Goal: Task Accomplishment & Management: Complete application form

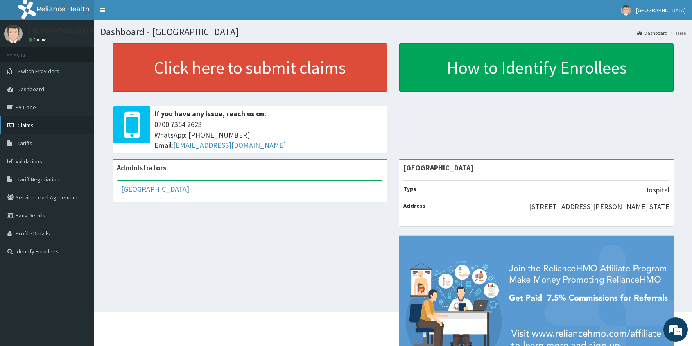
click at [24, 124] on span "Claims" at bounding box center [26, 125] width 16 height 7
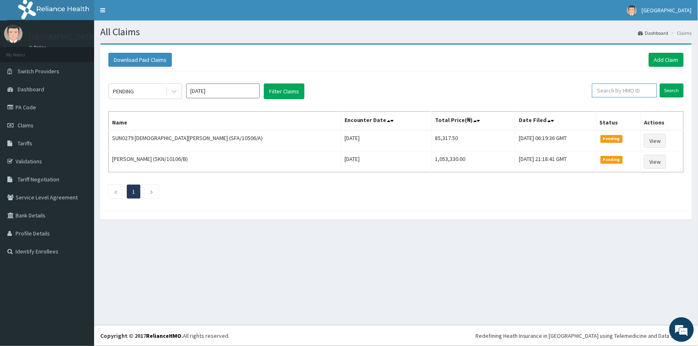
click at [611, 88] on input "text" at bounding box center [624, 90] width 65 height 14
paste input "PES/10112/B"
type input "PES/10112/B"
click at [673, 88] on input "Search" at bounding box center [672, 90] width 24 height 14
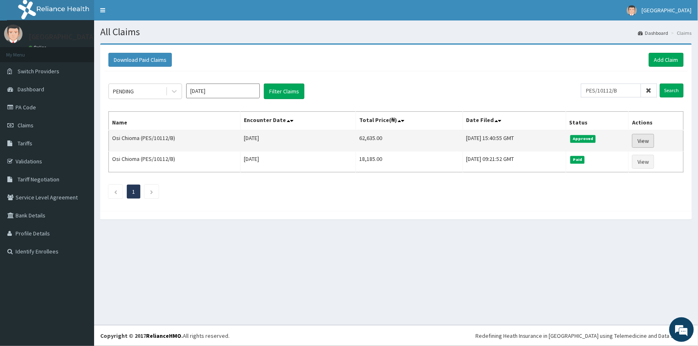
click at [647, 142] on link "View" at bounding box center [643, 141] width 22 height 14
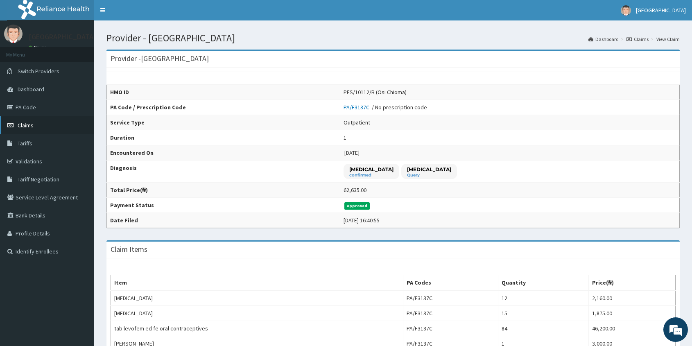
click at [23, 123] on span "Claims" at bounding box center [26, 125] width 16 height 7
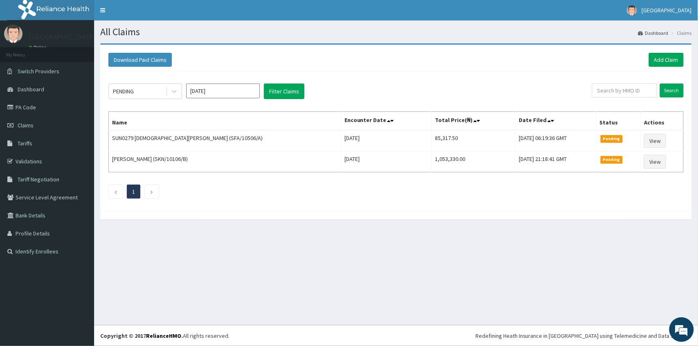
click at [225, 88] on input "Oct 2025" at bounding box center [223, 90] width 74 height 15
click at [193, 108] on button "Previous Year" at bounding box center [193, 109] width 4 height 4
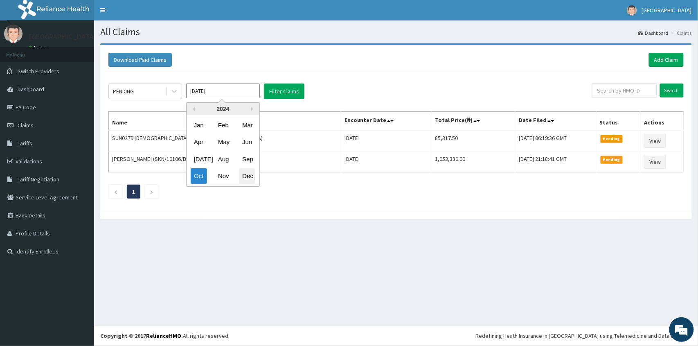
click at [250, 178] on div "Dec" at bounding box center [247, 176] width 16 height 15
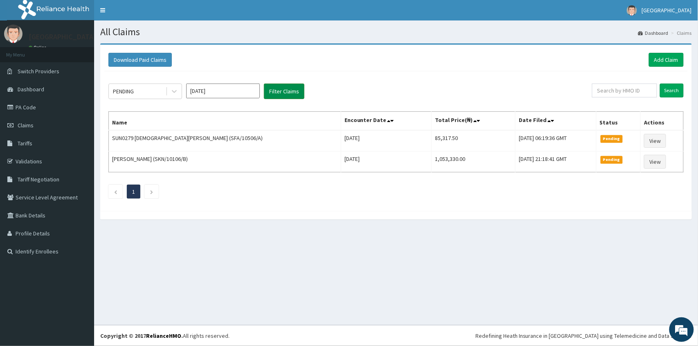
drag, startPoint x: 261, startPoint y: 96, endPoint x: 272, endPoint y: 96, distance: 11.1
click at [263, 97] on div "PENDING Dec 2024 Filter Claims" at bounding box center [350, 91] width 484 height 16
click at [272, 96] on button "Filter Claims" at bounding box center [284, 91] width 41 height 16
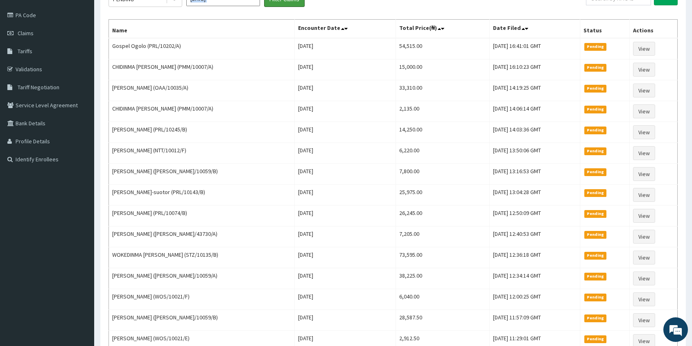
scroll to position [20, 0]
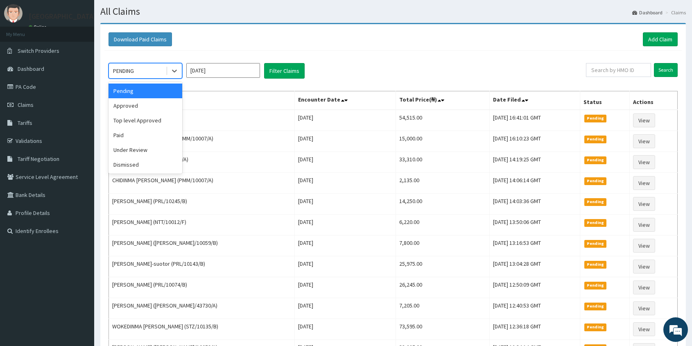
drag, startPoint x: 132, startPoint y: 67, endPoint x: 129, endPoint y: 74, distance: 7.1
click at [131, 67] on div "PENDING" at bounding box center [123, 71] width 21 height 8
click at [126, 108] on div "Approved" at bounding box center [145, 105] width 74 height 15
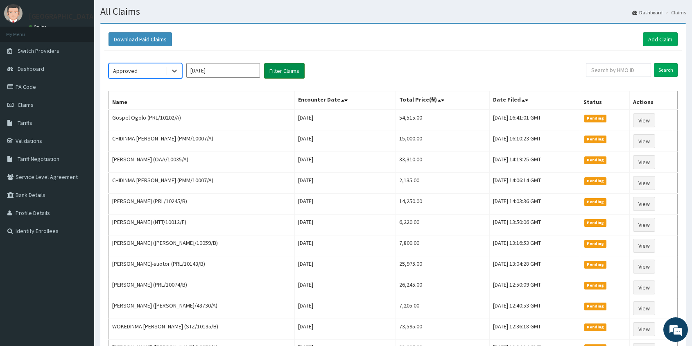
click at [284, 64] on button "Filter Claims" at bounding box center [284, 71] width 41 height 16
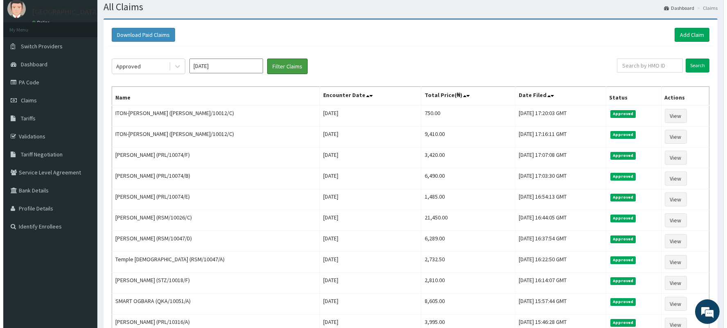
scroll to position [0, 0]
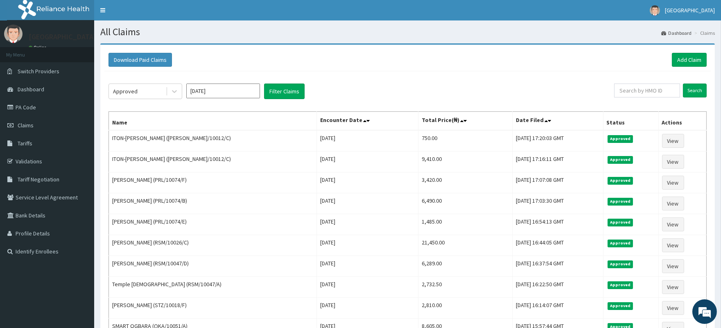
click at [207, 91] on input "Dec 2024" at bounding box center [223, 90] width 74 height 15
click at [225, 178] on div "Nov" at bounding box center [223, 176] width 16 height 15
type input "Nov 2024"
click at [275, 97] on button "Filter Claims" at bounding box center [284, 91] width 41 height 16
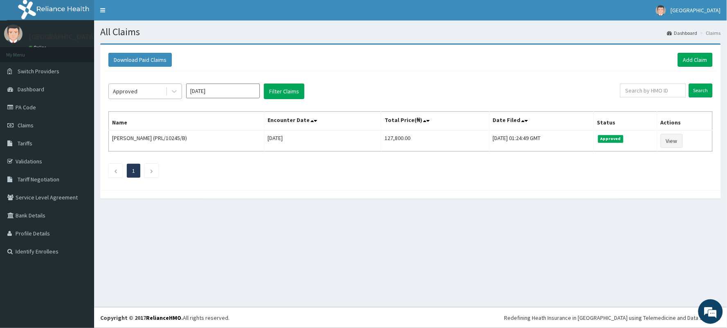
click at [148, 92] on div "Approved" at bounding box center [137, 91] width 57 height 13
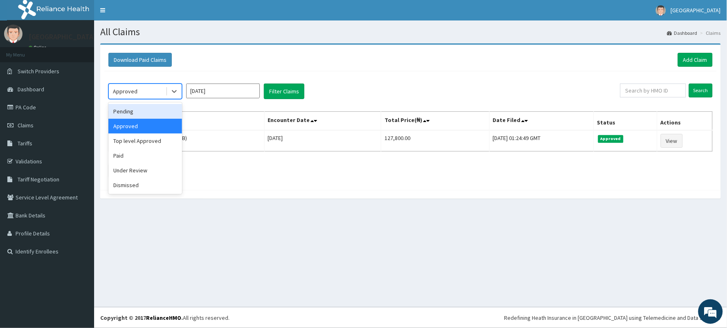
click at [132, 112] on div "Pending" at bounding box center [145, 111] width 74 height 15
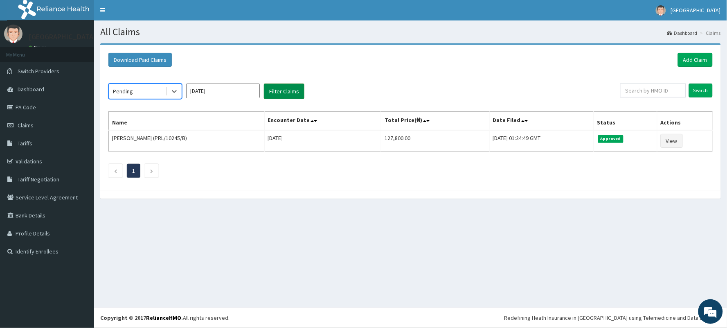
click at [283, 88] on button "Filter Claims" at bounding box center [284, 91] width 41 height 16
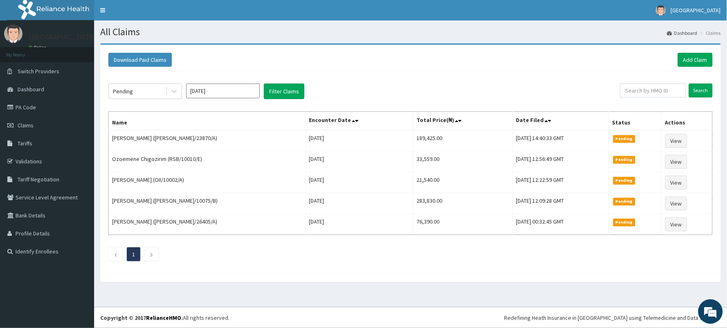
click at [100, 103] on div "Download Paid Claims Add Claim × Note you can only download claims within a max…" at bounding box center [410, 159] width 621 height 229
click at [131, 88] on div "Pending" at bounding box center [123, 91] width 20 height 8
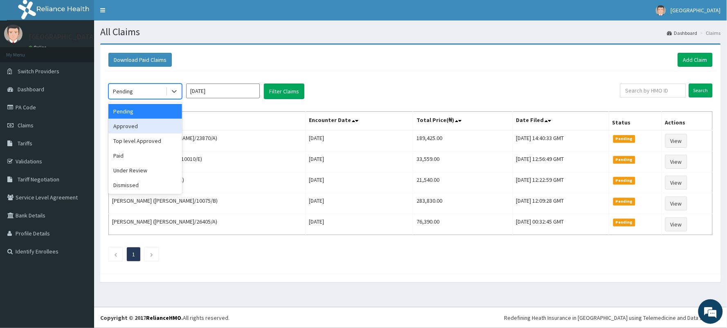
click at [129, 125] on div "Approved" at bounding box center [145, 126] width 74 height 15
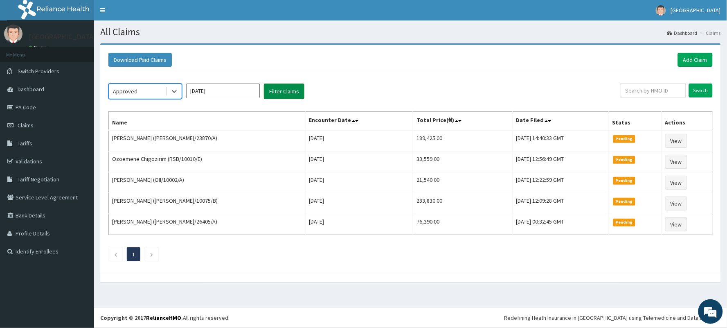
click at [292, 88] on button "Filter Claims" at bounding box center [284, 91] width 41 height 16
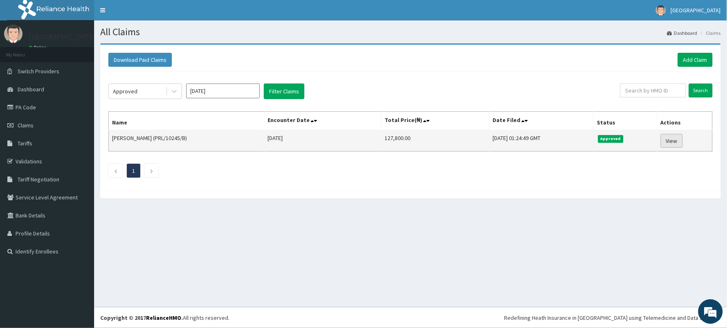
click at [672, 141] on link "View" at bounding box center [672, 141] width 22 height 14
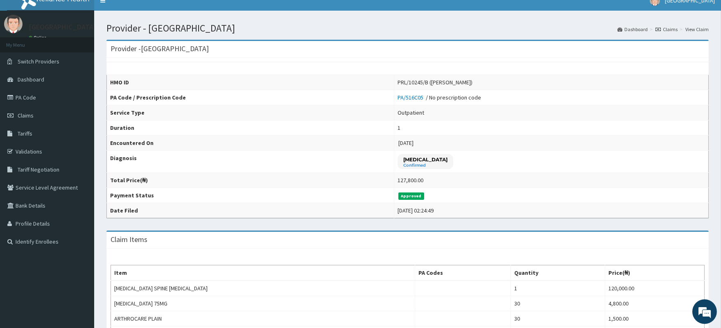
scroll to position [2, 0]
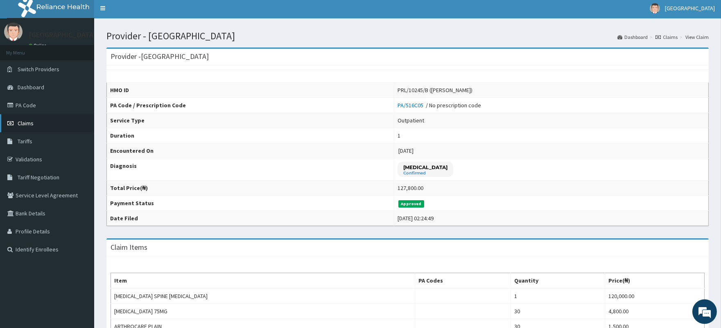
click at [23, 124] on span "Claims" at bounding box center [26, 122] width 16 height 7
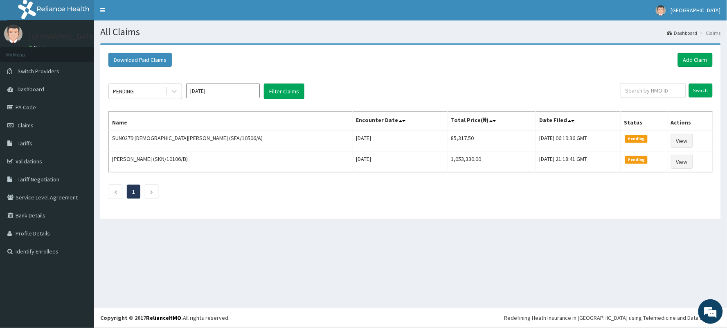
click at [627, 56] on div "Download Paid Claims Add Claim" at bounding box center [410, 60] width 604 height 14
click at [141, 92] on div "PENDING" at bounding box center [137, 91] width 57 height 13
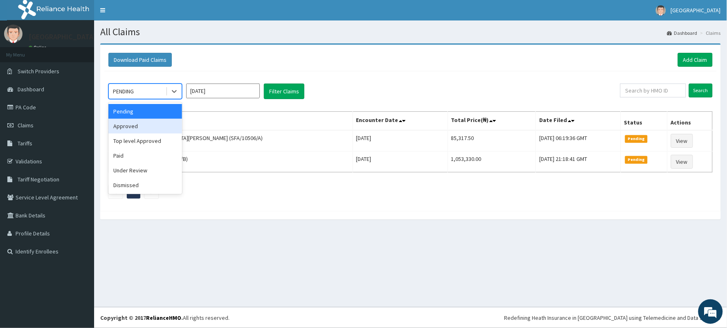
click at [128, 126] on div "Approved" at bounding box center [145, 126] width 74 height 15
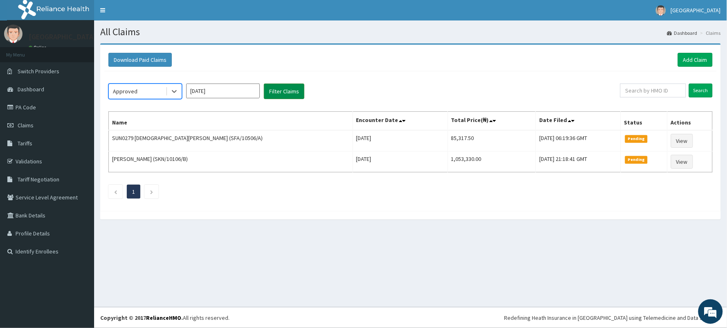
click at [282, 87] on button "Filter Claims" at bounding box center [284, 91] width 41 height 16
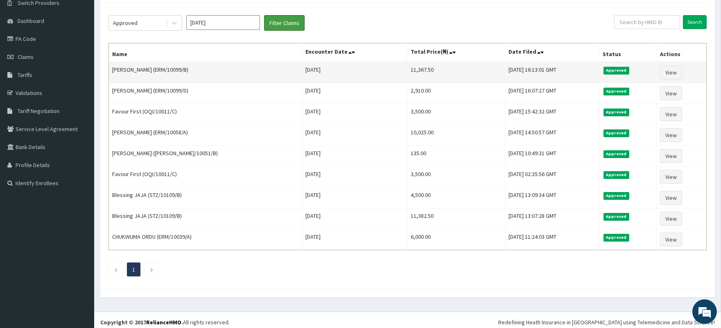
scroll to position [74, 0]
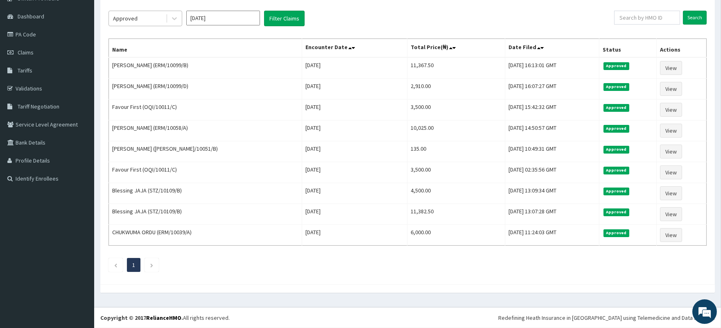
click at [133, 15] on div "Approved" at bounding box center [125, 18] width 25 height 8
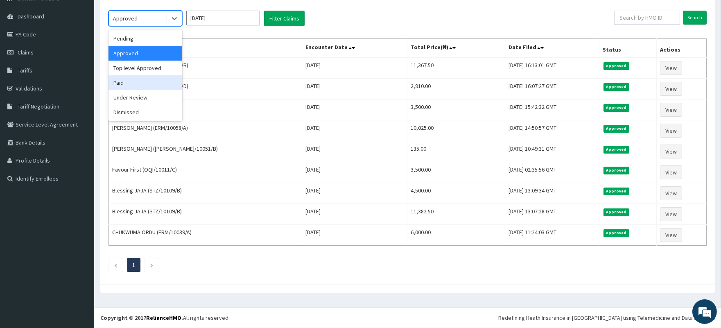
click at [119, 82] on div "Paid" at bounding box center [145, 82] width 74 height 15
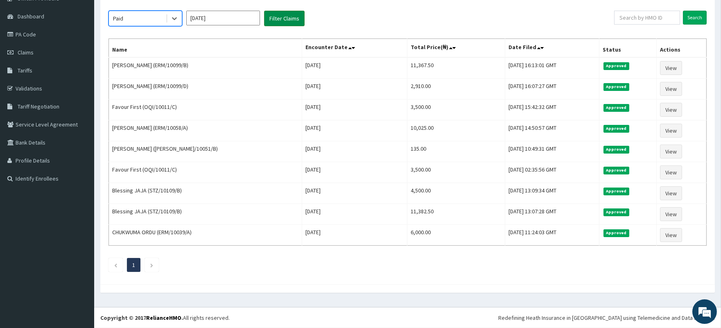
click at [283, 14] on button "Filter Claims" at bounding box center [284, 19] width 41 height 16
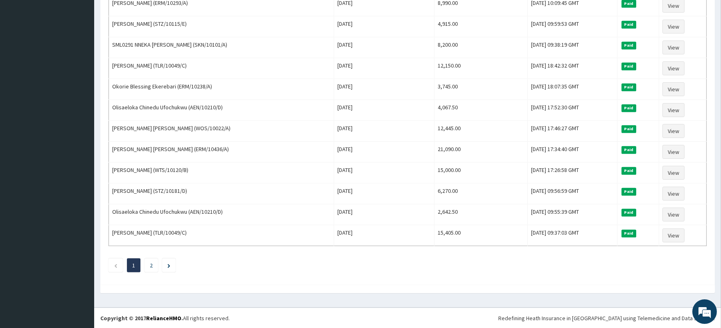
scroll to position [934, 0]
click at [151, 266] on link "2" at bounding box center [151, 264] width 3 height 7
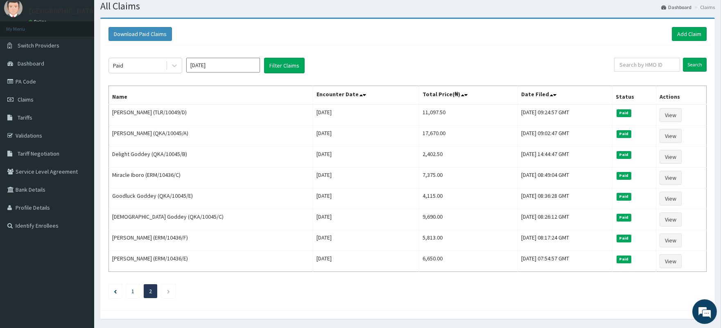
scroll to position [52, 0]
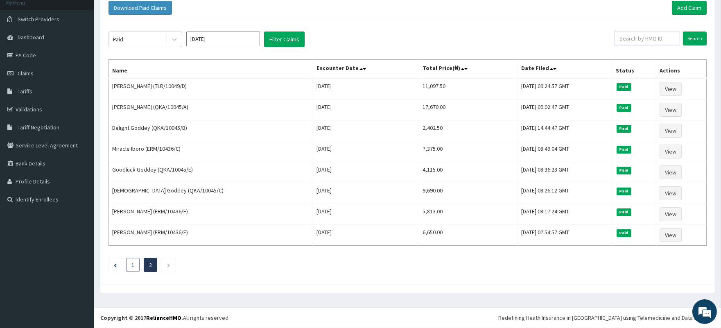
click at [132, 266] on link "1" at bounding box center [132, 264] width 3 height 7
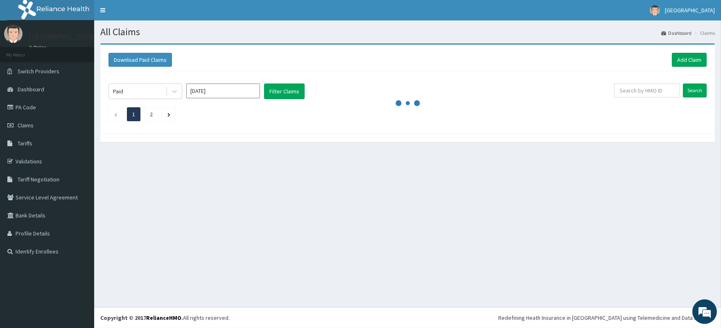
scroll to position [0, 0]
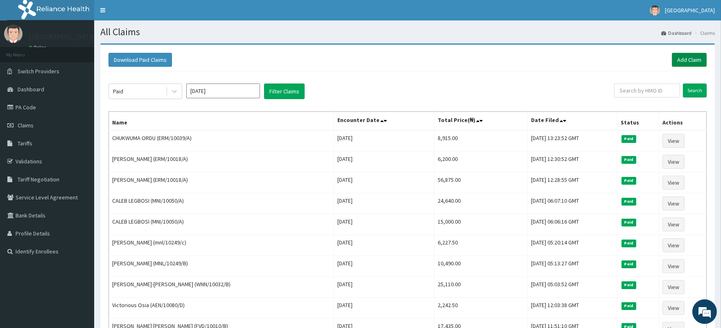
click at [677, 59] on link "Add Claim" at bounding box center [689, 60] width 35 height 14
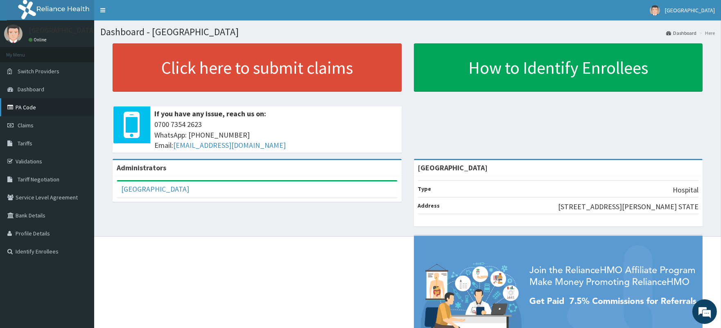
click at [22, 106] on link "PA Code" at bounding box center [47, 107] width 94 height 18
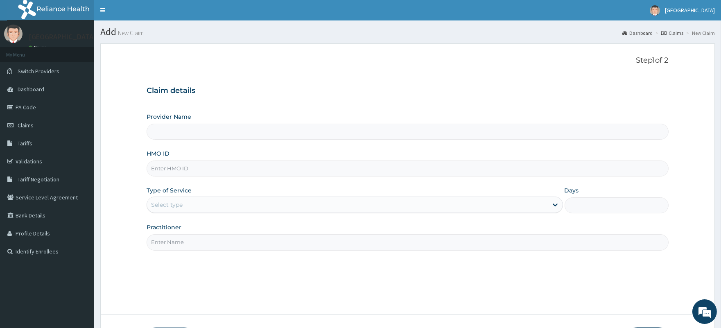
type input "[GEOGRAPHIC_DATA]"
click at [209, 172] on input "HMO ID" at bounding box center [407, 168] width 521 height 16
type input "h"
drag, startPoint x: 187, startPoint y: 171, endPoint x: 149, endPoint y: 171, distance: 38.1
click at [149, 171] on input "HAV/10060/A" at bounding box center [407, 168] width 521 height 16
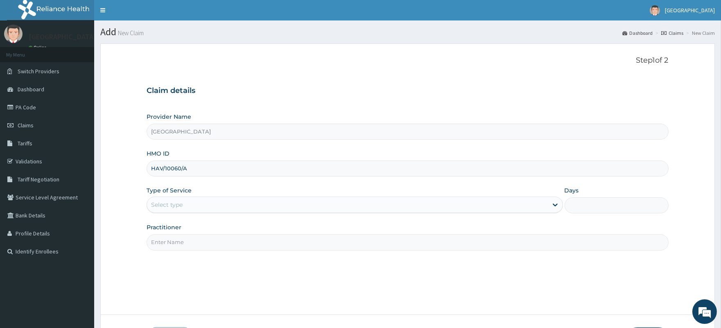
type input "HAV/10060/A"
click at [182, 203] on div "Select type" at bounding box center [167, 205] width 32 height 8
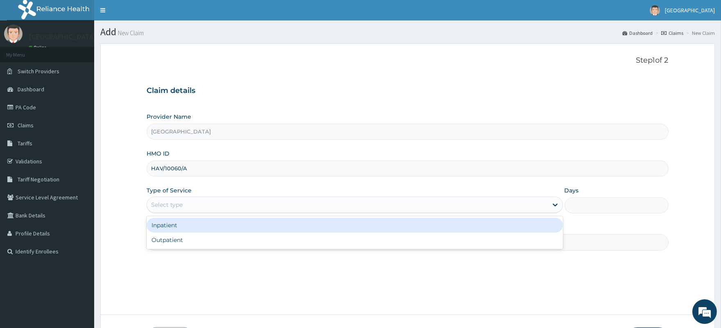
click at [177, 223] on div "Inpatient" at bounding box center [355, 225] width 416 height 15
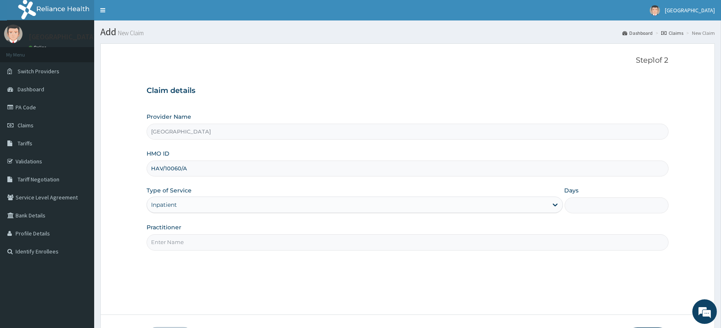
click at [178, 235] on input "Practitioner" at bounding box center [407, 242] width 521 height 16
click at [201, 244] on input "Practitioner" at bounding box center [407, 242] width 521 height 16
type input "DR GOKANA"
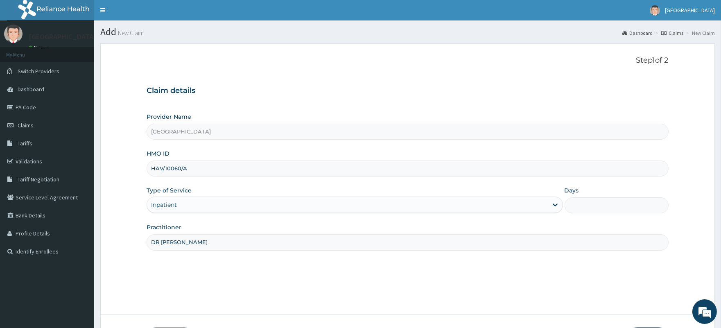
click at [596, 204] on input "Days" at bounding box center [616, 205] width 104 height 16
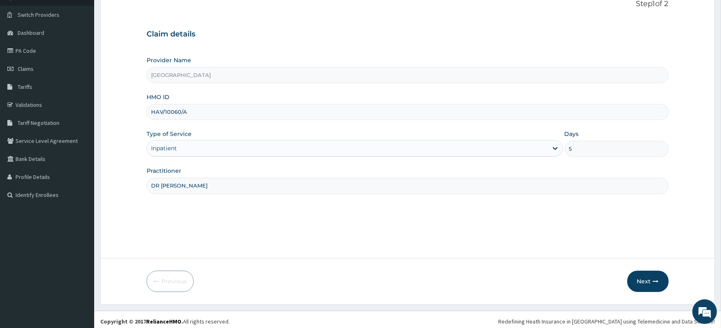
scroll to position [60, 0]
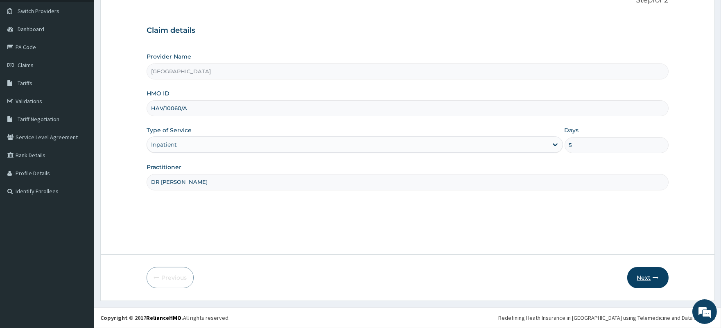
type input "5"
click at [645, 277] on button "Next" at bounding box center [647, 277] width 41 height 21
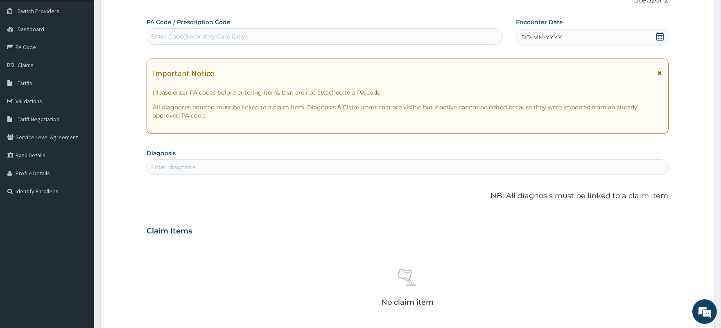
drag, startPoint x: 184, startPoint y: 35, endPoint x: 156, endPoint y: 29, distance: 29.1
click at [156, 30] on div "Enter Code(Secondary Care Only)" at bounding box center [324, 36] width 355 height 13
paste input "PA/85F12D"
type input "PA/85F12D"
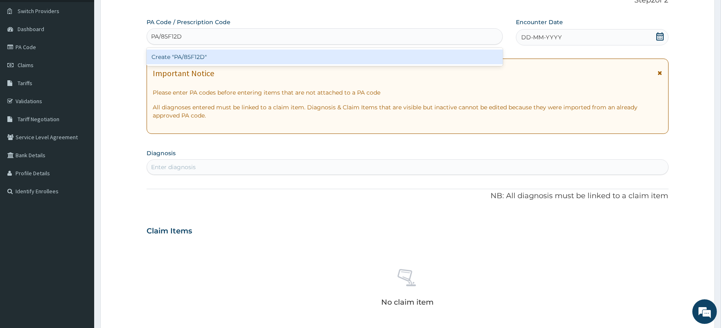
click at [201, 54] on div "Create "PA/85F12D"" at bounding box center [325, 57] width 356 height 15
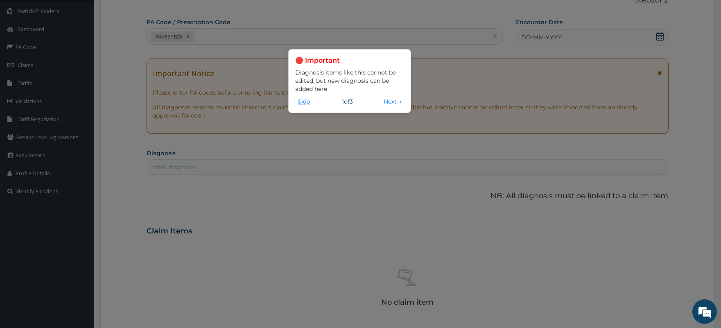
click at [299, 99] on button "Skip" at bounding box center [303, 101] width 17 height 9
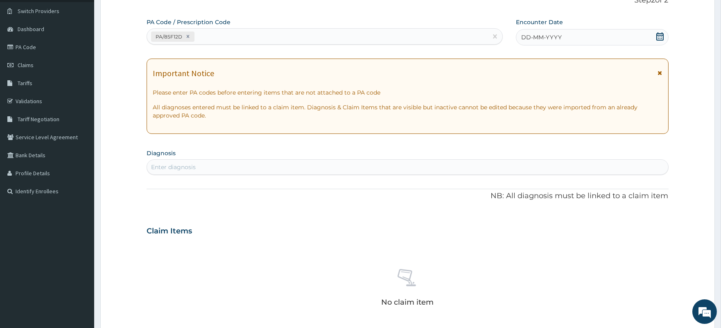
click at [259, 30] on div "PA/85F12D" at bounding box center [317, 37] width 340 height 14
click at [187, 34] on icon at bounding box center [188, 37] width 6 height 6
paste input "PA/85F12D"
type input "PA/85F12D"
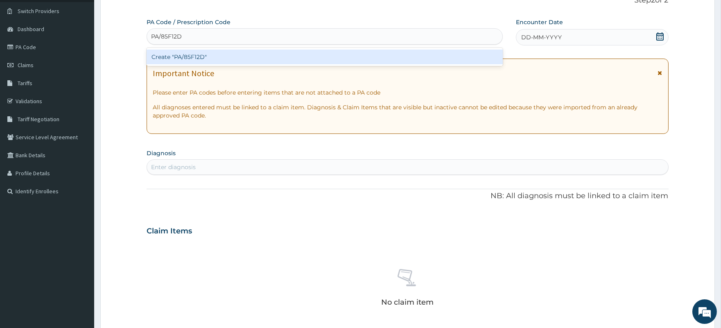
click at [207, 56] on div "Create "PA/85F12D"" at bounding box center [325, 57] width 356 height 15
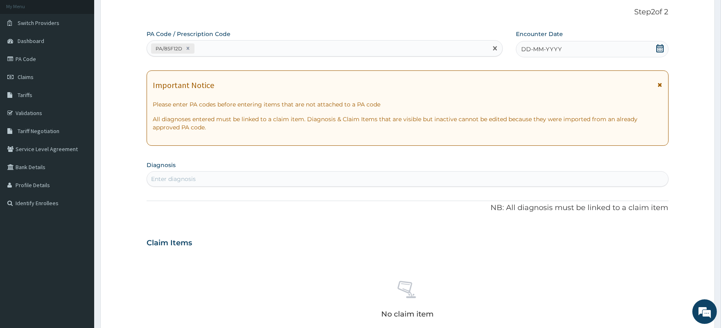
scroll to position [41, 0]
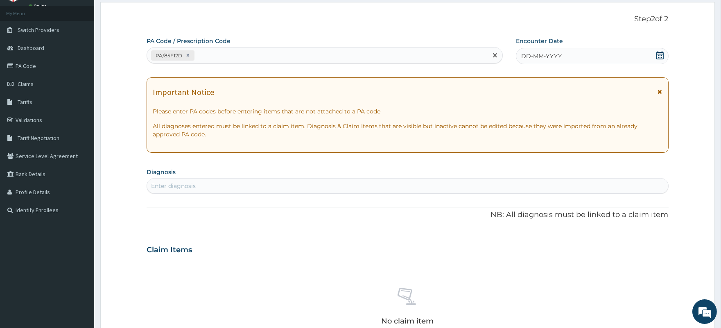
click at [661, 55] on icon at bounding box center [660, 55] width 8 height 8
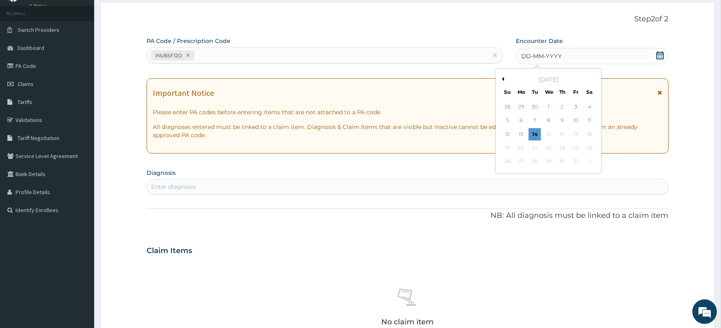
click at [503, 79] on button "Previous Month" at bounding box center [502, 79] width 4 height 4
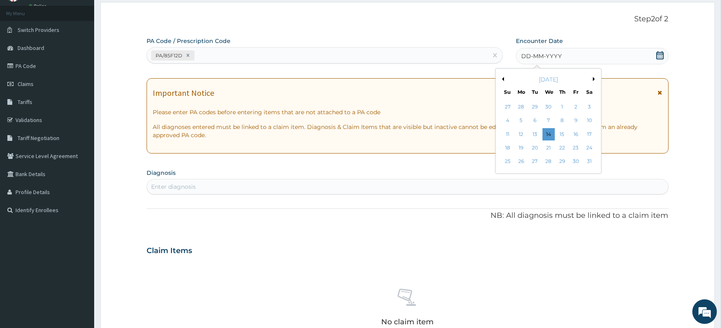
click at [503, 79] on button "Previous Month" at bounding box center [502, 79] width 4 height 4
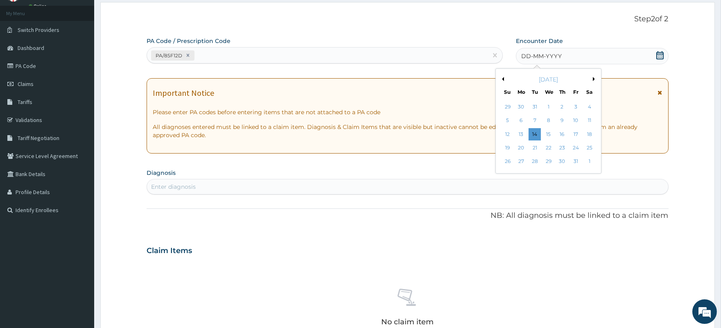
click at [503, 79] on button "Previous Month" at bounding box center [502, 79] width 4 height 4
click at [574, 162] on div "29" at bounding box center [575, 162] width 12 height 12
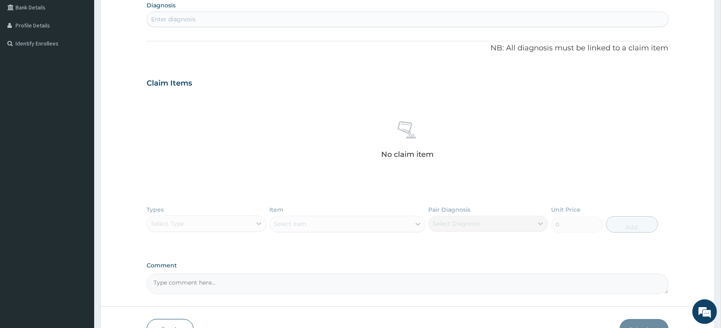
scroll to position [209, 0]
paste textarea "ECTOPIC PREGNANCY"
type textarea "ECTOPIC PREGNANCY"
click at [199, 18] on div "Enter diagnosis" at bounding box center [407, 17] width 521 height 13
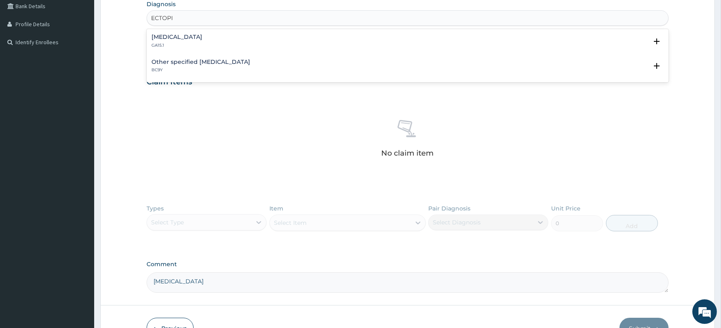
type input "ECTOPIC"
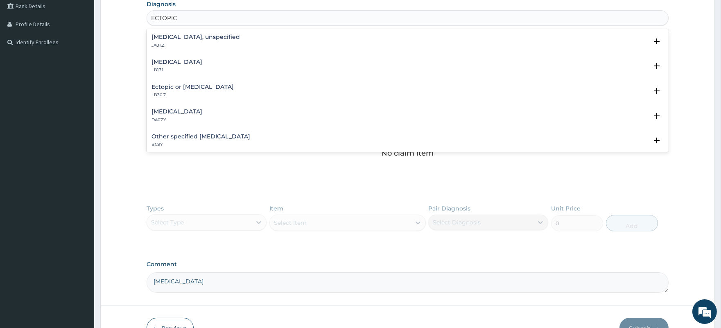
click at [190, 38] on h4 "Ectopic pregnancy, unspecified" at bounding box center [195, 37] width 88 height 6
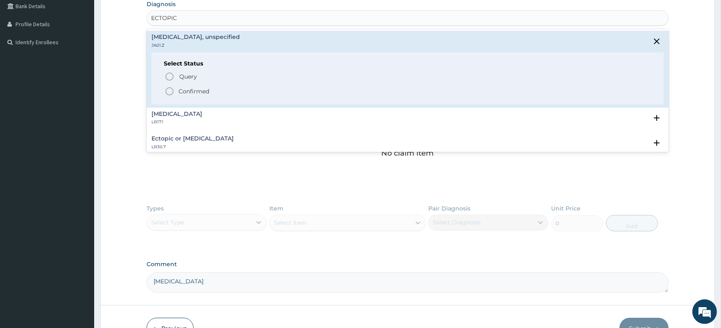
click at [201, 91] on p "Confirmed" at bounding box center [193, 91] width 31 height 8
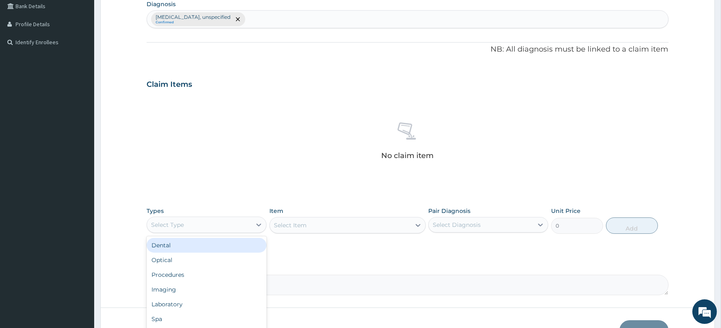
click at [214, 225] on div "Select Type" at bounding box center [199, 224] width 104 height 13
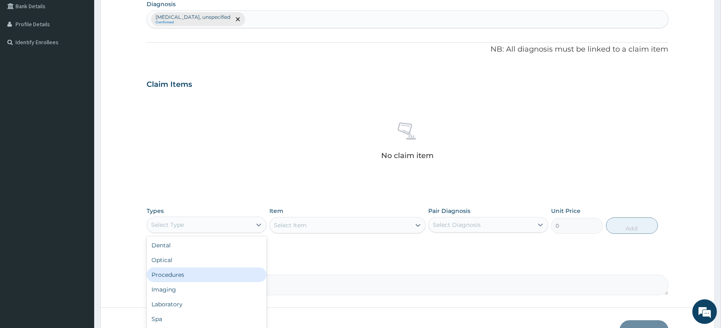
click at [202, 279] on div "Procedures" at bounding box center [207, 274] width 120 height 15
click at [363, 222] on div "Select Item" at bounding box center [340, 225] width 141 height 13
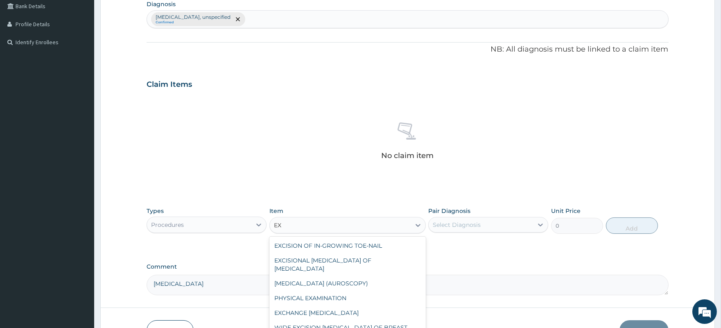
type input "E"
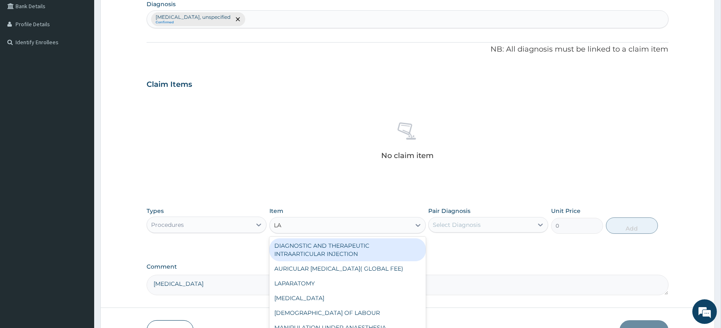
type input "LAP"
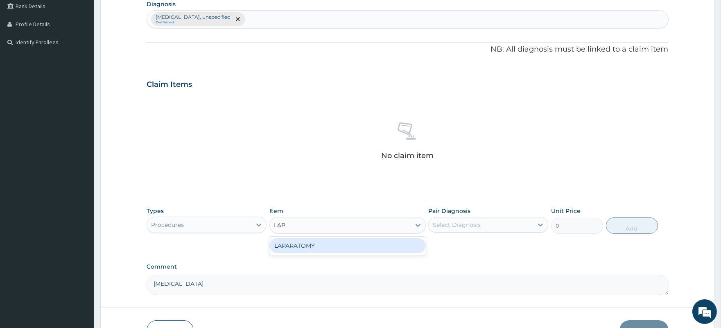
click at [354, 246] on div "LAPARATOMY" at bounding box center [347, 245] width 156 height 15
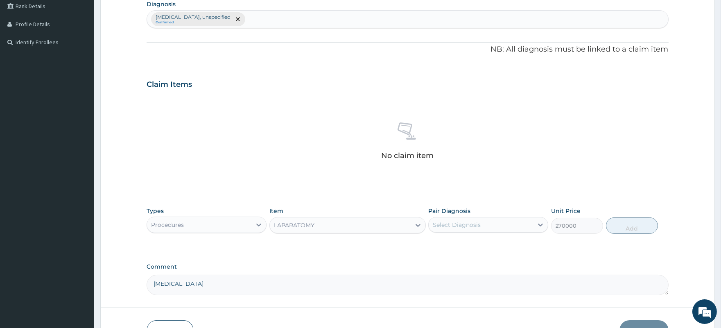
type input "270000"
click at [471, 223] on div "Select Diagnosis" at bounding box center [457, 225] width 48 height 8
click at [465, 244] on label "Ectopic pregnancy, unspecified" at bounding box center [486, 245] width 88 height 8
checkbox input "true"
click at [630, 228] on button "Add" at bounding box center [632, 225] width 52 height 16
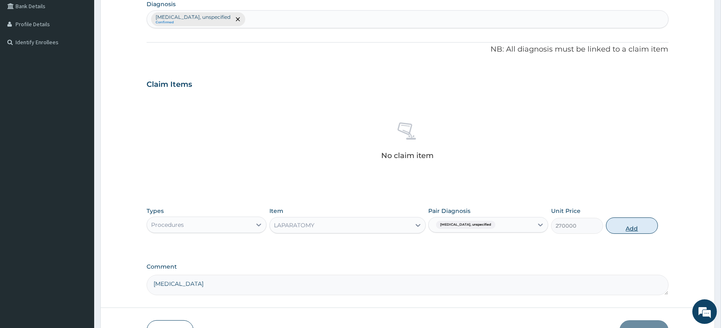
type input "0"
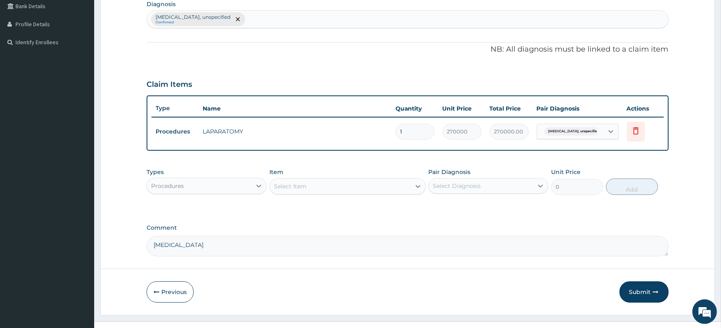
click at [308, 185] on div "Select Item" at bounding box center [340, 186] width 141 height 13
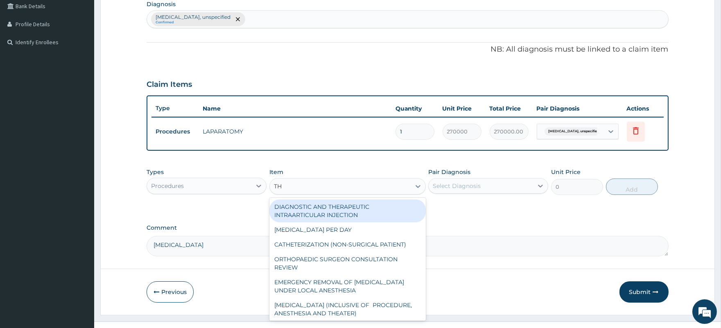
type input "TH"
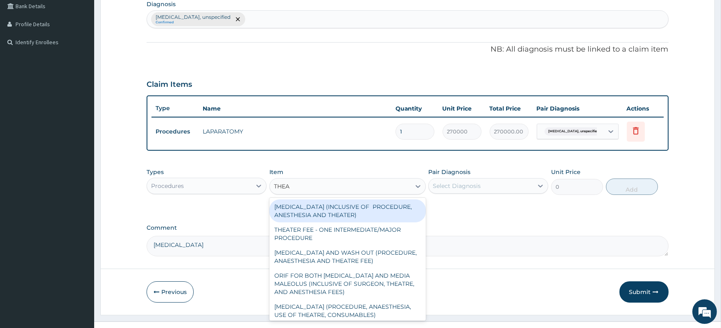
type input "THEAT"
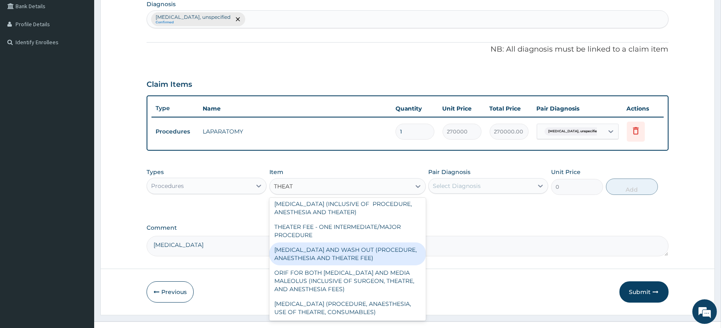
scroll to position [0, 0]
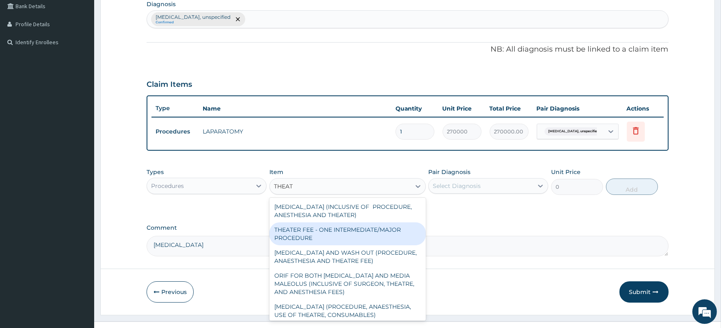
click at [328, 228] on div "THEATER FEE - ONE INTERMEDIATE/MAJOR PROCEDURE" at bounding box center [347, 233] width 156 height 23
type input "50000"
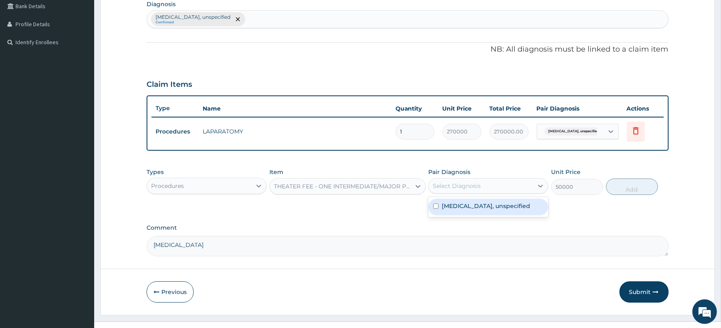
click at [490, 187] on div "Select Diagnosis" at bounding box center [480, 185] width 104 height 13
click at [476, 208] on label "Ectopic pregnancy, unspecified" at bounding box center [486, 206] width 88 height 8
checkbox input "true"
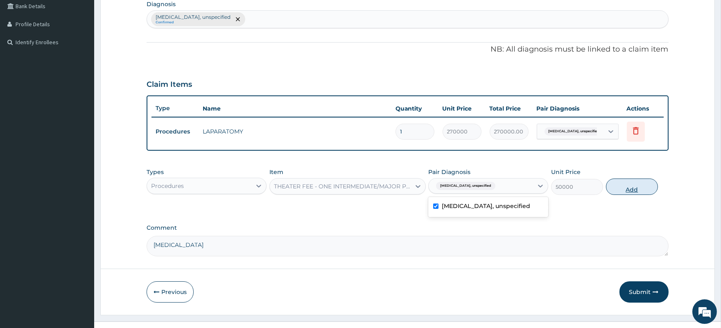
click at [634, 190] on button "Add" at bounding box center [632, 186] width 52 height 16
type input "0"
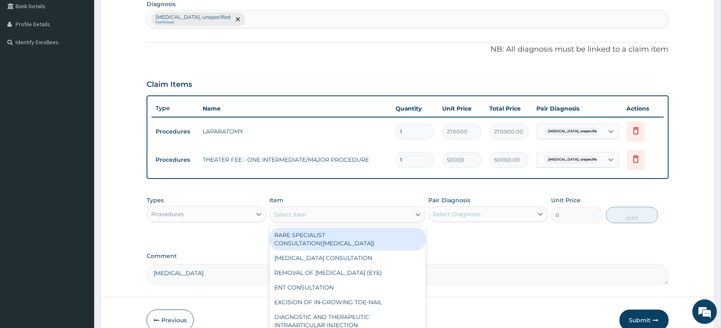
click at [338, 213] on div "Select Item" at bounding box center [340, 214] width 141 height 13
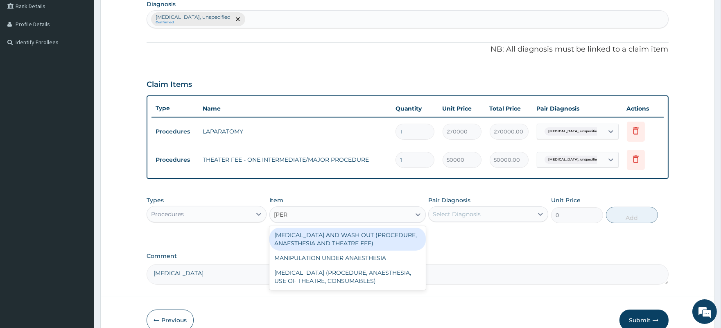
type input "ANAE"
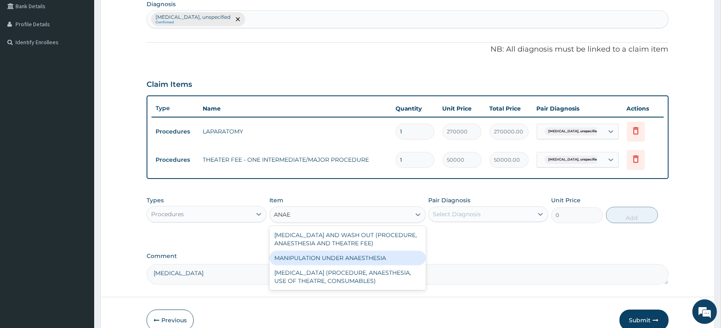
click at [370, 257] on div "MANIPULATION UNDER ANAESTHESIA" at bounding box center [347, 257] width 156 height 15
type input "120000"
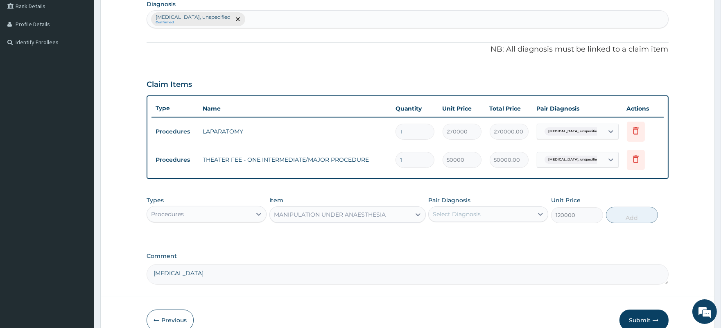
click at [474, 215] on div "Select Diagnosis" at bounding box center [457, 214] width 48 height 8
click at [470, 236] on label "Ectopic pregnancy, unspecified" at bounding box center [486, 234] width 88 height 8
checkbox input "true"
click at [632, 219] on button "Add" at bounding box center [632, 215] width 52 height 16
type input "0"
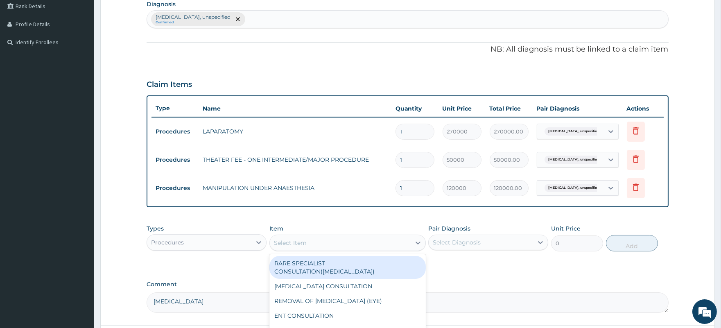
click at [304, 240] on div "Select Item" at bounding box center [290, 243] width 33 height 8
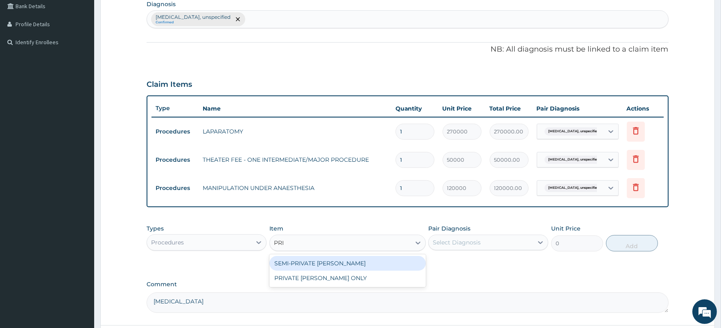
type input "PRIV"
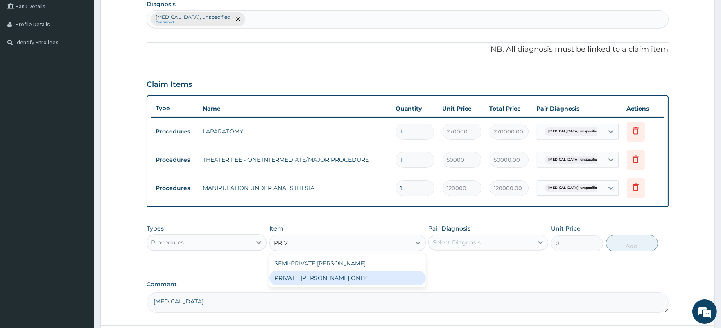
click at [304, 276] on div "PRIVATE WARD ONLY" at bounding box center [347, 278] width 156 height 15
type input "6000"
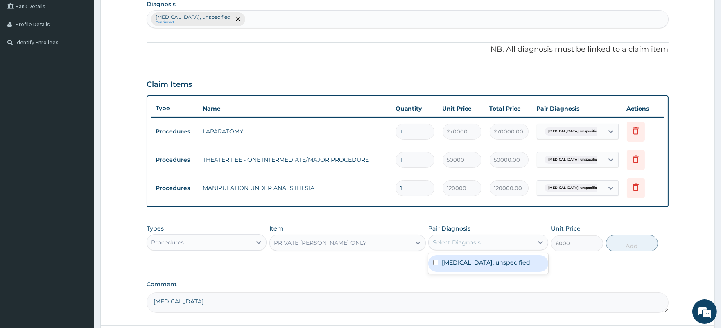
click at [462, 240] on div "Select Diagnosis" at bounding box center [457, 242] width 48 height 8
click at [467, 260] on label "Ectopic pregnancy, unspecified" at bounding box center [486, 262] width 88 height 8
checkbox input "true"
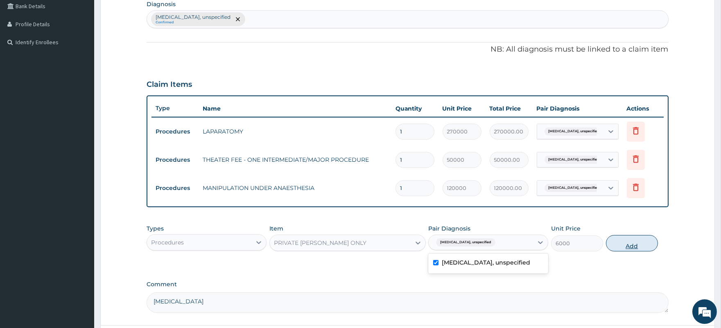
click at [630, 246] on button "Add" at bounding box center [632, 243] width 52 height 16
type input "0"
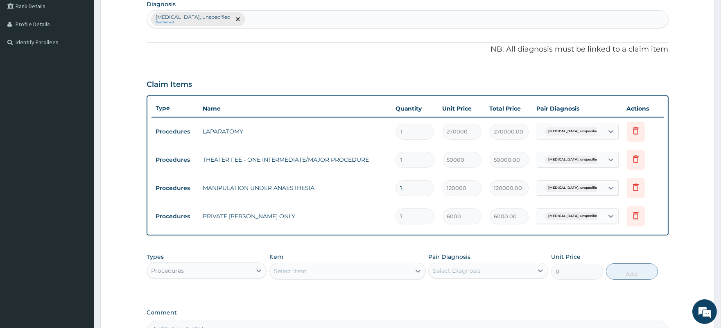
click at [333, 268] on div "Select Item" at bounding box center [340, 270] width 141 height 13
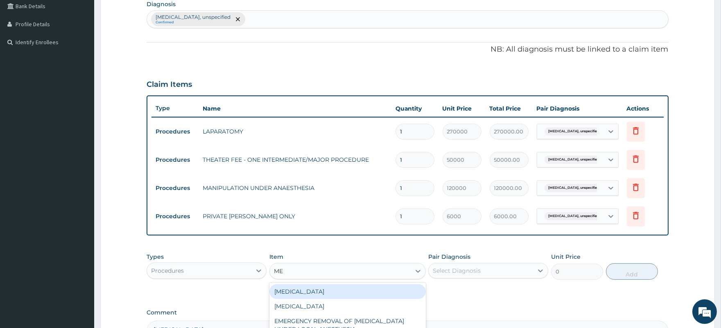
type input "MEA"
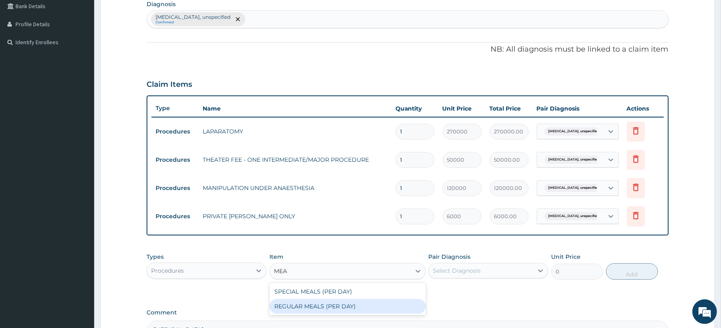
click at [338, 307] on div "REGULAR MEALS (PER DAY)" at bounding box center [347, 306] width 156 height 15
type input "3000"
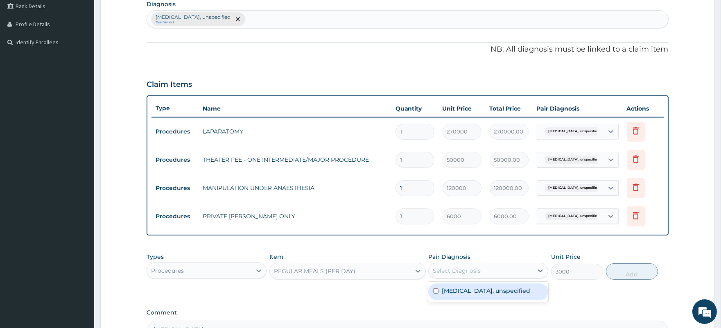
click at [489, 268] on div "Select Diagnosis" at bounding box center [480, 270] width 104 height 13
click at [489, 290] on label "Ectopic pregnancy, unspecified" at bounding box center [486, 290] width 88 height 8
checkbox input "true"
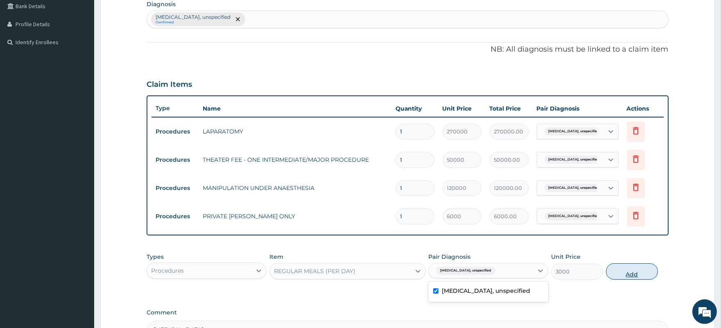
click at [632, 273] on button "Add" at bounding box center [632, 271] width 52 height 16
type input "0"
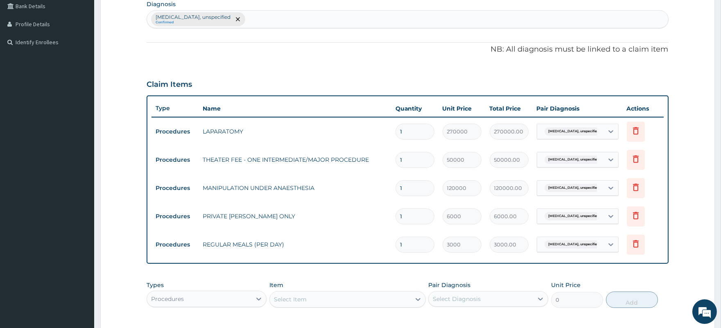
type input "0.00"
type input "5"
type input "15000.00"
type input "5"
click at [413, 214] on input "1" at bounding box center [414, 216] width 39 height 16
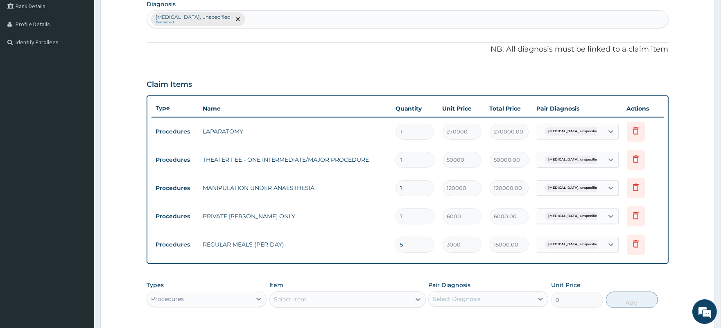
type input "0.00"
type input "5"
type input "30000.00"
type input "5"
click at [322, 299] on div "Select Item" at bounding box center [340, 299] width 141 height 13
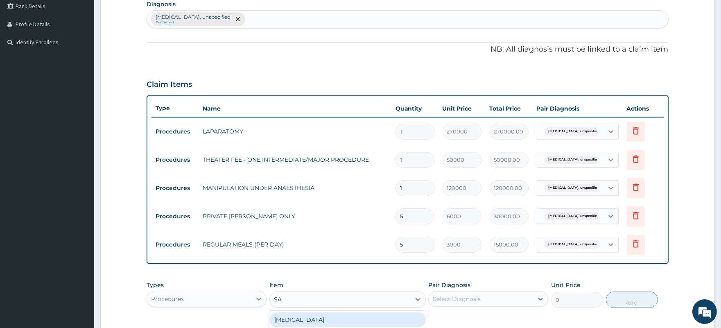
type input "SAL"
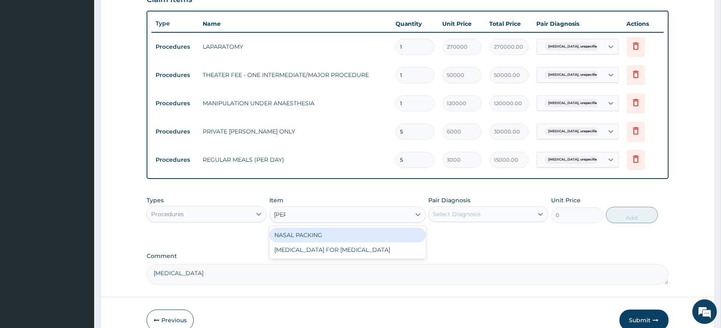
scroll to position [296, 0]
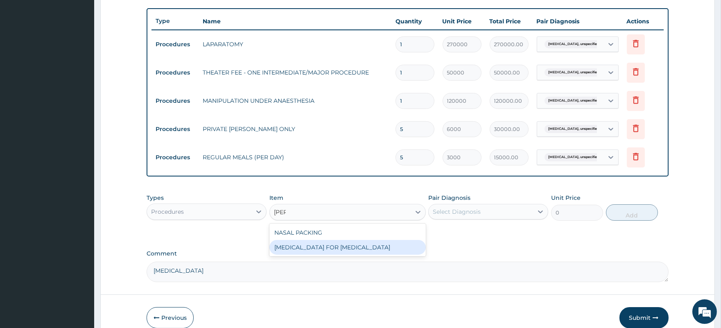
click at [339, 249] on div "SALPINGECTOMY FOR ECTOPIC PREGNANCY" at bounding box center [347, 247] width 156 height 15
type input "250000"
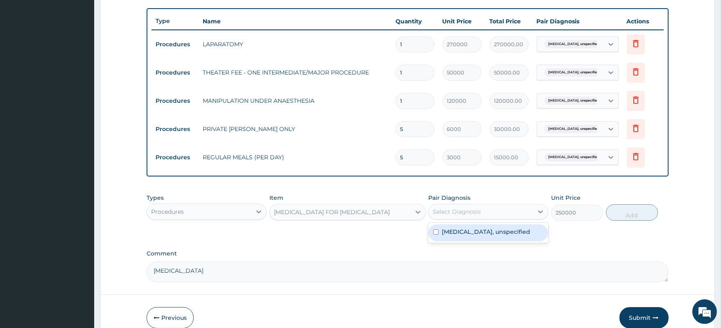
click at [478, 212] on div "Select Diagnosis" at bounding box center [457, 211] width 48 height 8
click at [474, 233] on label "Ectopic pregnancy, unspecified" at bounding box center [486, 232] width 88 height 8
checkbox input "true"
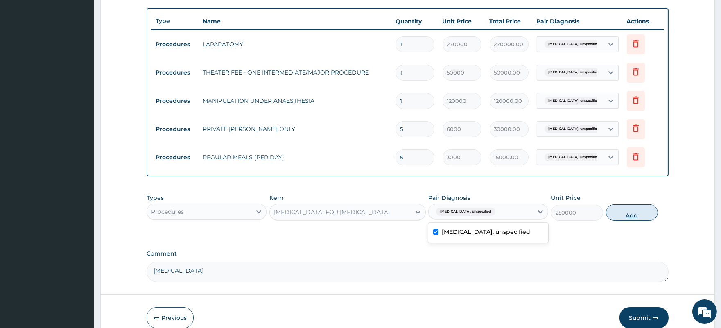
click at [626, 214] on button "Add" at bounding box center [632, 212] width 52 height 16
type input "0"
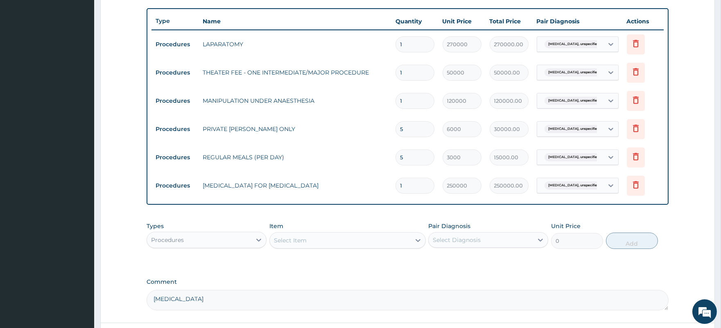
click at [325, 230] on div "Item Select Item" at bounding box center [347, 235] width 156 height 27
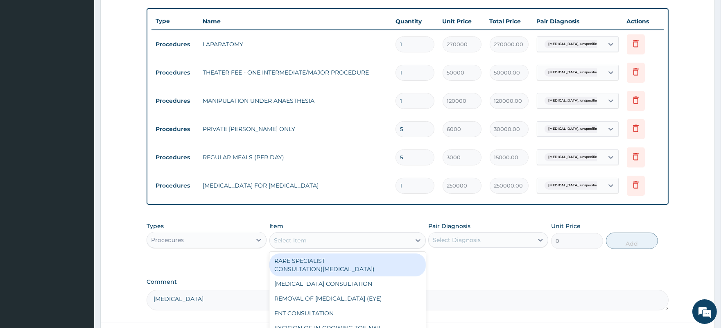
click at [328, 243] on div "Select Item" at bounding box center [340, 240] width 141 height 13
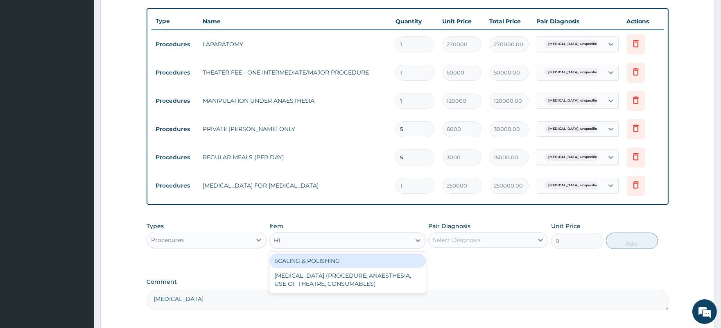
type input "H"
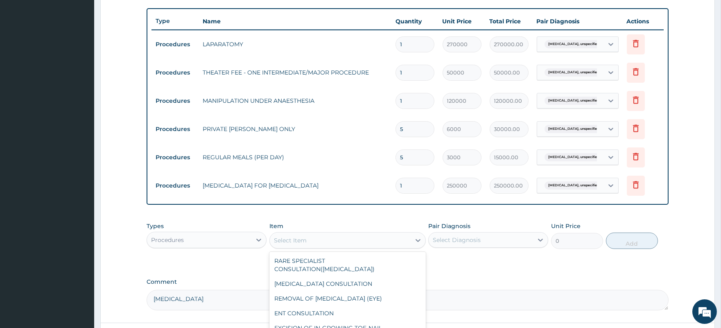
type input "C"
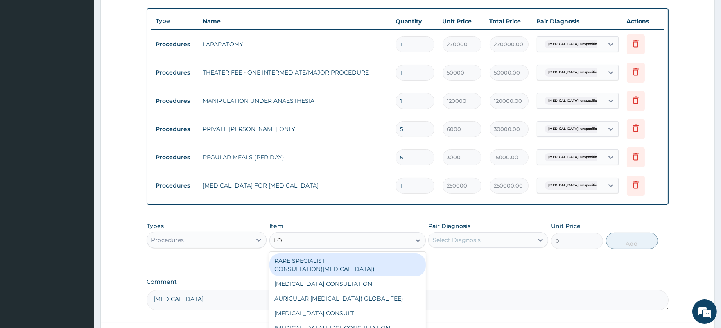
type input "LOG"
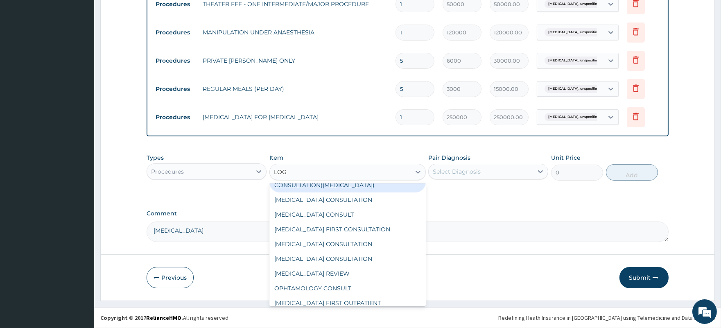
scroll to position [17, 0]
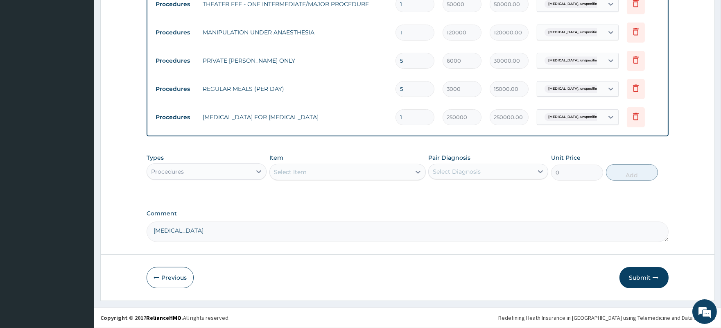
click at [307, 171] on div "Select Item" at bounding box center [340, 171] width 141 height 13
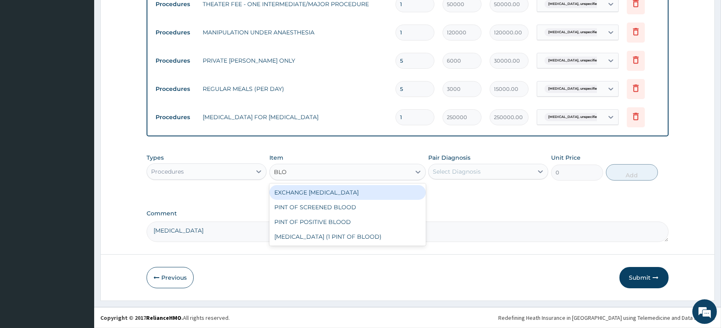
type input "BLOO"
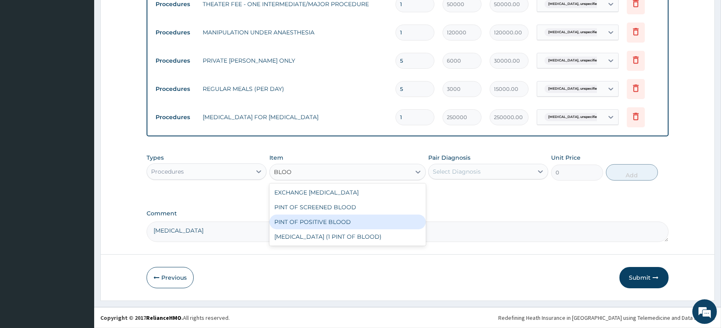
click at [332, 223] on div "PINT OF POSITIVE BLOOD" at bounding box center [347, 221] width 156 height 15
type input "18000"
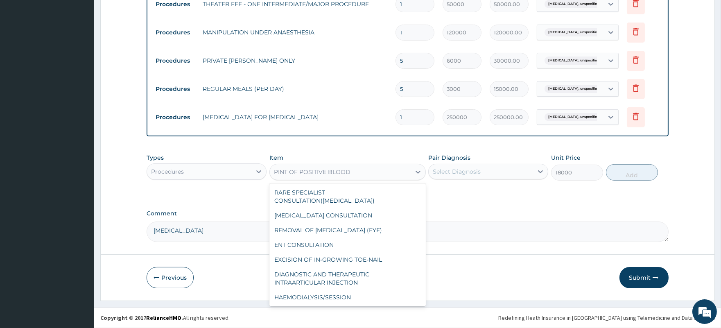
click at [339, 174] on div "PINT OF POSITIVE BLOOD" at bounding box center [312, 172] width 77 height 8
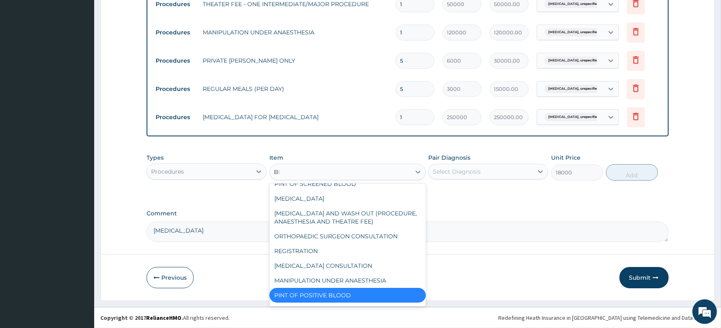
scroll to position [0, 0]
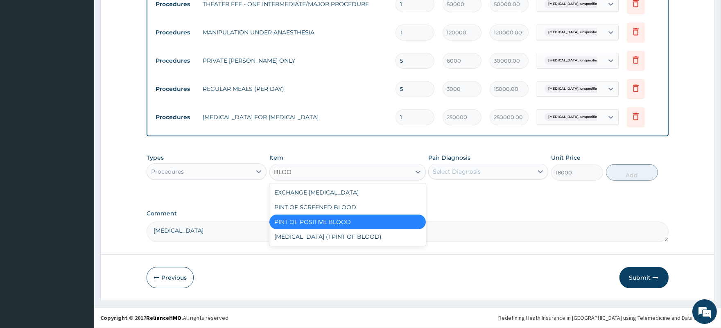
type input "BLOOD"
click at [334, 209] on div "PINT OF SCREENED BLOOD" at bounding box center [347, 207] width 156 height 15
type input "25000"
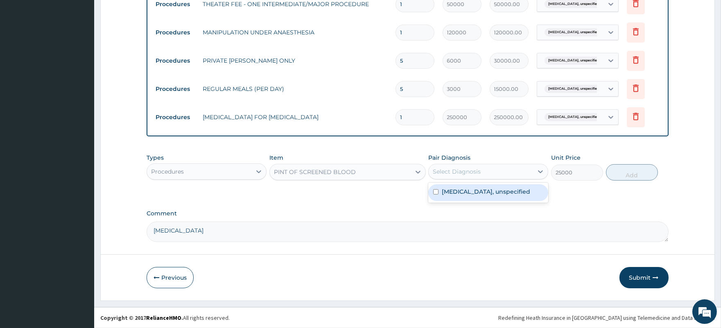
click at [451, 171] on div "Select Diagnosis" at bounding box center [457, 171] width 48 height 8
click at [462, 194] on label "Ectopic pregnancy, unspecified" at bounding box center [486, 191] width 88 height 8
checkbox input "true"
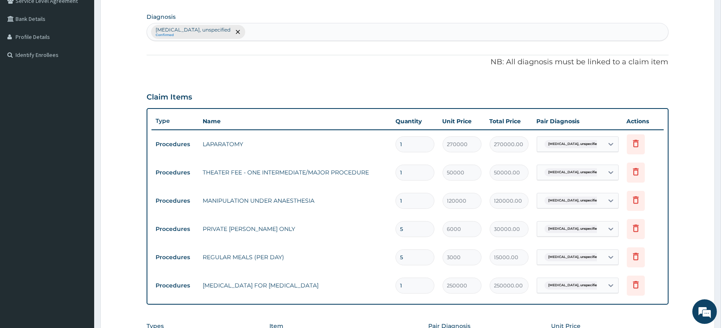
scroll to position [194, 0]
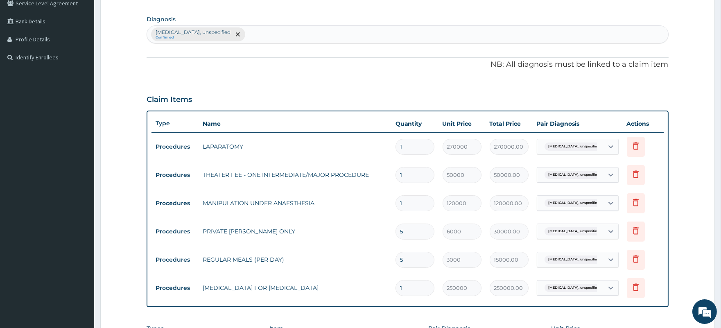
click at [326, 34] on div "Ectopic pregnancy, unspecified Confirmed" at bounding box center [407, 34] width 521 height 17
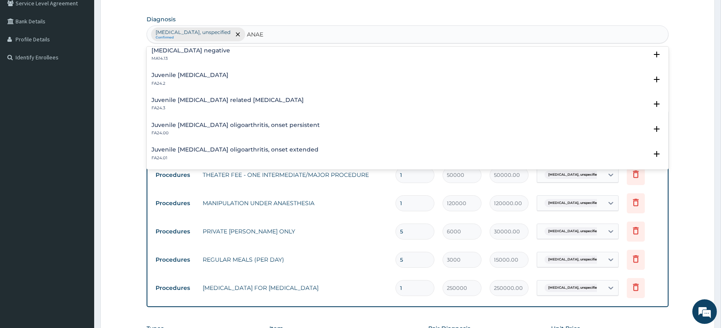
scroll to position [0, 0]
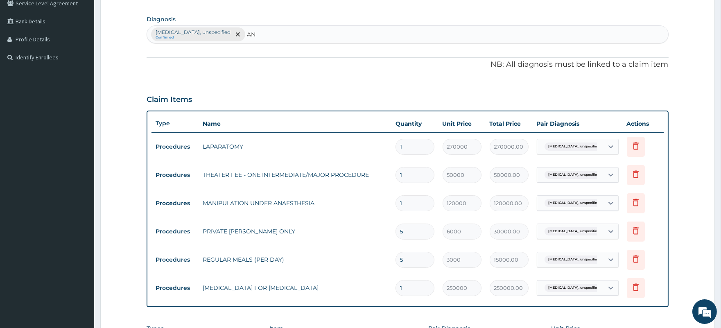
type input "A"
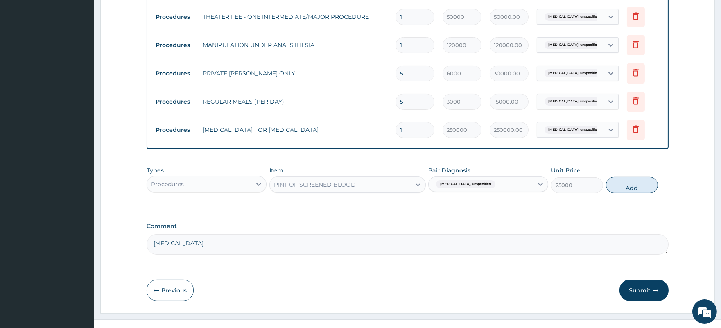
scroll to position [365, 0]
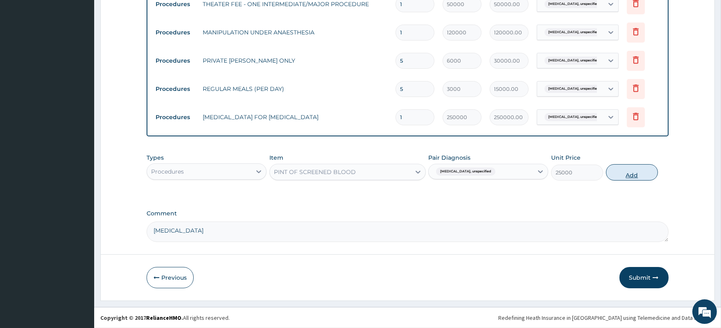
click at [631, 174] on button "Add" at bounding box center [632, 172] width 52 height 16
type input "0"
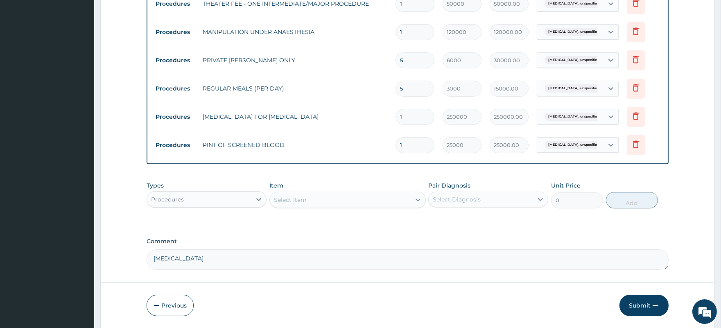
click at [178, 197] on div "Procedures" at bounding box center [167, 199] width 33 height 8
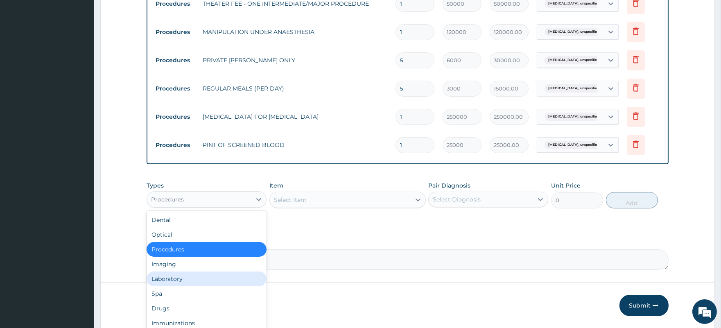
click at [179, 279] on div "Laboratory" at bounding box center [207, 278] width 120 height 15
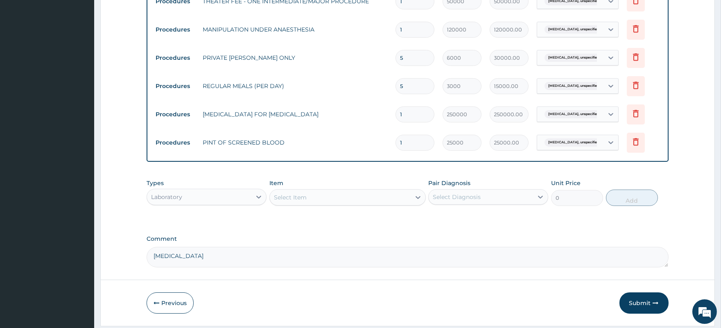
scroll to position [393, 0]
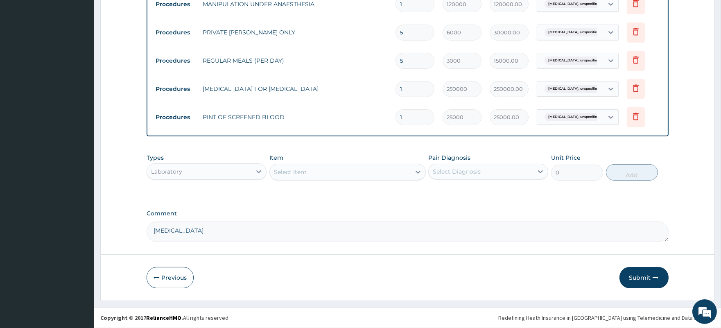
drag, startPoint x: 230, startPoint y: 232, endPoint x: 126, endPoint y: 228, distance: 103.6
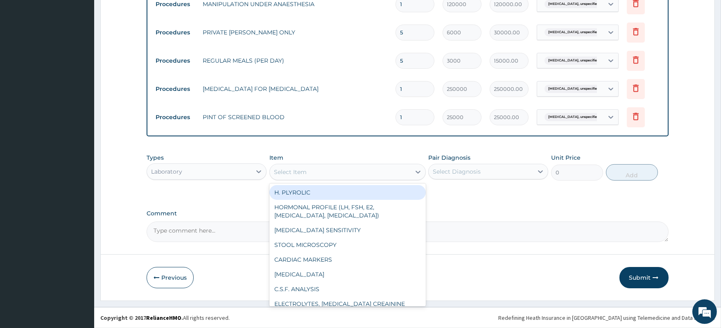
click at [320, 168] on div "Select Item" at bounding box center [340, 171] width 141 height 13
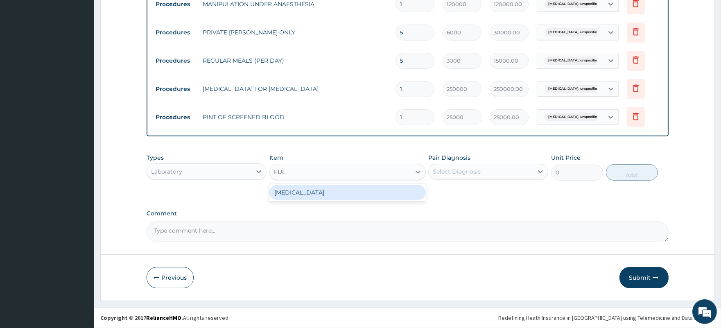
type input "FULL"
click at [321, 193] on div "FULL BLOOD COUNT" at bounding box center [347, 192] width 156 height 15
type input "1500"
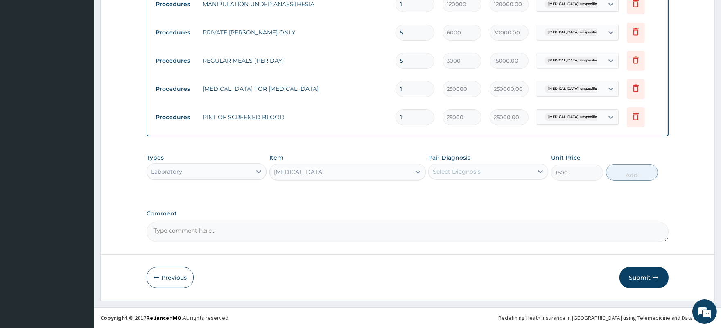
click at [467, 171] on div "Select Diagnosis" at bounding box center [480, 171] width 104 height 13
click at [467, 188] on label "Ectopic pregnancy, unspecified" at bounding box center [486, 191] width 88 height 8
checkbox input "true"
click at [633, 174] on button "Add" at bounding box center [632, 172] width 52 height 16
type input "0"
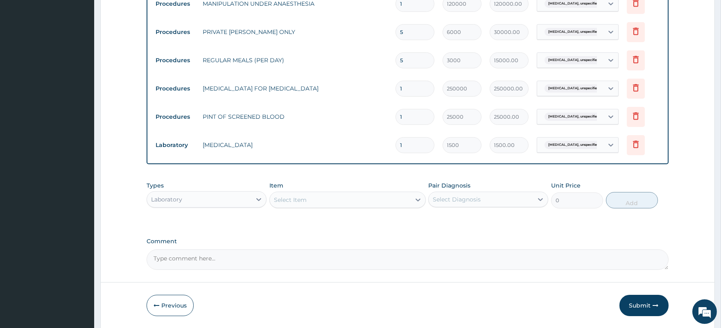
click at [316, 198] on div "Select Item" at bounding box center [340, 199] width 141 height 13
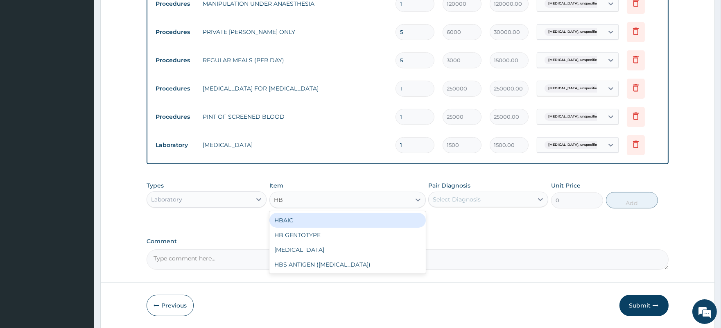
type input "HBS"
click at [329, 221] on div "HBS ANTIGEN (HEPATITIS B)" at bounding box center [347, 220] width 156 height 15
type input "1800"
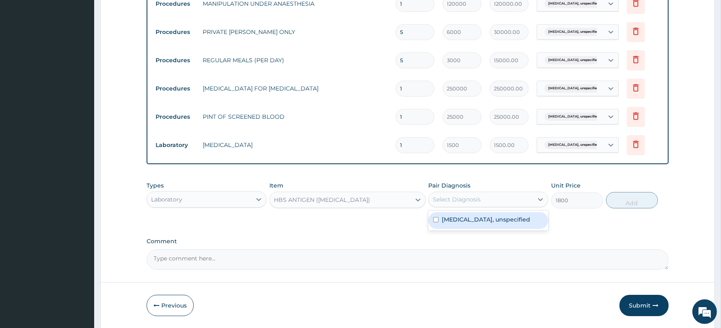
click at [506, 197] on div "Select Diagnosis" at bounding box center [480, 199] width 104 height 13
click at [501, 219] on label "Ectopic pregnancy, unspecified" at bounding box center [486, 219] width 88 height 8
checkbox input "true"
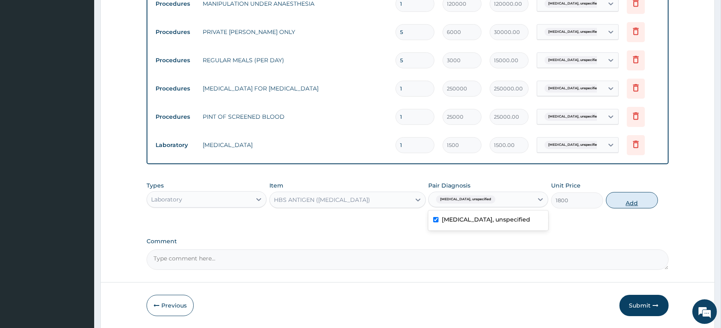
click at [627, 205] on button "Add" at bounding box center [632, 200] width 52 height 16
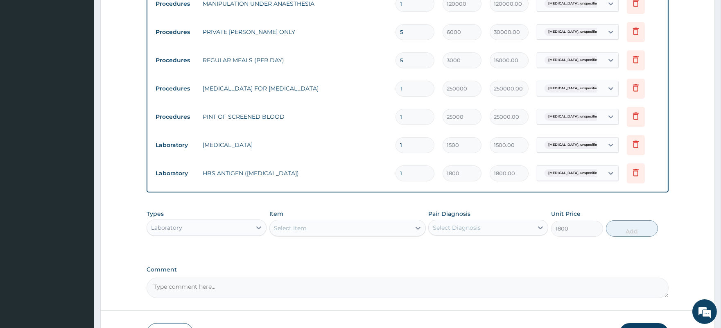
type input "0"
click at [317, 230] on div "Select Item" at bounding box center [340, 227] width 141 height 13
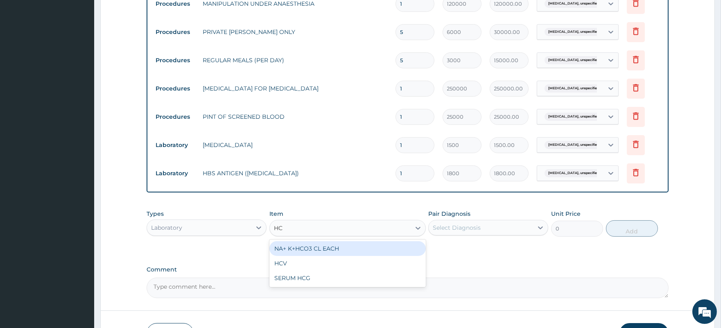
type input "HCV"
click at [348, 252] on div "HCV" at bounding box center [347, 248] width 156 height 15
type input "3200"
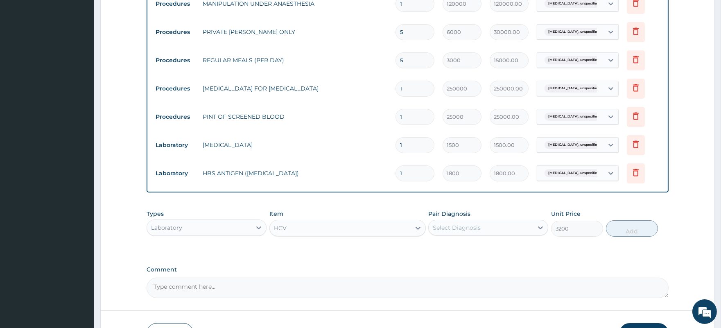
click at [459, 232] on div "Select Diagnosis" at bounding box center [480, 227] width 104 height 13
click at [472, 252] on label "Ectopic pregnancy, unspecified" at bounding box center [486, 248] width 88 height 8
checkbox input "true"
click at [627, 228] on button "Add" at bounding box center [632, 228] width 52 height 16
type input "0"
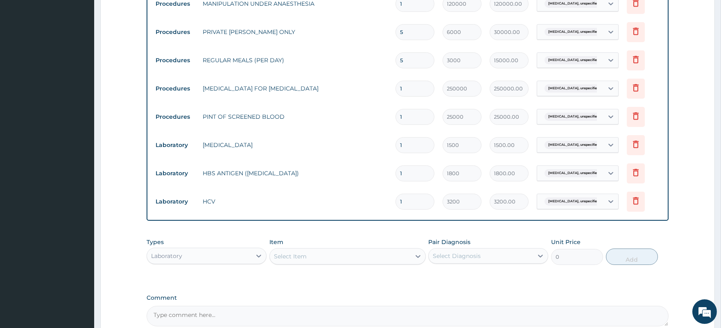
click at [332, 259] on div "Select Item" at bounding box center [340, 256] width 141 height 13
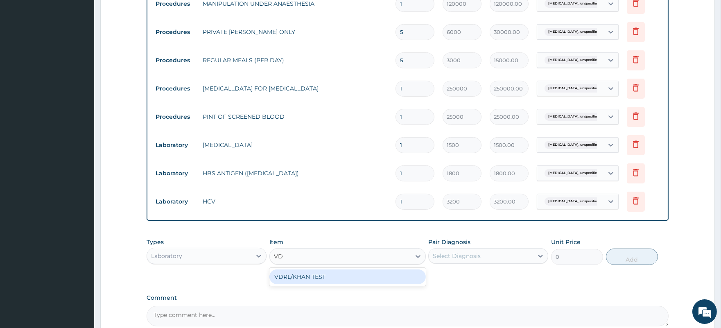
type input "VDR"
click at [333, 276] on div "VDRL/KHAN TEST" at bounding box center [347, 276] width 156 height 15
type input "1000"
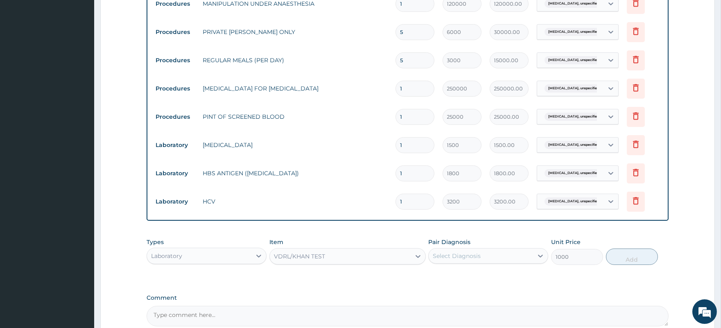
click at [472, 260] on div "Select Diagnosis" at bounding box center [457, 256] width 48 height 8
drag, startPoint x: 473, startPoint y: 276, endPoint x: 572, endPoint y: 277, distance: 98.6
click at [473, 277] on label "Ectopic pregnancy, unspecified" at bounding box center [486, 276] width 88 height 8
checkbox input "true"
click at [631, 259] on button "Add" at bounding box center [632, 256] width 52 height 16
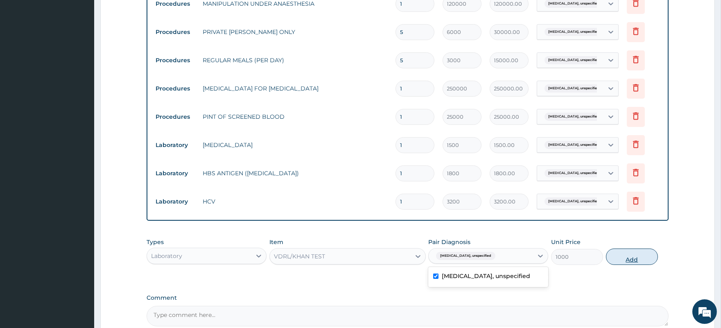
type input "0"
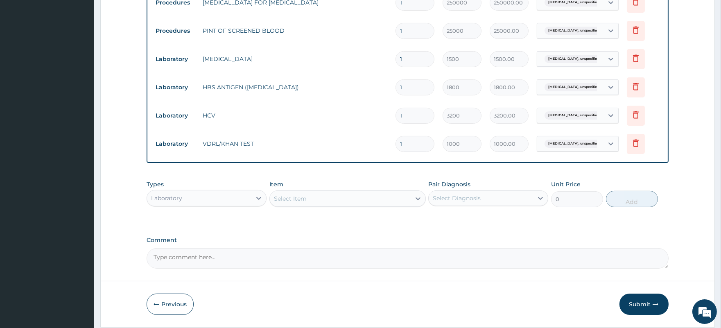
scroll to position [507, 0]
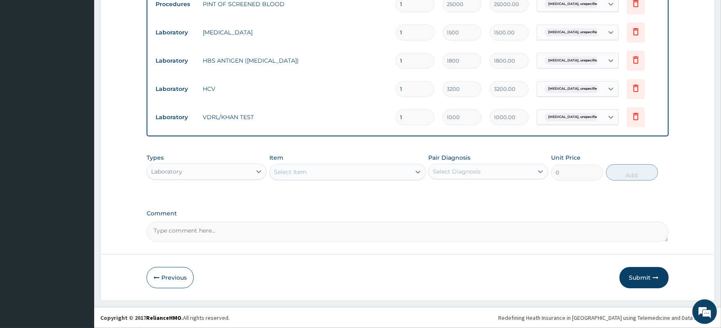
click at [315, 172] on div "Select Item" at bounding box center [340, 171] width 141 height 13
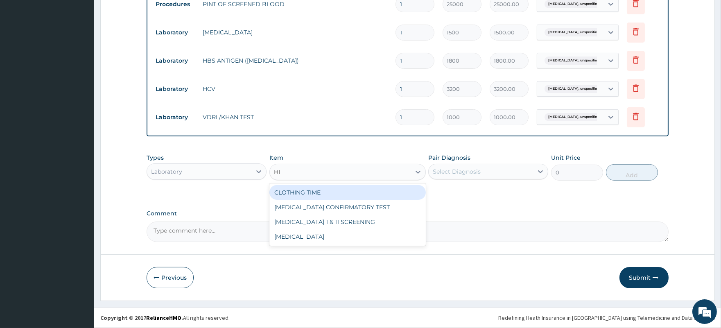
type input "H"
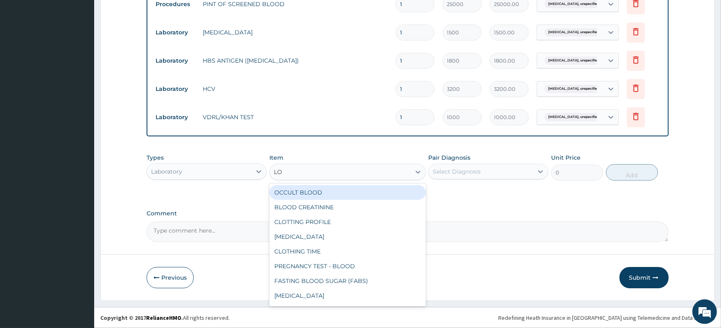
type input "L"
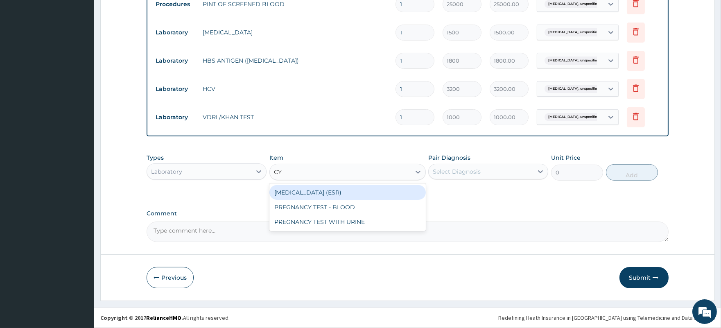
type input "C"
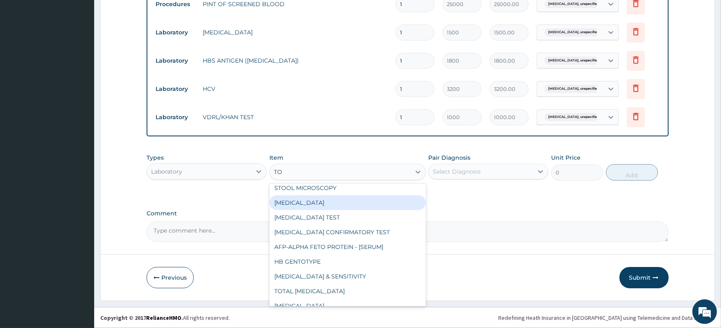
scroll to position [0, 0]
type input "TO"
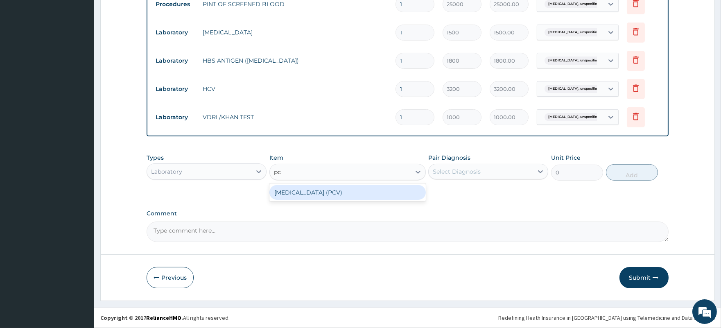
type input "pcv"
click at [334, 196] on div "PACKED CELL VOLUME (PCV)" at bounding box center [347, 192] width 156 height 15
type input "1000"
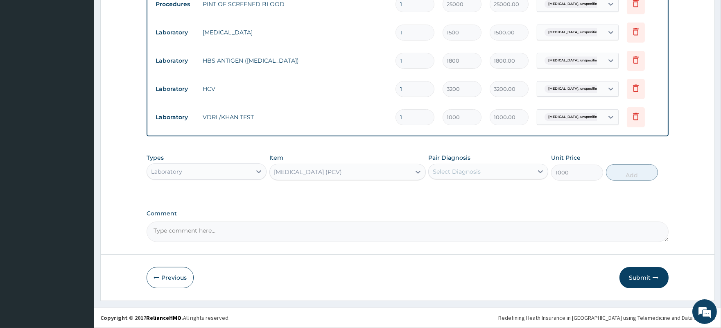
drag, startPoint x: 504, startPoint y: 168, endPoint x: 499, endPoint y: 180, distance: 13.6
click at [504, 168] on div "Select Diagnosis" at bounding box center [480, 171] width 104 height 13
click at [498, 194] on label "Ectopic pregnancy, unspecified" at bounding box center [486, 191] width 88 height 8
checkbox input "true"
click at [631, 175] on button "Add" at bounding box center [632, 172] width 52 height 16
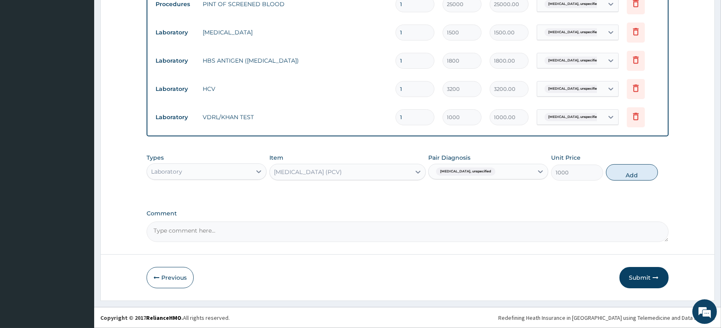
type input "0"
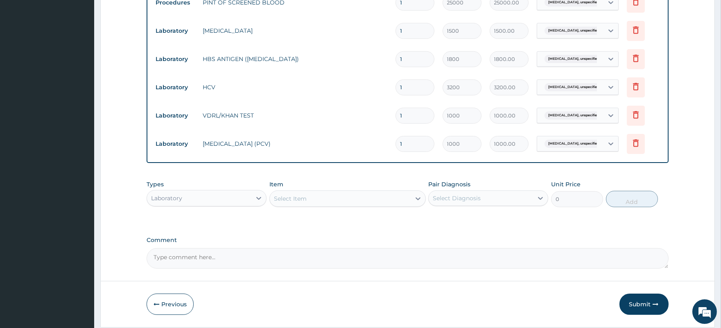
click at [183, 201] on div "Laboratory" at bounding box center [199, 198] width 104 height 13
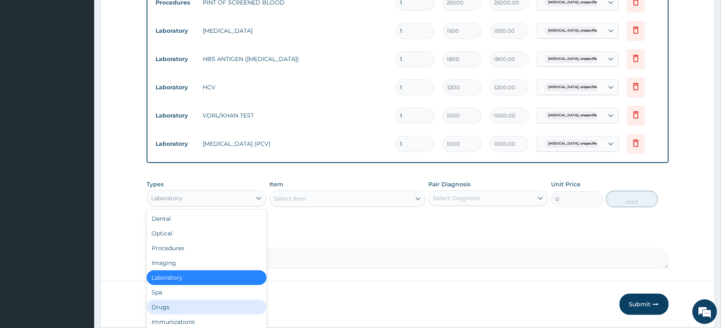
click at [182, 309] on div "Drugs" at bounding box center [207, 307] width 120 height 15
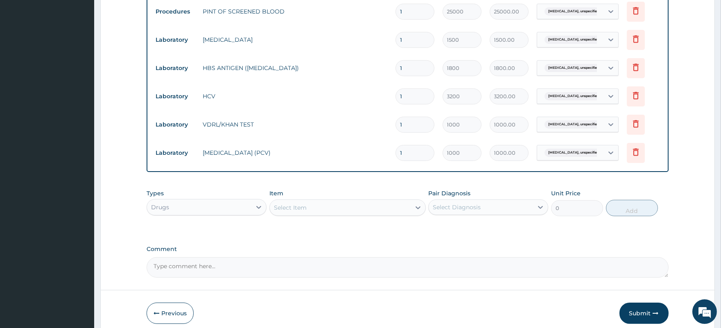
scroll to position [535, 0]
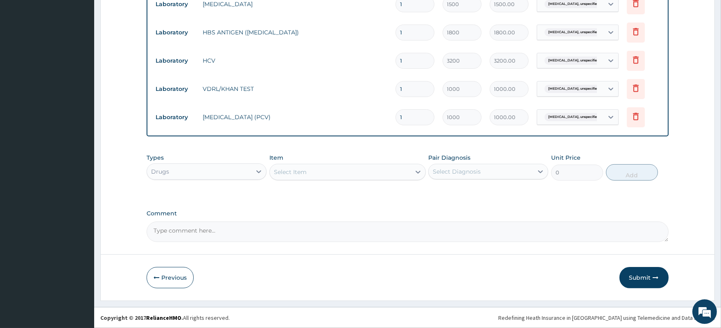
click at [310, 174] on div "Select Item" at bounding box center [340, 171] width 141 height 13
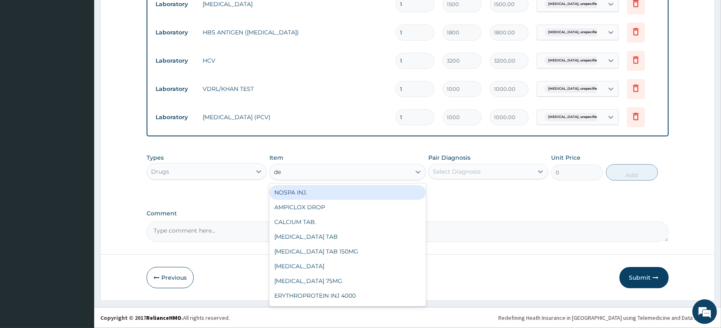
type input "dex"
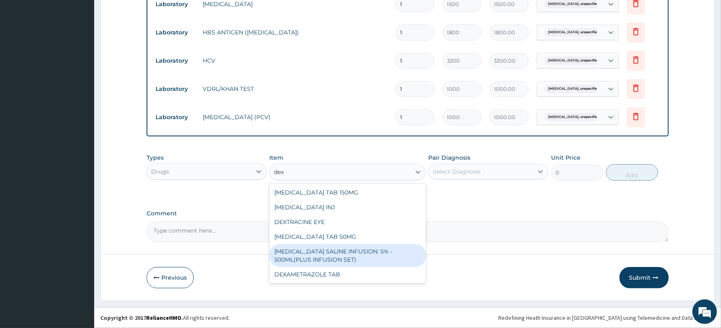
click at [316, 256] on div "DEXTROSE SALINE INFUSION: 5% - 500ML(PLUS INFUSION SET)" at bounding box center [347, 255] width 156 height 23
type input "1200"
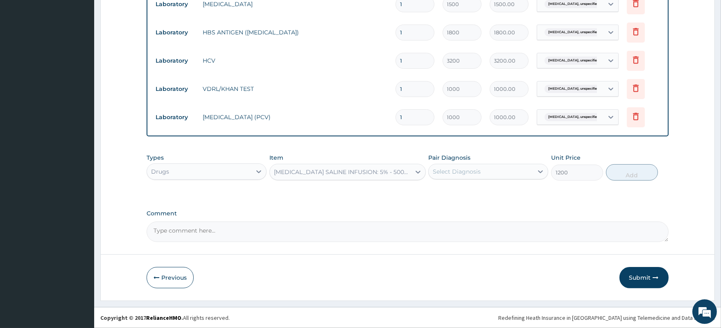
click at [477, 166] on div "Select Diagnosis" at bounding box center [480, 171] width 104 height 13
click at [492, 196] on div "Ectopic pregnancy, unspecified" at bounding box center [488, 192] width 120 height 17
checkbox input "true"
click at [636, 171] on button "Add" at bounding box center [632, 172] width 52 height 16
type input "0"
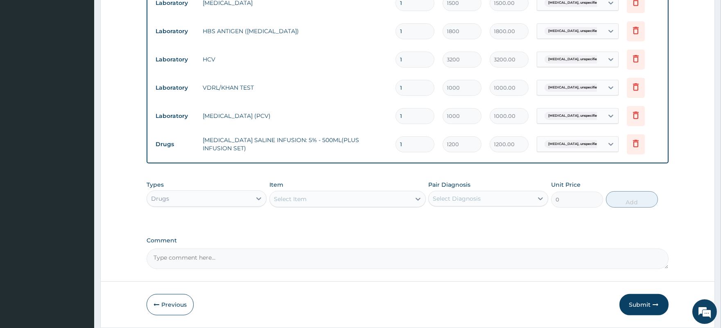
click at [305, 199] on div "Select Item" at bounding box center [290, 199] width 33 height 8
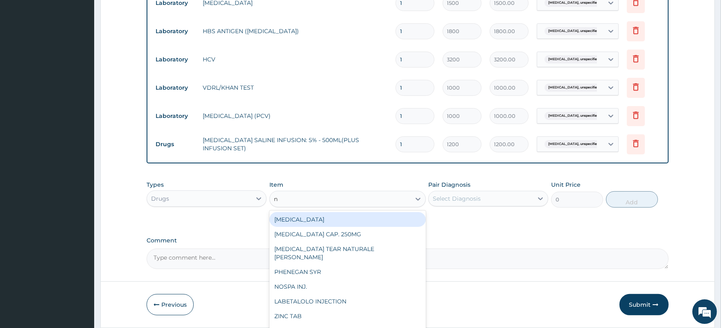
type input "n/"
click at [313, 221] on div "N/S 1/2 LITRE" at bounding box center [347, 219] width 156 height 15
type input "375"
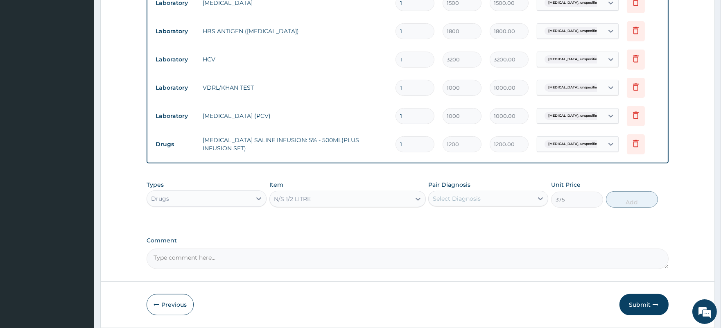
click at [480, 201] on div "Select Diagnosis" at bounding box center [457, 198] width 48 height 8
click at [482, 224] on div "Ectopic pregnancy, unspecified" at bounding box center [488, 219] width 120 height 17
checkbox input "true"
click at [634, 202] on button "Add" at bounding box center [632, 199] width 52 height 16
type input "0"
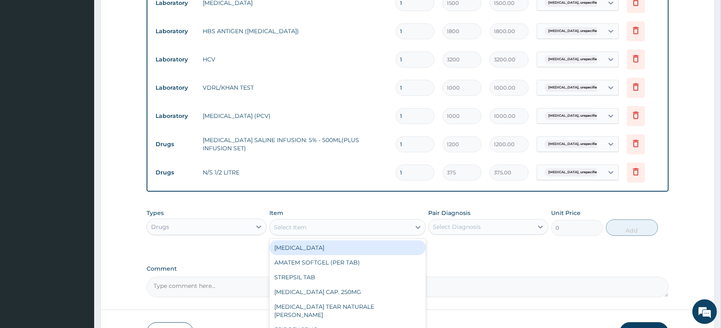
click at [334, 227] on div "Select Item" at bounding box center [340, 227] width 141 height 13
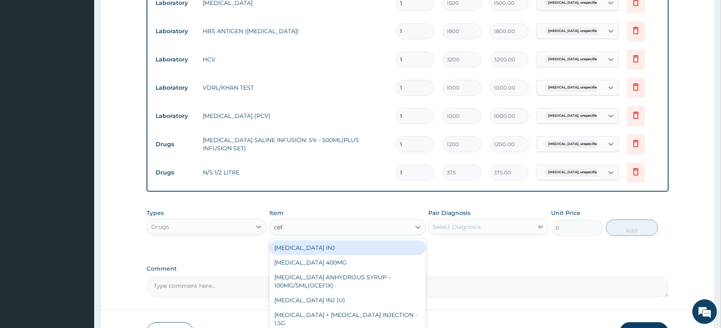
type input "ceft"
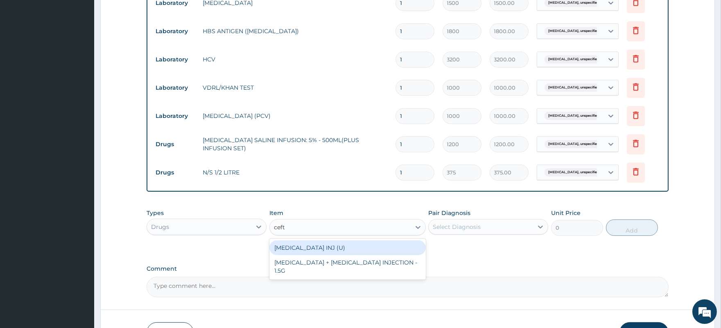
click at [351, 251] on div "CEFTRIAXONE INJ (U)" at bounding box center [347, 247] width 156 height 15
type input "1000"
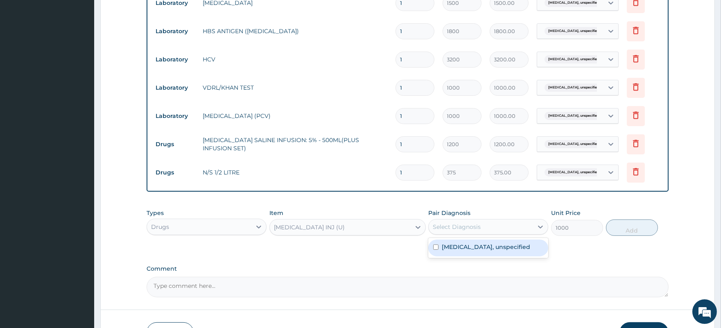
click at [479, 230] on div "Select Diagnosis" at bounding box center [457, 227] width 48 height 8
click at [485, 250] on label "Ectopic pregnancy, unspecified" at bounding box center [486, 247] width 88 height 8
checkbox input "true"
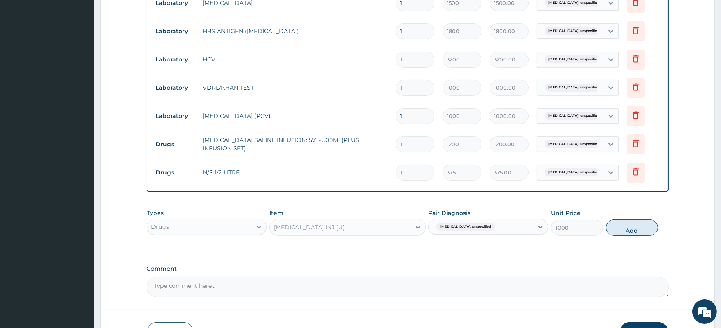
click at [632, 234] on button "Add" at bounding box center [632, 227] width 52 height 16
type input "0"
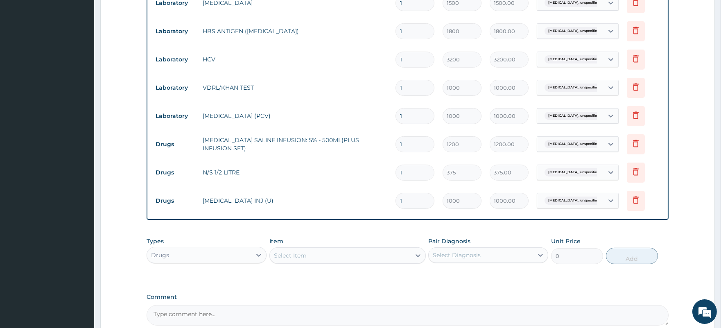
scroll to position [621, 0]
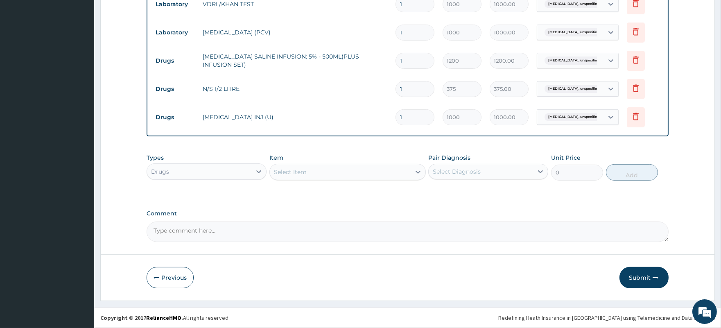
click at [318, 171] on div "Select Item" at bounding box center [340, 171] width 141 height 13
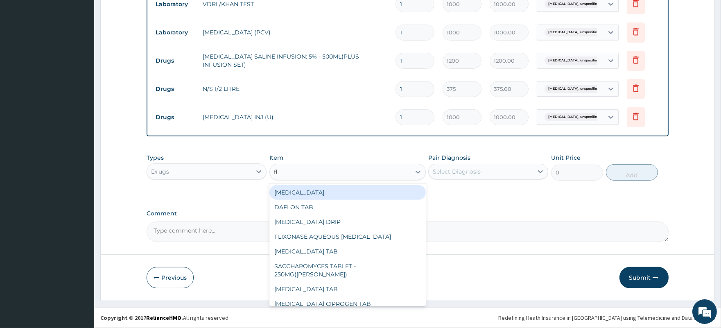
type input "fla"
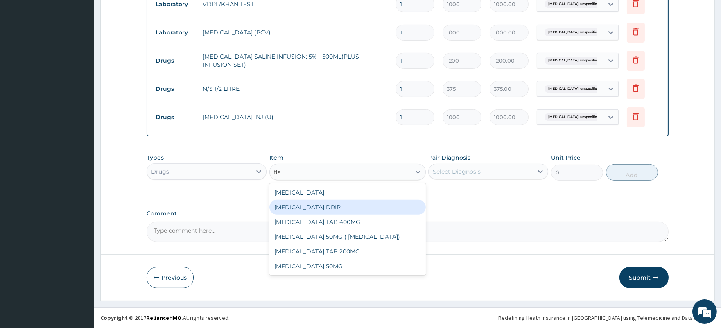
click at [318, 207] on div "FLAGYL DRIP" at bounding box center [347, 207] width 156 height 15
type input "260"
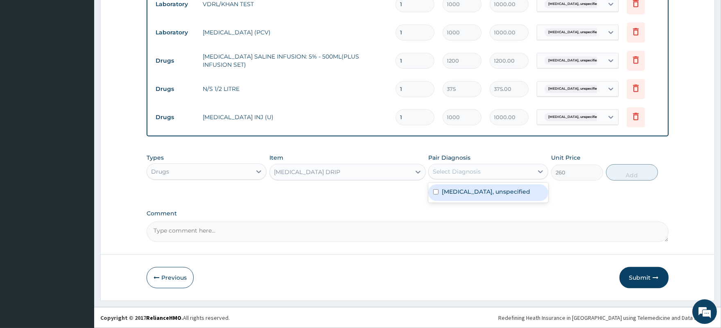
click at [456, 169] on div "Select Diagnosis" at bounding box center [457, 171] width 48 height 8
click at [473, 195] on label "Ectopic pregnancy, unspecified" at bounding box center [486, 191] width 88 height 8
checkbox input "true"
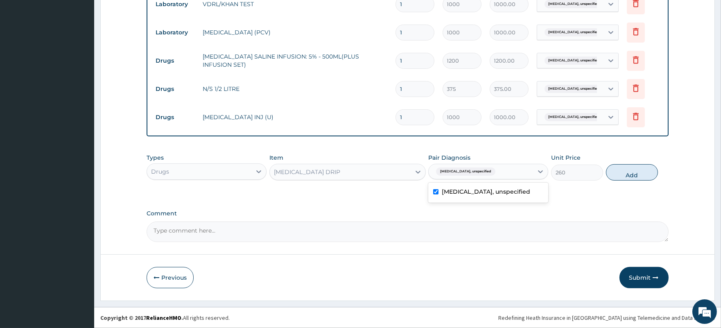
click at [628, 169] on button "Add" at bounding box center [632, 172] width 52 height 16
type input "0"
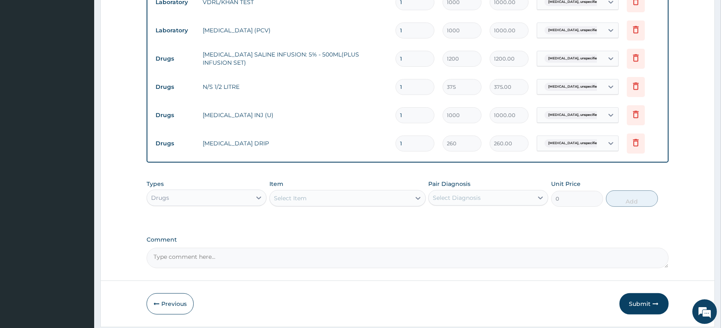
click at [302, 201] on div "Select Item" at bounding box center [290, 198] width 33 height 8
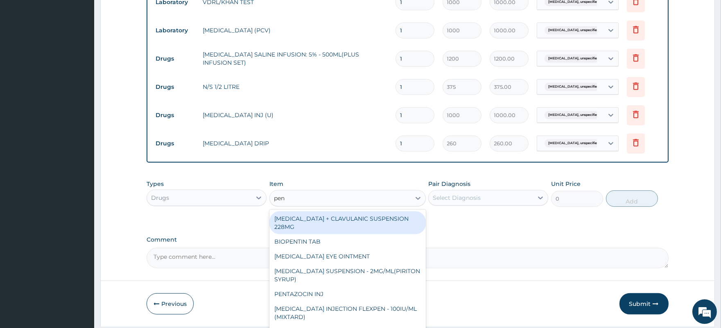
type input "pent"
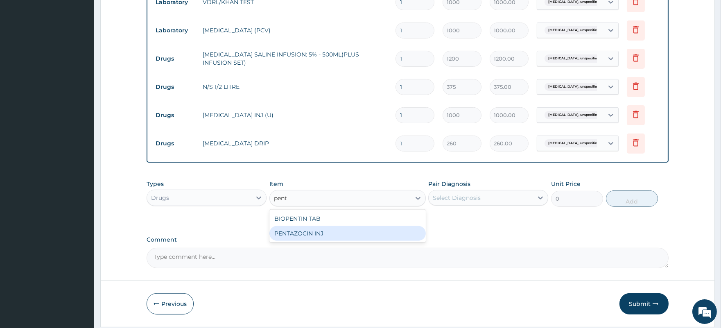
click at [315, 239] on div "PENTAZOCIN INJ" at bounding box center [347, 233] width 156 height 15
type input "250"
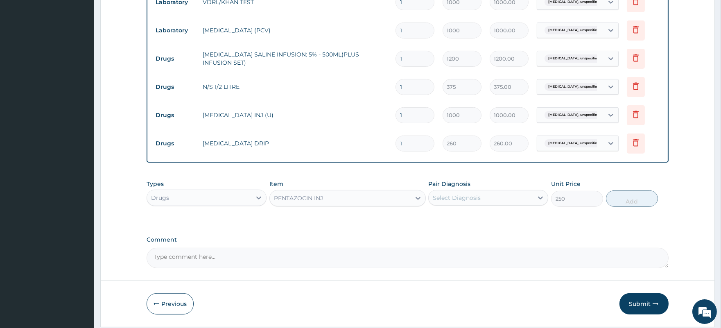
click at [468, 196] on div "Select Diagnosis" at bounding box center [457, 198] width 48 height 8
click at [476, 222] on label "Ectopic pregnancy, unspecified" at bounding box center [486, 218] width 88 height 8
checkbox input "true"
click at [627, 201] on button "Add" at bounding box center [632, 198] width 52 height 16
type input "0"
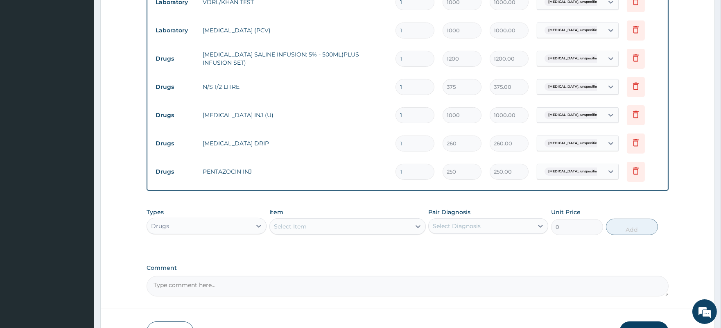
type input "0.00"
type input "5"
type input "1250.00"
type input "5"
drag, startPoint x: 406, startPoint y: 144, endPoint x: 394, endPoint y: 145, distance: 11.9
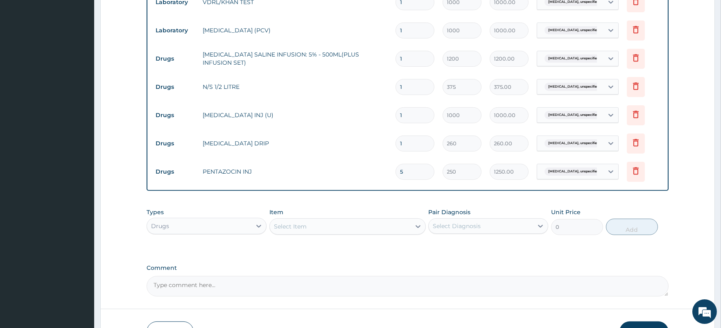
click at [394, 145] on td "1" at bounding box center [414, 143] width 47 height 24
type input "7"
type input "1820.00"
type input "7"
drag, startPoint x: 406, startPoint y: 117, endPoint x: 399, endPoint y: 117, distance: 7.4
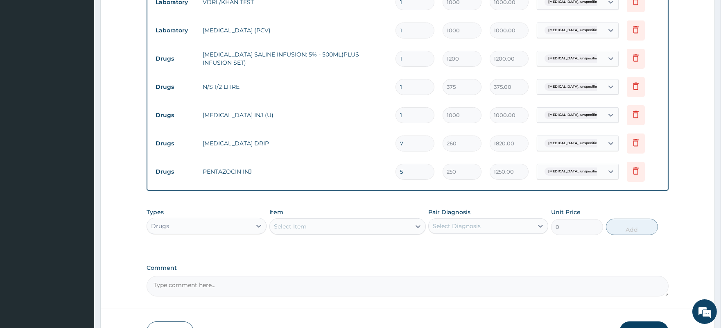
click at [399, 117] on input "1" at bounding box center [414, 115] width 39 height 16
type input "4"
type input "4000.00"
type input "4"
drag, startPoint x: 404, startPoint y: 88, endPoint x: 381, endPoint y: 88, distance: 22.5
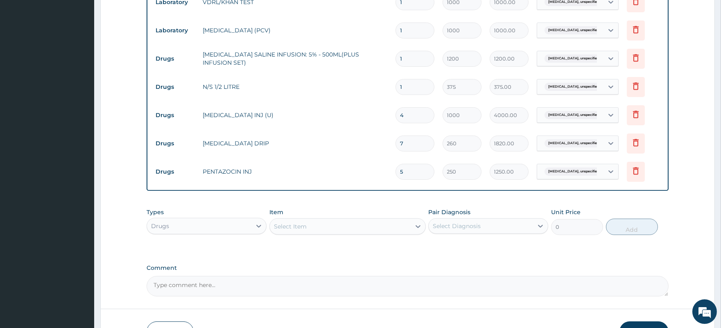
click at [381, 88] on tr "Drugs N/S 1/2 LITRE 1 375 375.00 Ectopic pregnancy, unspecified Delete" at bounding box center [407, 87] width 512 height 28
type input "2"
type input "750.00"
type input "2"
drag, startPoint x: 404, startPoint y: 59, endPoint x: 397, endPoint y: 59, distance: 6.6
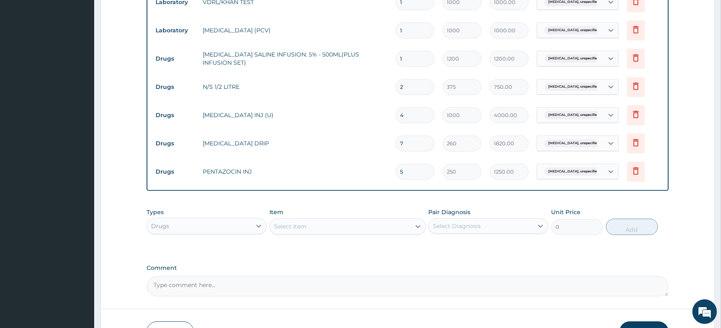
click at [397, 59] on input "1" at bounding box center [414, 59] width 39 height 16
type input "2"
type input "2400.00"
type input "2"
click at [297, 227] on div "Select Item" at bounding box center [290, 226] width 33 height 8
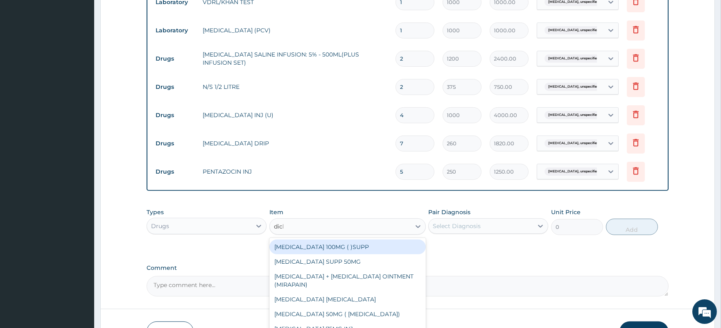
type input "diclo"
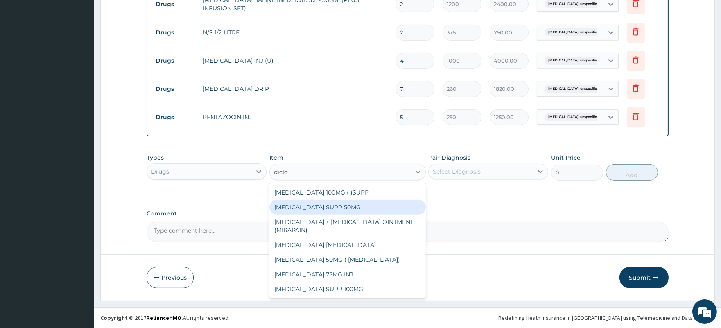
scroll to position [678, 0]
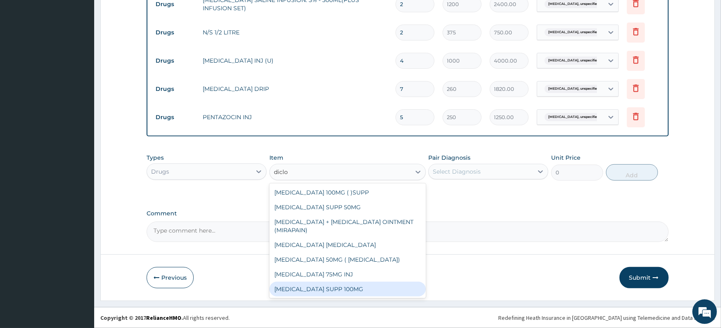
click at [341, 286] on div "DICLOFENAC SUPP 100MG" at bounding box center [347, 289] width 156 height 15
type input "1000"
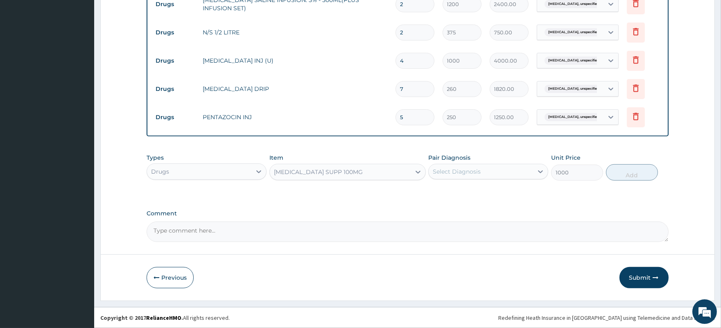
click at [444, 172] on div "Select Diagnosis" at bounding box center [457, 171] width 48 height 8
click at [449, 198] on div "Ectopic pregnancy, unspecified" at bounding box center [488, 192] width 120 height 17
checkbox input "true"
click at [627, 169] on button "Add" at bounding box center [632, 172] width 52 height 16
type input "0"
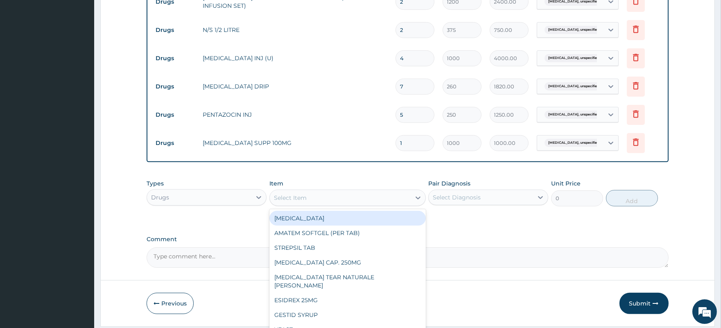
click at [293, 197] on div "Select Item" at bounding box center [290, 198] width 33 height 8
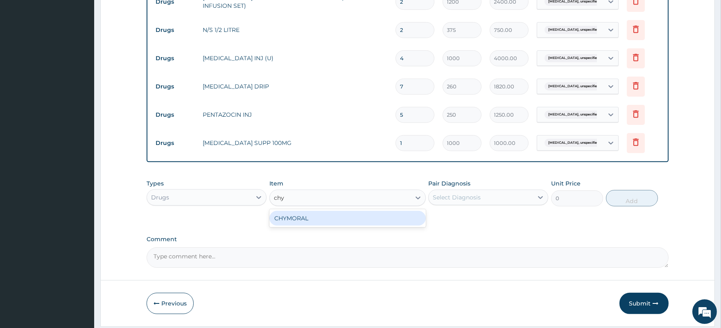
type input "chym"
click at [334, 219] on div "CHYMORAL" at bounding box center [347, 218] width 156 height 15
type input "15"
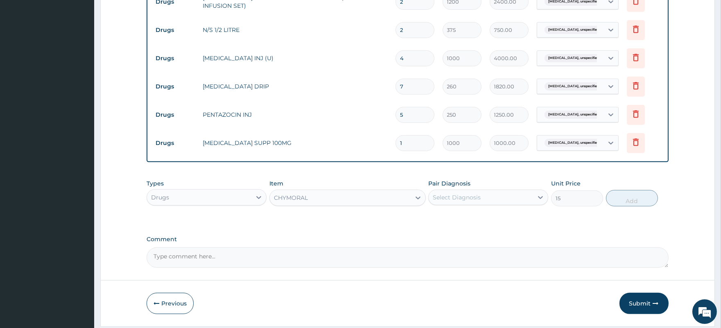
click at [459, 197] on div "Select Diagnosis" at bounding box center [457, 197] width 48 height 8
click at [473, 221] on label "Ectopic pregnancy, unspecified" at bounding box center [486, 217] width 88 height 8
checkbox input "true"
click at [636, 201] on button "Add" at bounding box center [632, 198] width 52 height 16
type input "0"
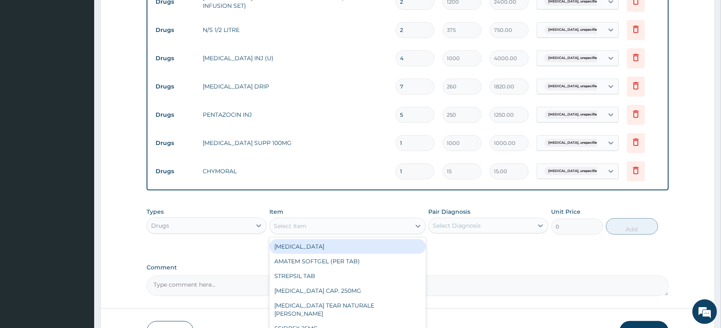
click at [310, 232] on div "Select Item" at bounding box center [340, 225] width 141 height 13
type input "fla"
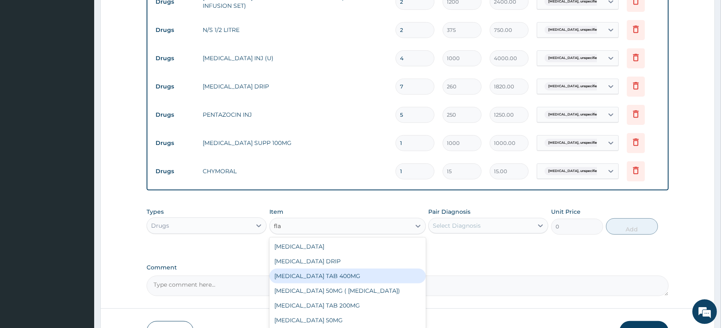
click at [329, 277] on div "FLAGYL TAB 400MG" at bounding box center [347, 275] width 156 height 15
type input "15"
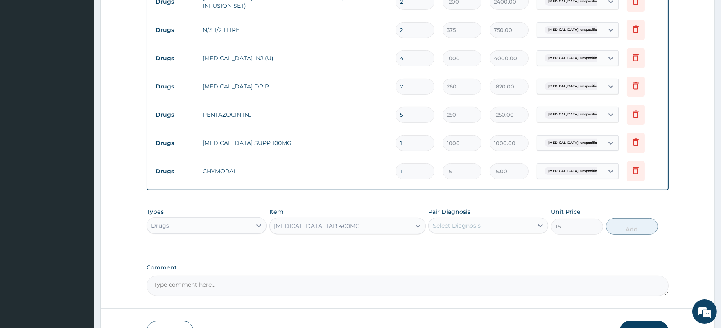
click at [477, 224] on div "Select Diagnosis" at bounding box center [457, 225] width 48 height 8
click at [480, 248] on label "Ectopic pregnancy, unspecified" at bounding box center [486, 245] width 88 height 8
checkbox input "true"
click at [629, 232] on button "Add" at bounding box center [632, 226] width 52 height 16
type input "0"
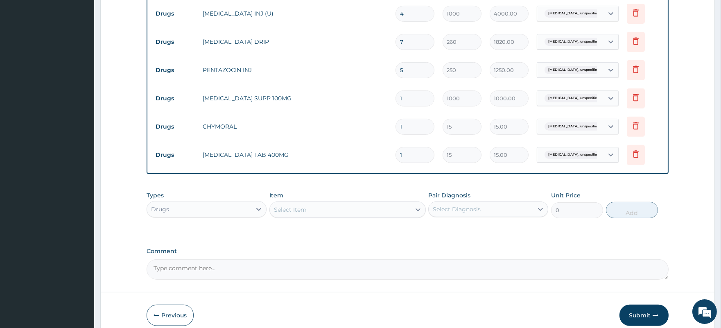
scroll to position [746, 0]
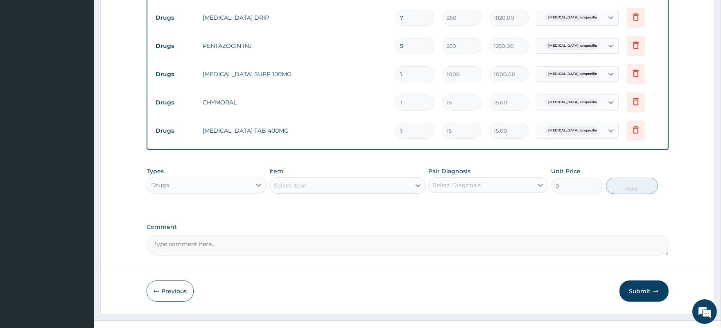
type input "0.00"
type input "3"
type input "45.00"
type input "30"
type input "450.00"
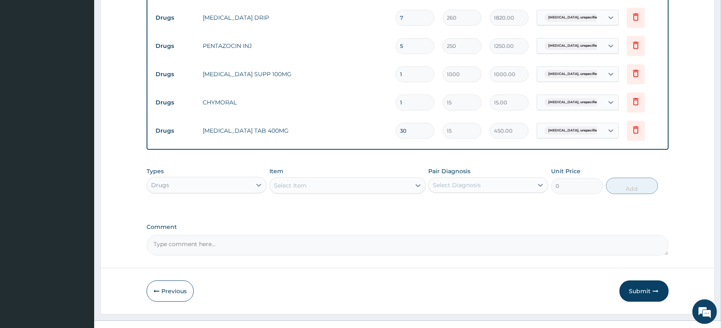
type input "30"
click at [415, 104] on input "1" at bounding box center [414, 103] width 39 height 16
type input "15"
type input "225.00"
type input "15"
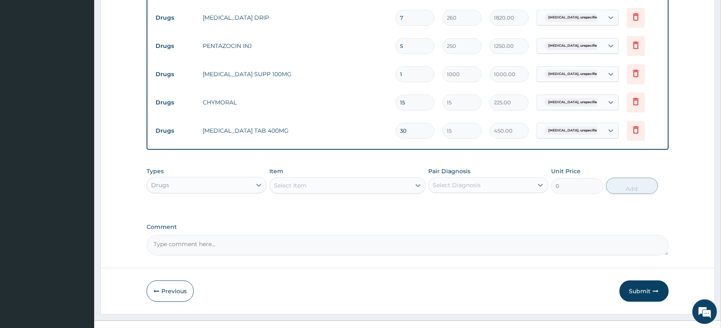
drag, startPoint x: 410, startPoint y: 73, endPoint x: 396, endPoint y: 74, distance: 14.0
click at [396, 74] on input "1" at bounding box center [414, 74] width 39 height 16
type input "4"
type input "4000.00"
type input "4"
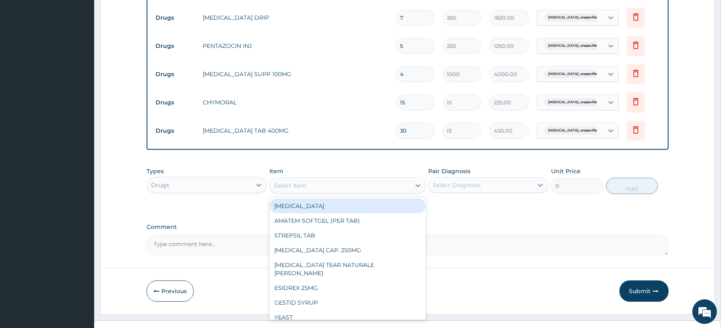
click at [374, 190] on div "Select Item" at bounding box center [340, 185] width 141 height 13
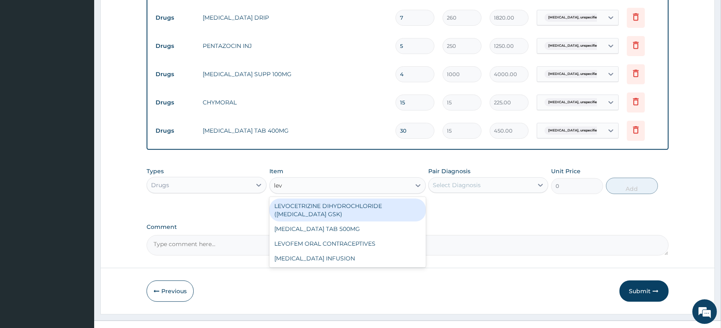
type input "levo"
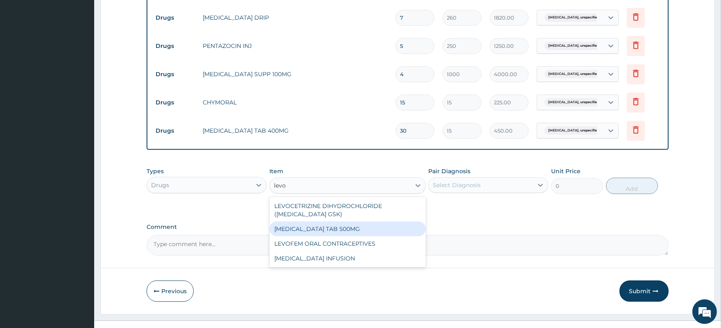
click at [343, 225] on div "LEVOFLOXACIN TAB 500MG" at bounding box center [347, 228] width 156 height 15
type input "75"
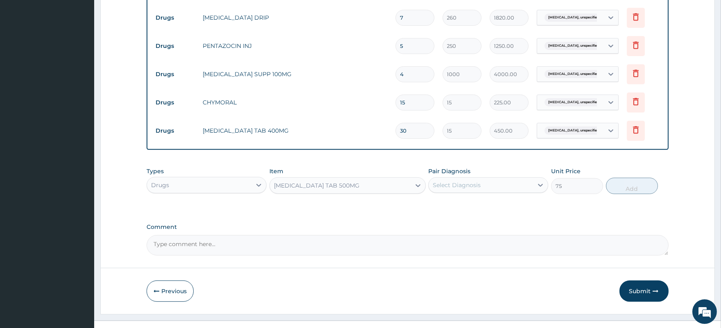
click at [493, 185] on div "Select Diagnosis" at bounding box center [480, 184] width 104 height 13
click at [491, 209] on label "Ectopic pregnancy, unspecified" at bounding box center [486, 205] width 88 height 8
checkbox input "true"
click at [631, 192] on button "Add" at bounding box center [632, 186] width 52 height 16
type input "0"
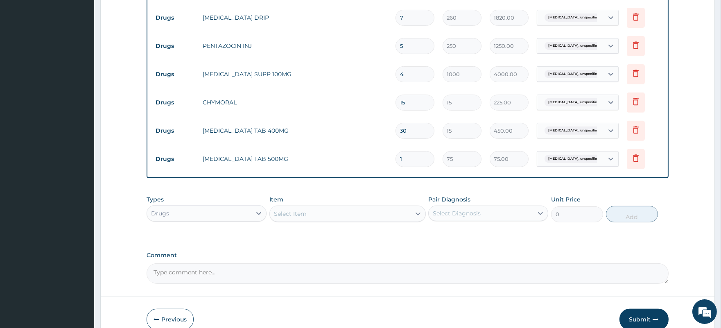
click at [312, 220] on div "Select Item" at bounding box center [340, 213] width 141 height 13
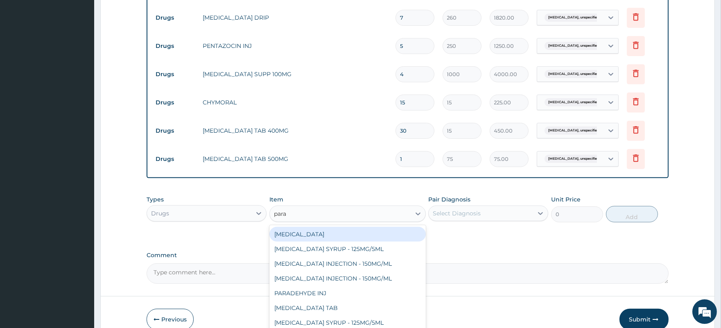
type input "parac"
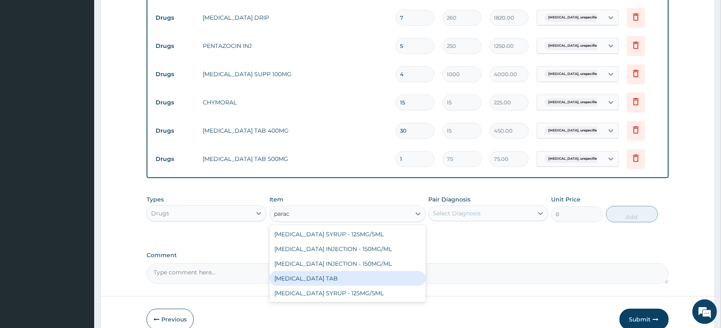
click at [343, 279] on div "PARACETAMOL TAB" at bounding box center [347, 278] width 156 height 15
type input "7.5"
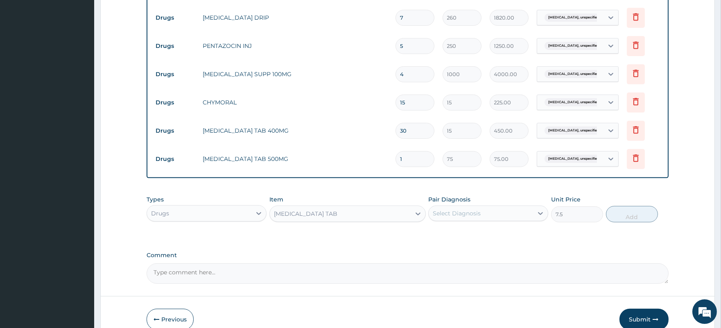
click at [486, 220] on div "Select Diagnosis" at bounding box center [480, 213] width 104 height 13
click at [485, 237] on label "Ectopic pregnancy, unspecified" at bounding box center [486, 233] width 88 height 8
checkbox input "true"
click at [631, 219] on button "Add" at bounding box center [632, 214] width 52 height 16
type input "0"
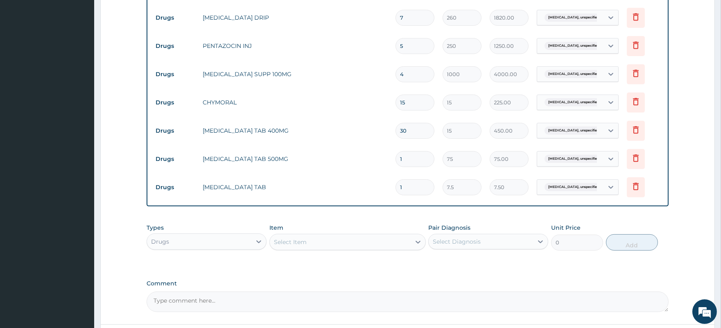
type input "18"
type input "135.00"
type input "18"
drag, startPoint x: 406, startPoint y: 162, endPoint x: 395, endPoint y: 161, distance: 11.5
click at [395, 161] on td "1" at bounding box center [414, 159] width 47 height 24
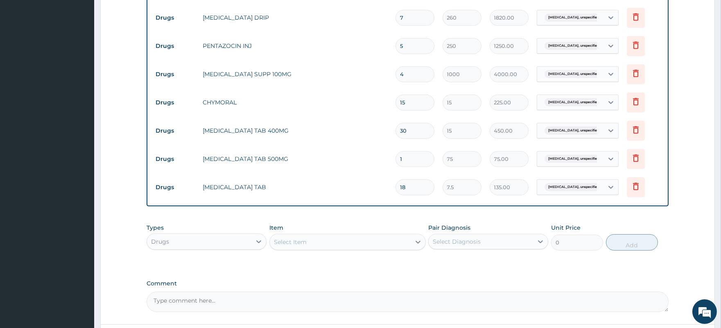
type input "5"
type input "375.00"
type input "5"
click at [349, 246] on div "Select Item" at bounding box center [340, 241] width 141 height 13
type input "fer"
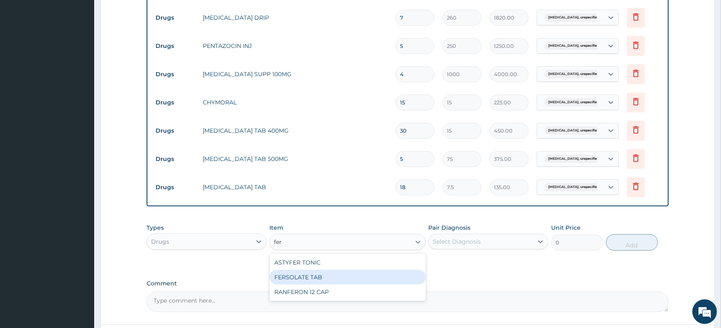
click at [312, 284] on div "FERSOLATE TAB" at bounding box center [347, 277] width 156 height 15
type input "10"
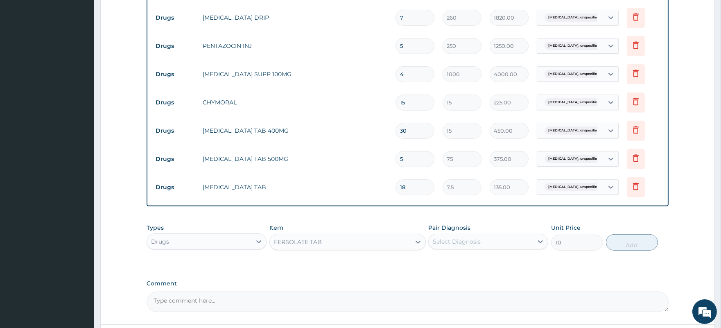
click at [482, 246] on div "Select Diagnosis" at bounding box center [480, 241] width 104 height 13
click at [481, 264] on label "Ectopic pregnancy, unspecified" at bounding box center [486, 261] width 88 height 8
checkbox input "true"
click at [633, 247] on button "Add" at bounding box center [632, 242] width 52 height 16
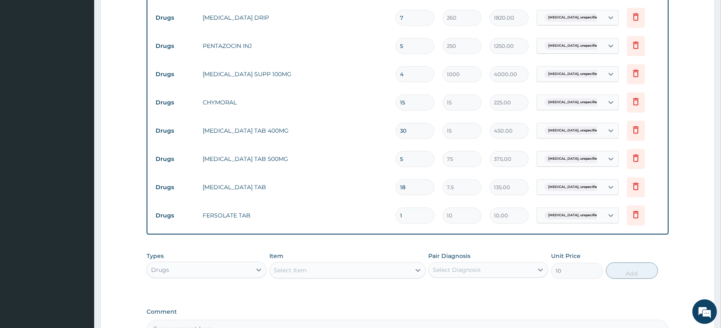
type input "0"
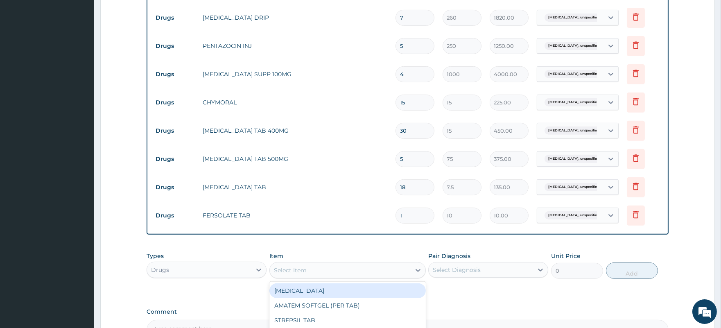
click at [304, 272] on div "Select Item" at bounding box center [290, 270] width 33 height 8
type input "fol"
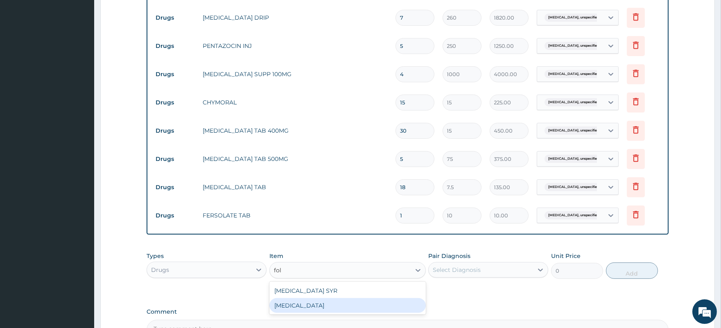
click at [314, 308] on div "FOLIC ACID" at bounding box center [347, 305] width 156 height 15
type input "12.5"
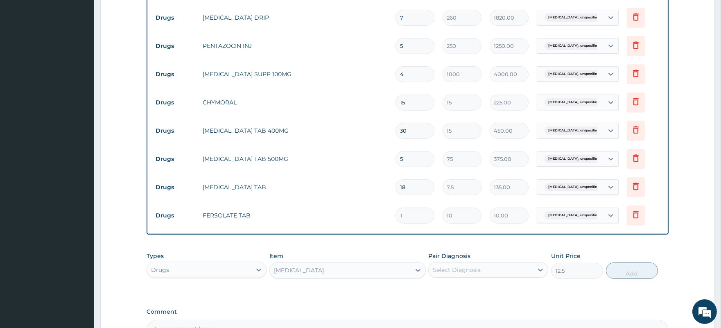
click at [469, 271] on div "Select Diagnosis" at bounding box center [457, 270] width 48 height 8
click at [467, 294] on label "Ectopic pregnancy, unspecified" at bounding box center [486, 290] width 88 height 8
checkbox input "true"
click at [632, 275] on button "Add" at bounding box center [632, 270] width 52 height 16
type input "0"
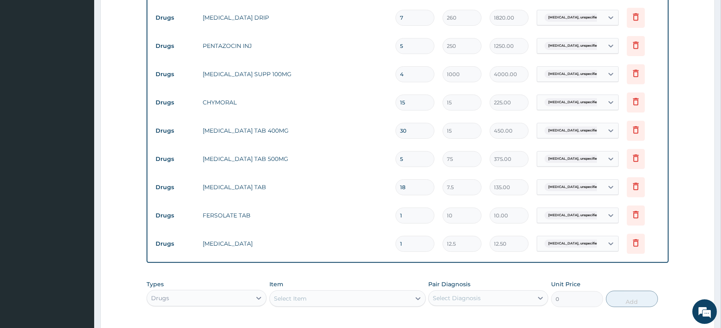
click at [312, 301] on div "Select Item" at bounding box center [340, 298] width 141 height 13
type input "vit"
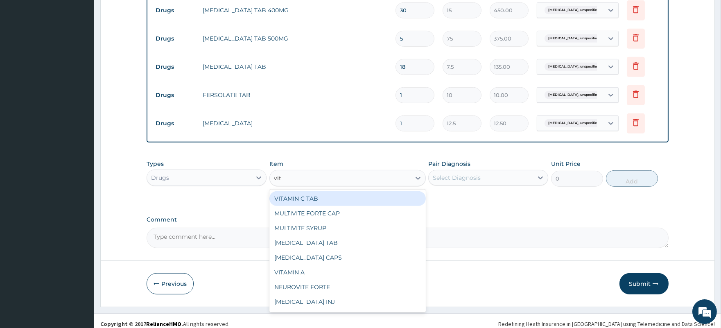
scroll to position [877, 0]
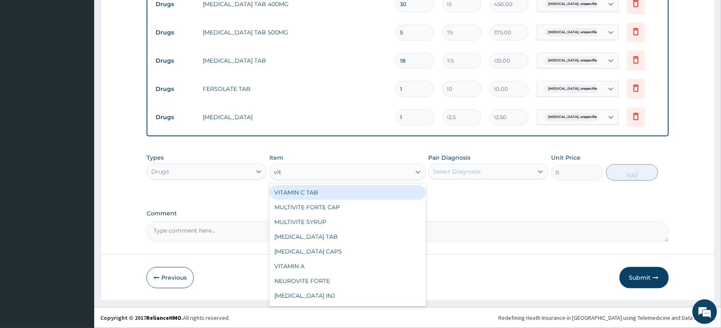
click at [326, 193] on div "VITAMIN C TAB" at bounding box center [347, 192] width 156 height 15
type input "10"
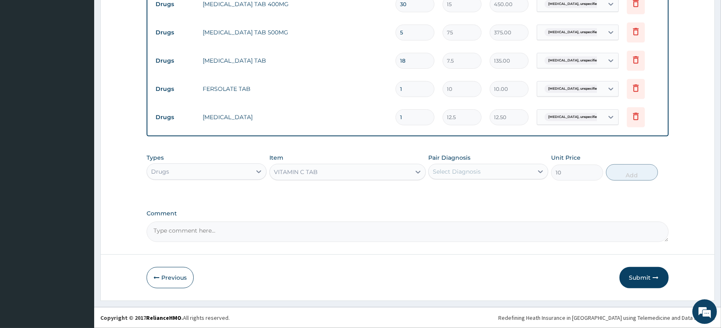
click at [451, 171] on div "Select Diagnosis" at bounding box center [457, 171] width 48 height 8
click at [469, 196] on div "Ectopic pregnancy, unspecified" at bounding box center [488, 192] width 120 height 17
checkbox input "true"
click at [633, 174] on button "Add" at bounding box center [632, 172] width 52 height 16
type input "0"
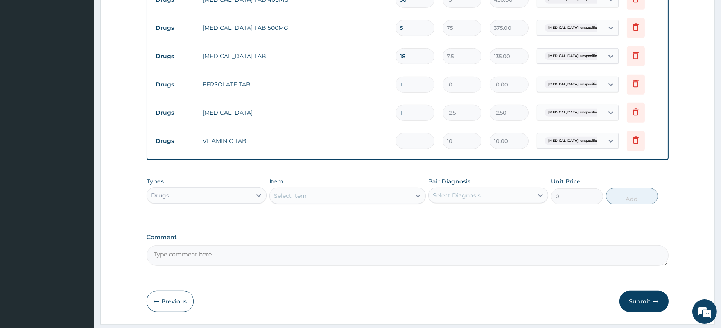
type input "0.00"
type input "4"
click at [407, 115] on input "1" at bounding box center [414, 113] width 39 height 16
drag, startPoint x: 404, startPoint y: 90, endPoint x: 397, endPoint y: 90, distance: 6.5
click at [397, 90] on input "1" at bounding box center [414, 85] width 39 height 16
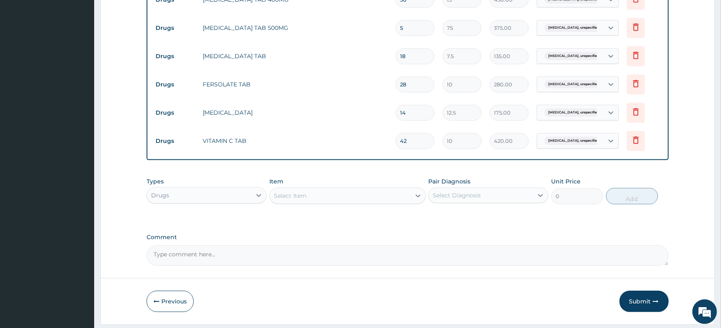
click at [235, 262] on textarea "Comment" at bounding box center [407, 255] width 521 height 20
paste textarea "PA/2FA61B"
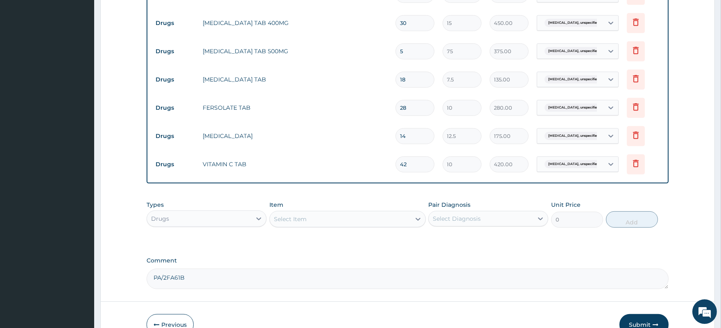
scroll to position [832, 0]
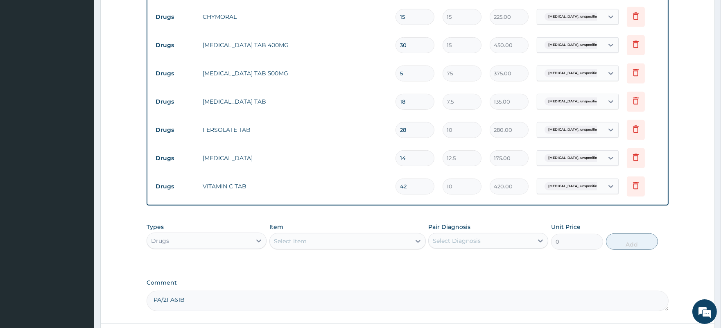
drag, startPoint x: 402, startPoint y: 134, endPoint x: 406, endPoint y: 137, distance: 4.8
click at [406, 137] on input "28" at bounding box center [414, 130] width 39 height 16
drag, startPoint x: 399, startPoint y: 134, endPoint x: 406, endPoint y: 135, distance: 6.7
click at [406, 135] on input "28" at bounding box center [414, 130] width 39 height 16
drag, startPoint x: 400, startPoint y: 163, endPoint x: 404, endPoint y: 163, distance: 4.5
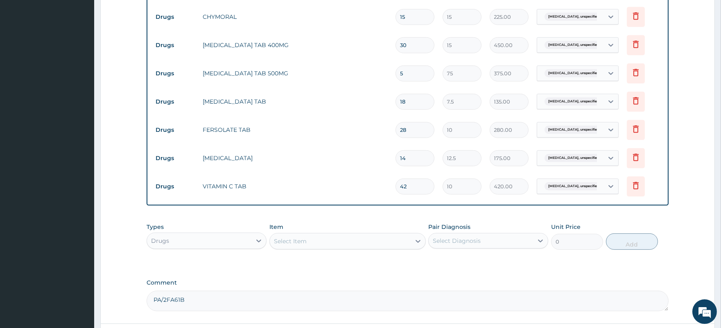
click at [404, 163] on input "14" at bounding box center [414, 158] width 39 height 16
drag, startPoint x: 400, startPoint y: 191, endPoint x: 407, endPoint y: 192, distance: 6.7
click at [407, 192] on input "42" at bounding box center [414, 186] width 39 height 16
drag, startPoint x: 399, startPoint y: 51, endPoint x: 410, endPoint y: 50, distance: 10.7
click at [410, 50] on input "30" at bounding box center [414, 45] width 39 height 16
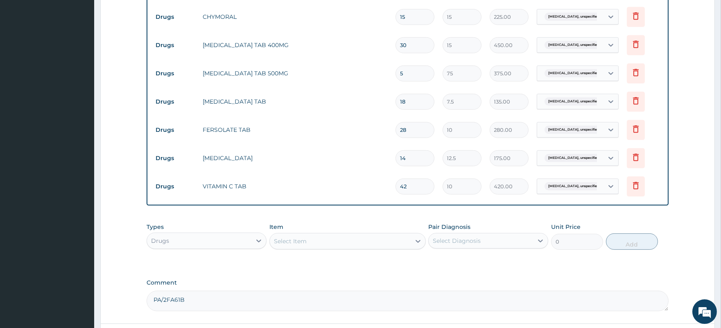
click at [231, 304] on textarea "PA/2FA61B" at bounding box center [407, 301] width 521 height 20
paste textarea "ectopic pregnancy with left salpingectomy"
click at [228, 304] on textarea "PA/2FA61B DIAGNOSIS: ectopic pregnancy with left salpingectomy" at bounding box center [407, 301] width 521 height 20
click at [354, 306] on textarea "PA/2FA61B DIAGNOSIS: Ectopic pregnancy with left salpingectomy" at bounding box center [407, 301] width 521 height 20
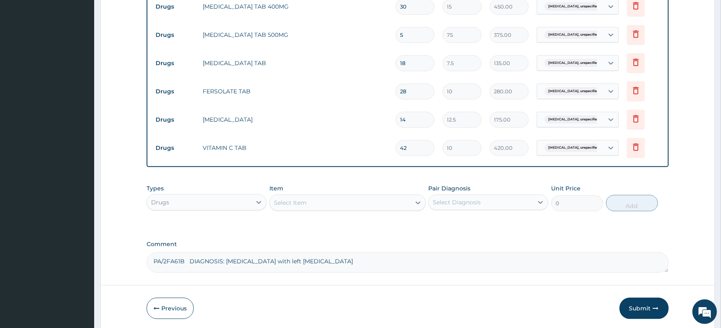
scroll to position [906, 0]
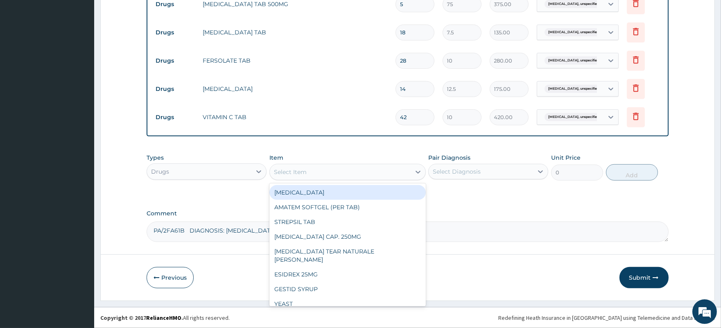
click at [315, 169] on div "Select Item" at bounding box center [340, 171] width 141 height 13
click at [209, 169] on div "Drugs" at bounding box center [199, 171] width 104 height 13
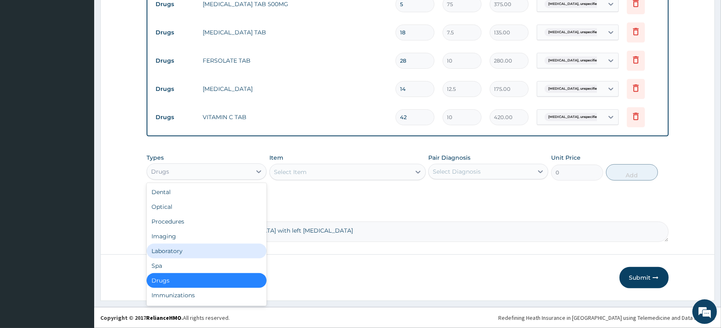
click at [177, 250] on div "Laboratory" at bounding box center [207, 251] width 120 height 15
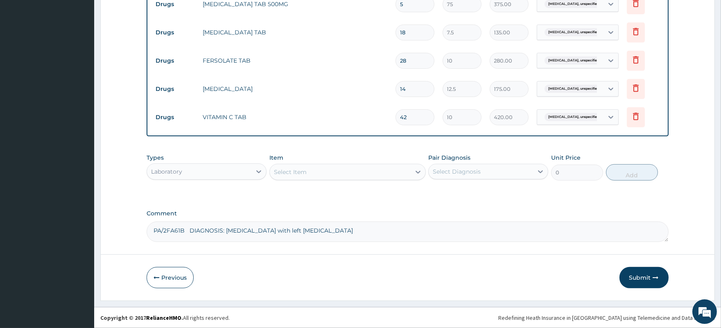
click at [349, 169] on div "Select Item" at bounding box center [340, 171] width 141 height 13
click at [212, 171] on div "Laboratory" at bounding box center [199, 171] width 104 height 13
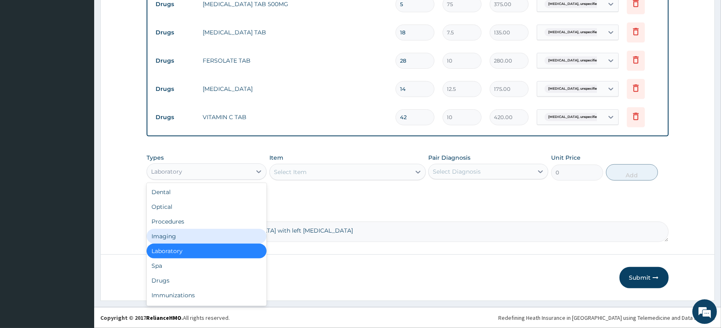
click at [183, 239] on div "Imaging" at bounding box center [207, 236] width 120 height 15
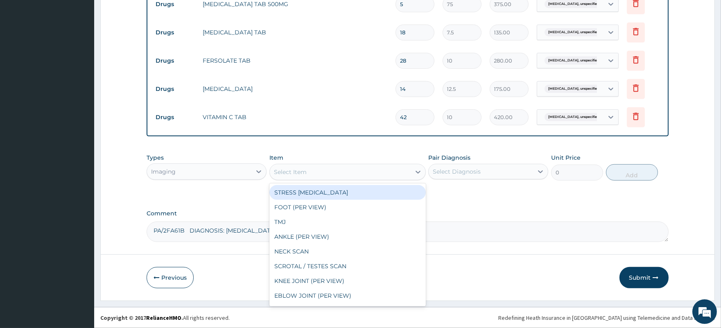
click at [327, 174] on div "Select Item" at bounding box center [340, 171] width 141 height 13
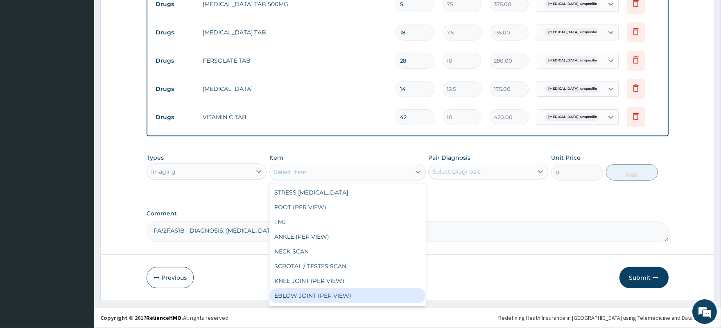
click at [210, 170] on div "Imaging" at bounding box center [199, 171] width 104 height 13
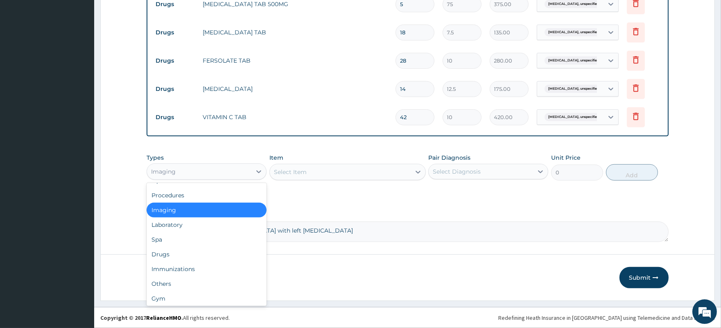
scroll to position [27, 0]
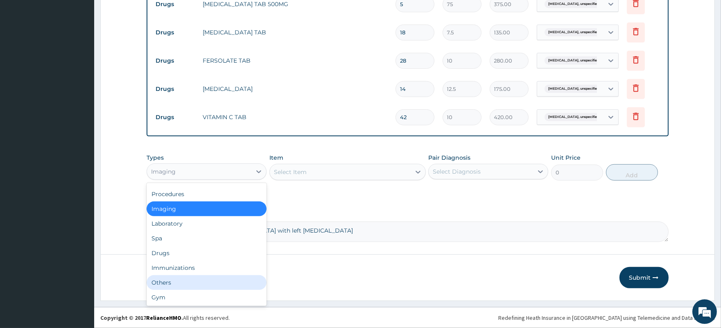
click at [195, 285] on div "Others" at bounding box center [207, 282] width 120 height 15
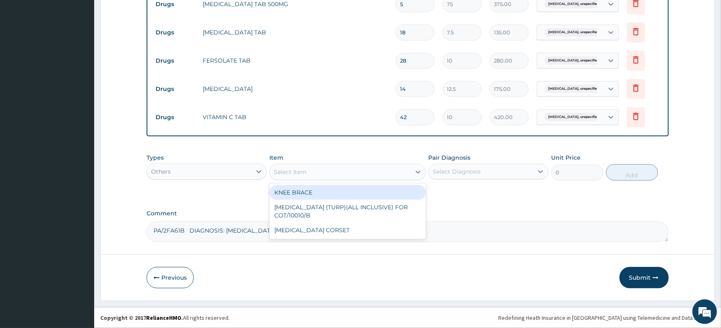
click at [321, 172] on div "Select Item" at bounding box center [340, 171] width 141 height 13
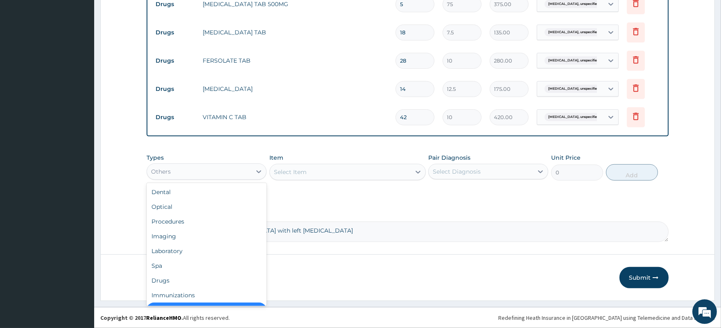
click at [188, 170] on div "Others" at bounding box center [199, 171] width 104 height 13
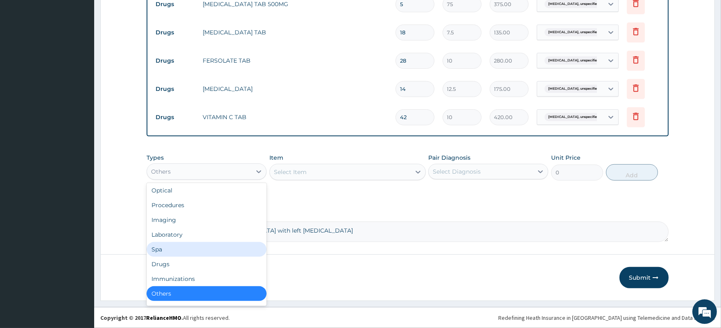
click at [171, 248] on div "Spa" at bounding box center [207, 249] width 120 height 15
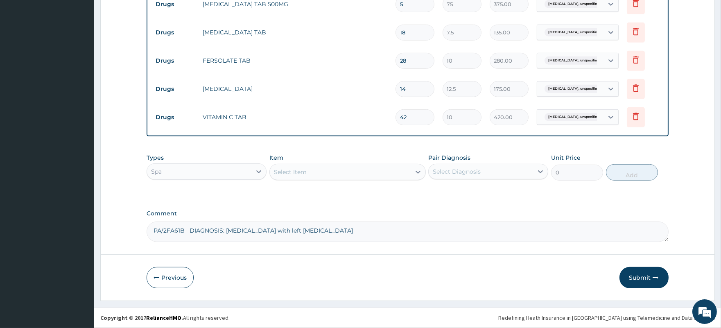
click at [333, 173] on div "Select Item" at bounding box center [340, 171] width 141 height 13
click at [216, 169] on div "Spa" at bounding box center [199, 171] width 104 height 13
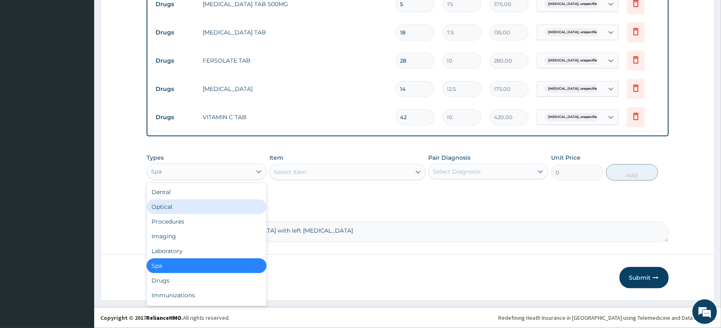
scroll to position [27, 0]
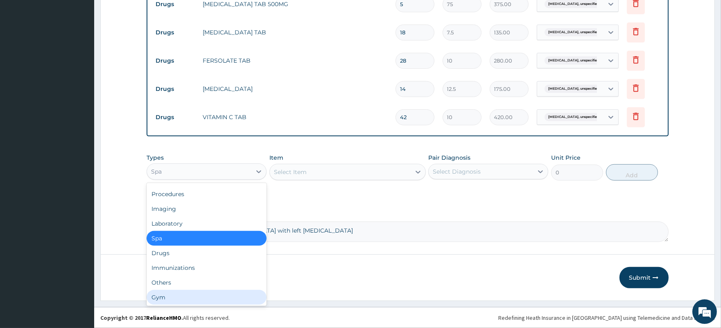
click at [186, 292] on div "Gym" at bounding box center [207, 297] width 120 height 15
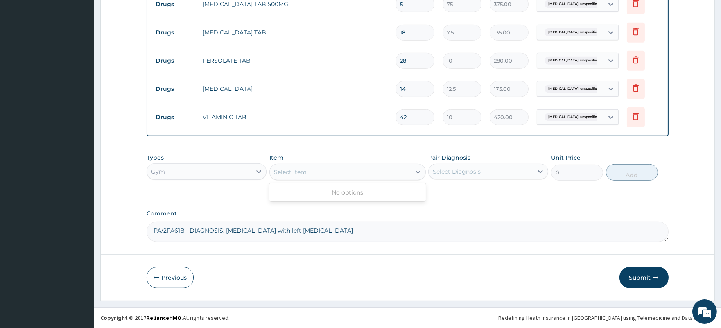
click at [332, 168] on div "Select Item" at bounding box center [340, 171] width 141 height 13
click at [203, 170] on div "Gym" at bounding box center [199, 171] width 104 height 13
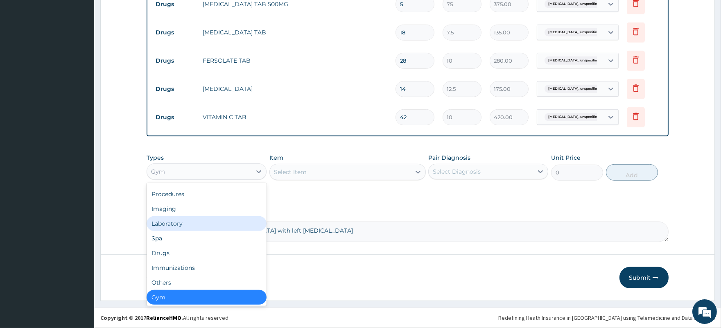
scroll to position [0, 0]
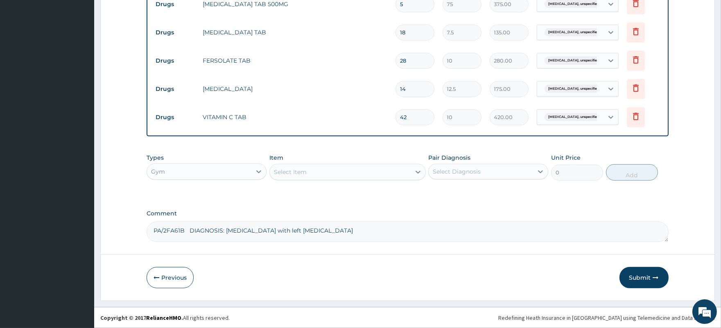
click at [190, 229] on textarea "PA/2FA61B DIAGNOSIS: Ectopic pregnancy with left salpingectomy" at bounding box center [407, 231] width 521 height 20
paste textarea "Histology"
click at [633, 279] on button "Submit" at bounding box center [643, 277] width 49 height 21
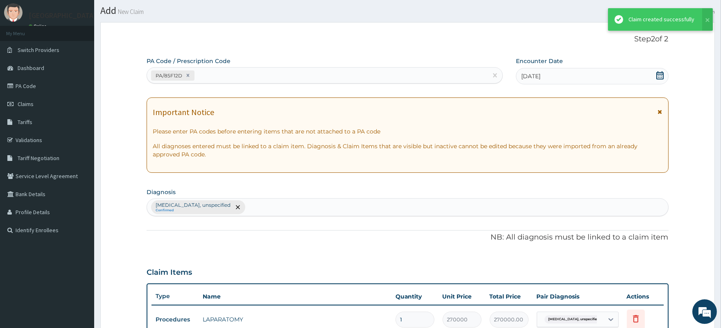
scroll to position [906, 0]
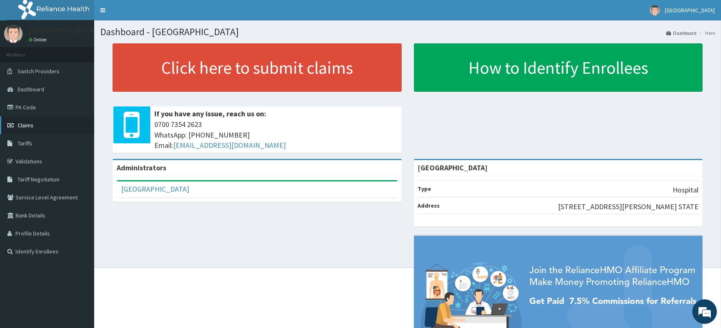
click at [23, 123] on span "Claims" at bounding box center [26, 125] width 16 height 7
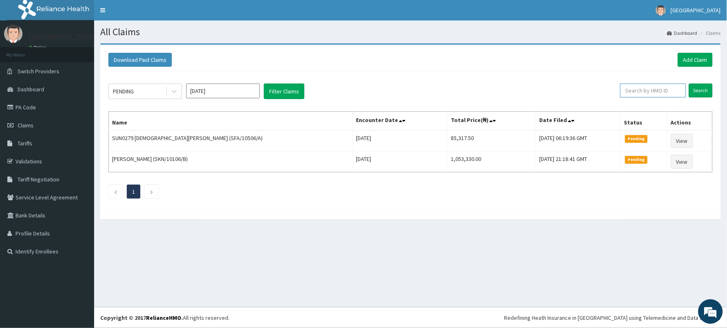
paste input "HAV/10060/A"
type input "HAV/10060/A"
click at [704, 89] on input "Search" at bounding box center [701, 90] width 24 height 14
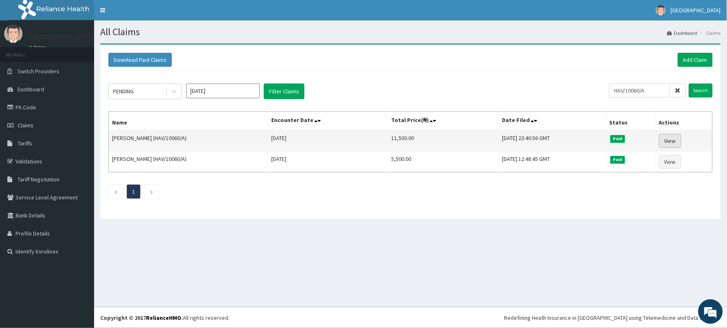
click at [672, 142] on link "View" at bounding box center [670, 141] width 22 height 14
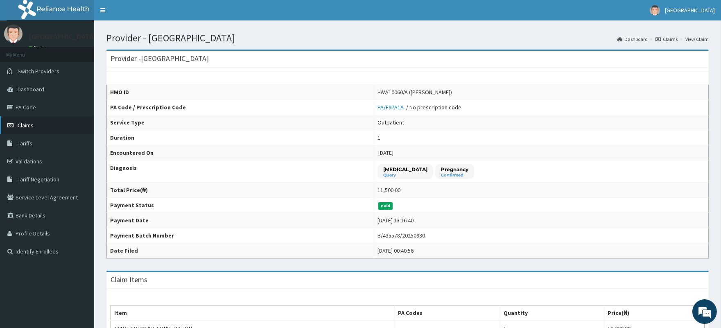
click at [20, 128] on span "Claims" at bounding box center [26, 125] width 16 height 7
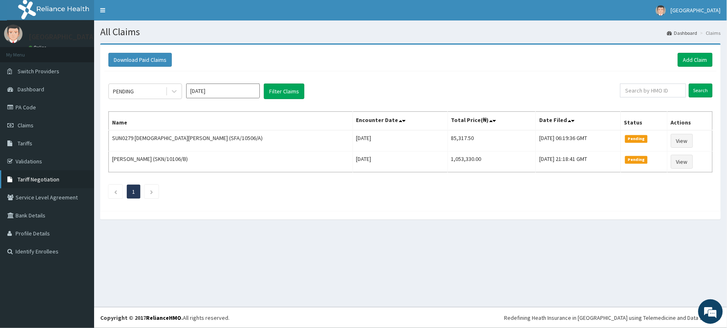
click at [34, 174] on link "Tariff Negotiation" at bounding box center [47, 179] width 94 height 18
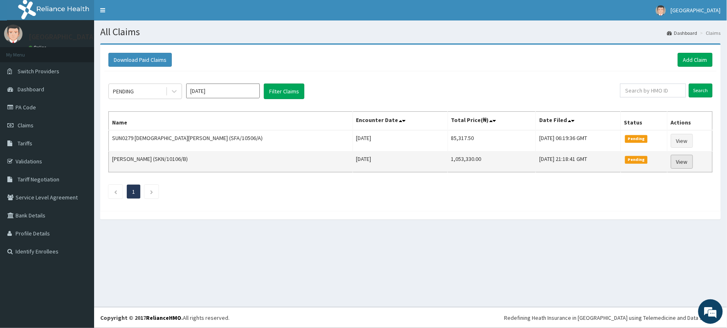
click at [682, 162] on link "View" at bounding box center [682, 162] width 22 height 14
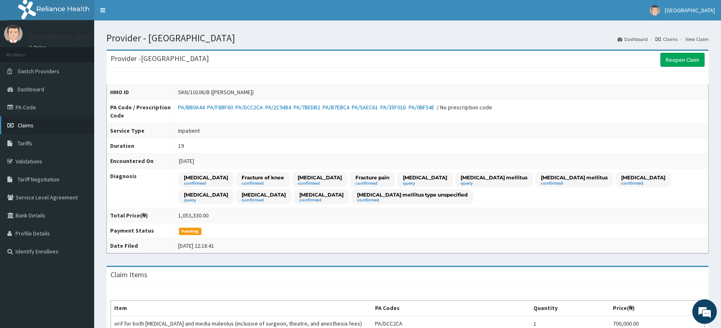
click at [25, 125] on span "Claims" at bounding box center [26, 125] width 16 height 7
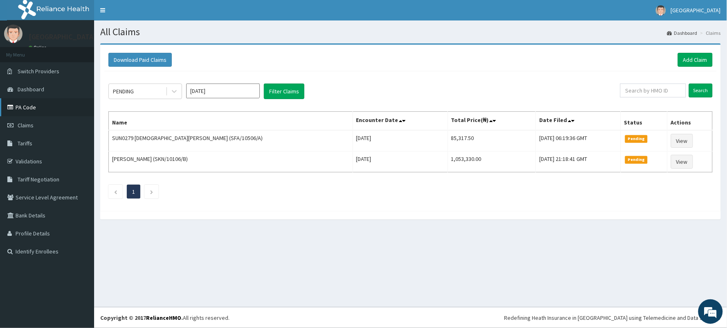
click at [26, 108] on link "PA Code" at bounding box center [47, 107] width 94 height 18
drag, startPoint x: 655, startPoint y: 58, endPoint x: 650, endPoint y: 51, distance: 8.9
click at [654, 55] on div "Download Paid Claims Add Claim" at bounding box center [410, 60] width 604 height 14
click at [696, 62] on link "Add Claim" at bounding box center [695, 60] width 35 height 14
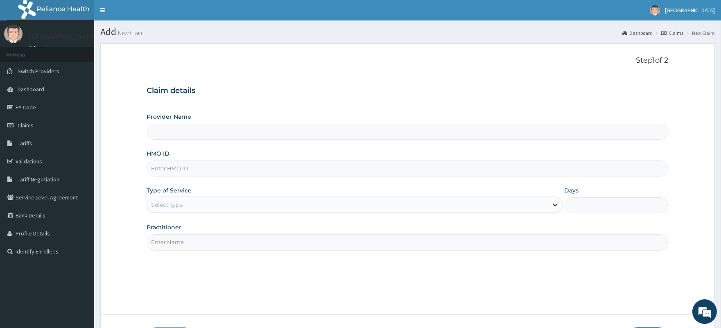
click at [180, 172] on input "HMO ID" at bounding box center [407, 168] width 521 height 16
paste input "PRL/10074/B"
type input "PRL/10074/B"
type input "[GEOGRAPHIC_DATA]"
type input "PRL/10074/B"
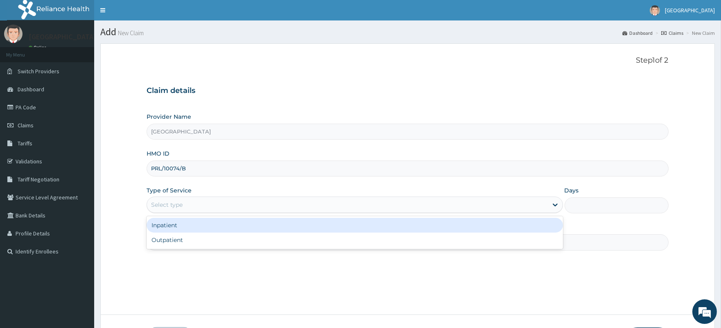
drag, startPoint x: 179, startPoint y: 201, endPoint x: 178, endPoint y: 206, distance: 5.6
click at [178, 201] on div "Select type" at bounding box center [167, 205] width 32 height 8
click at [179, 222] on div "Inpatient" at bounding box center [355, 225] width 416 height 15
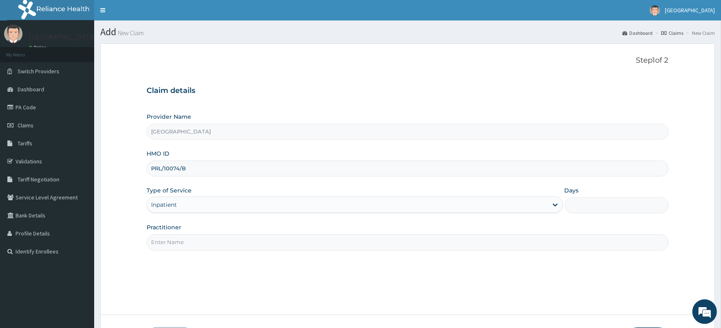
click at [229, 244] on input "Practitioner" at bounding box center [407, 242] width 521 height 16
click at [228, 246] on input "Practitioner" at bounding box center [407, 242] width 521 height 16
type input "DR BUDUKA"
click at [587, 201] on input "Days" at bounding box center [616, 205] width 104 height 16
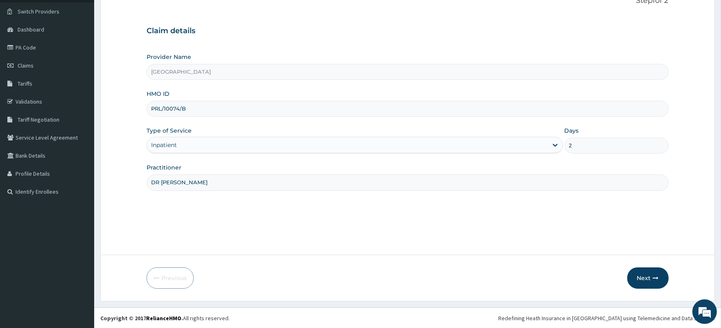
scroll to position [60, 0]
type input "2"
click at [641, 280] on button "Next" at bounding box center [647, 277] width 41 height 21
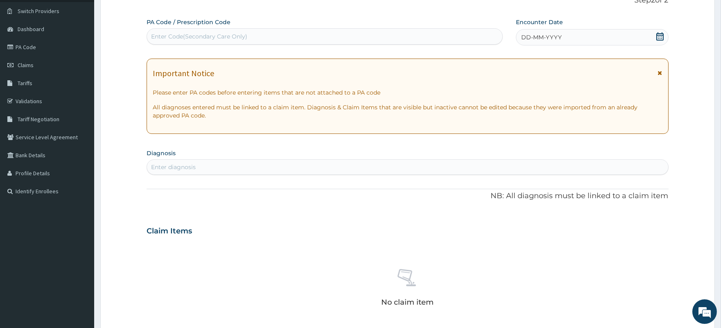
click at [195, 34] on div "Enter Code(Secondary Care Only)" at bounding box center [199, 36] width 96 height 8
paste input "PA/C1CF6C"
type input "PA/C1CF6C"
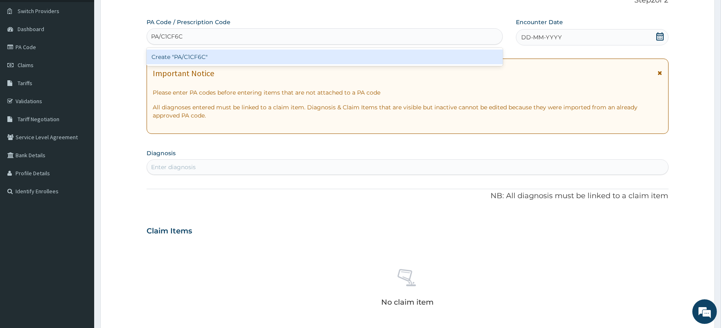
click at [203, 58] on div "Create "PA/C1CF6C"" at bounding box center [325, 57] width 356 height 15
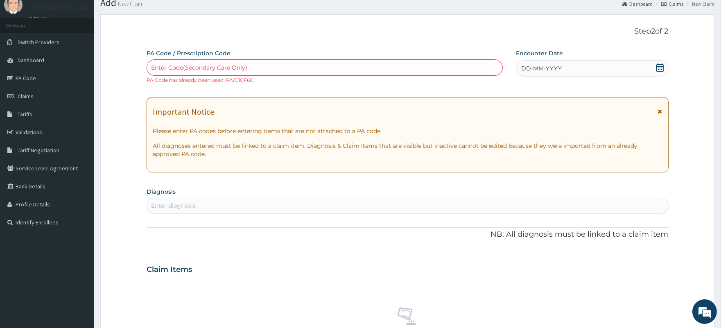
scroll to position [0, 0]
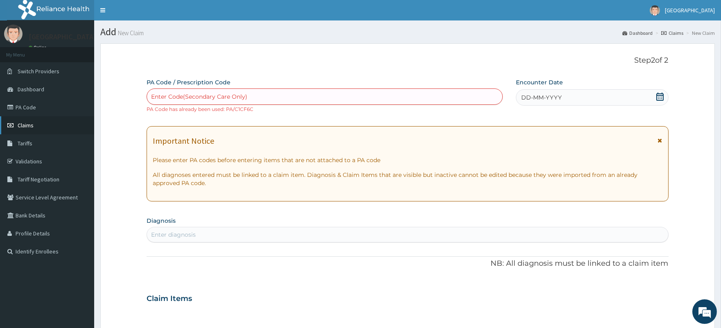
click at [25, 125] on span "Claims" at bounding box center [26, 125] width 16 height 7
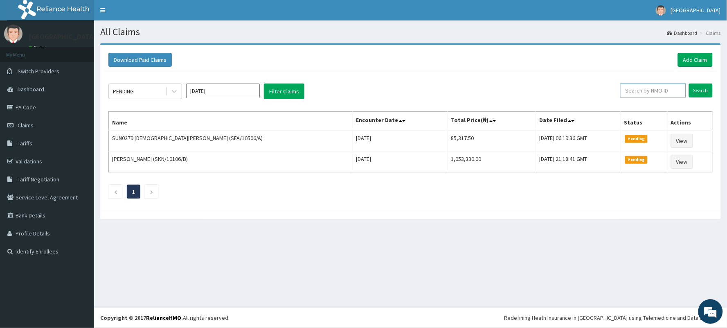
paste input "PRL/10074/B"
type input "PRL/10074/B"
click at [701, 91] on input "Search" at bounding box center [701, 90] width 24 height 14
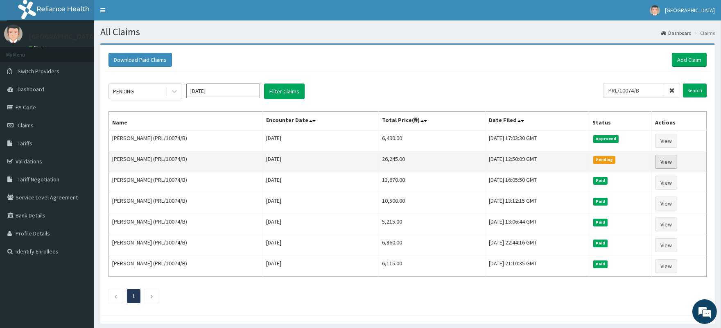
click at [671, 158] on link "View" at bounding box center [666, 162] width 22 height 14
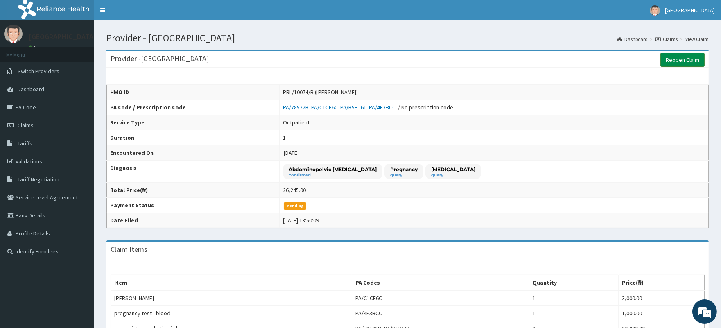
click at [676, 61] on link "Reopen Claim" at bounding box center [682, 60] width 44 height 14
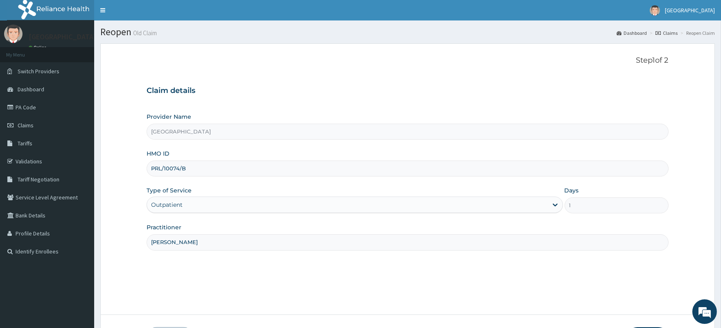
click at [181, 205] on div "Outpatient" at bounding box center [167, 205] width 32 height 8
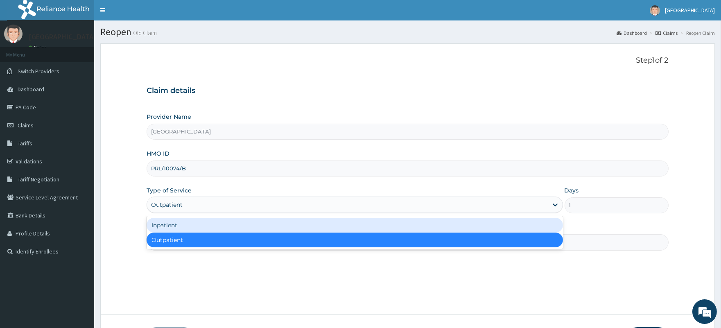
click at [176, 228] on div "Inpatient" at bounding box center [355, 225] width 416 height 15
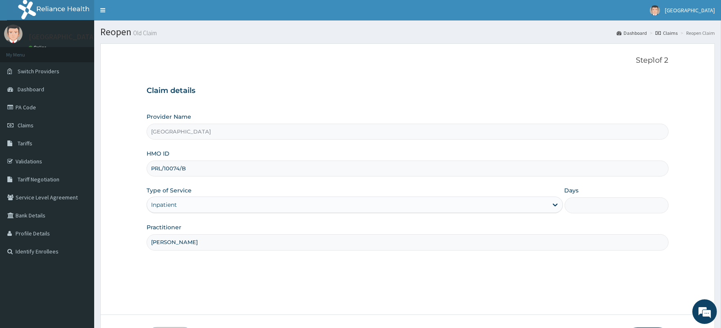
click at [592, 210] on input "Days" at bounding box center [616, 205] width 104 height 16
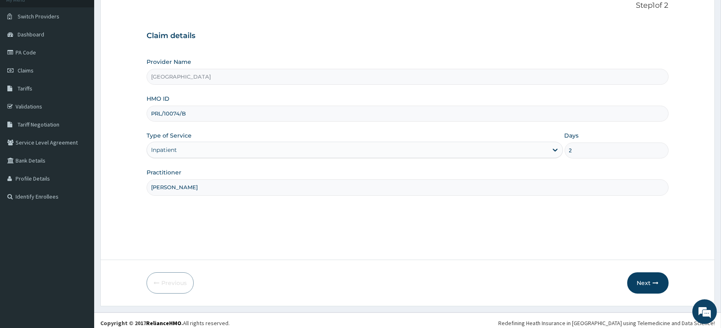
scroll to position [60, 0]
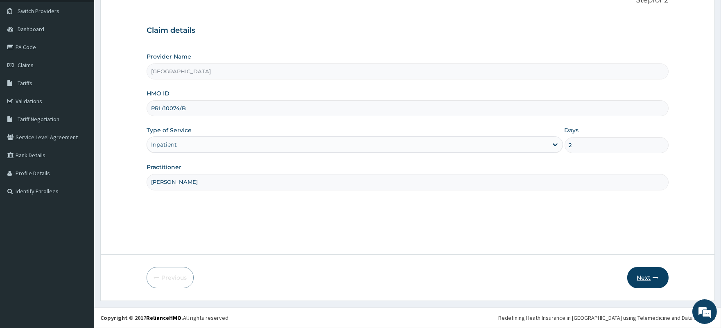
type input "2"
click at [644, 276] on button "Next" at bounding box center [647, 277] width 41 height 21
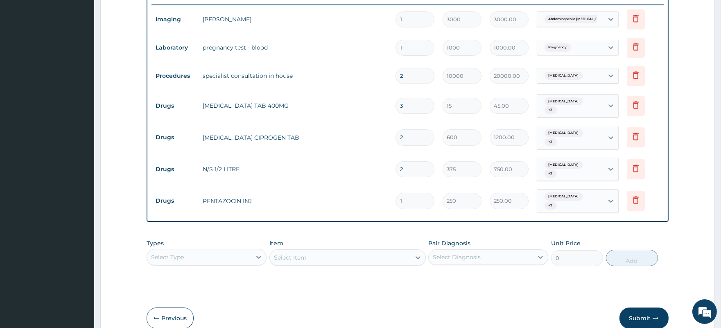
scroll to position [348, 0]
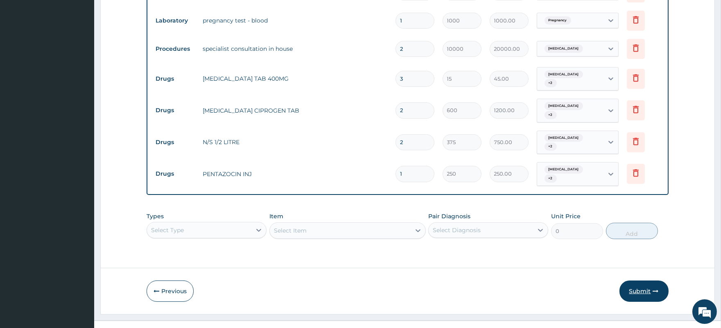
click at [635, 280] on button "Submit" at bounding box center [643, 290] width 49 height 21
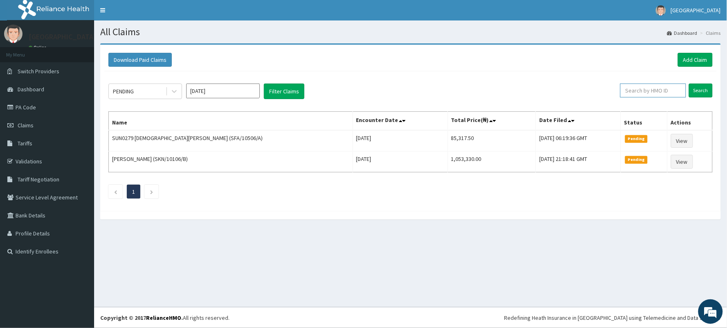
click at [634, 88] on input "text" at bounding box center [653, 90] width 66 height 14
paste input "PRL/10074/B"
type input "PRL/10074/B"
click at [697, 91] on input "Search" at bounding box center [701, 90] width 24 height 14
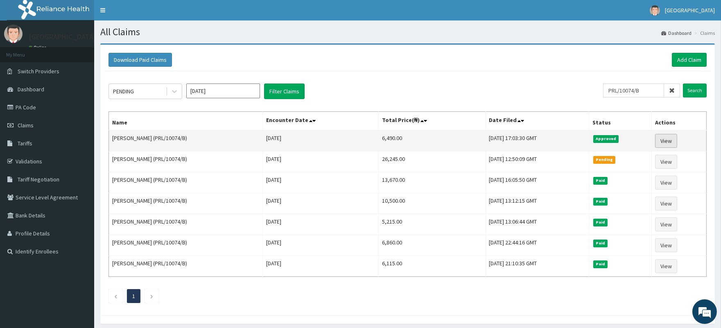
click at [668, 140] on link "View" at bounding box center [666, 141] width 22 height 14
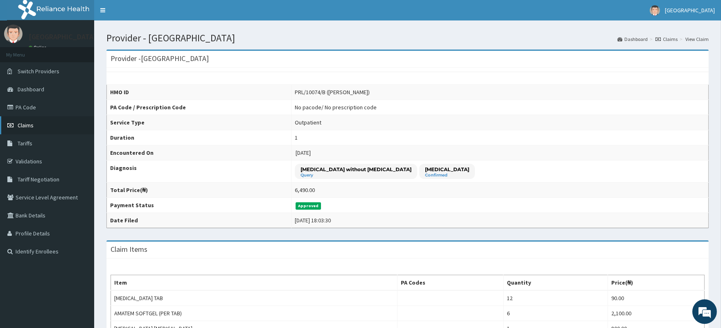
click at [19, 125] on span "Claims" at bounding box center [26, 125] width 16 height 7
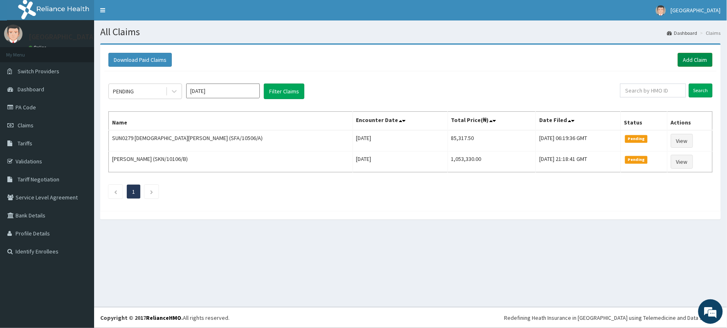
click at [689, 59] on link "Add Claim" at bounding box center [695, 60] width 35 height 14
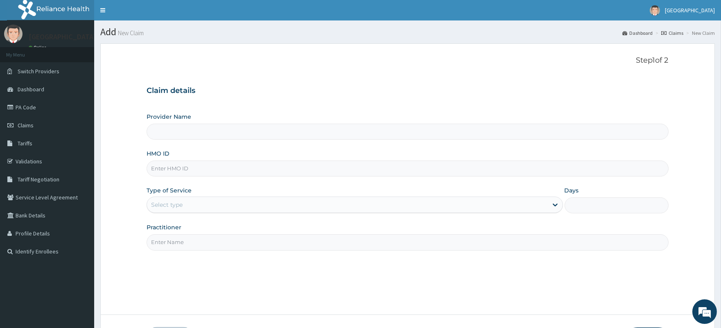
type input "[GEOGRAPHIC_DATA]"
paste input "PRL/10074/B"
type input "PRL/10074/B"
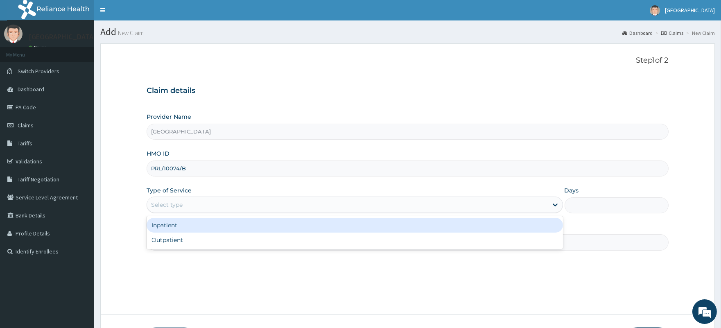
click at [192, 203] on div "Select type" at bounding box center [347, 204] width 400 height 13
click at [189, 231] on div "Inpatient" at bounding box center [355, 225] width 416 height 15
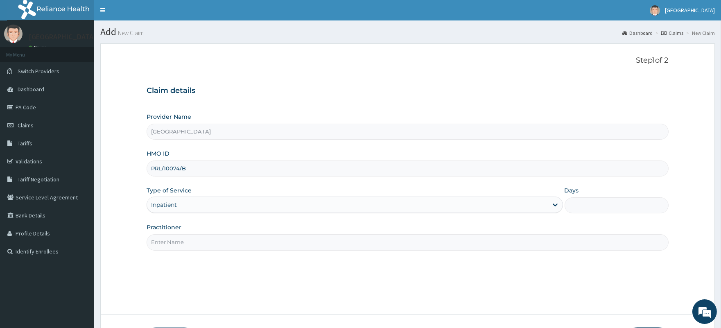
click at [187, 239] on input "Practitioner" at bounding box center [407, 242] width 521 height 16
click at [201, 249] on input "Practitioner" at bounding box center [407, 242] width 521 height 16
type input "DR BUDUKA"
click at [579, 207] on input "Days" at bounding box center [616, 205] width 104 height 16
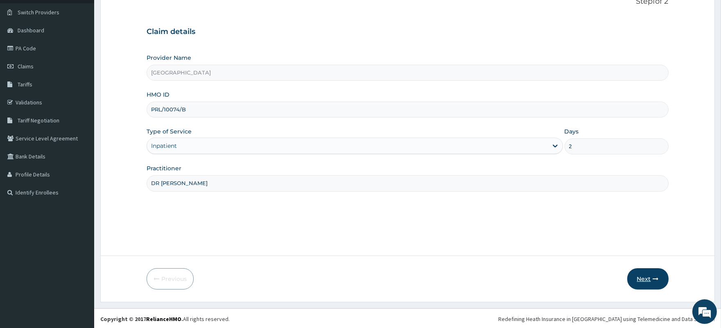
scroll to position [60, 0]
type input "2"
click at [644, 275] on button "Next" at bounding box center [647, 277] width 41 height 21
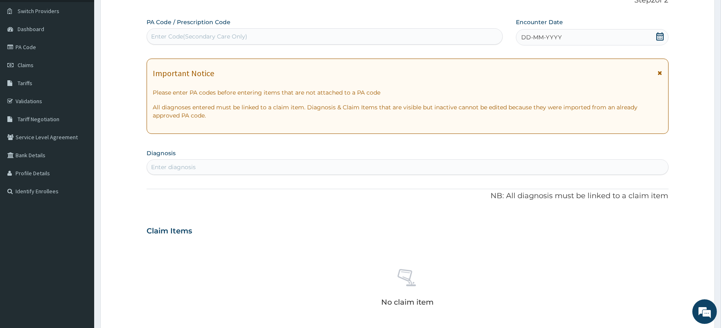
click at [260, 34] on div "Enter Code(Secondary Care Only)" at bounding box center [324, 36] width 355 height 13
paste input "PA/318D88"
type input "PA/318D88"
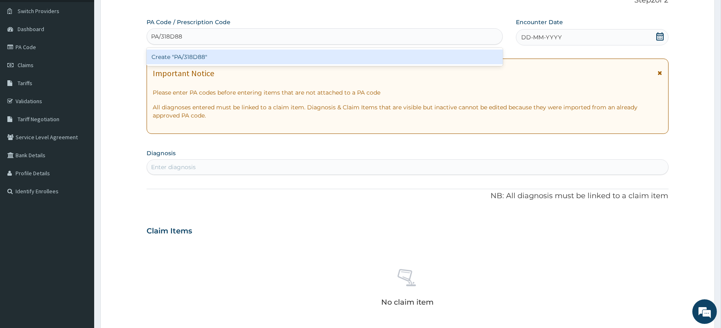
click at [256, 54] on div "Create "PA/318D88"" at bounding box center [325, 57] width 356 height 15
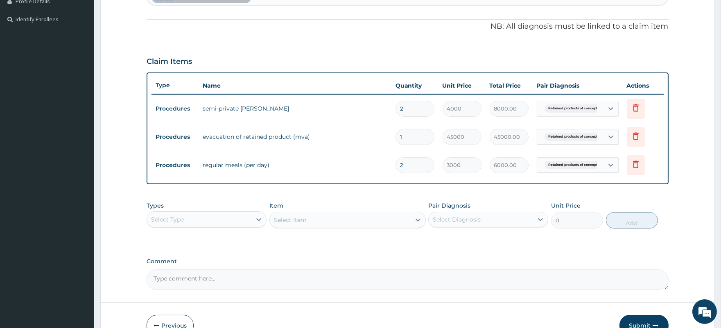
scroll to position [280, 0]
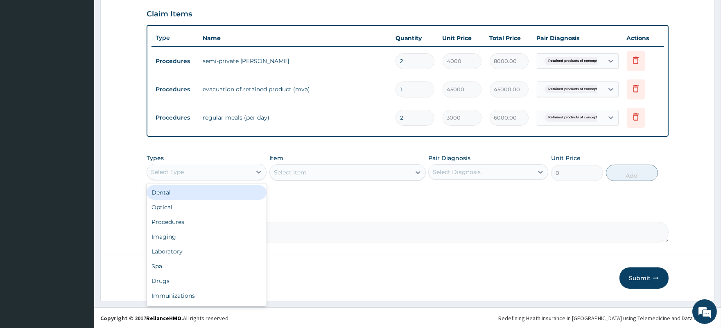
click at [194, 170] on div "Select Type" at bounding box center [199, 171] width 104 height 13
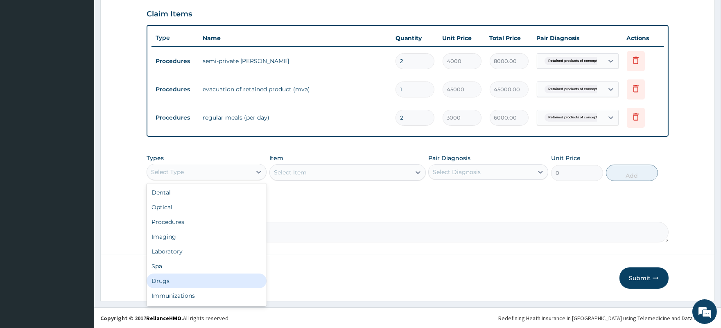
click at [173, 281] on div "Drugs" at bounding box center [207, 280] width 120 height 15
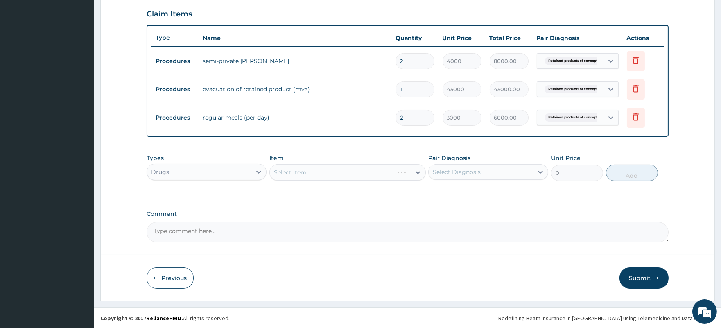
click at [454, 171] on div "Select Diagnosis" at bounding box center [457, 172] width 48 height 8
click at [460, 193] on label "Retained products of conception" at bounding box center [491, 192] width 98 height 8
checkbox input "true"
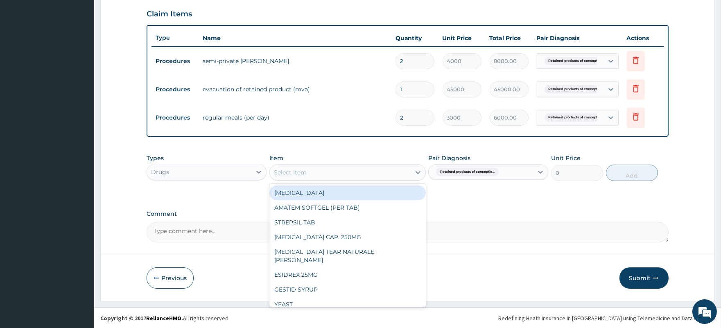
click at [353, 172] on div "Select Item" at bounding box center [340, 172] width 141 height 13
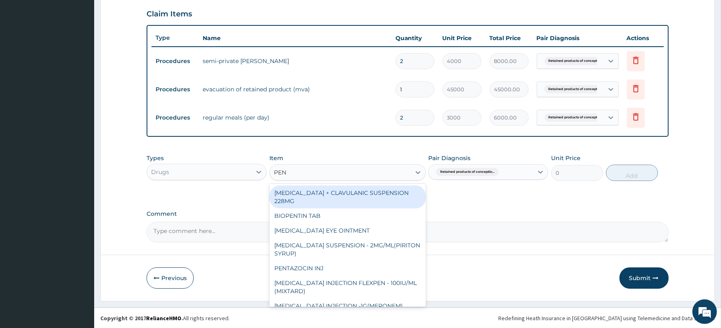
type input "PENT"
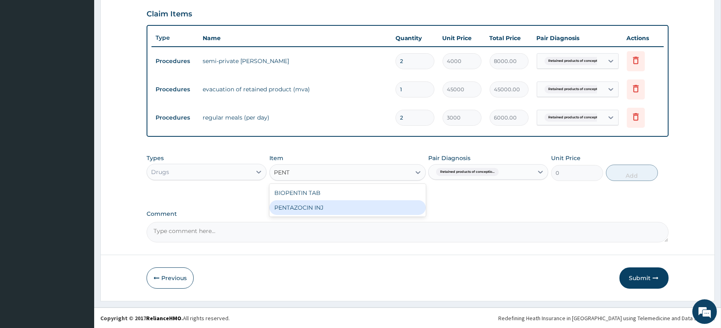
click at [322, 209] on div "PENTAZOCIN INJ" at bounding box center [347, 207] width 156 height 15
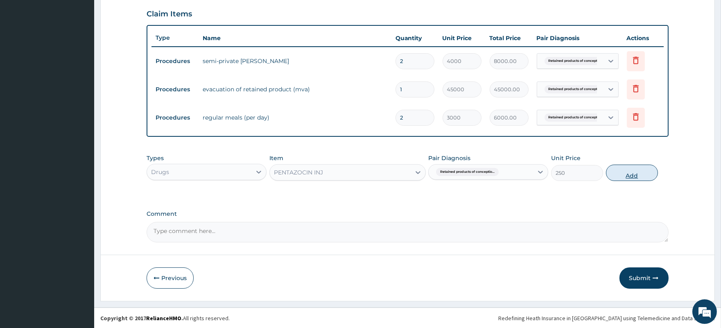
click at [626, 175] on button "Add" at bounding box center [632, 173] width 52 height 16
type input "0"
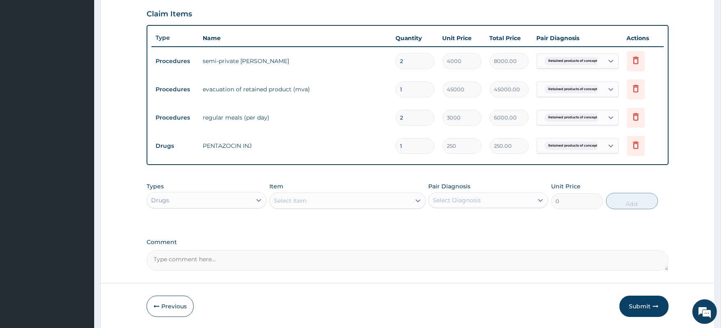
click at [342, 203] on div "Select Item" at bounding box center [340, 200] width 141 height 13
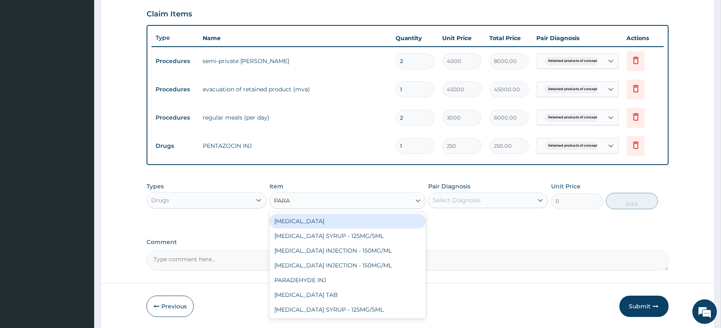
type input "PARAC"
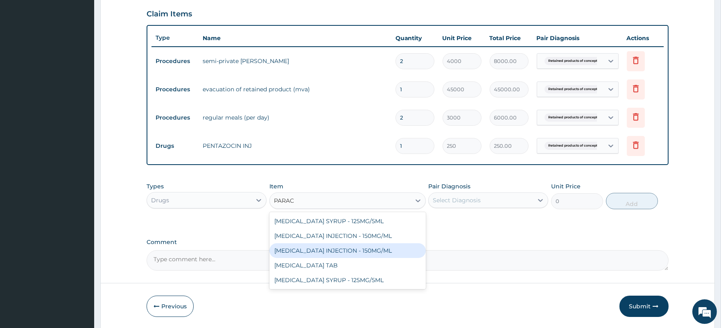
click at [343, 251] on div "PARACETAMOL INJECTION - 150MG/ML" at bounding box center [347, 250] width 156 height 15
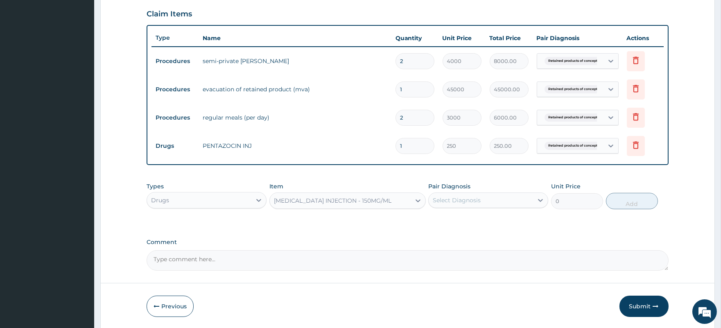
type input "350"
click at [469, 201] on div "Select Diagnosis" at bounding box center [457, 200] width 48 height 8
click at [474, 223] on label "Retained products of conception" at bounding box center [491, 220] width 98 height 8
checkbox input "true"
click at [636, 202] on button "Add" at bounding box center [632, 201] width 52 height 16
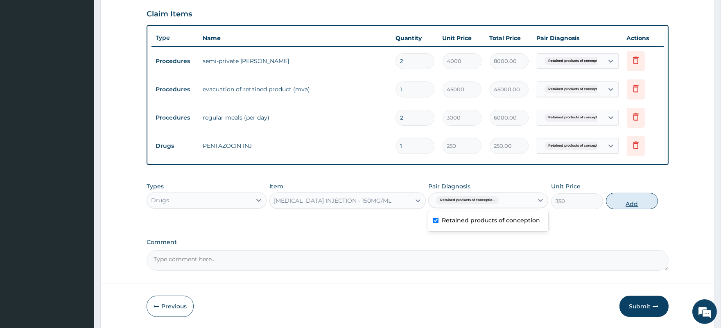
type input "0"
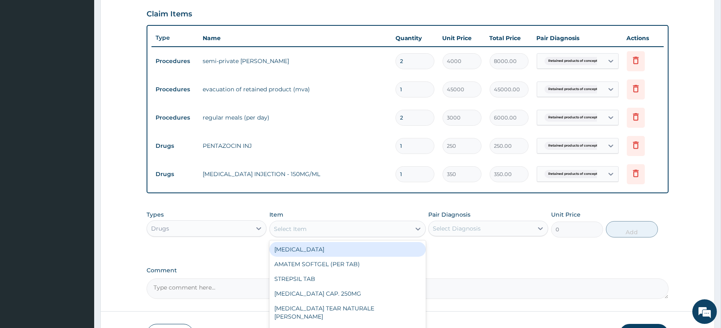
click at [300, 228] on div "Select Item" at bounding box center [290, 229] width 33 height 8
type input "PROM"
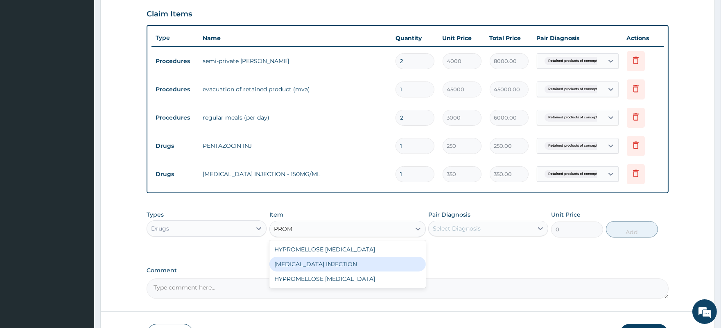
click at [308, 262] on div "[MEDICAL_DATA] INJECTION" at bounding box center [347, 264] width 156 height 15
type input "150"
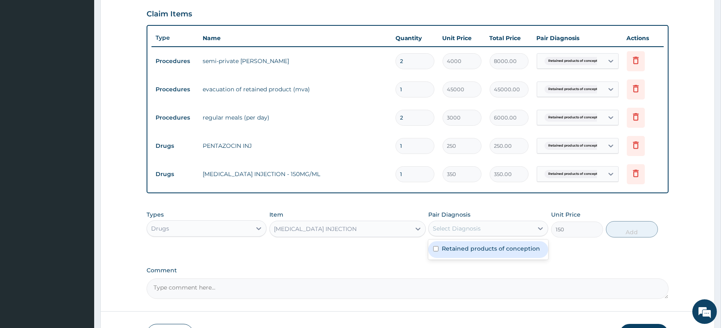
click at [489, 230] on div "Select Diagnosis" at bounding box center [480, 228] width 104 height 13
click at [486, 247] on label "Retained products of conception" at bounding box center [491, 248] width 98 height 8
checkbox input "true"
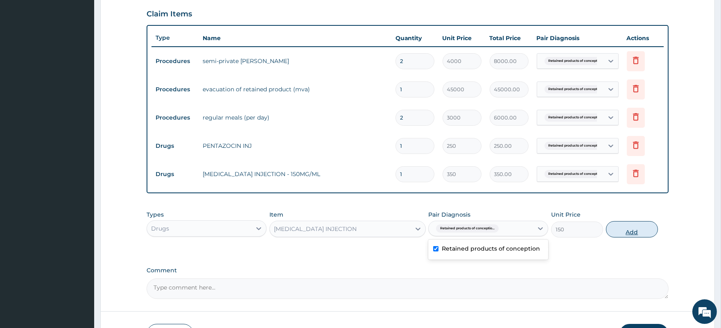
click at [631, 234] on button "Add" at bounding box center [632, 229] width 52 height 16
type input "0"
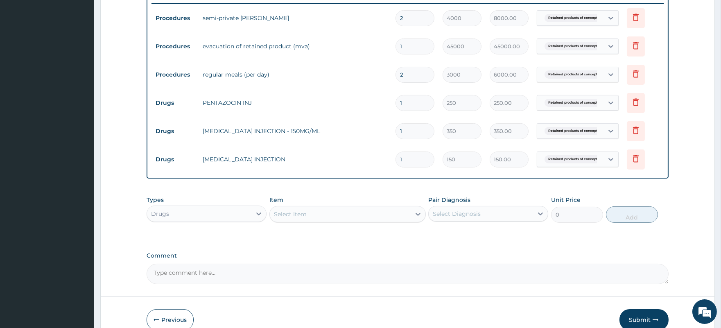
scroll to position [365, 0]
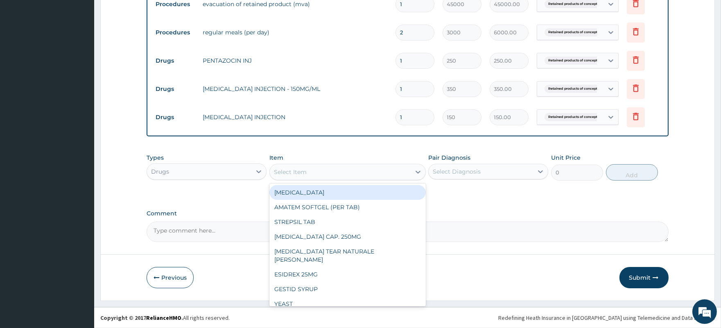
click at [329, 171] on div "Select Item" at bounding box center [340, 171] width 141 height 13
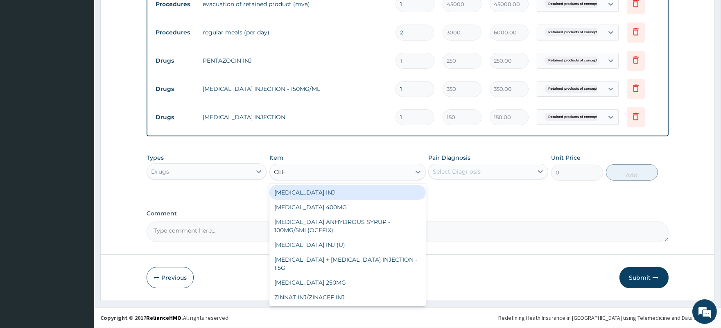
type input "CEFT"
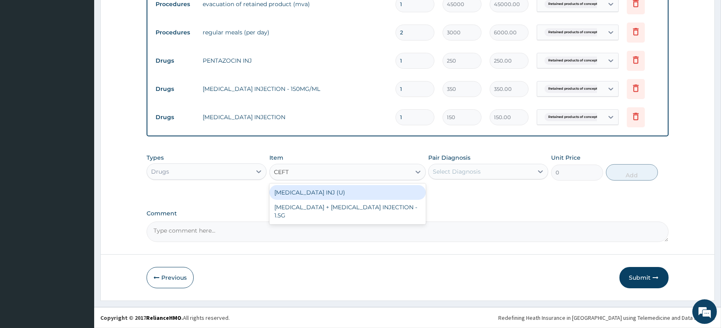
click at [330, 189] on div "[MEDICAL_DATA] INJ (U)" at bounding box center [347, 192] width 156 height 15
type input "1000"
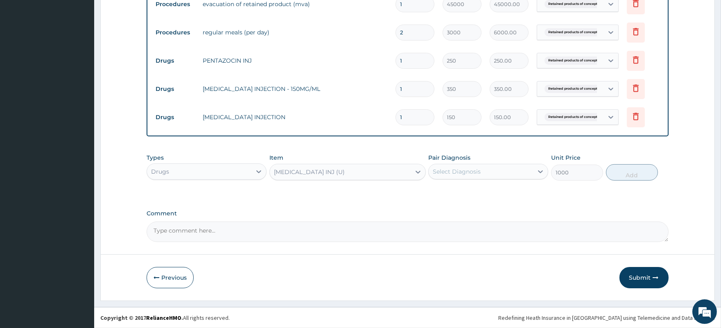
click at [508, 172] on div "Select Diagnosis" at bounding box center [480, 171] width 104 height 13
click at [502, 188] on label "Retained products of conception" at bounding box center [491, 191] width 98 height 8
checkbox input "true"
click at [629, 174] on button "Add" at bounding box center [632, 172] width 52 height 16
type input "0"
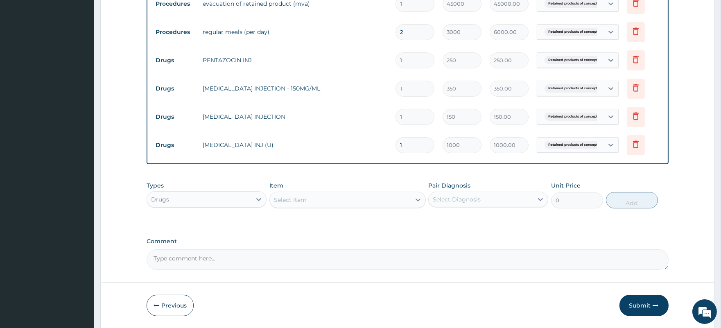
type input "0.00"
type input "2"
type input "2000.00"
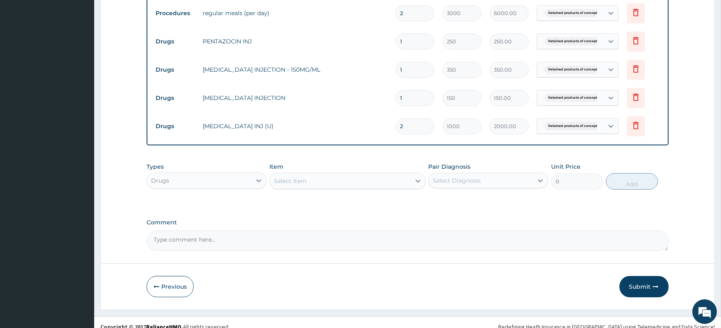
scroll to position [393, 0]
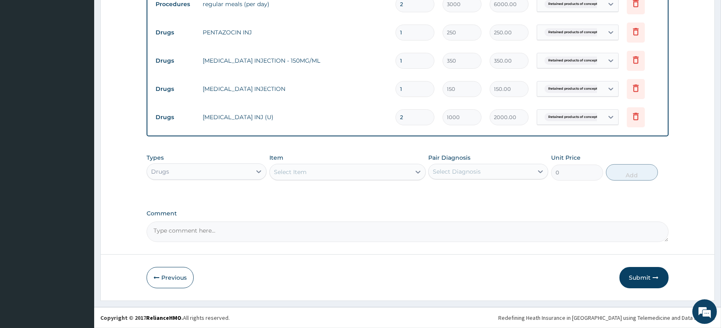
type input "2"
click at [297, 172] on div "Select Item" at bounding box center [290, 172] width 33 height 8
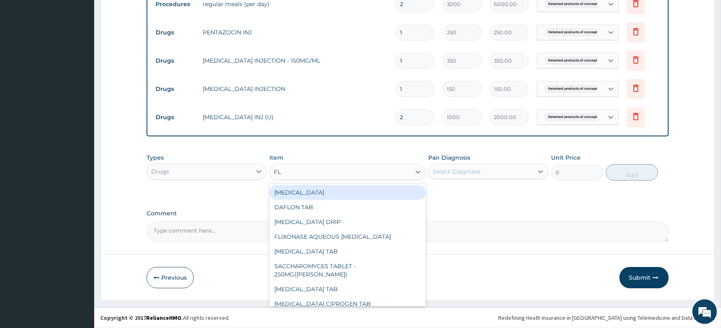
type input "FLA"
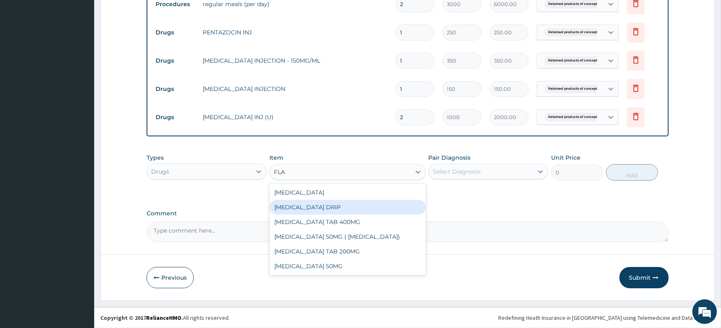
click at [327, 211] on div "[MEDICAL_DATA] DRIP" at bounding box center [347, 207] width 156 height 15
type input "260"
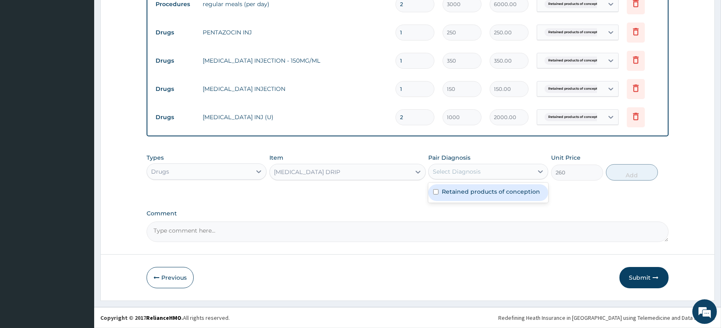
click at [460, 173] on div "Select Diagnosis" at bounding box center [457, 171] width 48 height 8
click at [469, 195] on label "Retained products of conception" at bounding box center [491, 191] width 98 height 8
checkbox input "true"
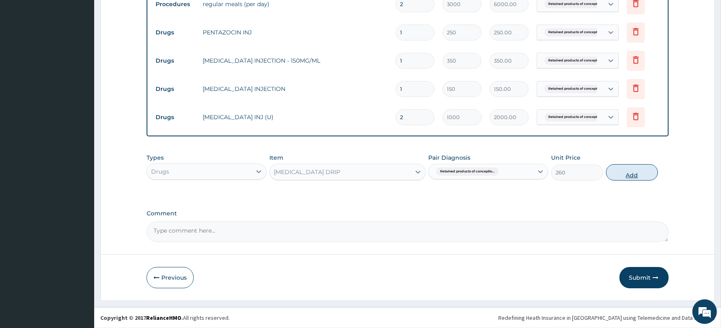
click at [617, 176] on button "Add" at bounding box center [632, 172] width 52 height 16
type input "0"
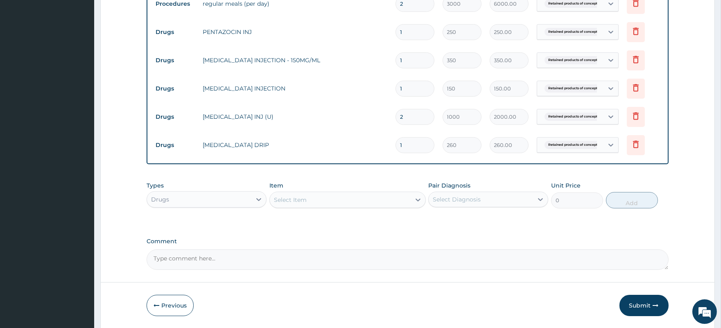
type input "0.00"
type input "3"
type input "780.00"
type input "3"
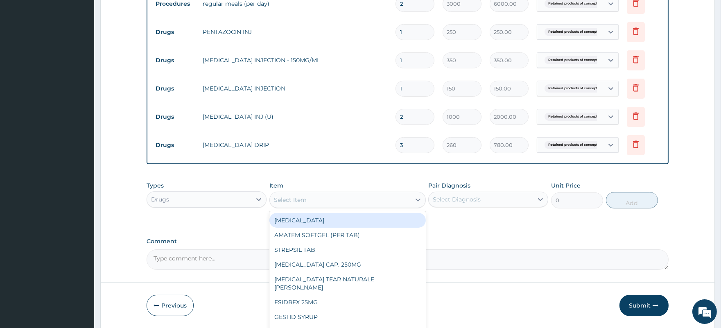
click at [383, 199] on div "Select Item" at bounding box center [340, 199] width 141 height 13
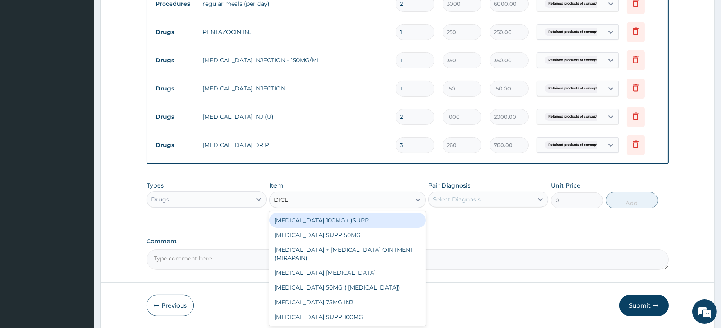
type input "DICLO"
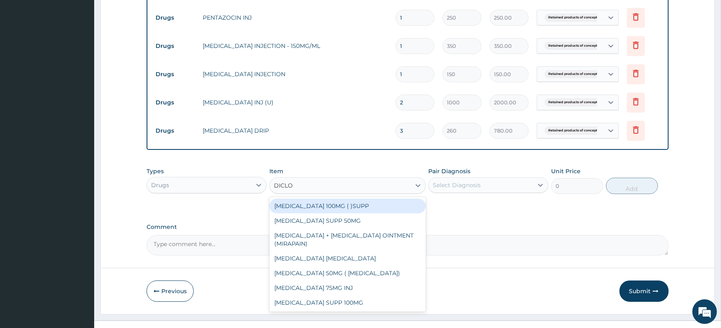
scroll to position [422, 0]
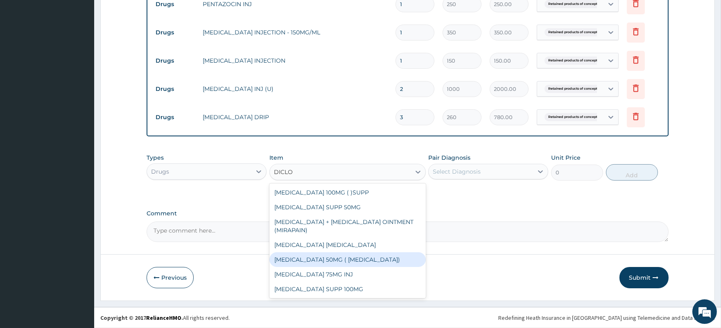
click at [352, 258] on div "[MEDICAL_DATA] 50MG ( [MEDICAL_DATA])" at bounding box center [347, 259] width 156 height 15
type input "37.5"
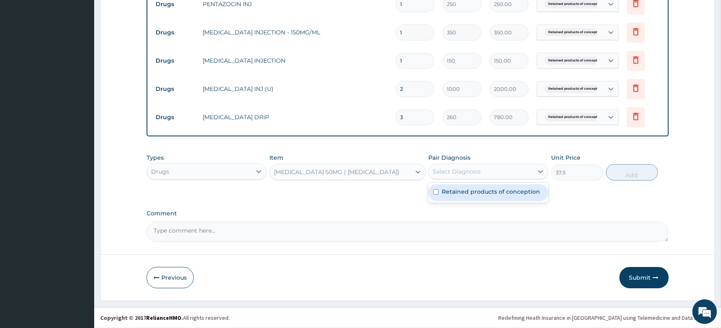
click at [460, 169] on div "Select Diagnosis" at bounding box center [457, 171] width 48 height 8
click at [468, 195] on label "Retained products of conception" at bounding box center [491, 191] width 98 height 8
checkbox input "true"
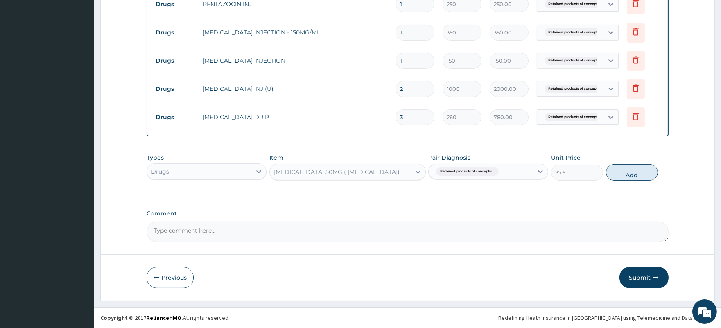
click at [637, 174] on button "Add" at bounding box center [632, 172] width 52 height 16
type input "0"
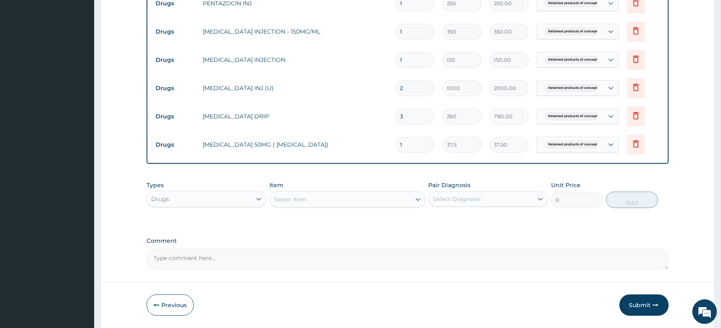
click at [343, 200] on div "Select Item" at bounding box center [340, 199] width 141 height 13
type input "FER"
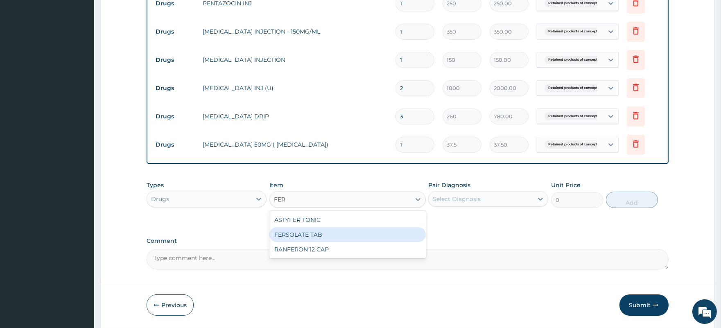
click at [315, 236] on div "FERSOLATE TAB" at bounding box center [347, 234] width 156 height 15
type input "10"
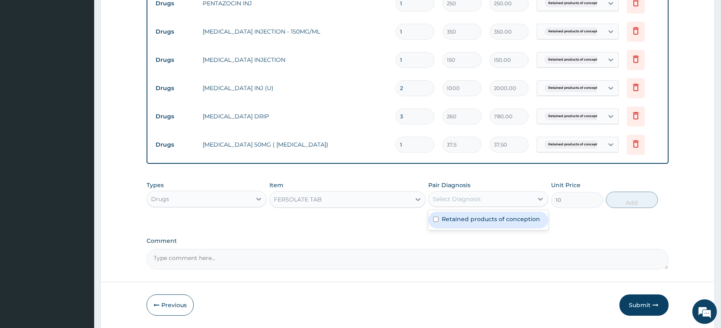
click at [496, 194] on div "Select Diagnosis" at bounding box center [480, 198] width 104 height 13
click at [498, 222] on label "Retained products of conception" at bounding box center [491, 219] width 98 height 8
checkbox input "true"
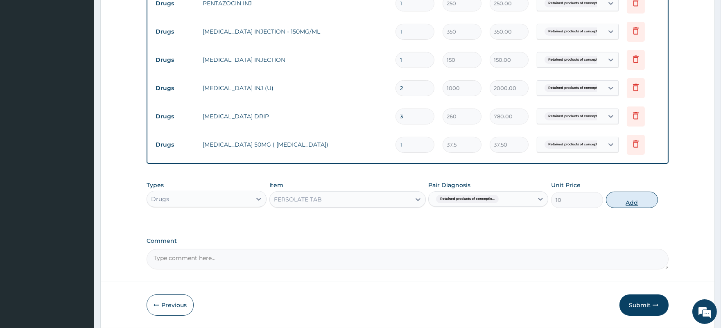
click at [633, 197] on button "Add" at bounding box center [632, 200] width 52 height 16
type input "0"
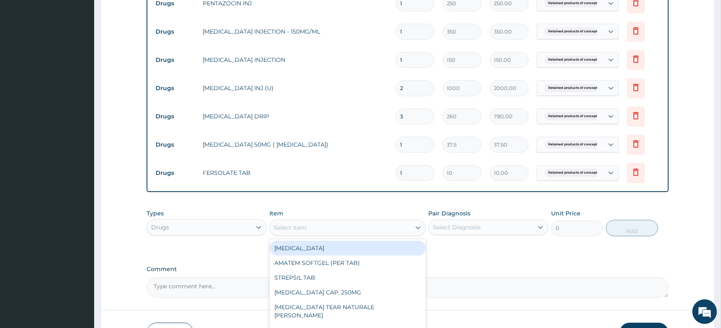
click at [319, 230] on div "Select Item" at bounding box center [340, 227] width 141 height 13
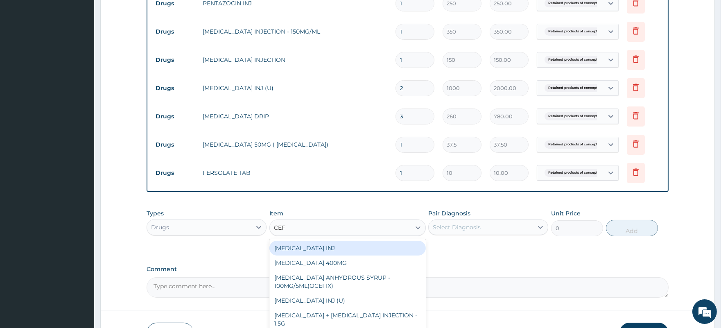
type input "CEFU"
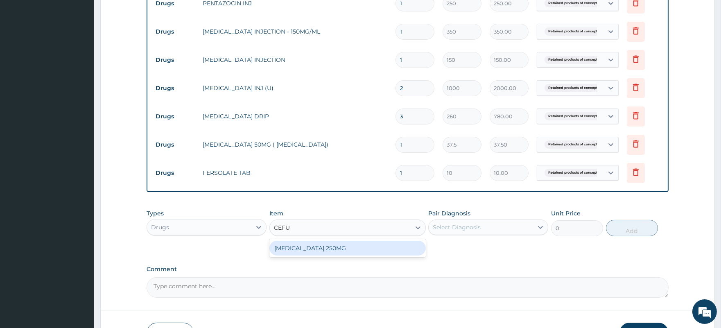
click at [328, 246] on div "CEFUROXIME 250MG" at bounding box center [347, 248] width 156 height 15
type input "200"
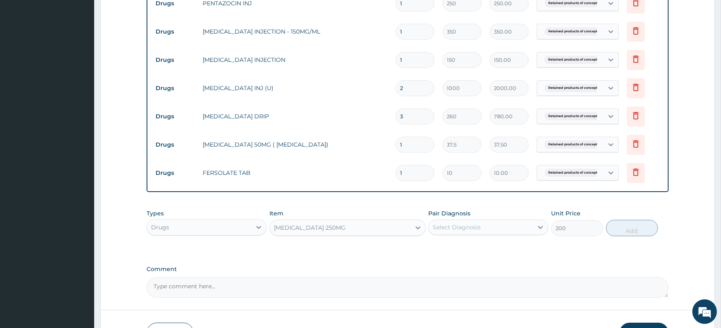
click at [459, 226] on div "Select Diagnosis" at bounding box center [457, 227] width 48 height 8
click at [464, 250] on label "Retained products of conception" at bounding box center [491, 247] width 98 height 8
checkbox input "true"
click at [622, 228] on button "Add" at bounding box center [632, 228] width 52 height 16
type input "0"
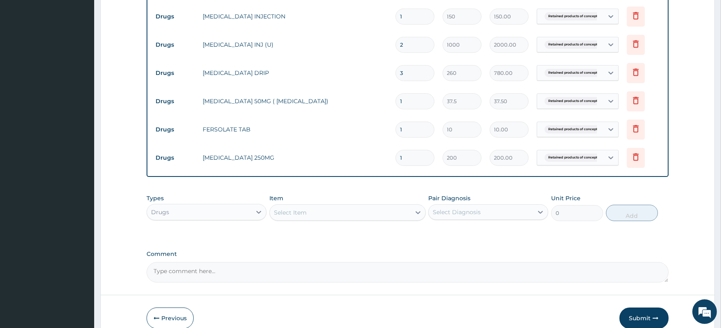
scroll to position [507, 0]
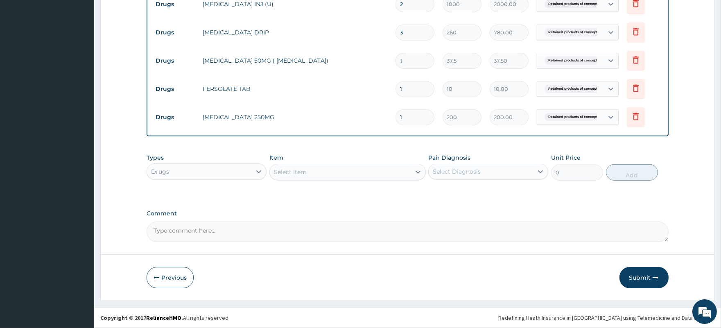
click at [299, 167] on div "Select Item" at bounding box center [340, 171] width 141 height 13
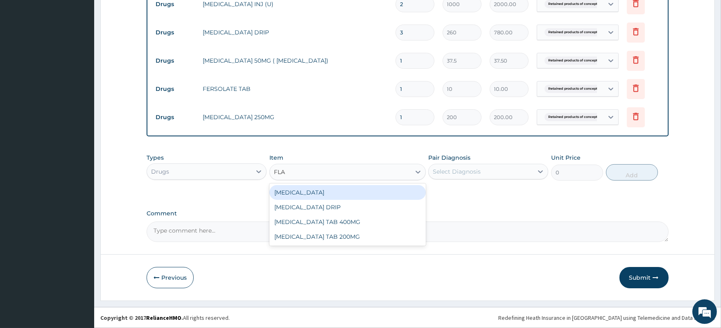
type input "FLAG"
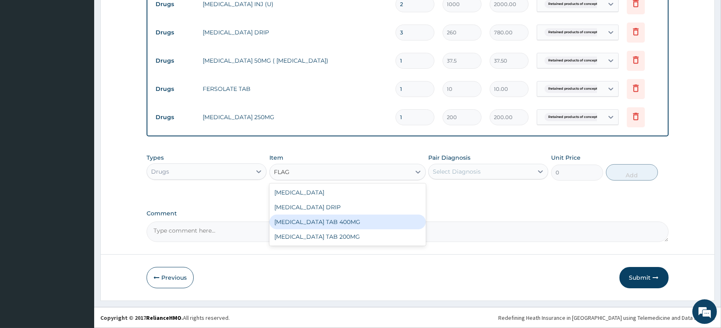
click at [317, 223] on div "FLAGYL TAB 400MG" at bounding box center [347, 221] width 156 height 15
type input "15"
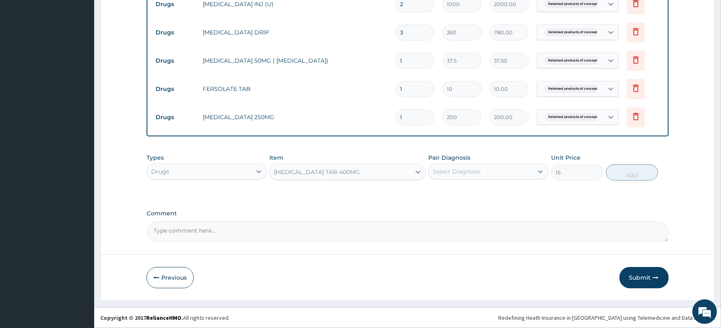
drag, startPoint x: 489, startPoint y: 168, endPoint x: 481, endPoint y: 174, distance: 10.0
click at [489, 169] on div "Select Diagnosis" at bounding box center [480, 171] width 104 height 13
click at [471, 194] on label "Retained products of conception" at bounding box center [491, 191] width 98 height 8
checkbox input "true"
click at [628, 173] on button "Add" at bounding box center [632, 172] width 52 height 16
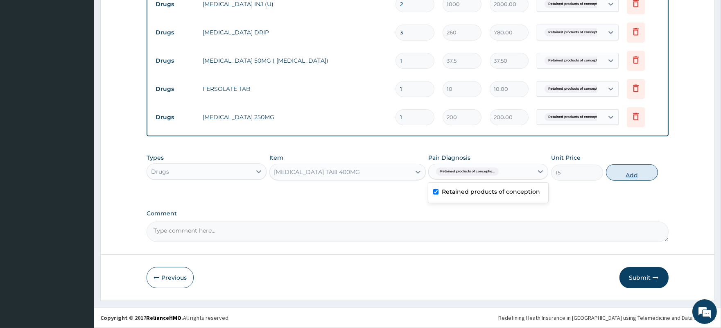
type input "0"
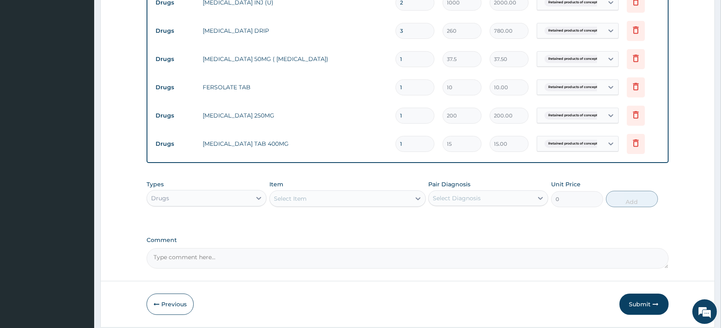
type input "0.00"
type input "3"
type input "45.00"
type input "30"
type input "450.00"
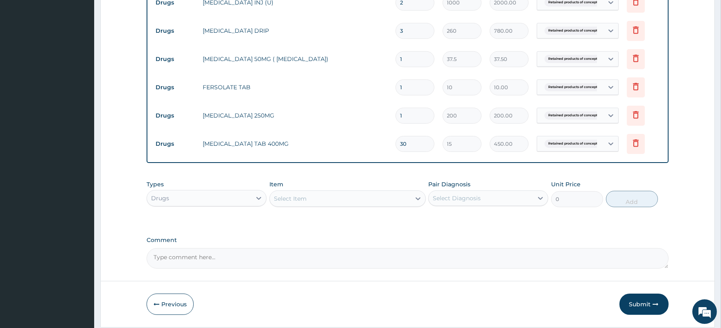
type input "30"
click at [404, 118] on input "1" at bounding box center [414, 116] width 39 height 16
type input "10"
type input "2000.00"
type input "10"
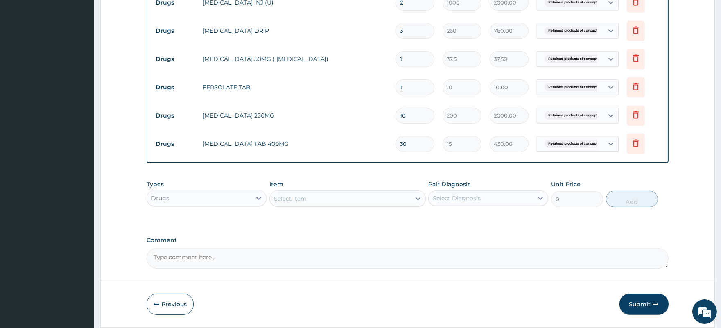
click at [406, 88] on input "1" at bounding box center [414, 87] width 39 height 16
type input "10"
type input "100.00"
type input "1"
type input "10.00"
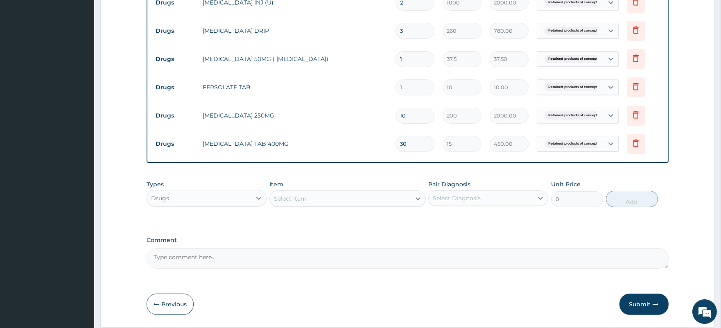
type input "14"
type input "140.00"
type input "14"
click at [412, 59] on input "1" at bounding box center [414, 59] width 39 height 16
type input "10"
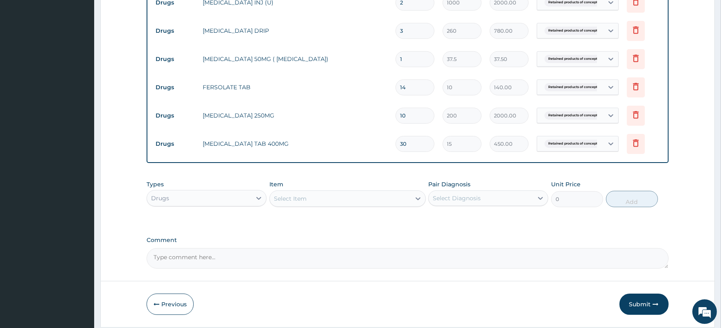
type input "375.00"
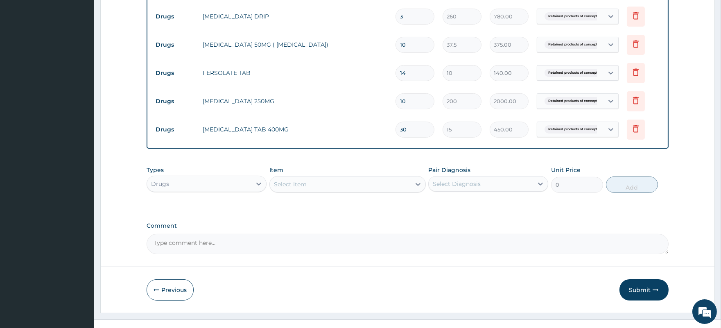
scroll to position [535, 0]
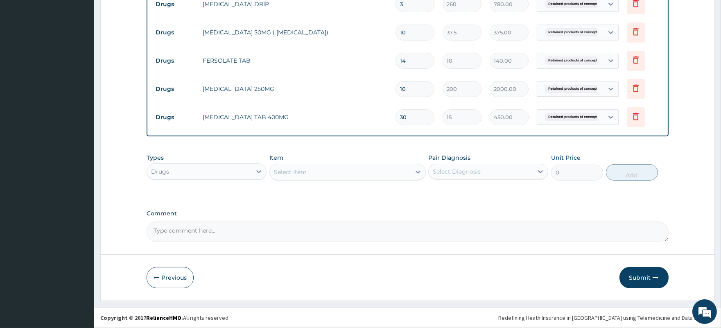
type input "10"
click at [330, 172] on div "Select Item" at bounding box center [340, 171] width 141 height 13
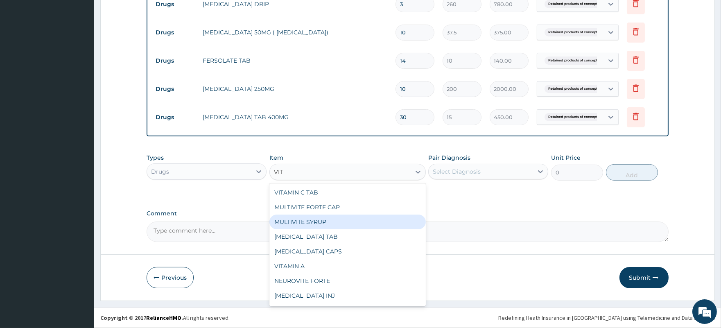
type input "VITA"
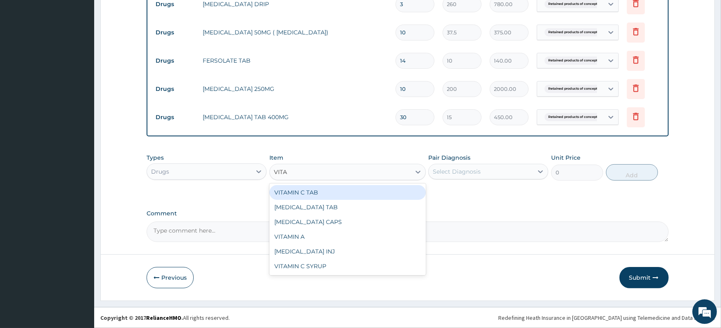
click at [316, 195] on div "VITAMIN C TAB" at bounding box center [347, 192] width 156 height 15
type input "10"
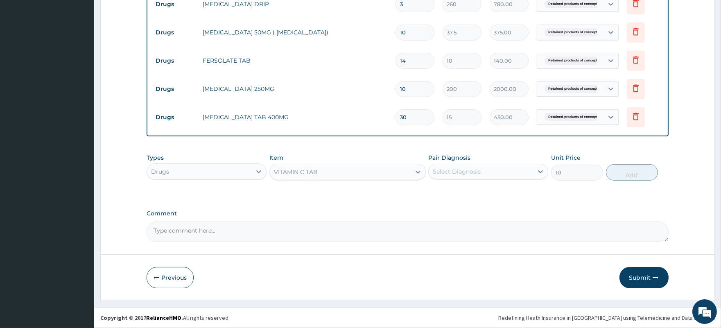
click at [470, 169] on div "Select Diagnosis" at bounding box center [457, 171] width 48 height 8
click at [489, 196] on div "Retained products of conception" at bounding box center [488, 192] width 120 height 17
checkbox input "true"
click at [631, 174] on button "Add" at bounding box center [632, 172] width 52 height 16
type input "0"
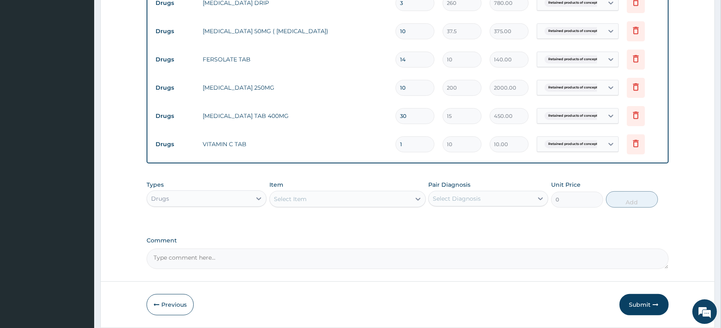
click at [348, 199] on div "Select Item" at bounding box center [340, 198] width 141 height 13
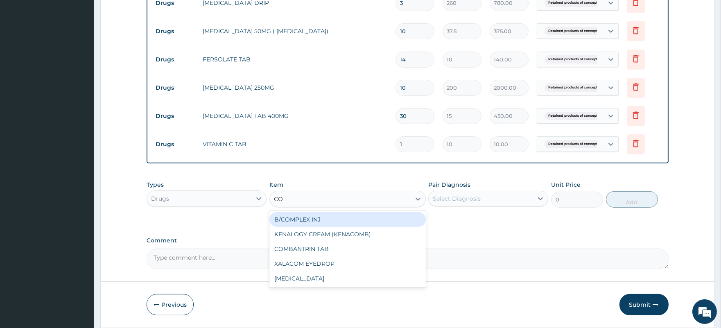
type input "C"
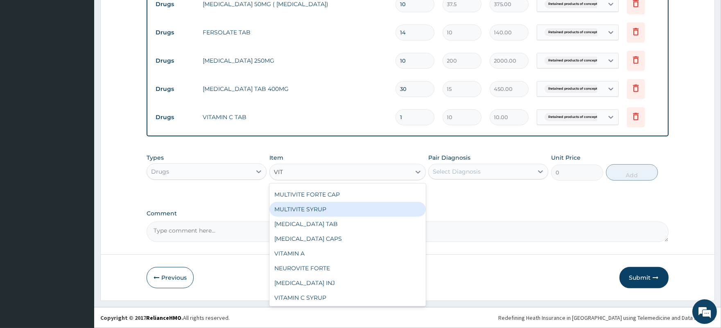
scroll to position [0, 0]
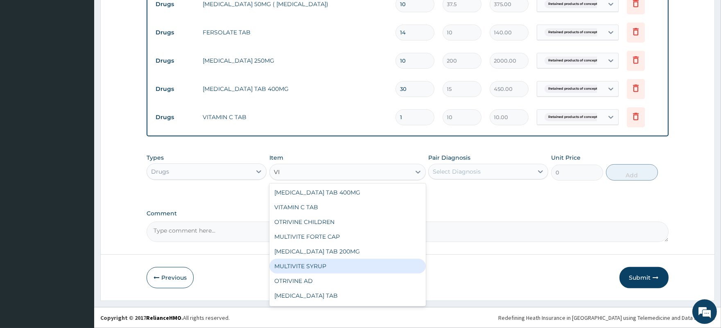
type input "V"
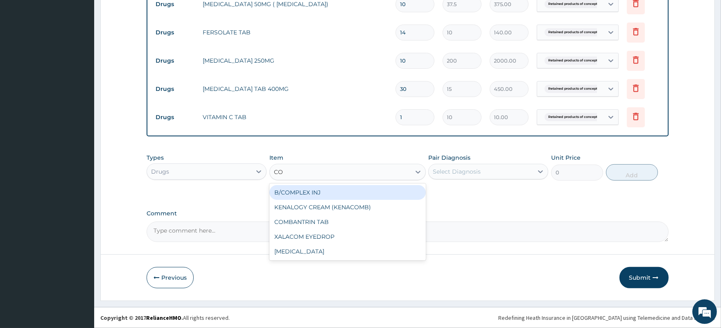
type input "C"
type input "B"
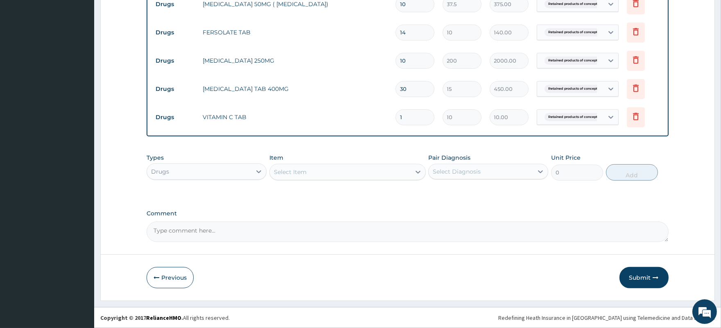
drag, startPoint x: 404, startPoint y: 119, endPoint x: 394, endPoint y: 119, distance: 10.2
click at [394, 119] on td "1" at bounding box center [414, 117] width 47 height 24
type input "4"
type input "40.00"
type input "42"
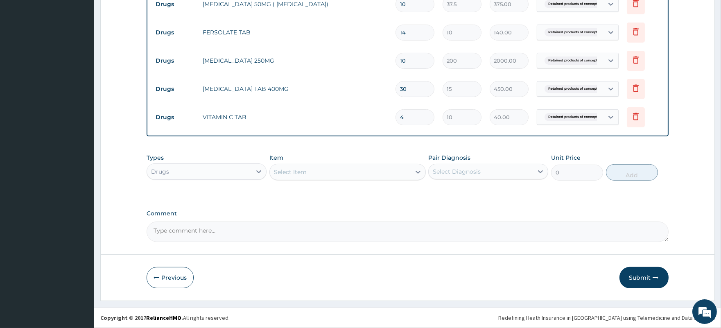
type input "420.00"
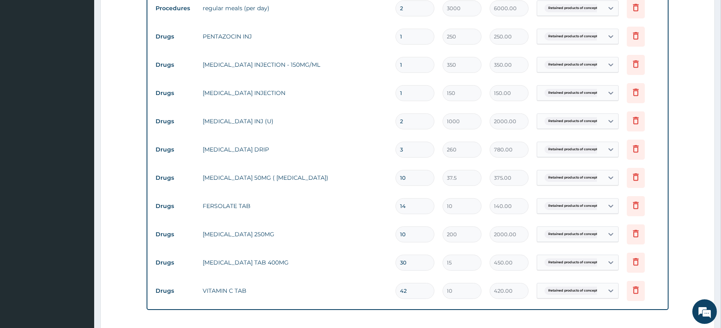
scroll to position [564, 0]
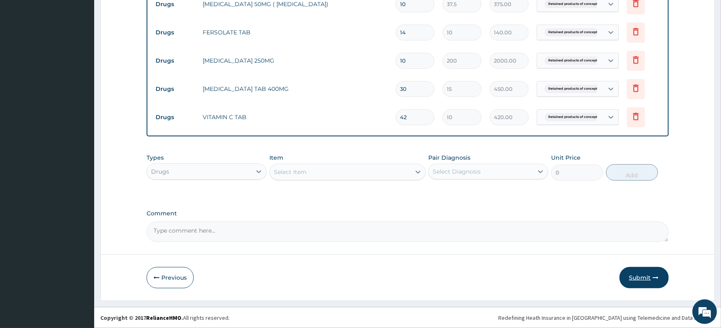
type input "42"
click at [641, 277] on button "Submit" at bounding box center [643, 277] width 49 height 21
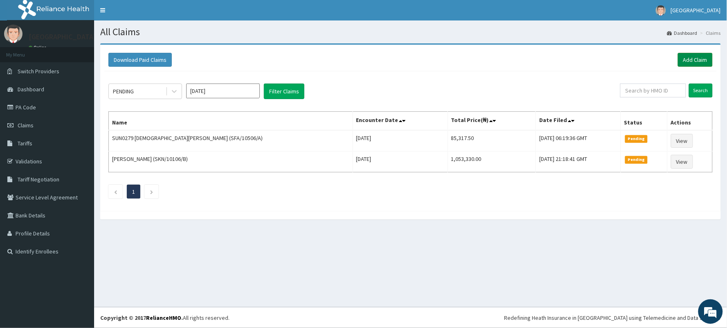
drag, startPoint x: 696, startPoint y: 57, endPoint x: 655, endPoint y: 6, distance: 65.8
click at [696, 57] on link "Add Claim" at bounding box center [695, 60] width 35 height 14
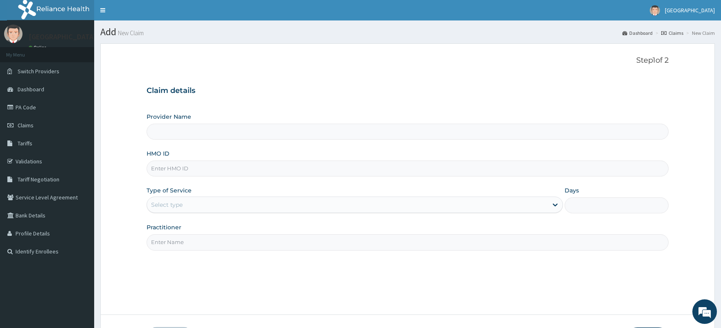
type input "[GEOGRAPHIC_DATA]"
click at [202, 171] on input "HMO ID" at bounding box center [407, 168] width 521 height 16
type input "[GEOGRAPHIC_DATA]"
type input "CCE/10066/D"
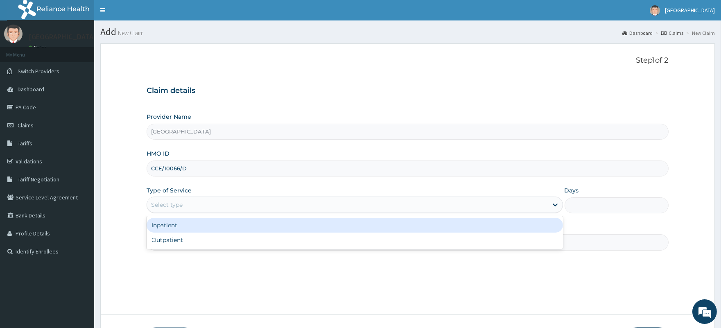
click at [191, 201] on div "Select type" at bounding box center [347, 204] width 400 height 13
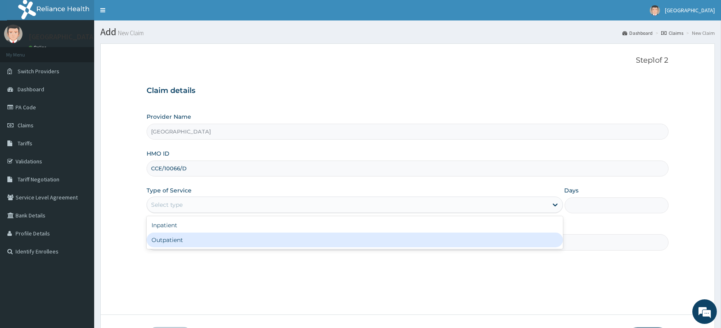
click at [186, 237] on div "Outpatient" at bounding box center [355, 239] width 416 height 15
type input "1"
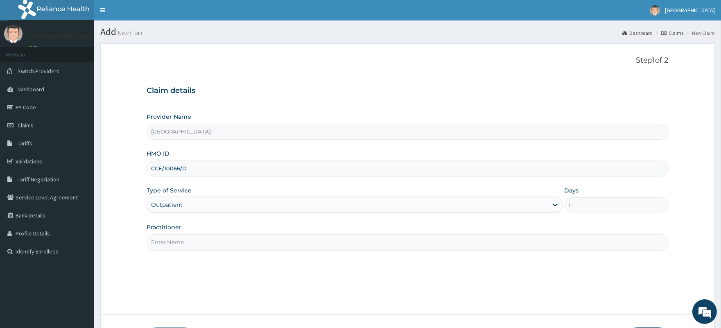
click at [190, 243] on input "Practitioner" at bounding box center [407, 242] width 521 height 16
click at [213, 242] on input "Practitioner" at bounding box center [407, 242] width 521 height 16
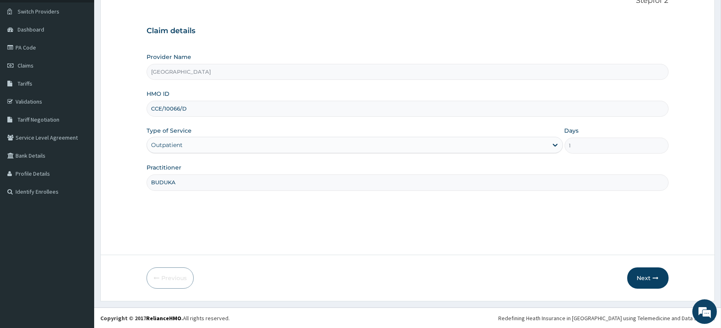
scroll to position [60, 0]
type input "BUDUKA"
click at [643, 275] on button "Next" at bounding box center [647, 277] width 41 height 21
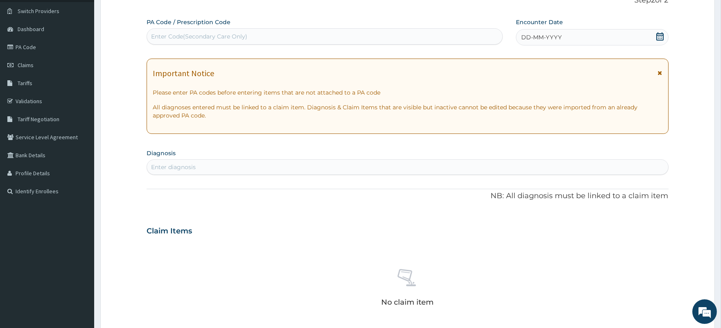
click at [659, 35] on icon at bounding box center [660, 36] width 8 height 8
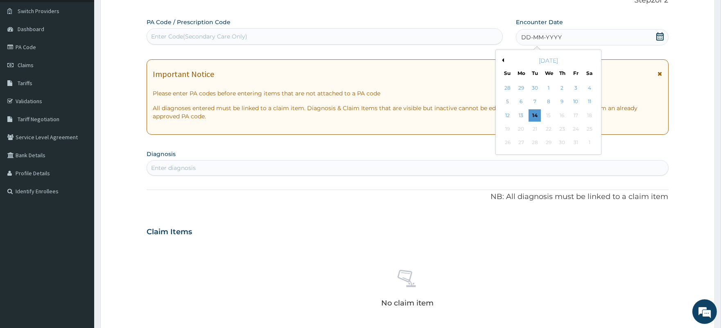
click at [502, 59] on button "Previous Month" at bounding box center [502, 60] width 4 height 4
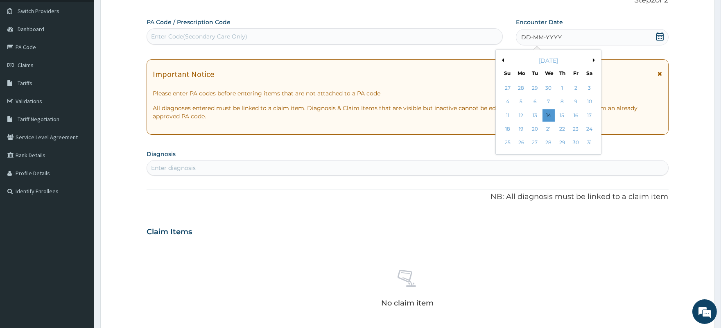
click at [502, 59] on button "Previous Month" at bounding box center [502, 60] width 4 height 4
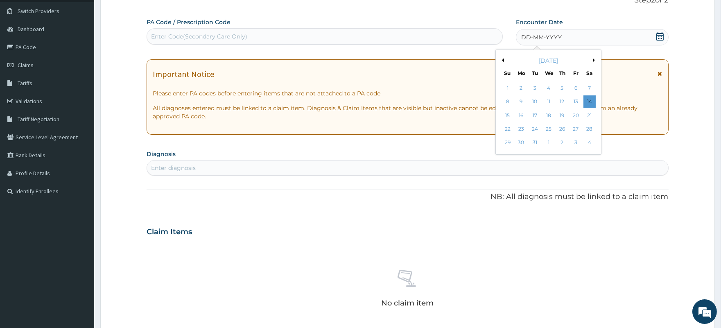
click at [593, 59] on button "Next Month" at bounding box center [595, 60] width 4 height 4
click at [566, 97] on div "9" at bounding box center [562, 102] width 12 height 12
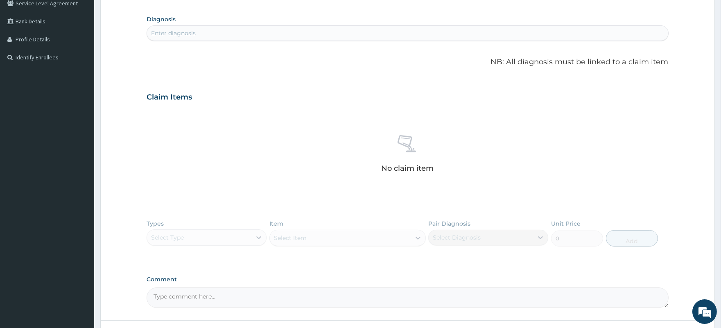
scroll to position [197, 0]
click at [290, 31] on div "Enter diagnosis" at bounding box center [407, 30] width 521 height 13
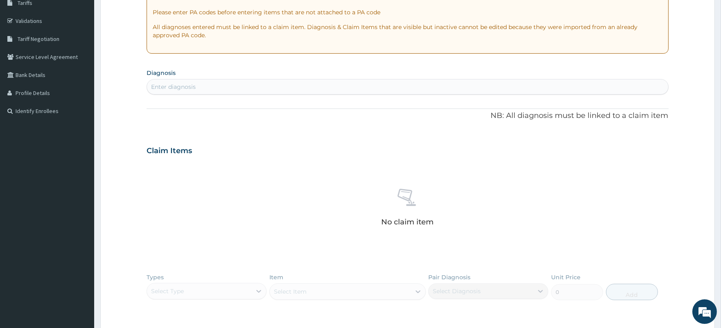
scroll to position [60, 0]
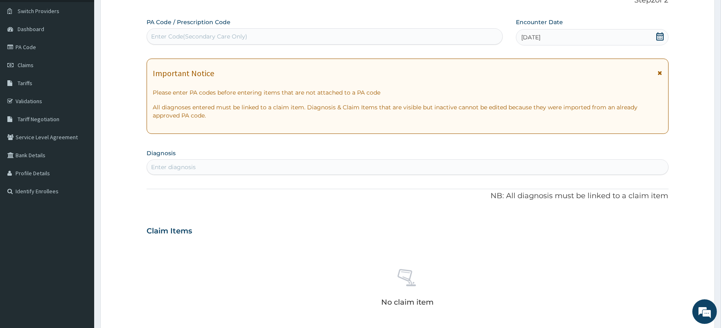
click at [282, 41] on div "Enter Code(Secondary Care Only)" at bounding box center [324, 36] width 355 height 13
paste input "PA/CEE4A6"
type input "PA/CEE4A6"
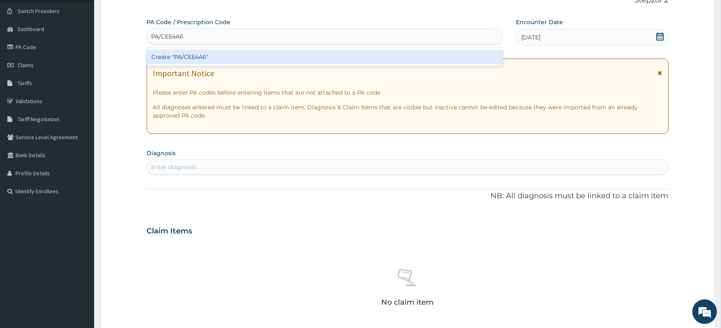
click at [272, 53] on div "Create "PA/CEE4A6"" at bounding box center [325, 57] width 356 height 15
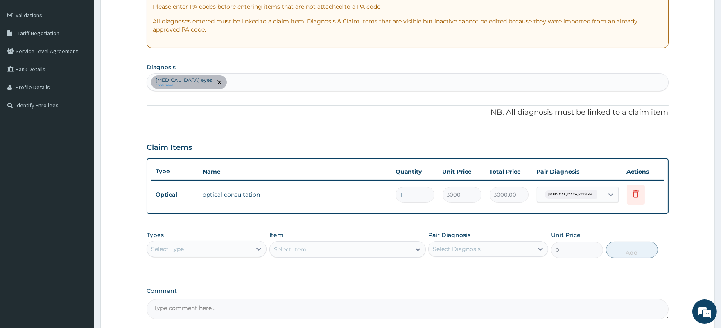
scroll to position [158, 0]
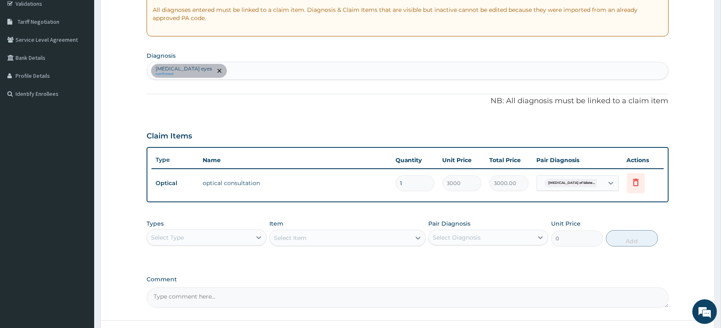
click at [313, 71] on div "Refractive amblyopia of bilateral eyes confirmed" at bounding box center [407, 70] width 521 height 17
type input "S"
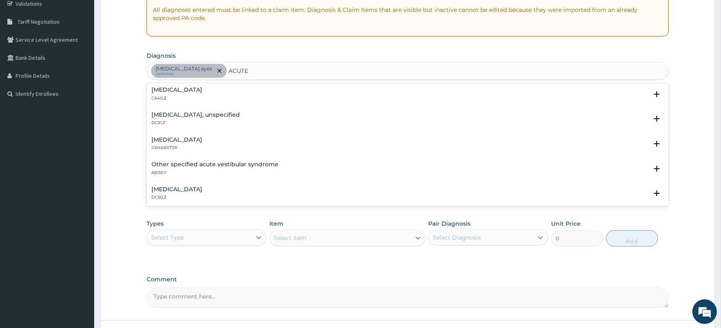
scroll to position [1121, 0]
type input "A"
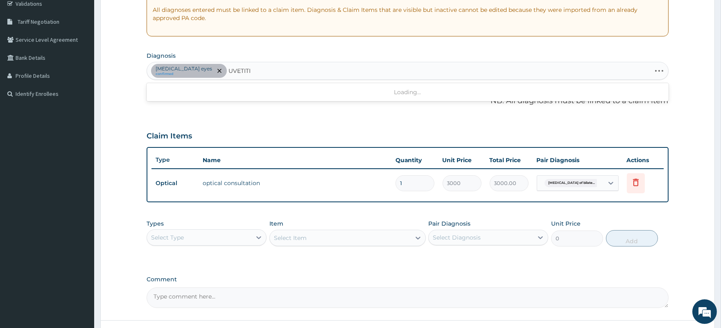
type input "UVETITIS"
click at [307, 70] on div "Refractive amblyopia of bilateral eyes confirmed UVETITIS" at bounding box center [407, 70] width 521 height 17
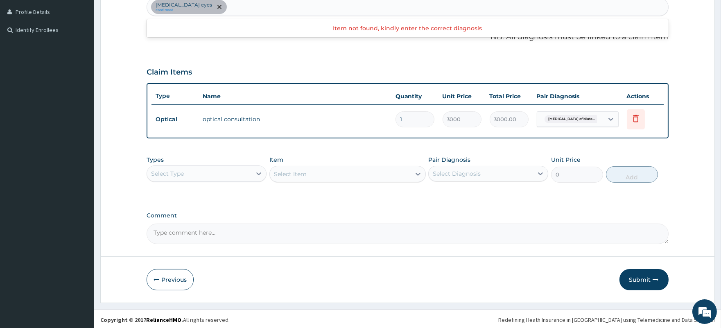
scroll to position [223, 0]
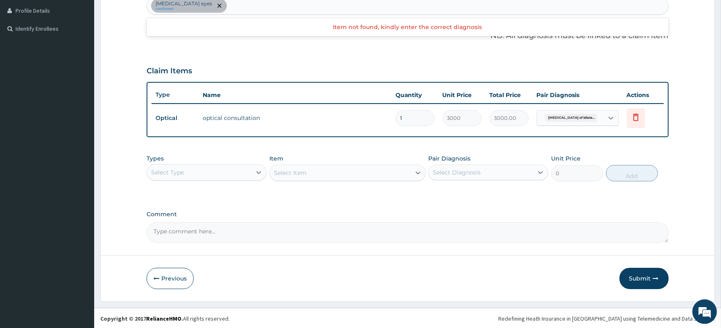
click at [211, 233] on textarea "Comment" at bounding box center [407, 232] width 521 height 20
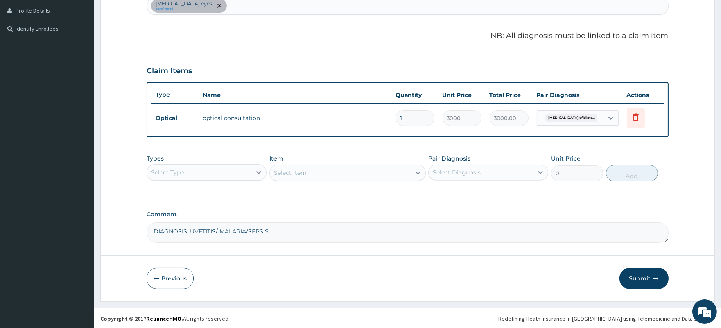
type textarea "DIAGNOSIS: UVETITIS/ MALARIA/SEPSIS"
click at [329, 5] on div "Refractive amblyopia of bilateral eyes confirmed" at bounding box center [407, 5] width 521 height 17
type input "OTHE"
type input "O"
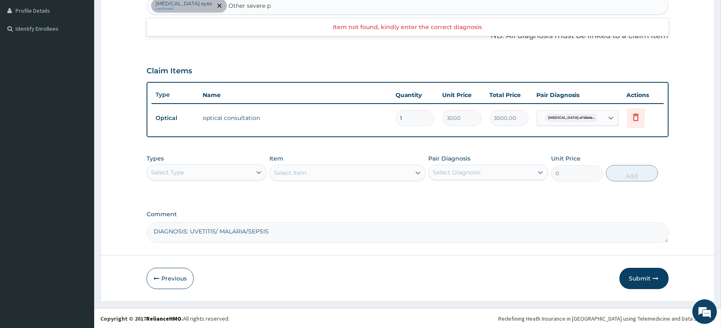
scroll to position [0, 0]
type input "Other severe p"
type input "other severe and complicated"
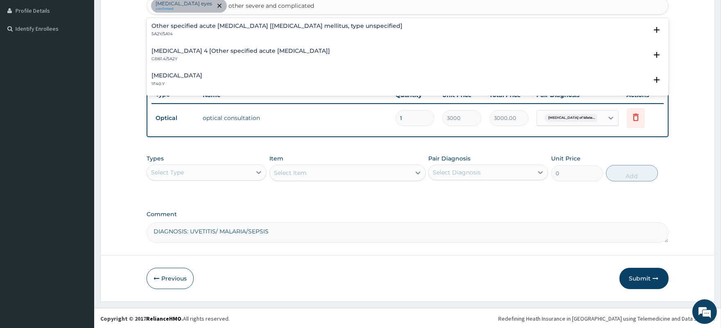
click at [202, 74] on h4 "Other severe and complicated Plasmodium falciparum malaria" at bounding box center [176, 75] width 51 height 6
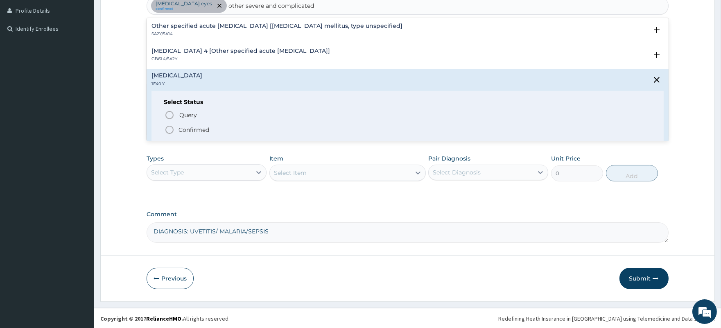
click at [196, 127] on p "Confirmed" at bounding box center [193, 130] width 31 height 8
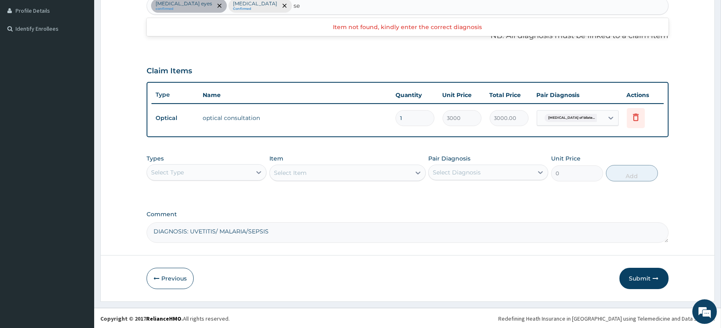
type input "s"
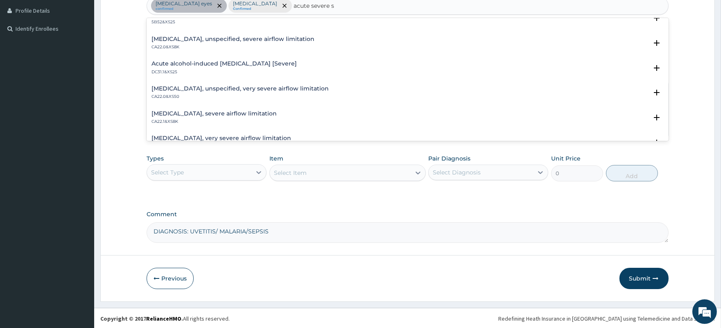
scroll to position [649, 0]
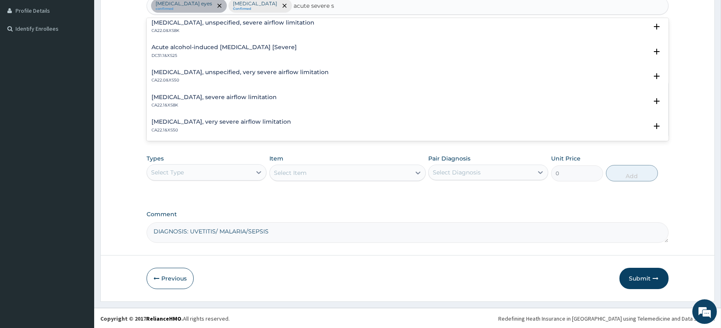
type input "acute severe s"
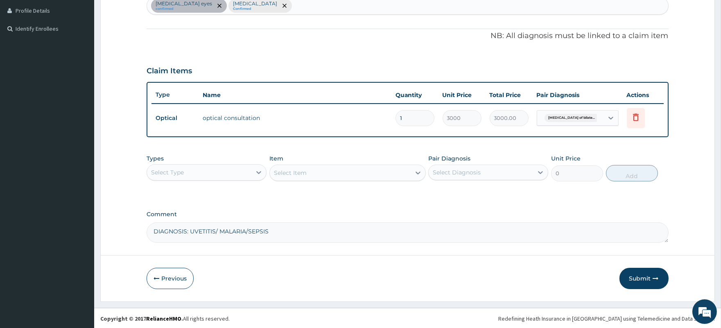
click at [485, 209] on div "PA Code / Prescription Code PA/CEE4A6 Encounter Date 09-01-2025 Important Notic…" at bounding box center [407, 49] width 521 height 387
click at [196, 169] on div "Select Type" at bounding box center [199, 172] width 104 height 13
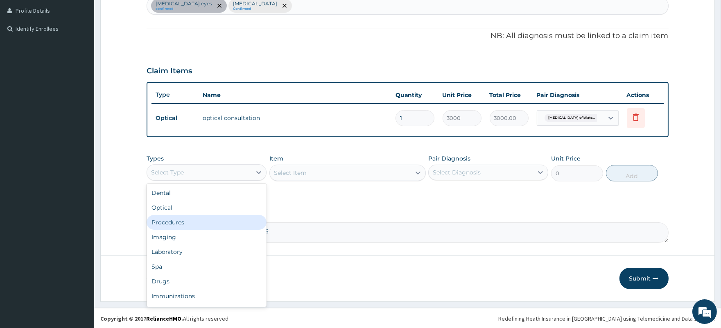
click at [203, 224] on div "Procedures" at bounding box center [207, 222] width 120 height 15
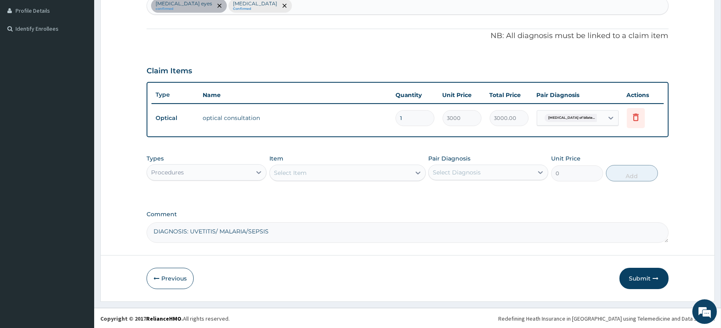
click at [484, 171] on div "Select Diagnosis" at bounding box center [480, 172] width 104 height 13
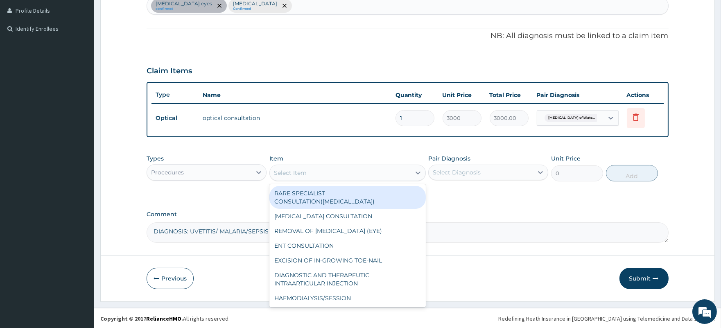
click at [367, 170] on div "Select Item" at bounding box center [340, 172] width 141 height 13
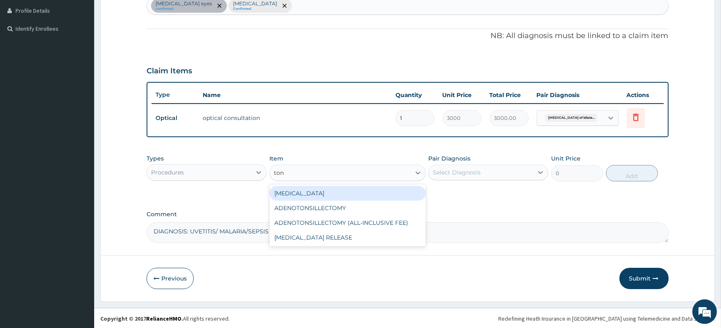
type input "tono"
click at [366, 195] on div "TONOMETRY" at bounding box center [347, 193] width 156 height 15
type input "2000"
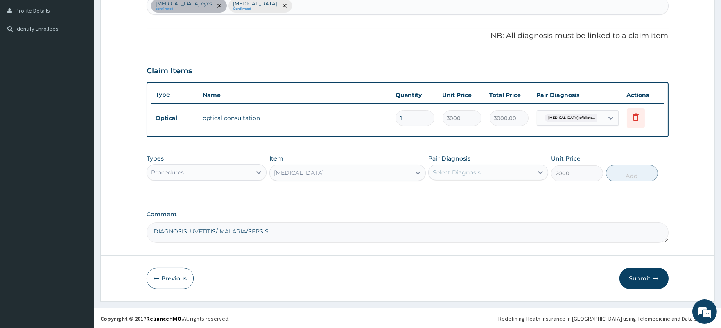
click at [452, 169] on div "Select Diagnosis" at bounding box center [457, 172] width 48 height 8
click at [464, 196] on label "Refractive amblyopia of bilateral eyes" at bounding box center [475, 192] width 66 height 8
checkbox input "true"
click at [629, 175] on button "Add" at bounding box center [632, 173] width 52 height 16
type input "0"
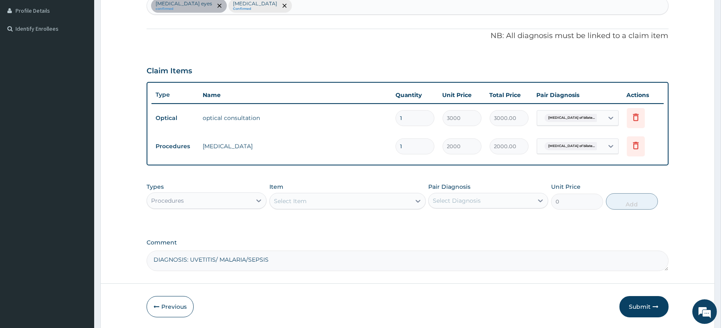
click at [320, 201] on div "Select Item" at bounding box center [340, 200] width 141 height 13
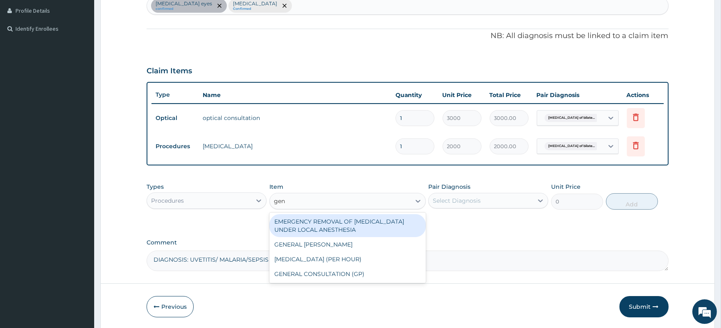
type input "gene"
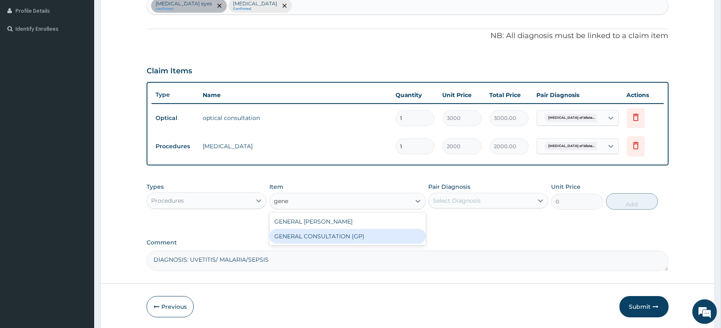
click at [313, 232] on div "GENERAL CONSULTATION (GP)" at bounding box center [347, 236] width 156 height 15
type input "1500"
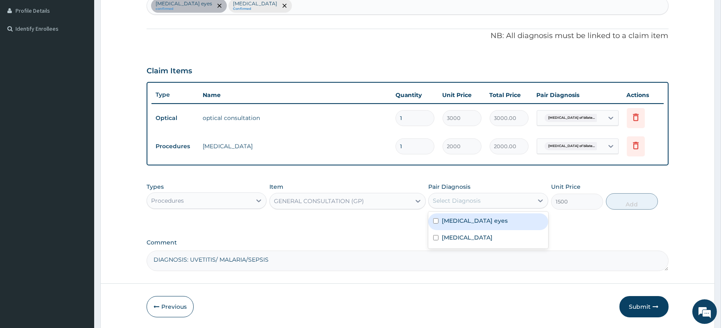
click at [488, 199] on div "Select Diagnosis" at bounding box center [480, 200] width 104 height 13
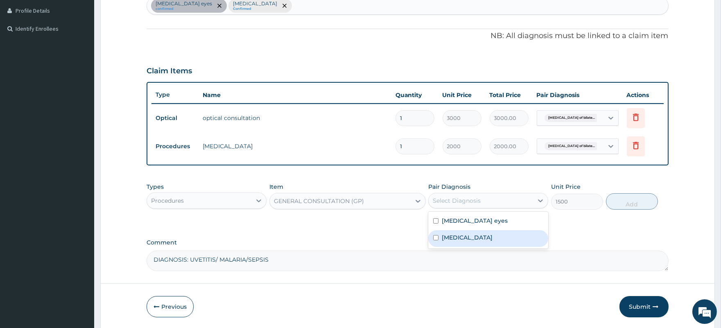
click at [484, 241] on label "Other severe and complicated Plasmodium falciparum malaria" at bounding box center [467, 237] width 51 height 8
checkbox input "true"
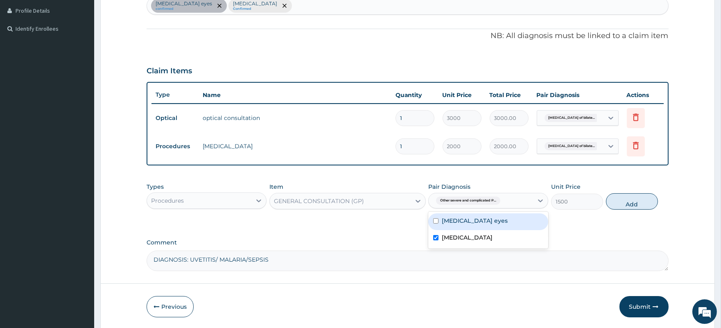
click at [636, 201] on button "Add" at bounding box center [632, 201] width 52 height 16
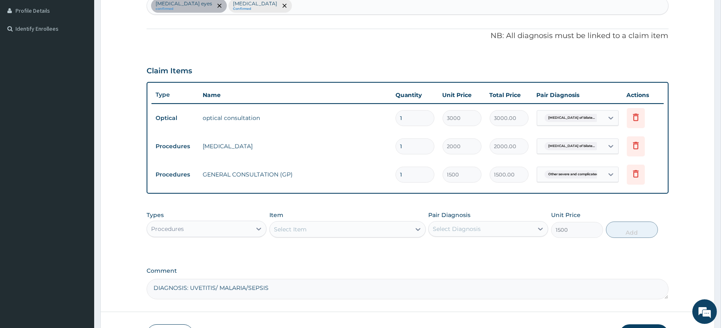
type input "0"
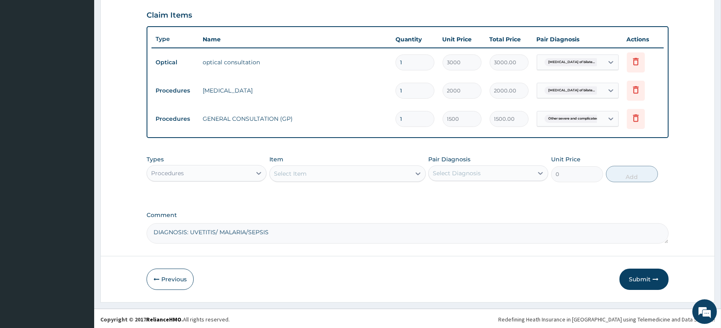
scroll to position [280, 0]
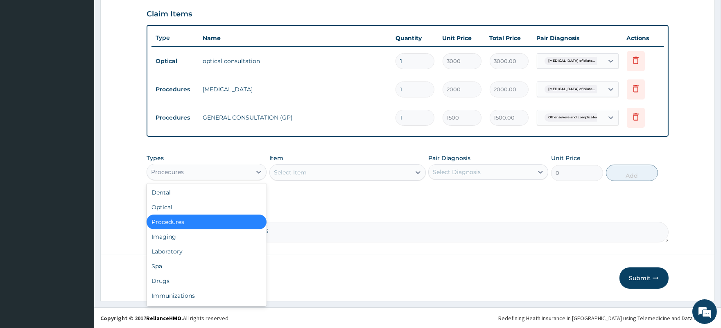
click at [207, 169] on div "Procedures" at bounding box center [199, 171] width 104 height 13
click at [166, 284] on div "Drugs" at bounding box center [207, 280] width 120 height 15
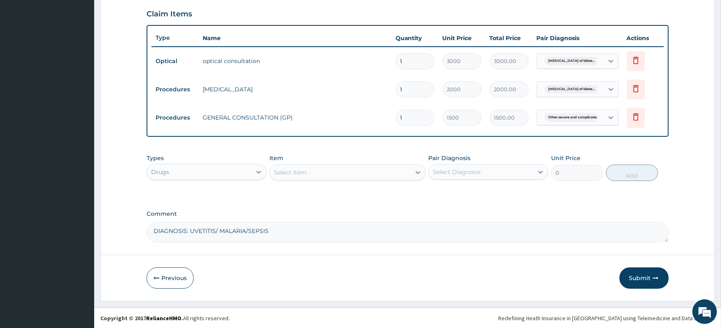
click at [190, 230] on textarea "DIAGNOSIS: UVETITIS/ MALARIA/SEPSIS" at bounding box center [407, 232] width 521 height 20
type textarea "DIAGNOSIS: REFRACTIVE ERROR/ UVETITIS/ MALARIA/SEPSIS"
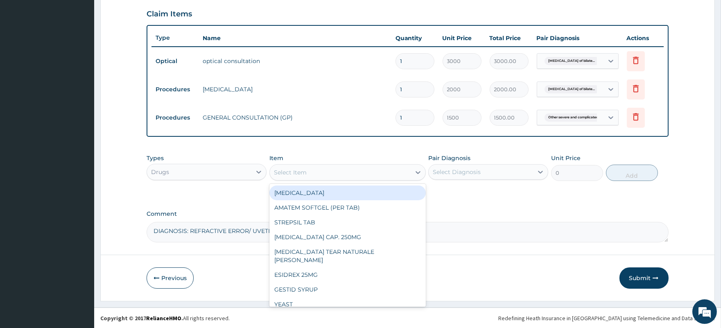
click at [333, 174] on div "Select Item" at bounding box center [340, 172] width 141 height 13
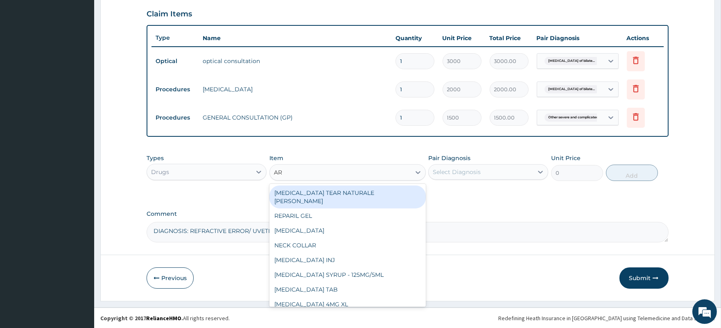
type input "ART"
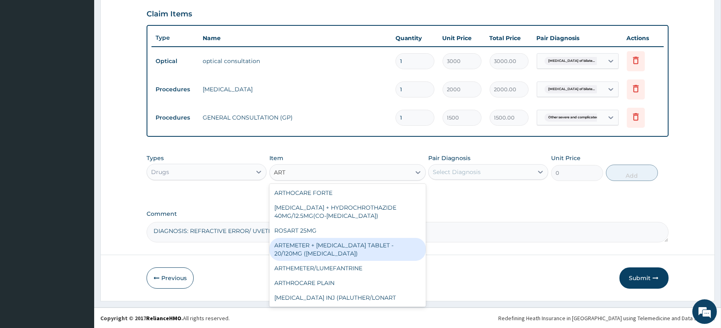
click at [331, 248] on div "ARTEMETER + LUMEFANTRINE TABLET - 20/120MG (COARTEM)" at bounding box center [347, 249] width 156 height 23
type input "120"
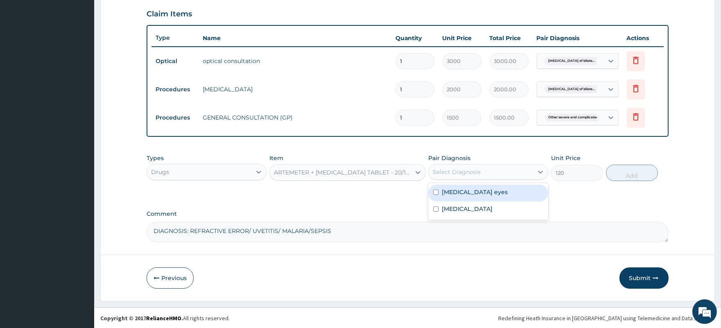
click at [450, 174] on div "Select Diagnosis" at bounding box center [457, 172] width 48 height 8
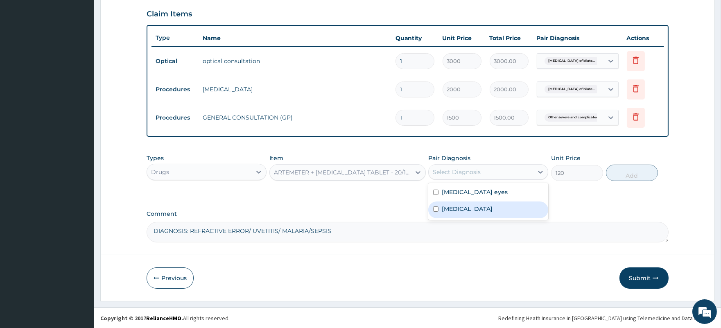
click at [464, 213] on label "Other severe and complicated Plasmodium falciparum malaria" at bounding box center [467, 209] width 51 height 8
checkbox input "true"
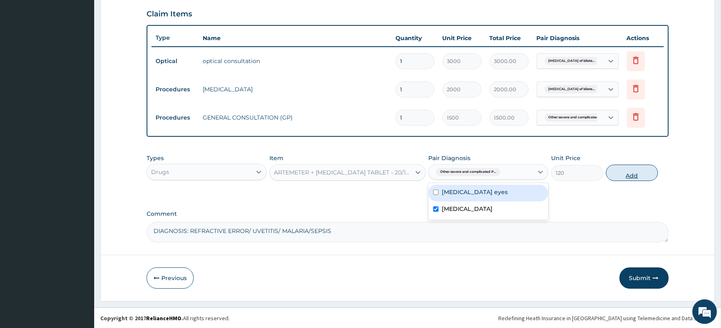
click at [632, 174] on button "Add" at bounding box center [632, 173] width 52 height 16
type input "0"
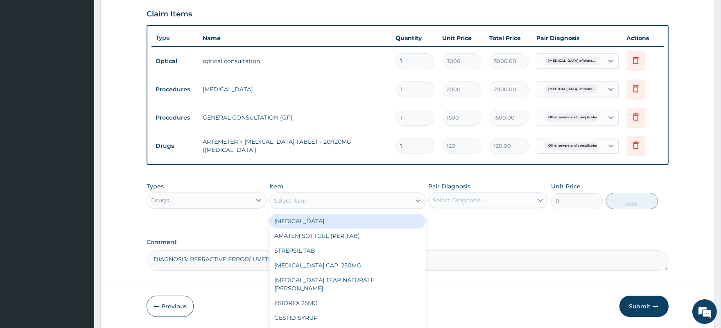
click at [340, 198] on div "Select Item" at bounding box center [340, 200] width 141 height 13
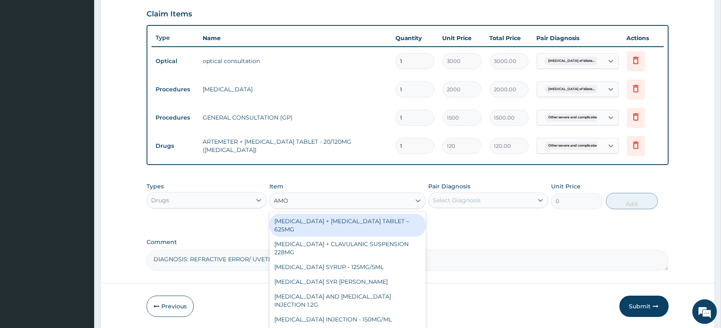
type input "AMOX"
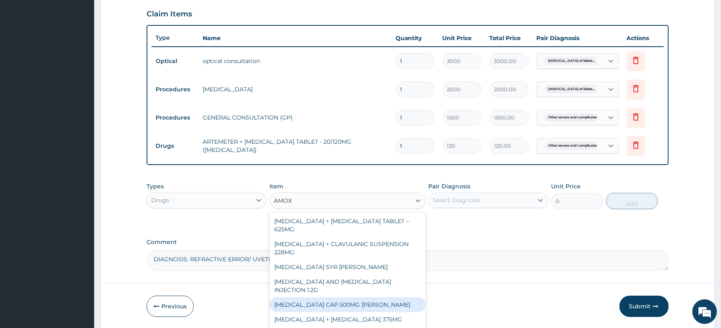
click at [349, 304] on div "AMOXIL CAP.500MG BEECHAM" at bounding box center [347, 304] width 156 height 15
type input "32.5"
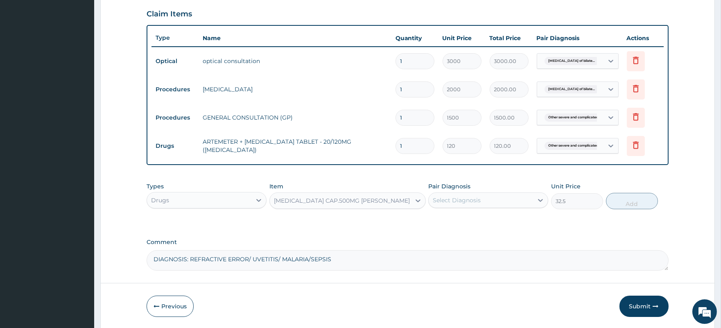
click at [480, 199] on div "Select Diagnosis" at bounding box center [480, 200] width 104 height 13
click at [479, 219] on label "Refractive amblyopia of bilateral eyes" at bounding box center [475, 220] width 66 height 8
checkbox input "true"
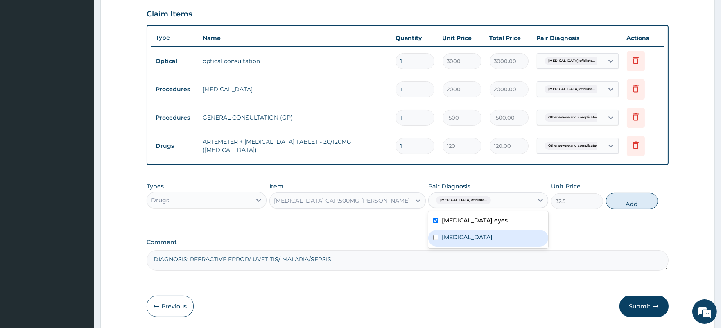
click at [477, 241] on label "Other severe and complicated Plasmodium falciparum malaria" at bounding box center [467, 237] width 51 height 8
checkbox input "true"
click at [634, 205] on button "Add" at bounding box center [632, 201] width 52 height 16
type input "0"
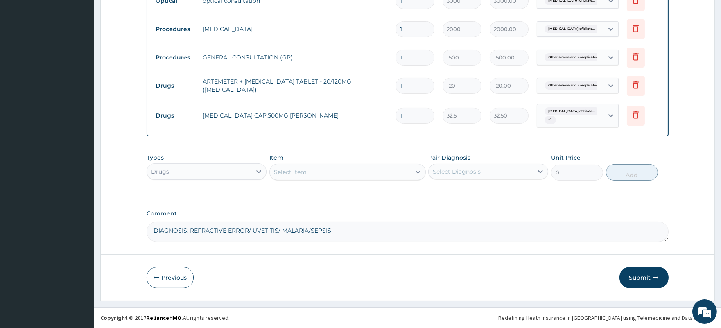
scroll to position [340, 0]
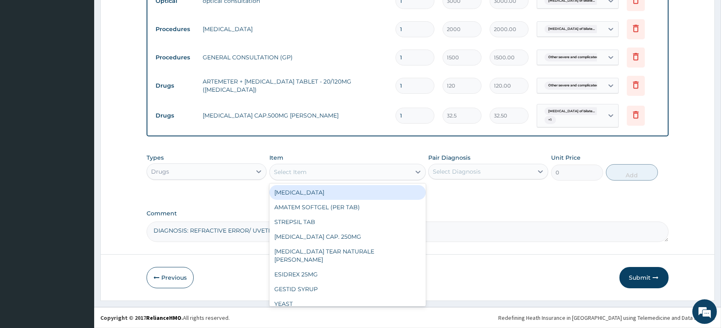
click at [318, 172] on div "Select Item" at bounding box center [340, 171] width 141 height 13
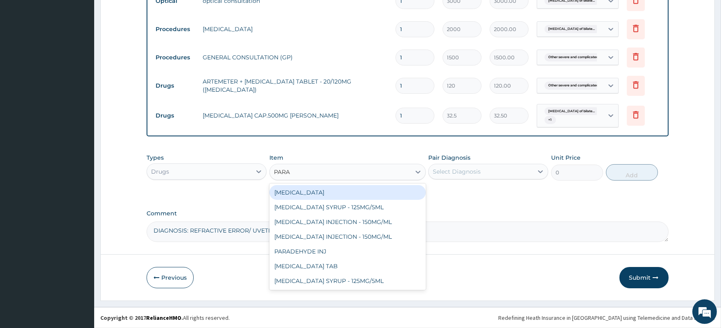
type input "PARAC"
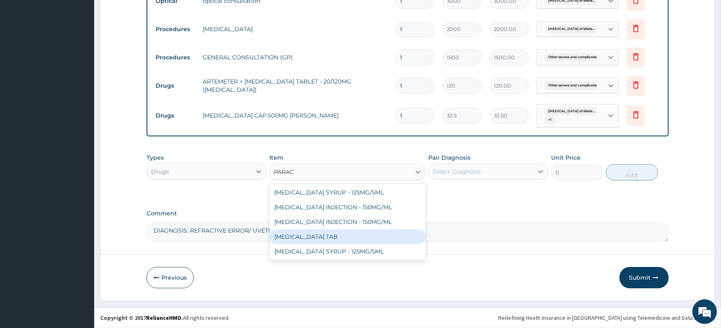
click at [339, 235] on div "PARACETAMOL TAB" at bounding box center [347, 236] width 156 height 15
type input "7.5"
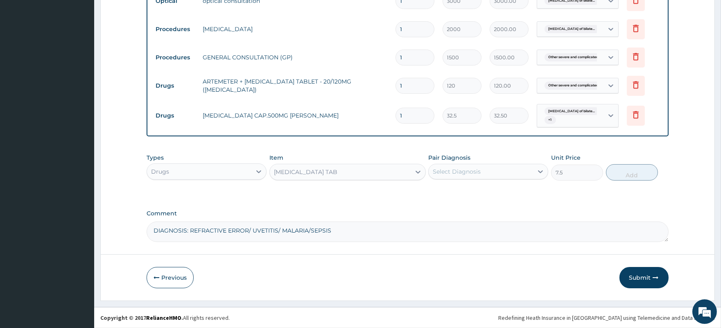
click at [487, 159] on div "Pair Diagnosis Select Diagnosis" at bounding box center [488, 166] width 120 height 27
click at [482, 170] on div "Select Diagnosis" at bounding box center [480, 171] width 104 height 13
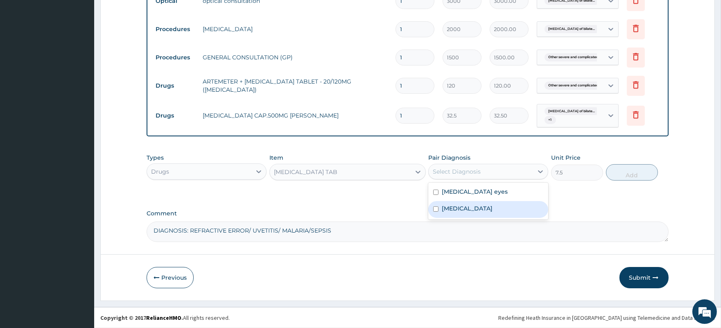
click at [476, 212] on label "Other severe and complicated Plasmodium falciparum malaria" at bounding box center [467, 208] width 51 height 8
checkbox input "true"
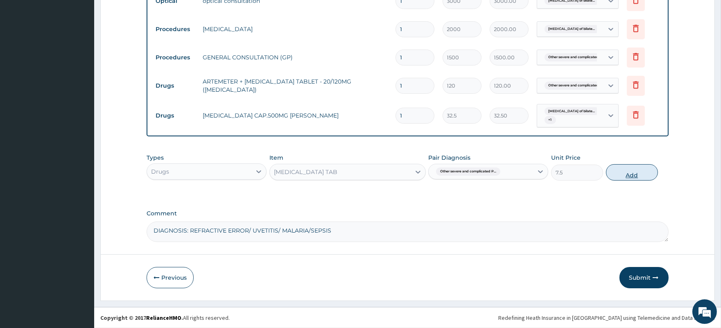
click at [634, 174] on button "Add" at bounding box center [632, 172] width 52 height 16
type input "0"
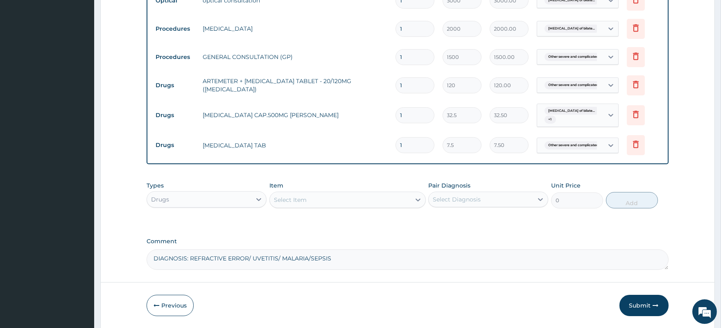
click at [290, 196] on div "Select Item" at bounding box center [290, 200] width 33 height 8
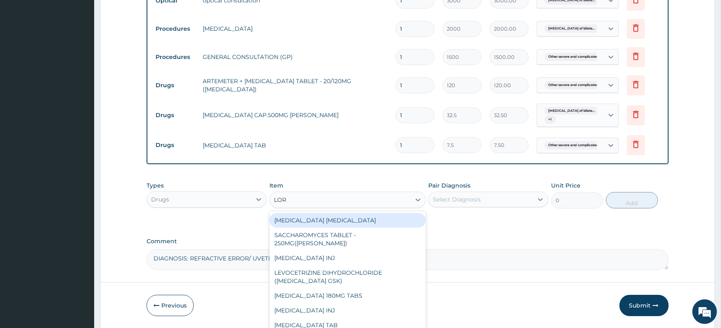
type input "LORA"
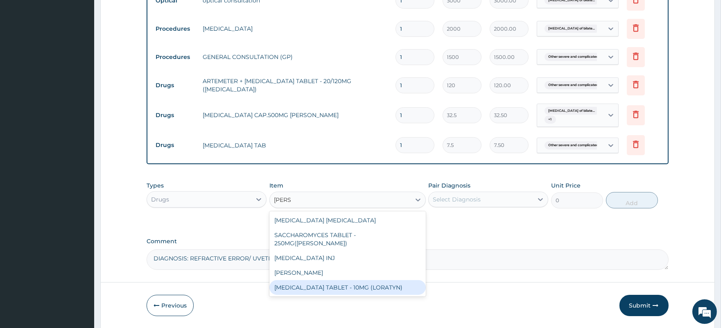
click at [298, 285] on div "LORATADINE TABLET - 10MG (LORATYN)" at bounding box center [347, 287] width 156 height 15
type input "60"
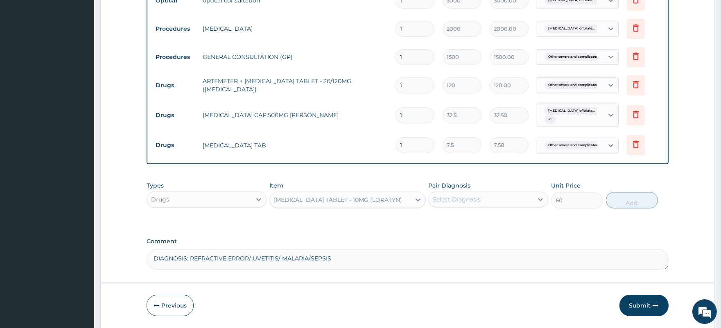
click at [447, 202] on div "Select Diagnosis" at bounding box center [457, 199] width 48 height 8
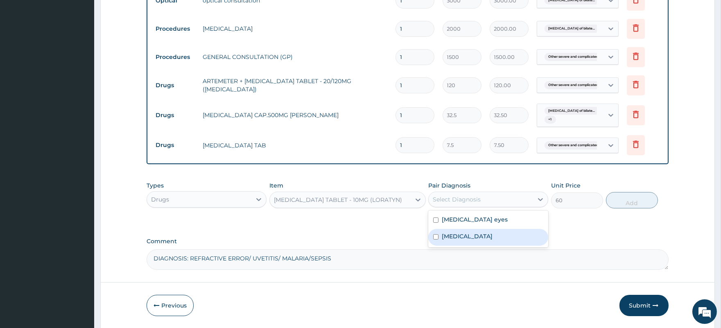
click at [457, 240] on label "Other severe and complicated Plasmodium falciparum malaria" at bounding box center [467, 236] width 51 height 8
checkbox input "true"
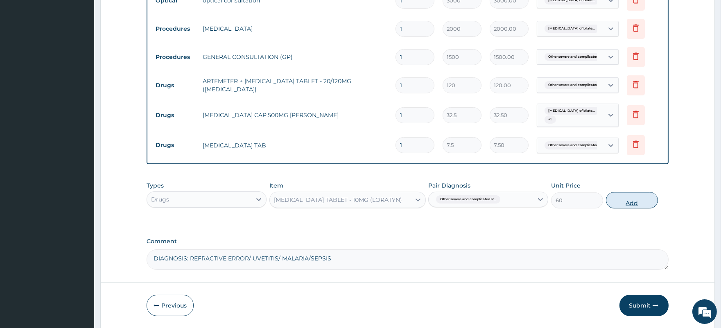
click at [629, 200] on button "Add" at bounding box center [632, 200] width 52 height 16
type input "0"
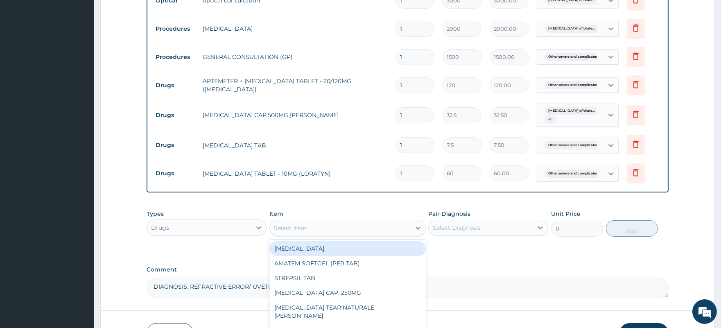
click at [381, 225] on div "Select Item" at bounding box center [340, 227] width 141 height 13
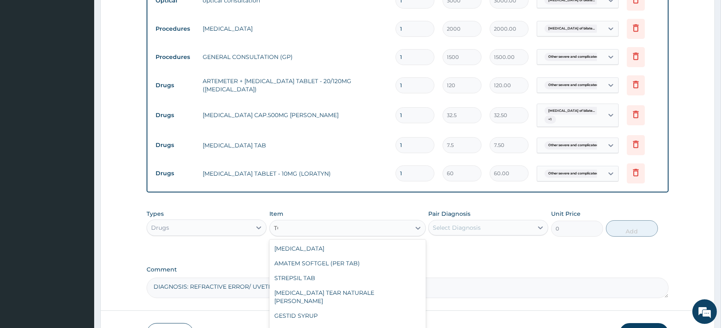
type input "T"
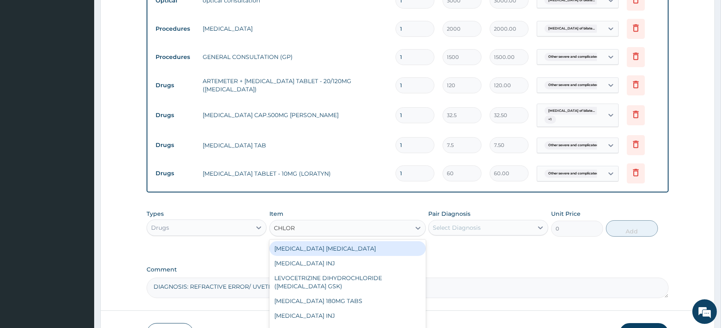
type input "CHLORA"
click at [374, 251] on div "CHLORAMPHENICOL EYE DROP" at bounding box center [347, 248] width 156 height 15
type input "250"
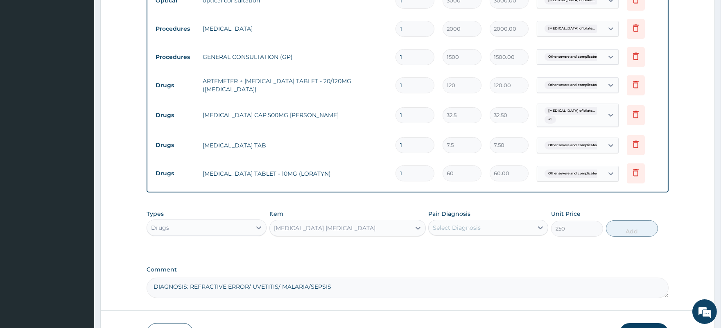
click at [381, 287] on textarea "DIAGNOSIS: REFRACTIVE ERROR/ UVETITIS/ MALARIA/SEPSIS" at bounding box center [407, 287] width 521 height 20
type textarea "DIAGNOSIS: REFRACTIVE ERROR/ UVETITIS/ MALARIA/SEPSIS. KINDLY ADD TOBRAMYCIN GU…"
click at [410, 85] on input "1" at bounding box center [414, 85] width 39 height 16
type input "12"
type input "1440.00"
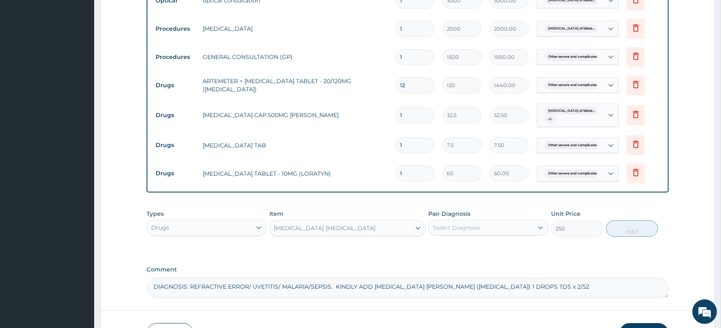
type input "12"
click at [400, 113] on input "1" at bounding box center [414, 115] width 39 height 16
drag, startPoint x: 406, startPoint y: 113, endPoint x: 395, endPoint y: 115, distance: 11.2
click at [395, 115] on input "1" at bounding box center [414, 115] width 39 height 16
type input "9"
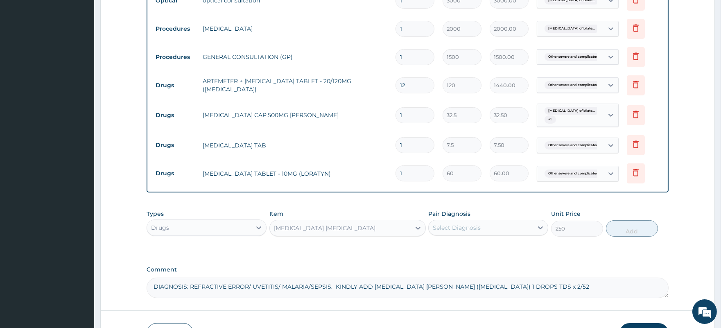
type input "292.50"
drag, startPoint x: 404, startPoint y: 114, endPoint x: 398, endPoint y: 115, distance: 6.2
click at [398, 115] on input "9" at bounding box center [414, 115] width 39 height 16
type input "1"
type input "32.50"
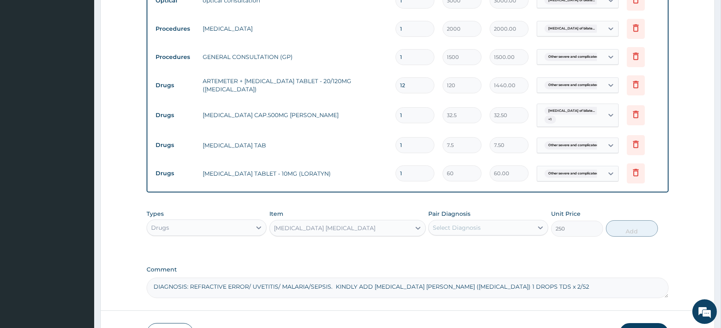
type input "10"
type input "325.00"
type input "10"
drag, startPoint x: 406, startPoint y: 146, endPoint x: 399, endPoint y: 147, distance: 7.0
click at [399, 147] on input "1" at bounding box center [414, 145] width 39 height 16
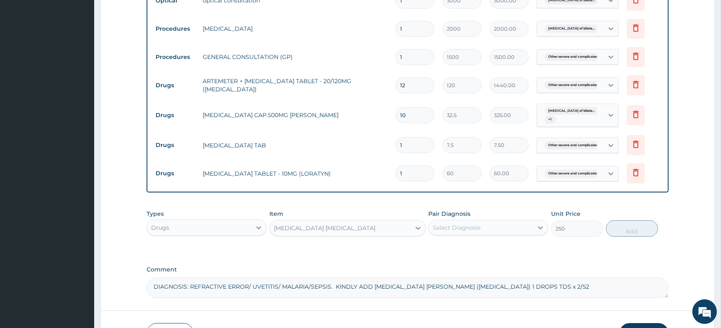
type input "9"
type input "67.50"
type input "9"
click at [399, 175] on input "1" at bounding box center [414, 173] width 39 height 16
type input "5"
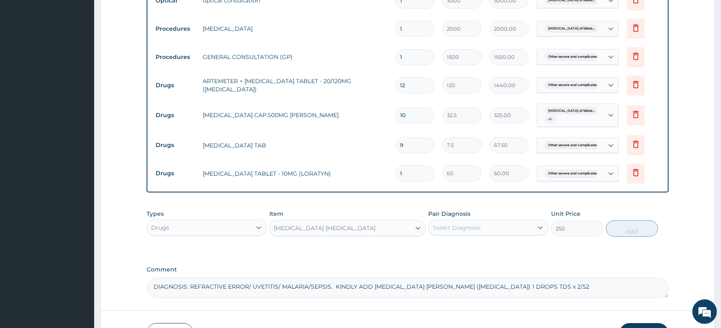
type input "300.00"
type input "5"
click at [490, 221] on div "Select Diagnosis" at bounding box center [488, 228] width 120 height 16
click at [484, 252] on label "Refractive amblyopia of bilateral eyes" at bounding box center [475, 248] width 66 height 8
checkbox input "true"
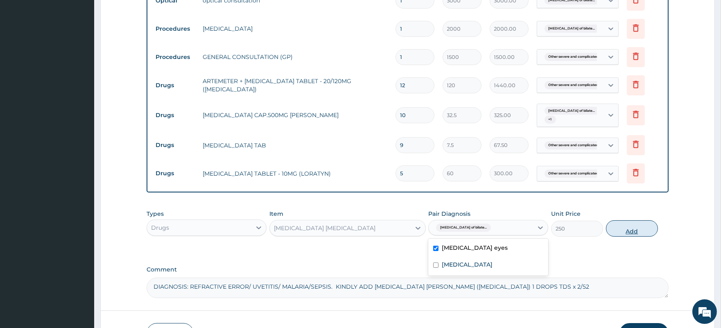
click at [625, 228] on button "Add" at bounding box center [632, 228] width 52 height 16
type input "0"
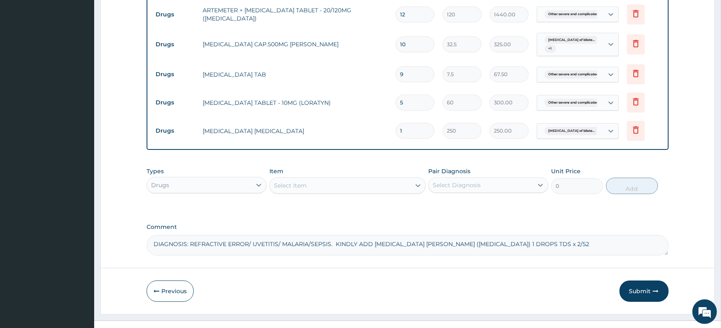
scroll to position [425, 0]
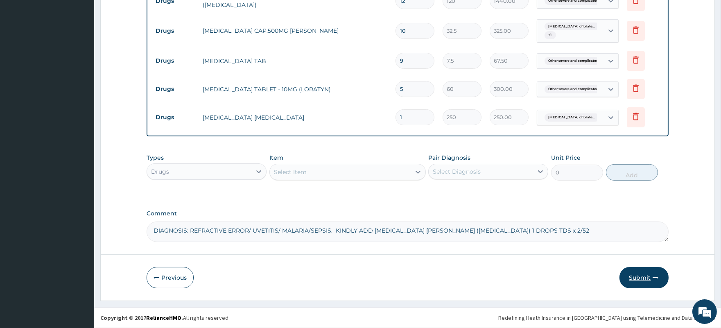
click at [639, 277] on button "Submit" at bounding box center [643, 277] width 49 height 21
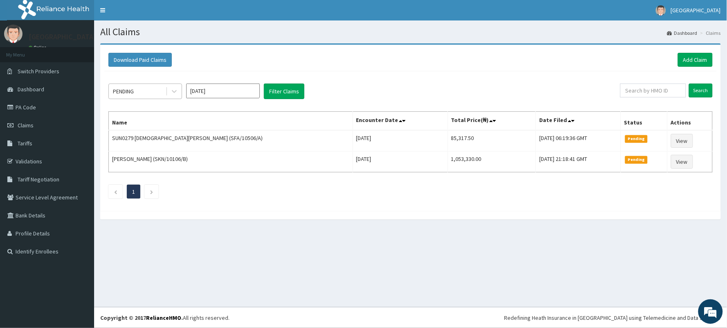
click at [150, 88] on div "PENDING" at bounding box center [137, 91] width 57 height 13
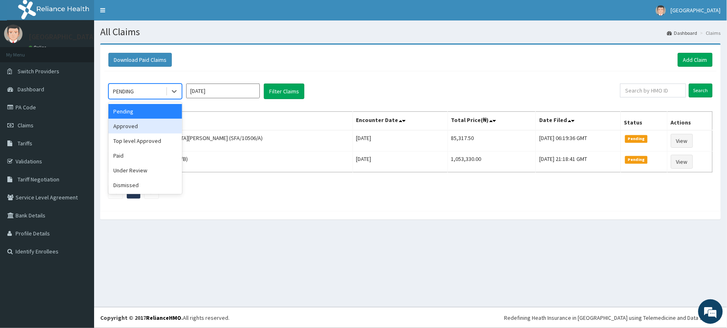
click at [145, 129] on div "Approved" at bounding box center [145, 126] width 74 height 15
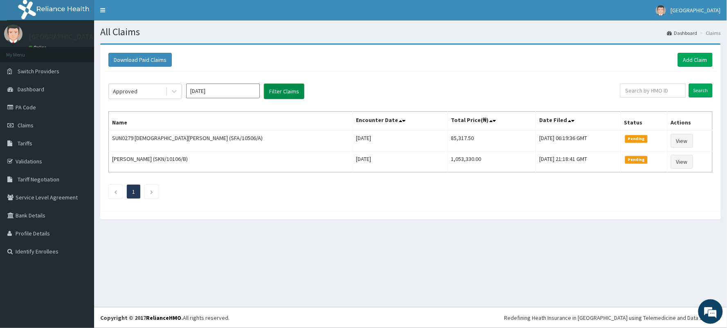
click at [283, 89] on button "Filter Claims" at bounding box center [284, 91] width 41 height 16
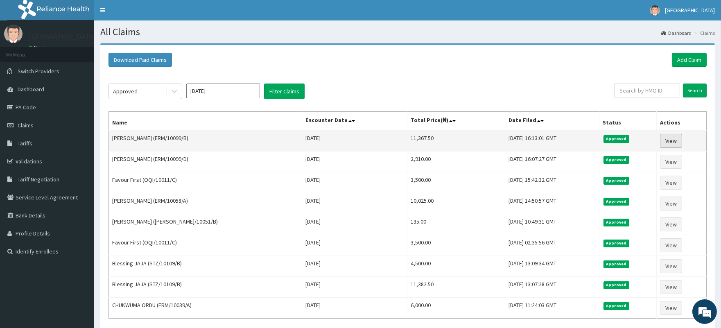
click at [668, 140] on link "View" at bounding box center [671, 141] width 22 height 14
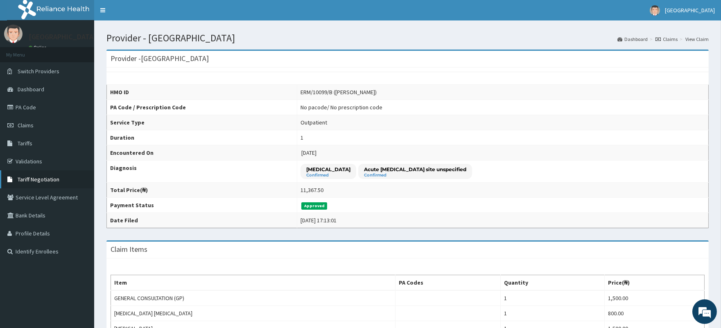
click at [27, 178] on span "Tariff Negotiation" at bounding box center [39, 179] width 42 height 7
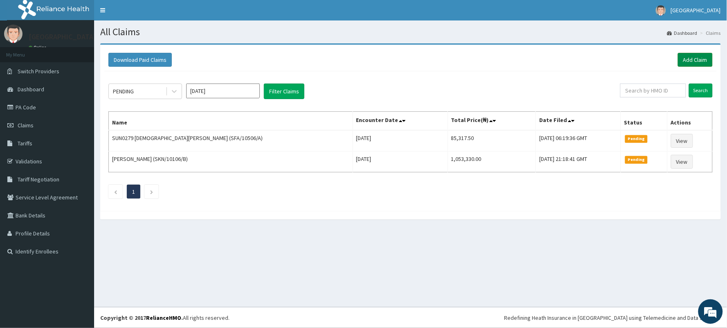
click at [694, 61] on link "Add Claim" at bounding box center [695, 60] width 35 height 14
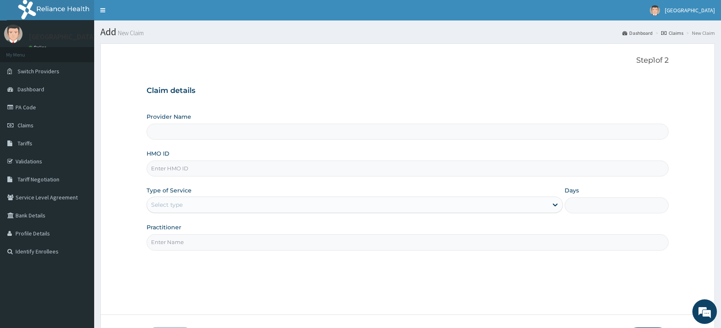
type input "[GEOGRAPHIC_DATA]"
click at [212, 169] on input "HMO ID" at bounding box center [407, 168] width 521 height 16
paste input "MNL/10509/A"
type input "MNL/10509/A"
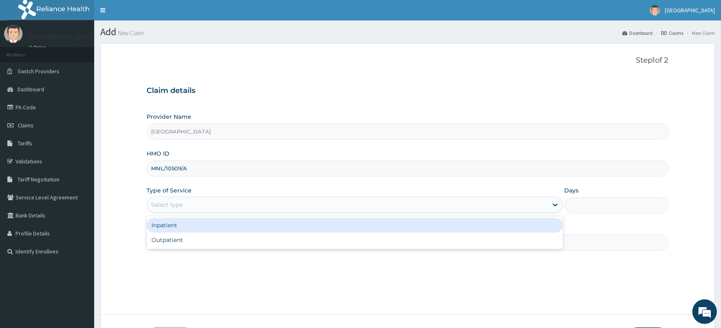
click at [205, 207] on div "Select type" at bounding box center [347, 204] width 400 height 13
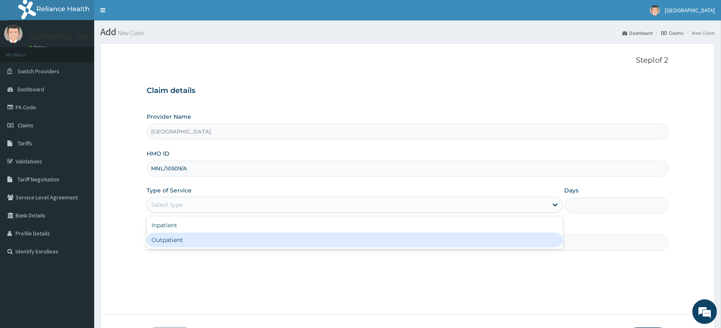
click at [202, 239] on div "Outpatient" at bounding box center [355, 239] width 416 height 15
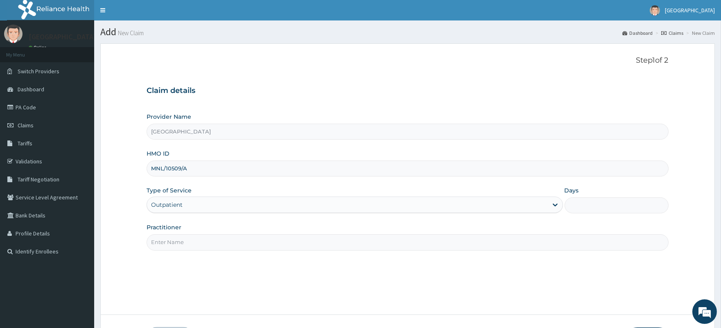
type input "1"
click at [201, 239] on input "Practitioner" at bounding box center [407, 242] width 521 height 16
type input "[PERSON_NAME]"
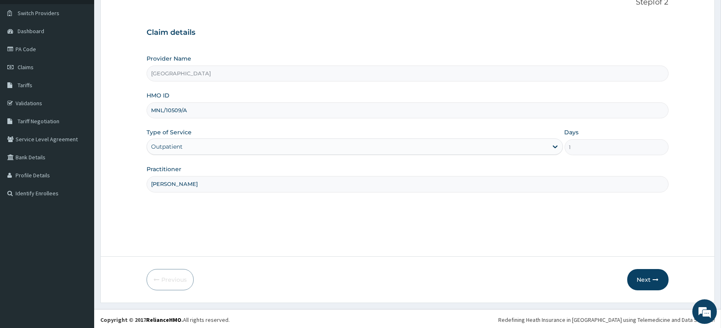
scroll to position [60, 0]
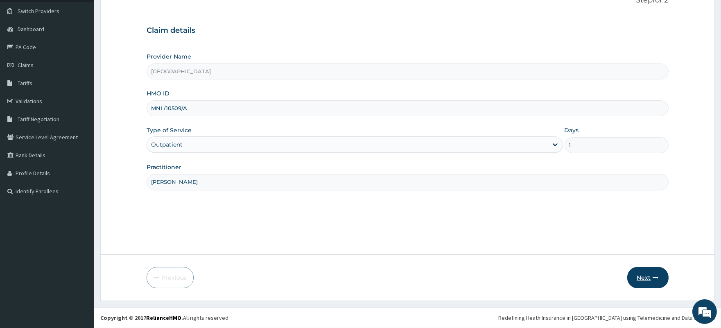
click at [640, 276] on button "Next" at bounding box center [647, 277] width 41 height 21
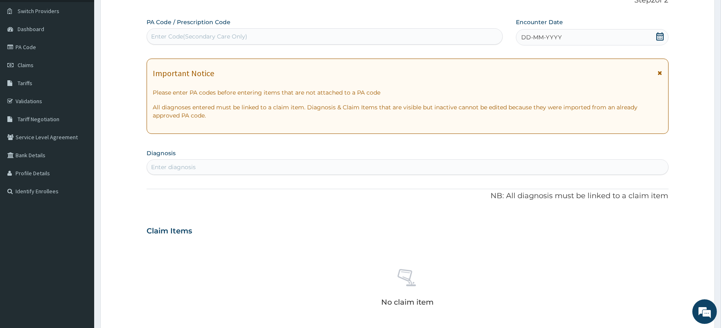
click at [254, 39] on div "Enter Code(Secondary Care Only)" at bounding box center [324, 36] width 355 height 13
paste input "PA/9D179D"
type input "PA/9D179D"
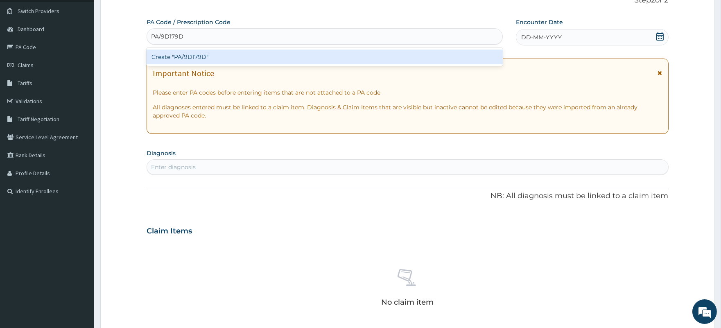
click at [273, 56] on div "Create "PA/9D179D"" at bounding box center [325, 57] width 356 height 15
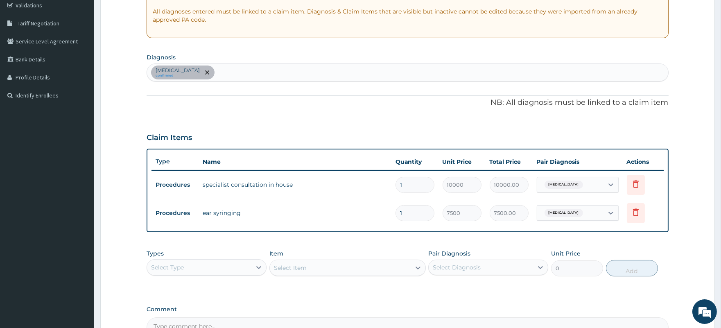
scroll to position [158, 0]
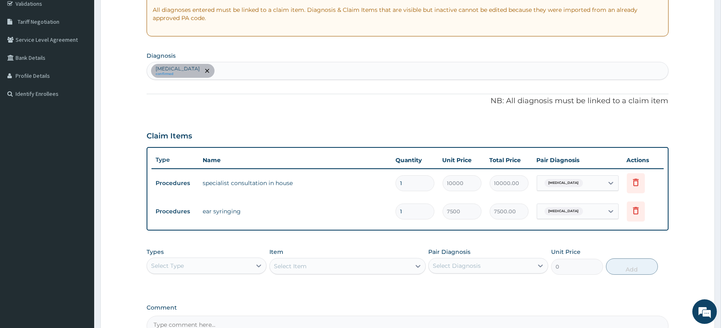
click at [199, 264] on div "Select Type" at bounding box center [199, 265] width 104 height 13
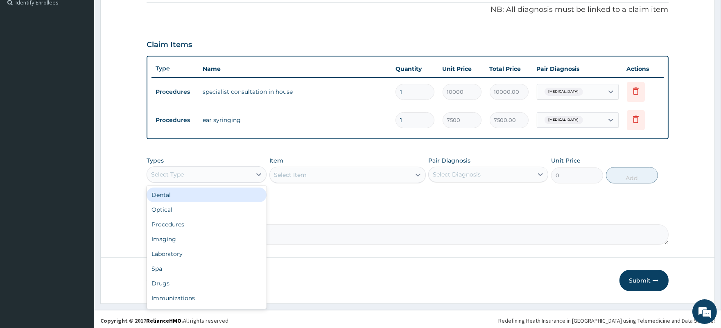
scroll to position [251, 0]
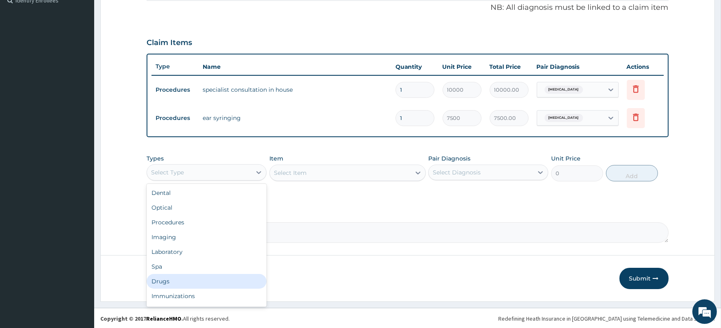
drag, startPoint x: 166, startPoint y: 281, endPoint x: 175, endPoint y: 279, distance: 9.2
click at [165, 282] on div "Drugs" at bounding box center [207, 281] width 120 height 15
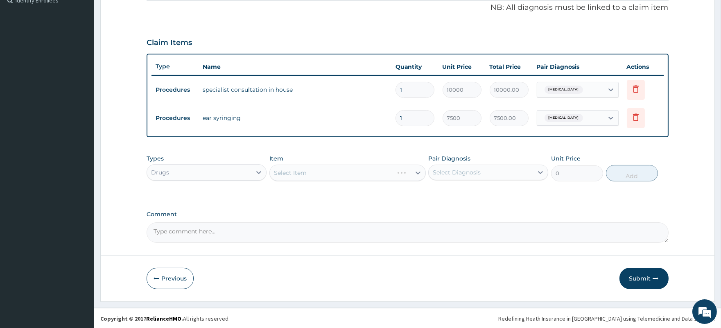
click at [489, 169] on div "Select Diagnosis" at bounding box center [480, 172] width 104 height 13
click at [481, 193] on div "[MEDICAL_DATA]" at bounding box center [488, 193] width 120 height 17
checkbox input "true"
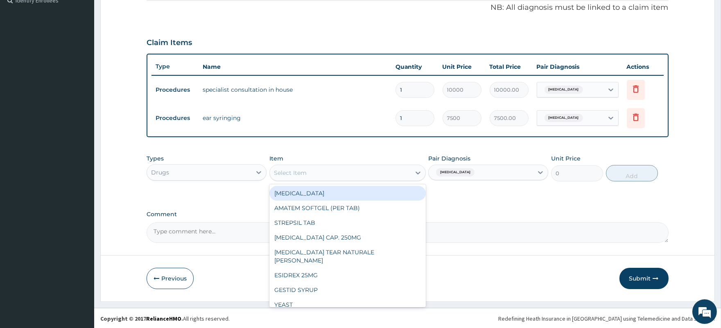
click at [336, 174] on div "Select Item" at bounding box center [340, 172] width 141 height 13
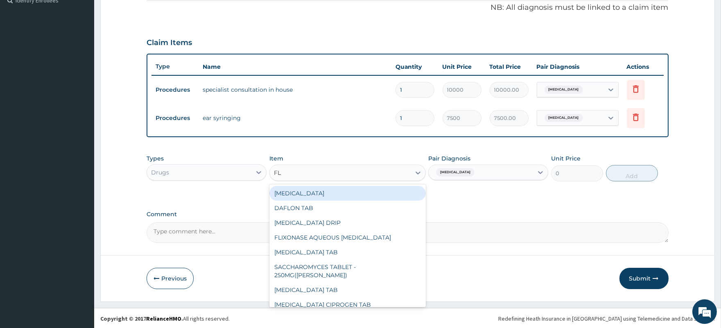
type input "[MEDICAL_DATA]"
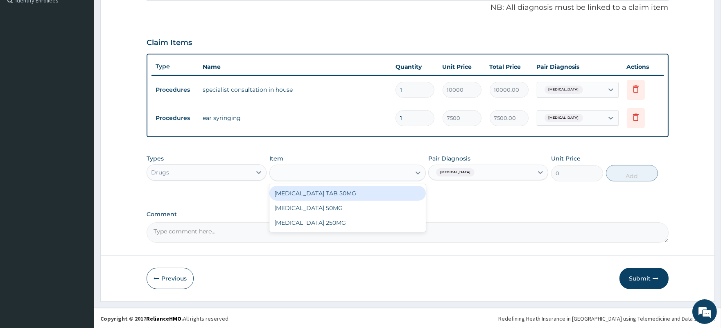
click at [330, 174] on div "[MEDICAL_DATA]" at bounding box center [340, 172] width 141 height 13
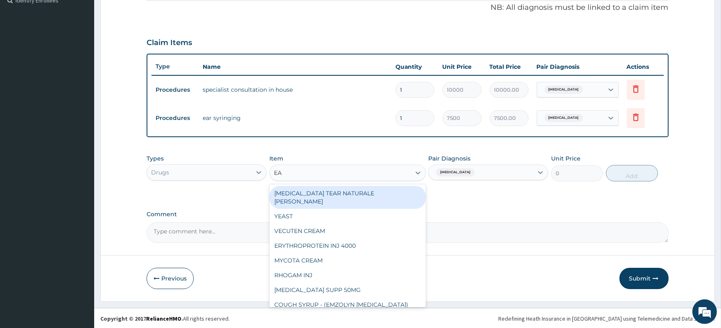
type input "E"
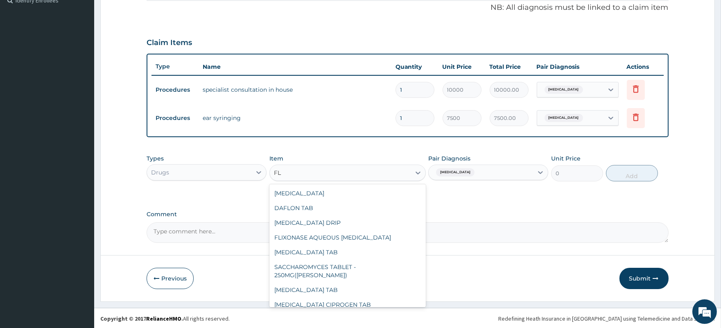
type input "F"
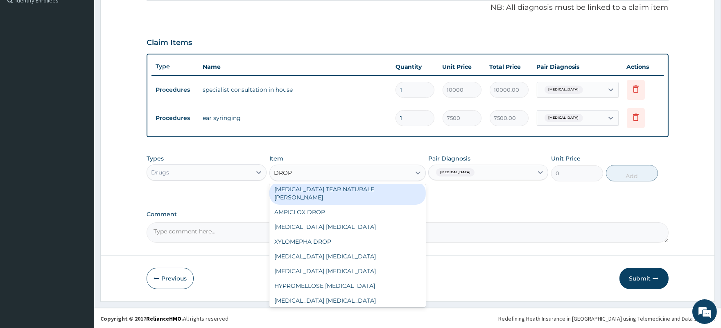
scroll to position [0, 0]
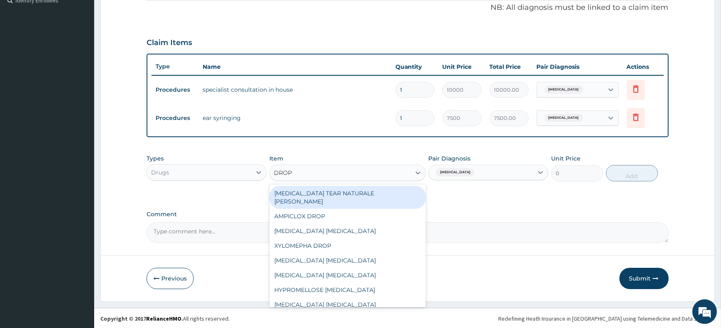
type input "DROP"
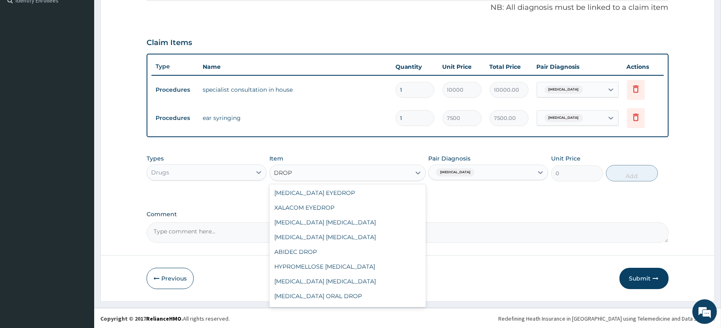
scroll to position [189, 0]
drag, startPoint x: 418, startPoint y: 273, endPoint x: 411, endPoint y: 301, distance: 28.7
click at [411, 301] on div "[MEDICAL_DATA] TEAR NATURALE [PERSON_NAME] AMPICLOX DROP [MEDICAL_DATA] [MEDICA…" at bounding box center [347, 245] width 156 height 123
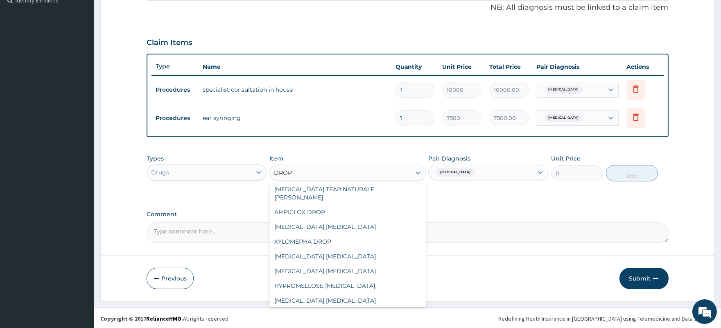
scroll to position [2, 0]
click at [319, 236] on div "XYLOMEPHA DROP" at bounding box center [347, 243] width 156 height 15
type input "750"
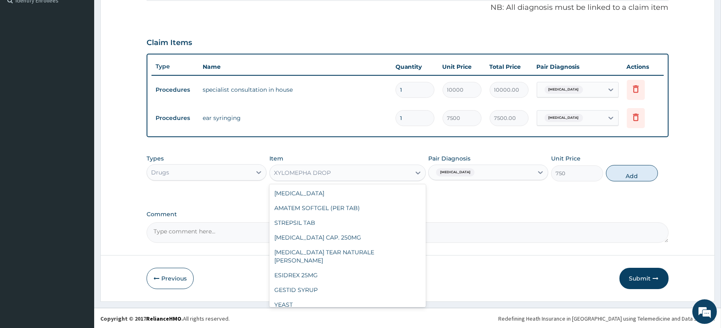
click at [337, 167] on div "XYLOMEPHA DROP" at bounding box center [340, 172] width 141 height 13
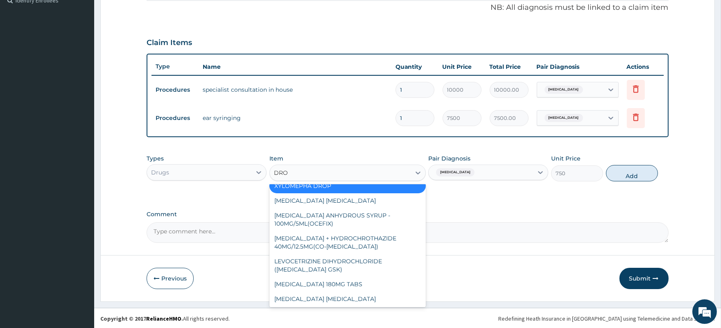
scroll to position [45, 0]
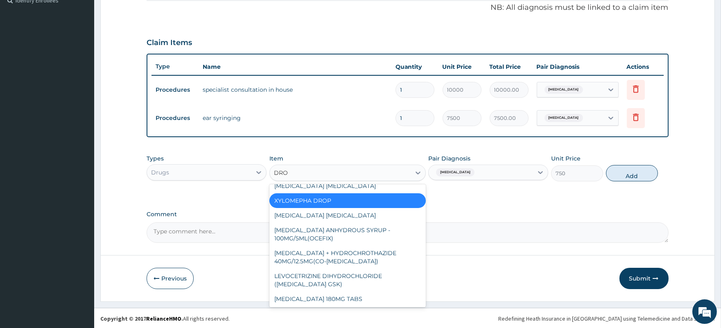
type input "DROP"
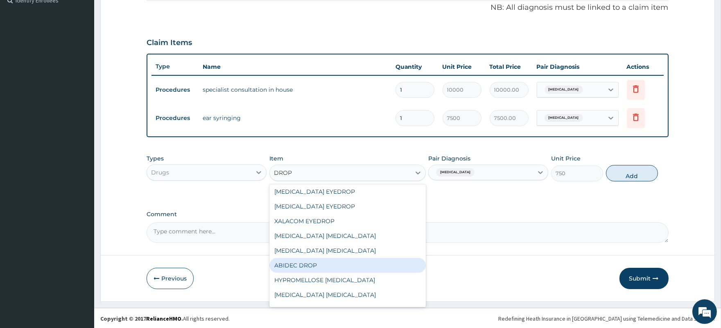
scroll to position [189, 0]
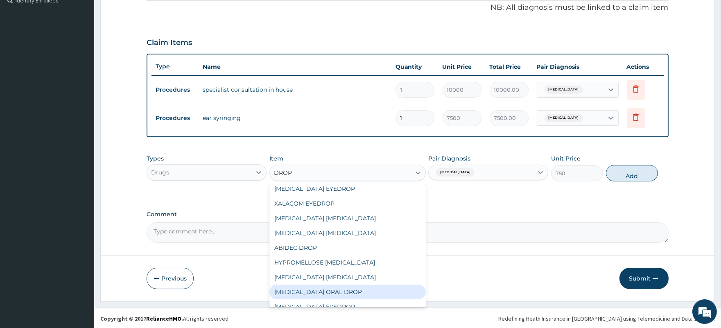
click at [320, 284] on div "[MEDICAL_DATA] ORAL DROP" at bounding box center [347, 291] width 156 height 15
type input "450"
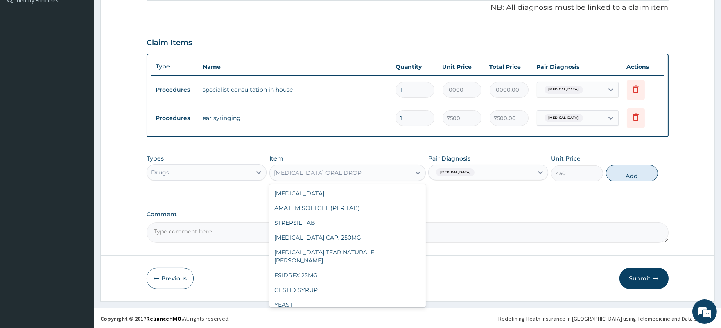
click at [350, 171] on div "[MEDICAL_DATA] ORAL DROP" at bounding box center [340, 172] width 141 height 13
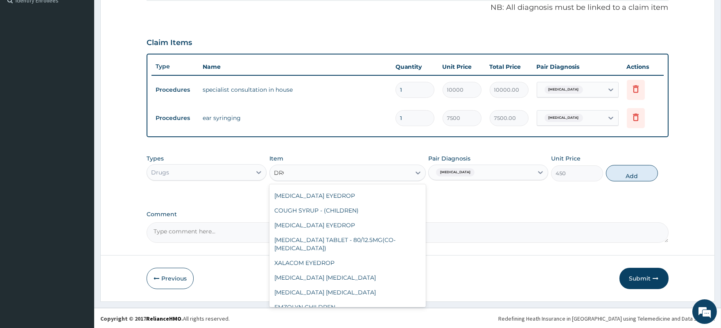
type input "DROP"
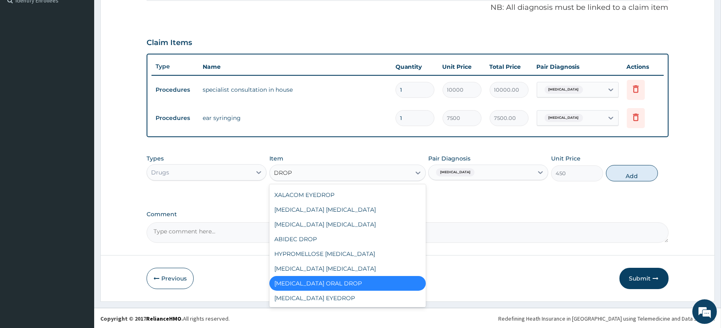
scroll to position [189, 0]
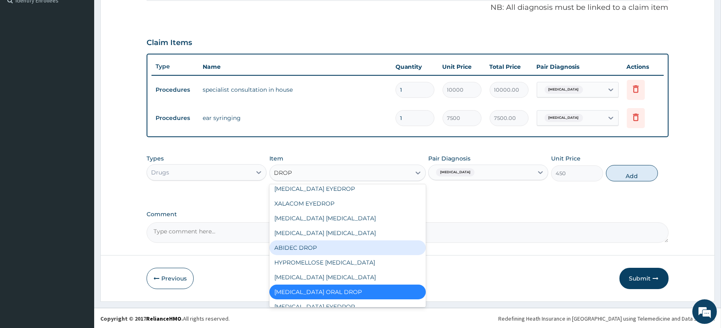
click at [328, 240] on div "ABIDEC DROP" at bounding box center [347, 247] width 156 height 15
type input "950"
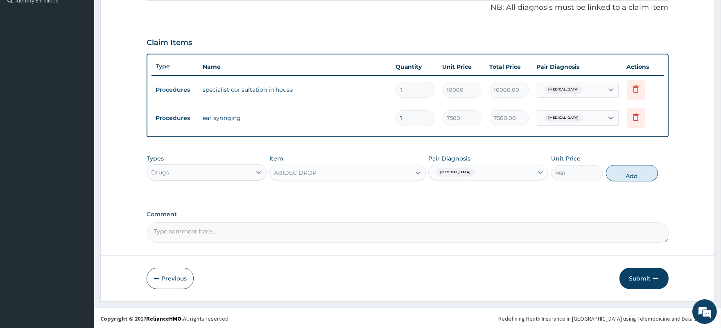
click at [349, 174] on div "ABIDEC DROP" at bounding box center [340, 172] width 141 height 13
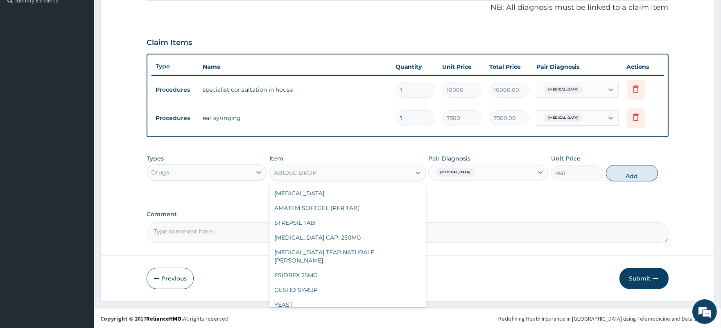
scroll to position [5444, 0]
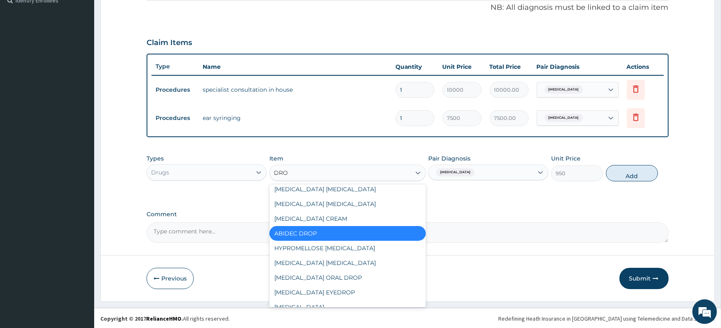
type input "DROP"
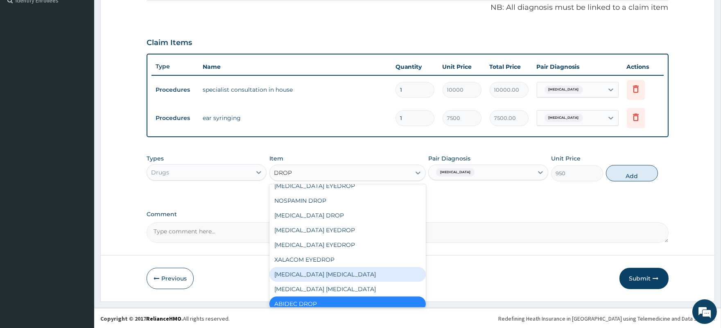
scroll to position [117, 0]
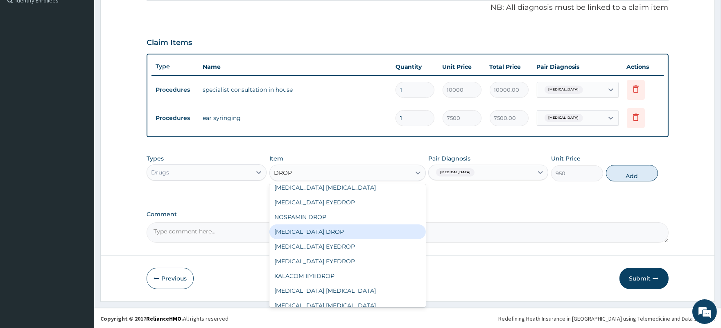
click at [309, 224] on div "[MEDICAL_DATA] DROP" at bounding box center [347, 231] width 156 height 15
type input "550"
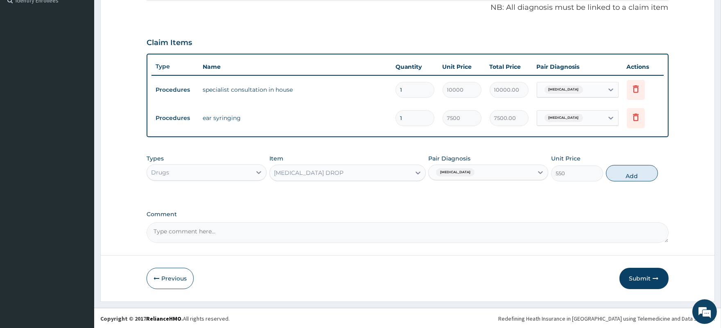
click at [334, 167] on div "[MEDICAL_DATA] DROP" at bounding box center [340, 172] width 141 height 13
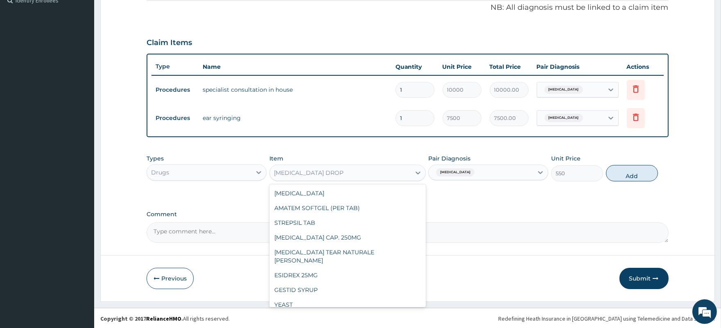
scroll to position [3654, 0]
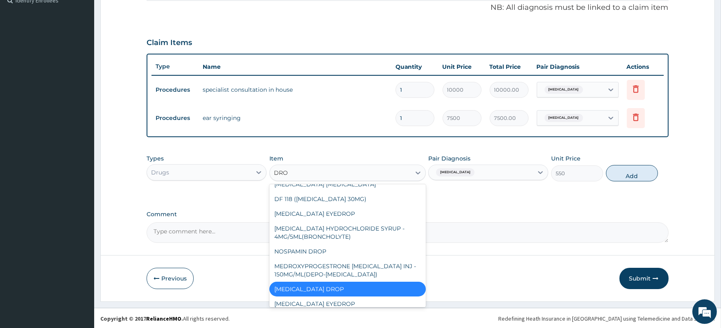
type input "DROP"
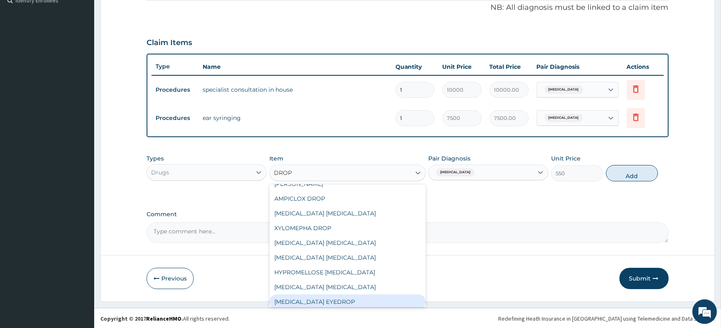
scroll to position [10, 0]
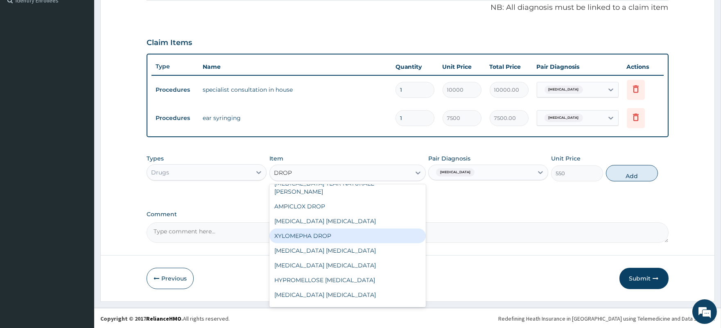
click at [320, 228] on div "XYLOMEPHA DROP" at bounding box center [347, 235] width 156 height 15
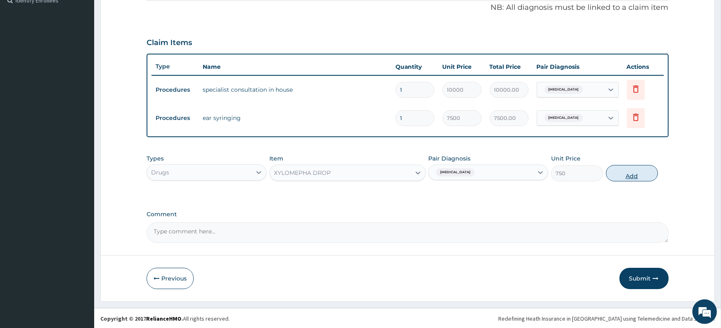
click at [632, 176] on button "Add" at bounding box center [632, 173] width 52 height 16
type input "0"
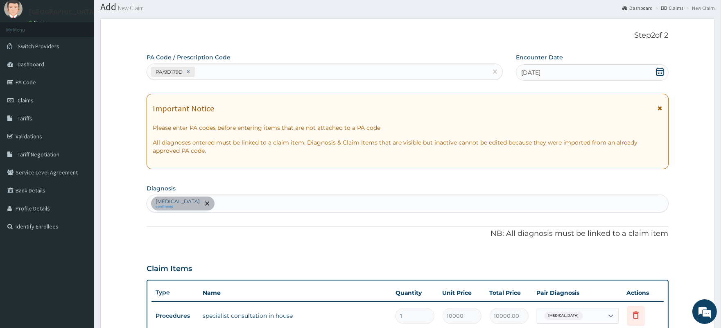
scroll to position [23, 0]
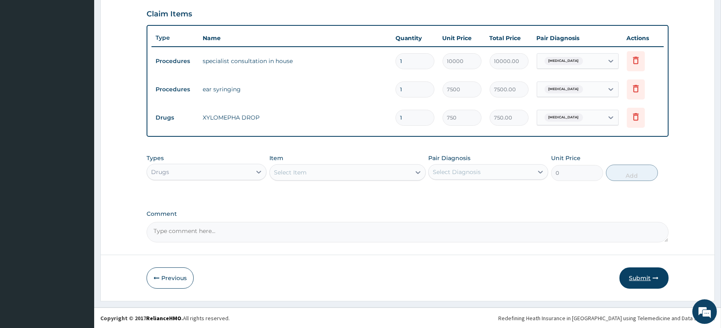
click at [637, 278] on button "Submit" at bounding box center [643, 277] width 49 height 21
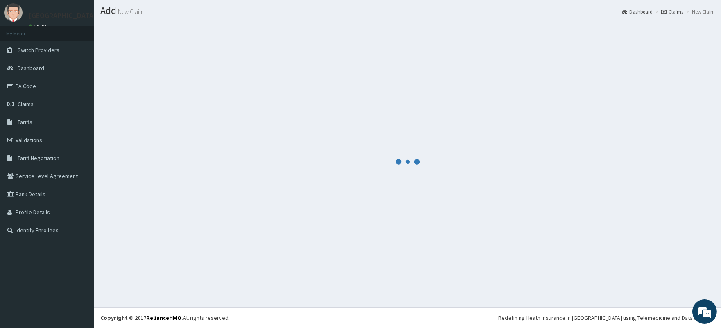
scroll to position [280, 0]
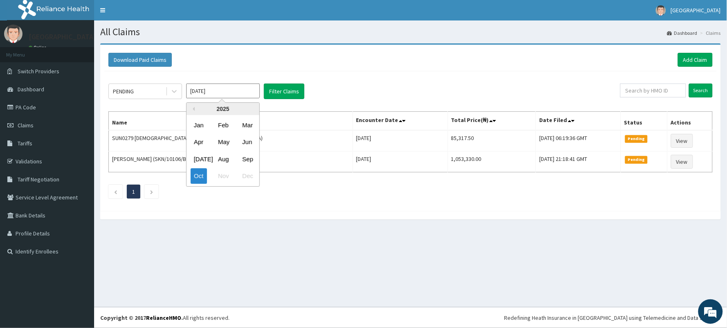
click at [224, 87] on input "[DATE]" at bounding box center [223, 90] width 74 height 15
click at [194, 108] on button "Previous Year" at bounding box center [193, 109] width 4 height 4
click at [249, 174] on div "Dec" at bounding box center [247, 176] width 16 height 15
type input "[DATE]"
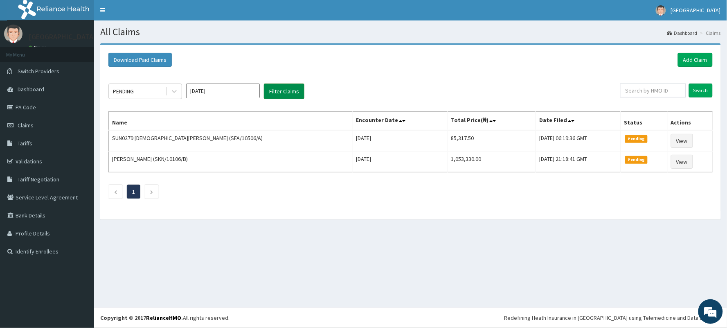
click at [286, 92] on button "Filter Claims" at bounding box center [284, 91] width 41 height 16
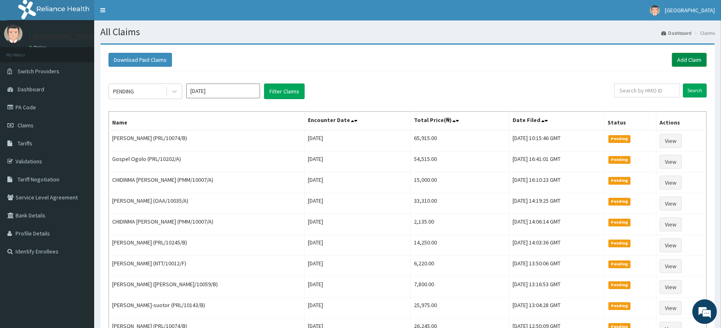
click at [679, 60] on link "Add Claim" at bounding box center [689, 60] width 35 height 14
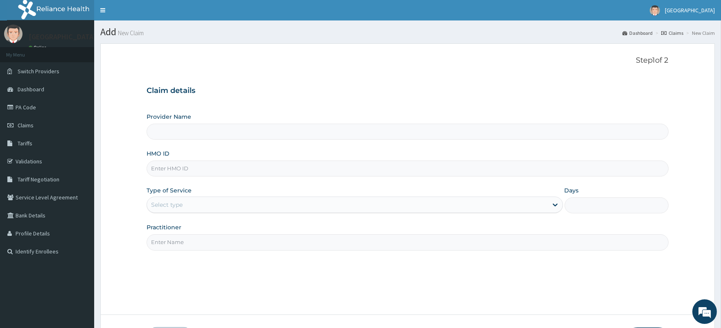
type input "[GEOGRAPHIC_DATA]"
click at [164, 165] on input "HMO ID" at bounding box center [407, 168] width 521 height 16
type input "NLM/10016/C"
click at [185, 205] on div "Select type" at bounding box center [347, 204] width 400 height 13
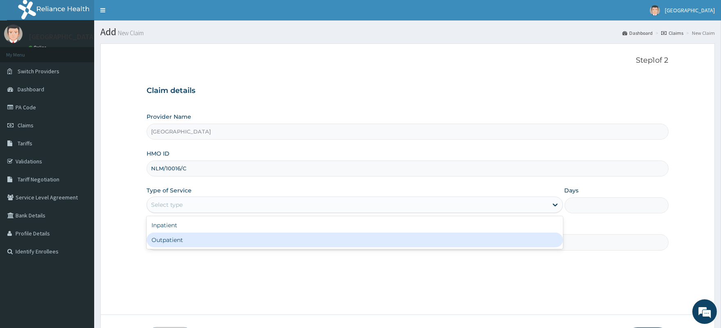
click at [185, 240] on div "Outpatient" at bounding box center [355, 239] width 416 height 15
type input "1"
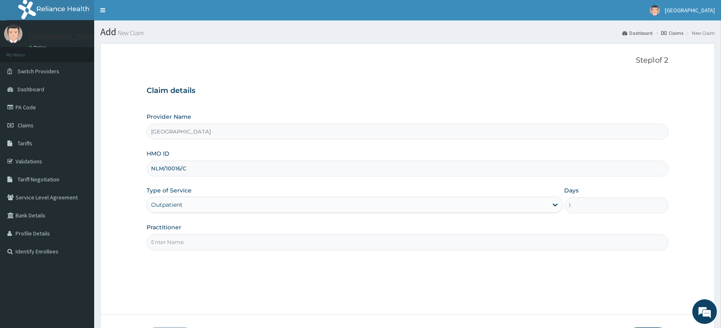
click at [185, 241] on input "Practitioner" at bounding box center [407, 242] width 521 height 16
type input "[PERSON_NAME]"
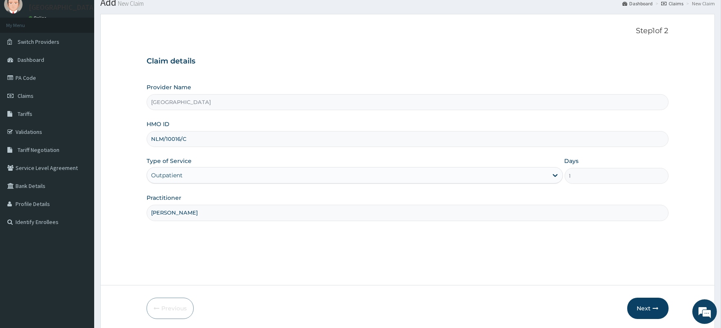
scroll to position [60, 0]
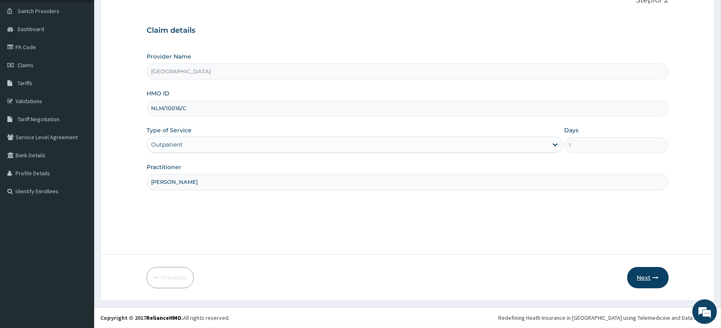
click at [640, 279] on button "Next" at bounding box center [647, 277] width 41 height 21
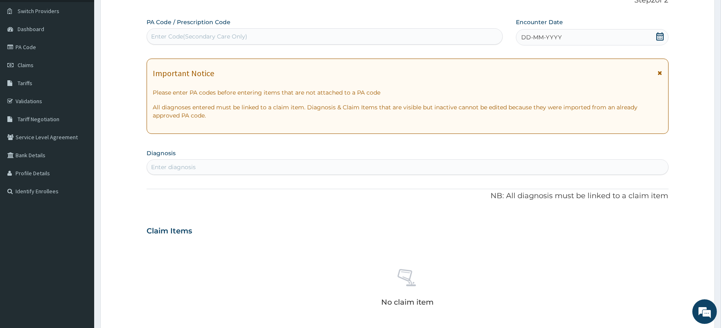
click at [659, 34] on icon at bounding box center [659, 36] width 7 height 8
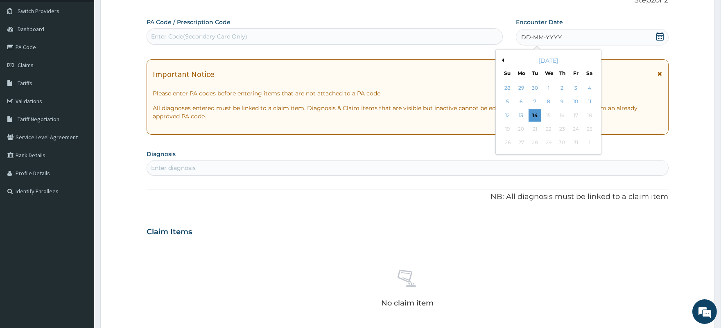
click at [502, 59] on button "Previous Month" at bounding box center [502, 60] width 4 height 4
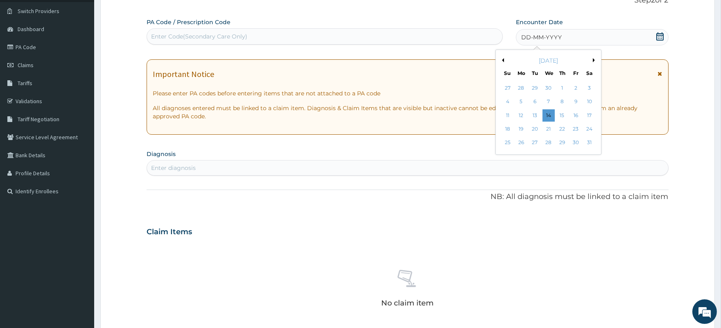
click at [502, 59] on button "Previous Month" at bounding box center [502, 60] width 4 height 4
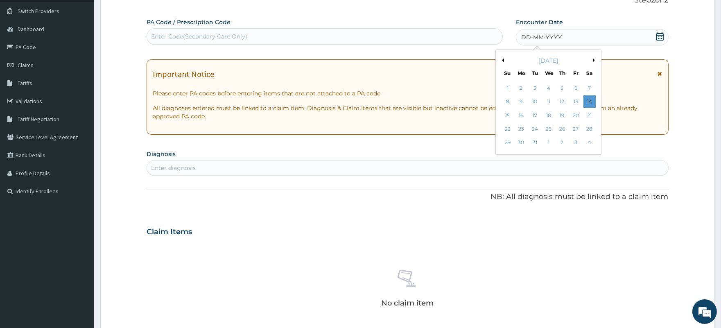
click at [594, 59] on button "Next Month" at bounding box center [595, 60] width 4 height 4
click at [565, 100] on div "9" at bounding box center [562, 102] width 12 height 12
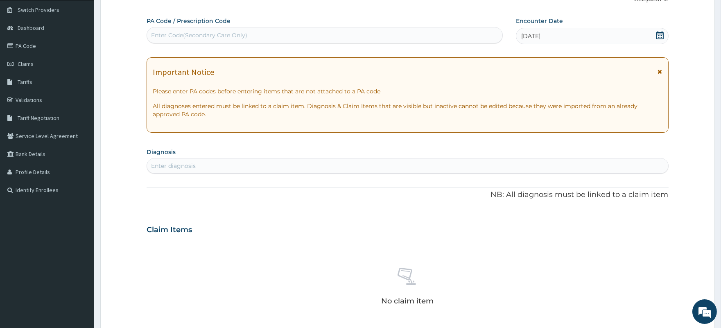
scroll to position [106, 0]
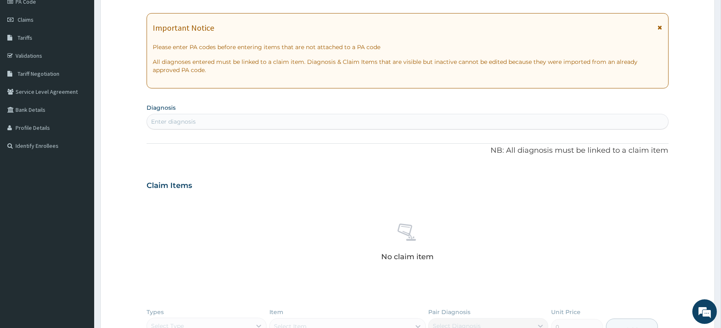
click at [188, 122] on div "Enter diagnosis" at bounding box center [173, 121] width 45 height 8
type input "C"
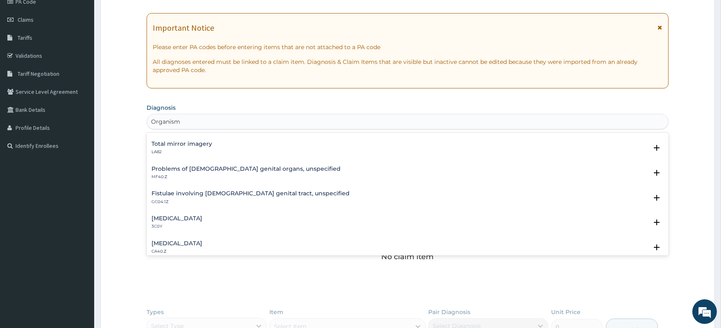
scroll to position [872, 0]
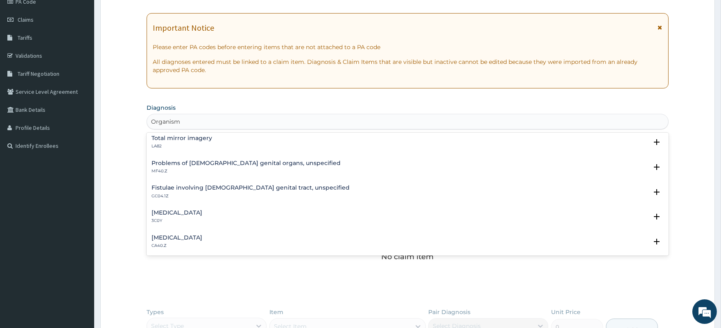
drag, startPoint x: 656, startPoint y: 220, endPoint x: 656, endPoint y: 229, distance: 9.0
click at [656, 229] on div "Other specified diseases of the blood or blood-forming organs 3C0Y Select Statu…" at bounding box center [407, 218] width 521 height 25
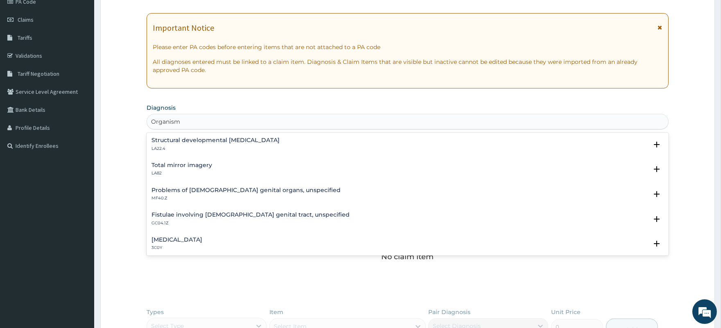
scroll to position [856, 0]
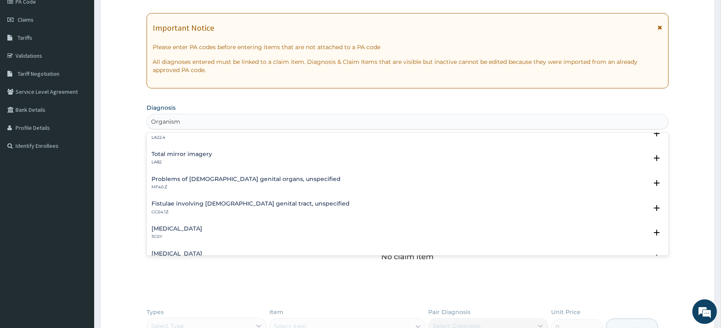
type input "Organism"
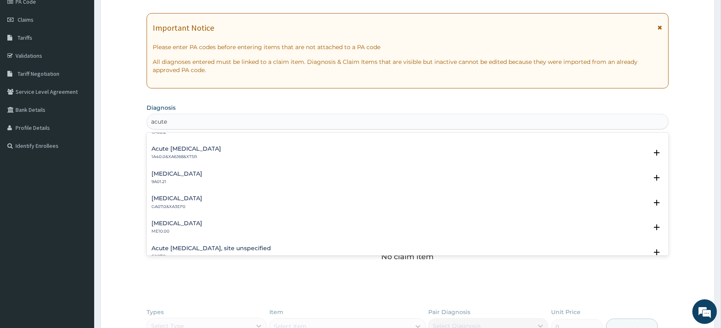
scroll to position [797, 0]
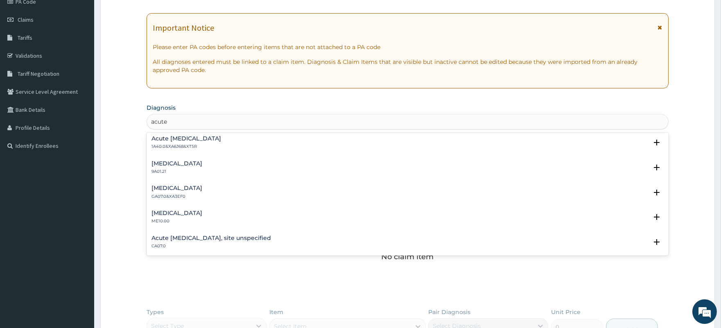
type input "acute"
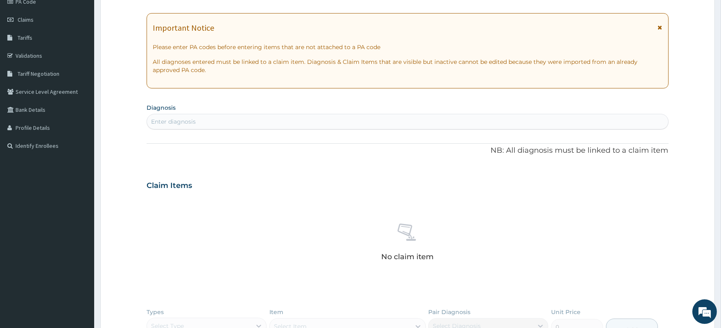
drag, startPoint x: 663, startPoint y: 144, endPoint x: 678, endPoint y: 217, distance: 74.3
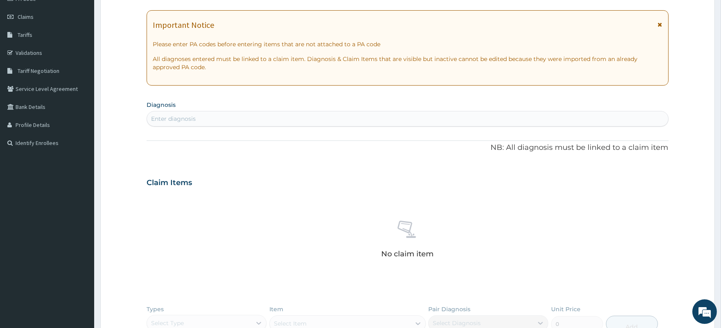
click at [382, 120] on div "Enter diagnosis" at bounding box center [407, 118] width 521 height 13
type input "urinary"
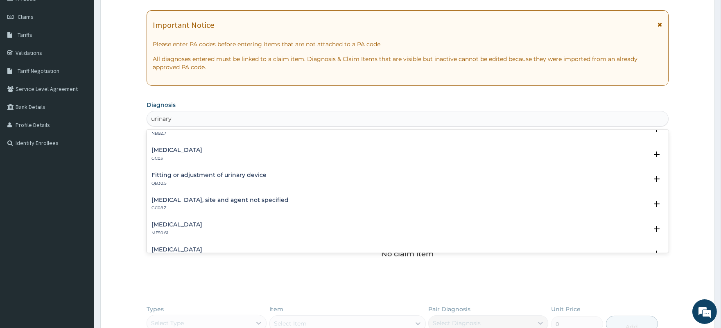
scroll to position [533, 0]
click at [262, 173] on h4 "Urinary tract infection, site and agent not specified" at bounding box center [219, 176] width 137 height 6
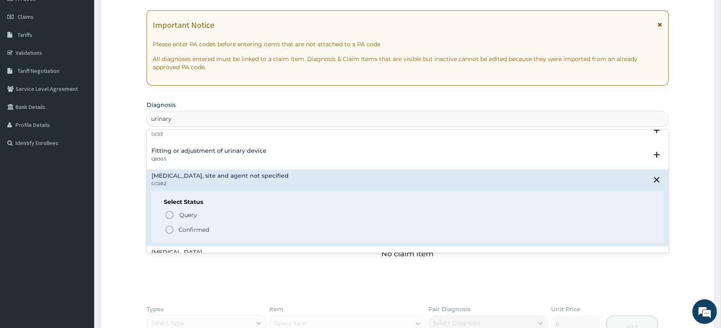
click at [202, 226] on p "Confirmed" at bounding box center [193, 229] width 31 height 8
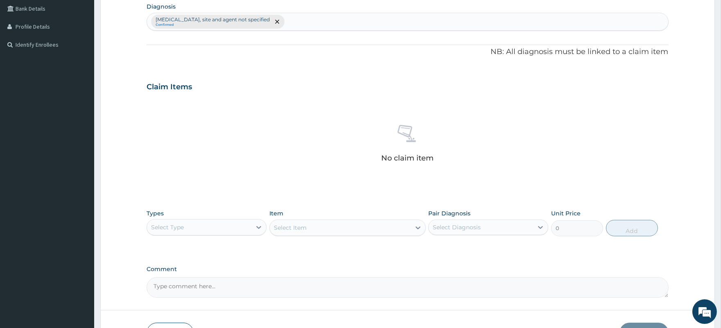
scroll to position [245, 0]
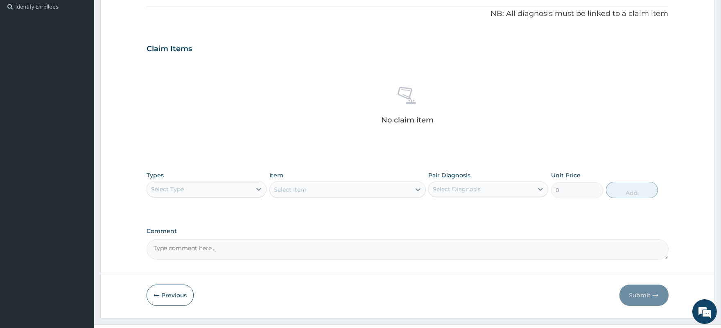
click at [208, 185] on div "Select Type" at bounding box center [199, 189] width 104 height 13
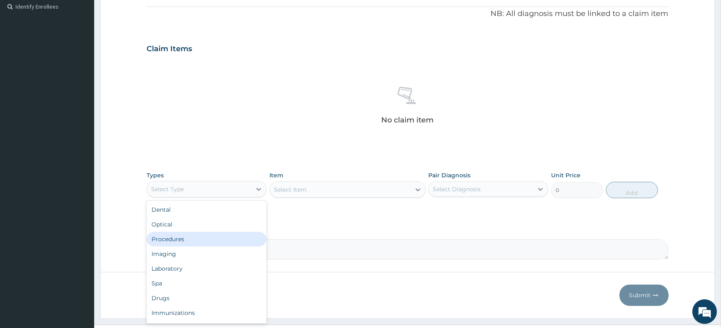
click at [187, 238] on div "Procedures" at bounding box center [207, 239] width 120 height 15
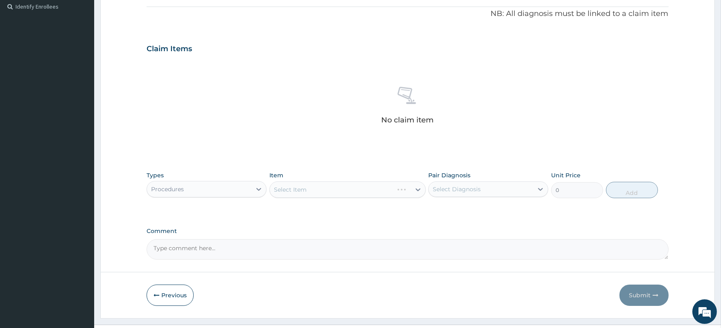
click at [460, 192] on div "Select Diagnosis" at bounding box center [457, 189] width 48 height 8
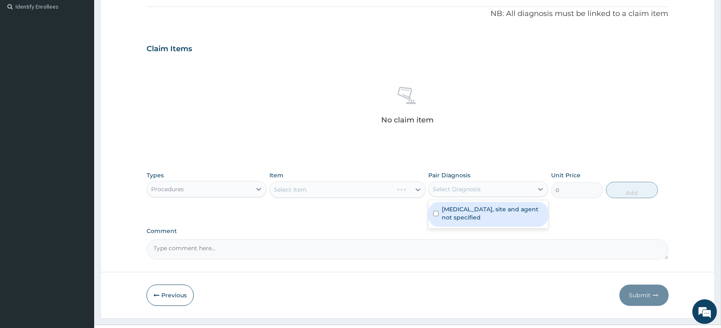
click at [473, 215] on label "Urinary tract infection, site and agent not specified" at bounding box center [492, 213] width 101 height 16
checkbox input "true"
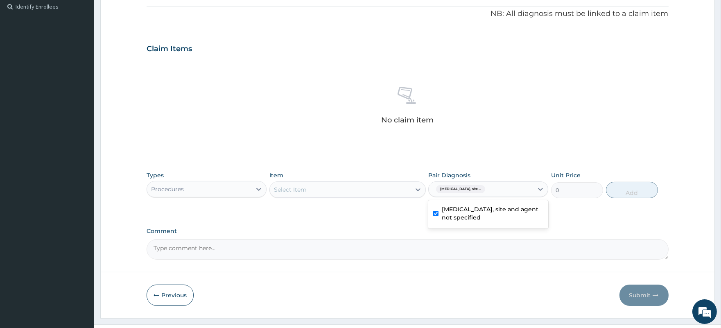
click at [332, 188] on div "Select Item" at bounding box center [340, 189] width 141 height 13
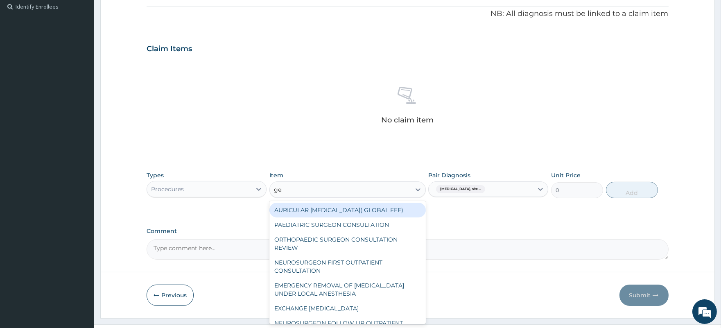
type input "gene"
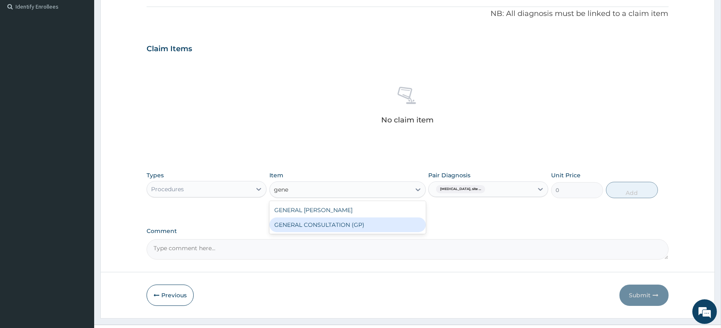
click at [334, 221] on div "GENERAL CONSULTATION (GP)" at bounding box center [347, 224] width 156 height 15
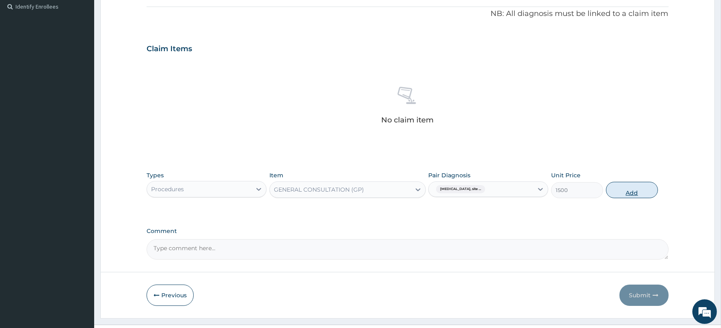
click at [625, 191] on button "Add" at bounding box center [632, 190] width 52 height 16
type input "0"
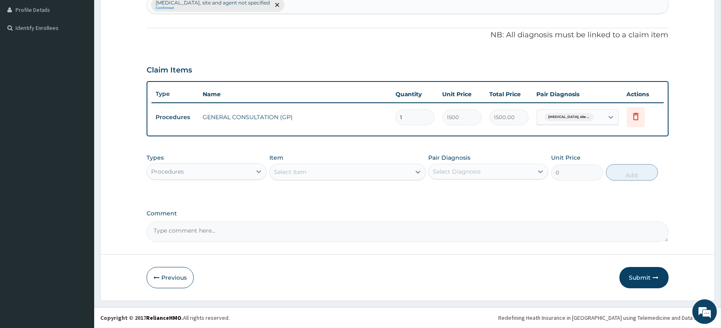
scroll to position [223, 0]
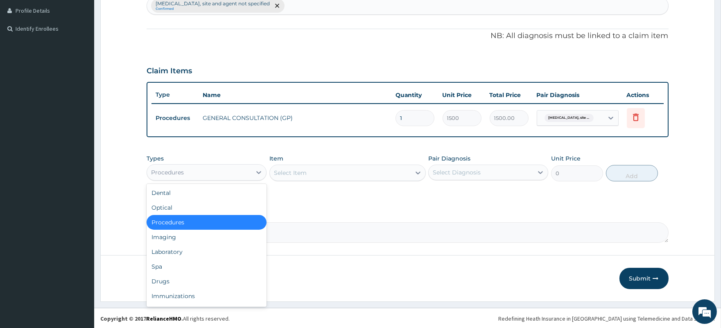
drag, startPoint x: 192, startPoint y: 169, endPoint x: 185, endPoint y: 204, distance: 35.2
click at [192, 169] on div "Procedures" at bounding box center [199, 172] width 104 height 13
click at [171, 280] on div "Drugs" at bounding box center [207, 281] width 120 height 15
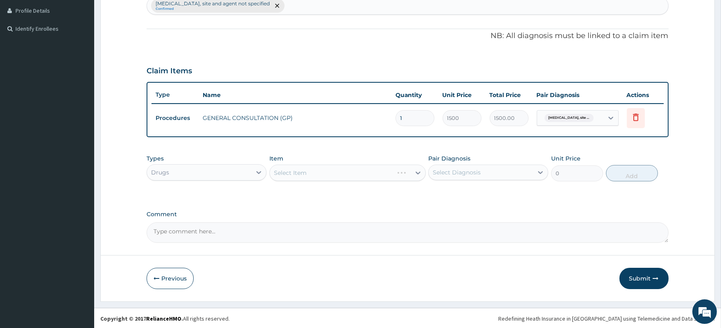
click at [460, 172] on div "Select Diagnosis" at bounding box center [457, 172] width 48 height 8
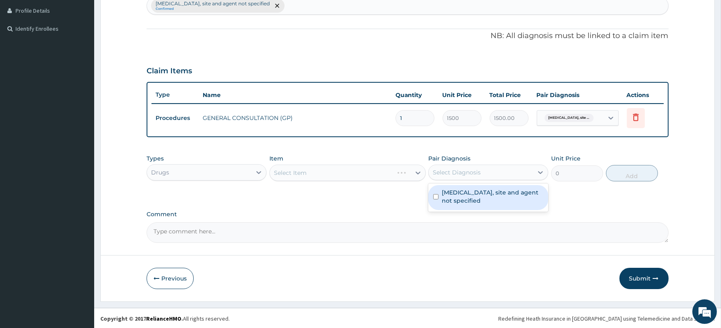
click at [465, 199] on label "Urinary tract infection, site and agent not specified" at bounding box center [492, 196] width 101 height 16
checkbox input "true"
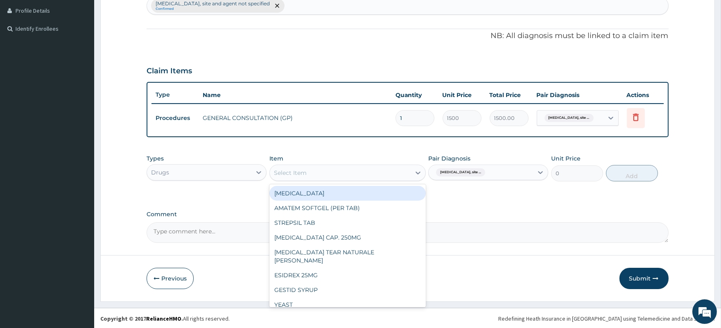
click at [318, 173] on div "Select Item" at bounding box center [340, 172] width 141 height 13
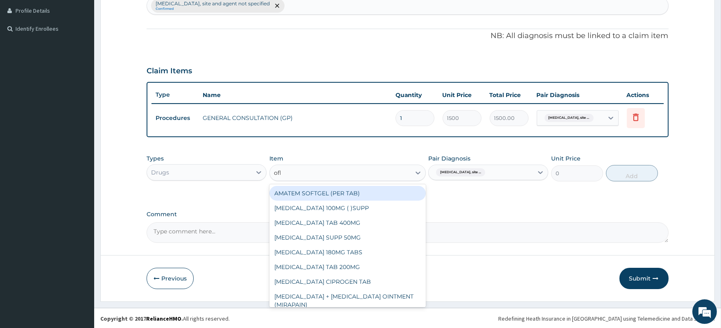
type input "oflo"
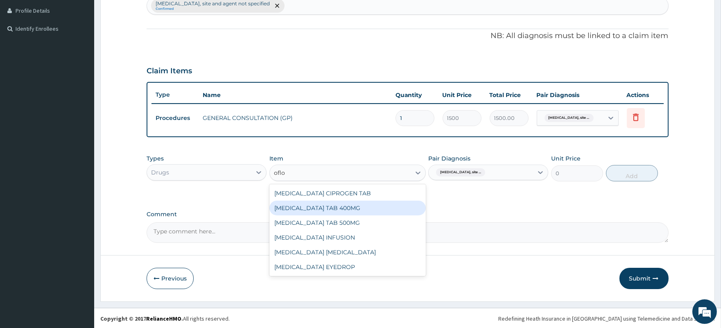
click at [321, 209] on div "[MEDICAL_DATA] TAB 400MG" at bounding box center [347, 208] width 156 height 15
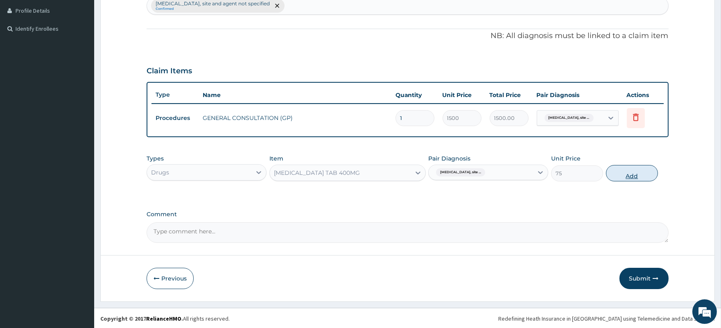
click at [630, 175] on button "Add" at bounding box center [632, 173] width 52 height 16
type input "0"
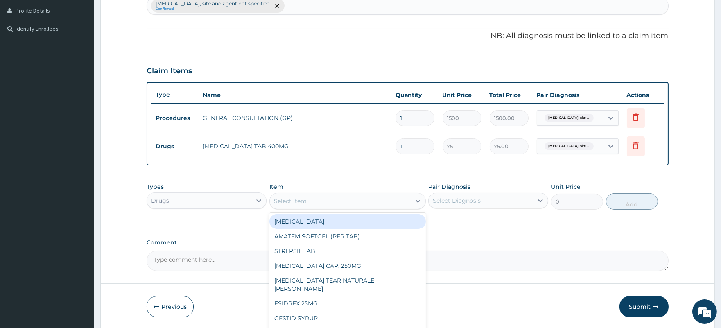
click at [310, 200] on div "Select Item" at bounding box center [340, 200] width 141 height 13
type input "flag"
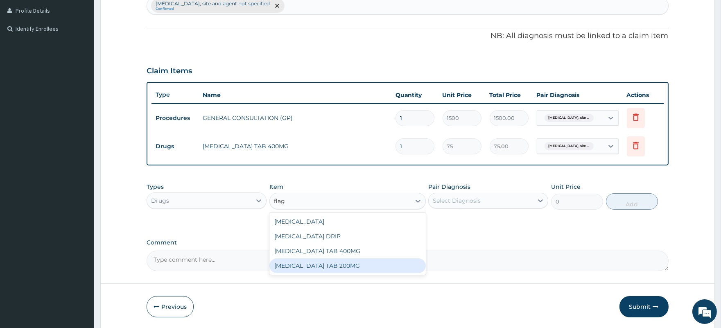
click at [317, 262] on div "[MEDICAL_DATA] TAB 200MG" at bounding box center [347, 265] width 156 height 15
type input "15"
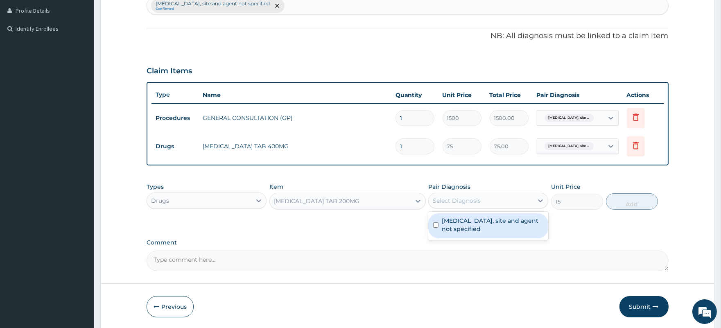
click at [445, 201] on div "Select Diagnosis" at bounding box center [457, 200] width 48 height 8
click at [464, 226] on label "Urinary tract infection, site and agent not specified" at bounding box center [492, 224] width 101 height 16
checkbox input "true"
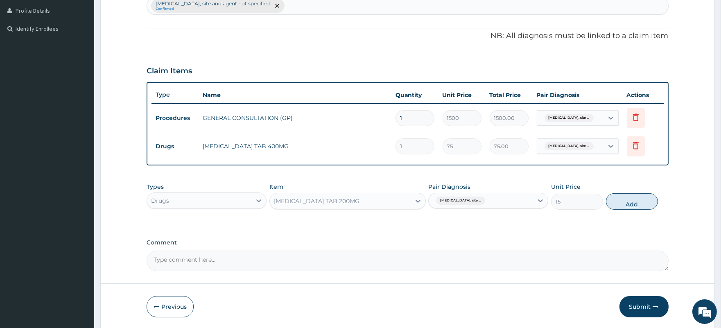
click at [630, 200] on button "Add" at bounding box center [632, 201] width 52 height 16
type input "0"
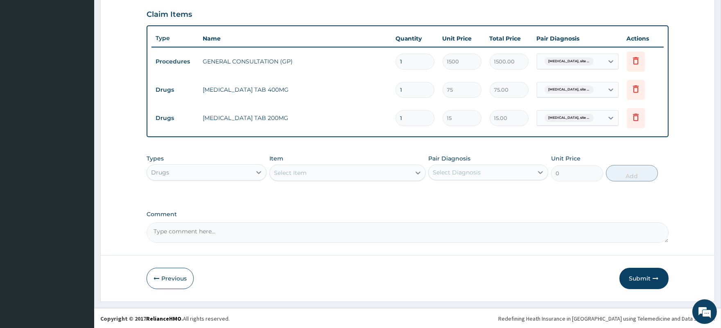
scroll to position [280, 0]
type input "0.00"
type input "3"
type input "45.00"
type input "30"
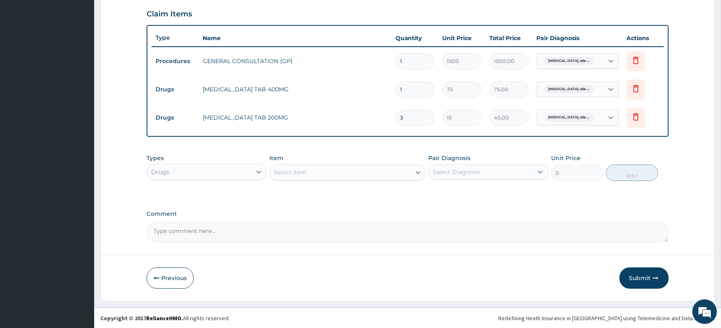
type input "450.00"
type input "30"
click at [412, 89] on input "1" at bounding box center [414, 89] width 39 height 16
type input "10"
type input "750.00"
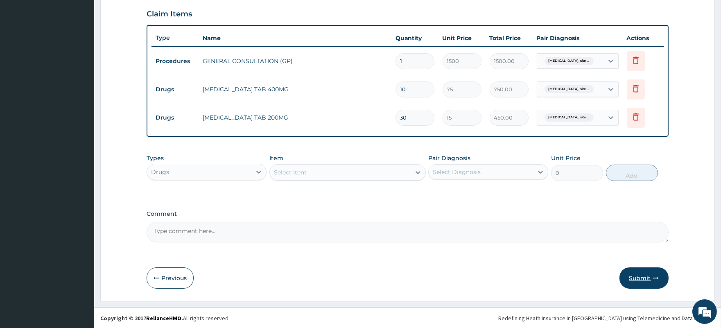
type input "10"
click at [640, 278] on button "Submit" at bounding box center [643, 277] width 49 height 21
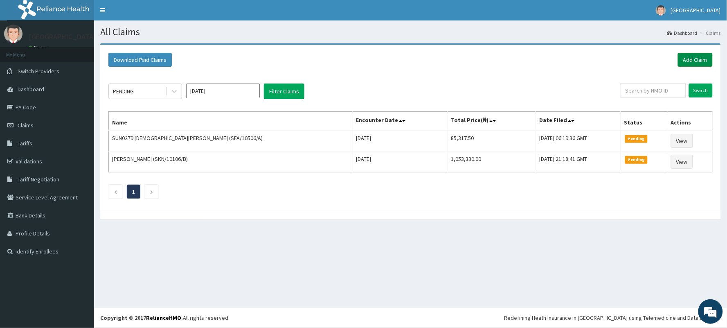
click at [689, 60] on link "Add Claim" at bounding box center [695, 60] width 35 height 14
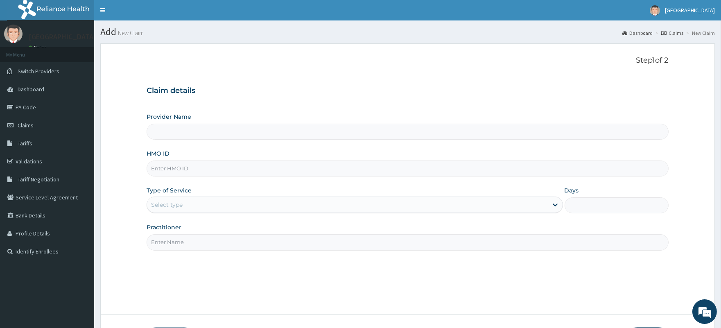
click at [182, 169] on input "HMO ID" at bounding box center [407, 168] width 521 height 16
type input "[GEOGRAPHIC_DATA]"
paste input "WOS/10021/C"
type input "WOS/10021/C"
click at [223, 201] on div "Select type" at bounding box center [347, 204] width 400 height 13
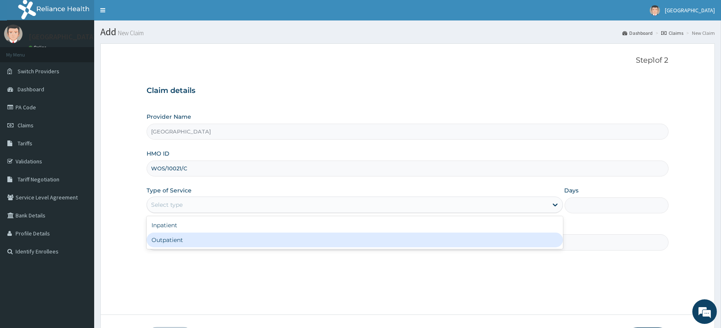
click at [207, 241] on div "Outpatient" at bounding box center [355, 239] width 416 height 15
type input "1"
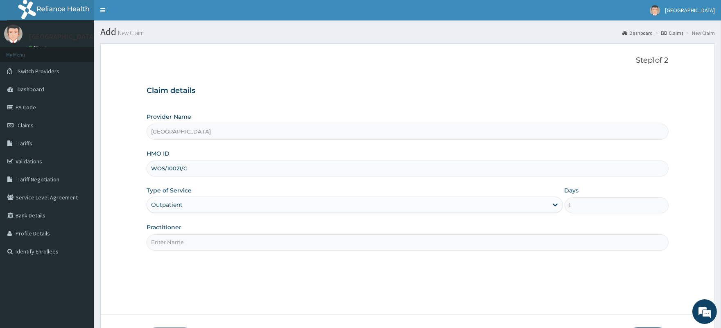
drag, startPoint x: 199, startPoint y: 242, endPoint x: 199, endPoint y: 250, distance: 7.4
click at [199, 242] on input "Practitioner" at bounding box center [407, 242] width 521 height 16
type input "[PERSON_NAME]"
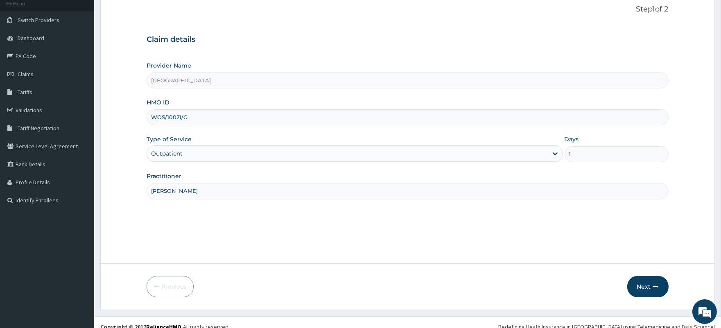
scroll to position [60, 0]
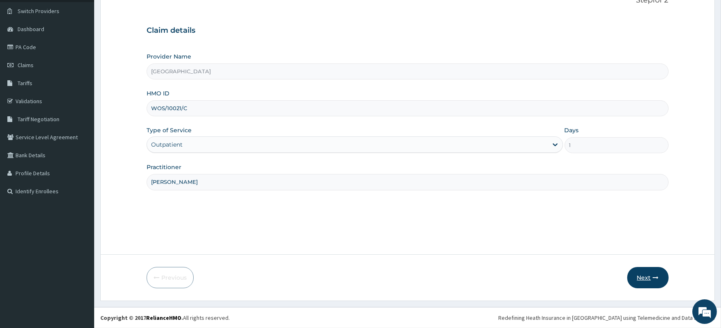
click at [642, 277] on button "Next" at bounding box center [647, 277] width 41 height 21
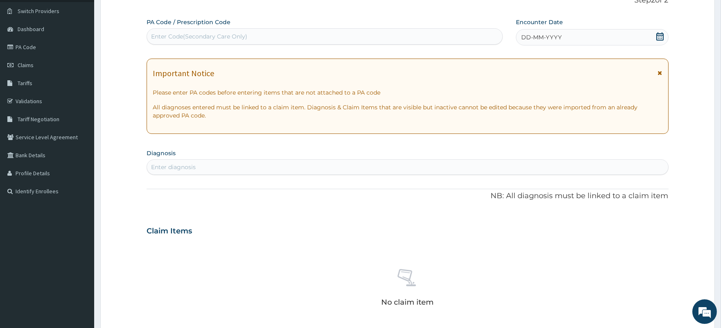
scroll to position [0, 0]
click at [205, 34] on div "Enter Code(Secondary Care Only)" at bounding box center [199, 36] width 96 height 8
paste input "PA/4B5C57"
type input "PA/4B5C57"
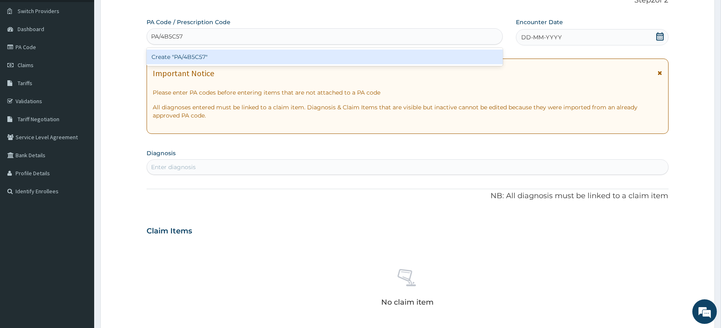
click at [285, 59] on div "Create "PA/4B5C57"" at bounding box center [325, 57] width 356 height 15
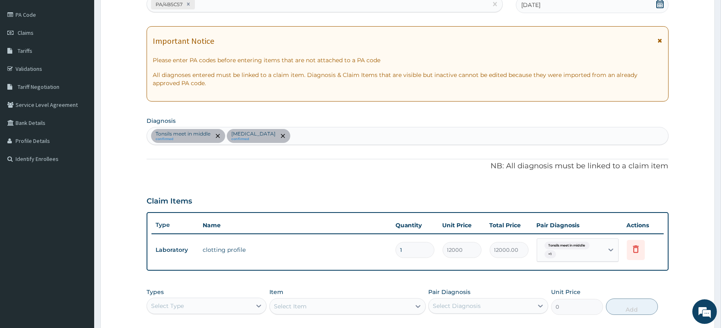
scroll to position [60, 0]
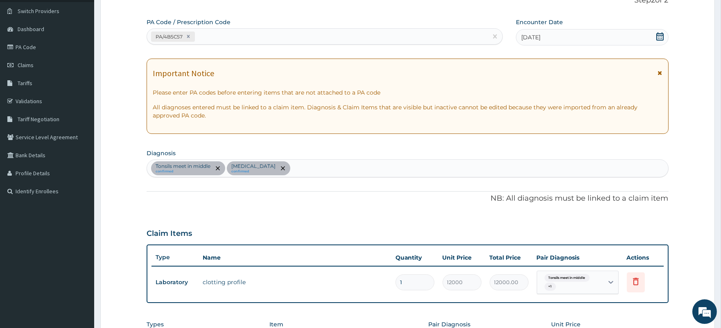
click at [285, 38] on div "PA/4B5C57" at bounding box center [317, 37] width 340 height 14
paste input "PA/C7FA68"
type input "PA/C7FA68"
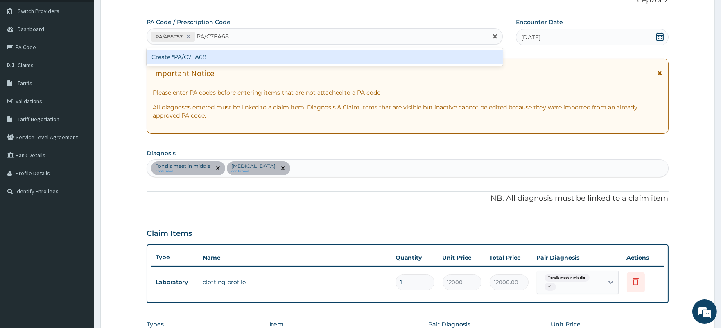
click at [274, 59] on div "Create "PA/C7FA68"" at bounding box center [325, 57] width 356 height 15
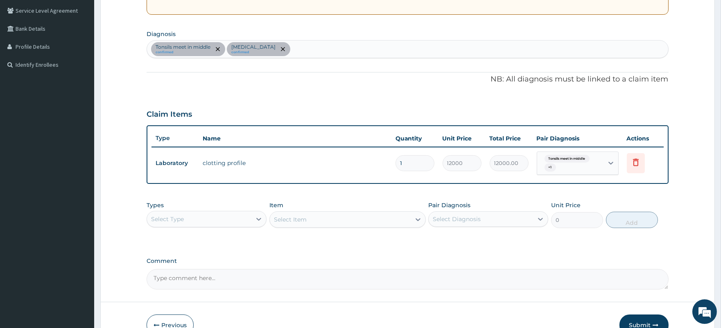
scroll to position [233, 0]
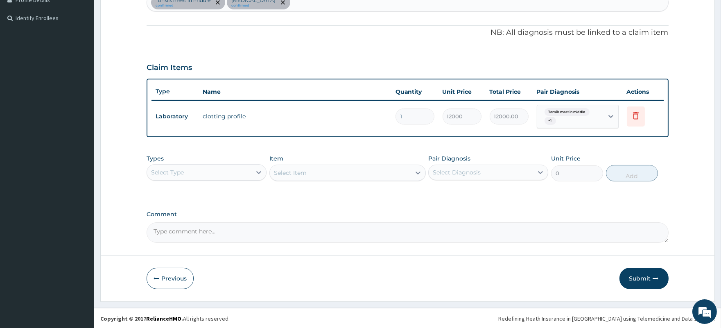
click at [199, 168] on div "Select Type" at bounding box center [199, 172] width 104 height 13
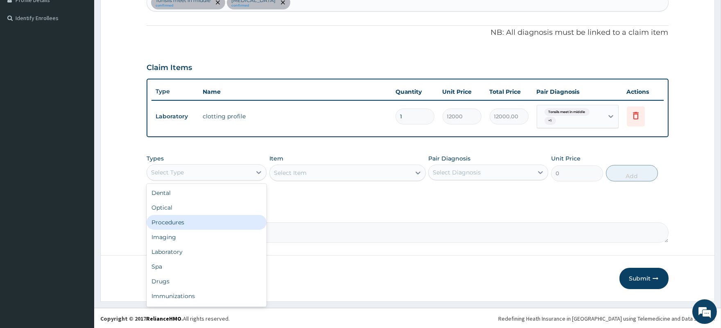
click at [183, 218] on div "Procedures" at bounding box center [207, 222] width 120 height 15
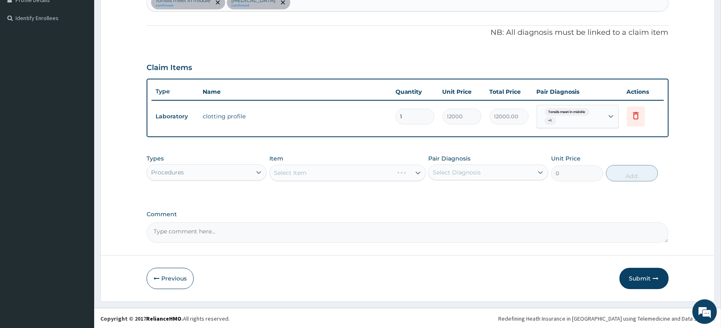
click at [476, 173] on div "Select Diagnosis" at bounding box center [457, 172] width 48 height 8
click at [473, 192] on label "Tonsils meet in middle" at bounding box center [476, 192] width 68 height 8
checkbox input "true"
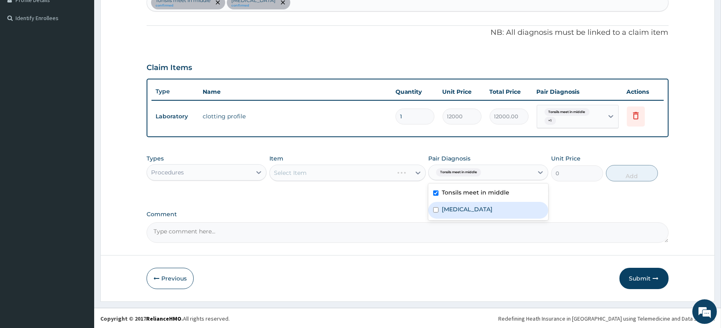
click at [477, 207] on div "[MEDICAL_DATA]" at bounding box center [488, 210] width 120 height 17
checkbox input "true"
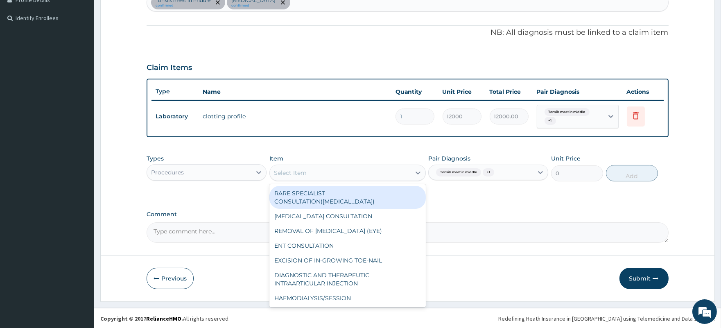
click at [328, 169] on div "Select Item" at bounding box center [340, 172] width 141 height 13
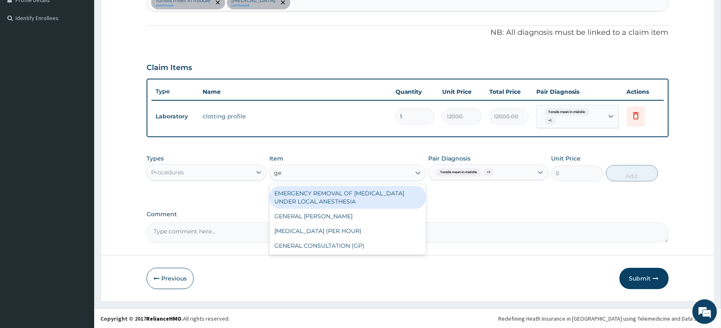
type input "gen"
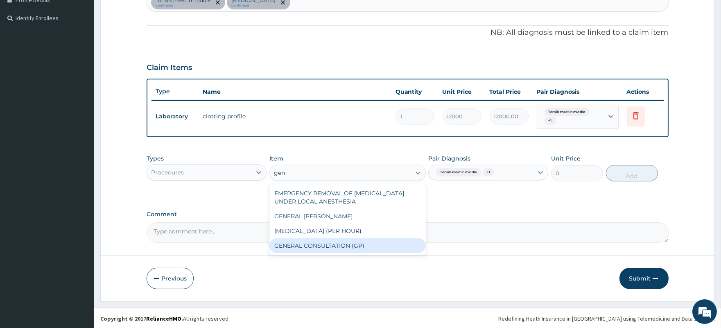
click at [330, 244] on div "GENERAL CONSULTATION (GP)" at bounding box center [347, 245] width 156 height 15
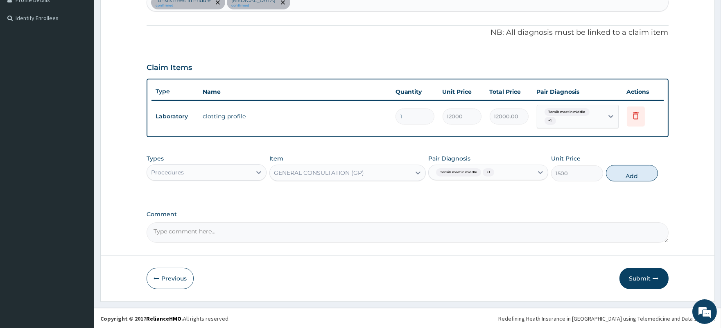
click at [634, 173] on button "Add" at bounding box center [632, 173] width 52 height 16
type input "0"
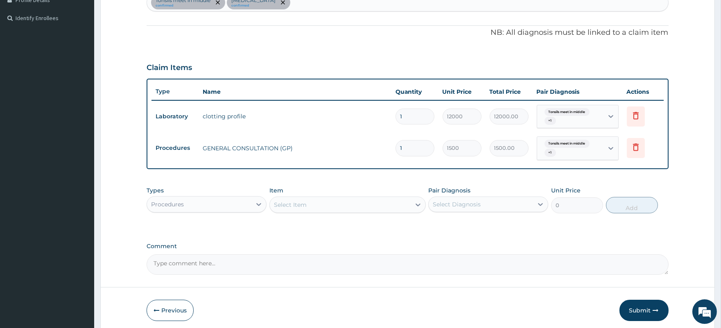
click at [202, 203] on div "Procedures" at bounding box center [199, 204] width 104 height 13
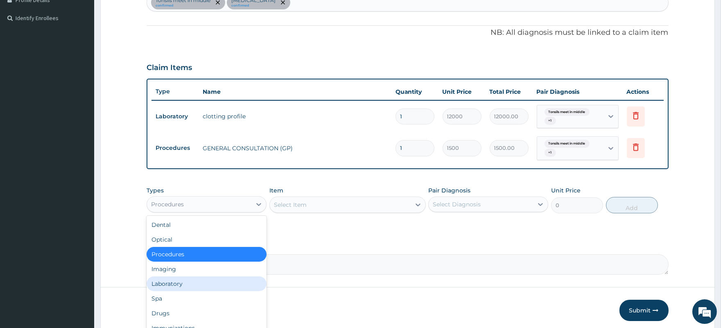
click at [182, 280] on div "Laboratory" at bounding box center [207, 283] width 120 height 15
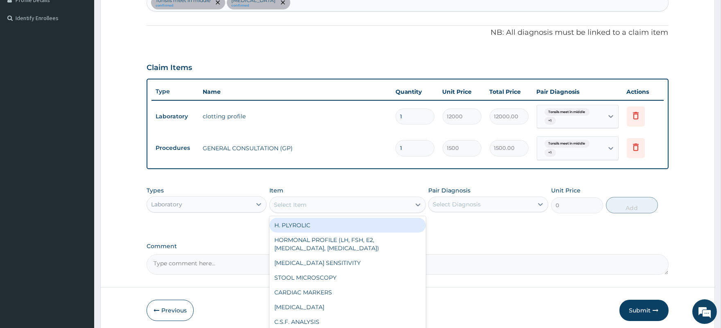
click at [340, 200] on div "Select Item" at bounding box center [340, 204] width 141 height 13
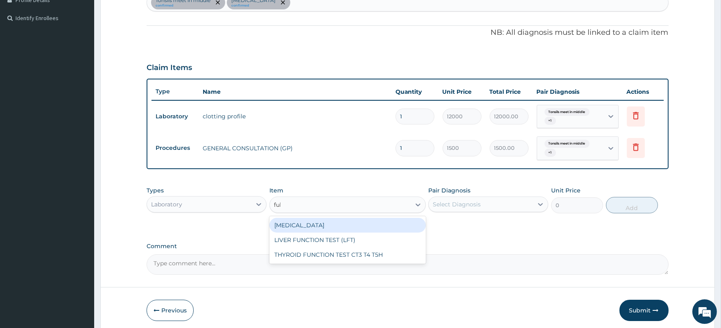
type input "full"
click at [352, 227] on div "[MEDICAL_DATA]" at bounding box center [347, 225] width 156 height 15
type input "1500"
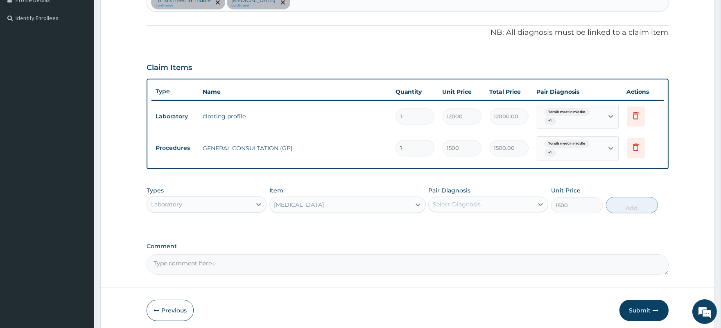
click at [448, 202] on div "Select Diagnosis" at bounding box center [457, 204] width 48 height 8
click at [458, 224] on label "Tonsils meet in middle" at bounding box center [476, 224] width 68 height 8
checkbox input "true"
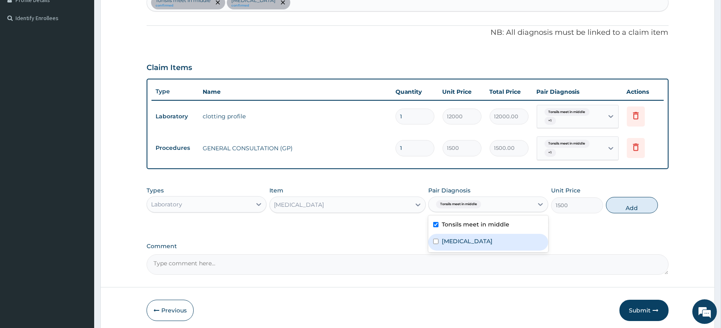
click at [459, 240] on label "[MEDICAL_DATA]" at bounding box center [467, 241] width 51 height 8
checkbox input "true"
click at [630, 209] on button "Add" at bounding box center [632, 205] width 52 height 16
type input "0"
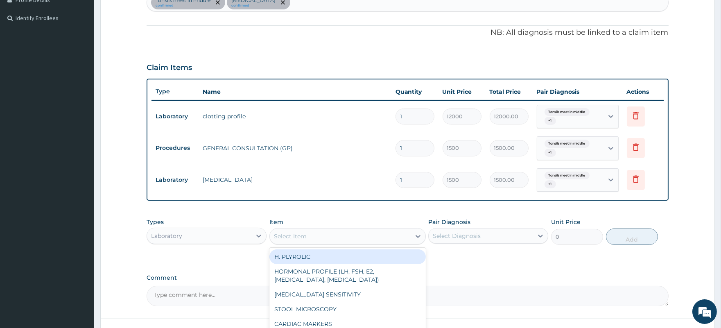
click at [340, 232] on div "Select Item" at bounding box center [340, 236] width 141 height 13
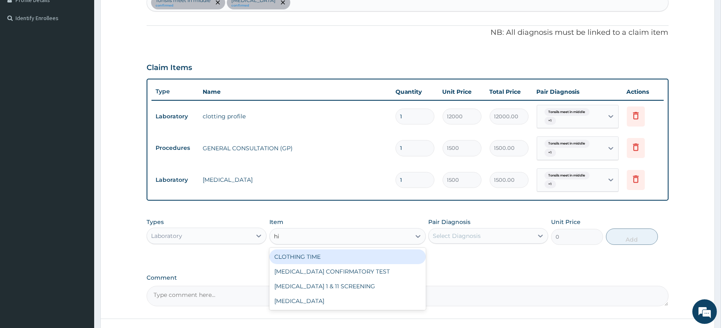
type input "[MEDICAL_DATA]"
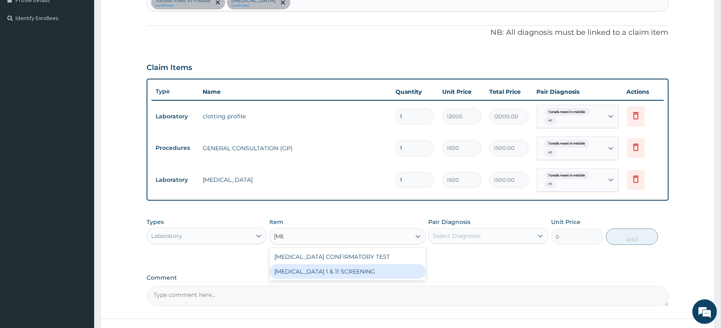
click at [329, 273] on div "[MEDICAL_DATA] 1 & 11 SCREENING" at bounding box center [347, 271] width 156 height 15
type input "1500"
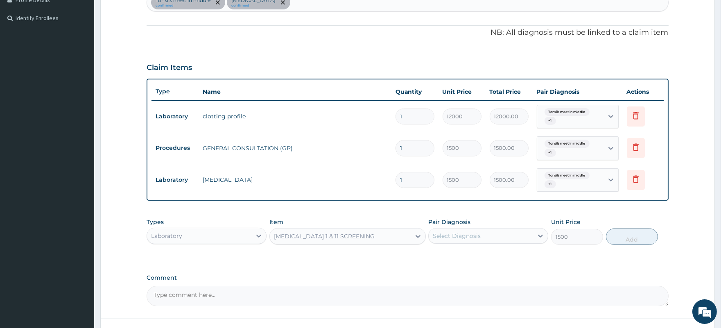
click at [459, 233] on div "Select Diagnosis" at bounding box center [457, 236] width 48 height 8
click at [464, 255] on label "Tonsils meet in middle" at bounding box center [476, 256] width 68 height 8
checkbox input "true"
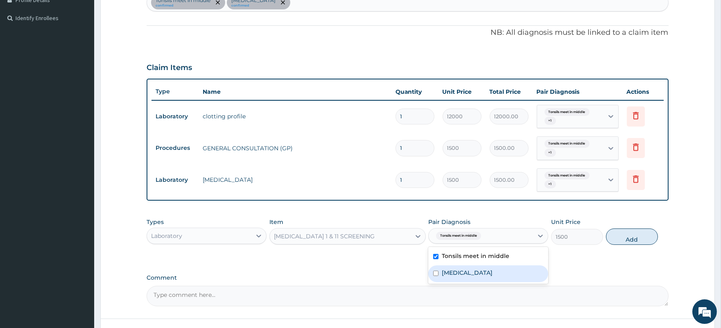
click at [462, 272] on label "[MEDICAL_DATA]" at bounding box center [467, 272] width 51 height 8
checkbox input "true"
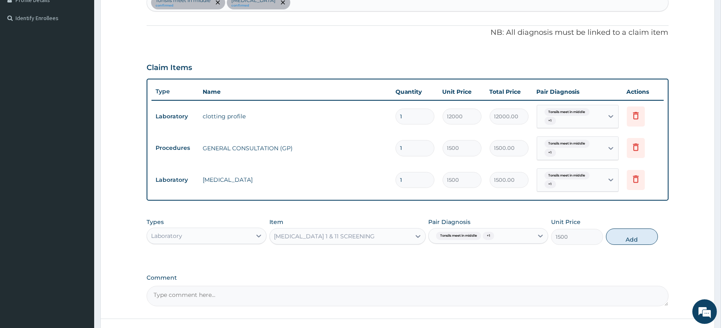
scroll to position [232, 0]
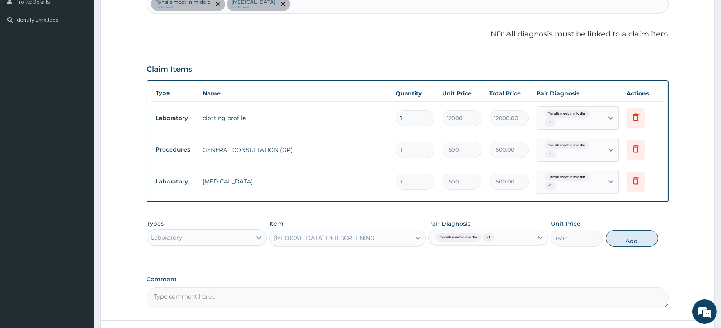
click at [365, 7] on div "Tonsils meet in middle confirmed [MEDICAL_DATA] confirmed" at bounding box center [407, 3] width 521 height 17
type input "immunos"
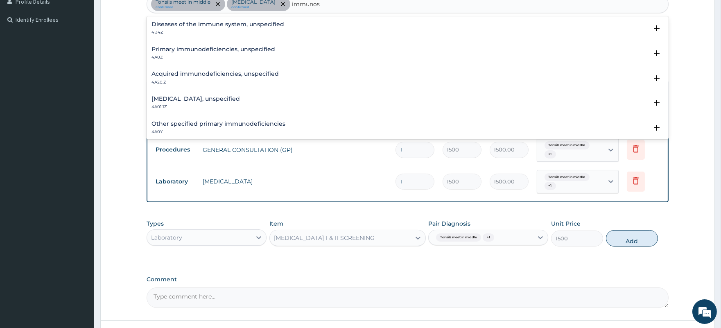
click at [260, 72] on h4 "Acquired immunodeficiencies, unspecified" at bounding box center [214, 74] width 127 height 6
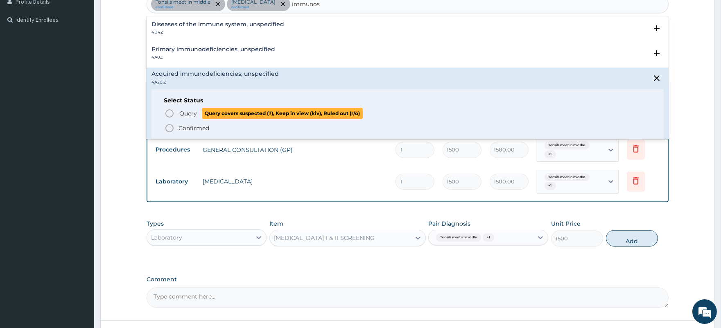
click at [187, 111] on span "Query" at bounding box center [188, 113] width 18 height 8
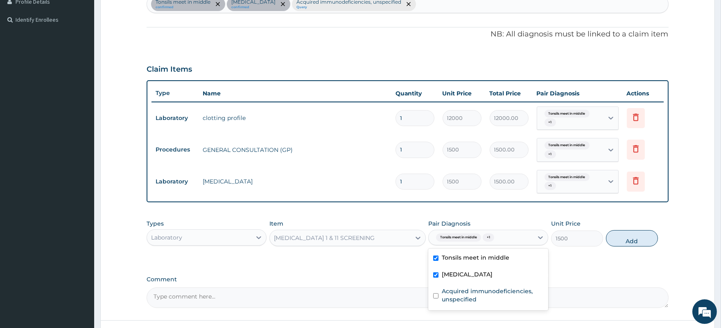
click at [524, 234] on div "Tonsils meet in middle + 1" at bounding box center [480, 237] width 104 height 14
click at [484, 294] on label "Acquired immunodeficiencies, unspecified" at bounding box center [492, 295] width 101 height 16
checkbox input "true"
click at [631, 240] on button "Add" at bounding box center [632, 238] width 52 height 16
type input "0"
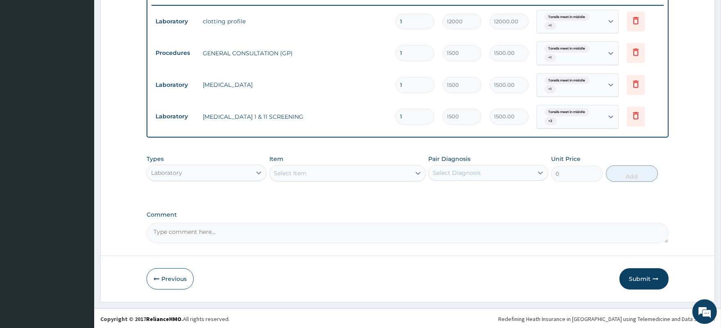
scroll to position [329, 0]
click at [223, 167] on div "Laboratory" at bounding box center [199, 172] width 104 height 13
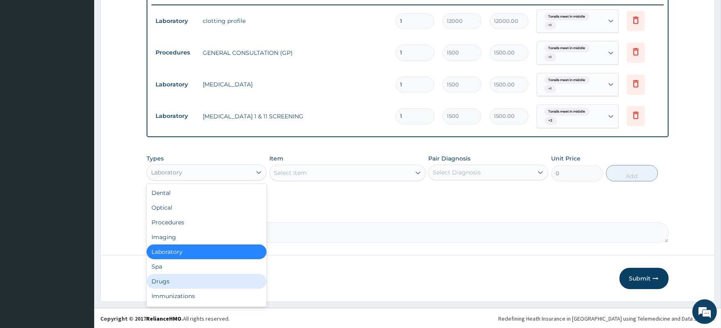
click at [193, 281] on div "Drugs" at bounding box center [207, 281] width 120 height 15
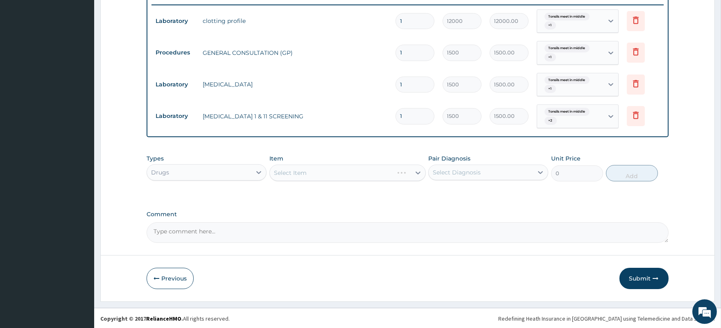
click at [480, 169] on div "Select Diagnosis" at bounding box center [457, 172] width 48 height 8
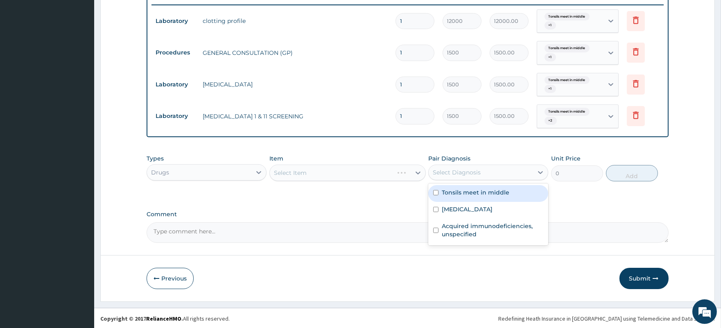
click at [476, 191] on label "Tonsils meet in middle" at bounding box center [476, 192] width 68 height 8
checkbox input "true"
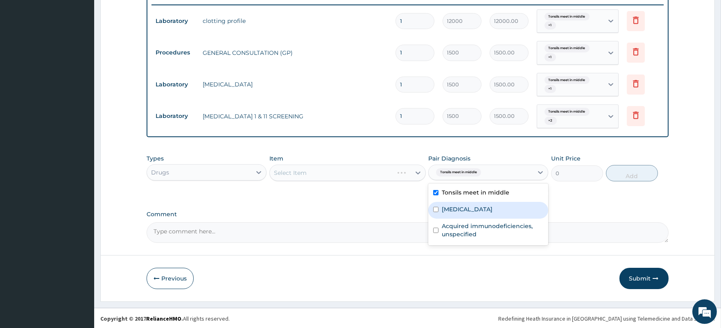
click at [473, 206] on label "[MEDICAL_DATA]" at bounding box center [467, 209] width 51 height 8
checkbox input "true"
click at [337, 170] on div "Select Item" at bounding box center [340, 172] width 141 height 13
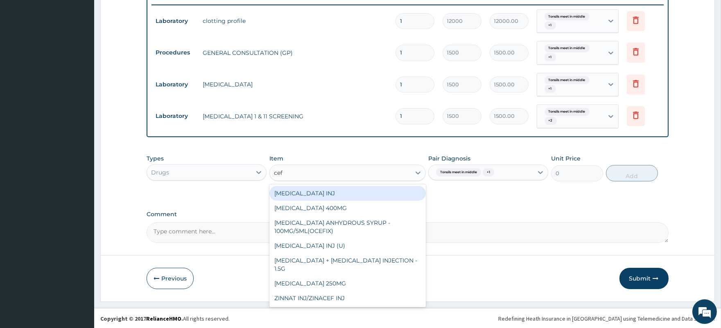
type input "cefu"
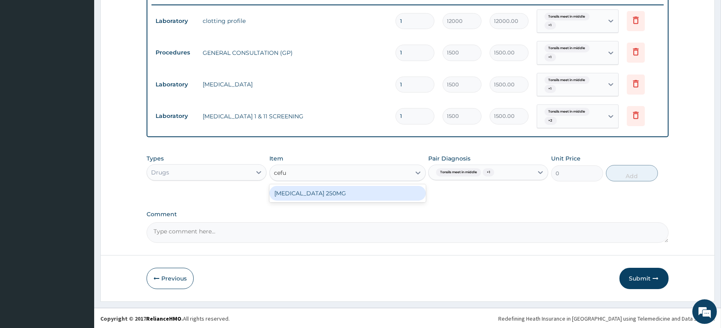
click at [329, 189] on div "[MEDICAL_DATA] 250MG" at bounding box center [347, 193] width 156 height 15
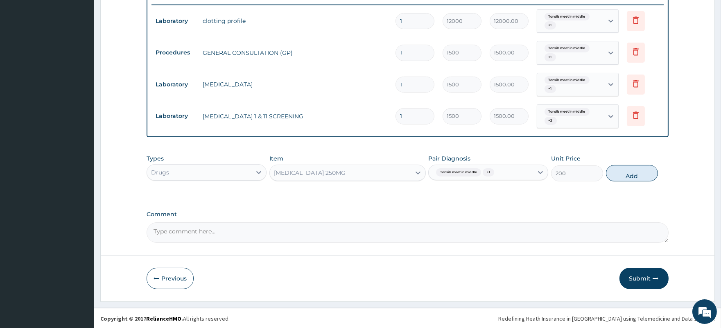
drag, startPoint x: 632, startPoint y: 172, endPoint x: 460, endPoint y: 174, distance: 171.9
click at [631, 172] on button "Add" at bounding box center [632, 173] width 52 height 16
type input "0"
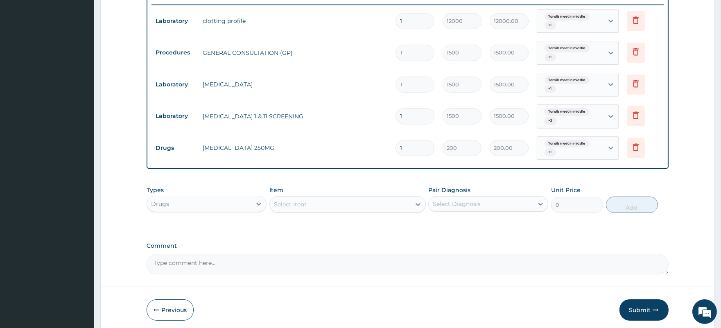
click at [314, 206] on div "Select Item" at bounding box center [340, 204] width 141 height 13
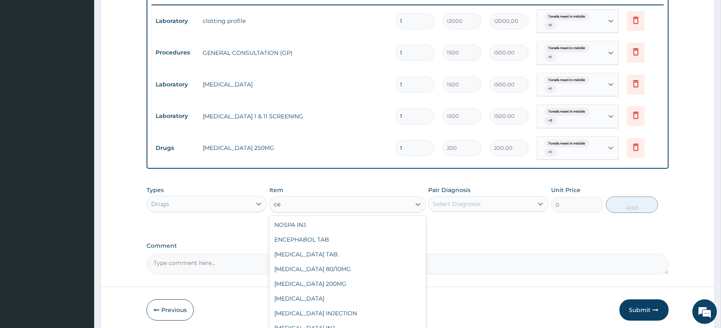
type input "c"
type input "riz"
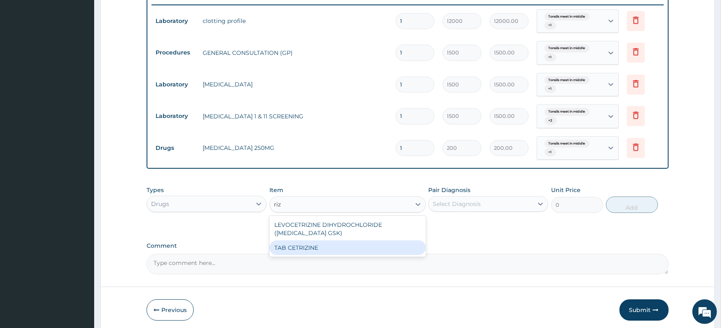
click at [317, 240] on div "TAB CETRIZINE" at bounding box center [347, 247] width 156 height 15
type input "160"
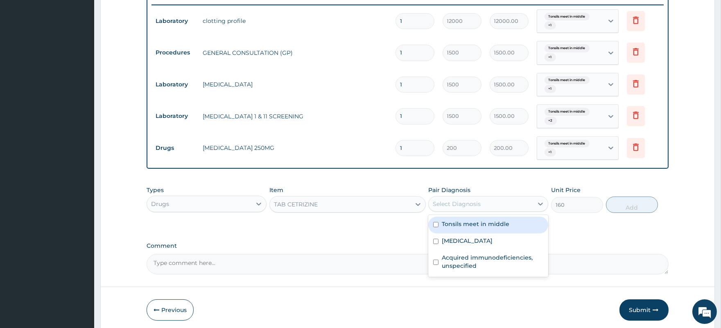
click at [501, 203] on div "Select Diagnosis" at bounding box center [480, 203] width 104 height 13
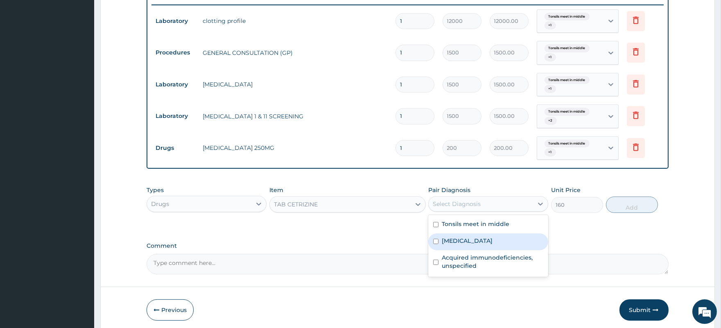
click at [485, 240] on div "[MEDICAL_DATA]" at bounding box center [488, 241] width 120 height 17
checkbox input "true"
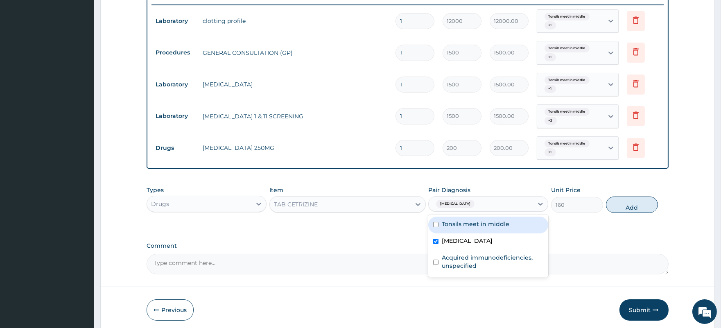
click at [490, 226] on label "Tonsils meet in middle" at bounding box center [476, 224] width 68 height 8
checkbox input "true"
click at [628, 205] on button "Add" at bounding box center [632, 204] width 52 height 16
type input "0"
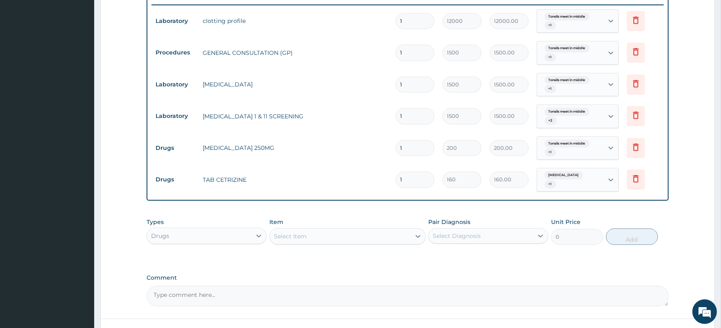
click at [309, 232] on div "Select Item" at bounding box center [340, 236] width 141 height 13
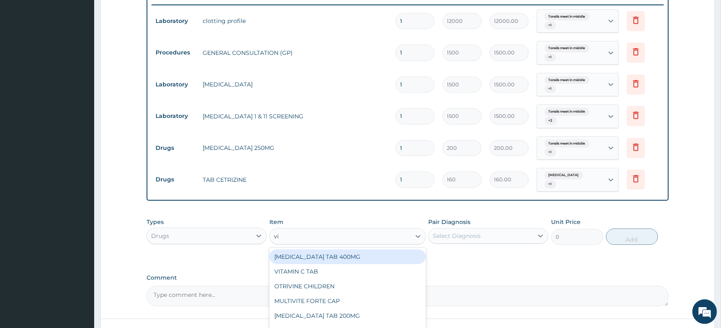
type input "vit"
click at [327, 250] on div "VITAMIN C TAB" at bounding box center [347, 256] width 156 height 15
type input "10"
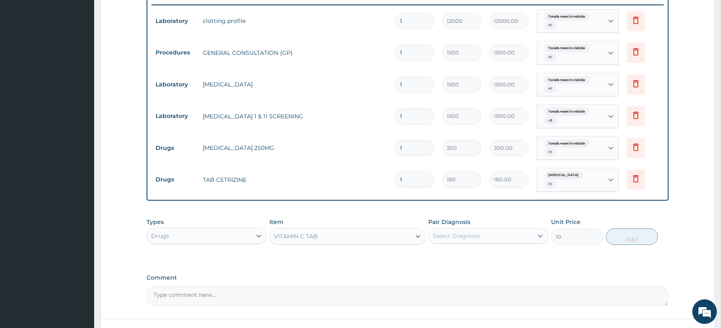
drag, startPoint x: 443, startPoint y: 234, endPoint x: 451, endPoint y: 239, distance: 9.7
click at [444, 234] on div "Select Diagnosis" at bounding box center [457, 236] width 48 height 8
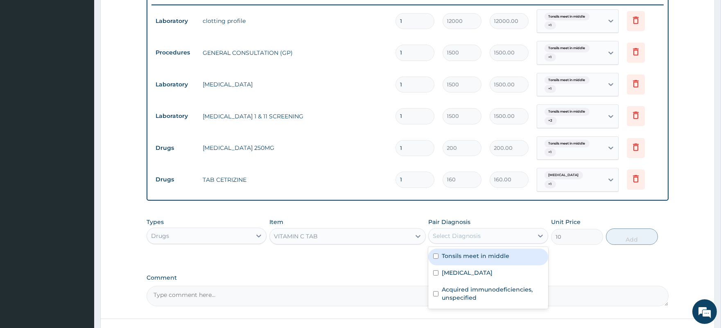
click at [453, 255] on label "Tonsils meet in middle" at bounding box center [476, 256] width 68 height 8
checkbox input "true"
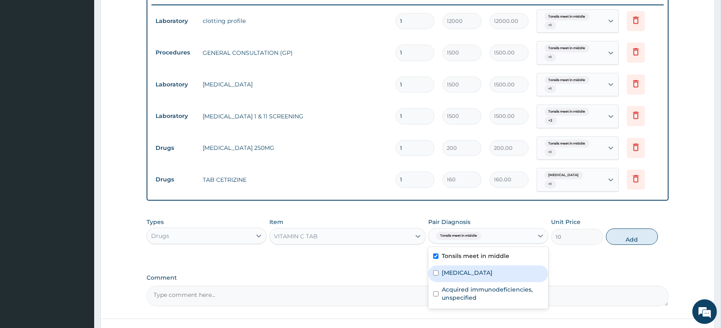
click at [452, 271] on label "[MEDICAL_DATA]" at bounding box center [467, 272] width 51 height 8
checkbox input "true"
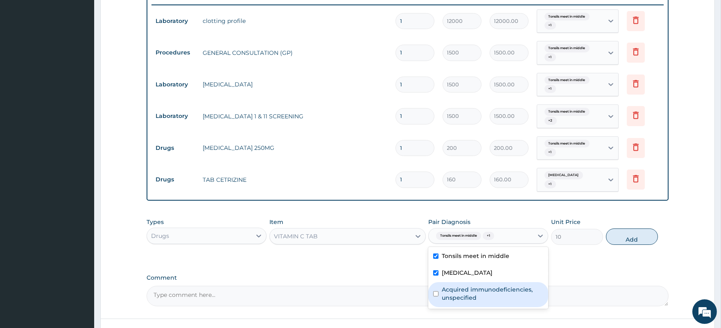
click at [507, 291] on label "Acquired immunodeficiencies, unspecified" at bounding box center [492, 293] width 101 height 16
checkbox input "true"
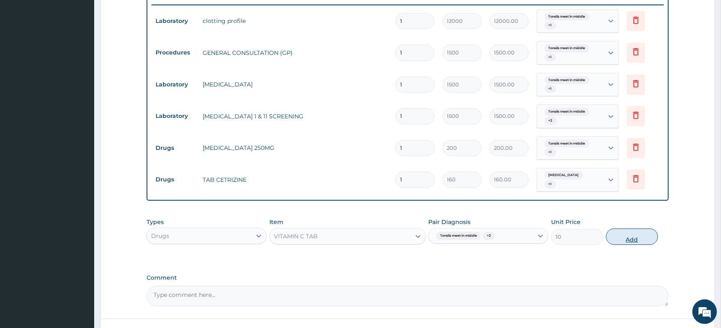
click at [635, 232] on button "Add" at bounding box center [632, 236] width 52 height 16
type input "0"
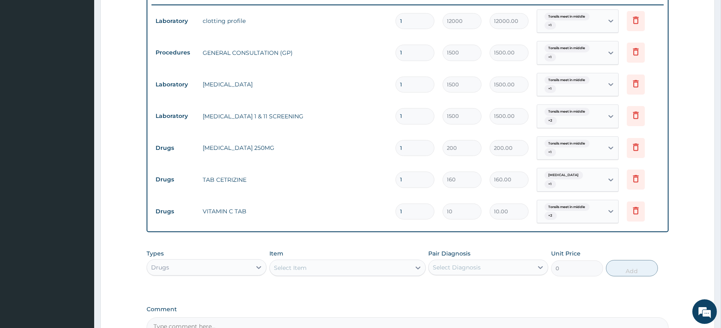
type input "21"
type input "210.00"
type input "21"
click at [416, 177] on input "1" at bounding box center [414, 179] width 39 height 16
type input "10"
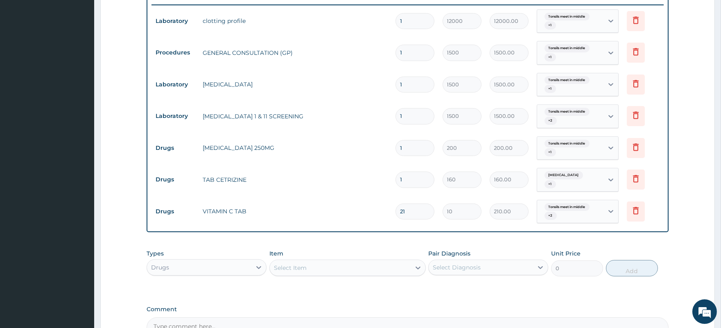
type input "1600.00"
type input "10"
click at [410, 147] on input "1" at bounding box center [414, 148] width 39 height 16
type input "14"
type input "2800.00"
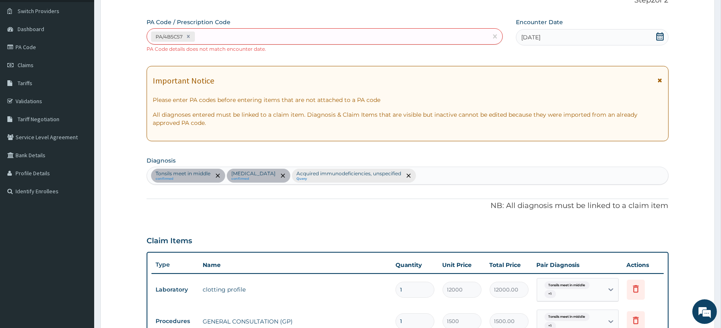
scroll to position [56, 0]
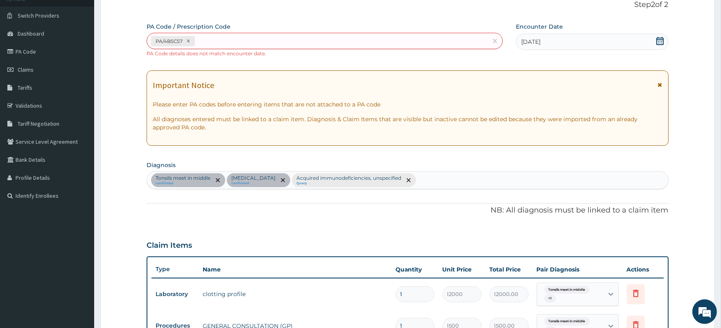
type input "14"
click at [680, 133] on form "Step 2 of 2 PA Code / Prescription Code PA/4B5C57 PA Code details does not matc…" at bounding box center [407, 329] width 614 height 682
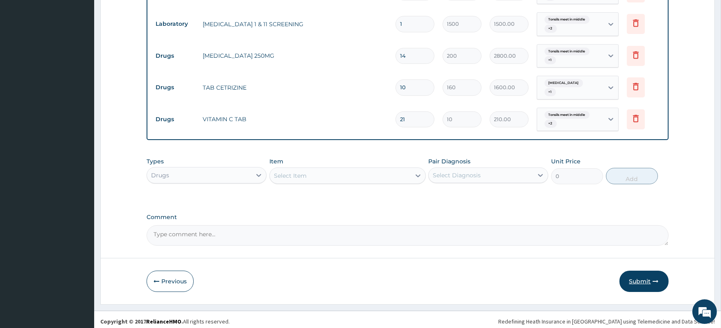
click at [637, 274] on button "Submit" at bounding box center [643, 281] width 49 height 21
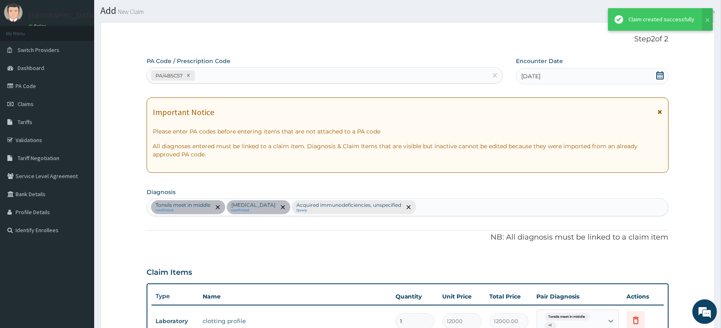
scroll to position [413, 0]
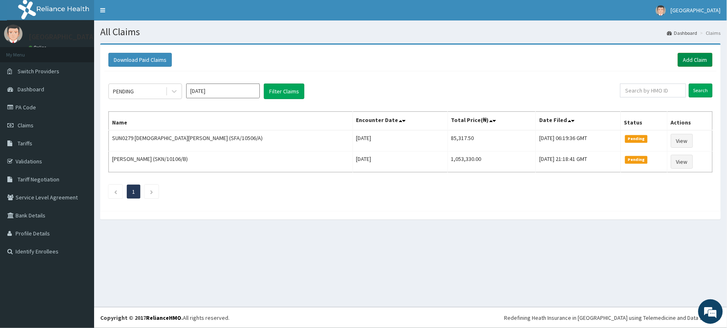
click at [697, 57] on link "Add Claim" at bounding box center [695, 60] width 35 height 14
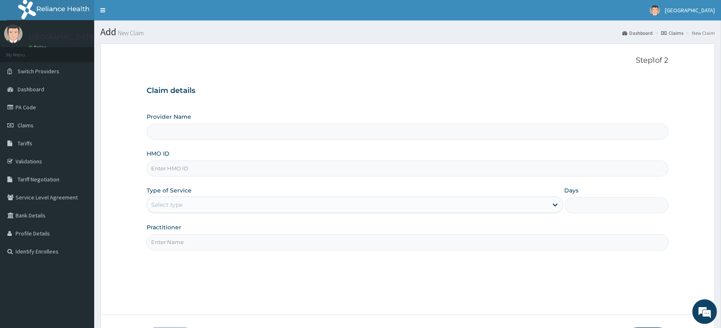
type input "[GEOGRAPHIC_DATA]"
click at [177, 169] on input "HMO ID" at bounding box center [407, 168] width 521 height 16
paste input "WOS/10021/C"
type input "WOS/10021/C"
click at [196, 205] on div "Select type" at bounding box center [347, 204] width 400 height 13
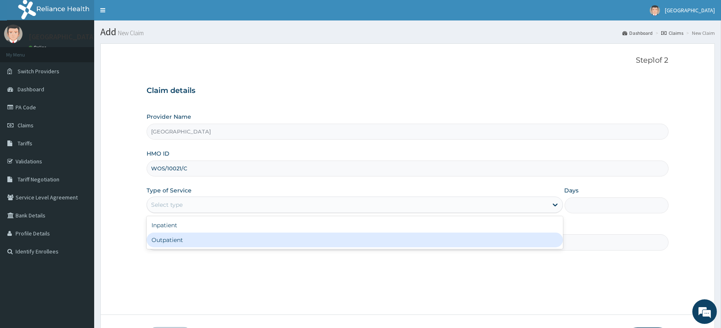
click at [199, 233] on div "Outpatient" at bounding box center [355, 239] width 416 height 15
type input "1"
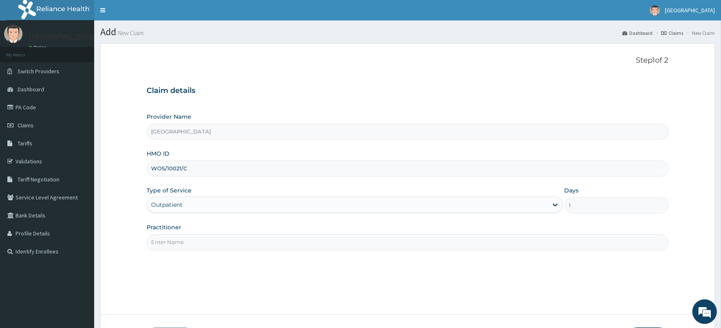
click at [195, 241] on input "Practitioner" at bounding box center [407, 242] width 521 height 16
type input "[PERSON_NAME]"
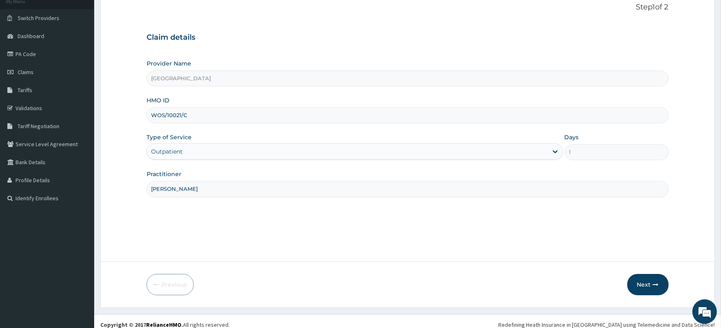
scroll to position [60, 0]
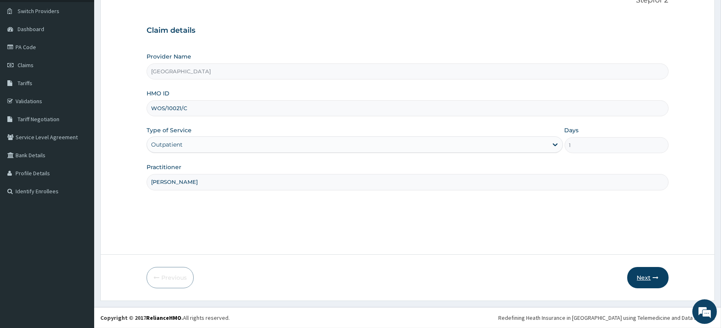
click at [637, 273] on button "Next" at bounding box center [647, 277] width 41 height 21
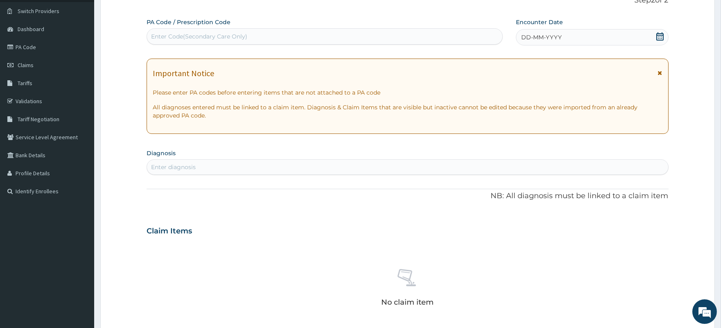
click at [212, 33] on div "Enter Code(Secondary Care Only)" at bounding box center [199, 36] width 96 height 8
paste input "PA/C7FA68"
type input "PA/C7FA68"
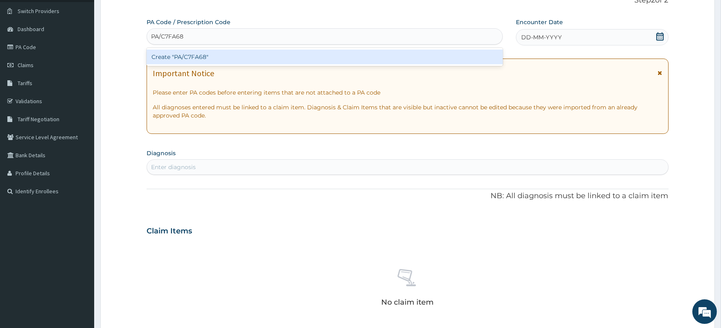
click at [214, 55] on div "Create "PA/C7FA68"" at bounding box center [325, 57] width 356 height 15
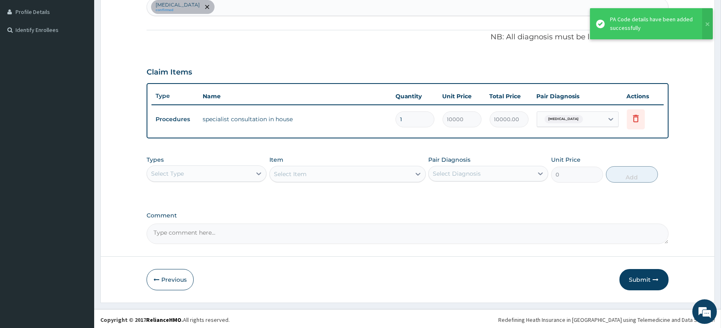
scroll to position [223, 0]
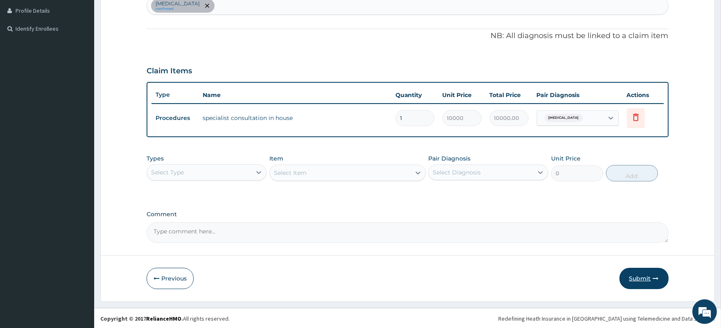
click at [638, 276] on button "Submit" at bounding box center [643, 278] width 49 height 21
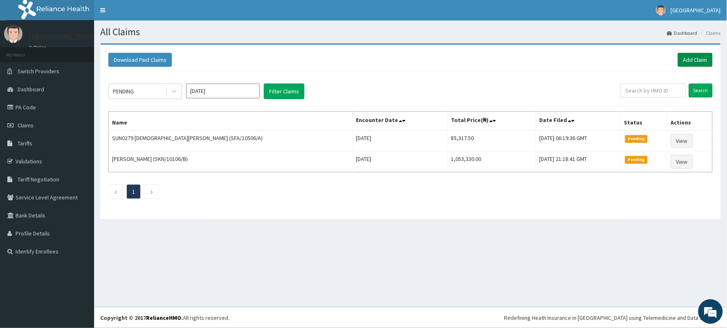
click at [692, 60] on link "Add Claim" at bounding box center [695, 60] width 35 height 14
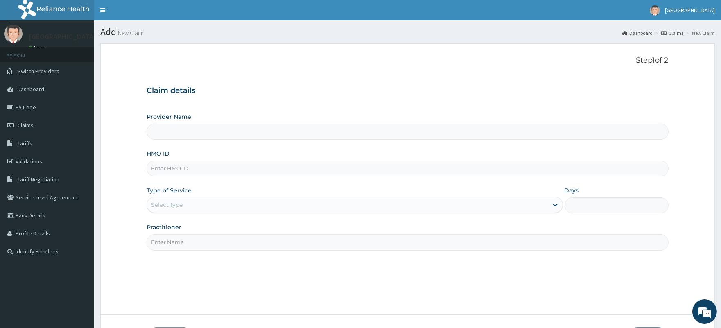
type input "[GEOGRAPHIC_DATA]"
click at [174, 168] on input "HMO ID" at bounding box center [407, 168] width 521 height 16
paste input "PRL/10579/A"
type input "PRL/10579/A"
click at [189, 205] on div "Select type" at bounding box center [347, 204] width 400 height 13
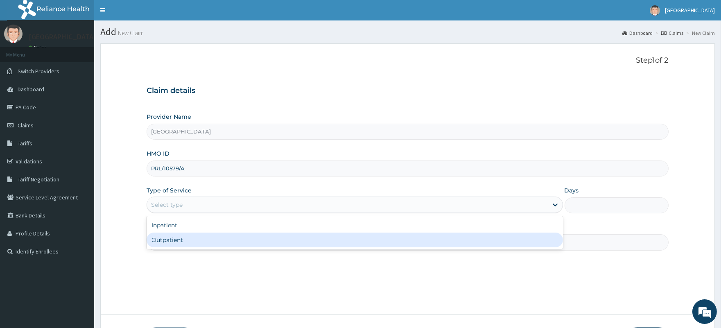
click at [186, 241] on div "Outpatient" at bounding box center [355, 239] width 416 height 15
type input "1"
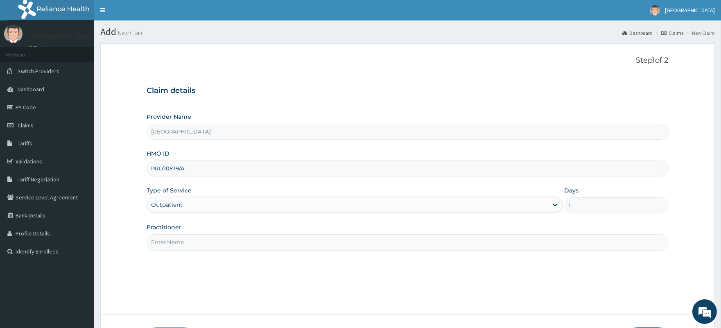
click at [186, 241] on input "Practitioner" at bounding box center [407, 242] width 521 height 16
type input "DR AMADI-OPARAELI BUDUKA"
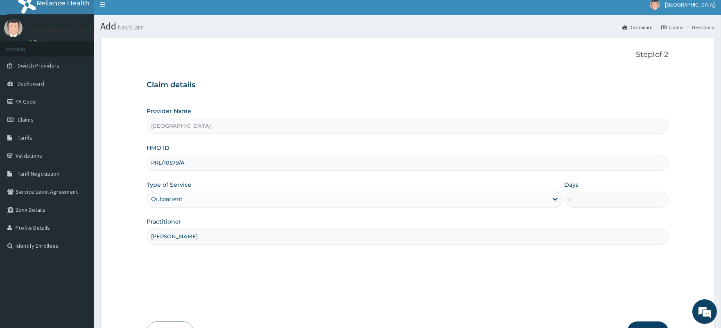
scroll to position [60, 0]
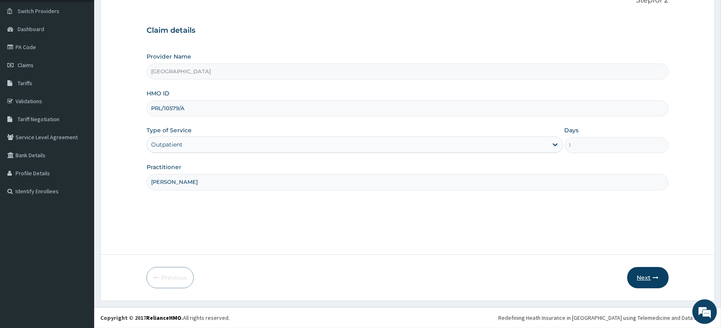
click at [650, 273] on button "Next" at bounding box center [647, 277] width 41 height 21
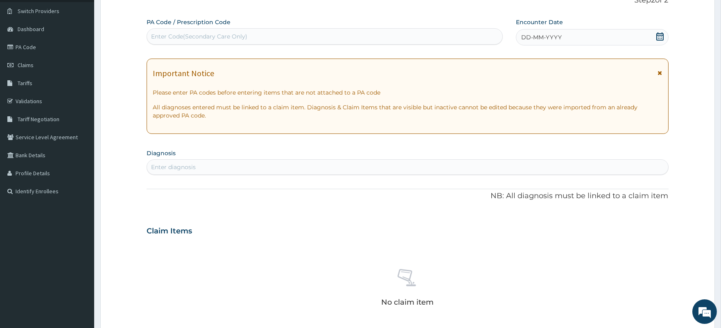
click at [282, 36] on div "Enter Code(Secondary Care Only)" at bounding box center [324, 36] width 355 height 13
paste input "PA/BD42F4"
type input "PA/BD42F4"
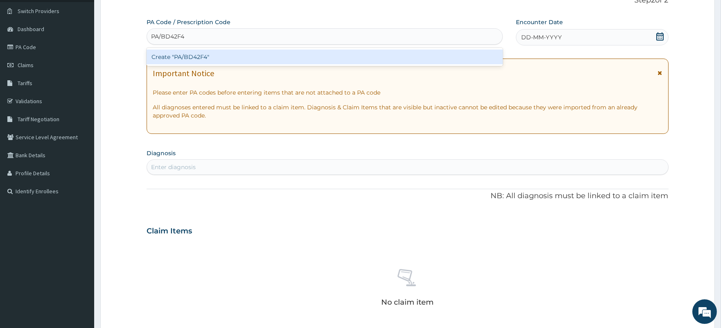
click at [273, 55] on div "Create "PA/BD42F4"" at bounding box center [325, 57] width 356 height 15
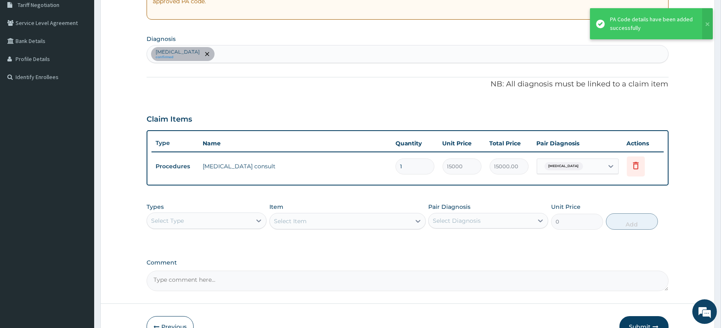
scroll to position [197, 0]
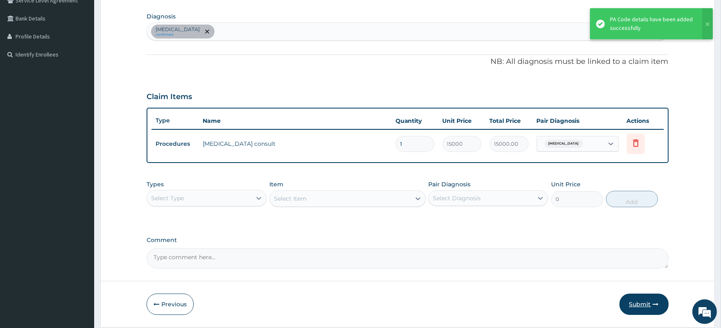
click at [640, 302] on button "Submit" at bounding box center [643, 303] width 49 height 21
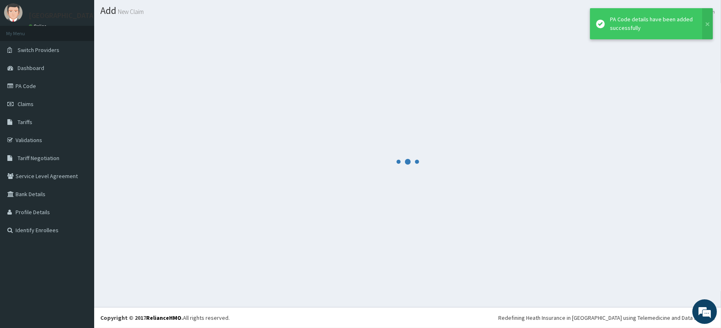
scroll to position [21, 0]
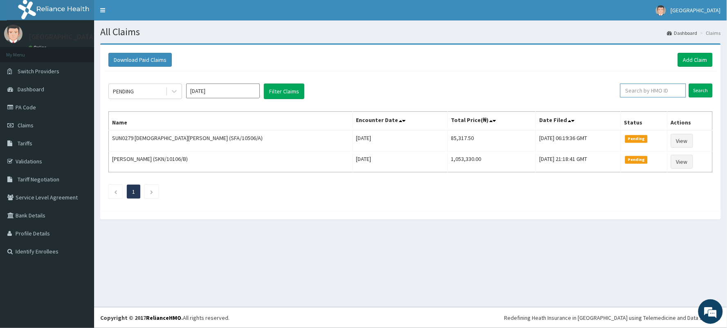
click at [663, 89] on input "text" at bounding box center [653, 90] width 66 height 14
paste input "PRL/10579/A"
type input "PRL/10579/A"
click at [704, 88] on input "Search" at bounding box center [701, 90] width 24 height 14
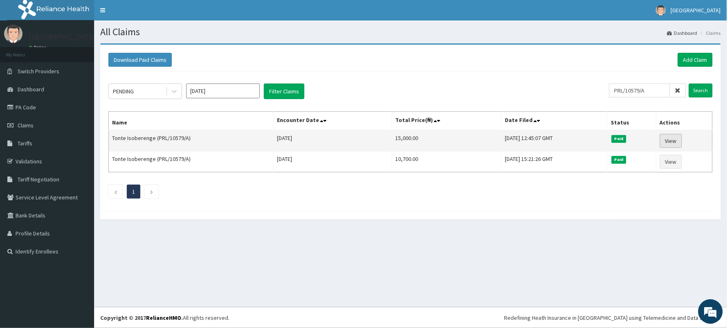
click at [674, 138] on link "View" at bounding box center [671, 141] width 22 height 14
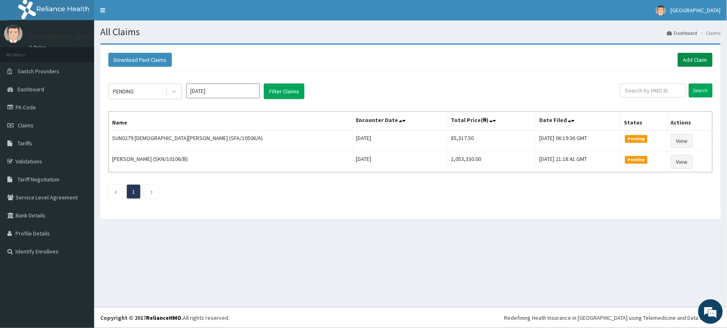
click at [690, 61] on link "Add Claim" at bounding box center [695, 60] width 35 height 14
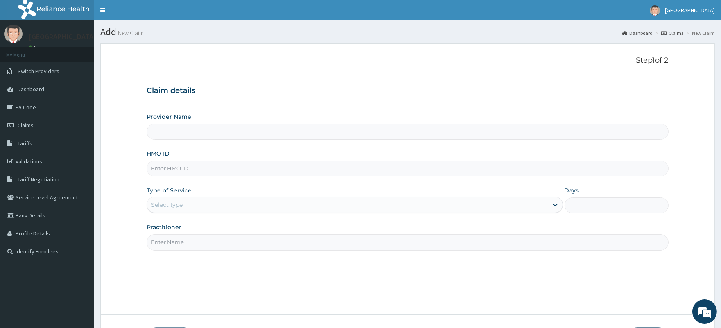
click at [202, 171] on input "HMO ID" at bounding box center [407, 168] width 521 height 16
paste input "PRL/10579/A"
type input "PRL/10579/A"
type input "[GEOGRAPHIC_DATA]"
type input "PRL/10579/A"
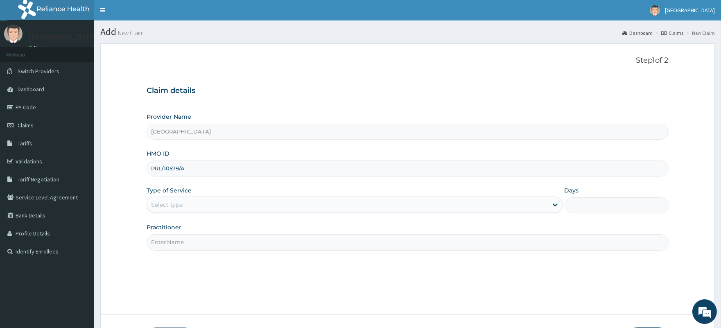
click at [190, 208] on div "Select type" at bounding box center [347, 204] width 400 height 13
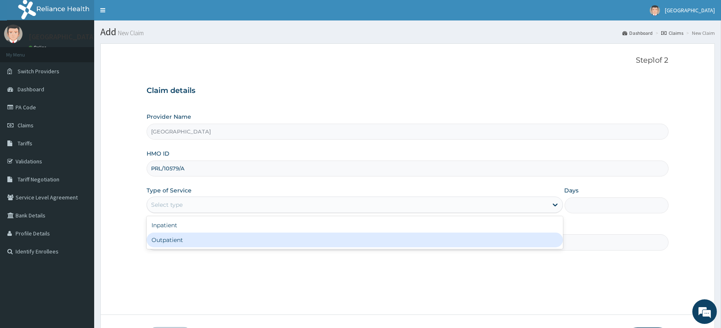
click at [187, 238] on div "Outpatient" at bounding box center [355, 239] width 416 height 15
type input "1"
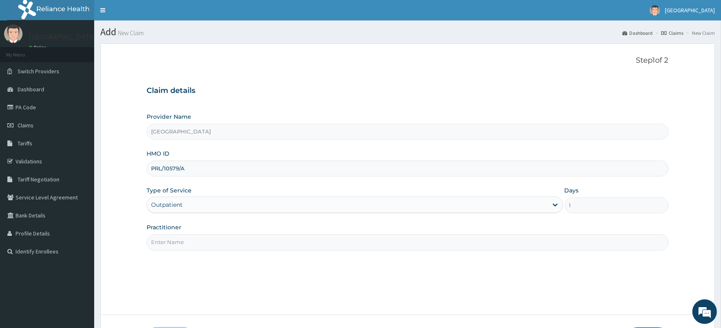
drag, startPoint x: 183, startPoint y: 239, endPoint x: 185, endPoint y: 246, distance: 6.9
click at [183, 239] on input "Practitioner" at bounding box center [407, 242] width 521 height 16
type input "[PERSON_NAME]"
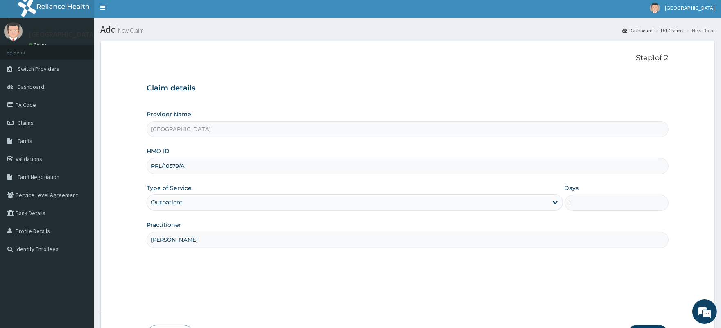
scroll to position [60, 0]
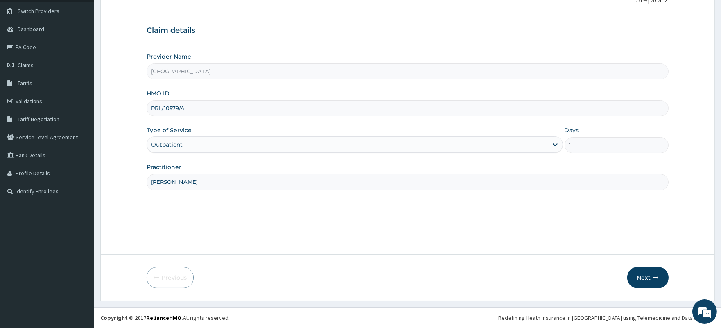
click at [643, 275] on button "Next" at bounding box center [647, 277] width 41 height 21
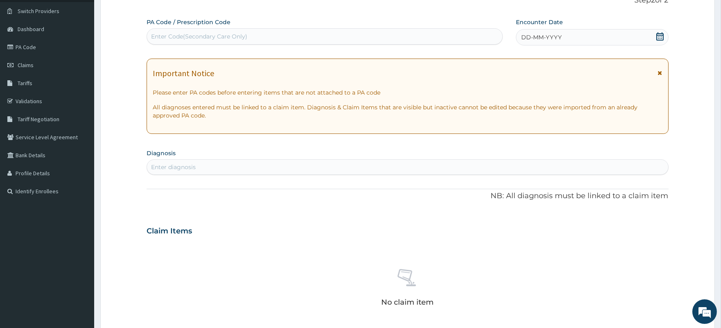
click at [222, 37] on div "Enter Code(Secondary Care Only)" at bounding box center [199, 36] width 96 height 8
paste input "PA/BEF6BC"
type input "PA/BEF6BC"
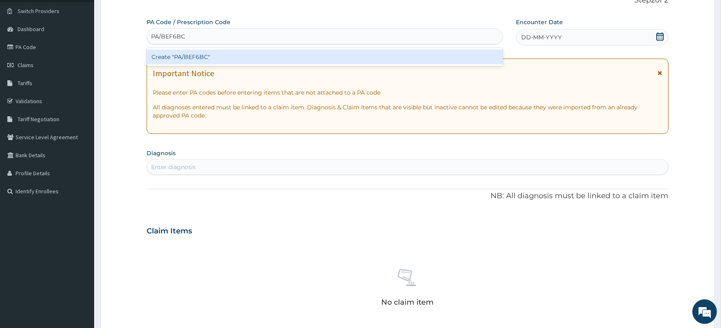
click at [230, 56] on div "Create "PA/BEF6BC"" at bounding box center [325, 57] width 356 height 15
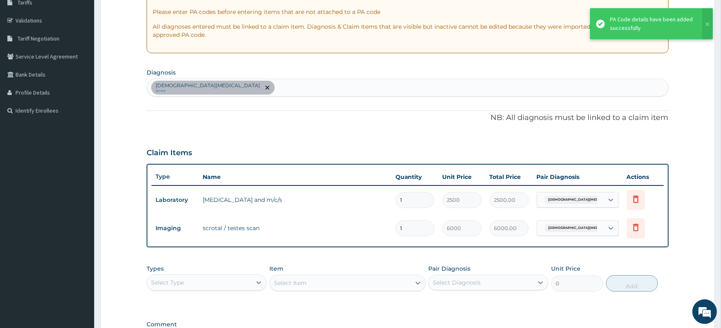
scroll to position [151, 0]
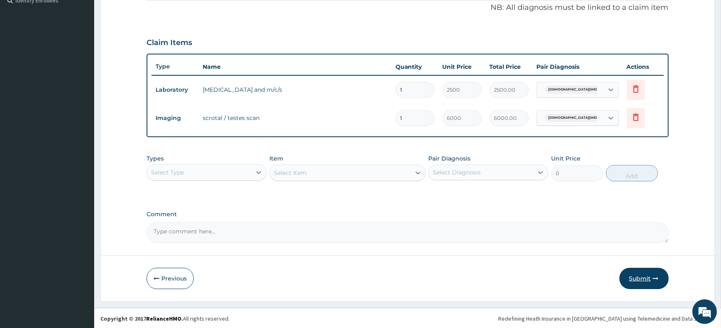
click at [642, 278] on button "Submit" at bounding box center [643, 278] width 49 height 21
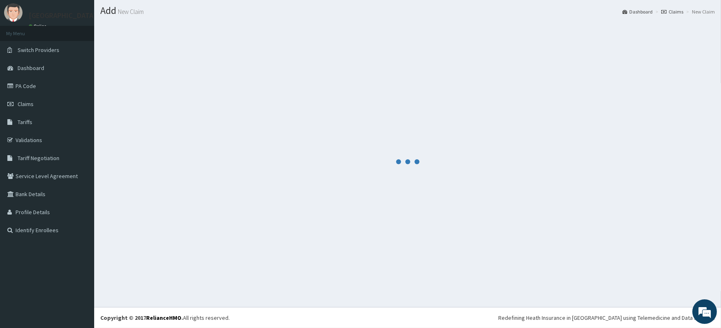
scroll to position [251, 0]
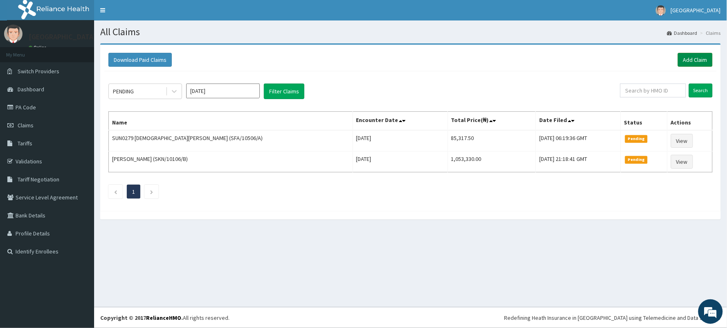
click at [693, 62] on link "Add Claim" at bounding box center [695, 60] width 35 height 14
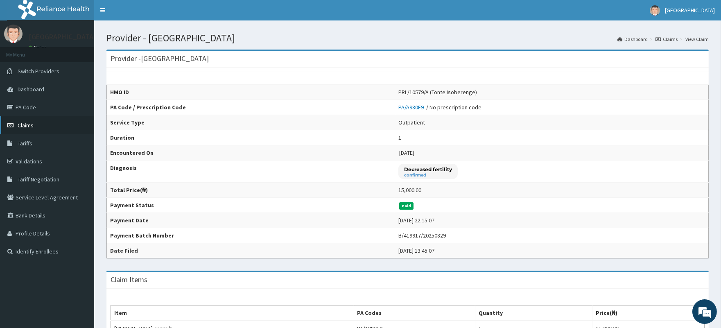
click at [27, 125] on span "Claims" at bounding box center [26, 125] width 16 height 7
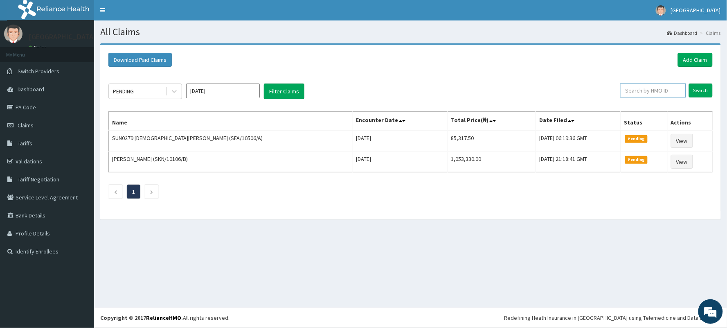
click at [640, 87] on input "text" at bounding box center [653, 90] width 66 height 14
paste input "GPP/10037/A"
type input "GPP/10037/A"
click at [699, 90] on input "Search" at bounding box center [701, 90] width 24 height 14
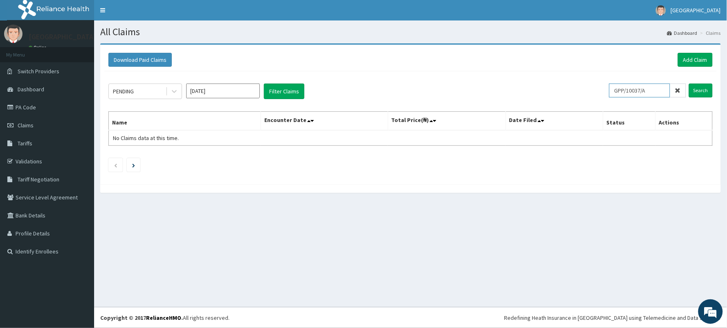
drag, startPoint x: 649, startPoint y: 89, endPoint x: 614, endPoint y: 91, distance: 34.8
click at [614, 91] on input "GPP/10037/A" at bounding box center [639, 90] width 61 height 14
click at [699, 59] on link "Add Claim" at bounding box center [695, 60] width 35 height 14
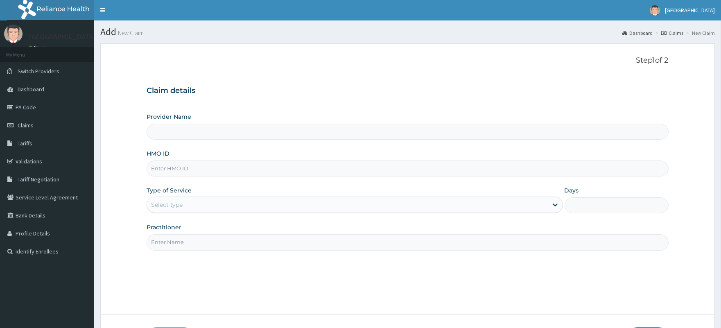
type input "[GEOGRAPHIC_DATA]"
click at [176, 172] on input "HMO ID" at bounding box center [407, 168] width 521 height 16
type input "PEE/10015/C"
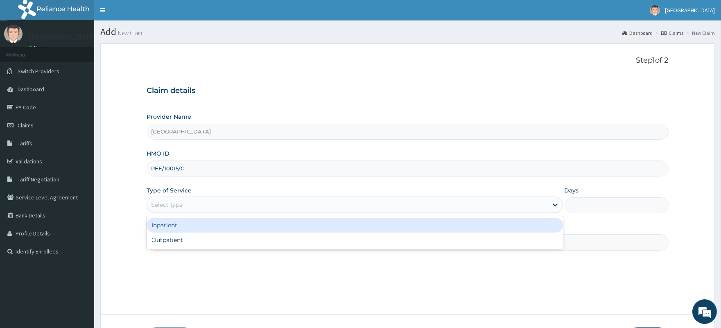
click at [177, 205] on div "Select type" at bounding box center [167, 205] width 32 height 8
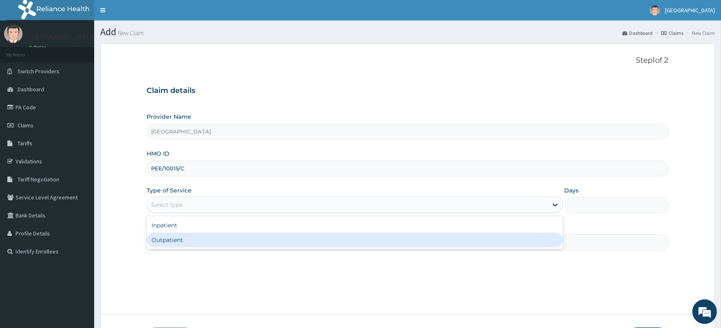
click at [178, 236] on div "Outpatient" at bounding box center [355, 239] width 416 height 15
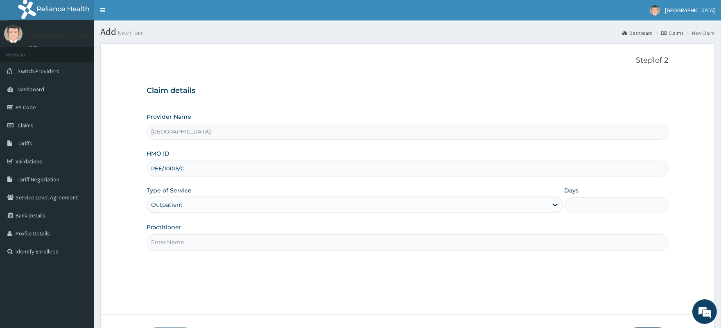
type input "1"
click at [179, 245] on input "Practitioner" at bounding box center [407, 242] width 521 height 16
type input "DR AMADI-OPARAELI BUDUKA"
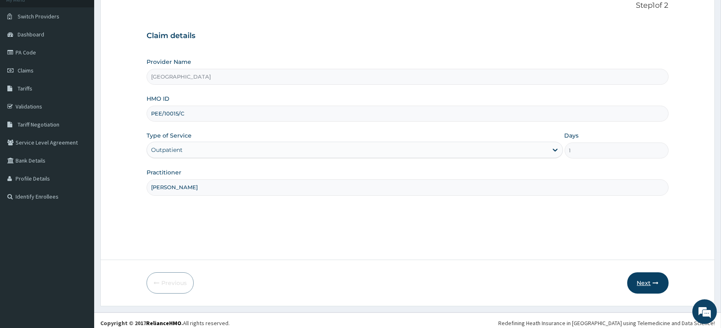
scroll to position [60, 0]
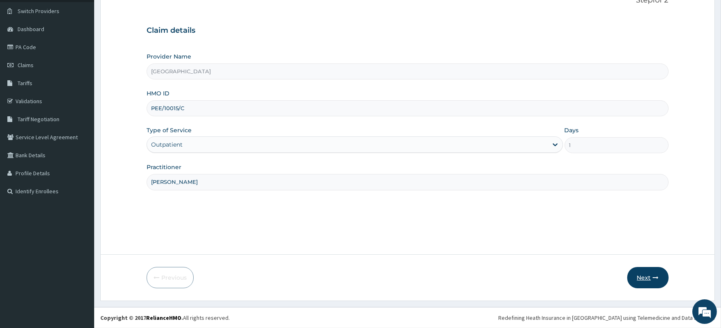
click at [641, 277] on button "Next" at bounding box center [647, 277] width 41 height 21
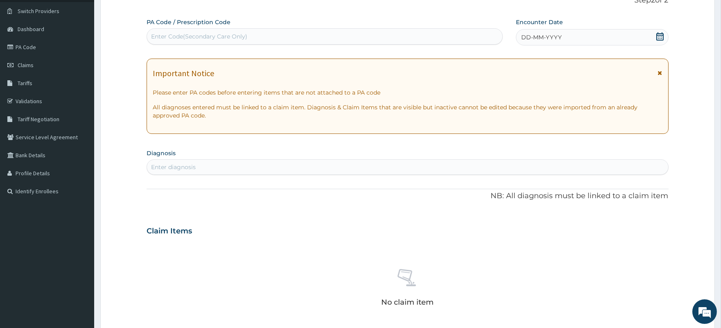
click at [661, 35] on icon at bounding box center [659, 36] width 7 height 8
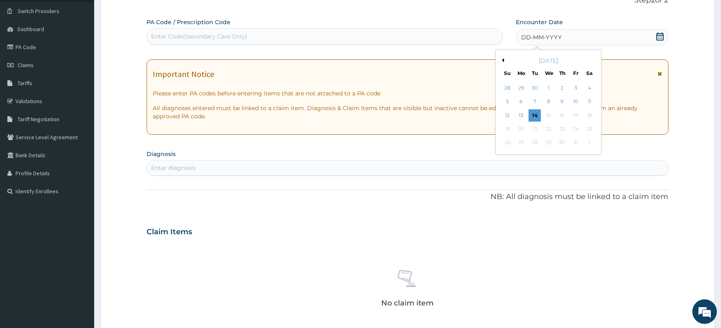
click at [502, 59] on button "Previous Month" at bounding box center [502, 60] width 4 height 4
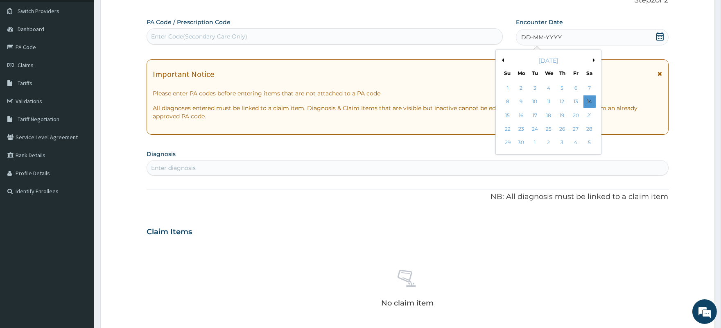
click at [502, 59] on button "Previous Month" at bounding box center [502, 60] width 4 height 4
click at [559, 100] on div "9" at bounding box center [562, 102] width 12 height 12
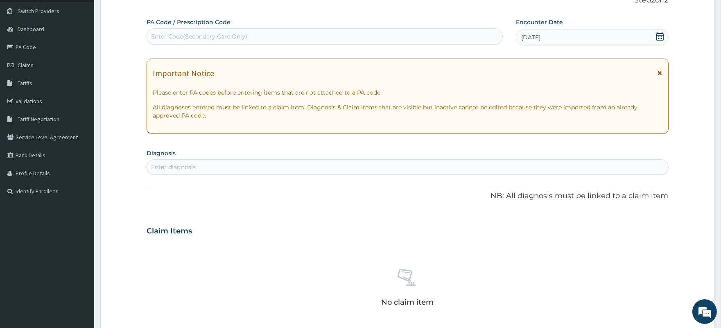
click at [310, 170] on div "Enter diagnosis" at bounding box center [407, 166] width 521 height 13
type input "ACUTE"
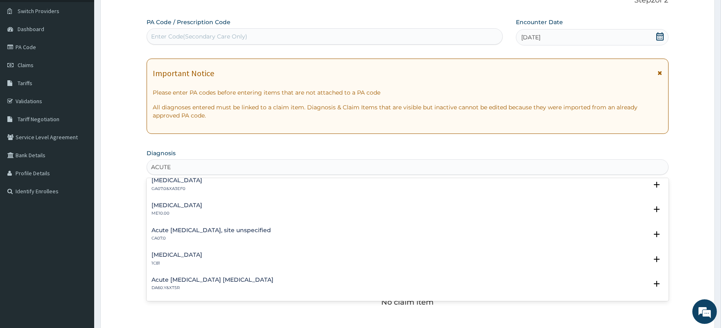
scroll to position [856, 0]
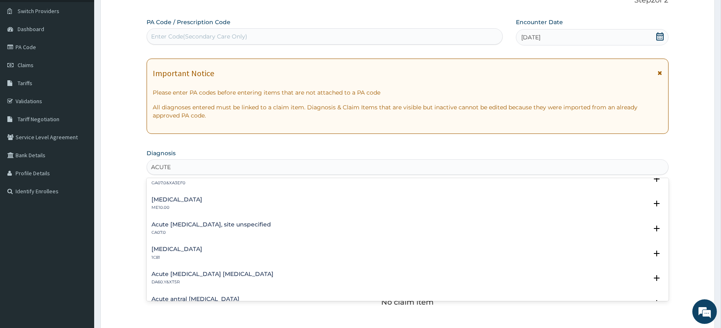
click at [271, 221] on h4 "Acute [MEDICAL_DATA], site unspecified" at bounding box center [210, 224] width 119 height 6
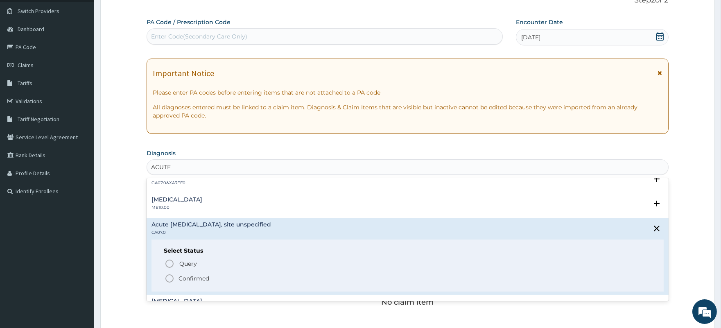
click at [192, 276] on p "Confirmed" at bounding box center [193, 278] width 31 height 8
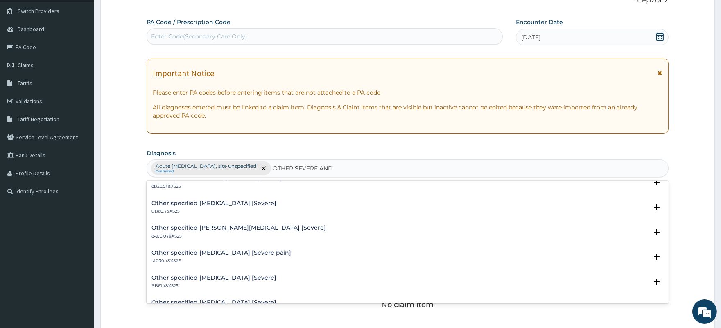
scroll to position [0, 0]
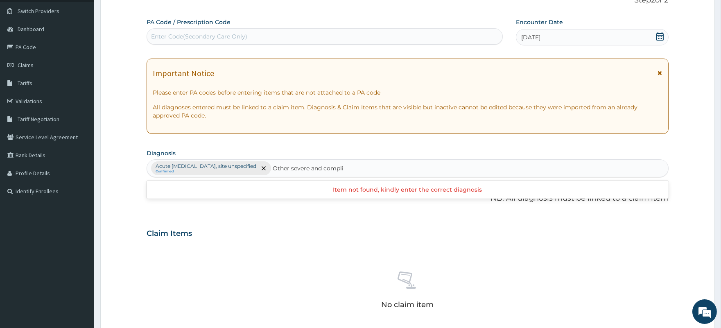
type input "Other severe and complic"
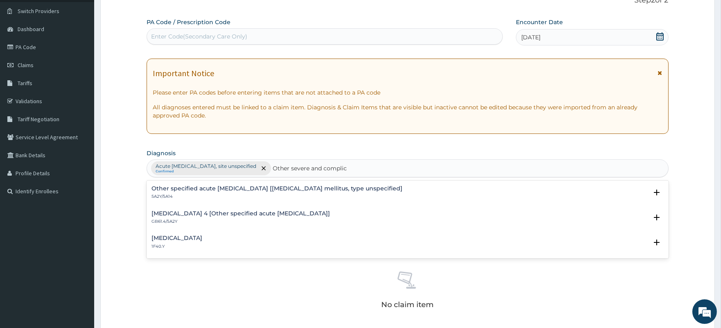
click at [202, 239] on h4 "[MEDICAL_DATA]" at bounding box center [176, 238] width 51 height 6
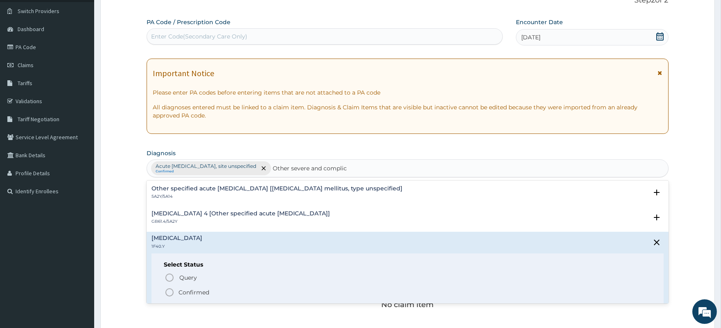
click at [199, 293] on p "Confirmed" at bounding box center [193, 292] width 31 height 8
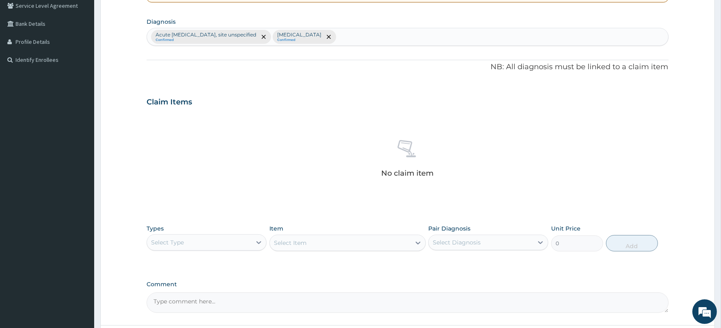
scroll to position [227, 0]
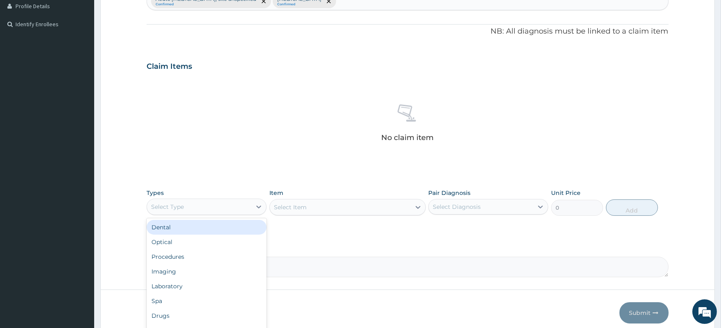
click at [211, 204] on div "Select Type" at bounding box center [199, 206] width 104 height 13
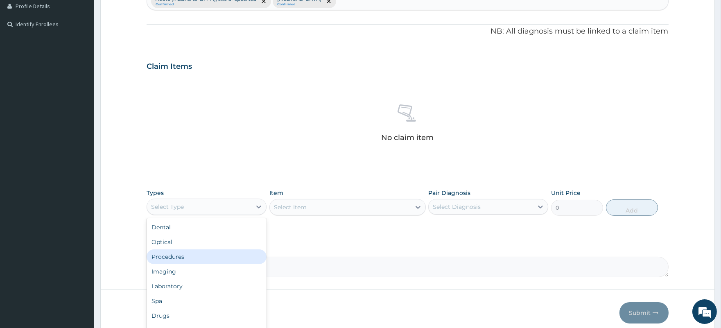
click at [199, 259] on div "Procedures" at bounding box center [207, 256] width 120 height 15
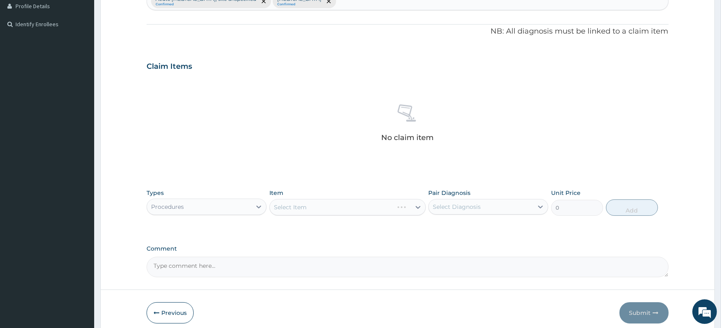
click at [477, 203] on div "Select Diagnosis" at bounding box center [457, 207] width 48 height 8
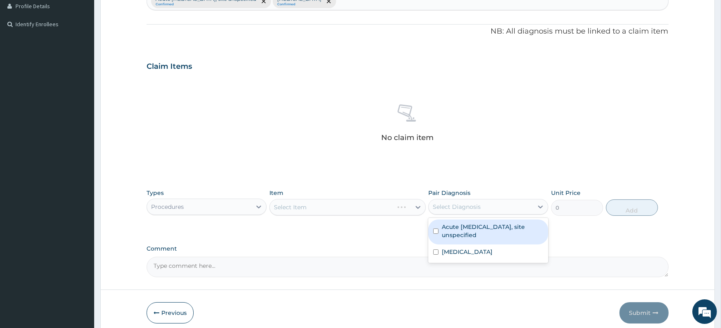
click at [475, 227] on label "Acute [MEDICAL_DATA], site unspecified" at bounding box center [492, 231] width 101 height 16
checkbox input "true"
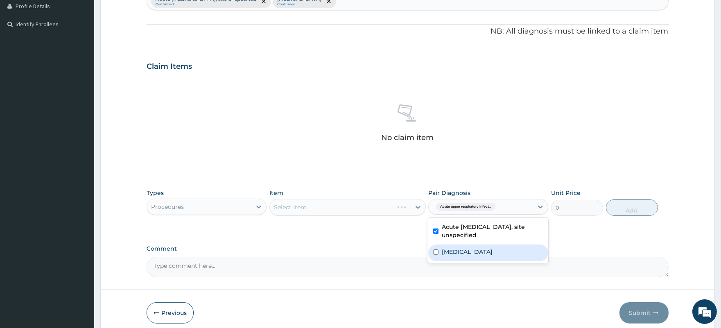
click at [480, 253] on label "[MEDICAL_DATA]" at bounding box center [467, 252] width 51 height 8
checkbox input "true"
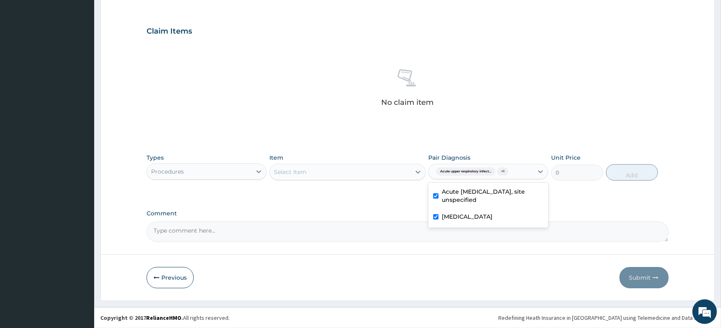
click at [348, 162] on div "Item Select Item" at bounding box center [347, 166] width 156 height 27
click at [343, 173] on div "Select Item" at bounding box center [340, 171] width 141 height 13
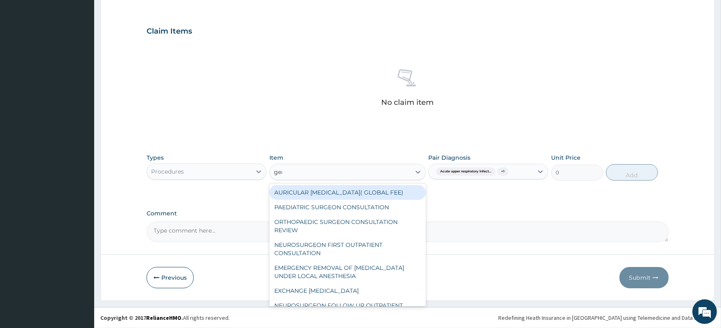
type input "gene"
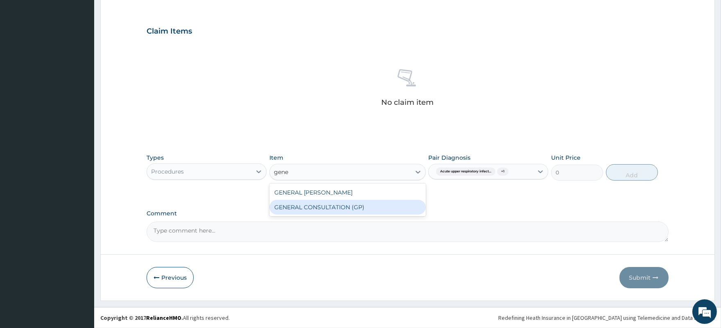
click at [341, 205] on div "GENERAL CONSULTATION (GP)" at bounding box center [347, 207] width 156 height 15
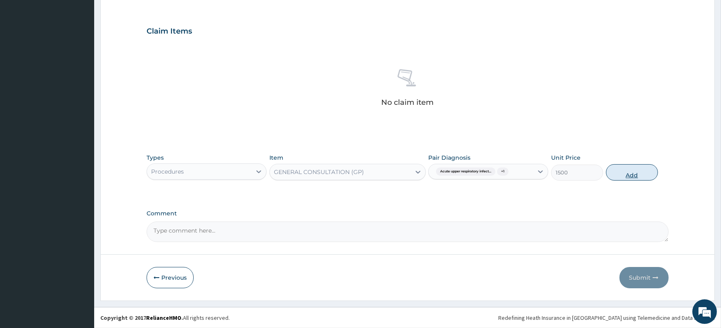
click at [627, 171] on button "Add" at bounding box center [632, 172] width 52 height 16
type input "0"
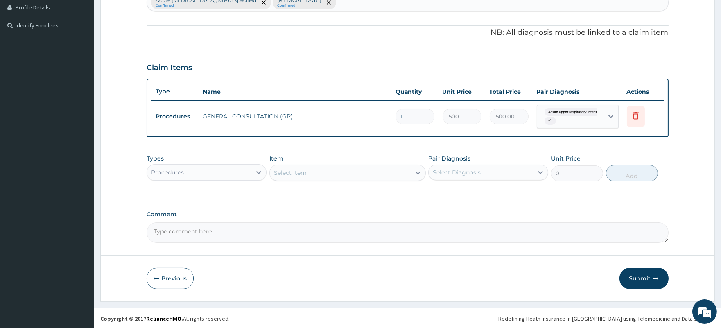
click at [223, 166] on div "Procedures" at bounding box center [199, 172] width 104 height 13
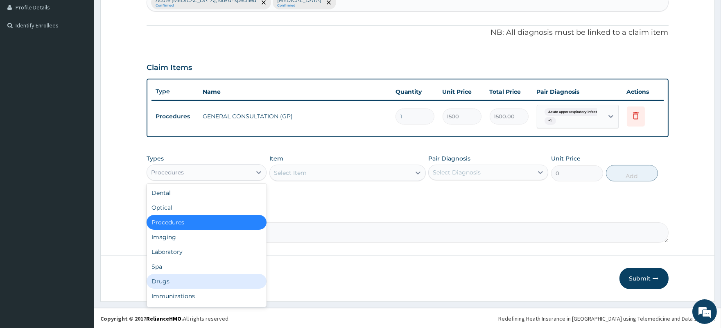
click at [179, 280] on div "Drugs" at bounding box center [207, 281] width 120 height 15
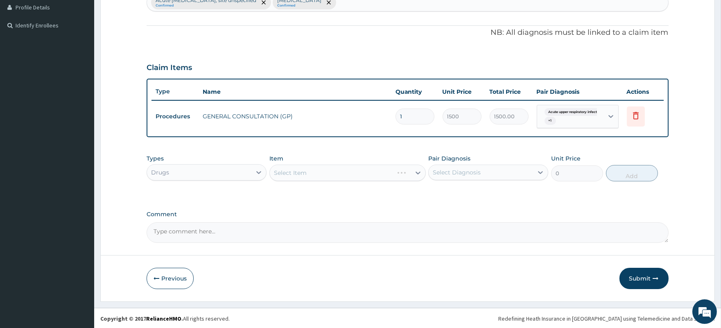
click at [481, 169] on div "Select Diagnosis" at bounding box center [480, 172] width 104 height 13
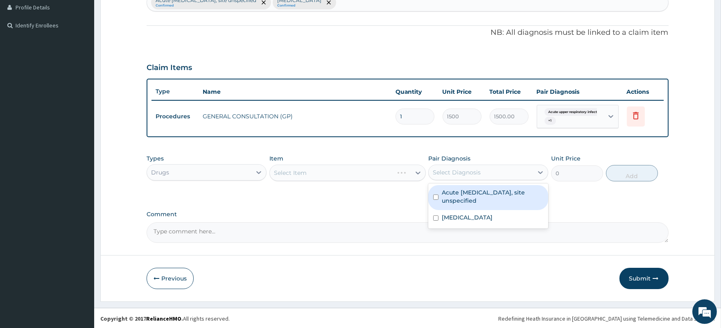
click at [481, 196] on label "Acute [MEDICAL_DATA], site unspecified" at bounding box center [492, 196] width 101 height 16
checkbox input "true"
click at [351, 176] on div "Select Item" at bounding box center [340, 172] width 141 height 13
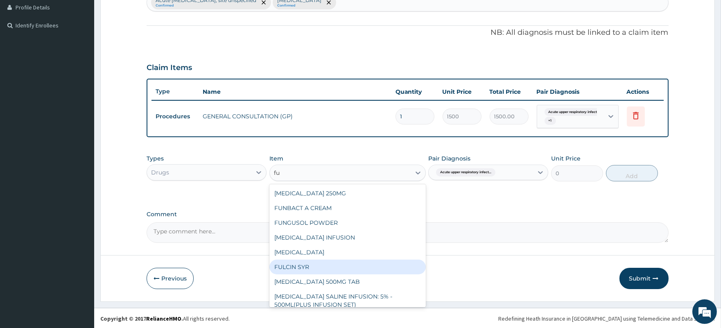
type input "f"
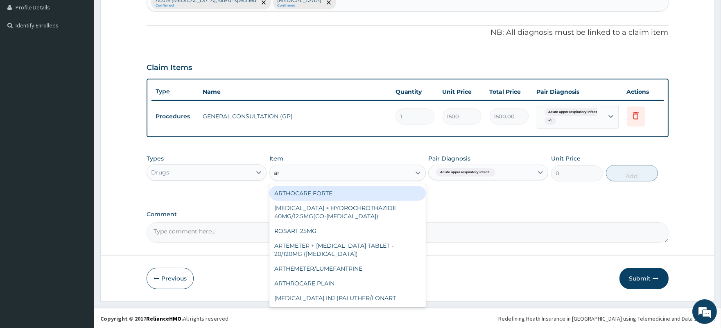
type input "art"
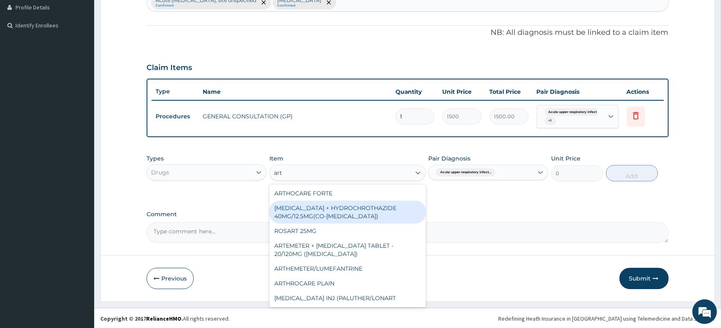
click at [365, 208] on div "[MEDICAL_DATA] + HYDROCHROTHAZIDE 40MG/12.5MG(CO-[MEDICAL_DATA])" at bounding box center [347, 212] width 156 height 23
type input "550"
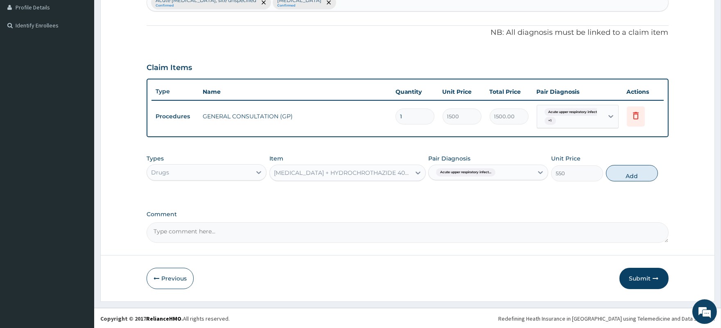
click at [507, 172] on div "Acute upper respiratory infect..." at bounding box center [480, 172] width 104 height 14
click at [501, 201] on label "Acute [MEDICAL_DATA], site unspecified" at bounding box center [492, 196] width 101 height 16
checkbox input "false"
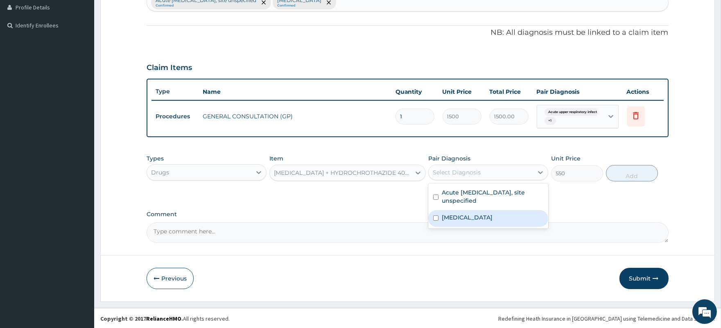
click at [492, 217] on label "[MEDICAL_DATA]" at bounding box center [467, 217] width 51 height 8
checkbox input "true"
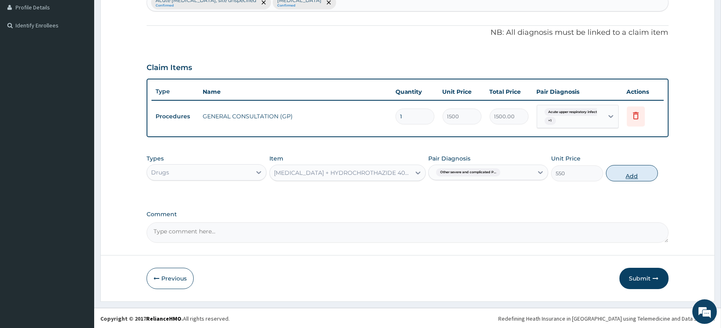
click at [631, 174] on button "Add" at bounding box center [632, 173] width 52 height 16
type input "0"
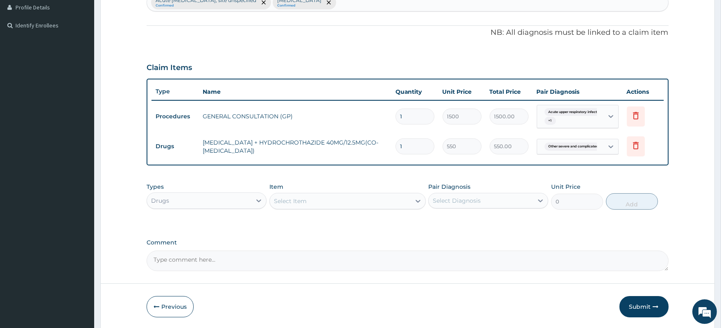
click at [322, 201] on div "Select Item" at bounding box center [340, 200] width 141 height 13
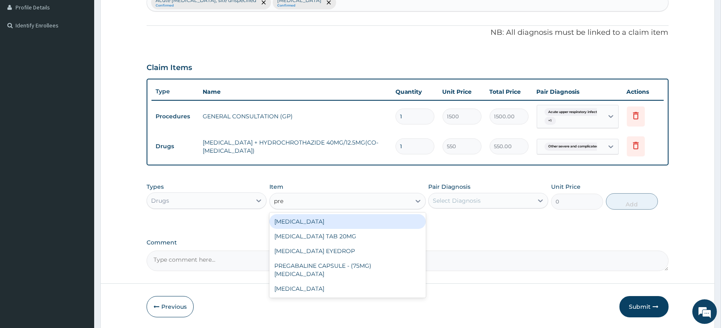
type input "pred"
click at [319, 222] on div "[MEDICAL_DATA]" at bounding box center [347, 221] width 156 height 15
type input "22.5"
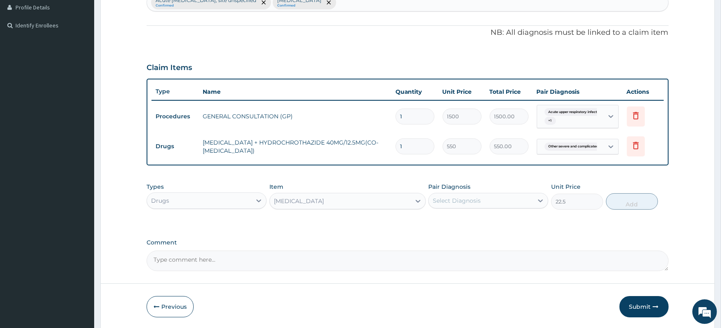
click at [467, 201] on div "Select Diagnosis" at bounding box center [457, 200] width 48 height 8
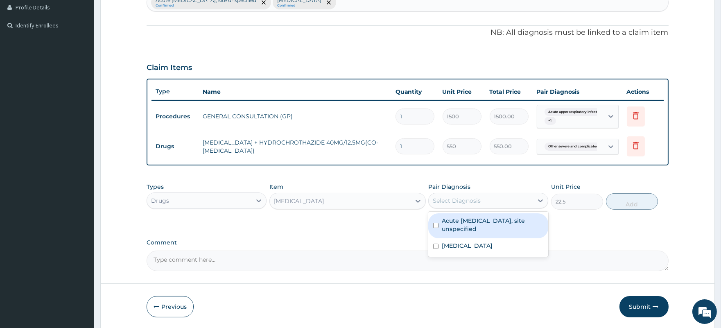
click at [471, 223] on label "Acute upper respiratory infection, site unspecified" at bounding box center [492, 224] width 101 height 16
checkbox input "true"
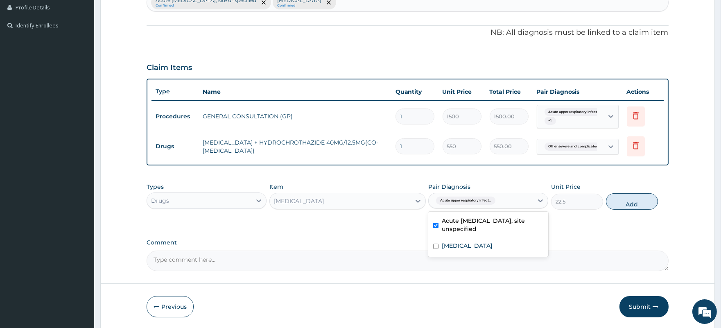
click at [631, 201] on button "Add" at bounding box center [632, 201] width 52 height 16
type input "0"
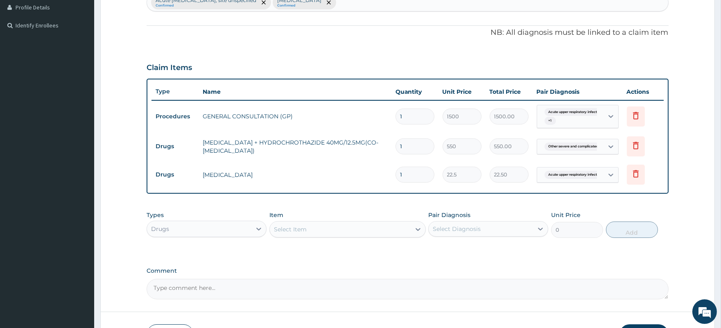
click at [328, 228] on div "Select Item" at bounding box center [340, 229] width 141 height 13
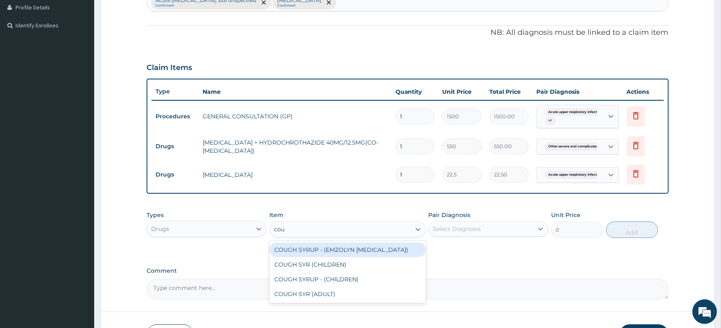
type input "coug"
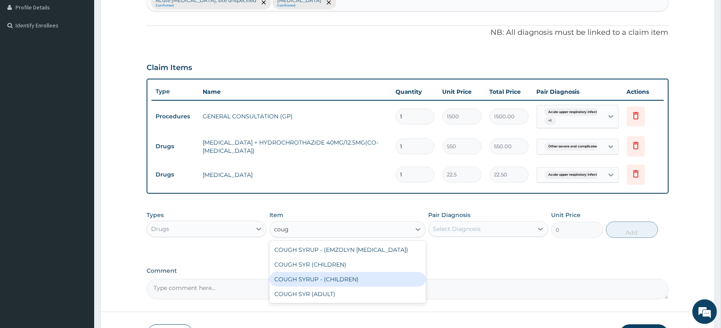
click at [349, 280] on div "COUGH SYRUP - (CHILDREN)" at bounding box center [347, 279] width 156 height 15
type input "450"
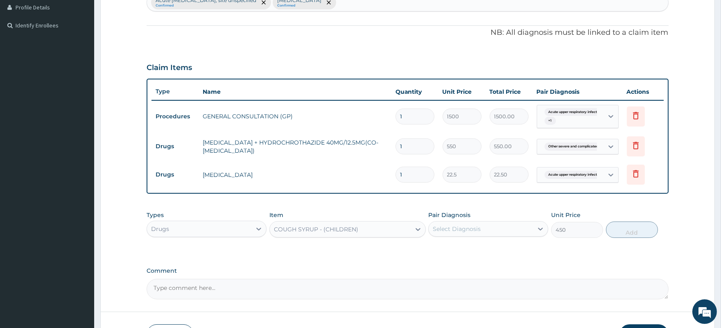
click at [505, 225] on div "Select Diagnosis" at bounding box center [480, 228] width 104 height 13
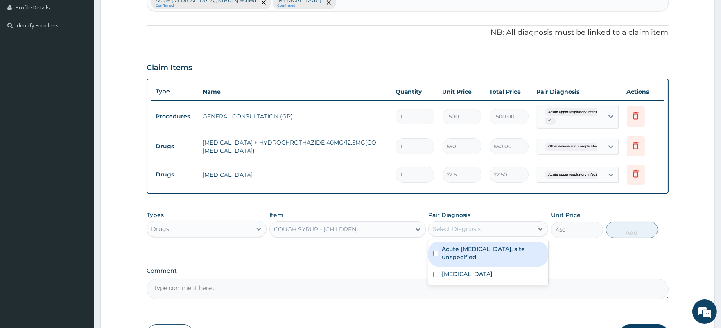
click at [487, 253] on label "Acute upper respiratory infection, site unspecified" at bounding box center [492, 253] width 101 height 16
checkbox input "true"
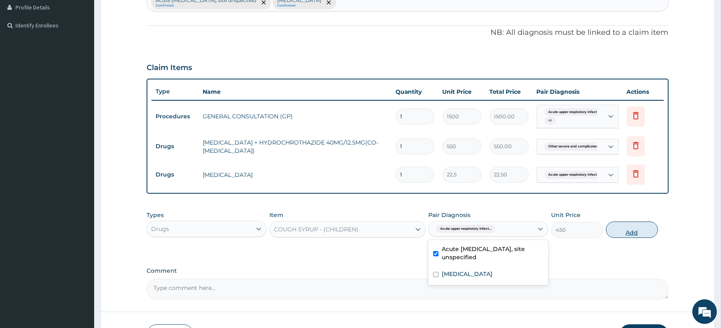
click at [633, 228] on button "Add" at bounding box center [632, 229] width 52 height 16
type input "0"
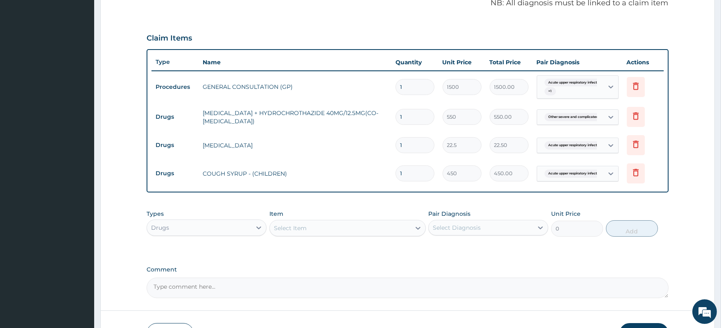
scroll to position [311, 0]
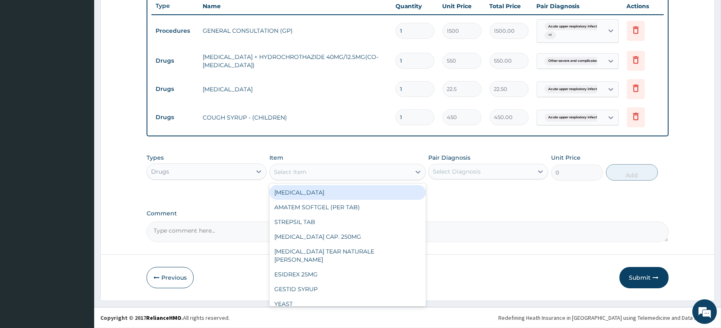
click at [301, 171] on div "Select Item" at bounding box center [290, 172] width 33 height 8
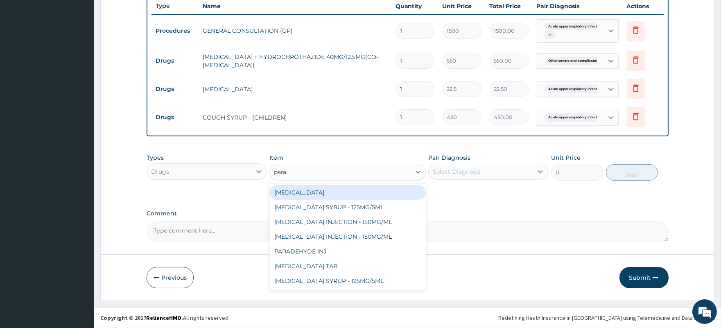
type input "parac"
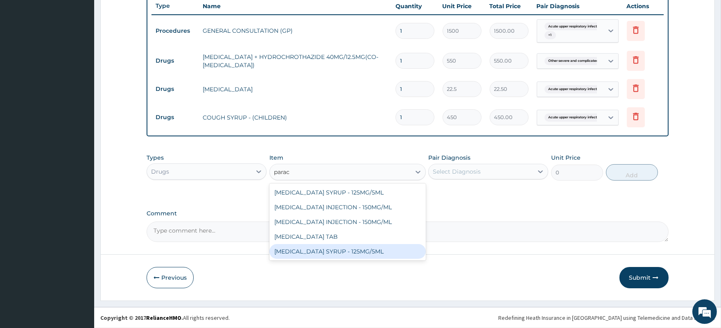
click at [351, 250] on div "[MEDICAL_DATA] SYRUP - 125MG/5ML" at bounding box center [347, 251] width 156 height 15
type input "400"
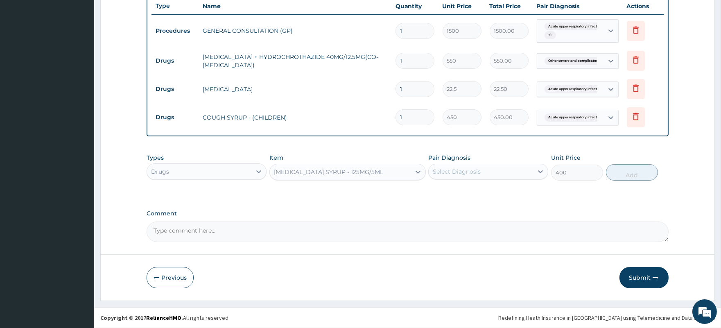
click at [460, 171] on div "Select Diagnosis" at bounding box center [457, 171] width 48 height 8
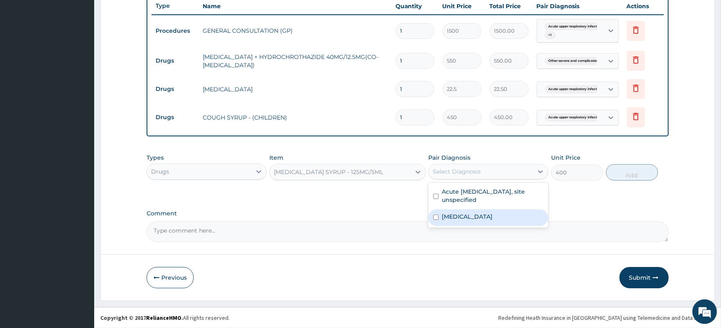
click at [469, 221] on label "Other severe and complicated Plasmodium falciparum malaria" at bounding box center [467, 216] width 51 height 8
checkbox input "true"
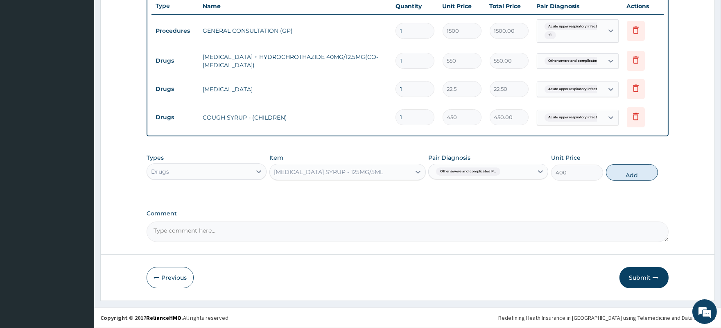
drag, startPoint x: 635, startPoint y: 173, endPoint x: 577, endPoint y: 175, distance: 57.3
click at [634, 174] on button "Add" at bounding box center [632, 172] width 52 height 16
type input "0"
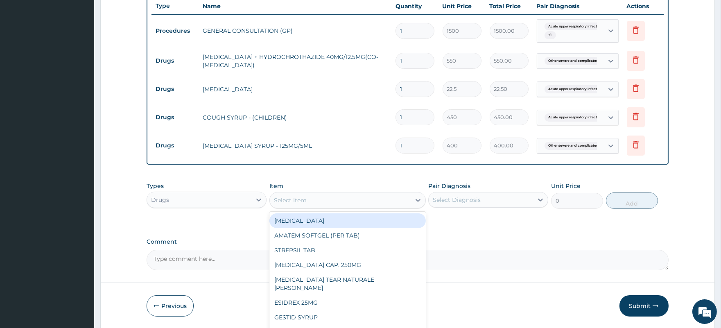
click at [333, 198] on div "Select Item" at bounding box center [340, 200] width 141 height 13
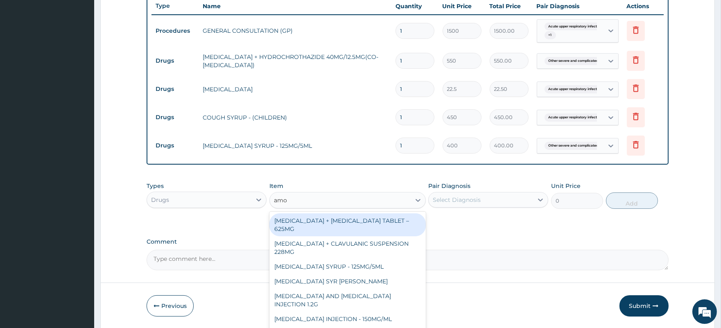
type input "amox"
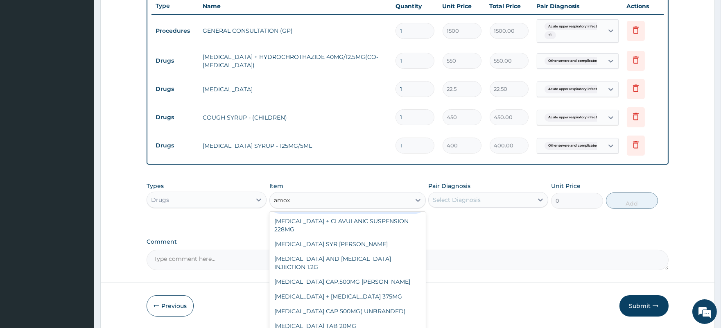
scroll to position [0, 0]
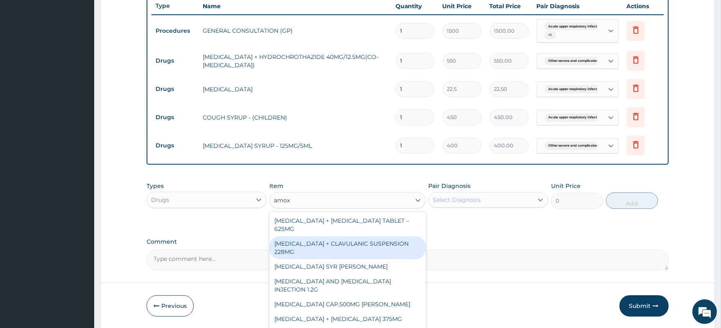
drag, startPoint x: 356, startPoint y: 244, endPoint x: 428, endPoint y: 230, distance: 72.8
click at [355, 244] on div "[MEDICAL_DATA] + CLAVULANIC SUSPENSION 228MG" at bounding box center [347, 247] width 156 height 23
type input "3000"
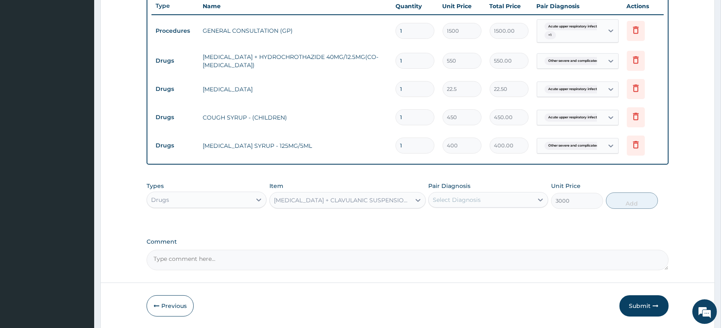
click at [485, 197] on div "Select Diagnosis" at bounding box center [480, 199] width 104 height 13
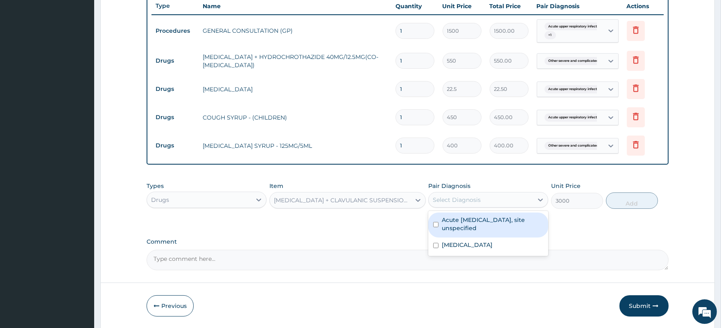
click at [482, 223] on label "Acute upper respiratory infection, site unspecified" at bounding box center [492, 224] width 101 height 16
checkbox input "true"
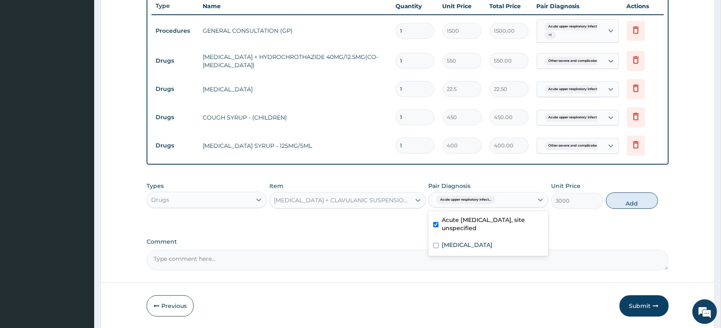
click at [633, 202] on button "Add" at bounding box center [632, 200] width 52 height 16
type input "0"
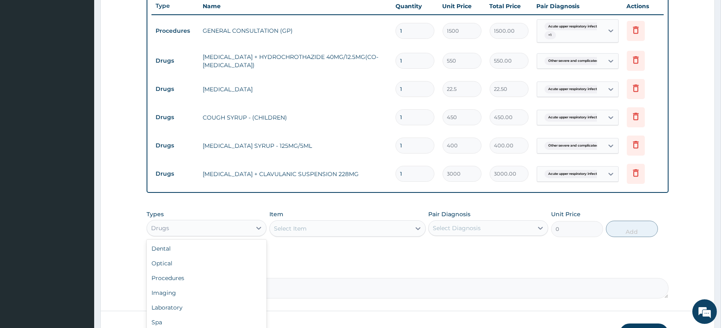
click at [216, 227] on div "Drugs" at bounding box center [199, 227] width 104 height 13
click at [189, 304] on div "Laboratory" at bounding box center [207, 307] width 120 height 15
drag, startPoint x: 410, startPoint y: 91, endPoint x: 397, endPoint y: 92, distance: 12.7
click at [397, 92] on input "1" at bounding box center [414, 89] width 39 height 16
type input "6"
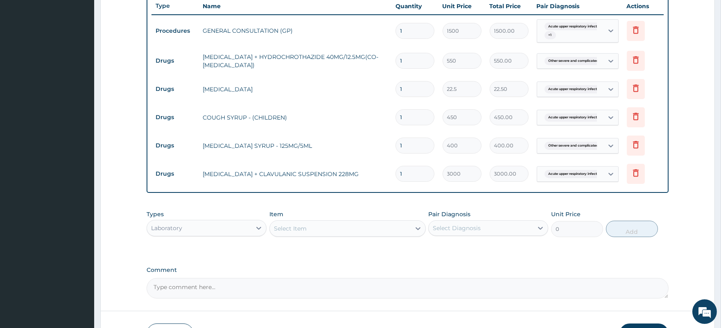
type input "135.00"
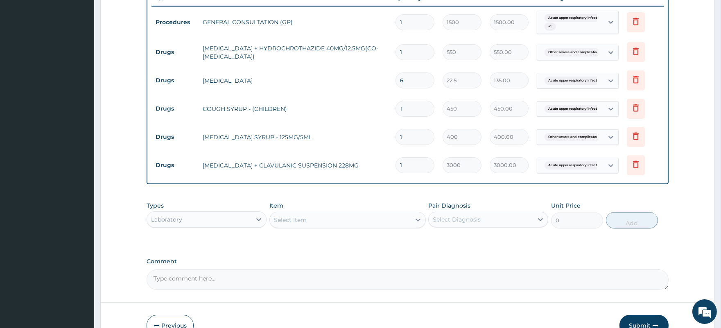
scroll to position [368, 0]
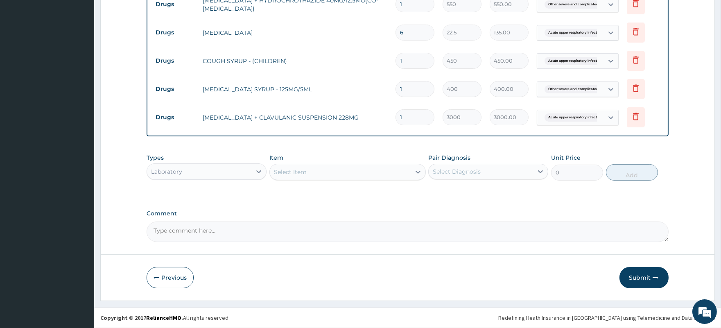
type input "6"
click at [369, 168] on div "Select Item" at bounding box center [340, 171] width 141 height 13
type input "full"
click at [356, 192] on div "FULL BLOOD COUNT" at bounding box center [347, 192] width 156 height 15
type input "1500"
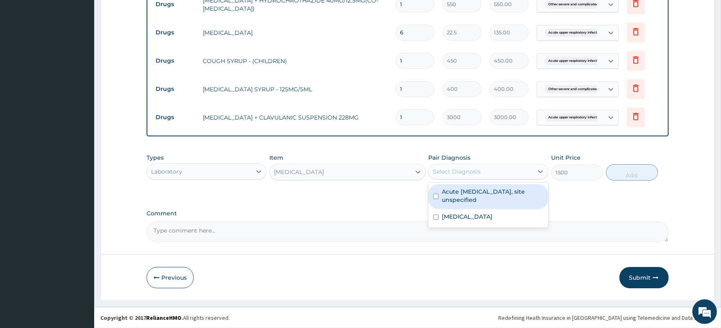
click at [483, 172] on div "Select Diagnosis" at bounding box center [480, 171] width 104 height 13
click at [484, 199] on label "Acute upper respiratory infection, site unspecified" at bounding box center [492, 195] width 101 height 16
checkbox input "true"
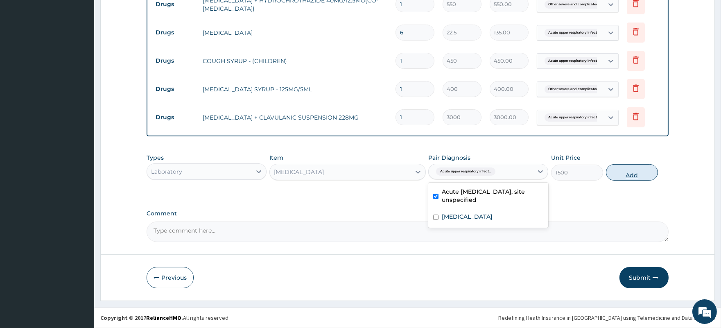
click at [632, 175] on button "Add" at bounding box center [632, 172] width 52 height 16
type input "0"
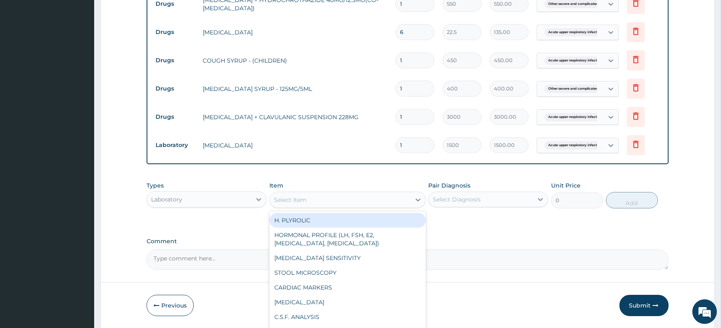
click at [317, 198] on div "Select Item" at bounding box center [340, 199] width 141 height 13
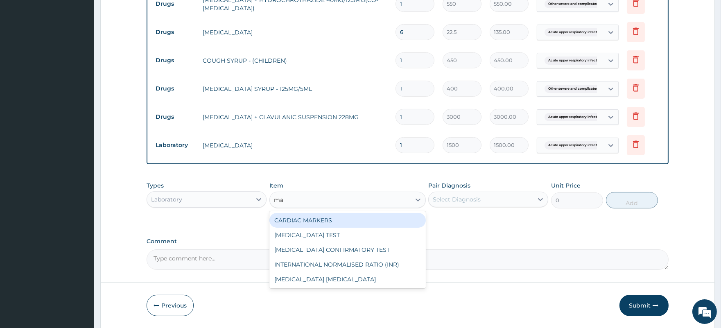
type input "mala"
click at [333, 219] on div "MALARIA PARASITE" at bounding box center [347, 220] width 156 height 15
type input "800"
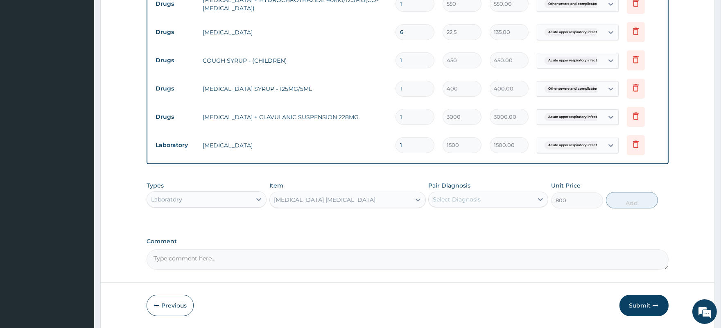
click at [477, 199] on div "Select Diagnosis" at bounding box center [457, 199] width 48 height 8
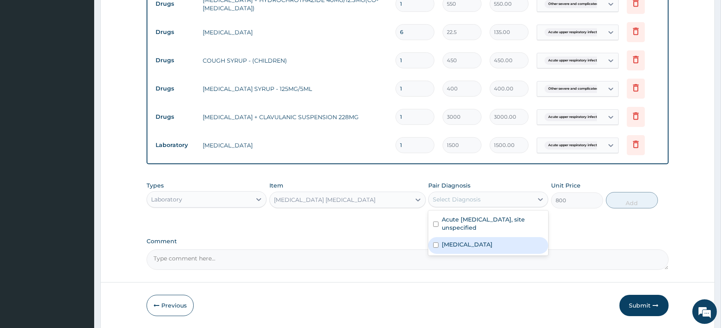
click at [474, 248] on label "Other severe and complicated Plasmodium falciparum malaria" at bounding box center [467, 244] width 51 height 8
checkbox input "true"
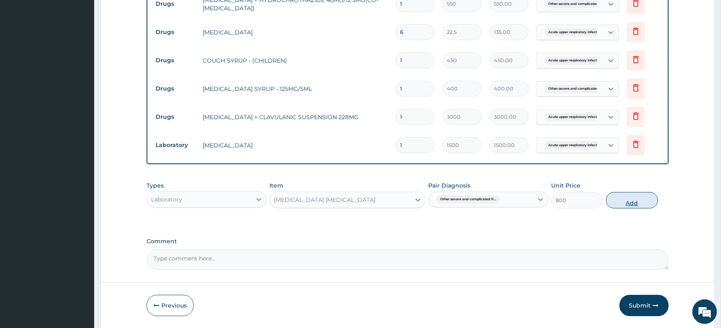
click at [627, 202] on button "Add" at bounding box center [632, 200] width 52 height 16
type input "0"
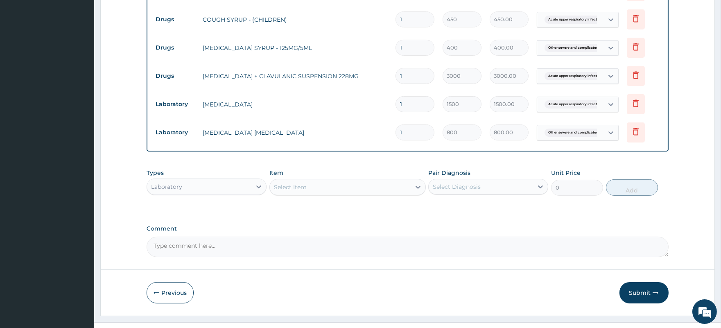
scroll to position [425, 0]
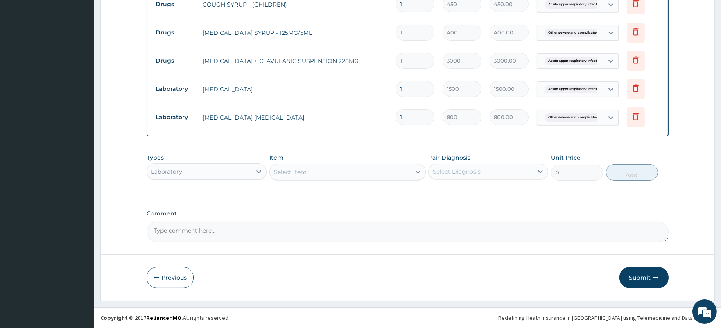
click at [636, 277] on button "Submit" at bounding box center [643, 277] width 49 height 21
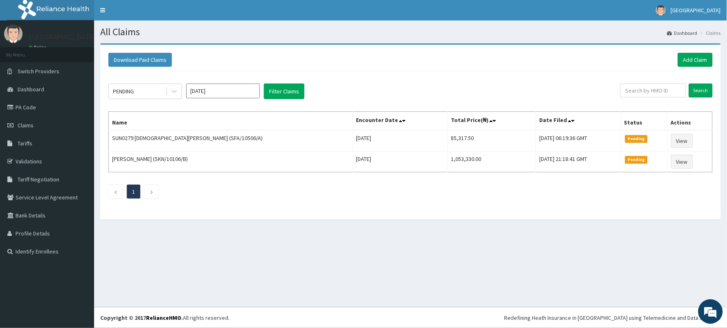
click at [213, 88] on input "[DATE]" at bounding box center [223, 90] width 74 height 15
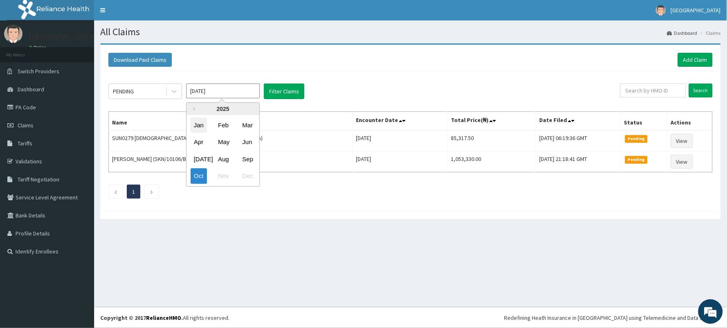
click at [201, 128] on div "Jan" at bounding box center [199, 124] width 16 height 15
type input "[DATE]"
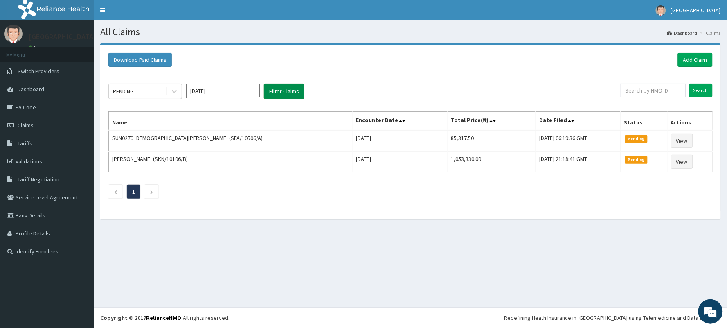
click at [280, 92] on button "Filter Claims" at bounding box center [284, 91] width 41 height 16
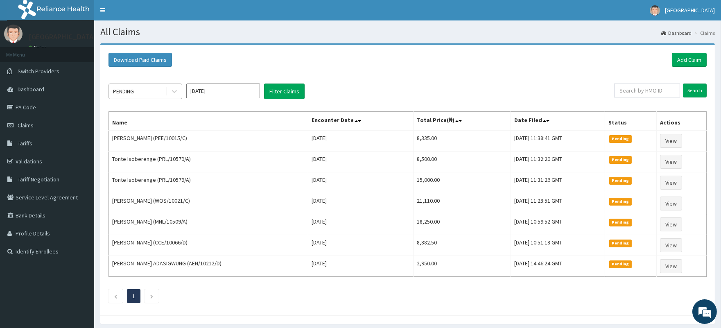
click at [148, 85] on div "PENDING" at bounding box center [137, 91] width 57 height 13
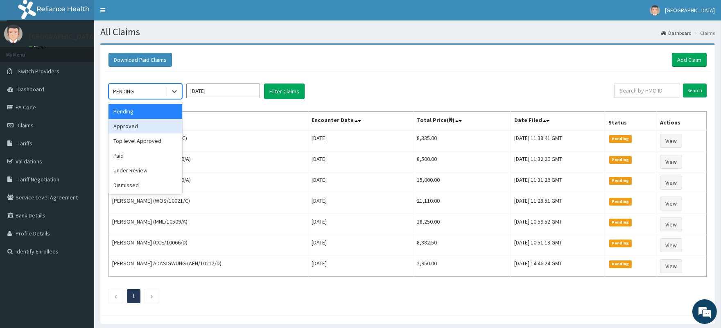
click at [140, 126] on div "Approved" at bounding box center [145, 126] width 74 height 15
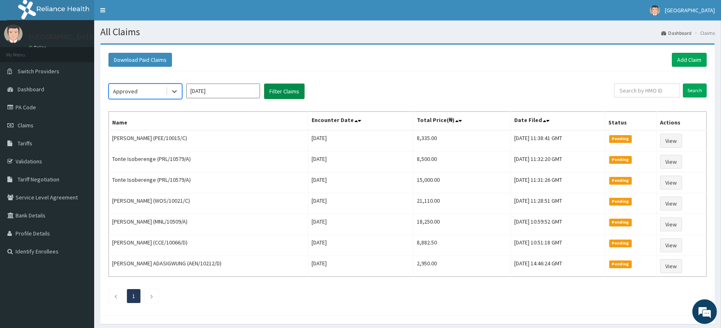
click at [283, 92] on button "Filter Claims" at bounding box center [284, 91] width 41 height 16
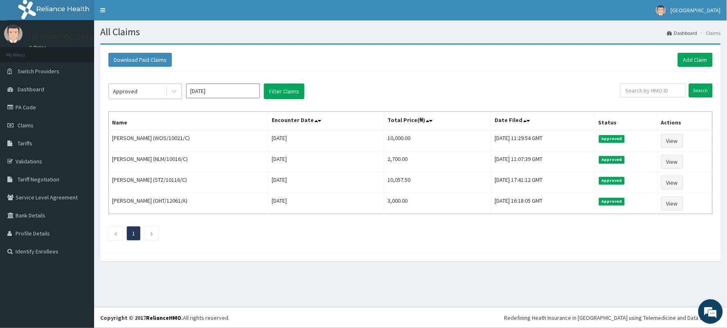
click at [128, 89] on div "Approved" at bounding box center [125, 91] width 25 height 8
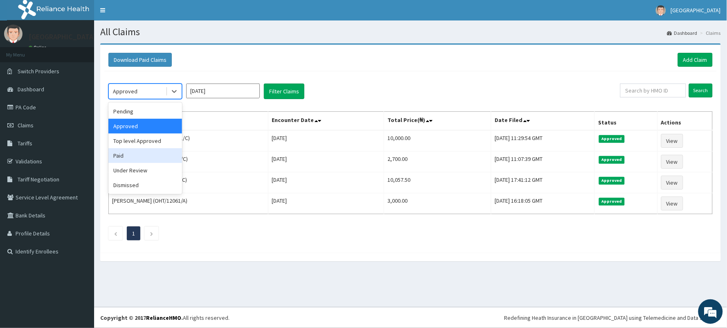
click at [128, 155] on div "Paid" at bounding box center [145, 155] width 74 height 15
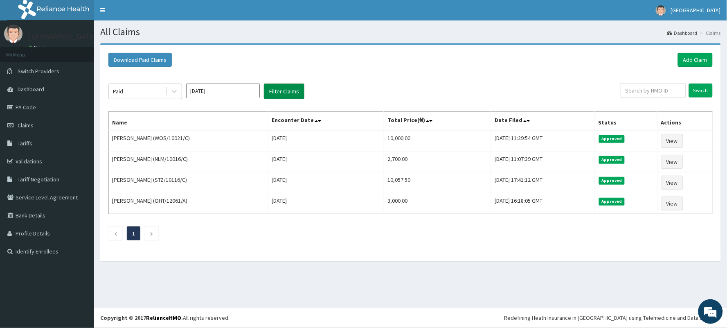
click at [277, 90] on button "Filter Claims" at bounding box center [284, 91] width 41 height 16
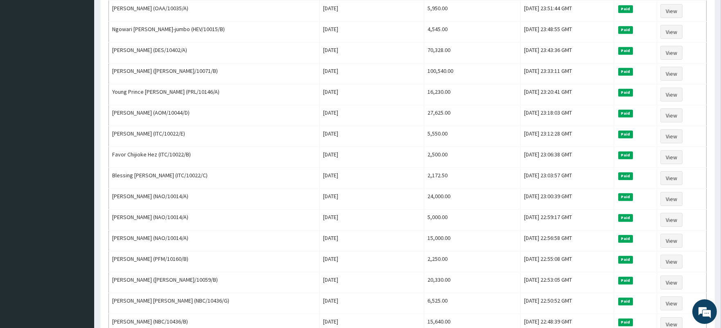
scroll to position [934, 0]
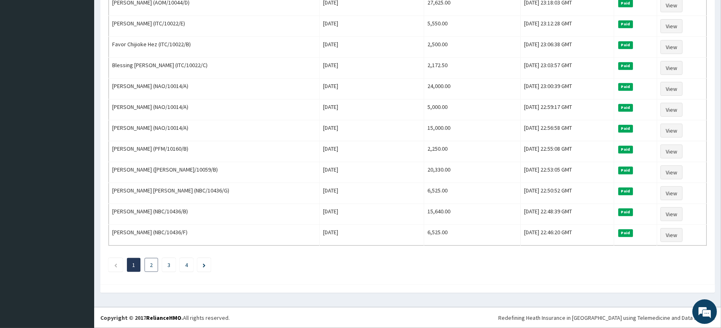
click at [151, 264] on link "2" at bounding box center [151, 264] width 3 height 7
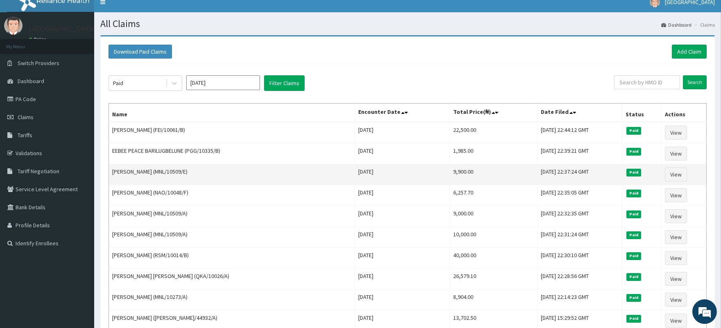
scroll to position [0, 0]
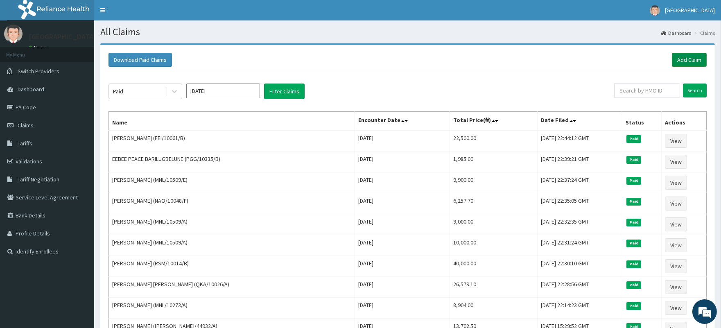
click at [689, 63] on link "Add Claim" at bounding box center [689, 60] width 35 height 14
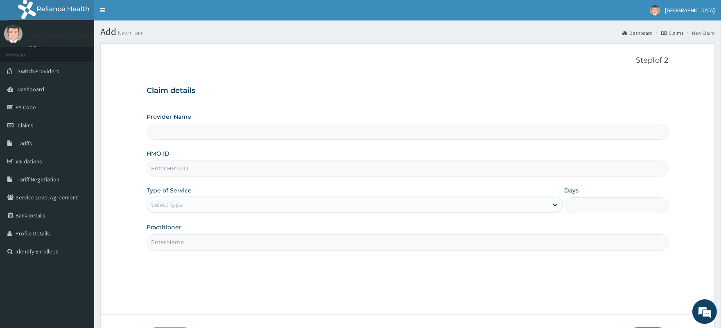
type input "[GEOGRAPHIC_DATA]"
click at [242, 171] on input "HMO ID" at bounding box center [407, 168] width 521 height 16
type input "FBL/10203/A"
click at [207, 201] on div "Select type" at bounding box center [347, 204] width 400 height 13
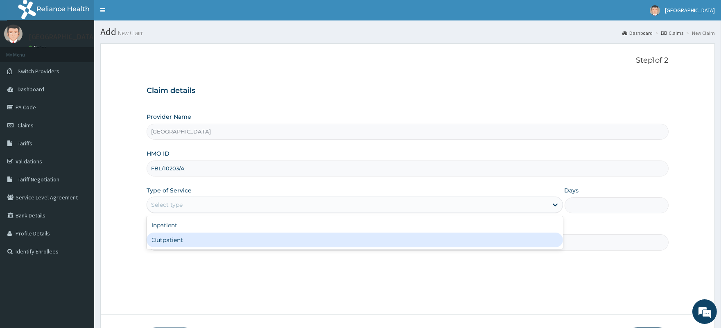
click at [192, 240] on div "Outpatient" at bounding box center [355, 239] width 416 height 15
type input "1"
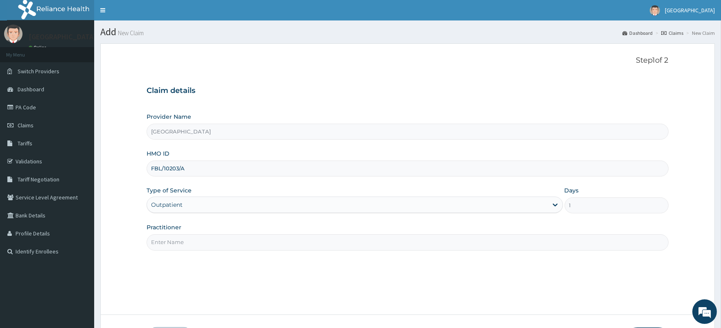
click at [187, 235] on input "Practitioner" at bounding box center [407, 242] width 521 height 16
type input "[PERSON_NAME]"
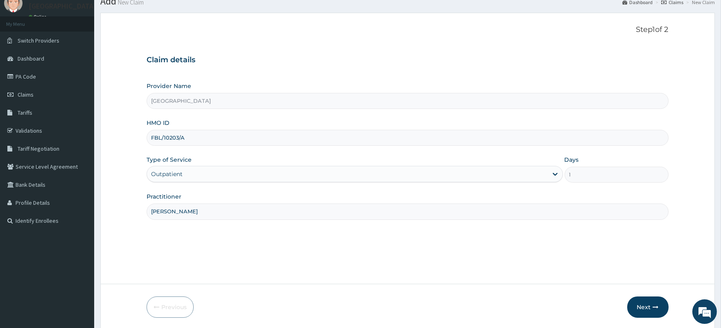
scroll to position [60, 0]
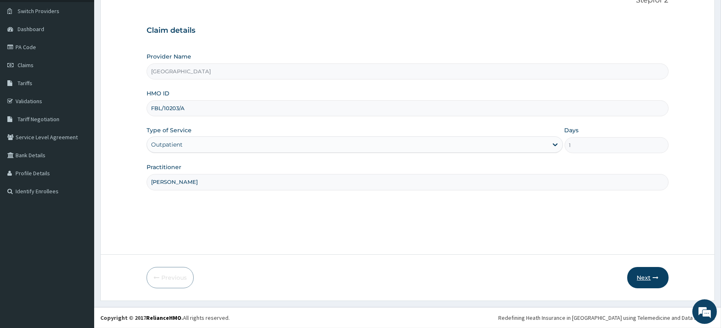
click at [640, 277] on button "Next" at bounding box center [647, 277] width 41 height 21
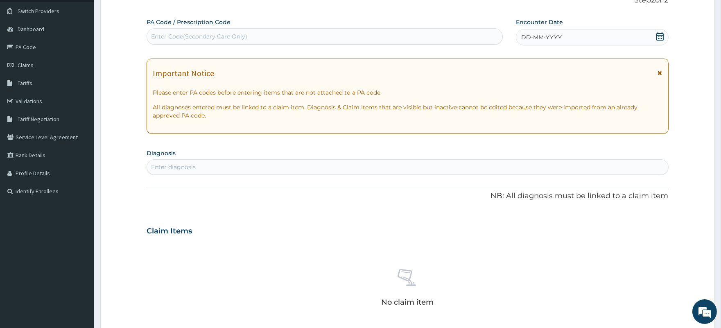
click at [659, 36] on icon at bounding box center [660, 36] width 8 height 8
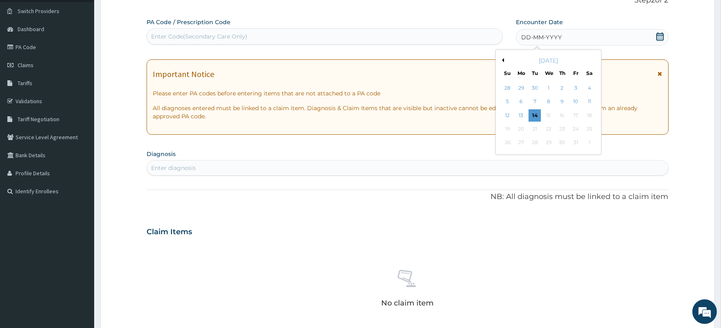
click at [501, 59] on button "Previous Month" at bounding box center [502, 60] width 4 height 4
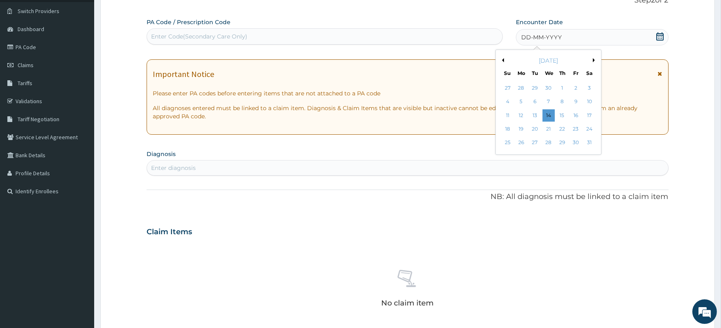
click at [501, 59] on button "Previous Month" at bounding box center [502, 60] width 4 height 4
click at [576, 102] on div "10" at bounding box center [575, 102] width 12 height 12
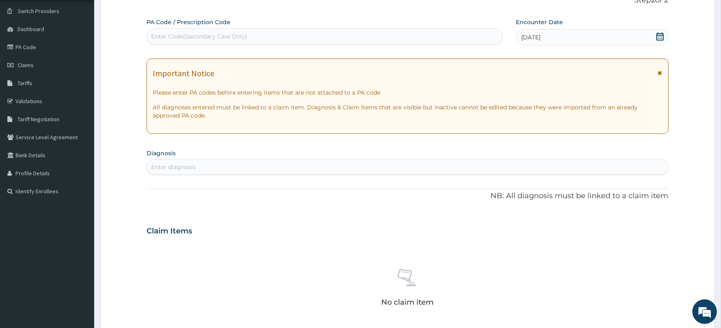
click at [250, 165] on div "Enter diagnosis" at bounding box center [407, 166] width 521 height 13
type input "Other severe and complicated"
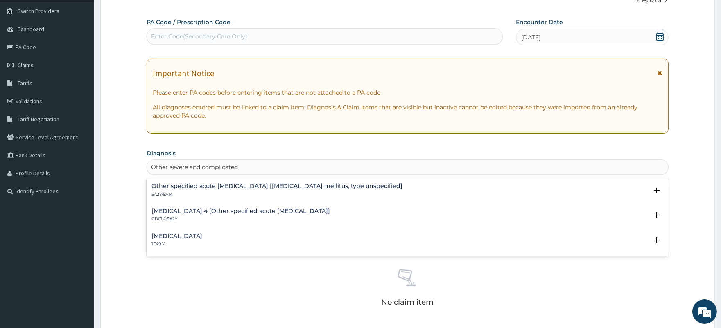
click at [202, 237] on h4 "[MEDICAL_DATA]" at bounding box center [176, 236] width 51 height 6
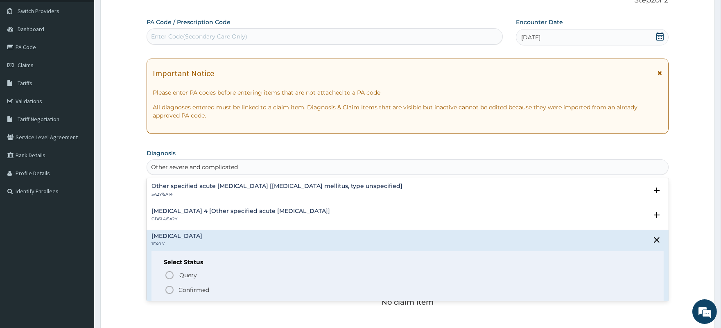
click at [186, 289] on p "Confirmed" at bounding box center [193, 290] width 31 height 8
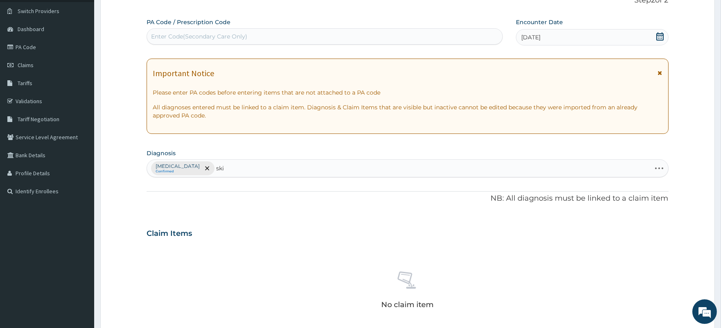
type input "skin"
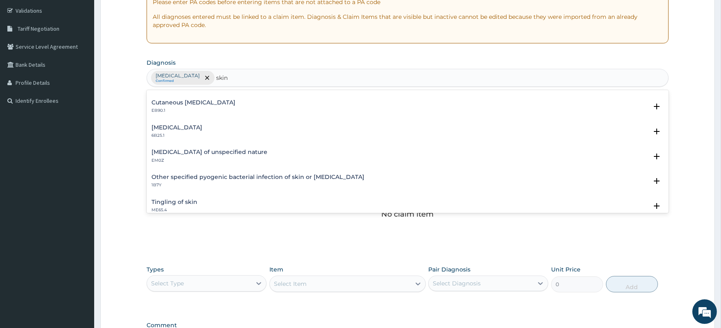
scroll to position [483, 0]
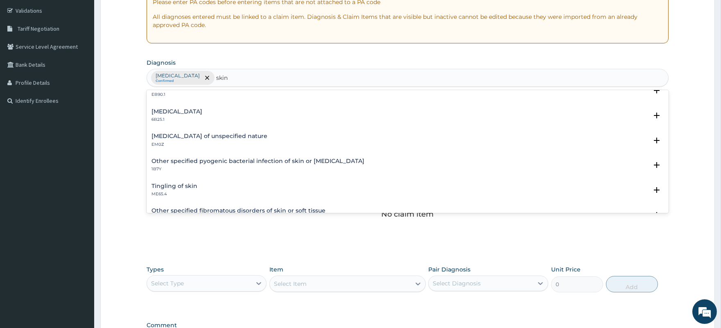
click at [221, 137] on h4 "[MEDICAL_DATA] of unspecified nature" at bounding box center [209, 136] width 116 height 6
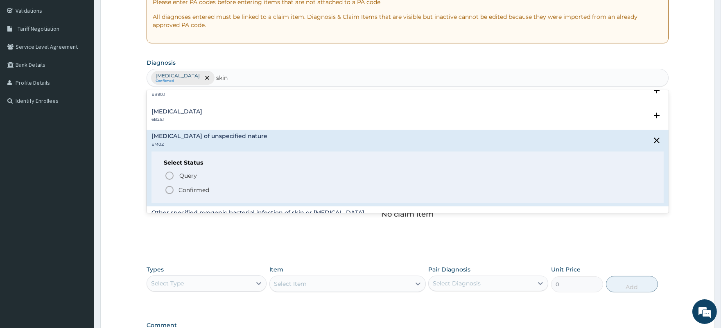
click at [194, 187] on p "Confirmed" at bounding box center [193, 190] width 31 height 8
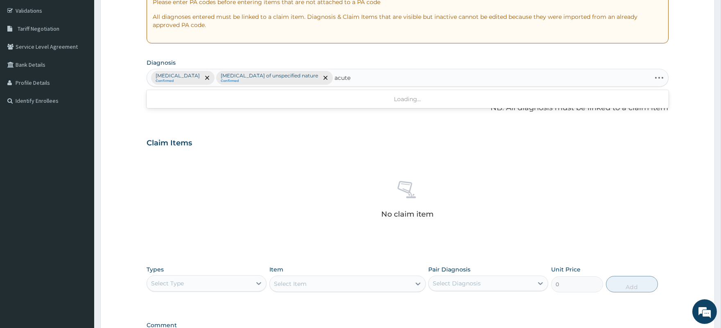
type input "acute"
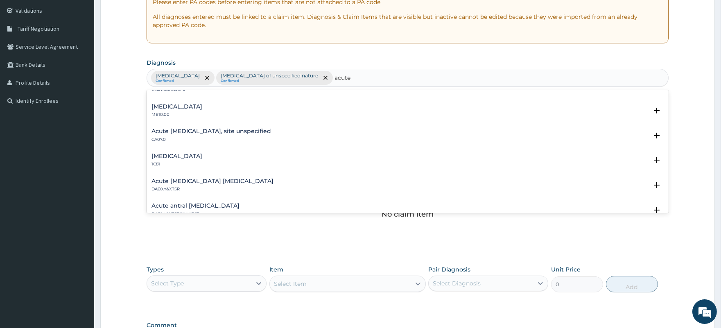
scroll to position [866, 0]
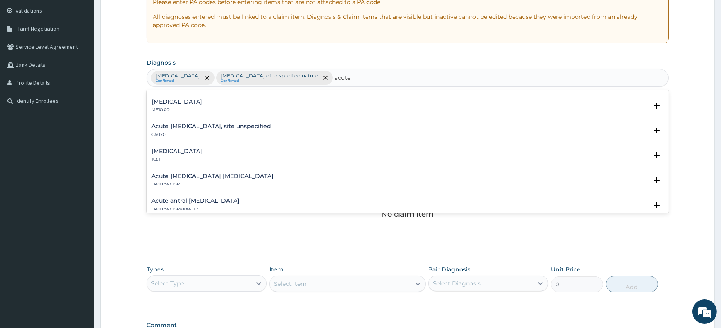
click at [258, 124] on h4 "Acute [MEDICAL_DATA], site unspecified" at bounding box center [210, 126] width 119 height 6
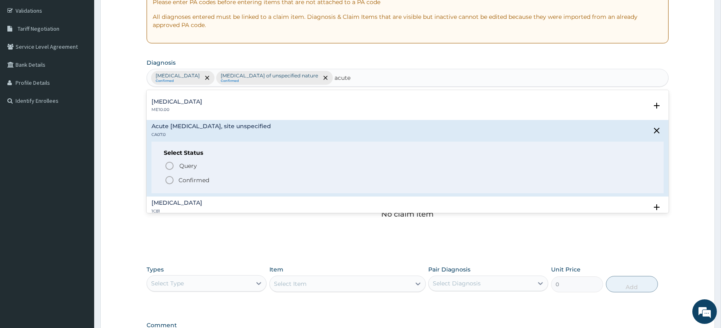
click at [194, 183] on span "Confirmed" at bounding box center [408, 180] width 486 height 10
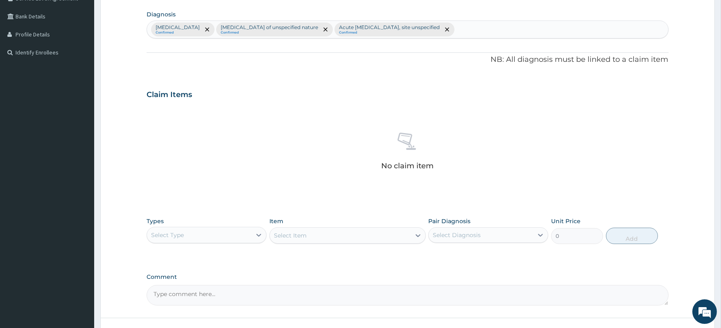
scroll to position [262, 0]
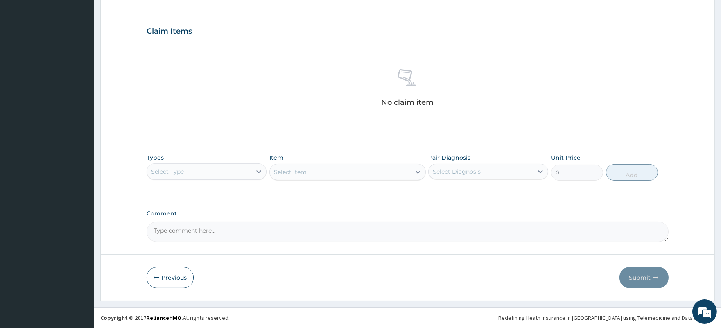
click at [220, 171] on div "Select Type" at bounding box center [199, 171] width 104 height 13
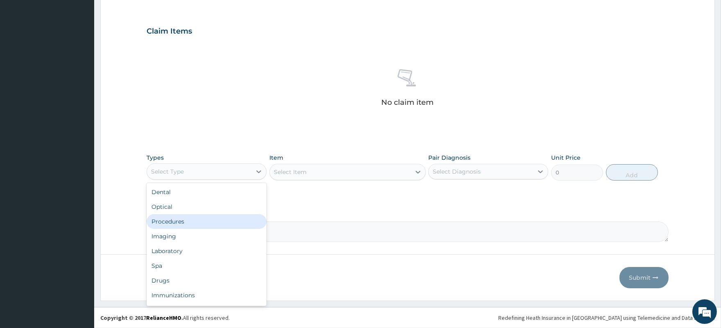
click at [196, 223] on div "Procedures" at bounding box center [207, 221] width 120 height 15
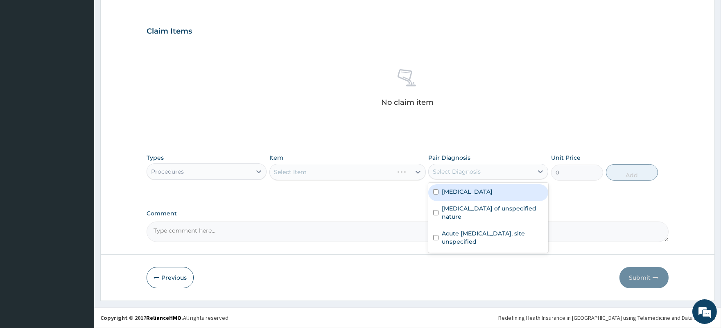
click at [489, 173] on div "Select Diagnosis" at bounding box center [480, 171] width 104 height 13
click at [484, 195] on label "[MEDICAL_DATA]" at bounding box center [467, 191] width 51 height 8
checkbox input "true"
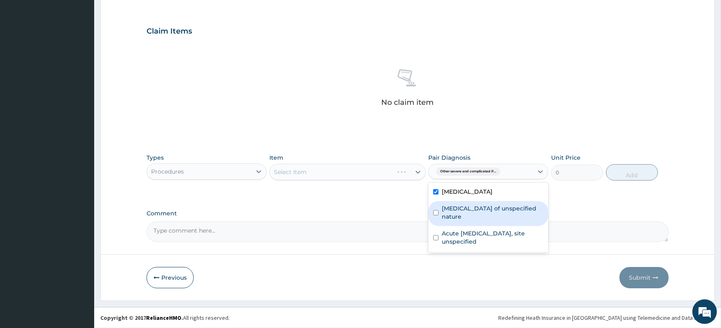
drag, startPoint x: 485, startPoint y: 213, endPoint x: 482, endPoint y: 227, distance: 14.2
click at [485, 214] on label "[MEDICAL_DATA] of unspecified nature" at bounding box center [492, 212] width 101 height 16
checkbox input "true"
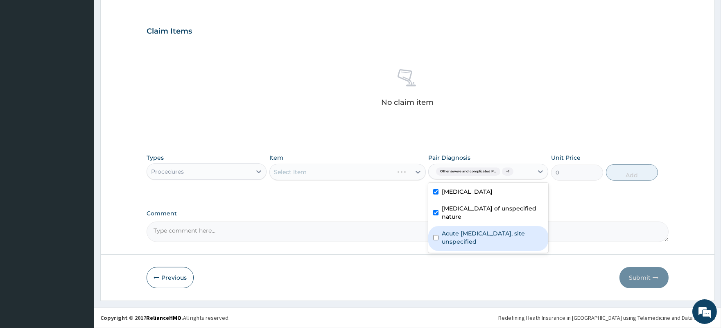
click at [482, 233] on label "Acute [MEDICAL_DATA], site unspecified" at bounding box center [492, 237] width 101 height 16
checkbox input "true"
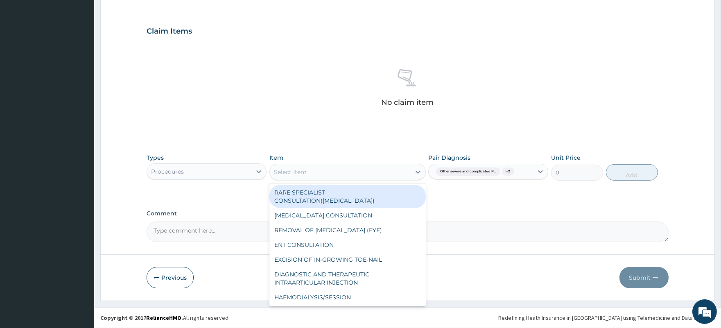
click at [358, 173] on div "Select Item" at bounding box center [340, 171] width 141 height 13
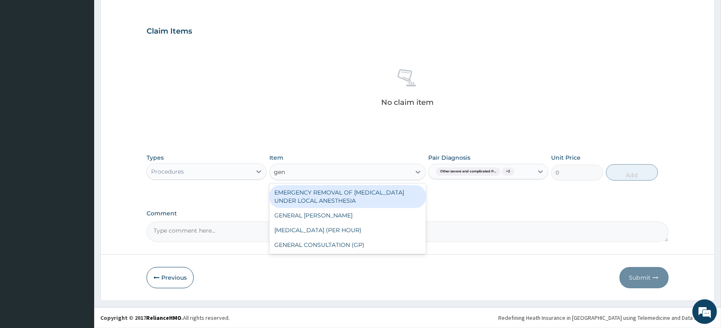
type input "gene"
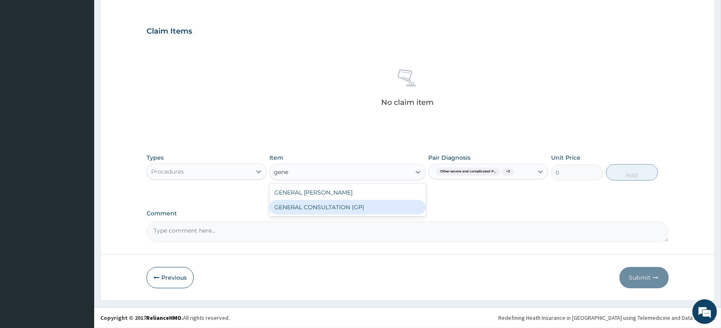
click at [356, 209] on div "GENERAL CONSULTATION (GP)" at bounding box center [347, 207] width 156 height 15
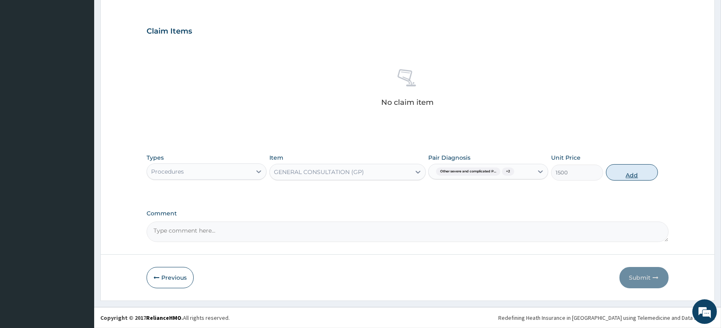
click at [642, 171] on button "Add" at bounding box center [632, 172] width 52 height 16
type input "0"
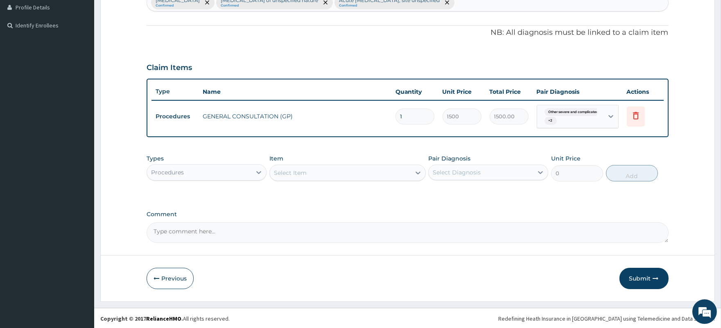
click at [232, 168] on div "Procedures" at bounding box center [199, 172] width 104 height 13
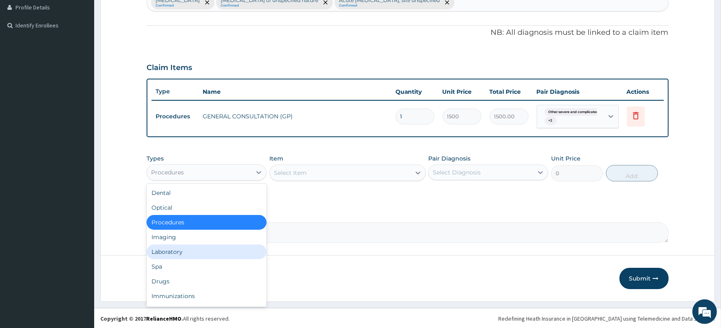
click at [206, 248] on div "Laboratory" at bounding box center [207, 251] width 120 height 15
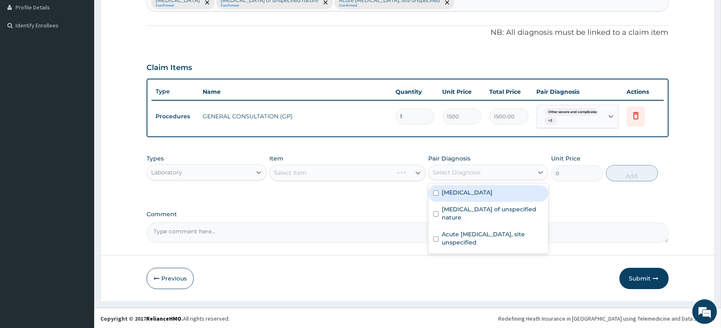
click at [499, 168] on div "Select Diagnosis" at bounding box center [480, 172] width 104 height 13
click at [491, 194] on label "[MEDICAL_DATA]" at bounding box center [467, 192] width 51 height 8
checkbox input "true"
click at [354, 172] on div "Select Item" at bounding box center [340, 172] width 141 height 13
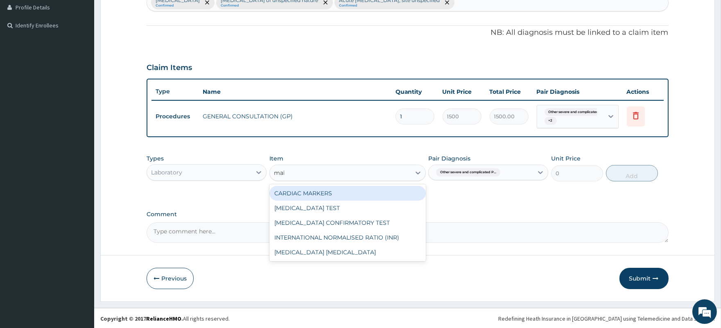
type input "mala"
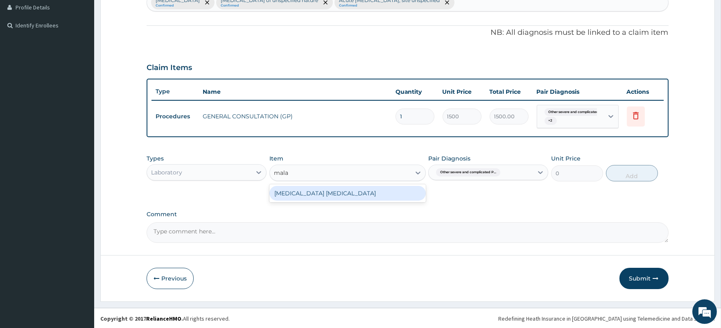
click at [356, 194] on div "[MEDICAL_DATA] [MEDICAL_DATA]" at bounding box center [347, 193] width 156 height 15
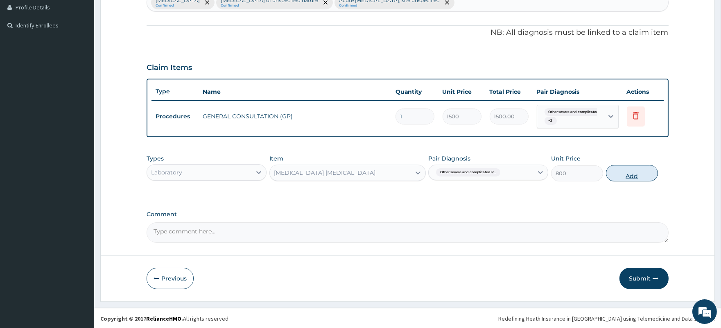
click at [636, 174] on button "Add" at bounding box center [632, 173] width 52 height 16
type input "0"
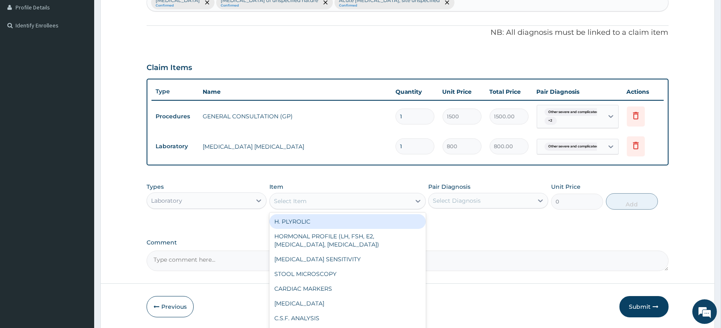
click at [297, 198] on div "Select Item" at bounding box center [290, 201] width 33 height 8
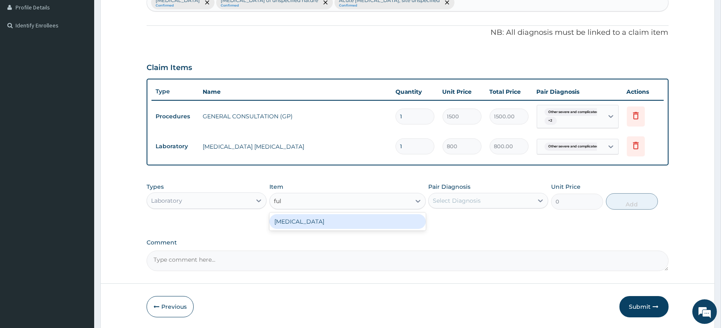
type input "full"
click at [297, 223] on div "[MEDICAL_DATA]" at bounding box center [347, 221] width 156 height 15
type input "1500"
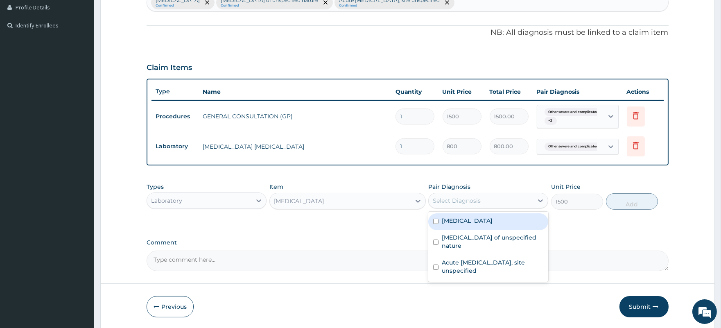
click at [496, 205] on div "Select Diagnosis" at bounding box center [480, 200] width 104 height 13
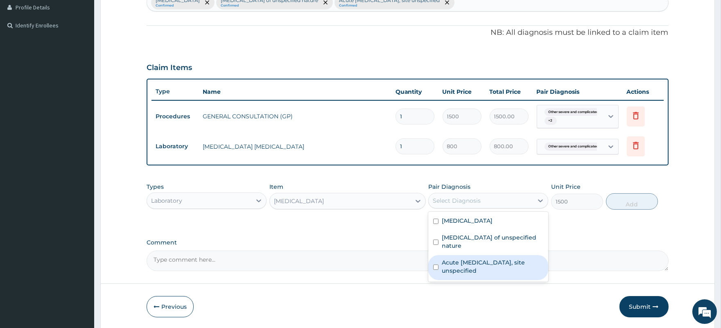
click at [509, 264] on label "Acute [MEDICAL_DATA], site unspecified" at bounding box center [492, 266] width 101 height 16
checkbox input "true"
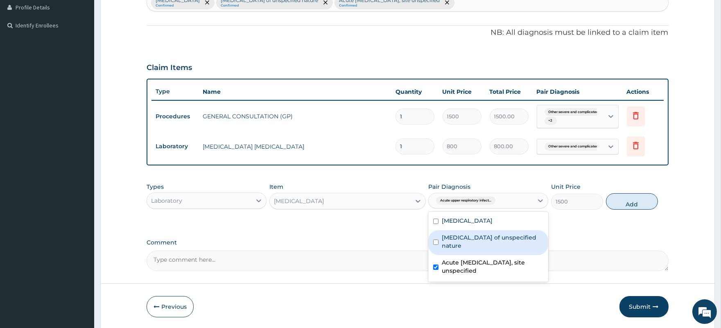
click at [536, 245] on label "[MEDICAL_DATA] of unspecified nature" at bounding box center [492, 241] width 101 height 16
checkbox input "true"
click at [647, 197] on button "Add" at bounding box center [632, 201] width 52 height 16
type input "0"
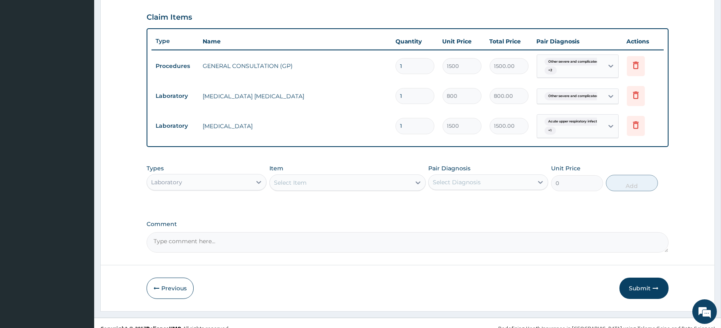
scroll to position [286, 0]
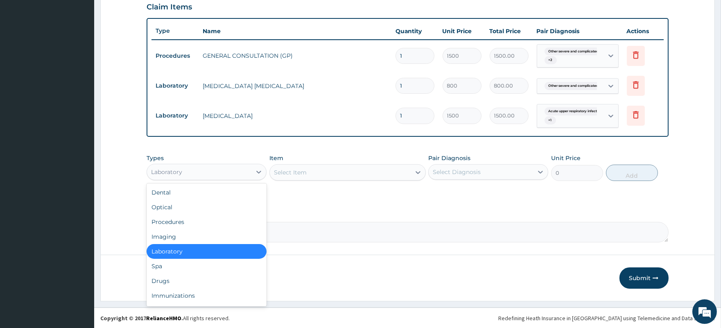
click at [224, 167] on div "Laboratory" at bounding box center [199, 171] width 104 height 13
click at [170, 277] on div "Drugs" at bounding box center [207, 280] width 120 height 15
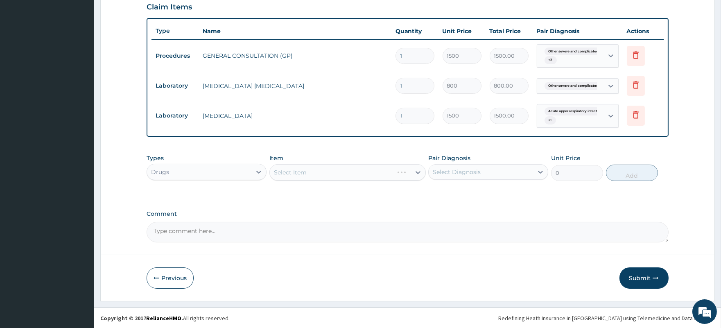
click at [457, 171] on div "Select Diagnosis" at bounding box center [457, 172] width 48 height 8
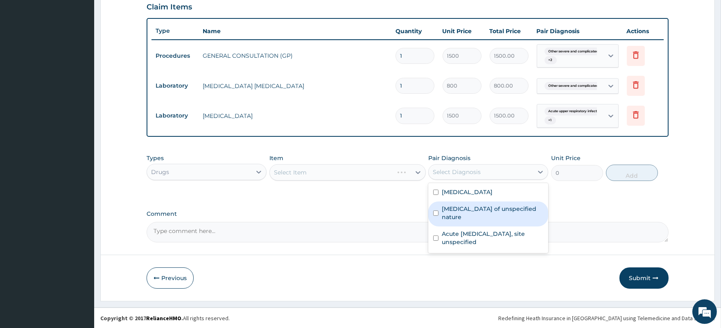
click at [476, 218] on label "[MEDICAL_DATA] of unspecified nature" at bounding box center [492, 213] width 101 height 16
checkbox input "true"
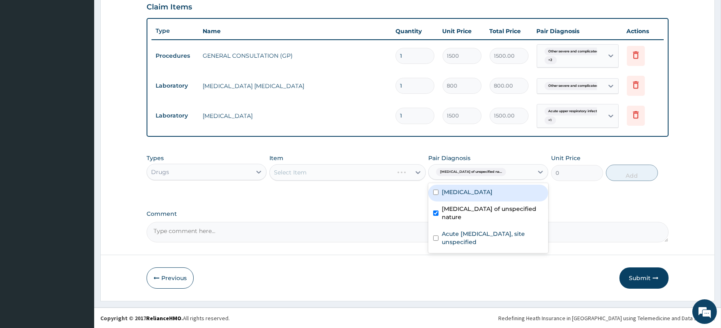
click at [483, 194] on label "[MEDICAL_DATA]" at bounding box center [467, 192] width 51 height 8
click at [480, 196] on label "[MEDICAL_DATA]" at bounding box center [467, 192] width 51 height 8
checkbox input "false"
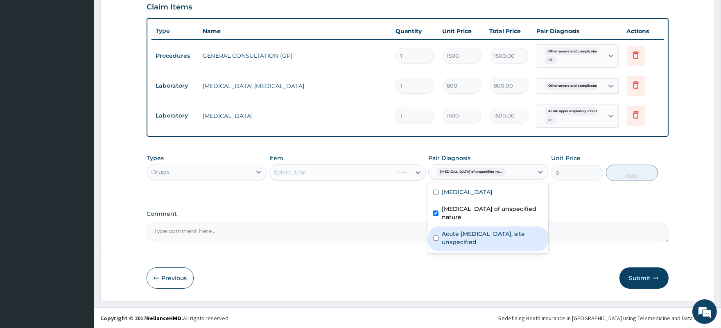
click at [478, 234] on label "Acute [MEDICAL_DATA], site unspecified" at bounding box center [492, 238] width 101 height 16
checkbox input "true"
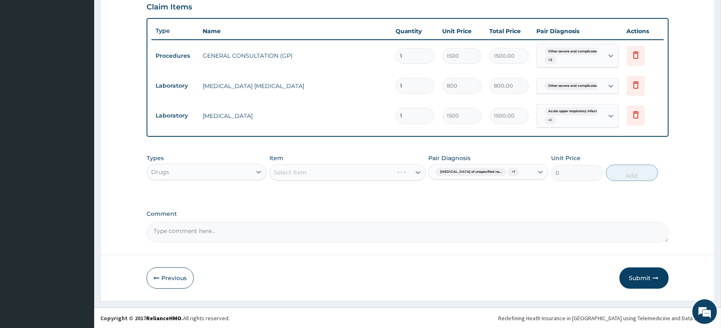
click at [336, 169] on div "Select Item" at bounding box center [347, 172] width 156 height 16
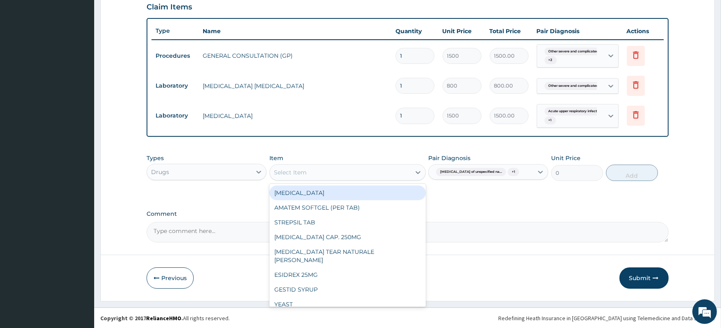
click at [336, 169] on div "Select Item" at bounding box center [340, 172] width 141 height 13
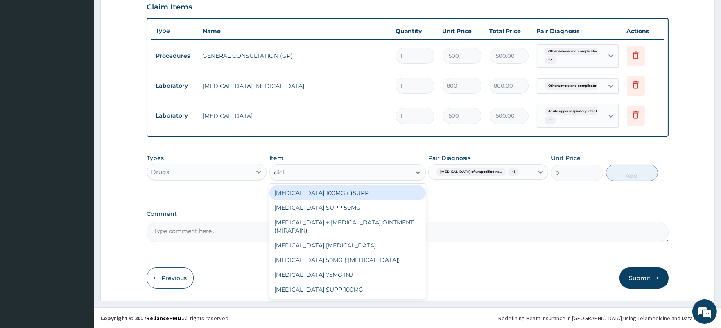
type input "diclo"
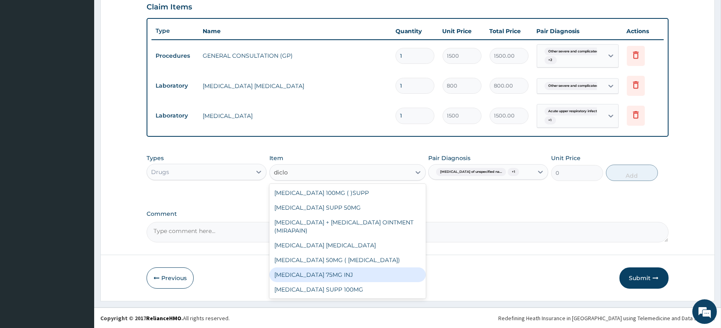
click at [345, 273] on div "[MEDICAL_DATA] 75MG INJ" at bounding box center [347, 274] width 156 height 15
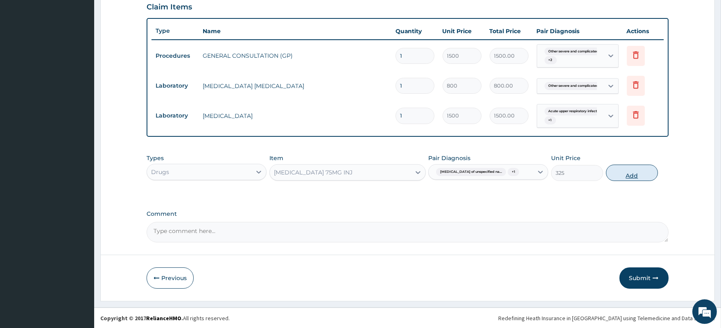
click at [629, 175] on button "Add" at bounding box center [632, 173] width 52 height 16
type input "0"
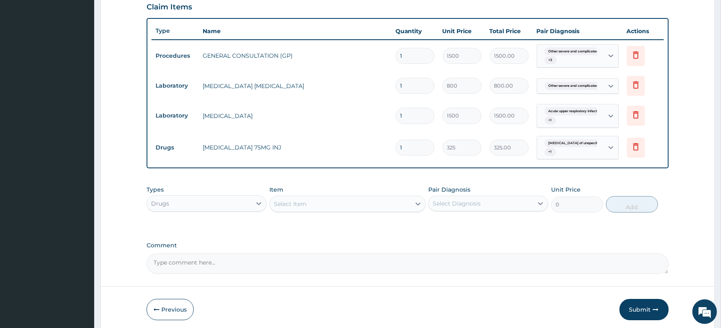
click at [316, 203] on div "Select Item" at bounding box center [340, 203] width 141 height 13
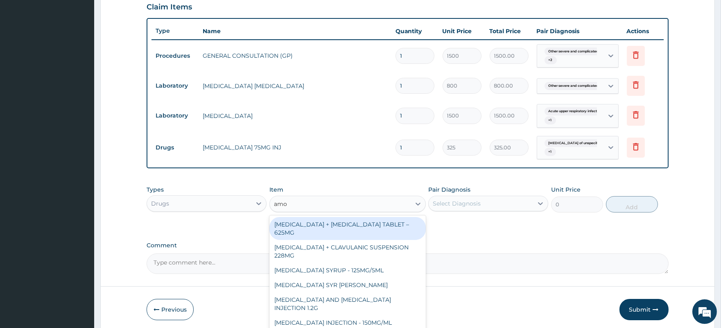
type input "amox"
click at [356, 224] on div "[MEDICAL_DATA] + [MEDICAL_DATA] TABLET – 625MG" at bounding box center [347, 228] width 156 height 23
type input "450"
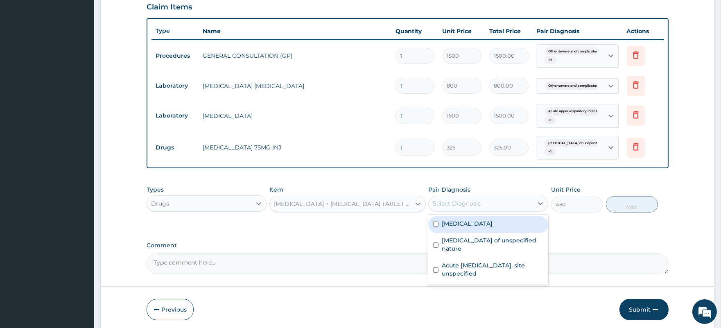
click at [449, 205] on div "Select Diagnosis" at bounding box center [457, 203] width 48 height 8
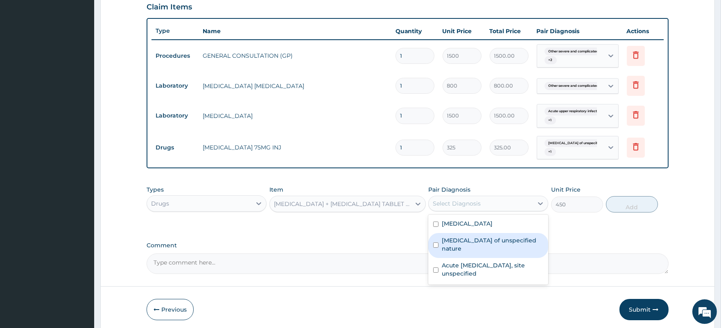
click at [473, 246] on label "[MEDICAL_DATA] of unspecified nature" at bounding box center [492, 244] width 101 height 16
checkbox input "true"
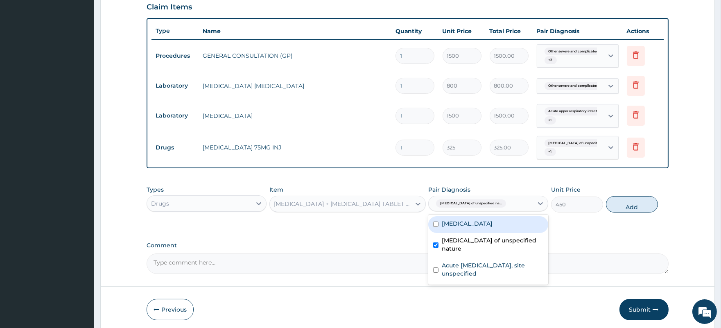
click at [481, 228] on label "[MEDICAL_DATA]" at bounding box center [467, 223] width 51 height 8
checkbox input "true"
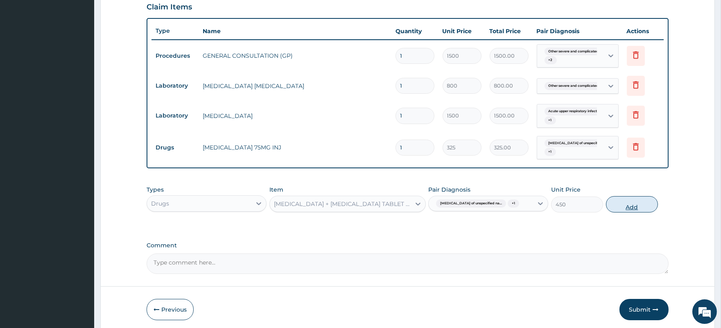
click at [635, 206] on button "Add" at bounding box center [632, 204] width 52 height 16
type input "0"
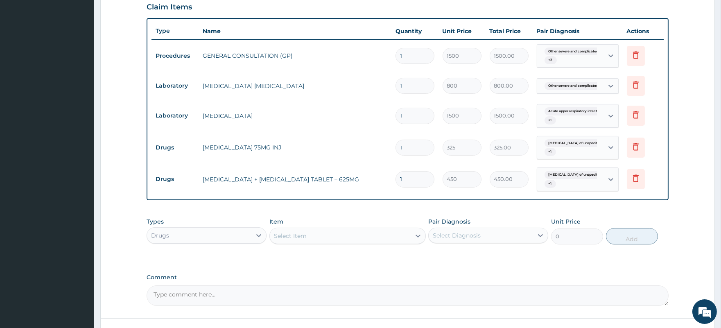
click at [338, 237] on div "Select Item" at bounding box center [340, 235] width 141 height 13
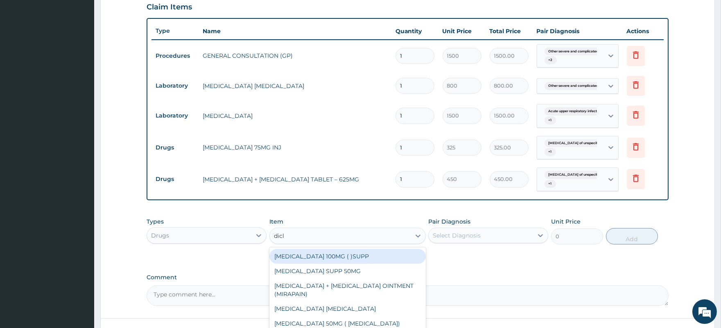
type input "diclo"
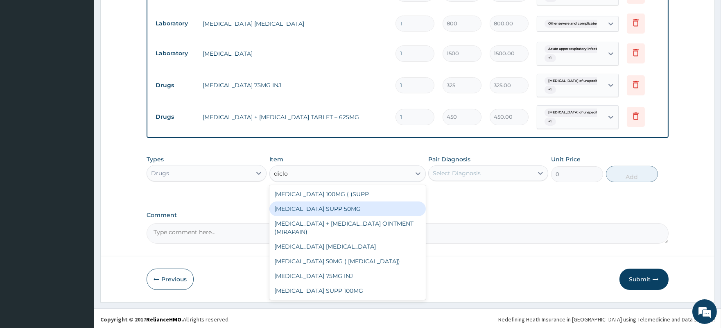
scroll to position [350, 0]
click at [376, 207] on div "[MEDICAL_DATA] SUPP 50MG" at bounding box center [347, 207] width 156 height 15
type input "125"
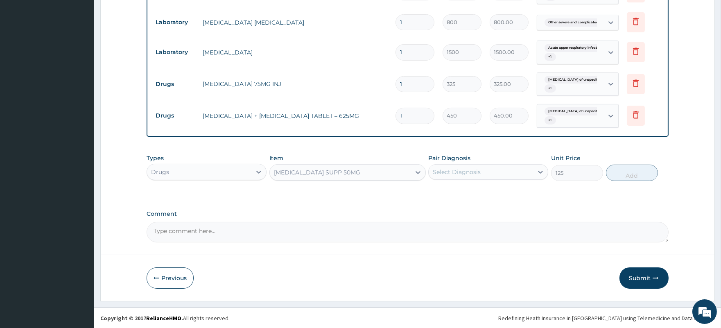
click at [461, 172] on div "Select Diagnosis" at bounding box center [457, 172] width 48 height 8
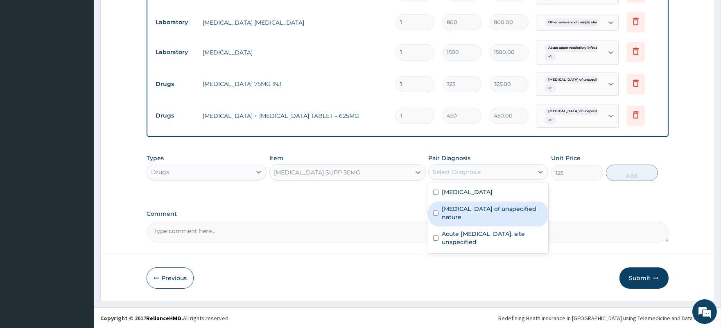
click at [471, 217] on label "[MEDICAL_DATA] of unspecified nature" at bounding box center [492, 213] width 101 height 16
checkbox input "true"
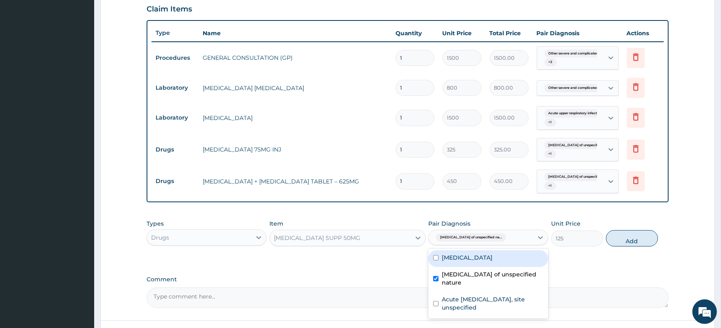
scroll to position [168, 0]
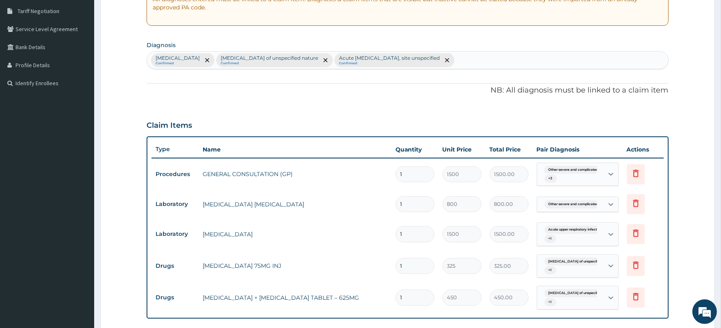
click at [611, 58] on div "[MEDICAL_DATA] Confirmed [MEDICAL_DATA] of unspecified nature Confirmed Acute […" at bounding box center [407, 60] width 521 height 17
type input "myalgia"
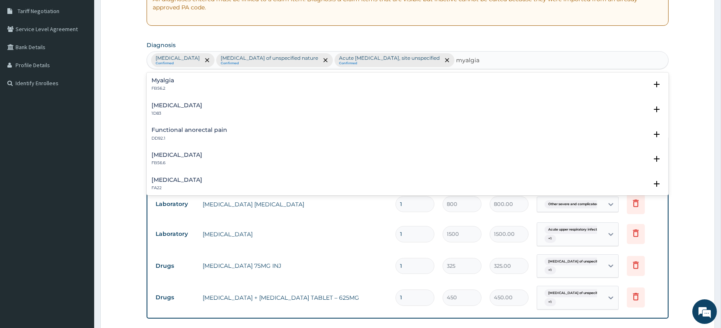
click at [173, 83] on h4 "Myalgia" at bounding box center [162, 80] width 23 height 6
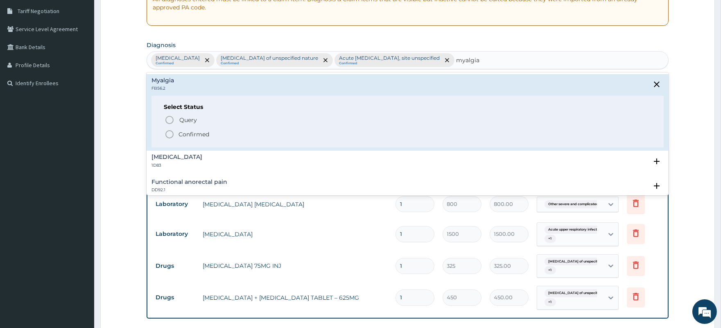
click at [198, 135] on p "Confirmed" at bounding box center [193, 134] width 31 height 8
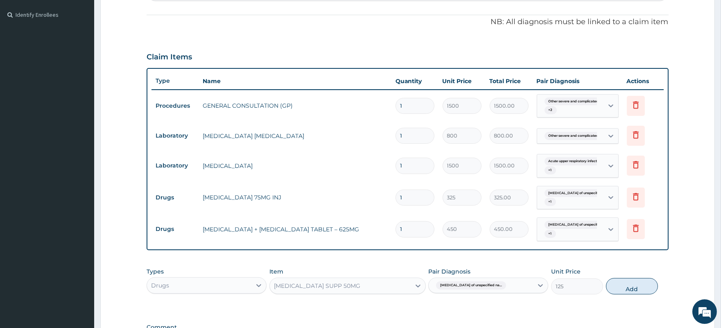
scroll to position [259, 0]
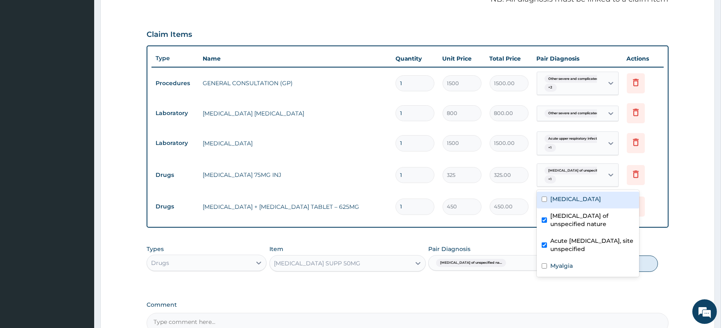
click at [577, 180] on div "[MEDICAL_DATA] of unspecified na... + 1" at bounding box center [569, 175] width 56 height 20
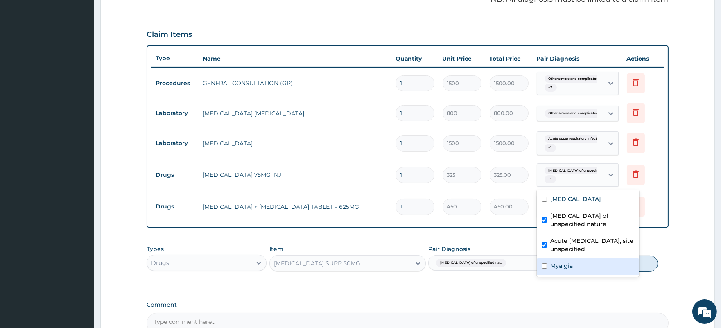
click at [578, 275] on div "Myalgia" at bounding box center [588, 266] width 102 height 17
checkbox input "true"
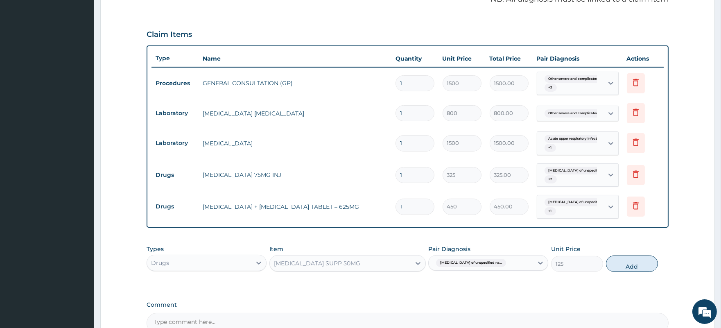
click at [442, 284] on div "Types Drugs Item [MEDICAL_DATA] SUPP 50MG Pair Diagnosis [MEDICAL_DATA] of unsp…" at bounding box center [407, 264] width 521 height 47
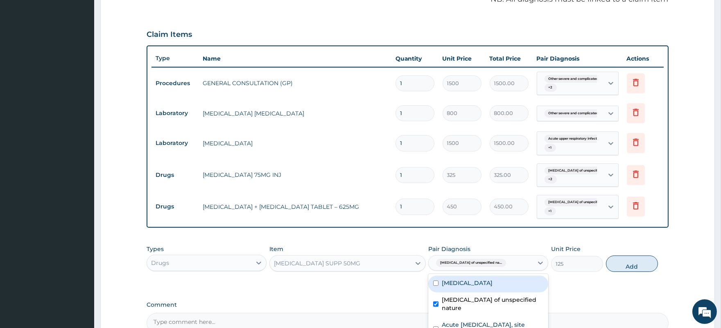
click at [517, 262] on div "[MEDICAL_DATA] of unspecified na..." at bounding box center [480, 263] width 104 height 14
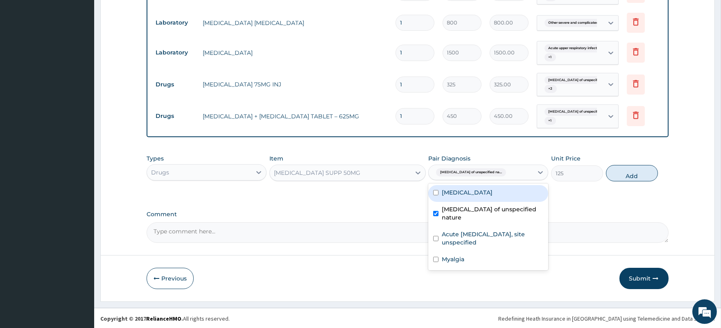
scroll to position [350, 0]
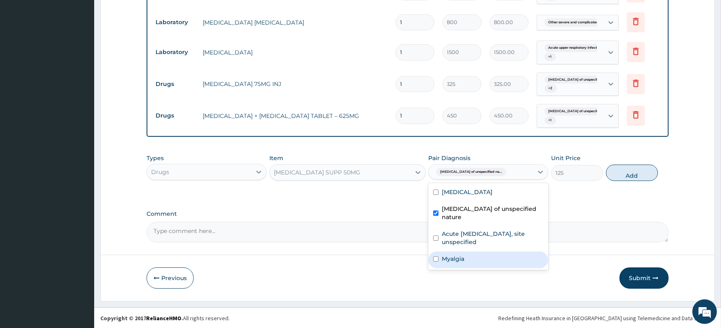
click at [458, 261] on label "Myalgia" at bounding box center [453, 259] width 23 height 8
checkbox input "true"
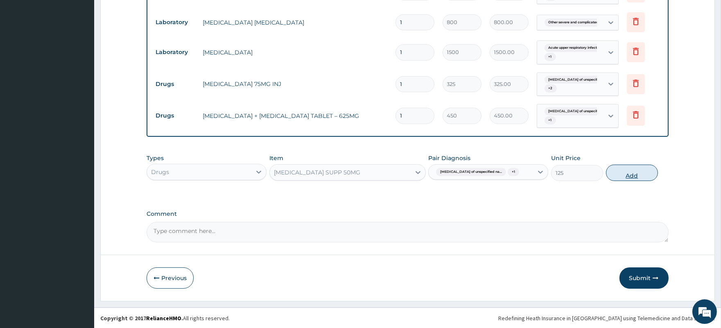
click at [632, 174] on button "Add" at bounding box center [632, 173] width 52 height 16
type input "0"
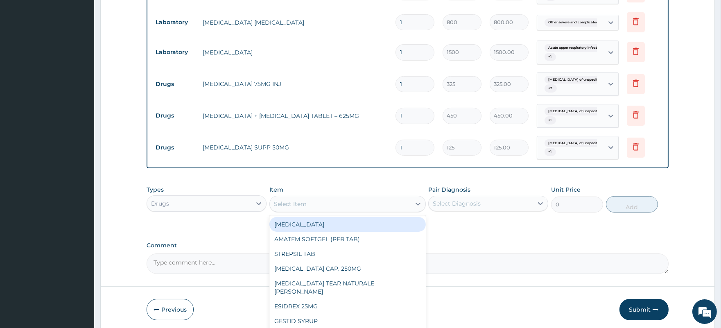
click at [309, 206] on div "Select Item" at bounding box center [340, 203] width 141 height 13
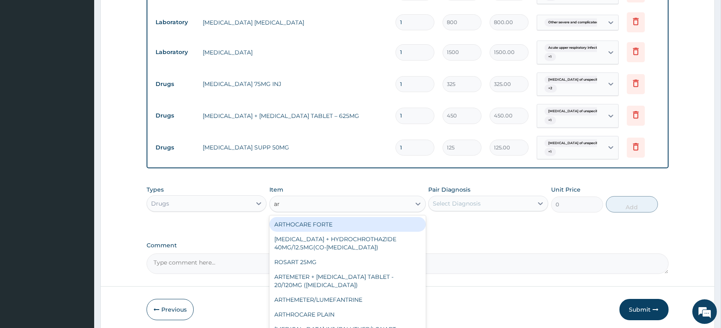
type input "art"
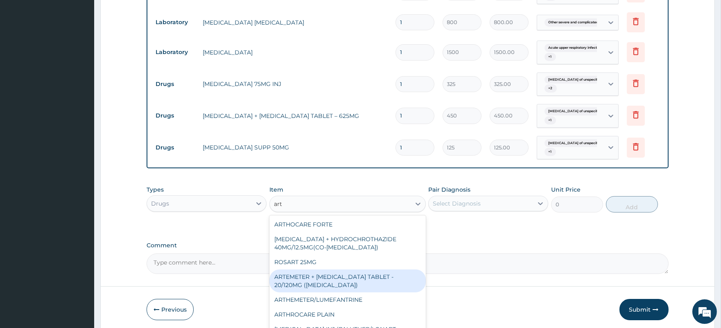
click at [331, 279] on div "ARTEMETER + [MEDICAL_DATA] TABLET - 20/120MG ([MEDICAL_DATA])" at bounding box center [347, 280] width 156 height 23
type input "120"
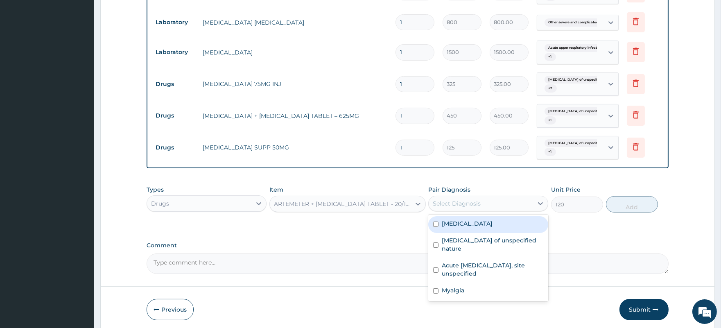
click at [498, 197] on div "Select Diagnosis" at bounding box center [480, 203] width 104 height 13
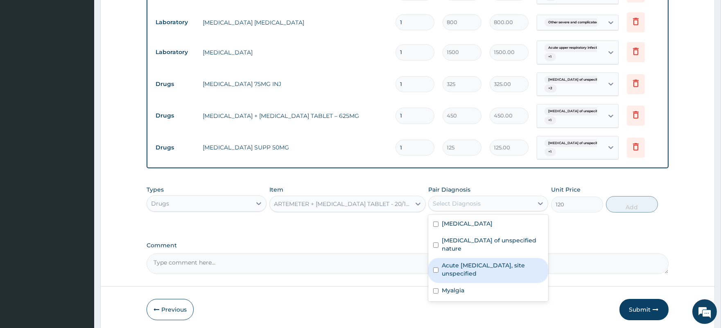
click at [484, 265] on label "Acute [MEDICAL_DATA], site unspecified" at bounding box center [492, 269] width 101 height 16
checkbox input "true"
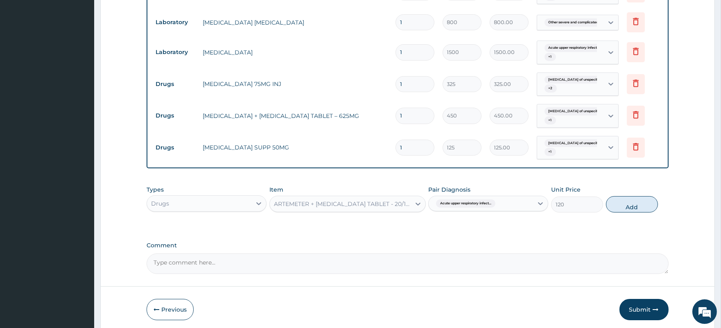
click at [632, 231] on div "PA Code / Prescription Code Enter Code(Secondary Care Only) Encounter Date [DAT…" at bounding box center [407, 1] width 521 height 546
click at [632, 203] on button "Add" at bounding box center [632, 204] width 52 height 16
type input "0"
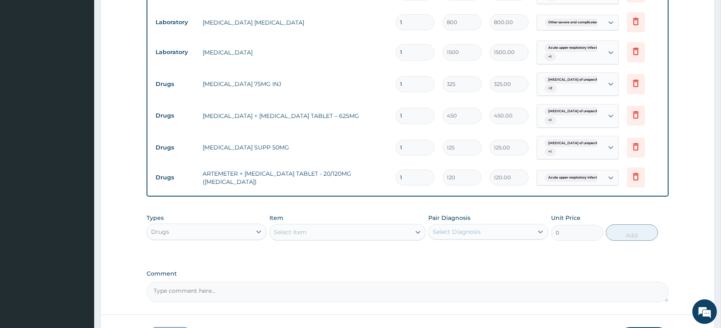
type input "0.00"
type input "2"
type input "240.00"
type input "24"
type input "2880.00"
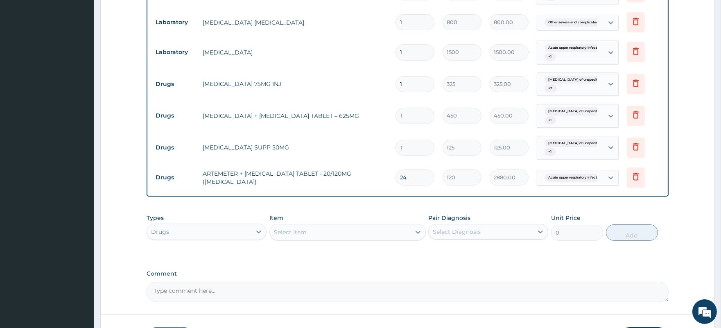
type input "24"
click at [414, 148] on input "1" at bounding box center [414, 148] width 39 height 16
click at [294, 234] on div "Select Item" at bounding box center [290, 232] width 33 height 8
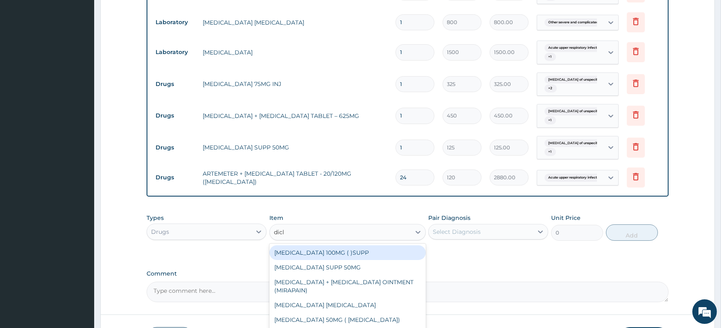
type input "diclo"
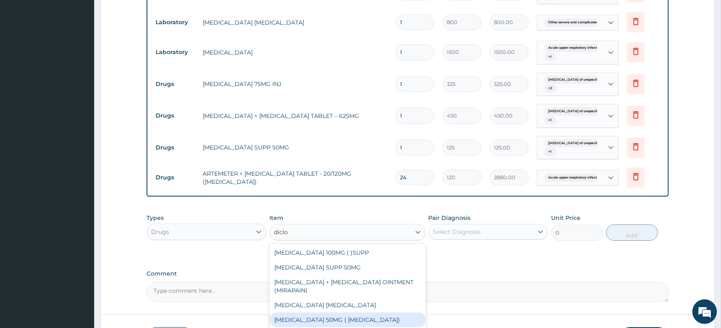
click at [361, 320] on div "[MEDICAL_DATA] 50MG ( [MEDICAL_DATA])" at bounding box center [347, 319] width 156 height 15
type input "37.5"
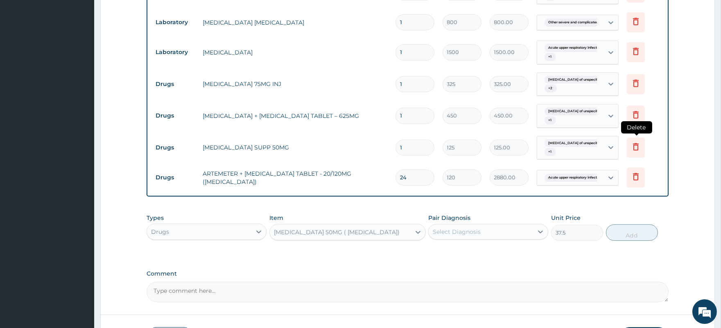
click at [636, 145] on icon at bounding box center [636, 147] width 10 height 10
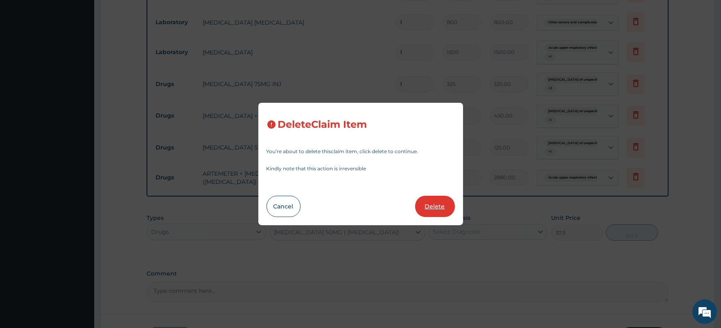
click at [436, 207] on button "Delete" at bounding box center [435, 206] width 40 height 21
type input "24"
type input "120"
type input "2880.00"
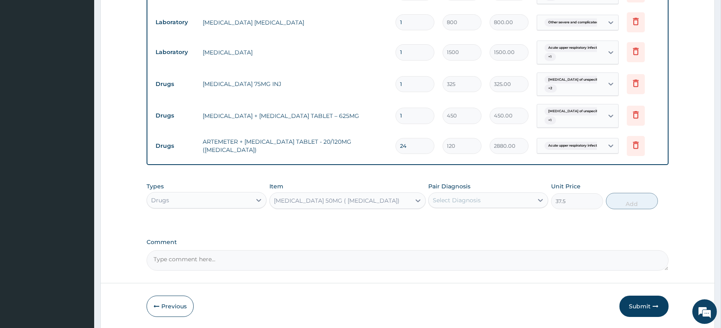
click at [471, 201] on div "Select Diagnosis" at bounding box center [457, 200] width 48 height 8
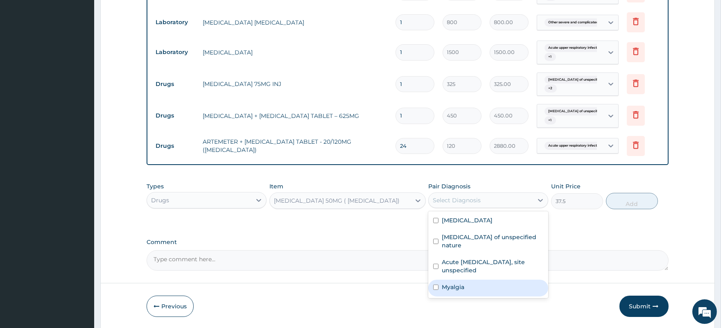
click at [477, 285] on div "Myalgia" at bounding box center [488, 288] width 120 height 17
checkbox input "true"
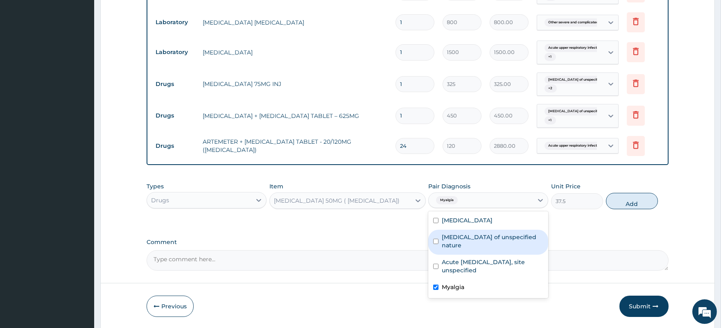
click at [487, 243] on label "[MEDICAL_DATA] of unspecified nature" at bounding box center [492, 241] width 101 height 16
checkbox input "true"
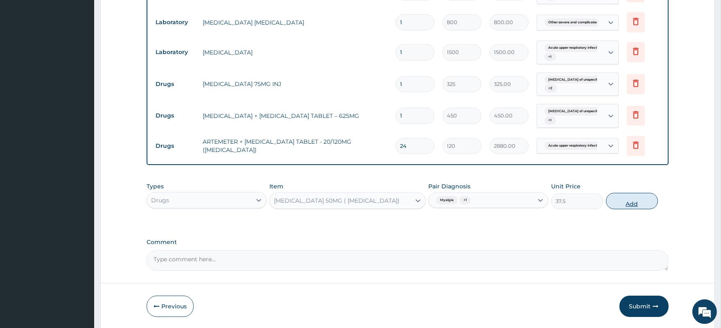
click at [636, 203] on button "Add" at bounding box center [632, 201] width 52 height 16
type input "0"
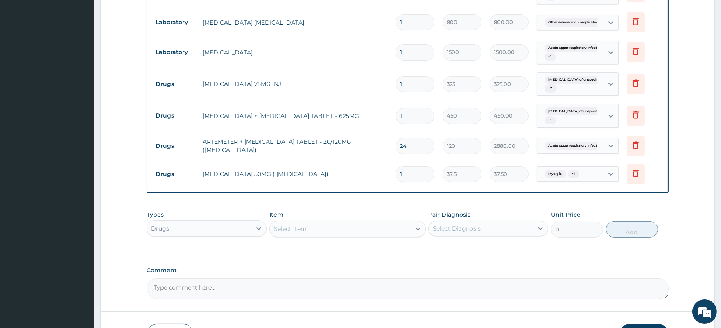
type input "10"
type input "375.00"
drag, startPoint x: 401, startPoint y: 174, endPoint x: 395, endPoint y: 174, distance: 6.5
click at [395, 174] on input "10" at bounding box center [414, 174] width 39 height 16
type input "20"
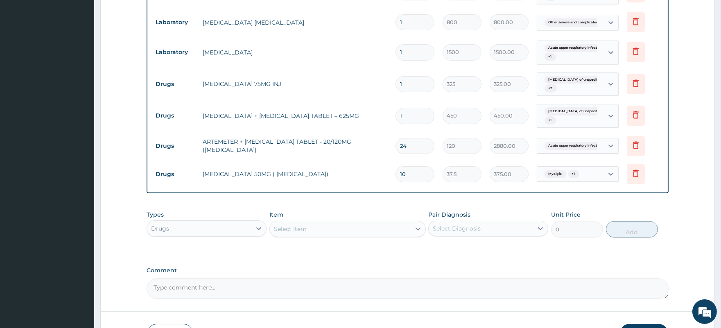
type input "750.00"
type input "20"
click at [407, 113] on input "1" at bounding box center [414, 116] width 39 height 16
type input "14"
type input "6300.00"
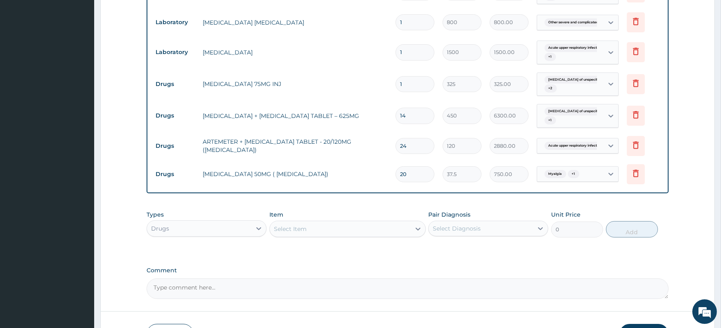
type input "15"
type input "6750.00"
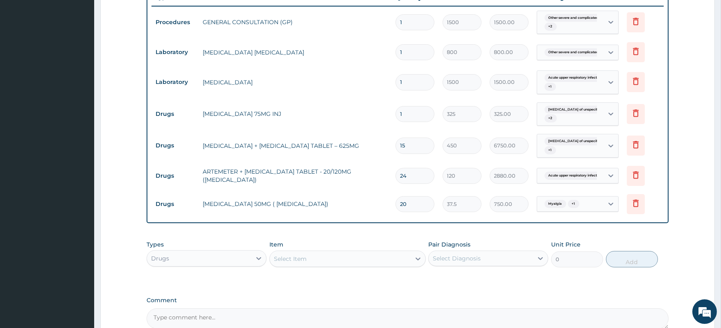
scroll to position [407, 0]
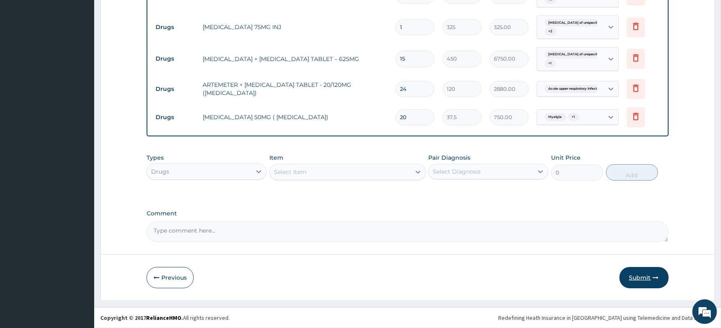
type input "15"
click at [643, 279] on button "Submit" at bounding box center [643, 277] width 49 height 21
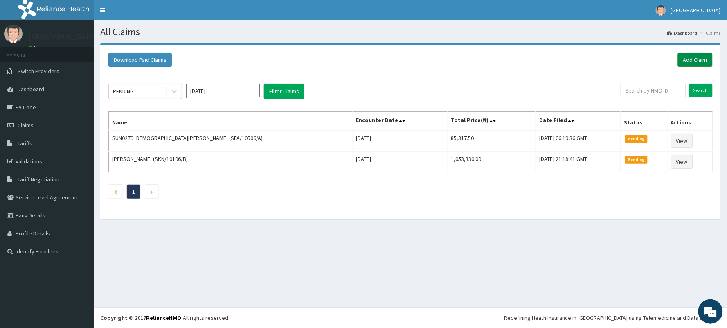
click at [683, 60] on link "Add Claim" at bounding box center [695, 60] width 35 height 14
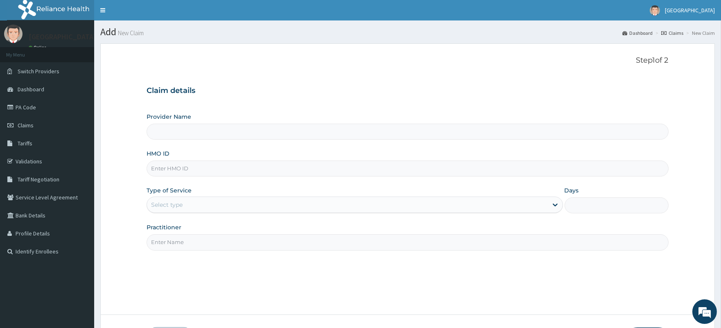
type input "[GEOGRAPHIC_DATA]"
click at [169, 162] on input "HMO ID" at bounding box center [407, 168] width 521 height 16
paste input "GPP/10037/A"
type input "GPP/10037/A"
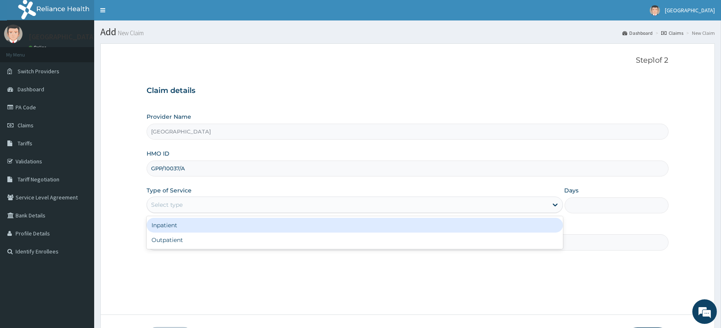
drag, startPoint x: 173, startPoint y: 205, endPoint x: 177, endPoint y: 227, distance: 22.1
click at [173, 205] on div "Select type" at bounding box center [167, 205] width 32 height 8
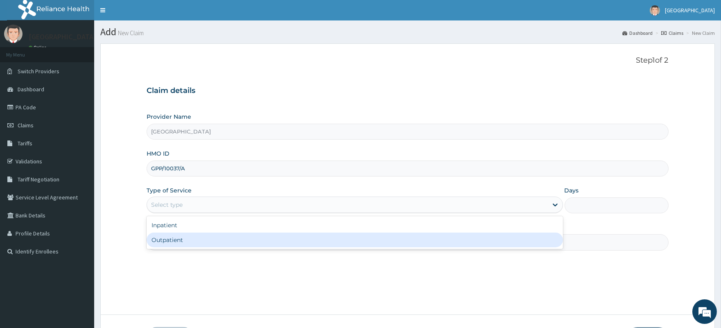
click at [178, 239] on div "Outpatient" at bounding box center [355, 239] width 416 height 15
type input "1"
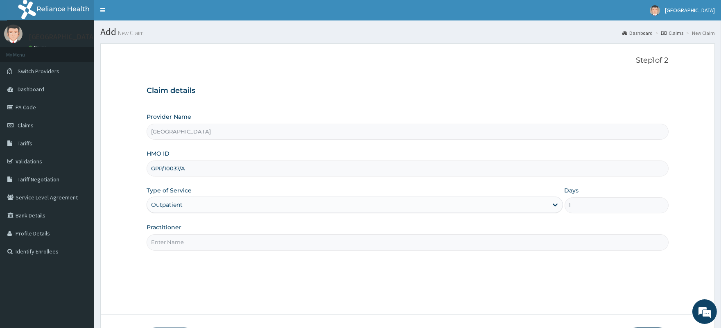
click at [196, 247] on input "Practitioner" at bounding box center [407, 242] width 521 height 16
type input "[PERSON_NAME]"
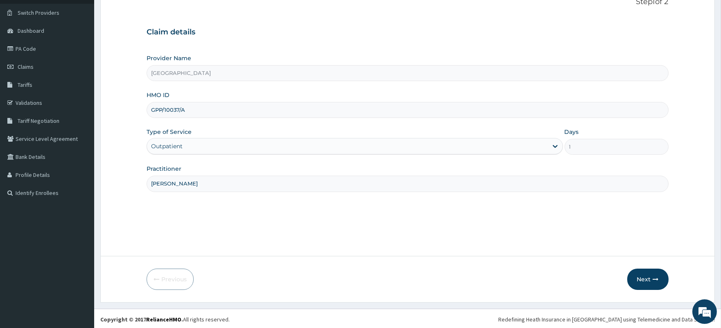
scroll to position [60, 0]
click at [645, 275] on button "Next" at bounding box center [647, 277] width 41 height 21
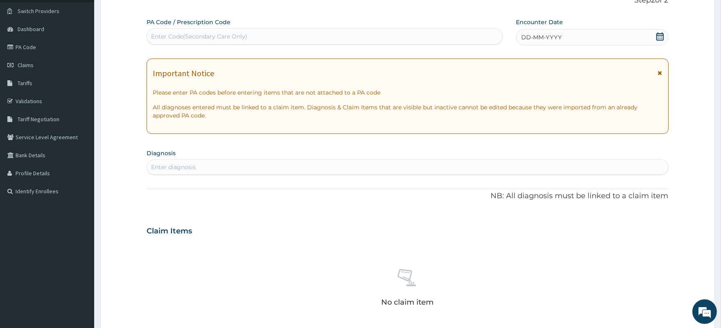
click at [397, 37] on div "Enter Code(Secondary Care Only)" at bounding box center [324, 36] width 355 height 13
paste input "PA/B4A266"
type input "PA/B4A266"
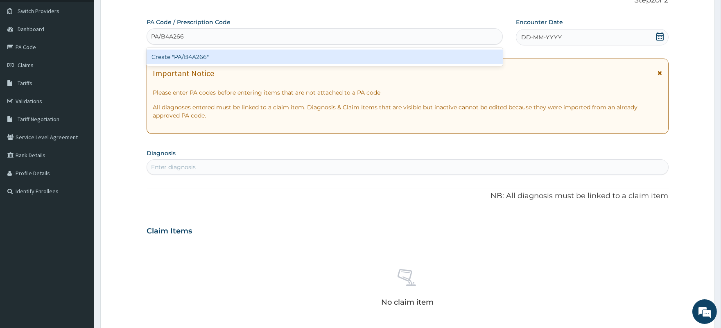
click at [337, 59] on div "Create "PA/B4A266"" at bounding box center [325, 57] width 356 height 15
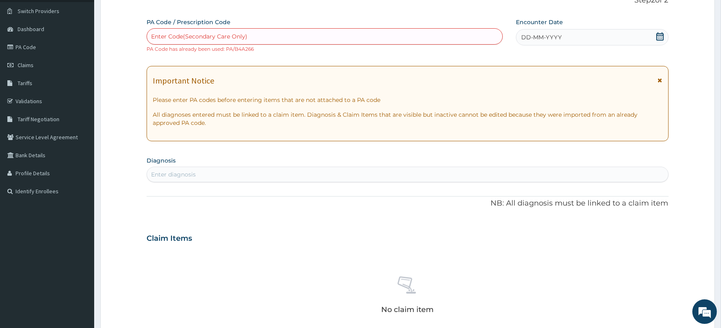
paste input "PA/992A0C"
type input "PA/992A0C"
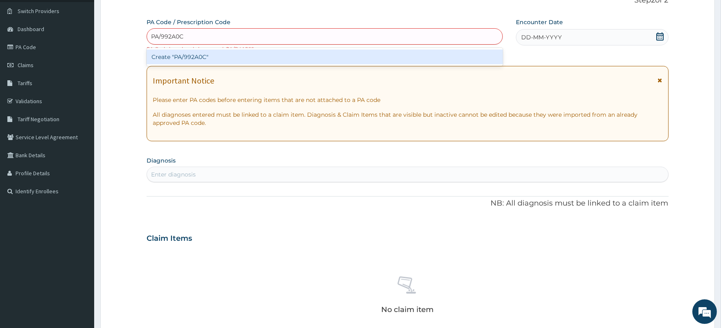
click at [237, 55] on div "Create "PA/992A0C"" at bounding box center [325, 57] width 356 height 15
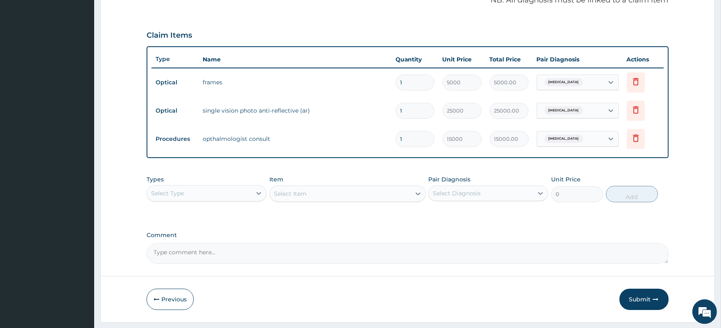
scroll to position [280, 0]
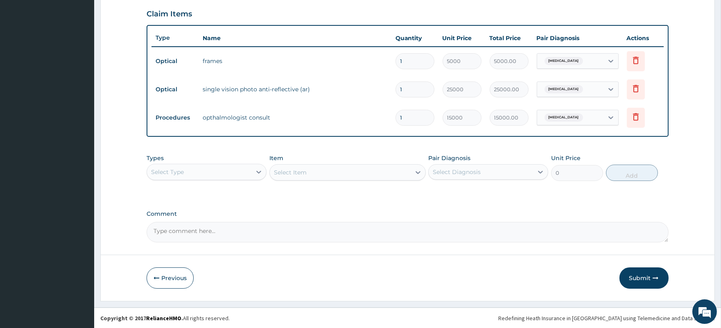
click at [182, 169] on div "Select Type" at bounding box center [167, 172] width 33 height 8
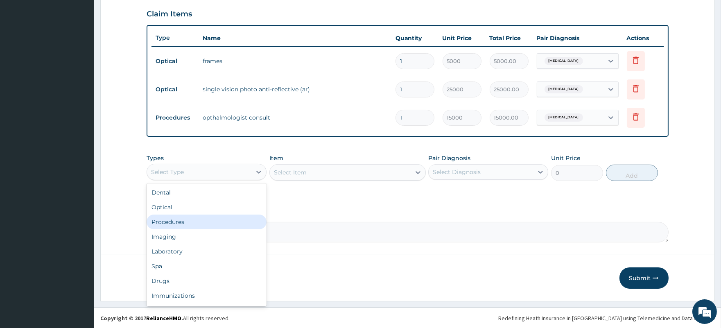
click at [181, 222] on div "Procedures" at bounding box center [207, 221] width 120 height 15
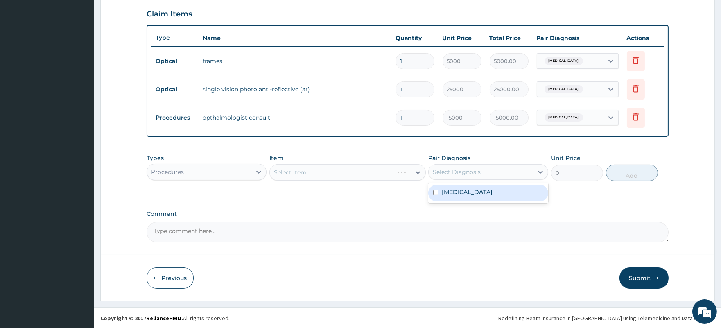
click at [470, 168] on div "Select Diagnosis" at bounding box center [457, 172] width 48 height 8
click at [488, 192] on div "[MEDICAL_DATA]" at bounding box center [488, 193] width 120 height 17
checkbox input "true"
click at [343, 172] on div "Select Item" at bounding box center [340, 172] width 141 height 13
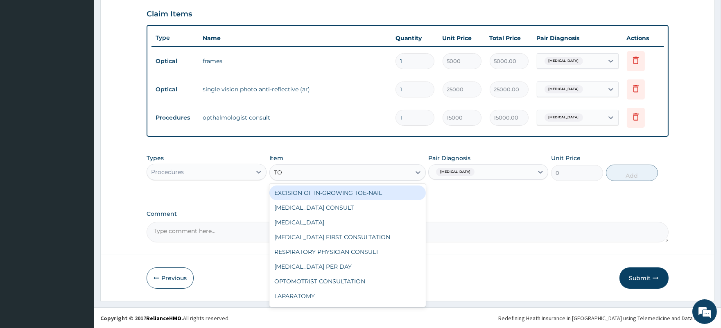
type input "TON"
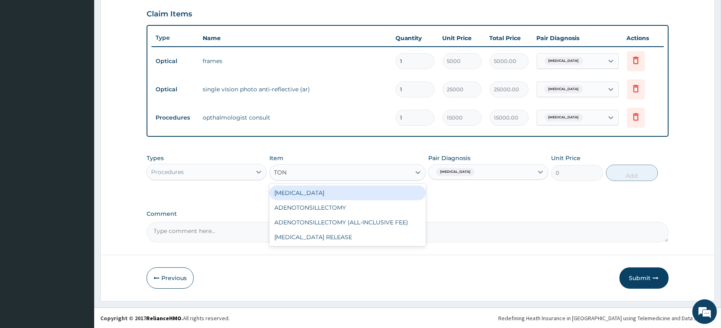
click at [325, 194] on div "[MEDICAL_DATA]" at bounding box center [347, 192] width 156 height 15
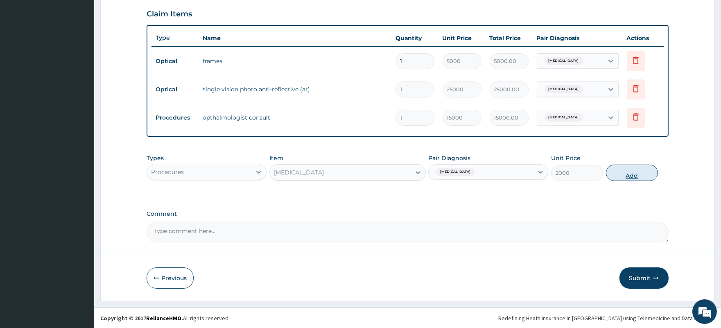
click at [632, 177] on button "Add" at bounding box center [632, 173] width 52 height 16
type input "0"
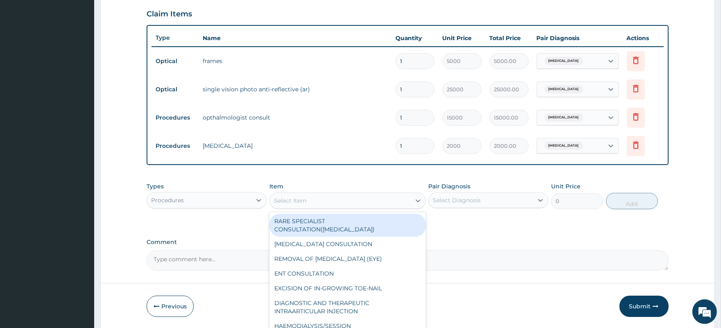
click at [312, 198] on div "Select Item" at bounding box center [340, 200] width 141 height 13
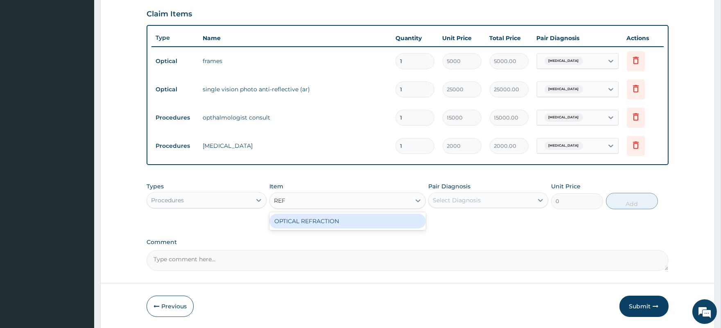
type input "REFR"
click at [303, 219] on div "OPTICAL REFRACTION" at bounding box center [347, 221] width 156 height 15
type input "2000"
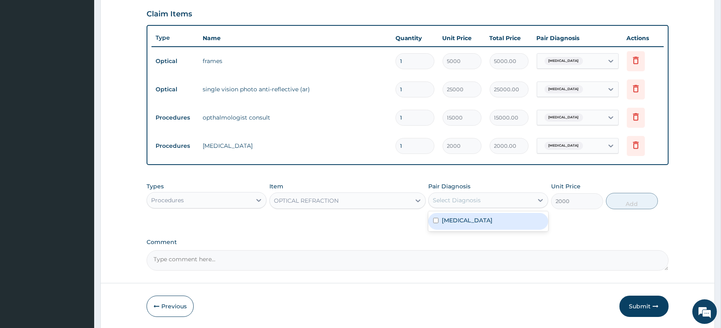
click at [492, 194] on div "Select Diagnosis" at bounding box center [480, 200] width 104 height 13
click at [479, 224] on div "[MEDICAL_DATA]" at bounding box center [488, 221] width 120 height 17
checkbox input "true"
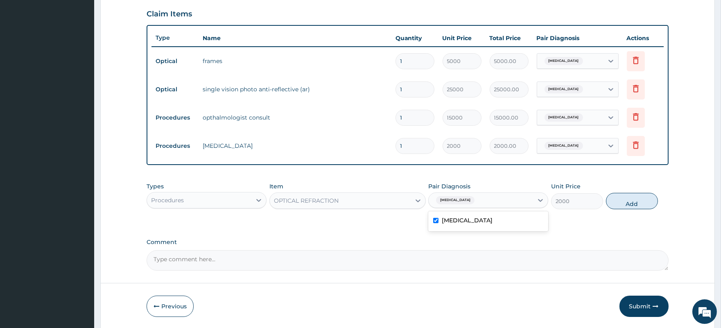
click at [629, 201] on button "Add" at bounding box center [632, 201] width 52 height 16
type input "0"
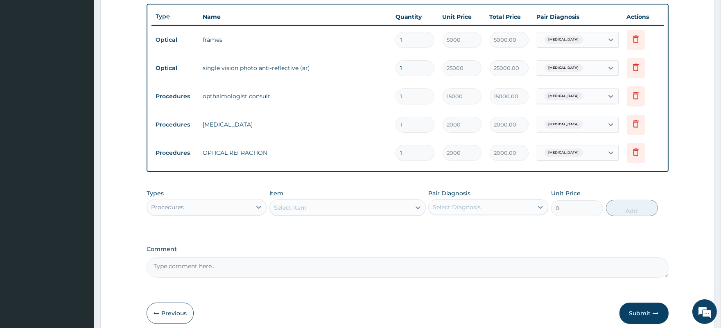
scroll to position [336, 0]
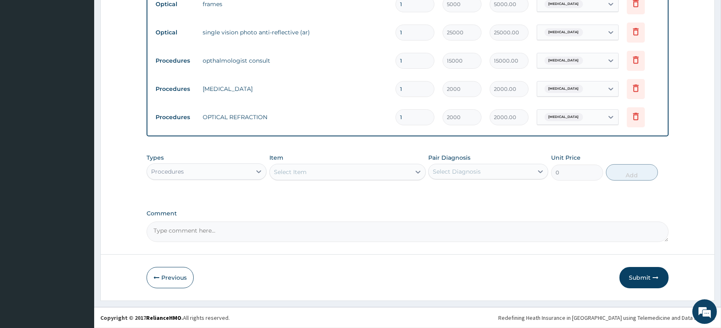
click at [198, 162] on div "Types Procedures" at bounding box center [207, 166] width 120 height 27
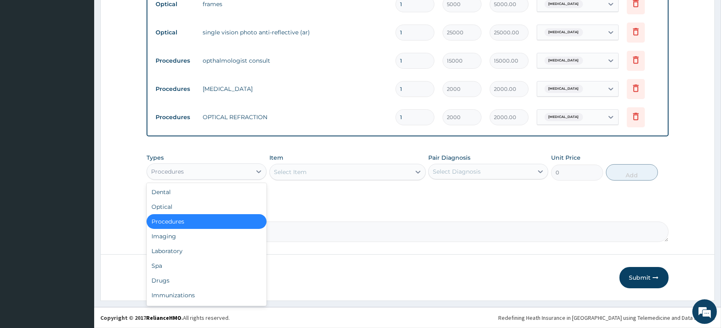
click at [197, 172] on div "Procedures" at bounding box center [199, 171] width 104 height 13
click at [175, 280] on div "Drugs" at bounding box center [207, 280] width 120 height 15
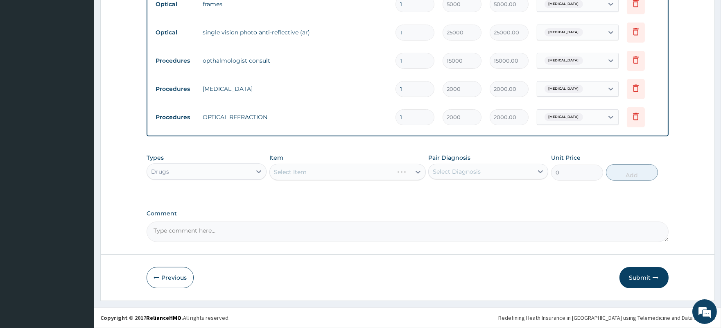
click at [478, 167] on div "Select Diagnosis" at bounding box center [480, 171] width 104 height 13
click at [475, 194] on div "[MEDICAL_DATA]" at bounding box center [488, 192] width 120 height 17
checkbox input "true"
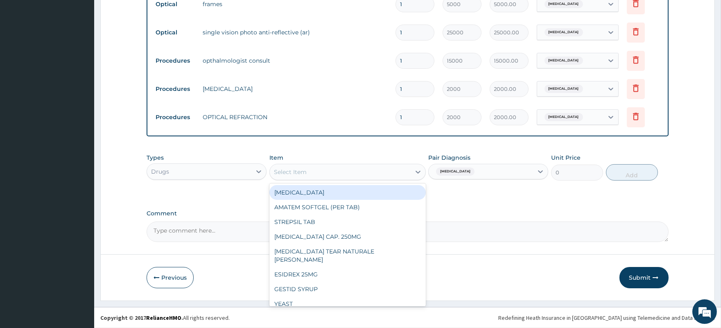
click at [306, 175] on div "Select Item" at bounding box center [340, 171] width 141 height 13
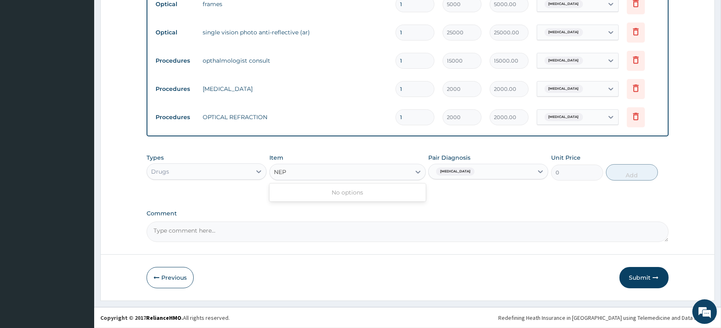
type input "NEP"
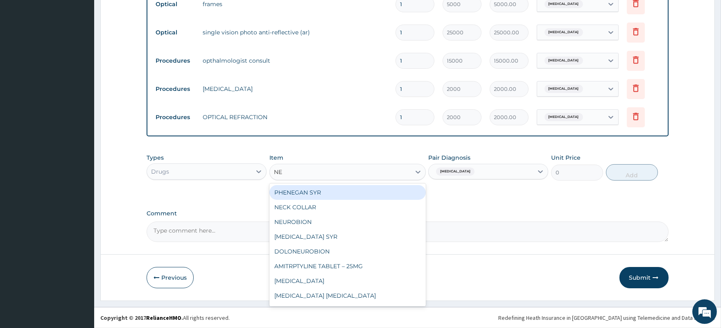
type input "N"
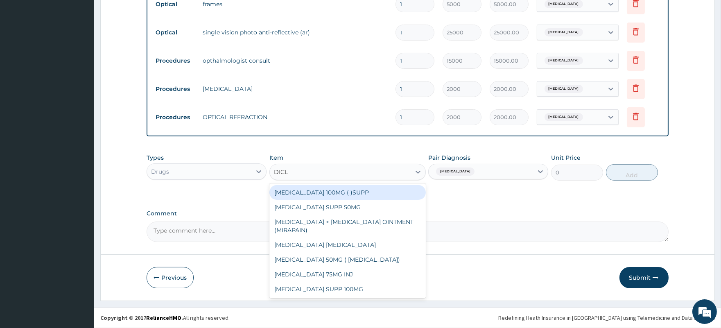
type input "DICLO"
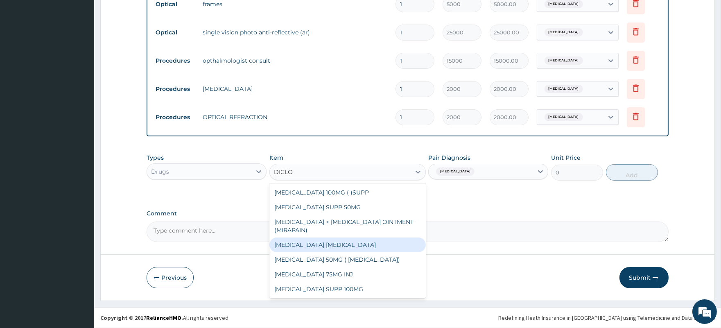
click at [342, 247] on div "[MEDICAL_DATA] [MEDICAL_DATA]" at bounding box center [347, 244] width 156 height 15
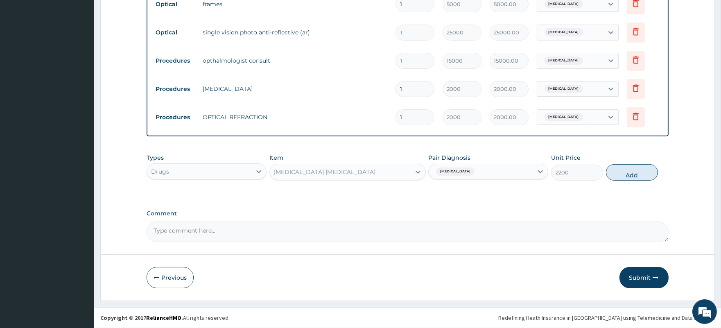
click at [631, 173] on button "Add" at bounding box center [632, 172] width 52 height 16
type input "0"
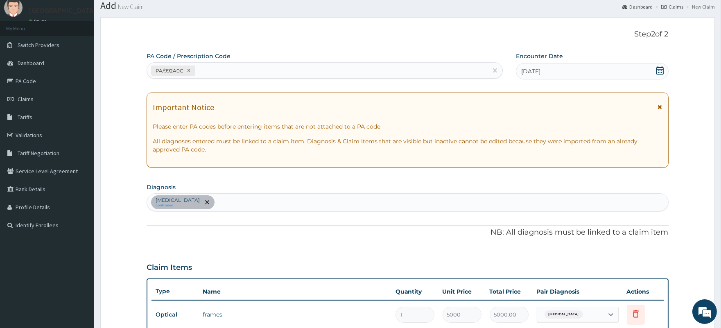
scroll to position [18, 0]
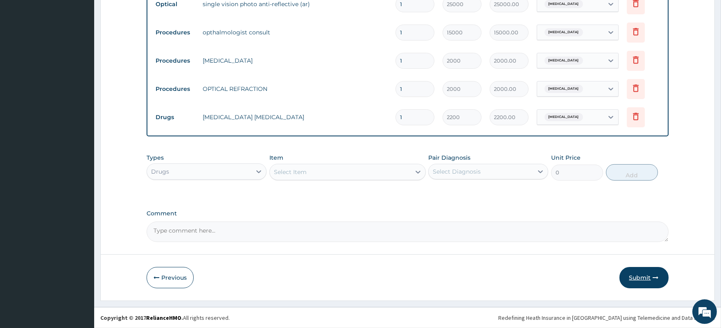
click at [634, 273] on button "Submit" at bounding box center [643, 277] width 49 height 21
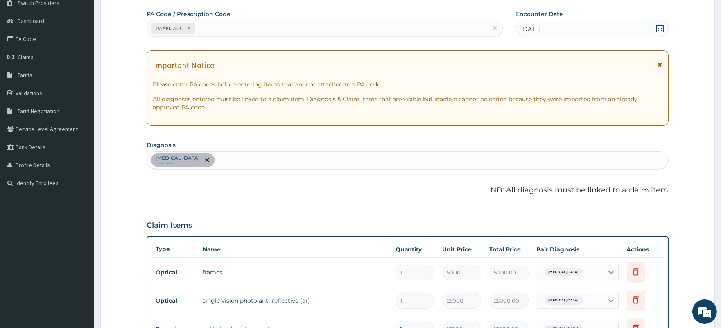
scroll to position [0, 0]
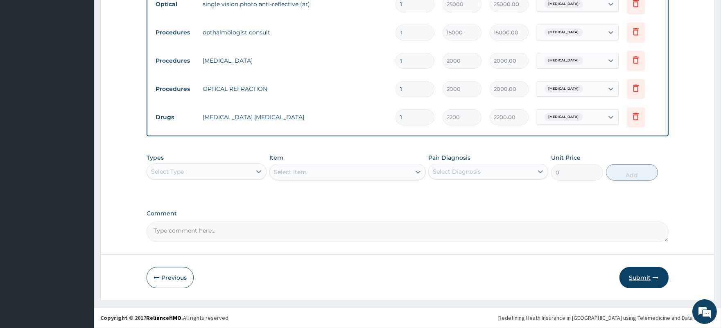
click at [639, 277] on button "Submit" at bounding box center [643, 277] width 49 height 21
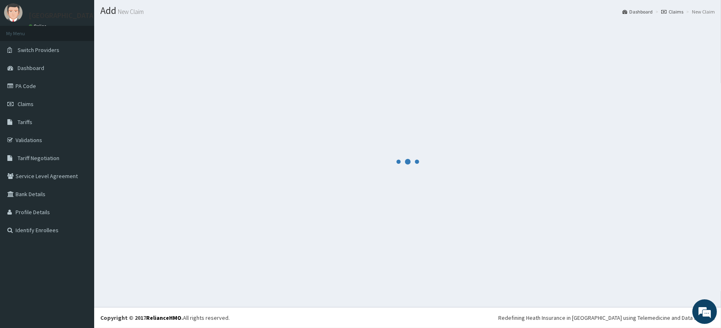
scroll to position [365, 0]
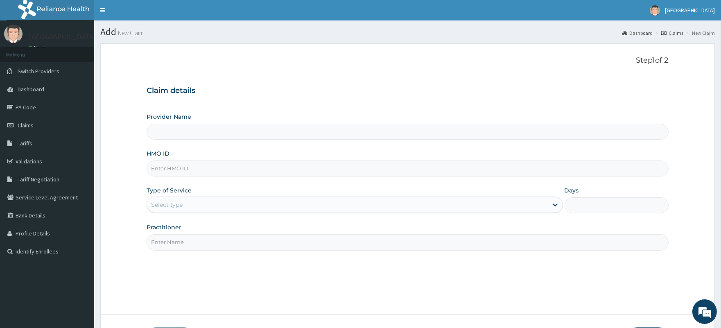
paste input "GPP/10037/A"
type input "GPP/10037/A"
type input "[GEOGRAPHIC_DATA]"
type input "GPP/10037/A"
click at [187, 198] on div "Select type" at bounding box center [347, 204] width 400 height 13
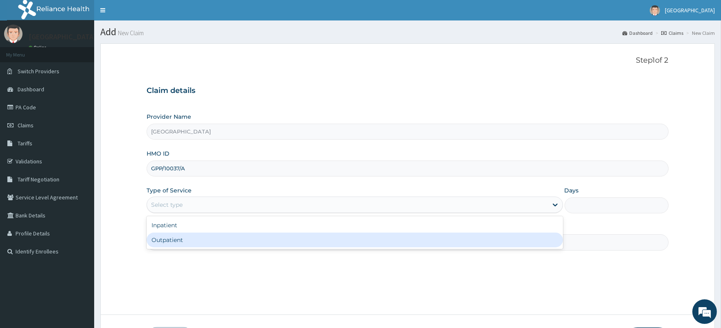
click at [189, 236] on div "Outpatient" at bounding box center [355, 239] width 416 height 15
type input "1"
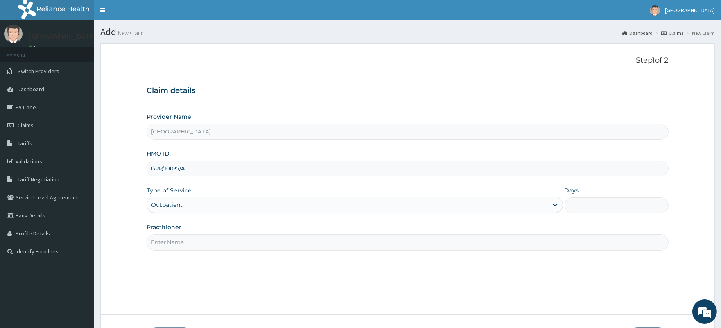
drag, startPoint x: 189, startPoint y: 239, endPoint x: 189, endPoint y: 246, distance: 7.4
click at [189, 241] on input "Practitioner" at bounding box center [407, 242] width 521 height 16
type input "[PERSON_NAME]"
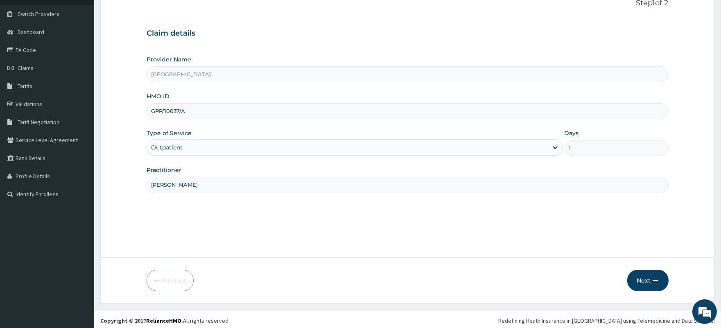
scroll to position [60, 0]
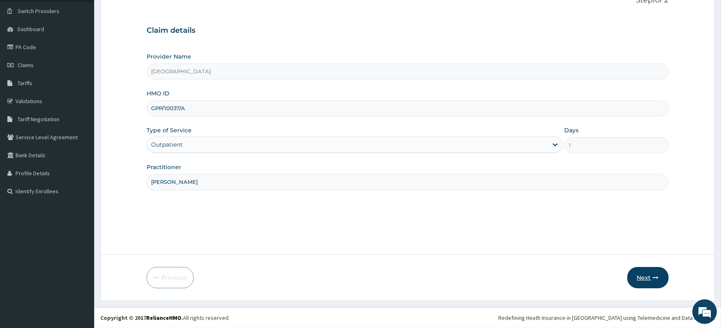
click at [639, 279] on button "Next" at bounding box center [647, 277] width 41 height 21
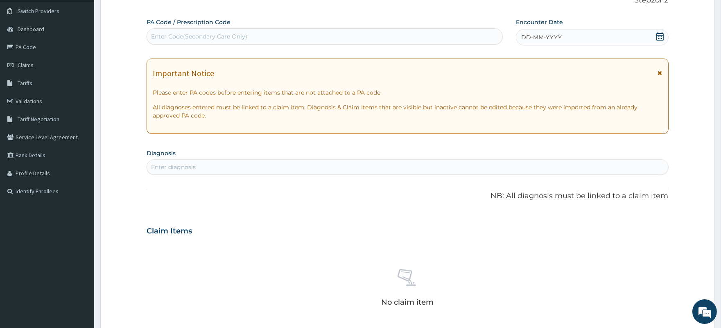
scroll to position [0, 0]
click at [238, 40] on div "Enter Code(Secondary Care Only)" at bounding box center [199, 36] width 96 height 8
paste input "PA/B4A266"
type input "PA/B4A266"
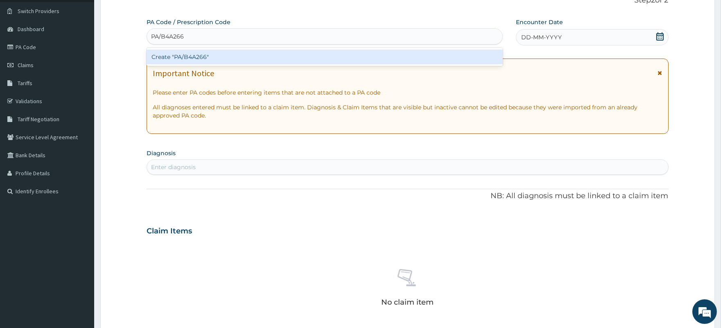
click at [232, 56] on div "Create "PA/B4A266"" at bounding box center [325, 57] width 356 height 15
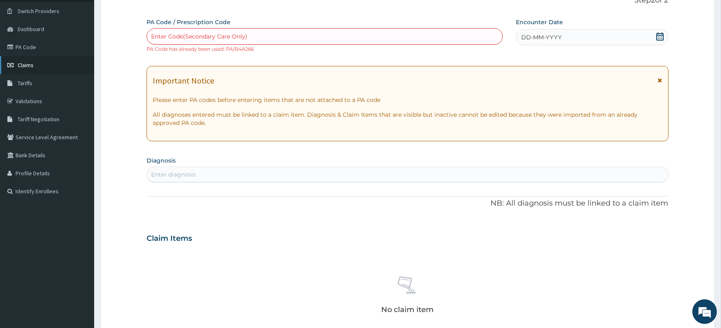
click at [22, 66] on span "Claims" at bounding box center [26, 64] width 16 height 7
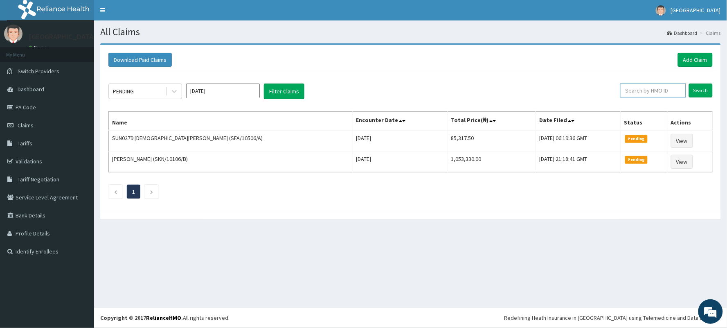
paste input "WOS/10021/A"
type input "WOS/10021/A"
click at [704, 88] on input "Search" at bounding box center [701, 90] width 24 height 14
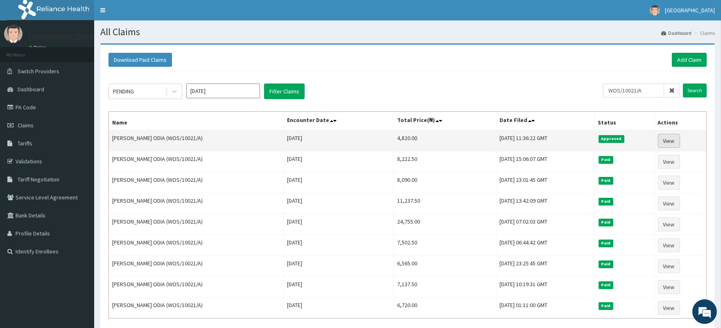
click at [672, 137] on link "View" at bounding box center [669, 141] width 22 height 14
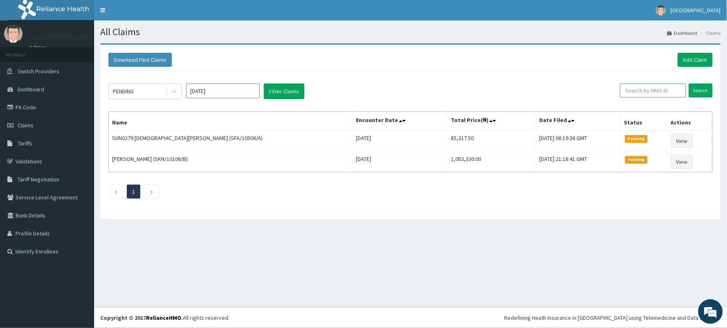
click at [660, 90] on input "text" at bounding box center [653, 90] width 66 height 14
drag, startPoint x: 659, startPoint y: 88, endPoint x: 620, endPoint y: 91, distance: 39.4
click at [620, 91] on input "WOS/10021/A" at bounding box center [639, 90] width 61 height 14
type input "WOS/10021/A"
click at [700, 90] on input "Search" at bounding box center [701, 90] width 24 height 14
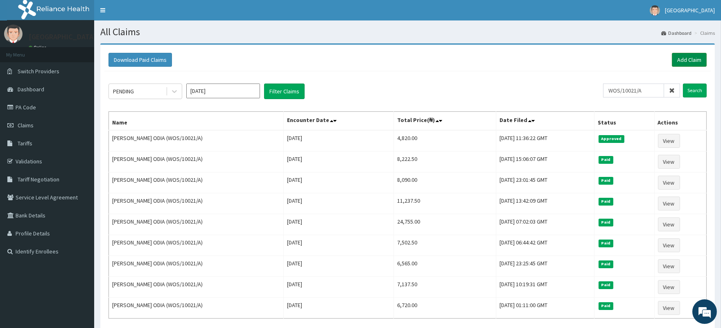
click at [685, 61] on link "Add Claim" at bounding box center [689, 60] width 35 height 14
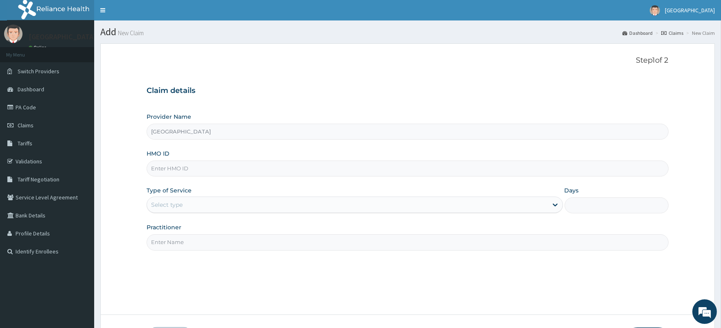
paste input "WOS/10021/A"
type input "WOS/10021/A"
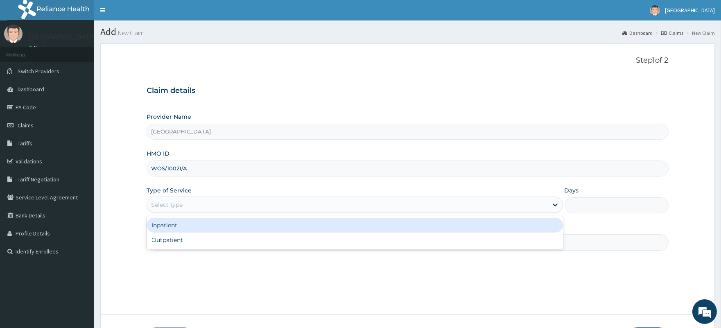
click at [178, 204] on div "Select type" at bounding box center [167, 205] width 32 height 8
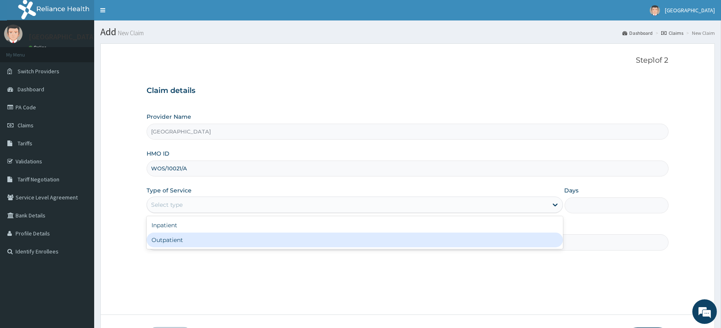
click at [175, 242] on div "Outpatient" at bounding box center [355, 239] width 416 height 15
type input "1"
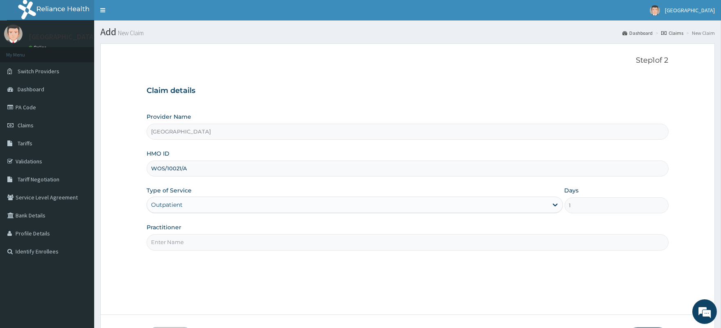
click at [178, 240] on input "Practitioner" at bounding box center [407, 242] width 521 height 16
type input "[PERSON_NAME]"
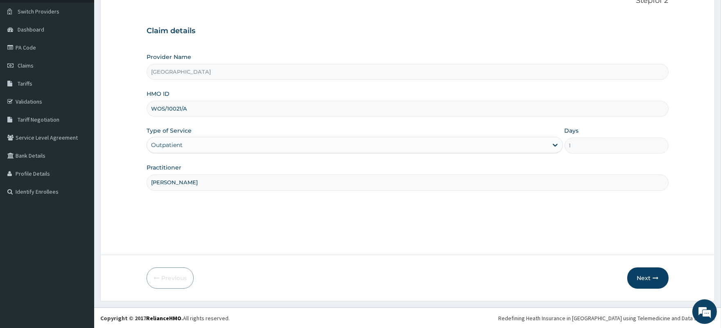
scroll to position [60, 0]
click at [644, 273] on button "Next" at bounding box center [647, 277] width 41 height 21
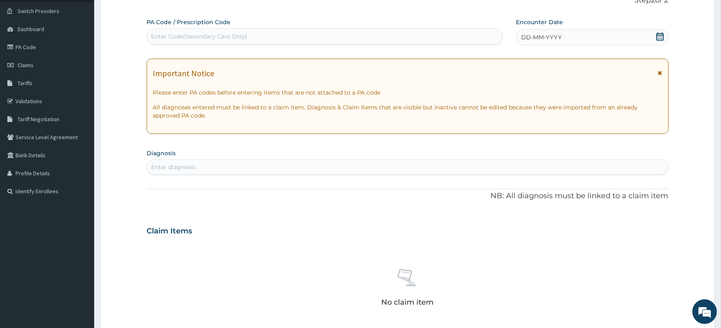
click at [209, 163] on div "Enter diagnosis" at bounding box center [407, 166] width 521 height 13
type input "ATOP"
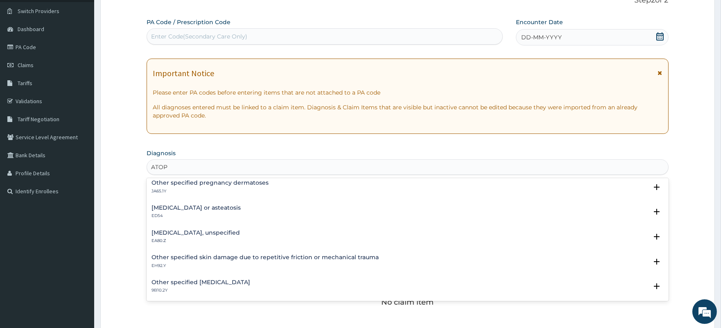
scroll to position [0, 0]
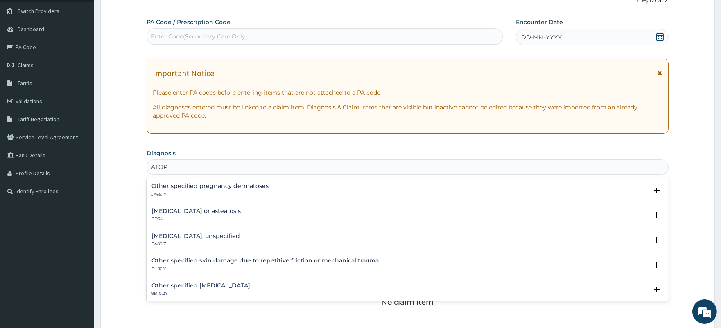
click at [196, 233] on h4 "[MEDICAL_DATA], unspecified" at bounding box center [195, 236] width 88 height 6
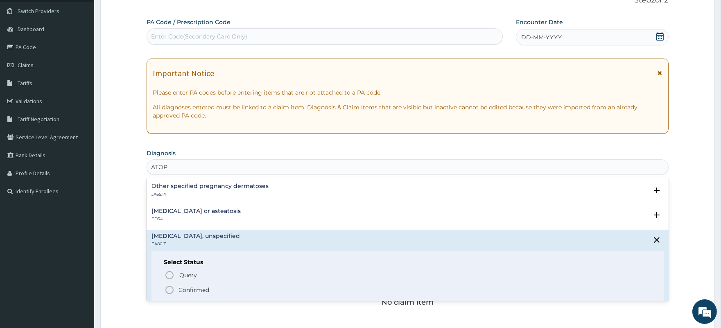
click at [189, 287] on p "Confirmed" at bounding box center [193, 290] width 31 height 8
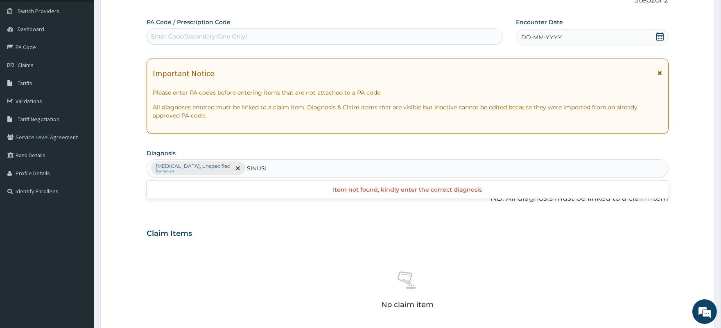
type input "SINUS"
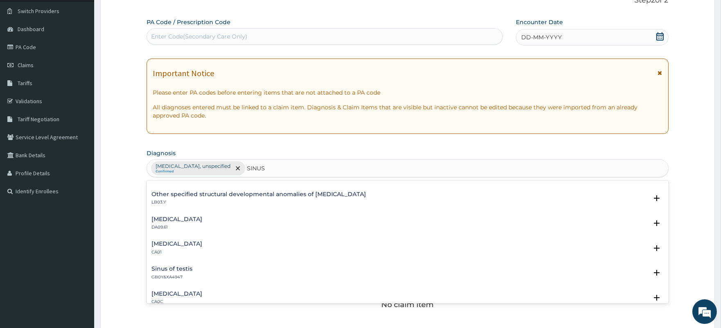
scroll to position [74, 0]
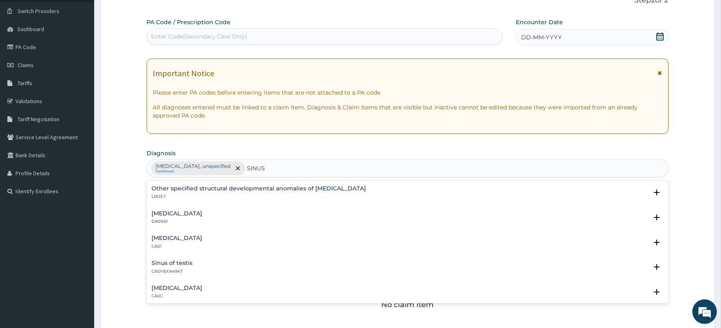
click at [191, 238] on h4 "[MEDICAL_DATA]" at bounding box center [176, 238] width 51 height 6
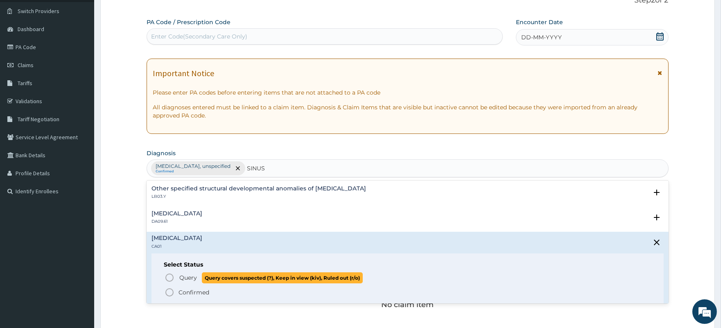
click at [193, 276] on span "Query" at bounding box center [188, 277] width 18 height 8
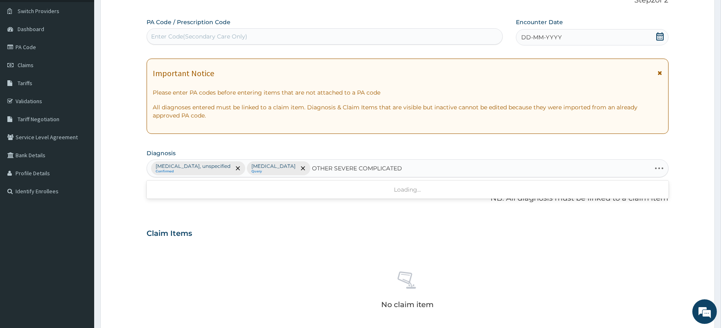
type input "OTHER SEVERE COMPLICATED"
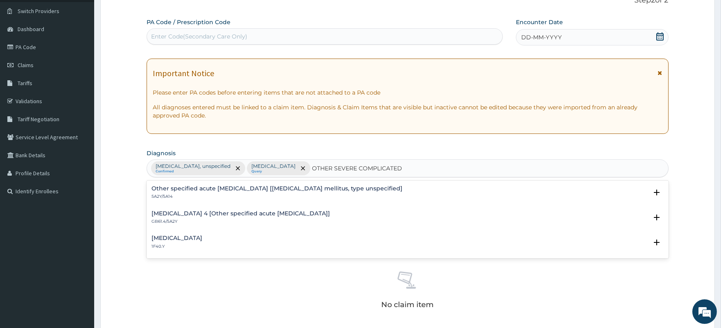
click at [202, 238] on h4 "[MEDICAL_DATA]" at bounding box center [176, 238] width 51 height 6
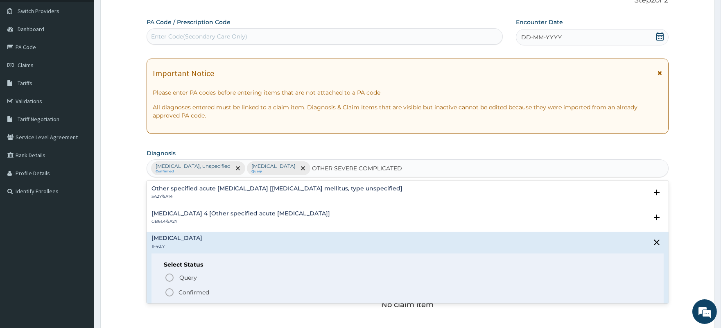
click at [195, 289] on p "Confirmed" at bounding box center [193, 292] width 31 height 8
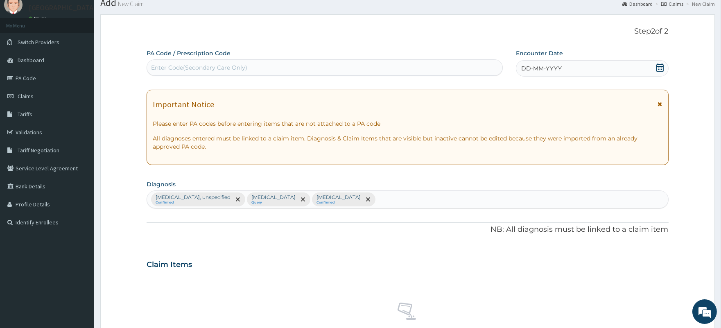
scroll to position [15, 0]
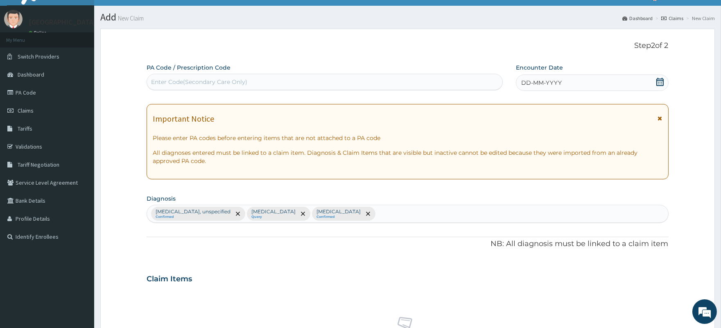
click at [660, 82] on icon at bounding box center [660, 82] width 8 height 8
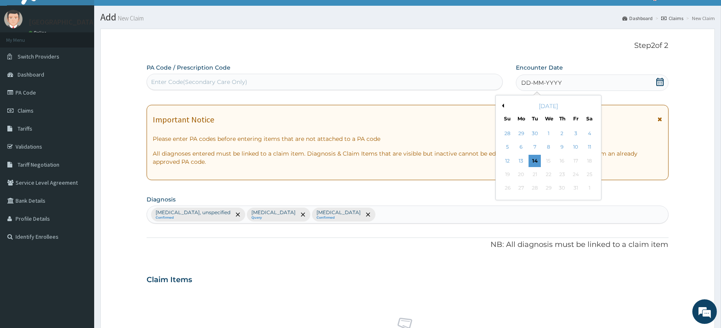
click at [502, 105] on button "Previous Month" at bounding box center [502, 106] width 4 height 4
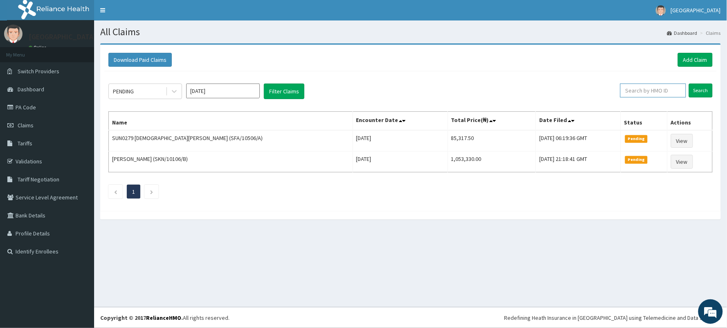
click at [634, 89] on input "text" at bounding box center [653, 90] width 66 height 14
paste input "NTT/10012/A"
type input "NTT/10012/A"
click at [702, 90] on input "Search" at bounding box center [701, 90] width 24 height 14
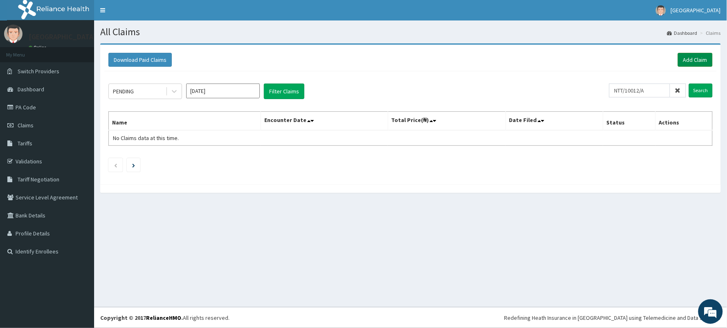
click at [692, 61] on link "Add Claim" at bounding box center [695, 60] width 35 height 14
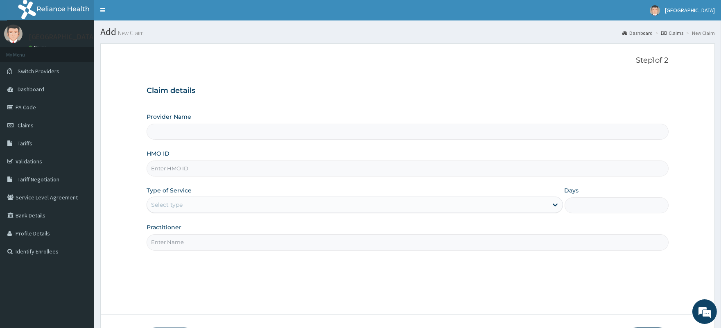
type input "[GEOGRAPHIC_DATA]"
click at [186, 162] on input "HMO ID" at bounding box center [407, 168] width 521 height 16
paste input "NTT/10012/A"
type input "NTT/10012/A"
click at [202, 206] on div "Select type" at bounding box center [347, 204] width 400 height 13
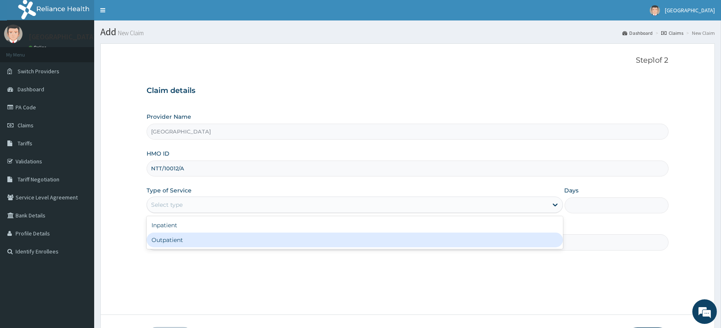
click at [198, 240] on div "Outpatient" at bounding box center [355, 239] width 416 height 15
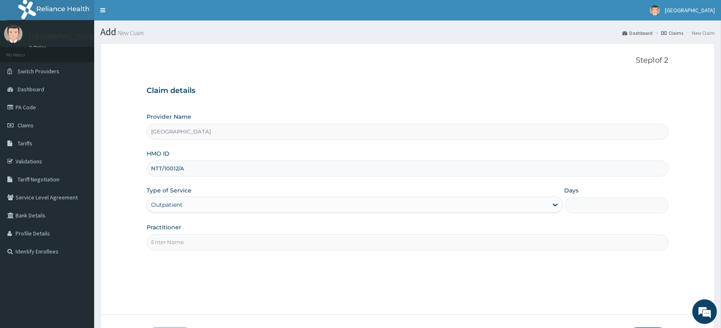
type input "1"
click at [199, 238] on input "Practitioner" at bounding box center [407, 242] width 521 height 16
type input "[PERSON_NAME]"
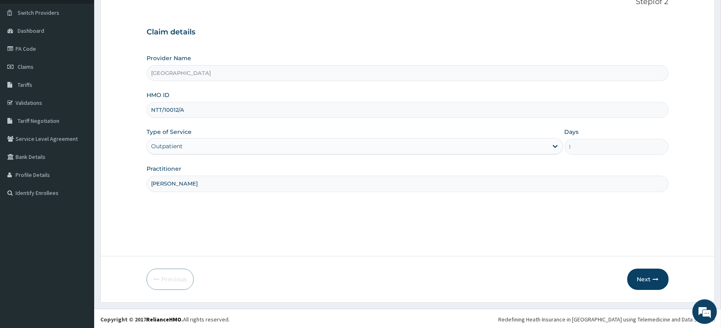
scroll to position [60, 0]
click at [645, 276] on button "Next" at bounding box center [647, 277] width 41 height 21
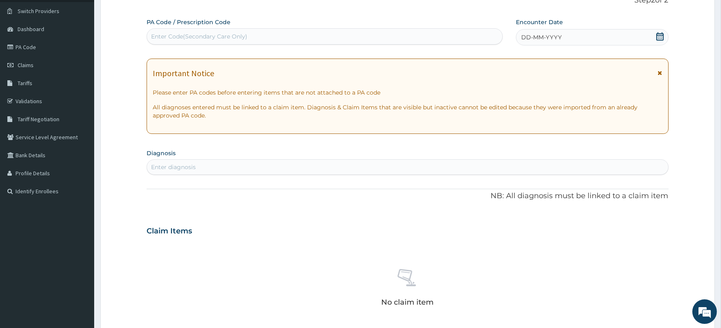
scroll to position [0, 0]
click at [189, 34] on div "Enter Code(Secondary Care Only)" at bounding box center [199, 36] width 96 height 8
paste input "PA/DB760B"
type input "PA/DB760B"
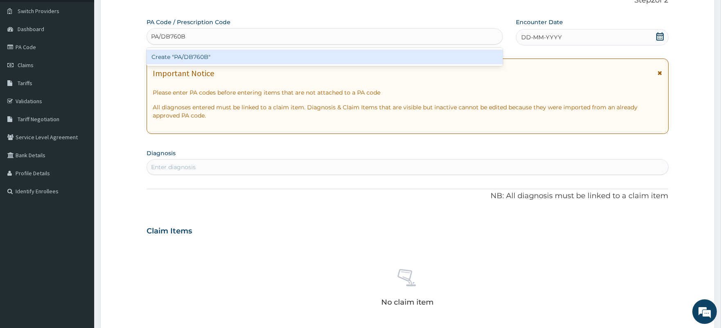
click at [247, 58] on div "Create "PA/DB760B"" at bounding box center [325, 57] width 356 height 15
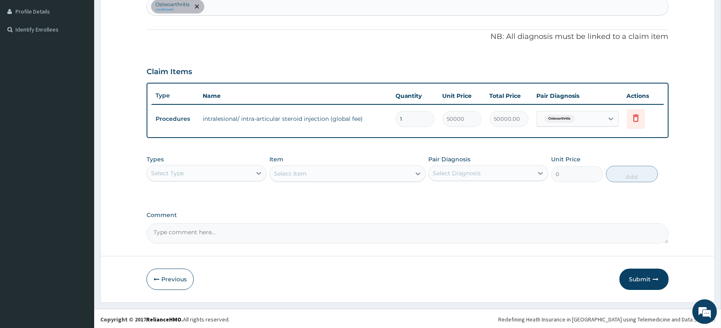
scroll to position [223, 0]
click at [207, 170] on div "Select Type" at bounding box center [199, 172] width 104 height 13
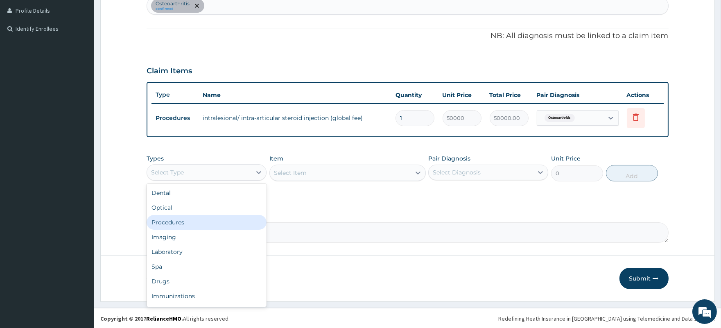
click at [183, 216] on div "Procedures" at bounding box center [207, 222] width 120 height 15
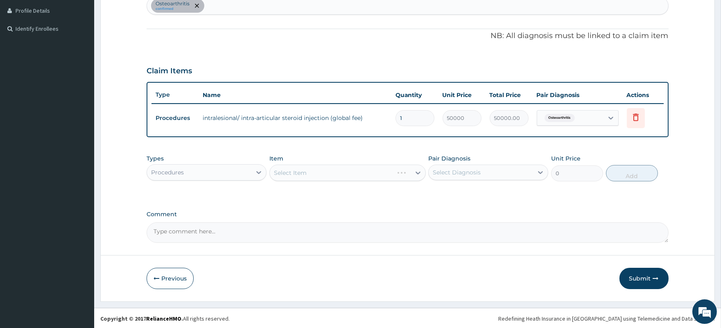
click at [475, 170] on div "Select Diagnosis" at bounding box center [457, 172] width 48 height 8
click at [475, 192] on label "Osteoarthritis" at bounding box center [462, 192] width 41 height 8
checkbox input "true"
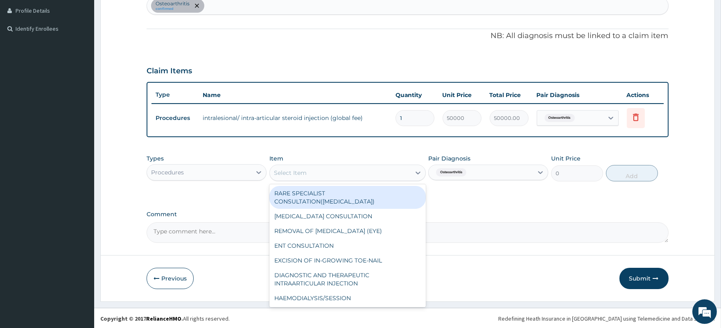
click at [338, 170] on div "Select Item" at bounding box center [340, 172] width 141 height 13
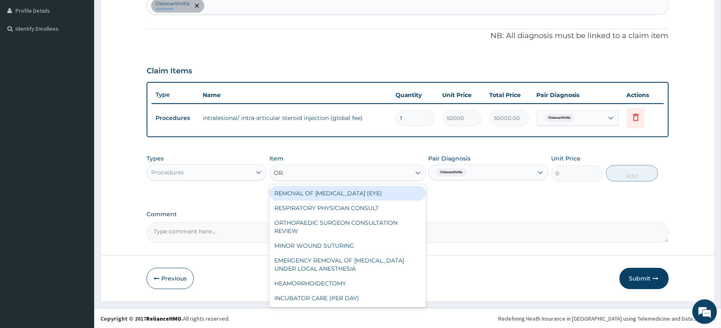
type input "ORT"
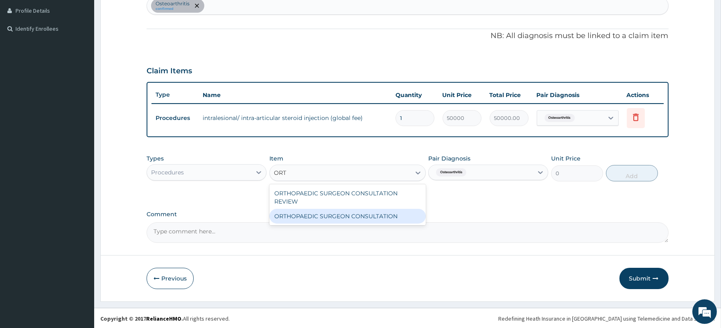
click at [348, 214] on div "ORTHOPAEDIC SURGEON CONSULTATION" at bounding box center [347, 216] width 156 height 15
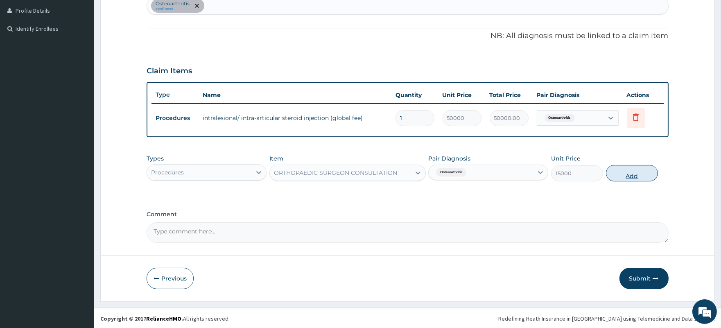
click at [631, 175] on button "Add" at bounding box center [632, 173] width 52 height 16
type input "0"
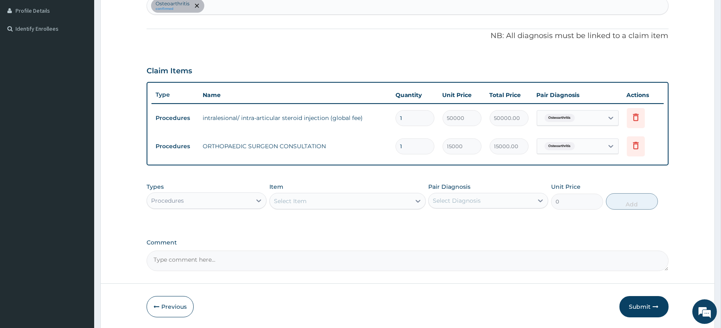
click at [214, 201] on div "Procedures" at bounding box center [199, 200] width 104 height 13
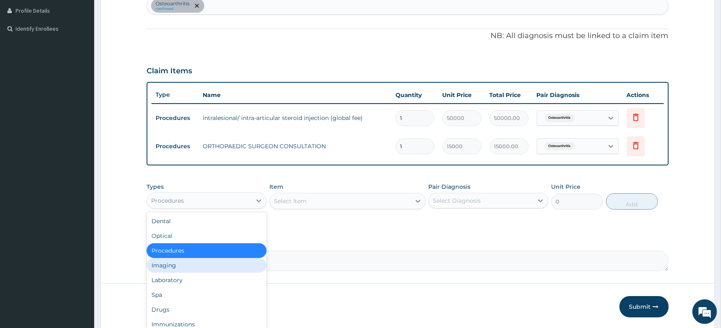
click at [179, 266] on div "Imaging" at bounding box center [207, 265] width 120 height 15
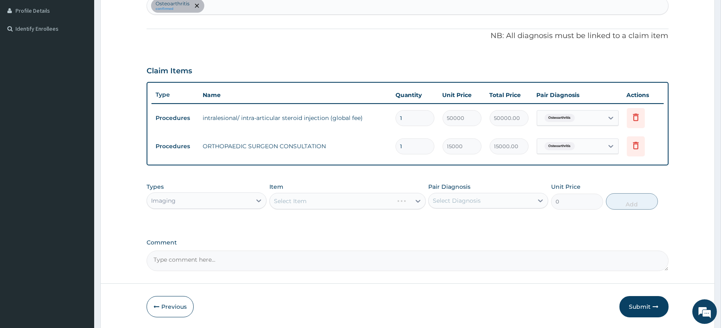
click at [481, 203] on div "Select Diagnosis" at bounding box center [480, 200] width 104 height 13
click at [476, 222] on label "Osteoarthritis" at bounding box center [462, 220] width 41 height 8
checkbox input "true"
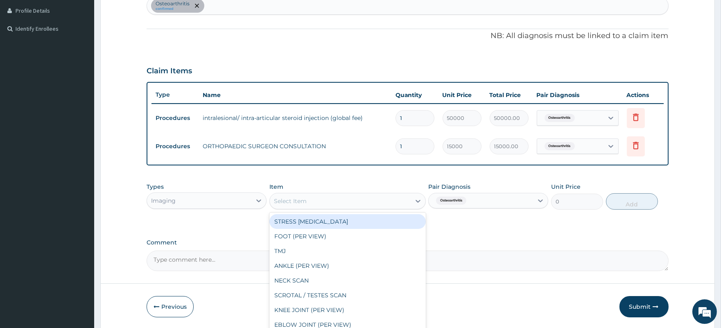
click at [363, 196] on div "Select Item" at bounding box center [340, 200] width 141 height 13
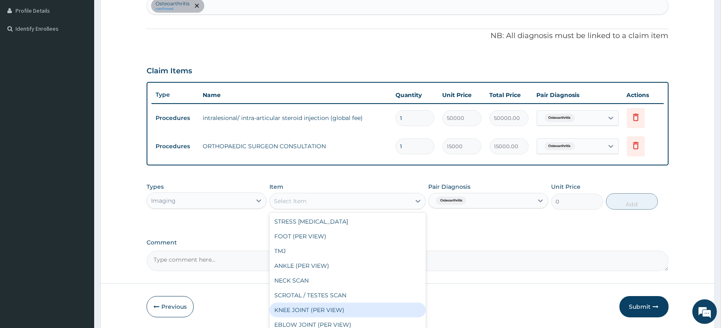
click at [306, 308] on div "KNEE JOINT (PER VIEW)" at bounding box center [347, 309] width 156 height 15
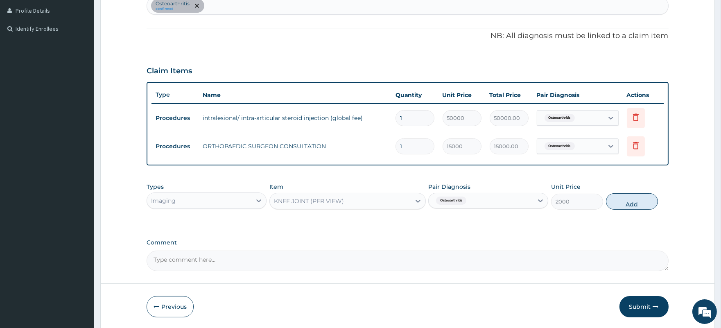
click at [638, 202] on button "Add" at bounding box center [632, 201] width 52 height 16
type input "0"
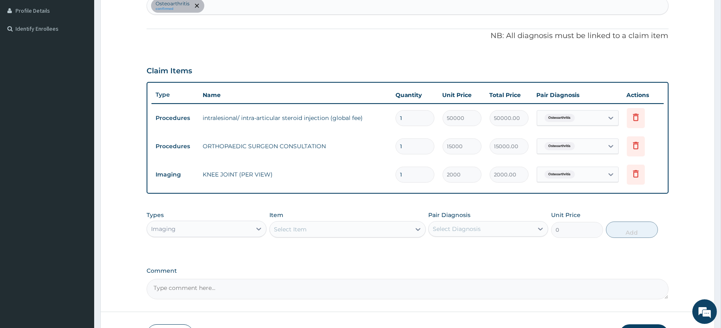
type input "0.00"
type input "2"
type input "4000.00"
type input "2"
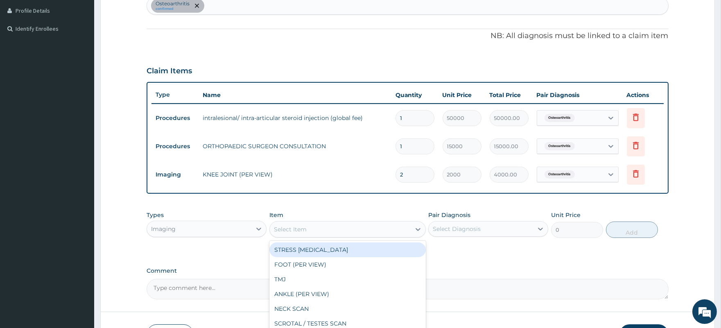
click at [359, 226] on div "Select Item" at bounding box center [340, 229] width 141 height 13
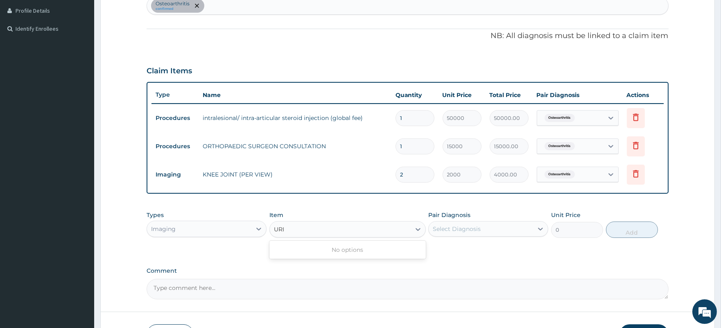
type input "URI"
click at [197, 228] on div "Imaging" at bounding box center [199, 228] width 104 height 13
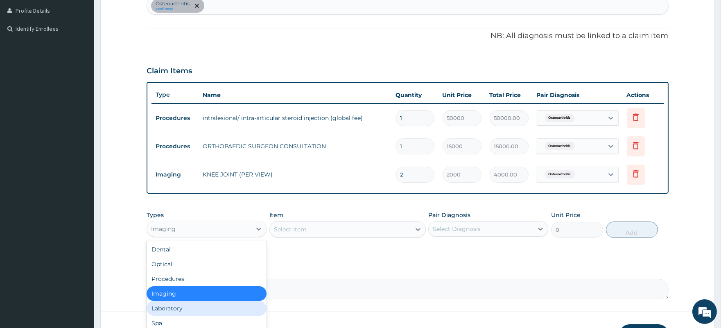
click at [178, 309] on div "Laboratory" at bounding box center [207, 308] width 120 height 15
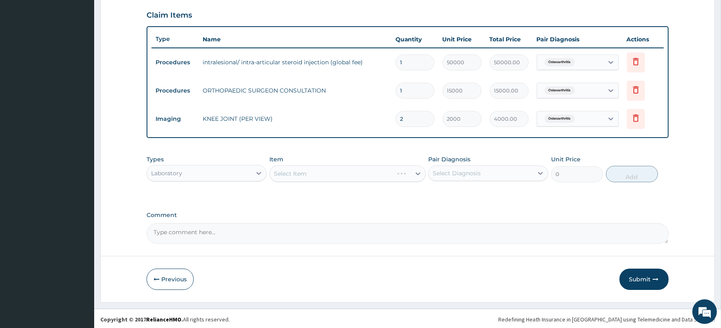
scroll to position [280, 0]
click at [471, 169] on div "Select Diagnosis" at bounding box center [457, 172] width 48 height 8
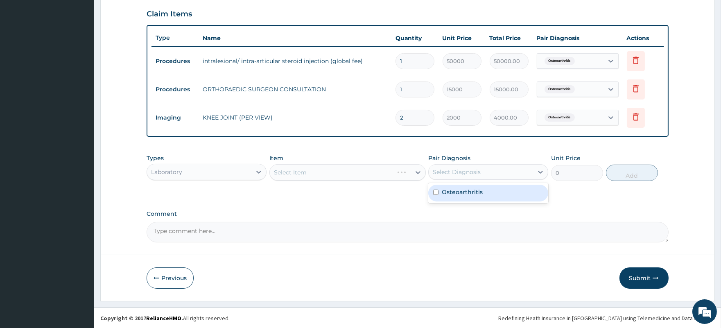
click at [476, 190] on label "Osteoarthritis" at bounding box center [462, 192] width 41 height 8
checkbox input "true"
click at [321, 173] on div "Select Item" at bounding box center [340, 172] width 141 height 13
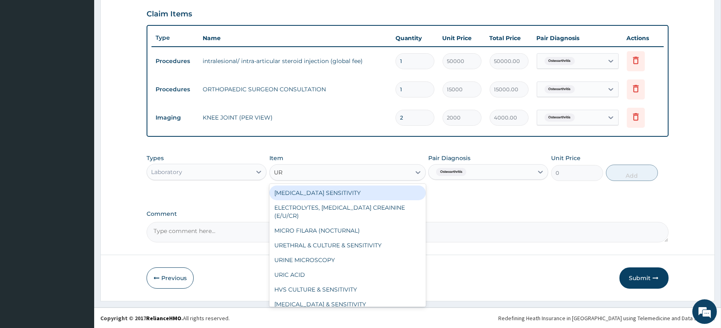
type input "URI"
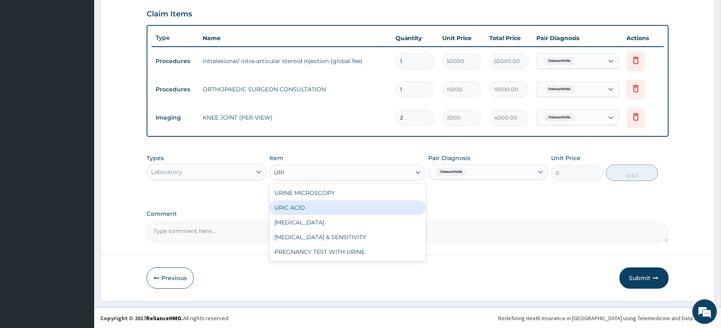
click at [319, 207] on div "URIC ACID" at bounding box center [347, 207] width 156 height 15
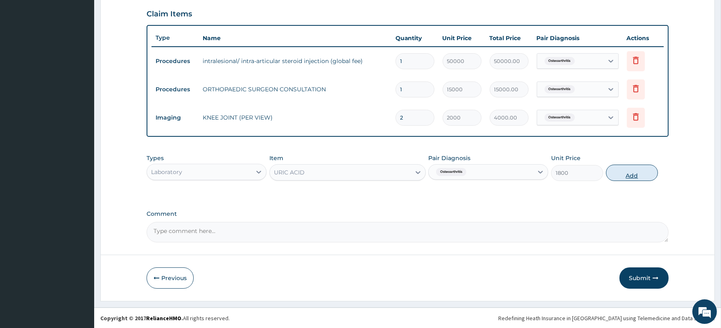
click at [632, 173] on button "Add" at bounding box center [632, 173] width 52 height 16
type input "0"
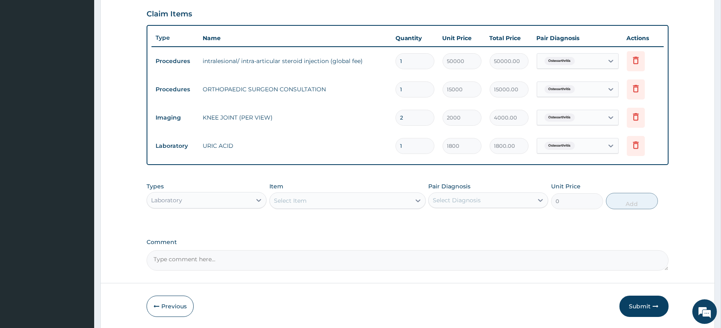
click at [202, 201] on div "Laboratory" at bounding box center [199, 200] width 104 height 13
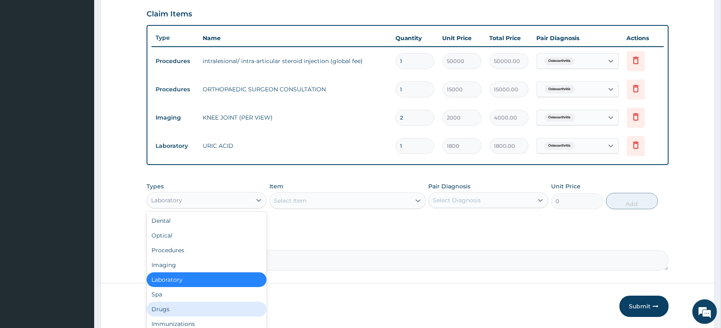
click at [173, 306] on div "Drugs" at bounding box center [207, 309] width 120 height 15
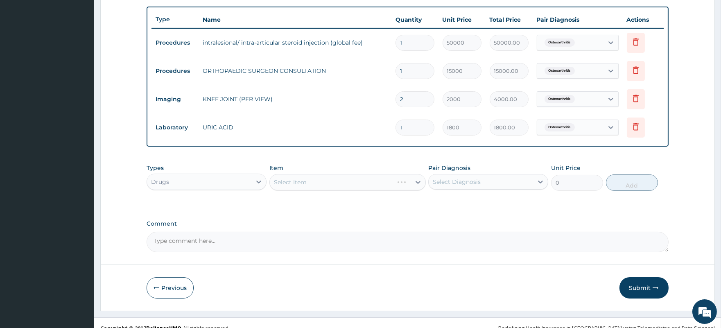
scroll to position [308, 0]
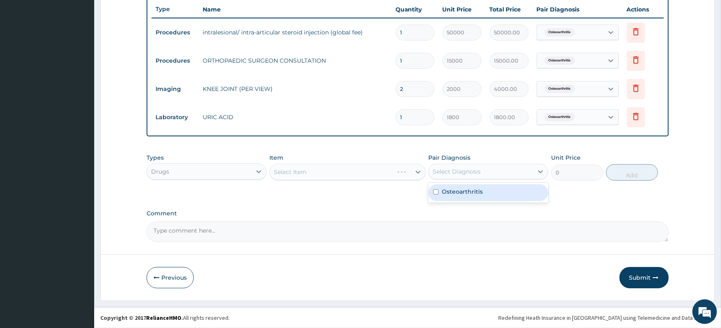
click at [468, 170] on div "Select Diagnosis" at bounding box center [457, 171] width 48 height 8
click at [469, 193] on label "Osteoarthritis" at bounding box center [462, 191] width 41 height 8
checkbox input "true"
click at [329, 169] on div "Select Item" at bounding box center [340, 171] width 141 height 13
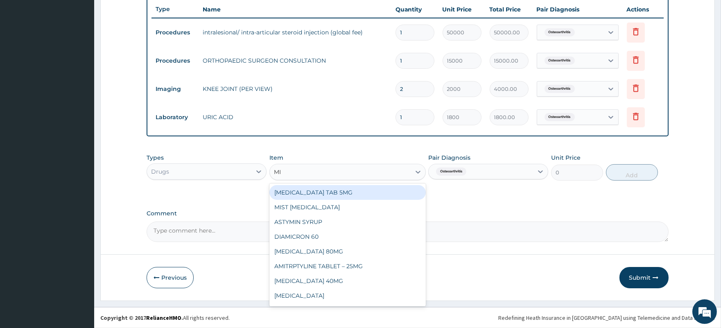
type input "MIR"
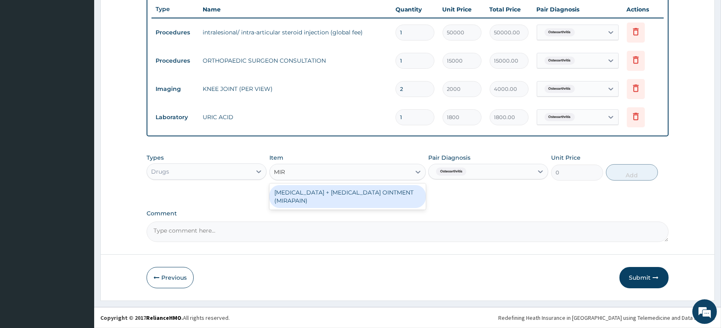
click at [343, 194] on div "[MEDICAL_DATA] + [MEDICAL_DATA] OINTMENT (MIRAPAIN)" at bounding box center [347, 196] width 156 height 23
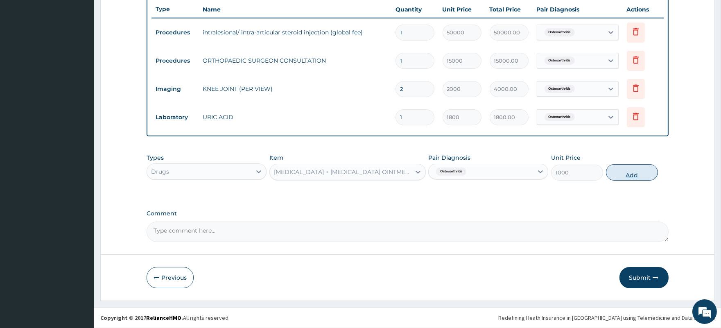
click at [633, 174] on button "Add" at bounding box center [632, 172] width 52 height 16
type input "0"
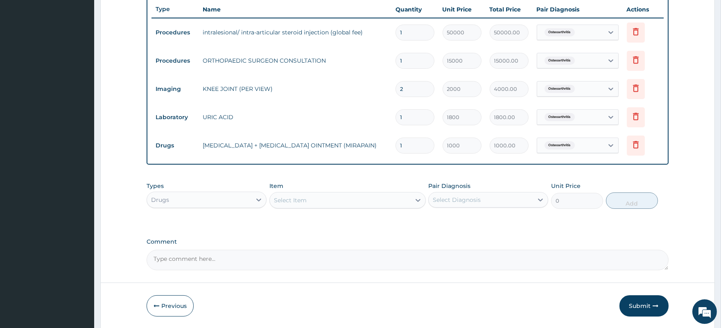
click at [345, 199] on div "Select Item" at bounding box center [340, 200] width 141 height 13
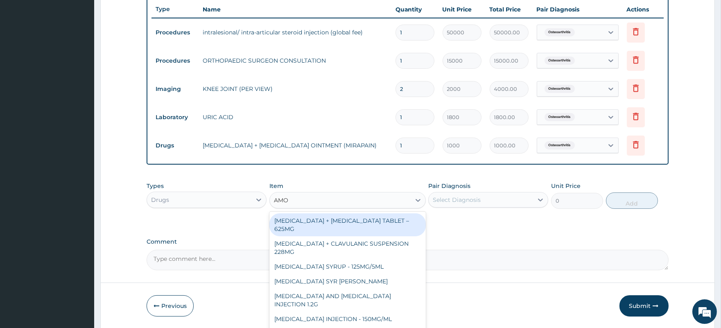
type input "AMOX"
click at [347, 219] on div "[MEDICAL_DATA] + [MEDICAL_DATA] TABLET – 625MG" at bounding box center [347, 224] width 156 height 23
type input "450"
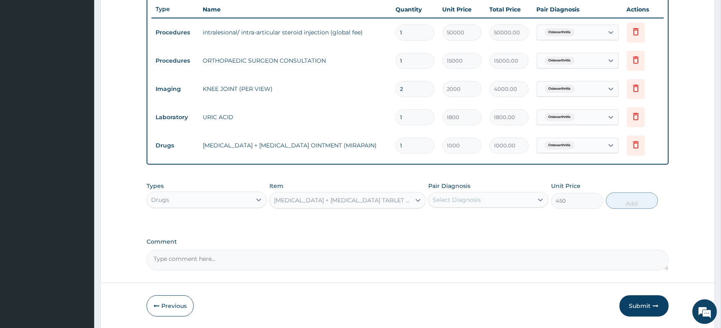
click at [462, 197] on div "Select Diagnosis" at bounding box center [457, 200] width 48 height 8
click at [471, 222] on label "Osteoarthritis" at bounding box center [462, 220] width 41 height 8
checkbox input "true"
click at [627, 203] on button "Add" at bounding box center [632, 200] width 52 height 16
type input "0"
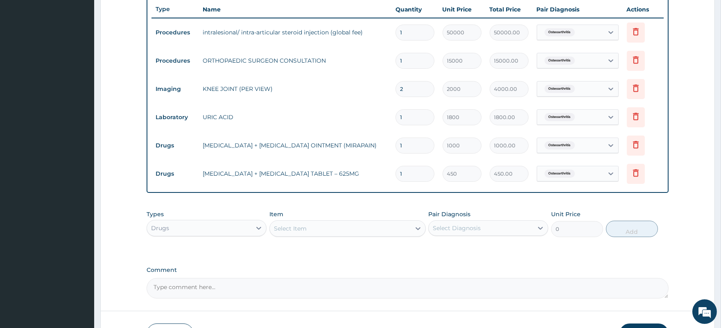
click at [313, 230] on div "Select Item" at bounding box center [340, 228] width 141 height 13
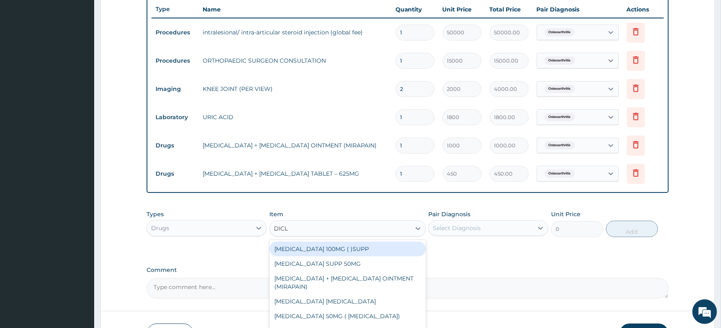
type input "DICLO"
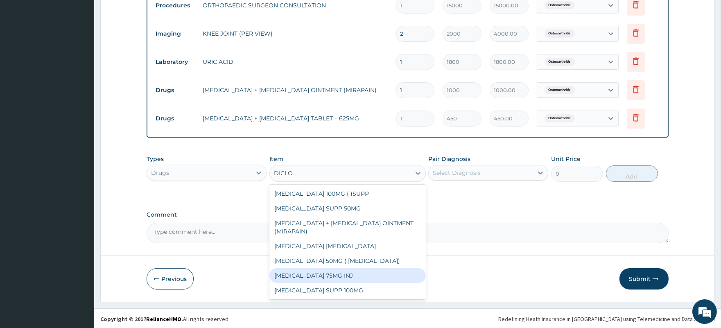
scroll to position [365, 0]
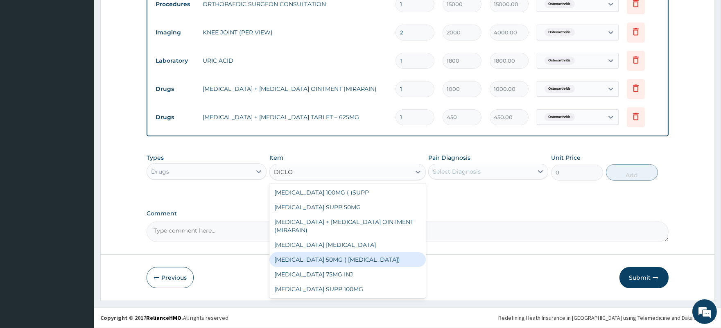
drag, startPoint x: 353, startPoint y: 256, endPoint x: 361, endPoint y: 258, distance: 8.4
click at [353, 257] on div "[MEDICAL_DATA] 50MG ( [MEDICAL_DATA])" at bounding box center [347, 259] width 156 height 15
type input "37.5"
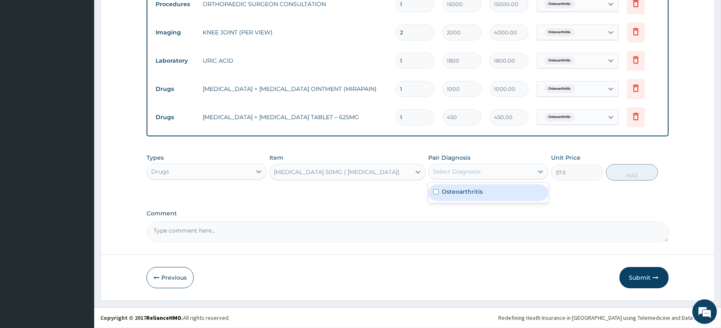
click at [485, 171] on div "Select Diagnosis" at bounding box center [480, 171] width 104 height 13
click at [480, 196] on div "Osteoarthritis" at bounding box center [488, 192] width 120 height 17
checkbox input "true"
click at [632, 174] on button "Add" at bounding box center [632, 172] width 52 height 16
type input "0"
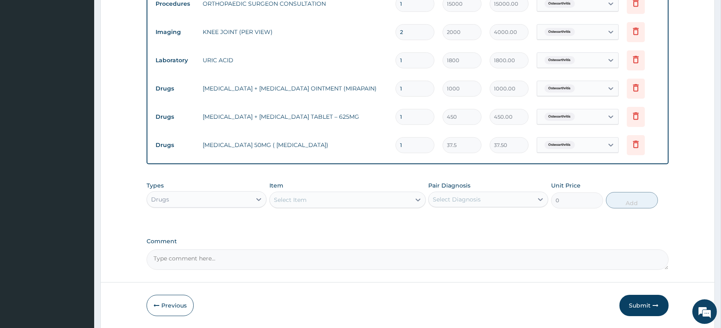
click at [312, 202] on div "Select Item" at bounding box center [340, 199] width 141 height 13
drag, startPoint x: 412, startPoint y: 144, endPoint x: 398, endPoint y: 146, distance: 14.0
click at [398, 146] on input "1" at bounding box center [414, 145] width 39 height 16
type input "2"
type input "75.00"
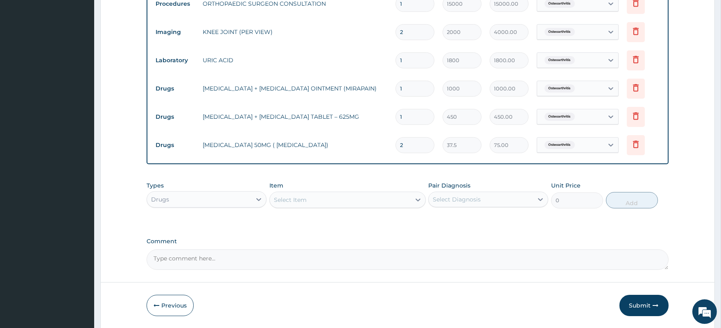
type input "20"
type input "750.00"
type input "20"
click at [403, 115] on input "1" at bounding box center [414, 117] width 39 height 16
type input "10"
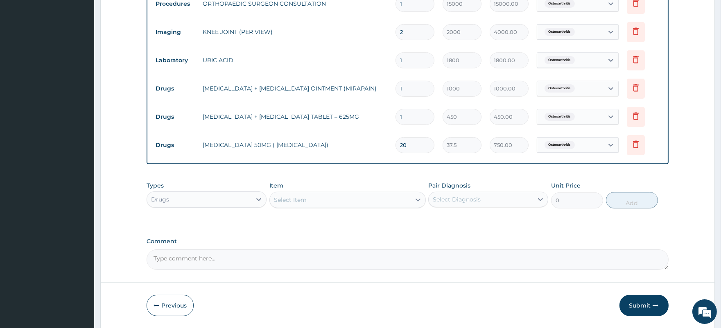
type input "4500.00"
type input "11"
type input "4950.00"
type input "12"
type input "5400.00"
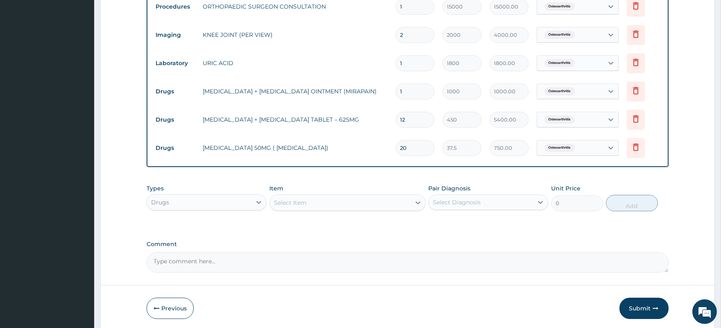
type input "13"
type input "5850.00"
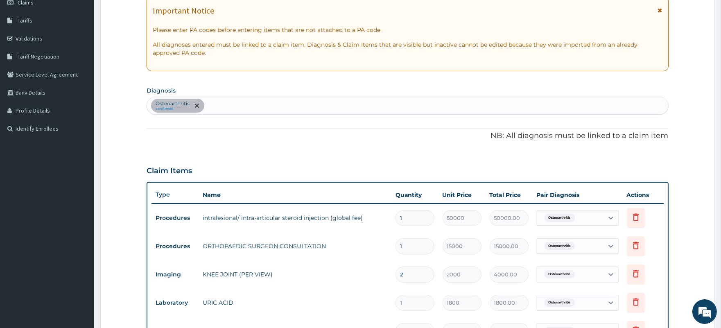
scroll to position [138, 0]
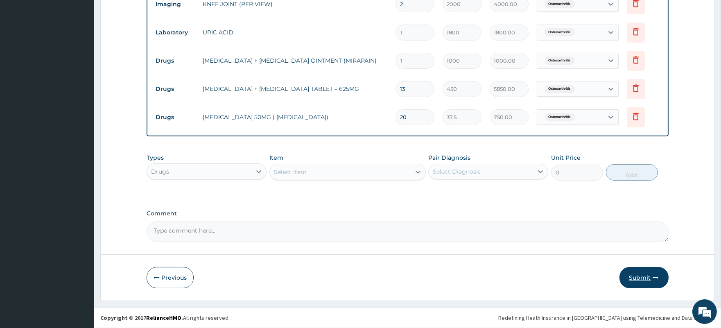
type input "13"
click at [634, 275] on button "Submit" at bounding box center [643, 277] width 49 height 21
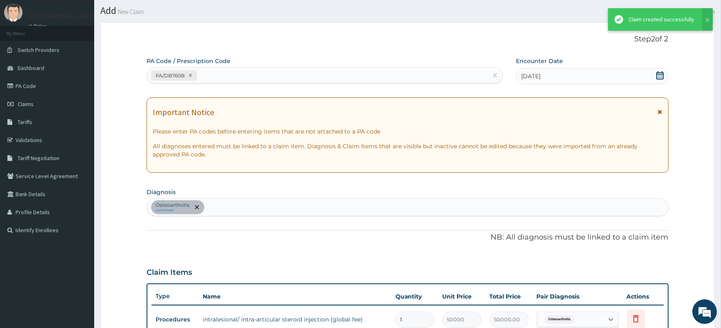
scroll to position [393, 0]
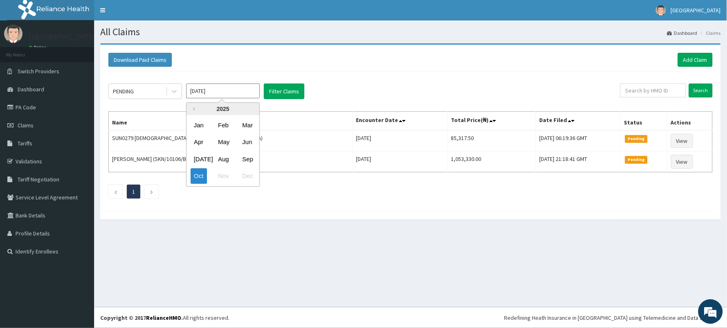
click at [210, 89] on input "[DATE]" at bounding box center [223, 90] width 74 height 15
click at [196, 124] on div "Jan" at bounding box center [199, 124] width 16 height 15
type input "[DATE]"
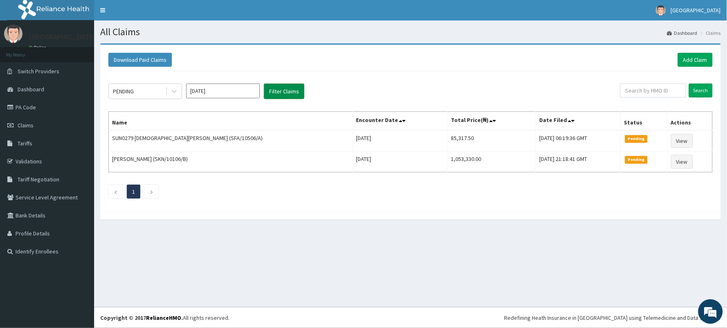
click at [284, 89] on button "Filter Claims" at bounding box center [284, 91] width 41 height 16
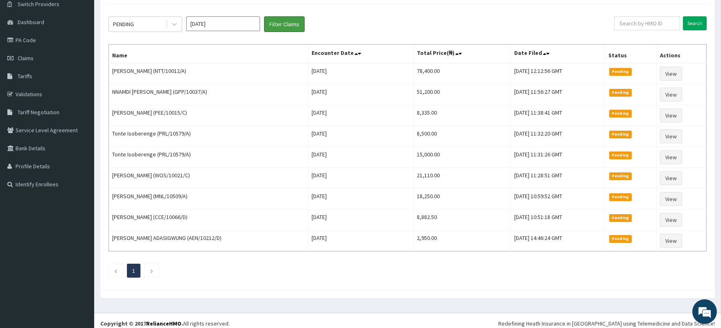
scroll to position [74, 0]
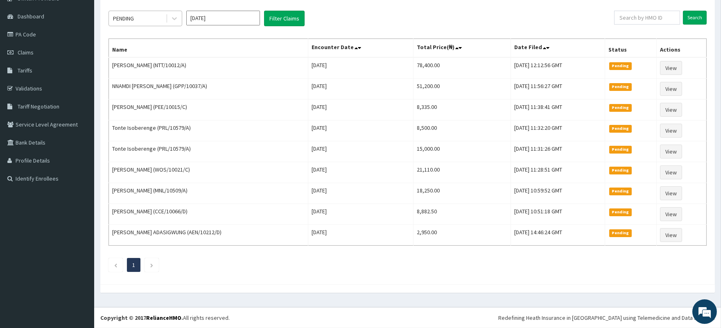
click at [140, 18] on div "PENDING" at bounding box center [137, 18] width 57 height 13
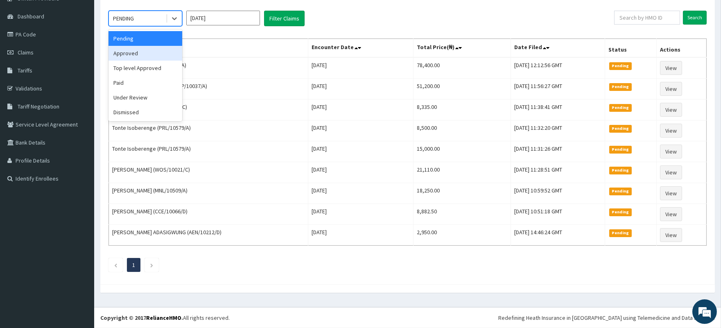
click at [130, 51] on div "Approved" at bounding box center [145, 53] width 74 height 15
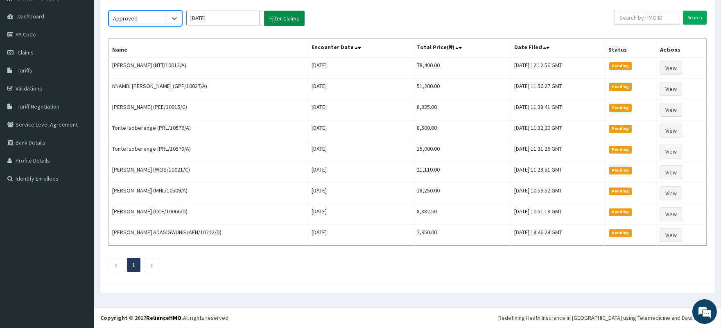
click at [283, 17] on button "Filter Claims" at bounding box center [284, 19] width 41 height 16
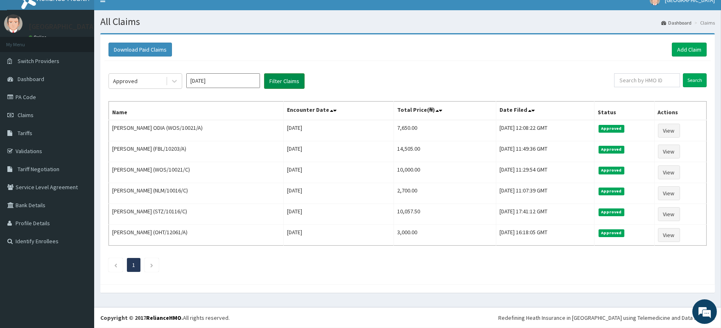
scroll to position [11, 0]
click at [679, 46] on link "Add Claim" at bounding box center [689, 50] width 35 height 14
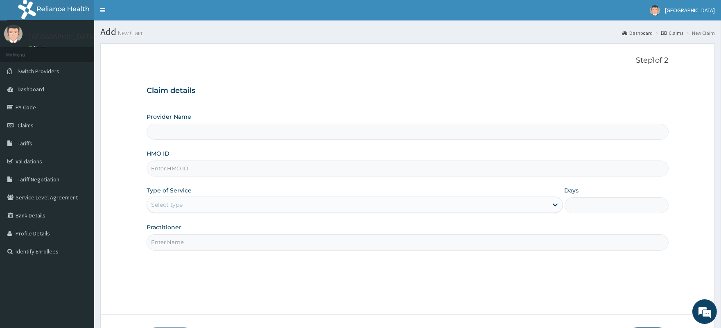
click at [202, 170] on input "HMO ID" at bounding box center [407, 168] width 521 height 16
type input "[GEOGRAPHIC_DATA]"
drag, startPoint x: 187, startPoint y: 168, endPoint x: 149, endPoint y: 171, distance: 38.5
click at [149, 171] on input "QKA/10045/A" at bounding box center [407, 168] width 521 height 16
type input "QKA/10045/A"
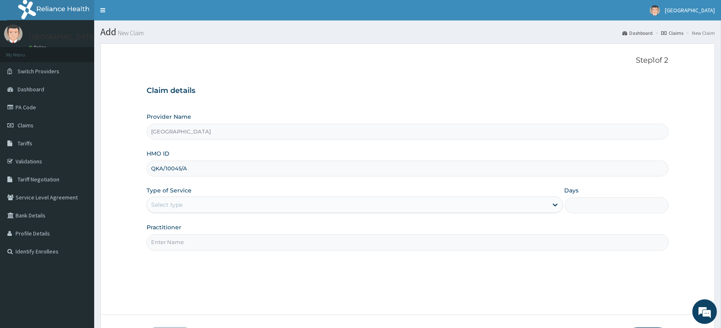
click at [180, 209] on div "Select type" at bounding box center [167, 205] width 32 height 8
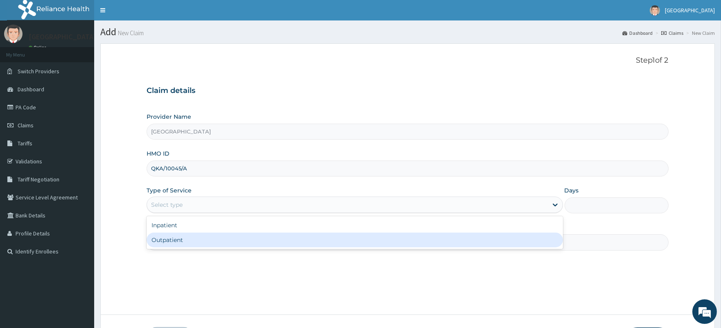
click at [179, 238] on div "Outpatient" at bounding box center [355, 239] width 416 height 15
type input "1"
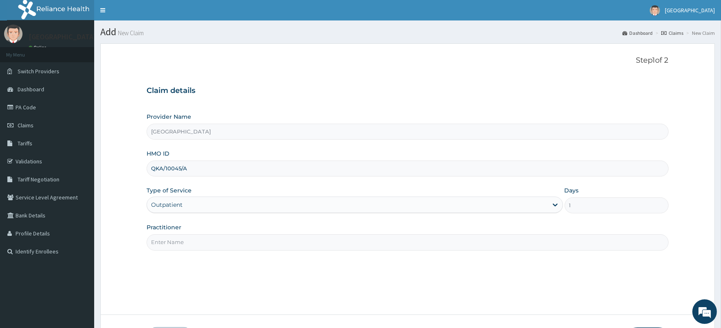
click at [179, 244] on input "Practitioner" at bounding box center [407, 242] width 521 height 16
type input "[PERSON_NAME]"
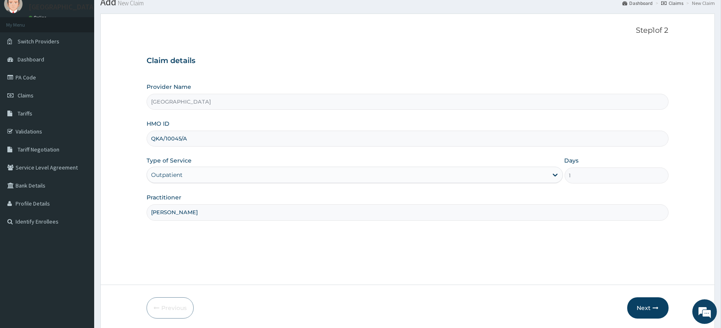
scroll to position [60, 0]
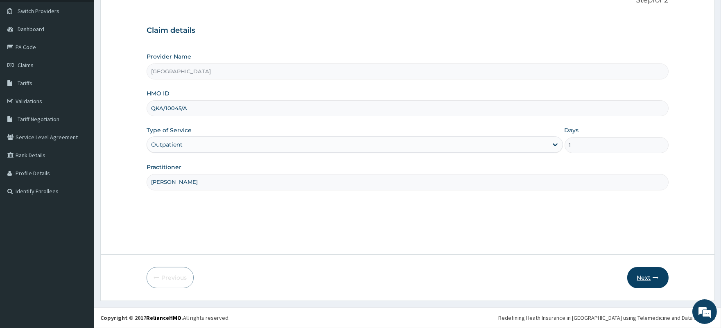
click at [641, 277] on button "Next" at bounding box center [647, 277] width 41 height 21
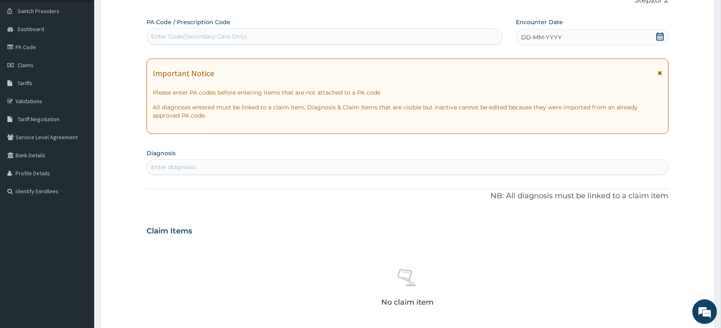
click at [656, 36] on icon at bounding box center [660, 36] width 8 height 8
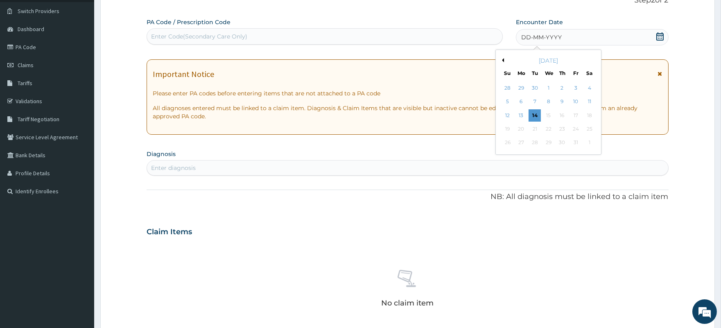
click at [501, 59] on button "Previous Month" at bounding box center [502, 60] width 4 height 4
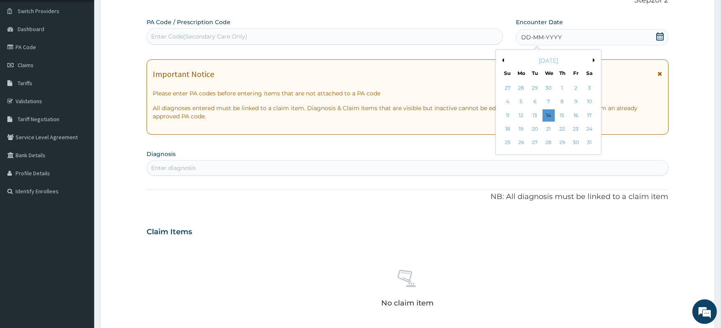
click at [501, 59] on button "Previous Month" at bounding box center [502, 60] width 4 height 4
click at [576, 104] on div "10" at bounding box center [575, 102] width 12 height 12
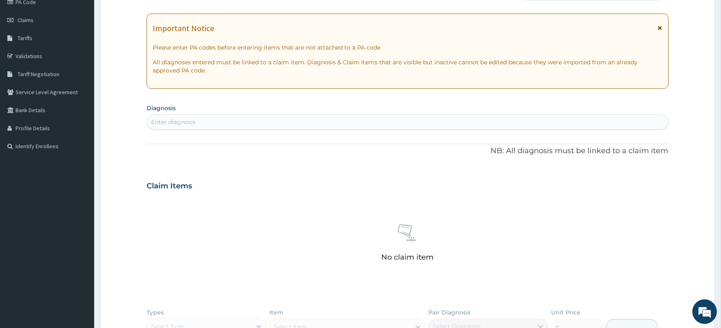
scroll to position [106, 0]
click at [201, 119] on div "Enter diagnosis" at bounding box center [407, 121] width 521 height 13
type input "Other severe complicated"
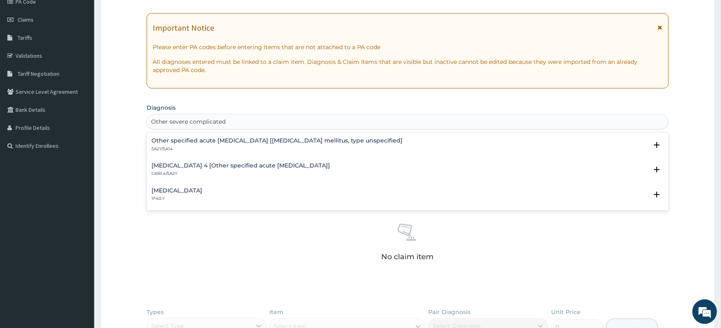
click at [202, 187] on h4 "[MEDICAL_DATA]" at bounding box center [176, 190] width 51 height 6
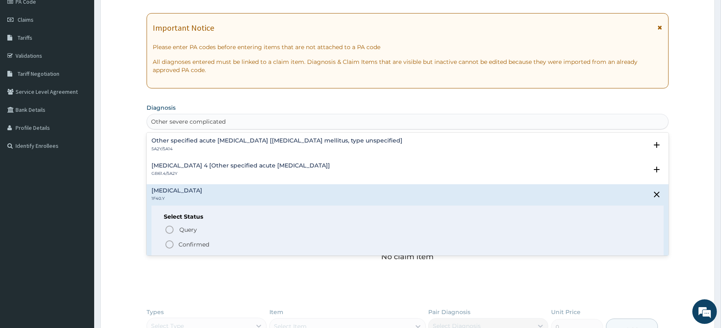
click at [210, 244] on span "Confirmed" at bounding box center [408, 244] width 486 height 10
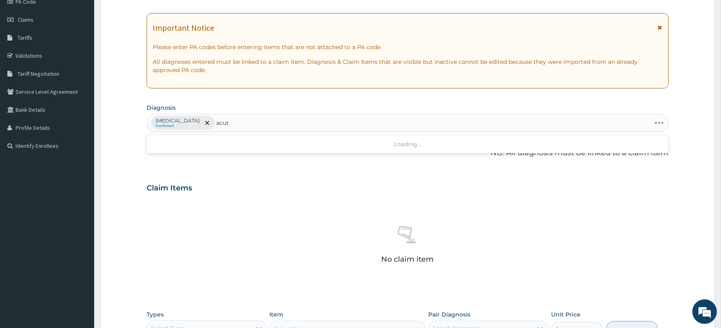
type input "acute"
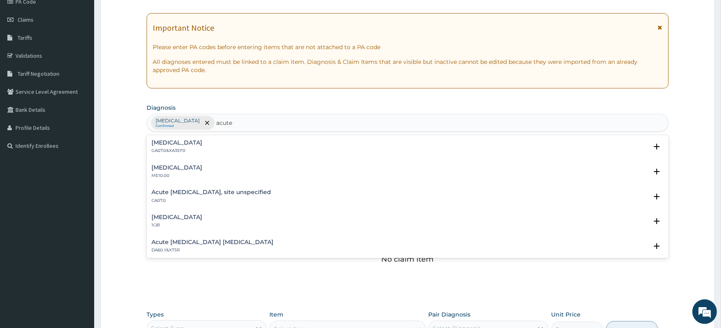
scroll to position [850, 0]
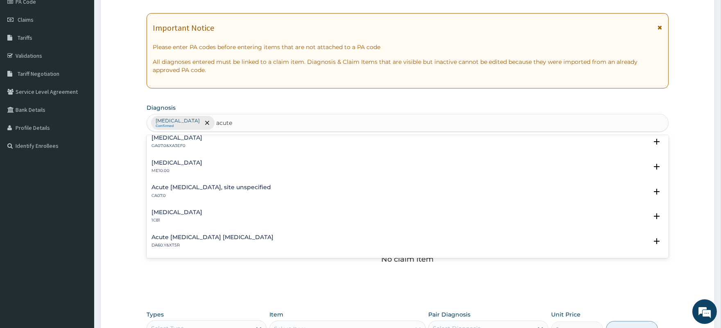
click at [228, 189] on div "Acute [MEDICAL_DATA], site unspecified CA07.0" at bounding box center [210, 191] width 119 height 14
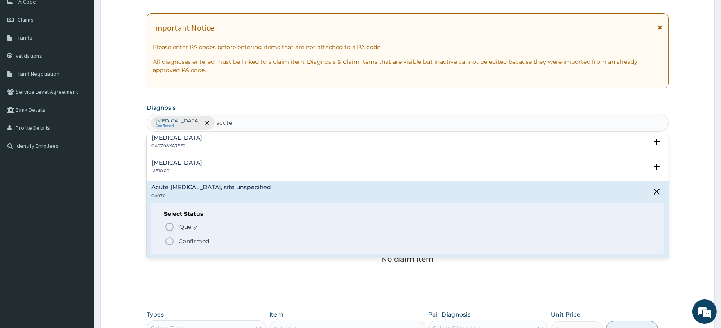
click at [194, 239] on p "Confirmed" at bounding box center [193, 241] width 31 height 8
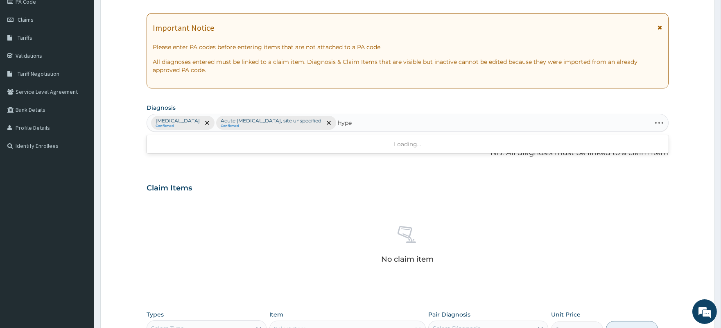
type input "hyper"
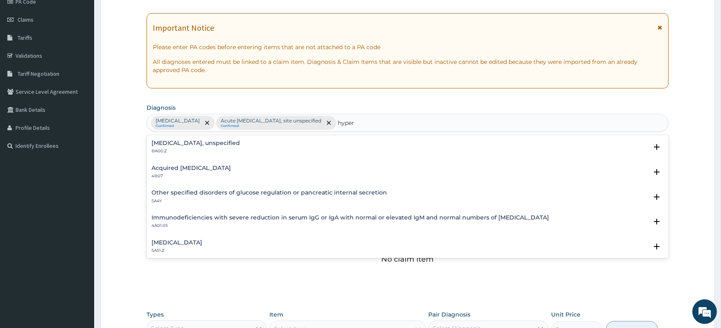
click at [240, 144] on h4 "[MEDICAL_DATA], unspecified" at bounding box center [195, 143] width 88 height 6
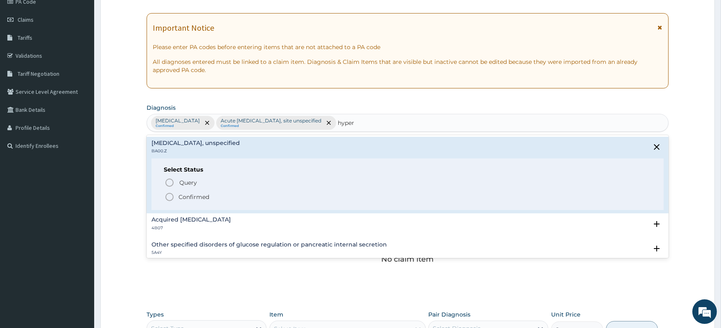
click at [197, 199] on p "Confirmed" at bounding box center [193, 197] width 31 height 8
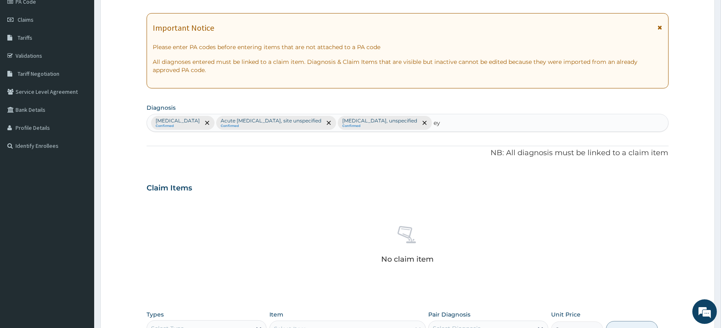
type input "e"
type input "allergy"
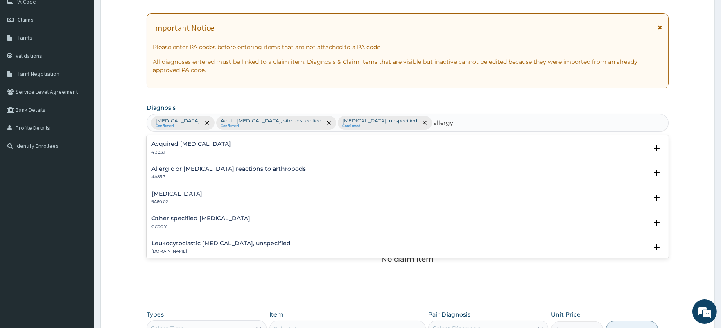
scroll to position [531, 0]
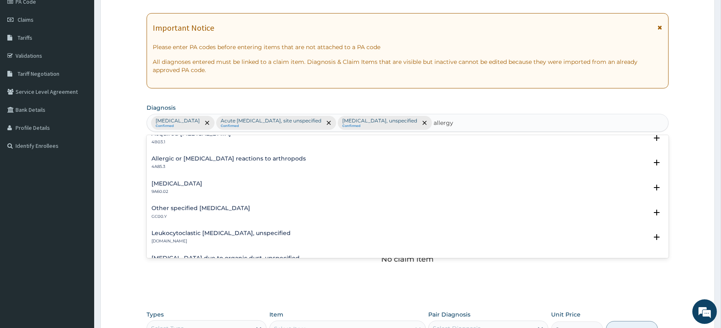
click at [196, 180] on h4 "[MEDICAL_DATA]" at bounding box center [176, 183] width 51 height 6
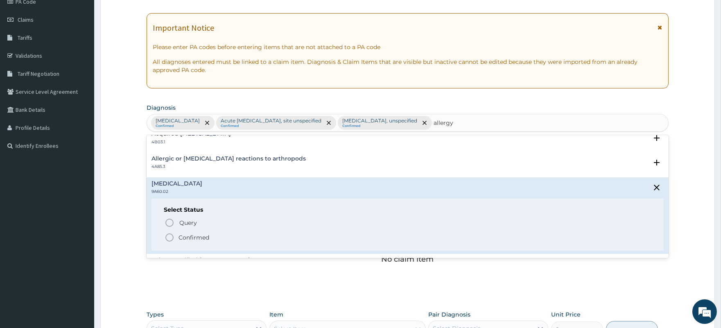
click at [185, 234] on p "Confirmed" at bounding box center [193, 237] width 31 height 8
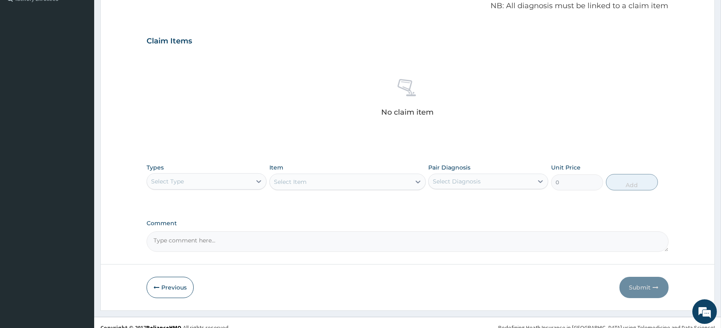
scroll to position [262, 0]
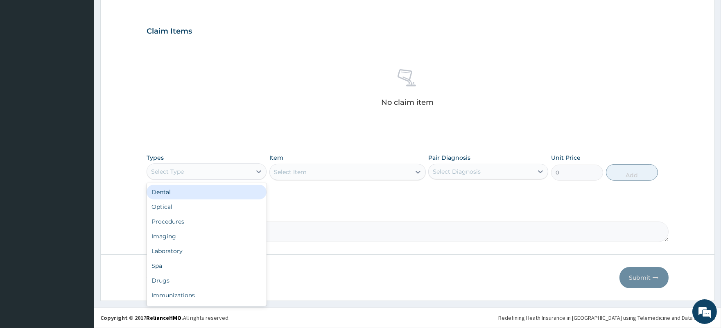
click at [212, 171] on div "Select Type" at bounding box center [199, 171] width 104 height 13
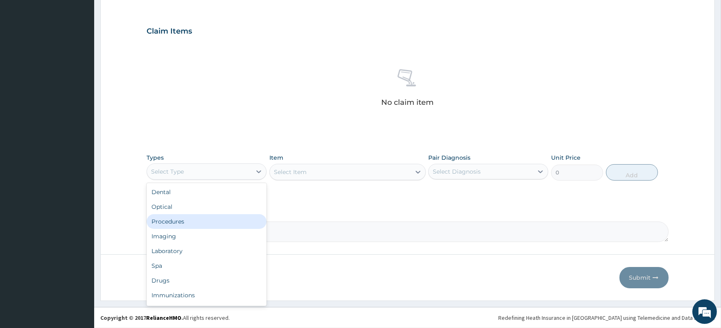
click at [167, 224] on div "Procedures" at bounding box center [207, 221] width 120 height 15
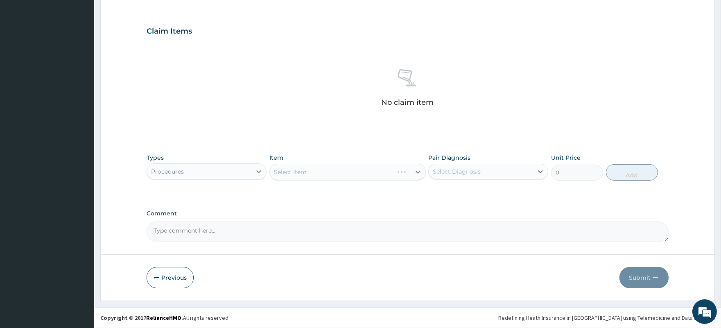
click at [493, 172] on div "Select Diagnosis" at bounding box center [480, 171] width 104 height 13
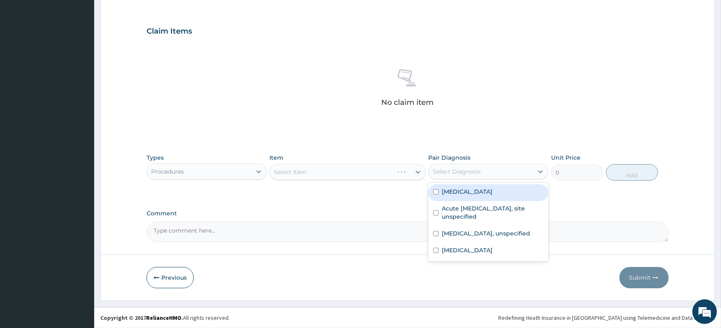
click at [491, 189] on label "[MEDICAL_DATA]" at bounding box center [467, 191] width 51 height 8
checkbox input "true"
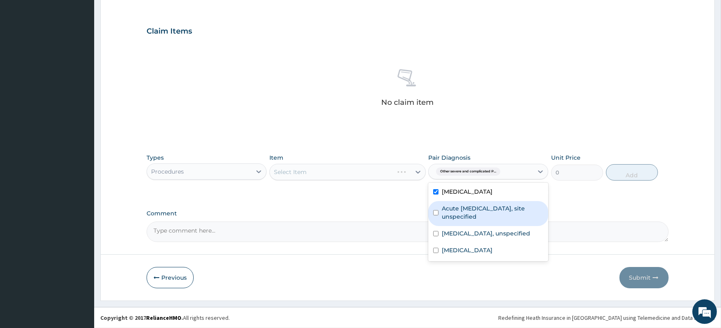
drag, startPoint x: 490, startPoint y: 219, endPoint x: 486, endPoint y: 237, distance: 18.9
click at [489, 219] on label "Acute [MEDICAL_DATA], site unspecified" at bounding box center [492, 212] width 101 height 16
checkbox input "true"
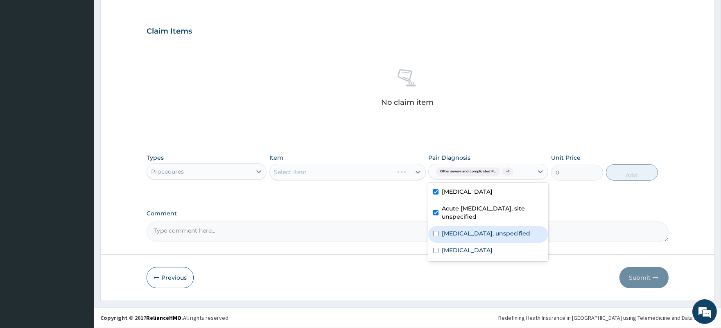
drag, startPoint x: 485, startPoint y: 241, endPoint x: 480, endPoint y: 262, distance: 21.4
click at [485, 237] on label "[MEDICAL_DATA], unspecified" at bounding box center [486, 233] width 88 height 8
checkbox input "true"
click at [481, 254] on label "[MEDICAL_DATA]" at bounding box center [467, 250] width 51 height 8
checkbox input "true"
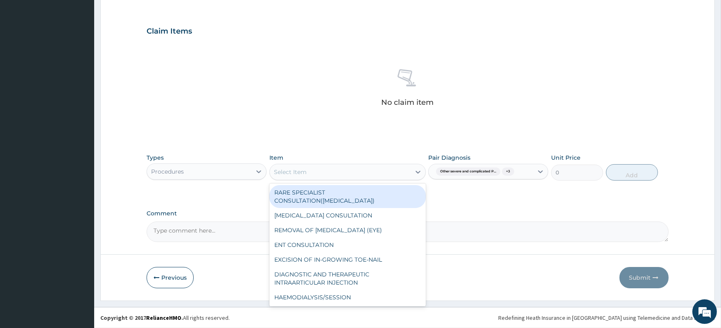
click at [324, 169] on div "Select Item" at bounding box center [340, 171] width 141 height 13
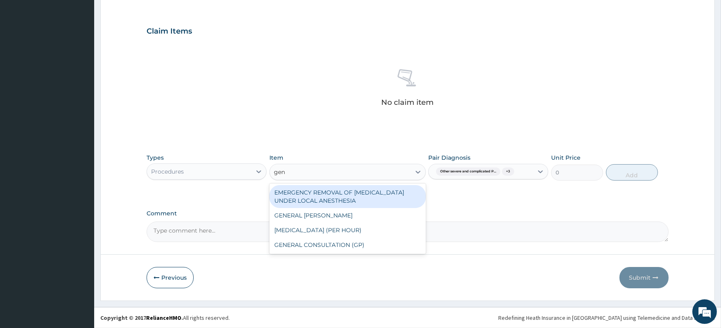
type input "gene"
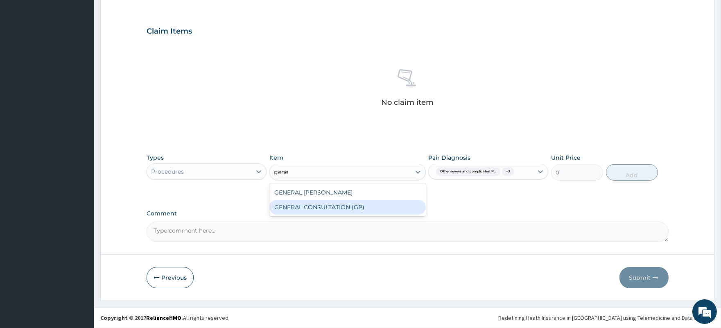
click at [325, 204] on div "GENERAL CONSULTATION (GP)" at bounding box center [347, 207] width 156 height 15
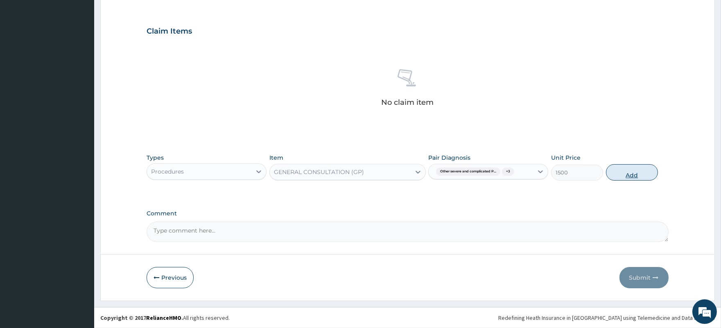
click at [642, 173] on button "Add" at bounding box center [632, 172] width 52 height 16
type input "0"
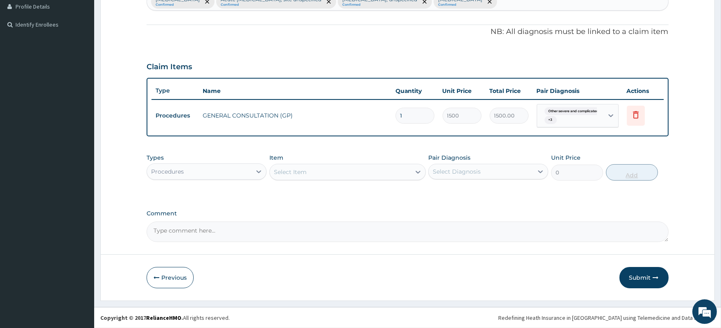
scroll to position [226, 0]
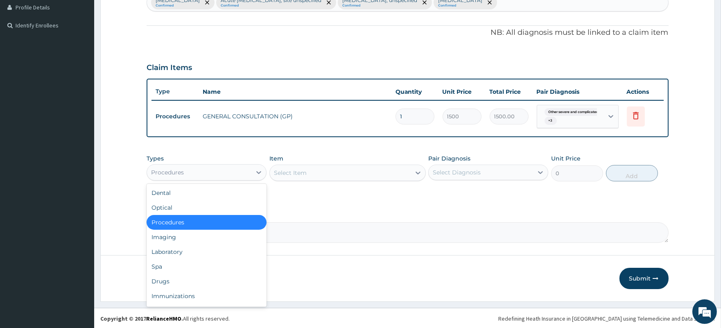
click at [215, 174] on div "Procedures" at bounding box center [199, 172] width 104 height 13
click at [198, 253] on div "Laboratory" at bounding box center [207, 251] width 120 height 15
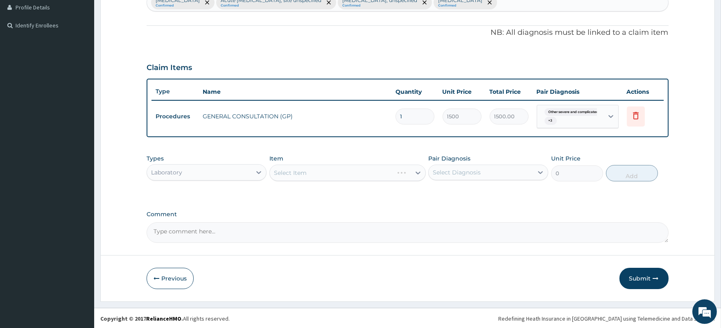
click at [479, 174] on div "Select Diagnosis" at bounding box center [457, 172] width 48 height 8
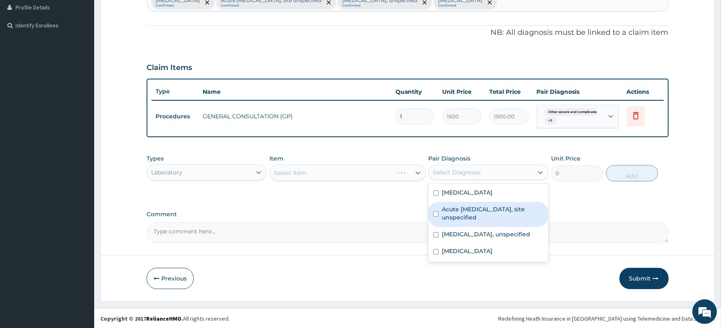
click at [478, 221] on label "Acute [MEDICAL_DATA], site unspecified" at bounding box center [492, 213] width 101 height 16
checkbox input "true"
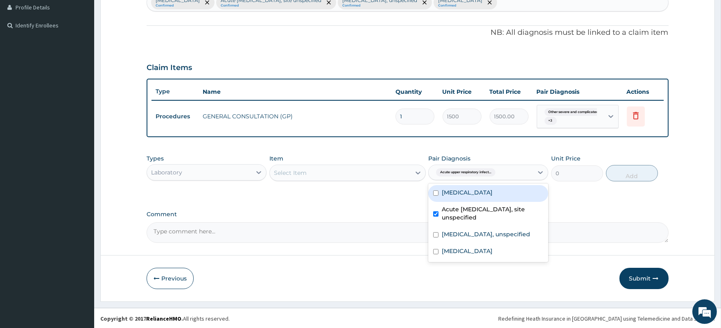
click at [328, 169] on div "Select Item" at bounding box center [340, 172] width 141 height 13
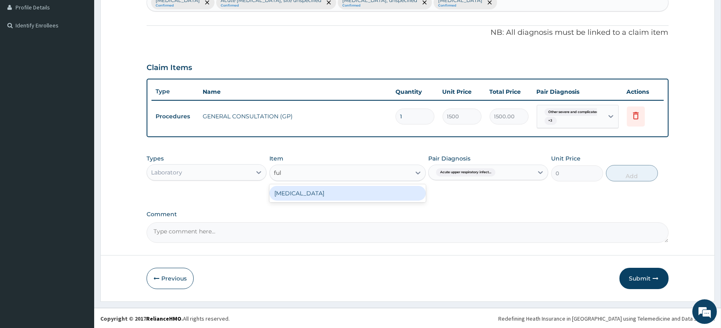
type input "full"
click at [329, 195] on div "[MEDICAL_DATA]" at bounding box center [347, 193] width 156 height 15
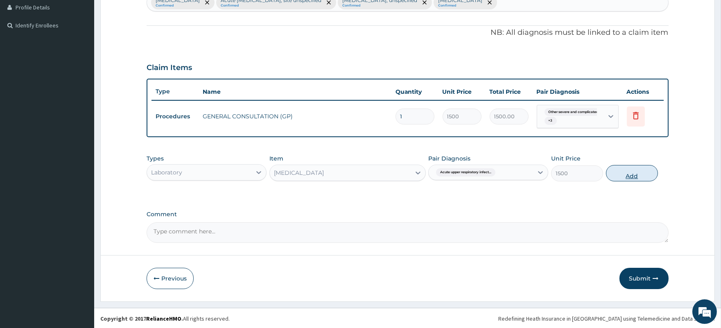
click at [633, 174] on button "Add" at bounding box center [632, 173] width 52 height 16
type input "0"
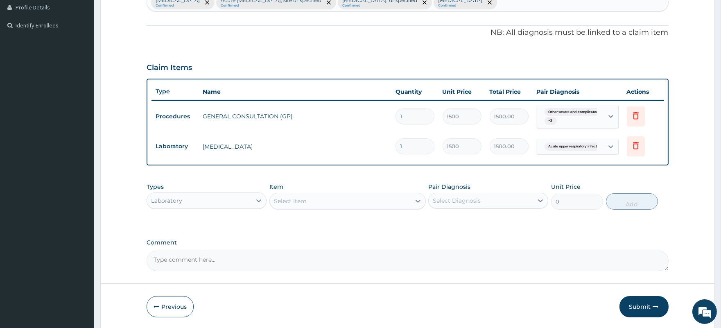
click at [310, 198] on div "Select Item" at bounding box center [340, 200] width 141 height 13
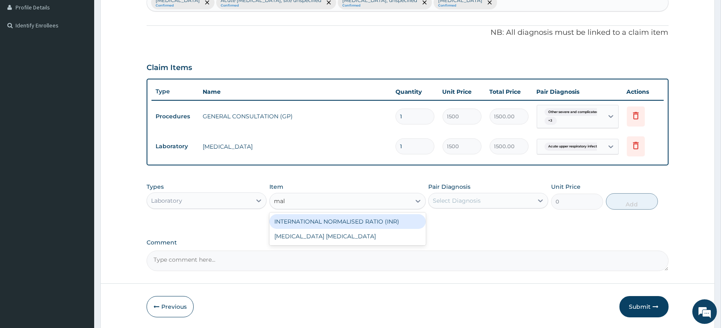
type input "mala"
click at [313, 221] on div "[MEDICAL_DATA] [MEDICAL_DATA]" at bounding box center [347, 221] width 156 height 15
type input "800"
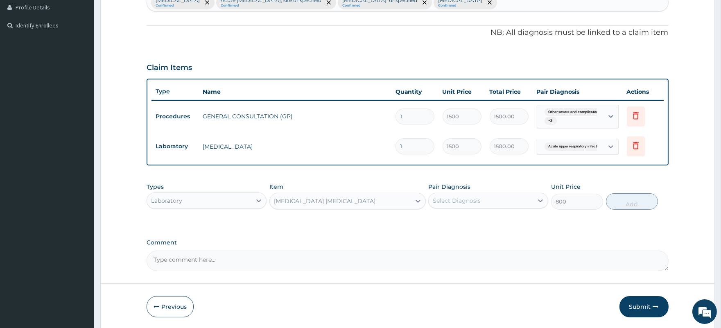
click at [451, 201] on div "Select Diagnosis" at bounding box center [457, 200] width 48 height 8
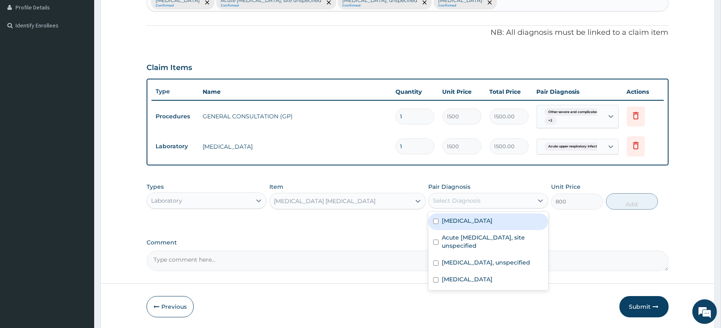
click at [461, 225] on label "[MEDICAL_DATA]" at bounding box center [467, 220] width 51 height 8
checkbox input "true"
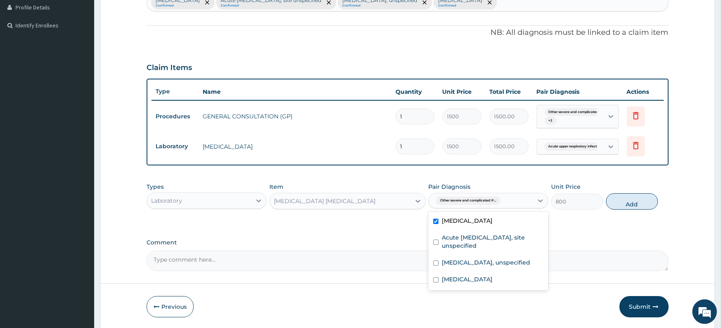
click at [638, 203] on button "Add" at bounding box center [632, 201] width 52 height 16
type input "0"
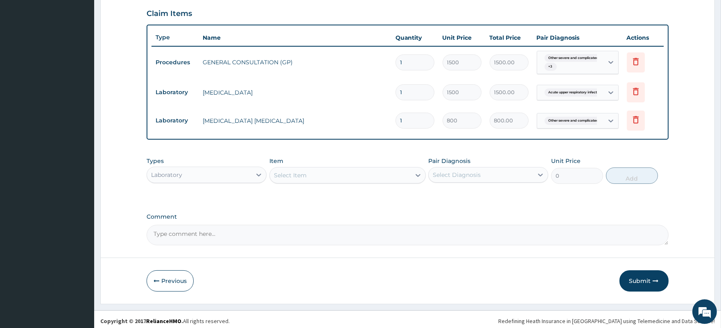
scroll to position [283, 0]
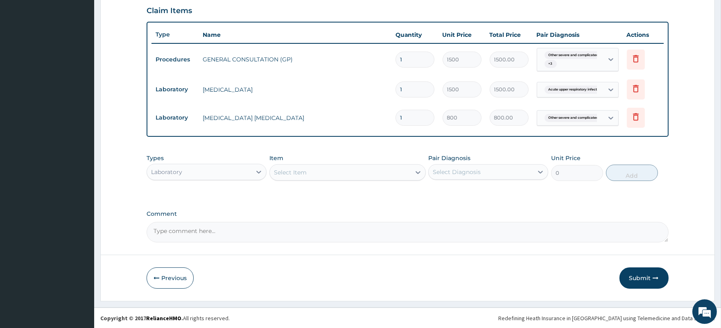
click at [224, 173] on div "Laboratory" at bounding box center [199, 171] width 104 height 13
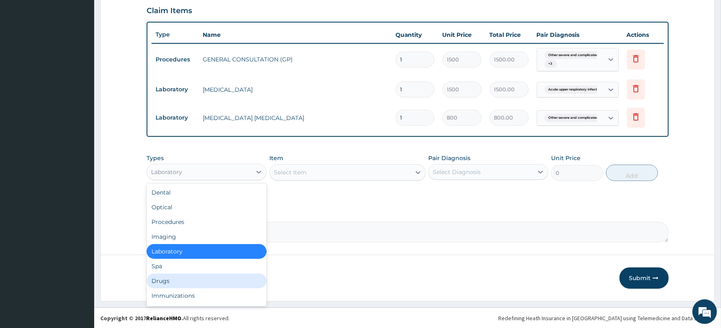
click at [185, 276] on div "Drugs" at bounding box center [207, 280] width 120 height 15
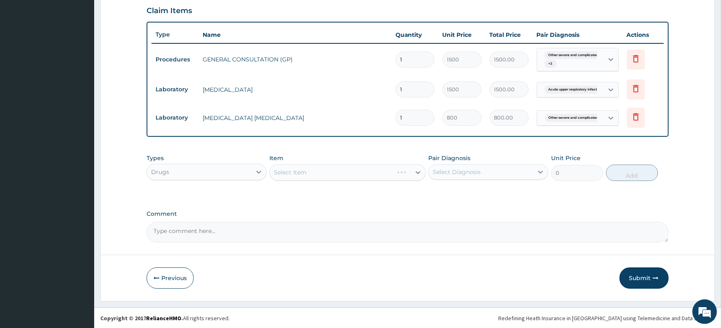
click at [481, 171] on div "Select Diagnosis" at bounding box center [480, 171] width 104 height 13
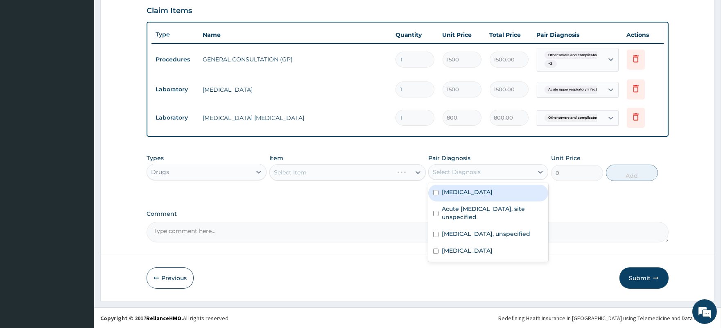
click at [479, 194] on label "[MEDICAL_DATA]" at bounding box center [467, 192] width 51 height 8
checkbox input "true"
click at [349, 174] on div "Select Item" at bounding box center [340, 172] width 141 height 13
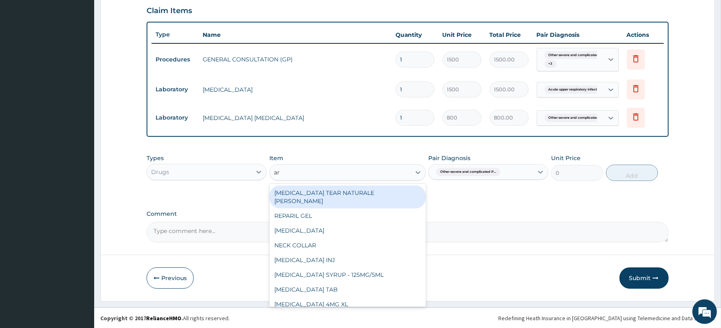
type input "art"
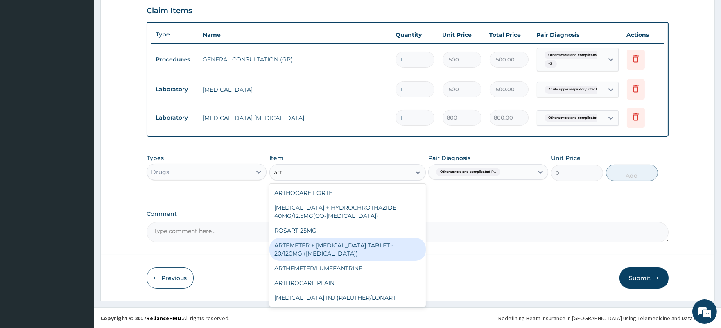
click at [332, 250] on div "ARTEMETER + [MEDICAL_DATA] TABLET - 20/120MG ([MEDICAL_DATA])" at bounding box center [347, 249] width 156 height 23
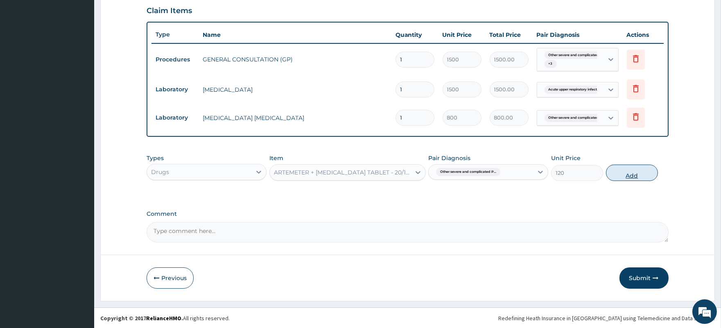
click at [635, 176] on button "Add" at bounding box center [632, 173] width 52 height 16
type input "0"
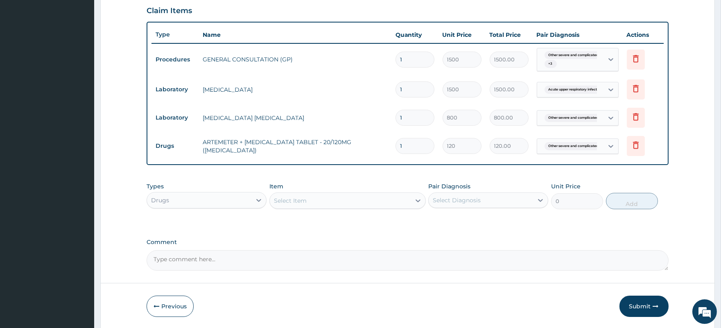
click at [347, 199] on div "Select Item" at bounding box center [340, 200] width 141 height 13
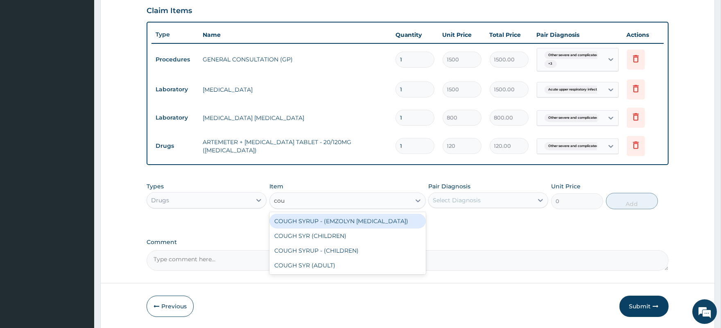
type input "coug"
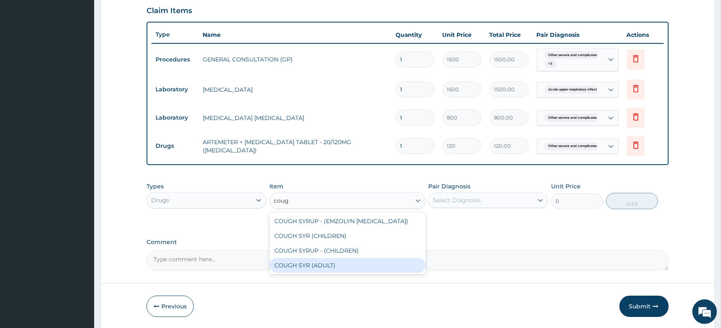
click at [332, 264] on div "COUGH SYR (ADULT)" at bounding box center [347, 265] width 156 height 15
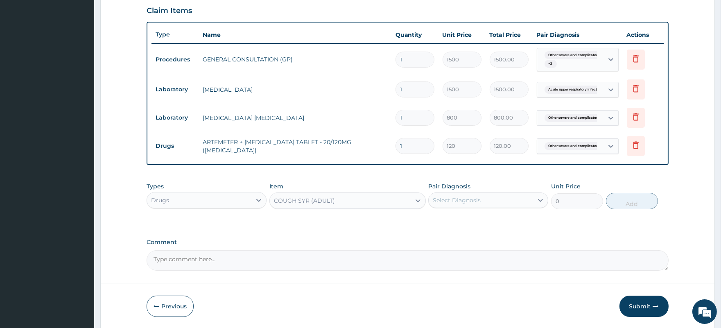
type input "300"
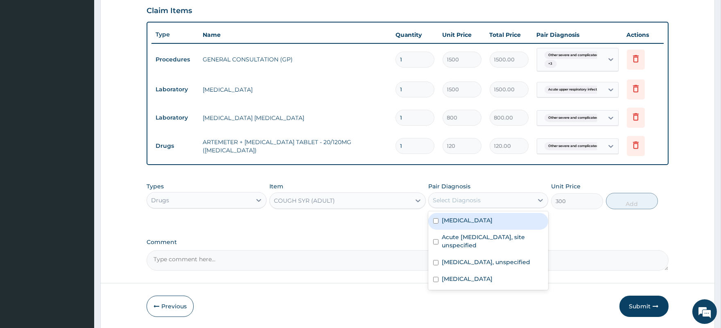
click at [499, 198] on div "Select Diagnosis" at bounding box center [480, 200] width 104 height 13
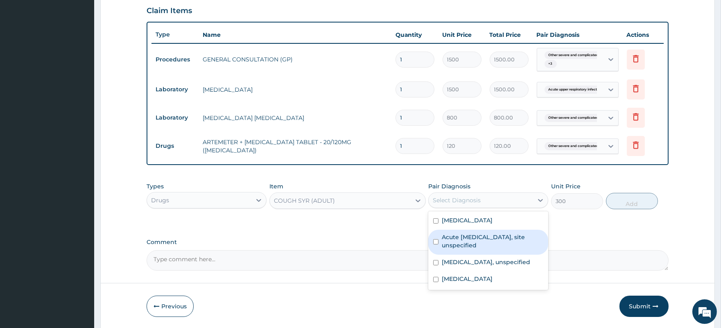
click at [491, 249] on label "Acute upper respiratory infection, site unspecified" at bounding box center [492, 241] width 101 height 16
checkbox input "true"
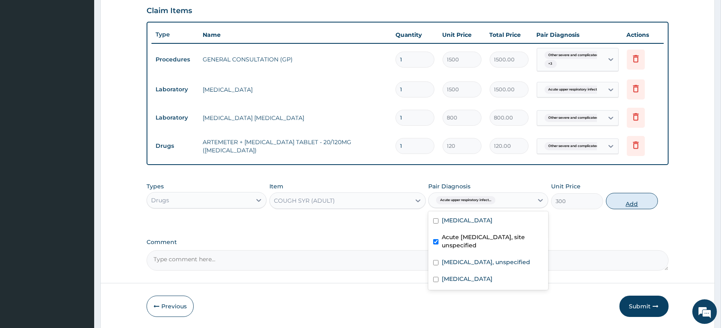
click at [632, 202] on button "Add" at bounding box center [632, 201] width 52 height 16
type input "0"
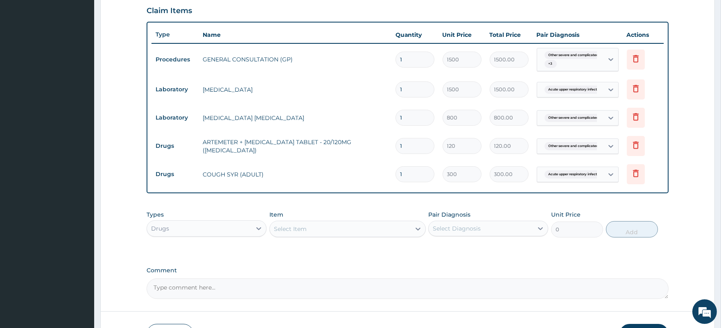
click at [326, 225] on div "Select Item" at bounding box center [340, 228] width 141 height 13
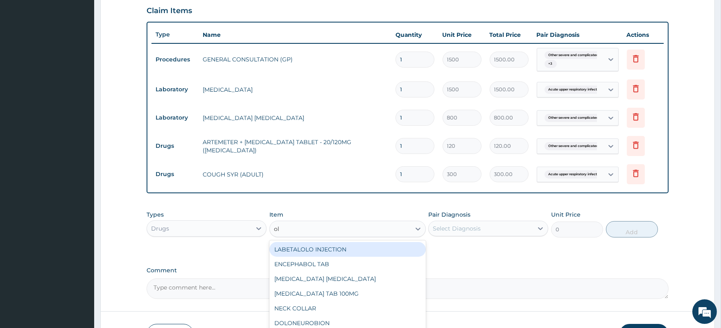
type input "olo"
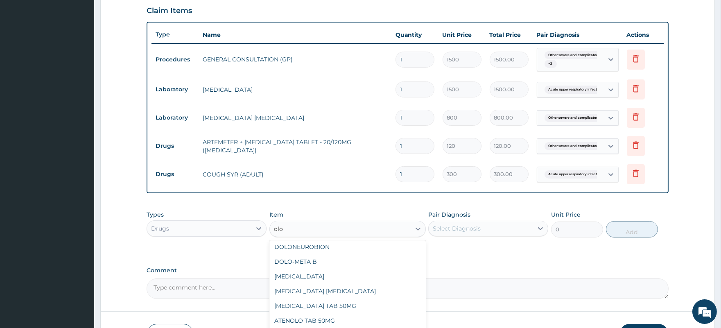
scroll to position [48, 0]
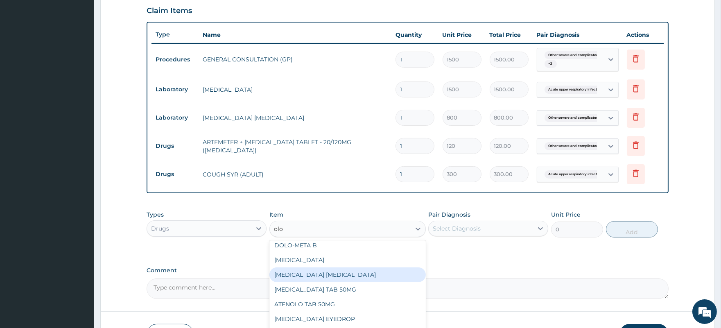
drag, startPoint x: 316, startPoint y: 276, endPoint x: 326, endPoint y: 271, distance: 10.6
click at [316, 276] on div "OLOPATADINE EYE DROP" at bounding box center [347, 274] width 156 height 15
type input "4500"
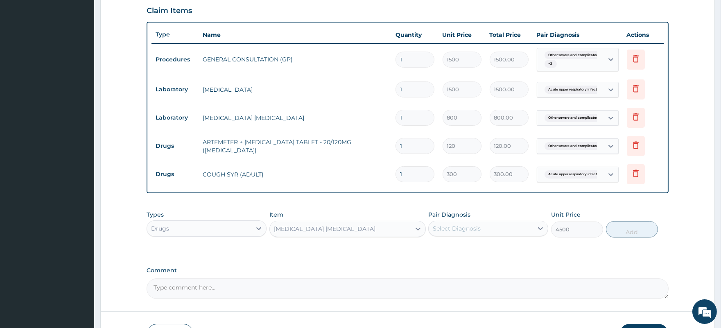
click at [458, 228] on div "Select Diagnosis" at bounding box center [457, 228] width 48 height 8
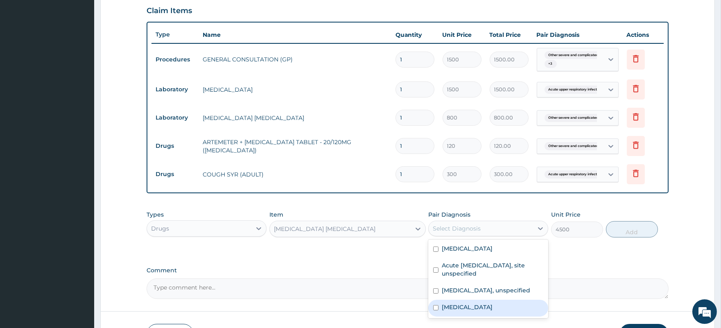
click at [479, 311] on label "Allergic conjunctivitis" at bounding box center [467, 307] width 51 height 8
checkbox input "true"
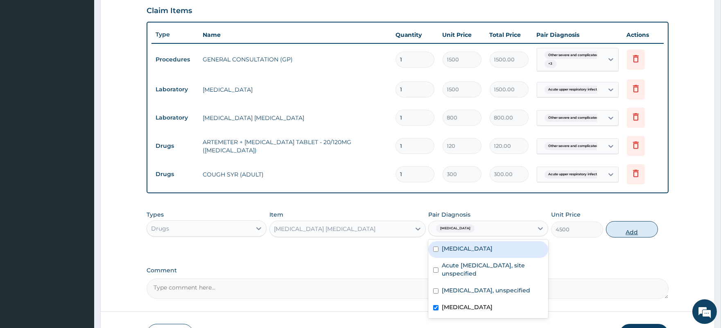
click at [634, 229] on button "Add" at bounding box center [632, 229] width 52 height 16
type input "0"
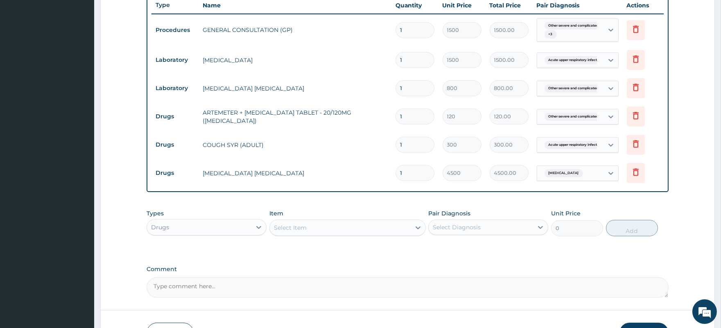
scroll to position [368, 0]
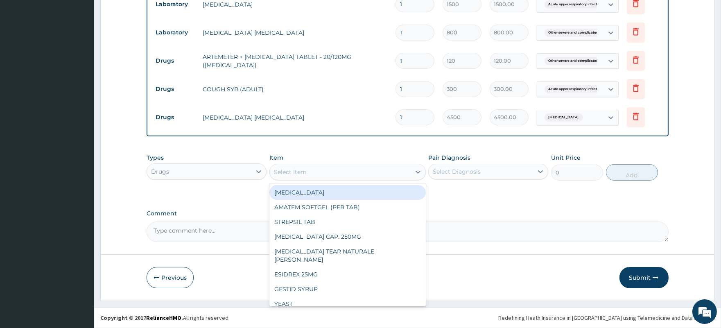
click at [294, 169] on div "Select Item" at bounding box center [290, 172] width 33 height 8
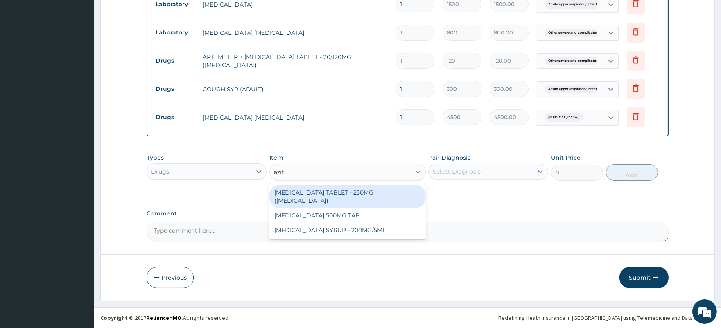
type input "azith"
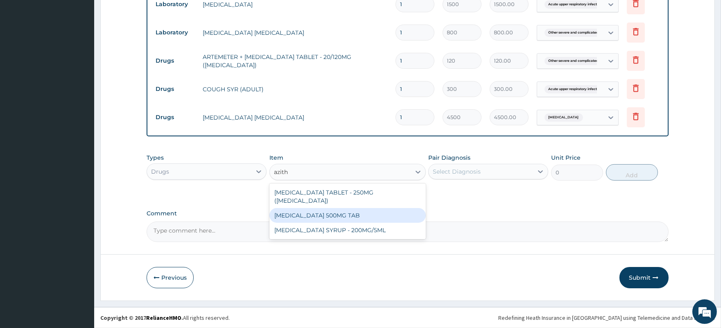
click at [345, 210] on div "AZITHROMYCIN 500MG TAB" at bounding box center [347, 215] width 156 height 15
type input "250"
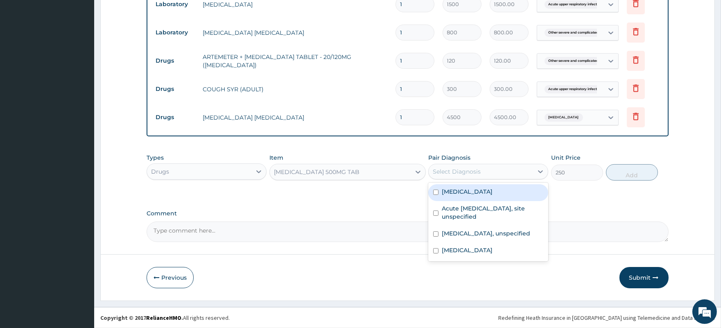
click at [483, 171] on div "Select Diagnosis" at bounding box center [480, 171] width 104 height 13
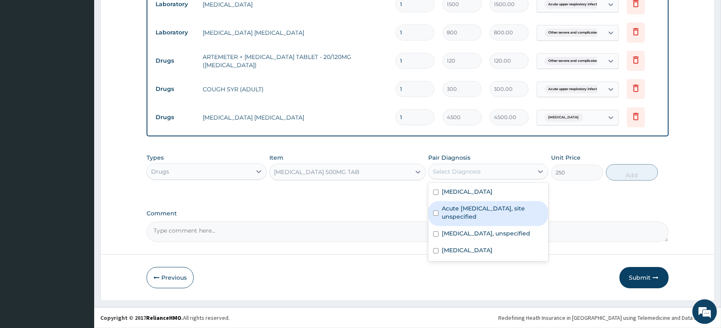
click at [489, 216] on label "Acute upper respiratory infection, site unspecified" at bounding box center [492, 212] width 101 height 16
checkbox input "true"
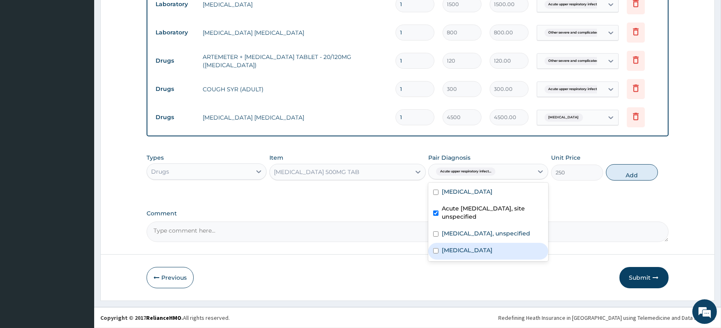
click at [492, 254] on label "Allergic conjunctivitis" at bounding box center [467, 250] width 51 height 8
checkbox input "true"
click at [636, 173] on button "Add" at bounding box center [632, 172] width 52 height 16
type input "0"
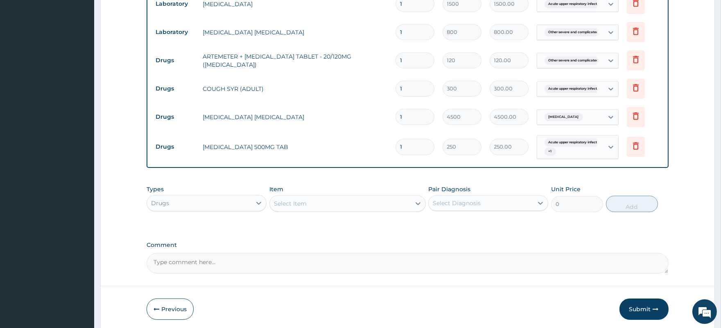
type input "0.00"
type input "6"
type input "1500.00"
type input "6"
drag, startPoint x: 407, startPoint y: 61, endPoint x: 387, endPoint y: 61, distance: 20.1
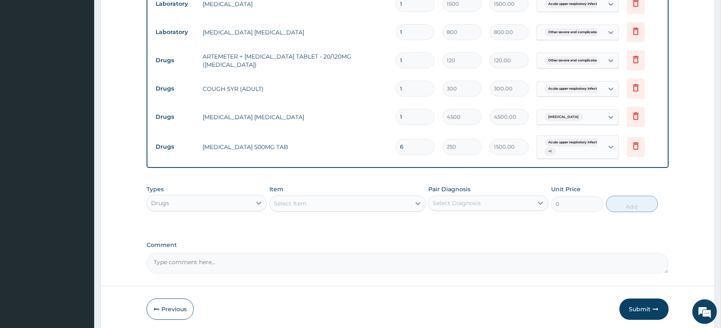
click at [387, 61] on tr "Drugs ARTEMETER + LUMEFANTRINE TABLET - 20/120MG (COARTEM) 1 120 120.00 Other s…" at bounding box center [407, 60] width 512 height 28
type input "2"
type input "240.00"
type input "24"
type input "2880.00"
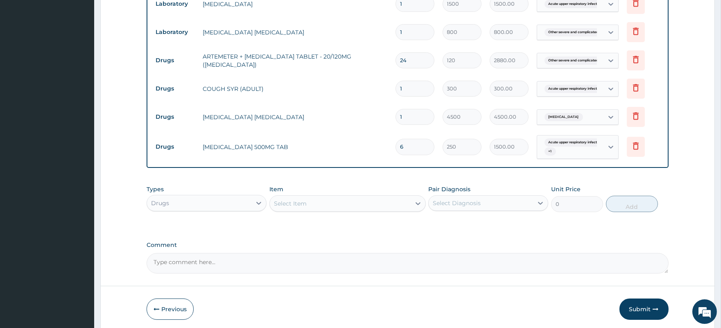
type input "24"
click at [301, 205] on div "Select Item" at bounding box center [290, 203] width 33 height 8
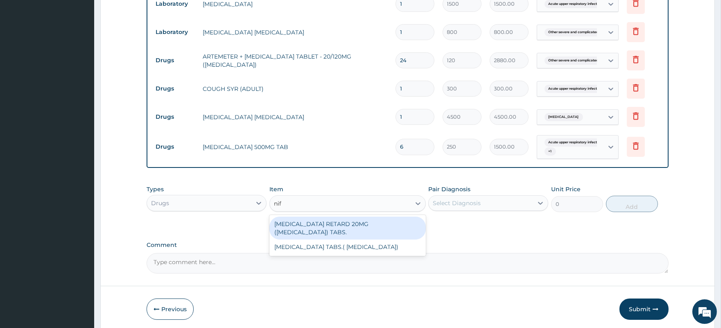
type input "nife"
click at [333, 226] on div "ADALAT RETARD 20MG (NIFEDIPINE) TABS." at bounding box center [347, 227] width 156 height 23
type input "25"
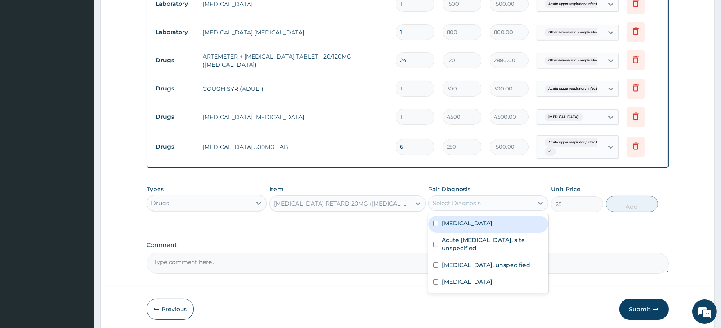
click at [469, 204] on div "Select Diagnosis" at bounding box center [457, 203] width 48 height 8
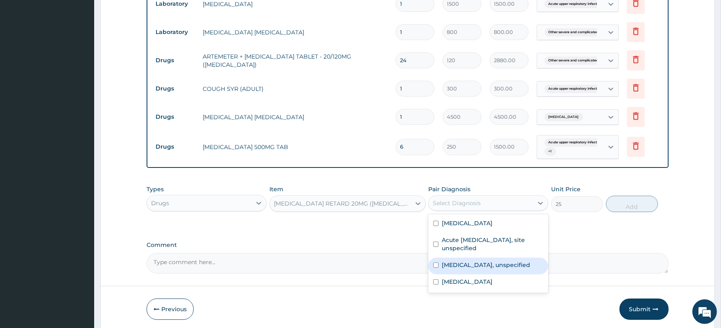
click at [471, 269] on label "Essential hypertension, unspecified" at bounding box center [486, 265] width 88 height 8
checkbox input "true"
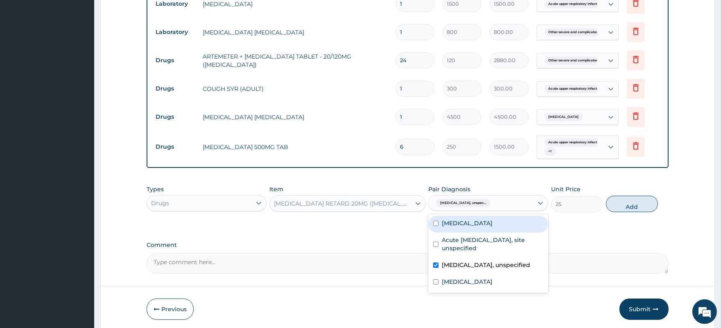
click at [627, 205] on button "Add" at bounding box center [632, 204] width 52 height 16
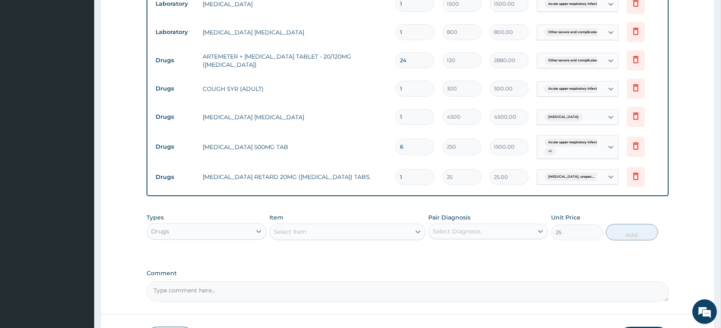
type input "0"
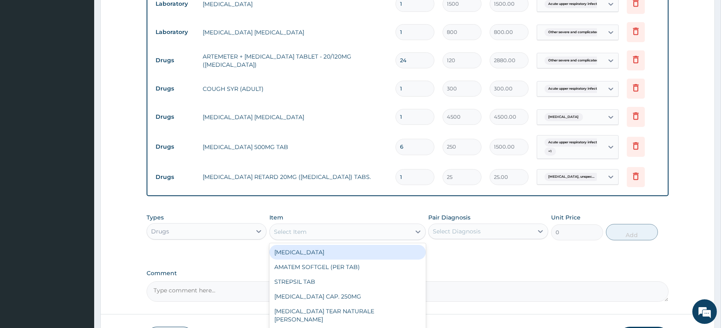
click at [300, 233] on div "Select Item" at bounding box center [290, 232] width 33 height 8
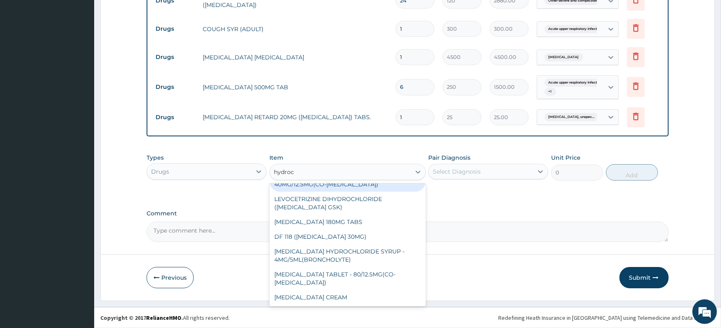
scroll to position [0, 0]
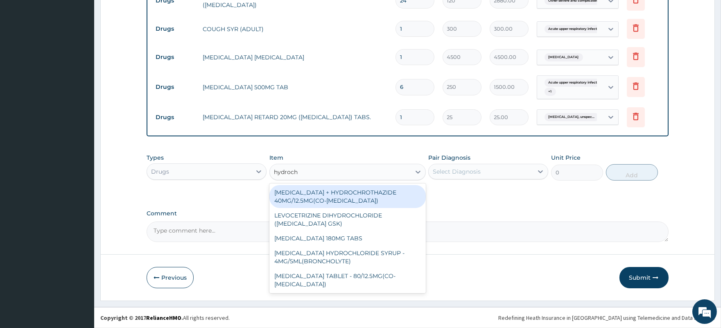
type input "hydrochl"
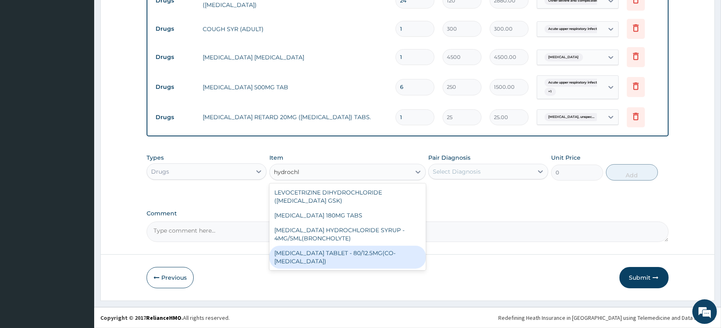
click at [395, 249] on div "VALSARTAN + HYDROCHLOROTHIAZIDE TABLET - 80/12.5MG(CO-DIOVAN)" at bounding box center [347, 257] width 156 height 23
type input "1400"
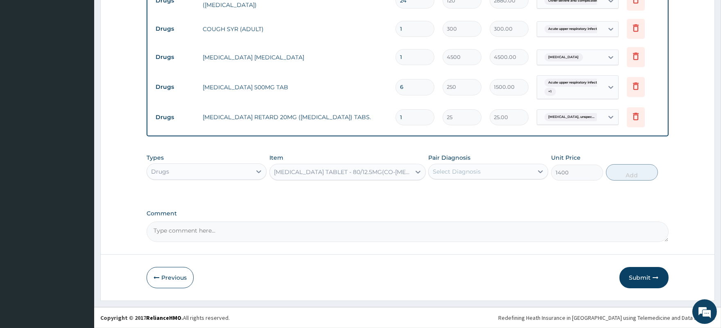
click at [460, 166] on div "Select Diagnosis" at bounding box center [480, 171] width 104 height 13
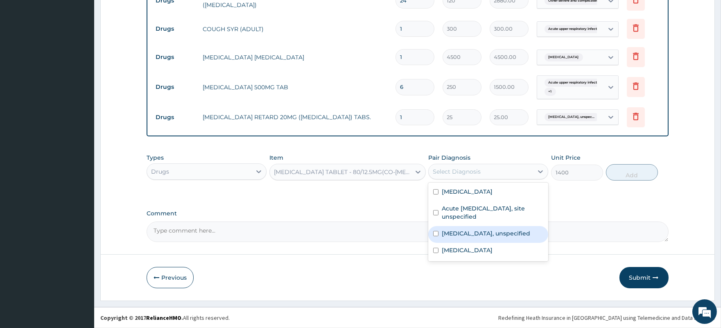
click at [473, 237] on label "Essential hypertension, unspecified" at bounding box center [486, 233] width 88 height 8
checkbox input "true"
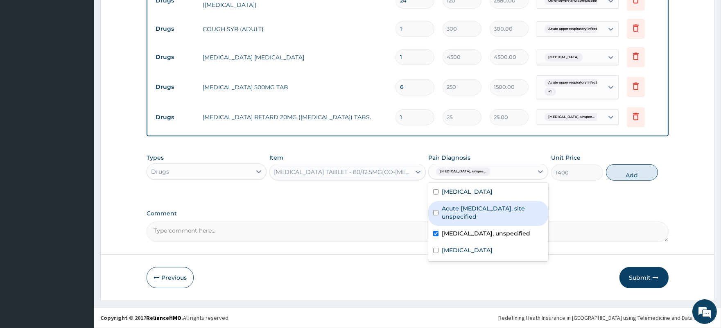
click at [635, 174] on button "Add" at bounding box center [632, 172] width 52 height 16
type input "0"
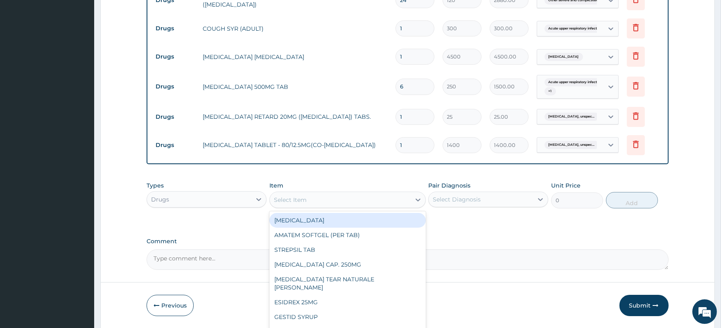
click at [308, 202] on div "Select Item" at bounding box center [340, 199] width 141 height 13
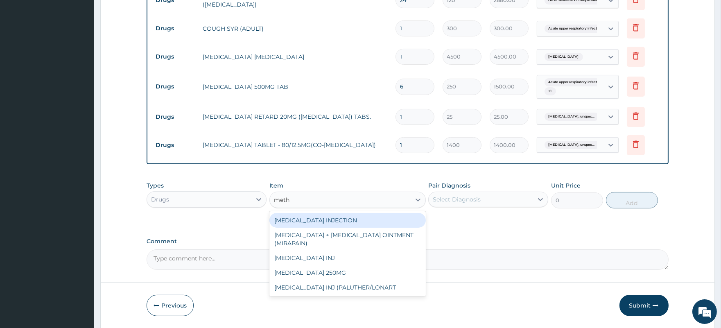
type input "methy"
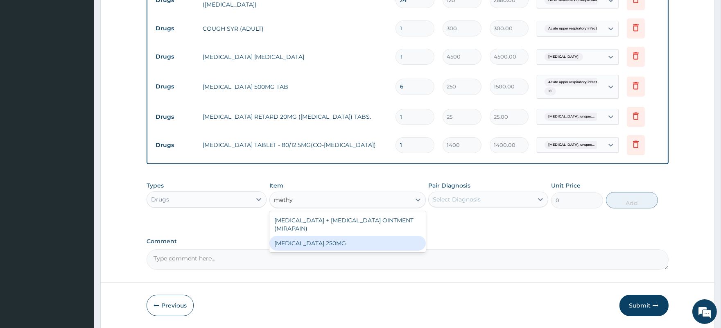
click at [353, 243] on div "METHYLDOPA 250MG" at bounding box center [347, 243] width 156 height 15
type input "80"
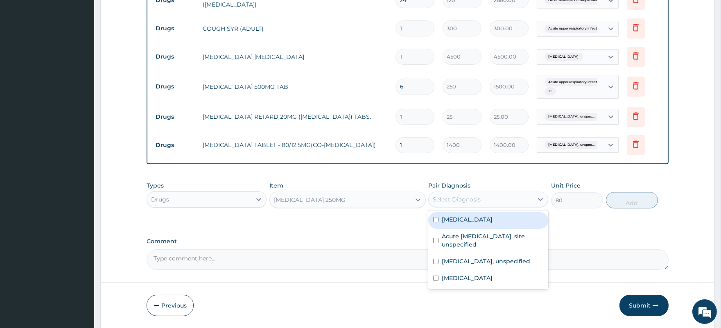
click at [446, 197] on div "Select Diagnosis" at bounding box center [457, 199] width 48 height 8
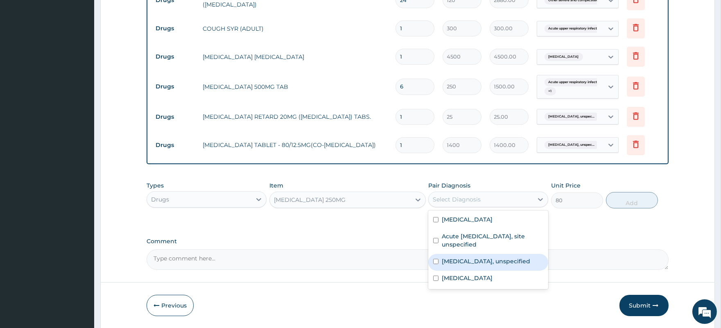
click at [462, 265] on label "Essential hypertension, unspecified" at bounding box center [486, 261] width 88 height 8
checkbox input "true"
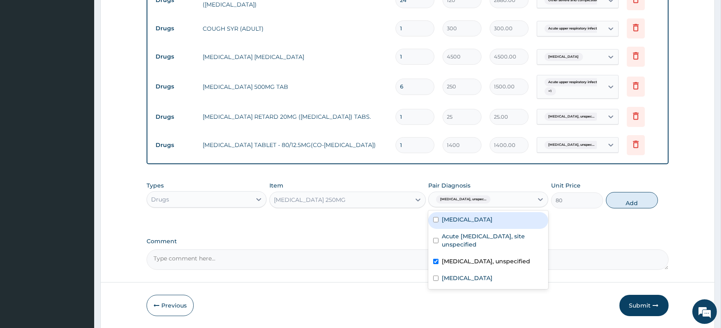
click at [632, 203] on button "Add" at bounding box center [632, 200] width 52 height 16
type input "0"
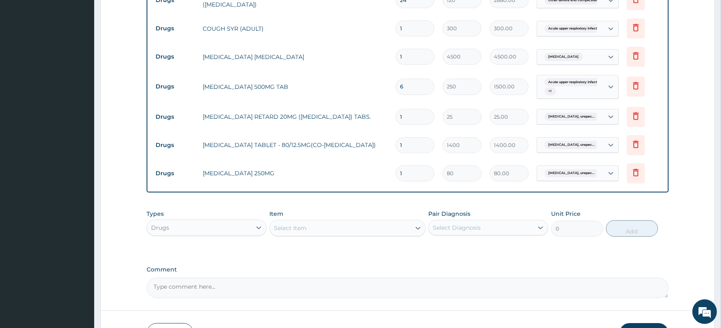
type input "0.00"
type input "3"
type input "240.00"
type input "30"
type input "2400.00"
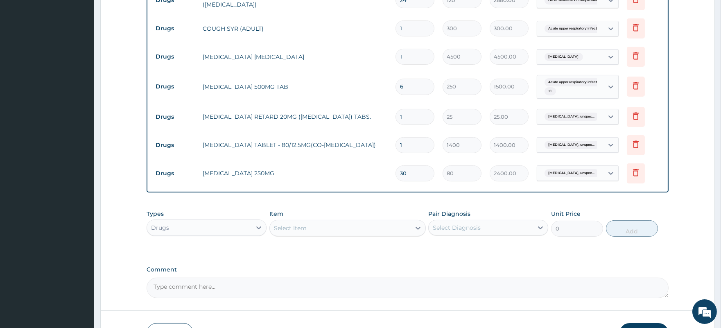
type input "30"
drag, startPoint x: 405, startPoint y: 146, endPoint x: 381, endPoint y: 148, distance: 24.6
click at [381, 148] on tr "Drugs VALSARTAN + HYDROCHLOROTHIAZIDE TABLET - 80/12.5MG(CO-DIOVAN) 1 1400 1400…" at bounding box center [407, 145] width 512 height 28
type input "3"
type input "4200.00"
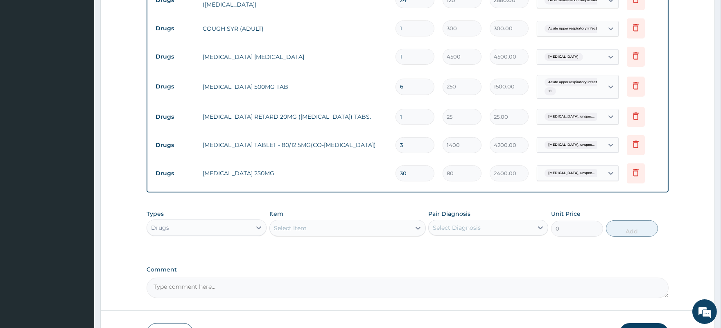
type input "30"
type input "42000.00"
type input "30"
drag, startPoint x: 401, startPoint y: 117, endPoint x: 386, endPoint y: 119, distance: 15.3
click at [386, 119] on tr "Drugs ADALAT RETARD 20MG (NIFEDIPINE) TABS. 1 25 25.00 Essential hypertension, …" at bounding box center [407, 117] width 512 height 28
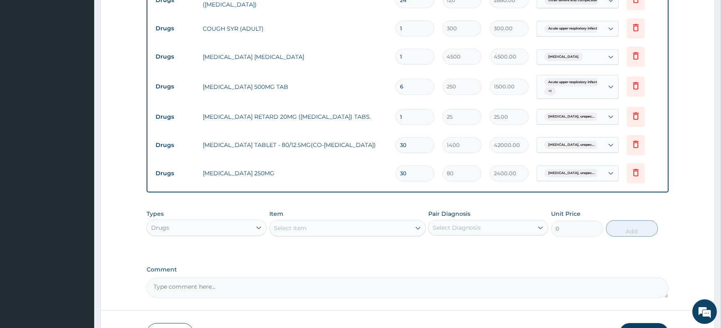
type input "3"
type input "75.00"
type input "30"
type input "750.00"
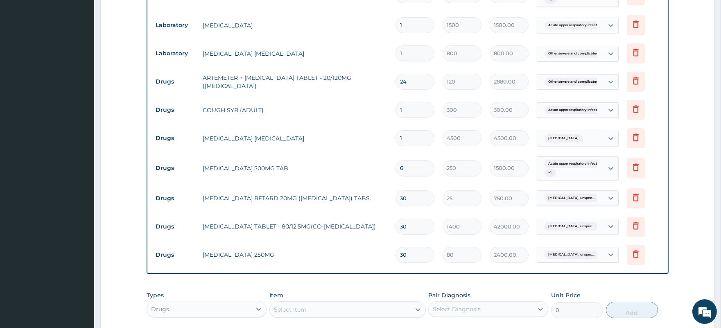
scroll to position [485, 0]
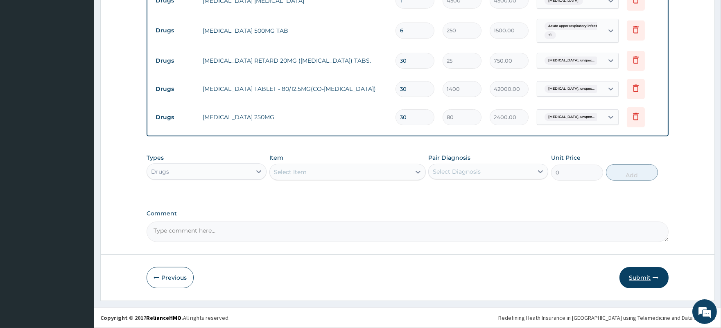
type input "30"
click at [636, 275] on button "Submit" at bounding box center [643, 277] width 49 height 21
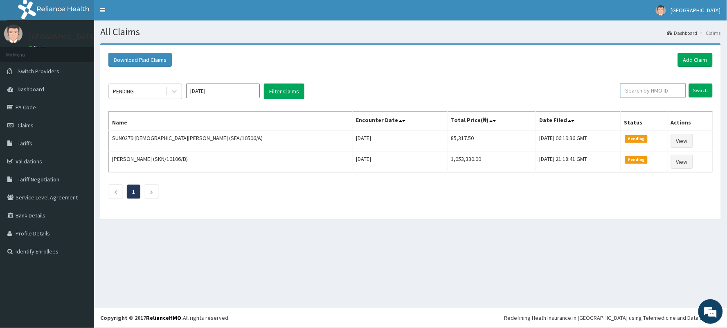
click at [641, 92] on input "text" at bounding box center [653, 90] width 66 height 14
paste input "TBD/10037/A"
type input "TBD/10037/A"
click at [694, 91] on input "Search" at bounding box center [701, 90] width 24 height 14
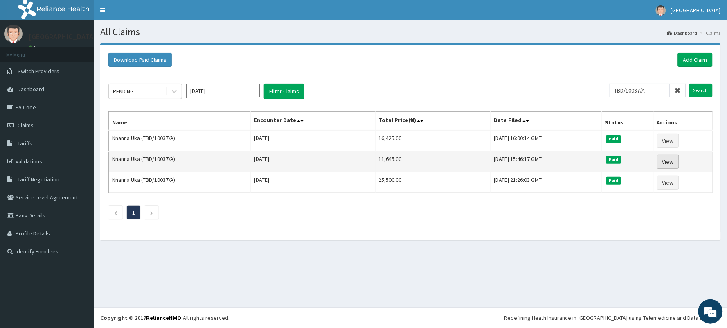
click at [669, 160] on link "View" at bounding box center [668, 162] width 22 height 14
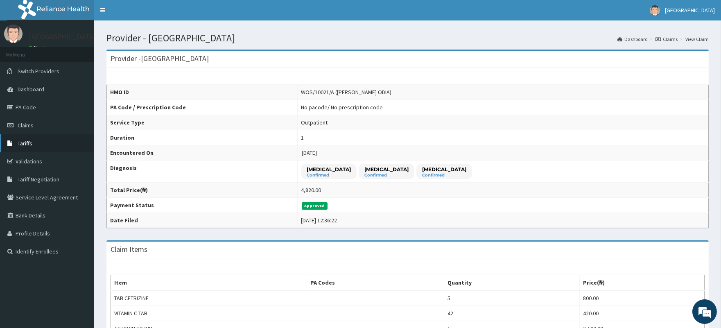
click at [24, 144] on span "Tariffs" at bounding box center [25, 143] width 15 height 7
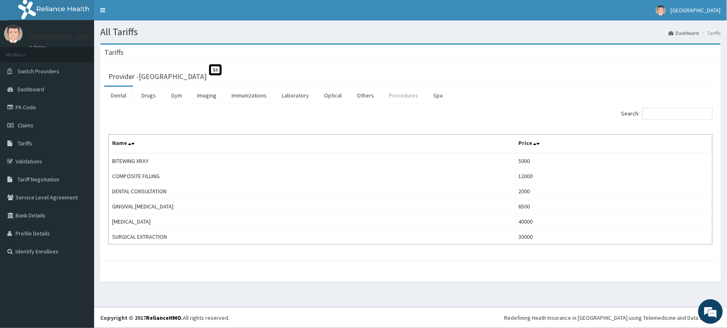
click at [398, 97] on link "Procedures" at bounding box center [404, 95] width 42 height 17
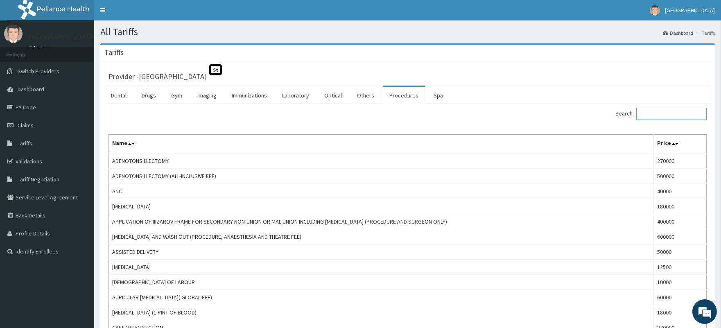
click at [654, 113] on input "Search:" at bounding box center [671, 114] width 70 height 12
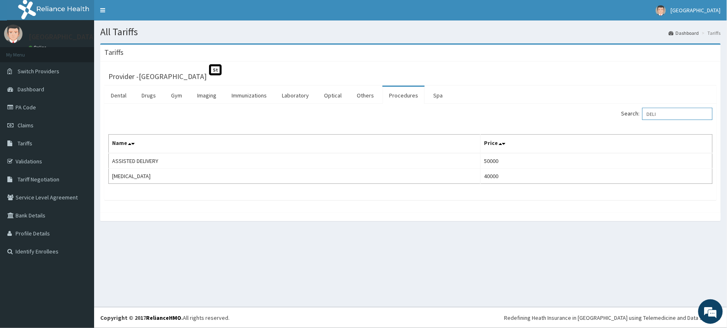
click at [672, 119] on input "DELI" at bounding box center [678, 114] width 70 height 12
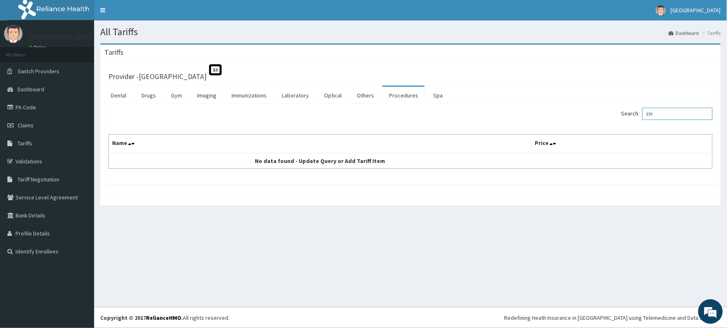
click at [665, 115] on input "EPI" at bounding box center [678, 114] width 70 height 12
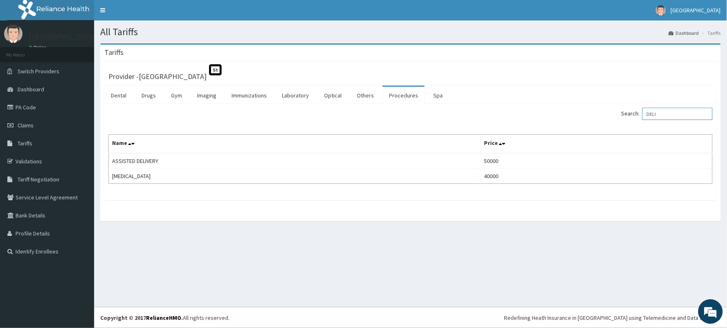
click at [673, 115] on input "DELI" at bounding box center [678, 114] width 70 height 12
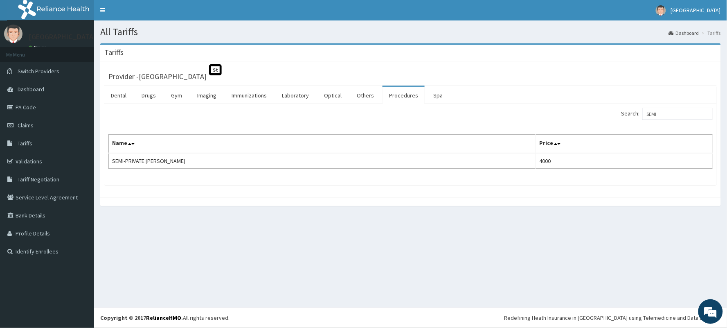
drag, startPoint x: 654, startPoint y: 53, endPoint x: 670, endPoint y: 94, distance: 43.9
click at [654, 53] on div "Tariffs" at bounding box center [410, 53] width 621 height 17
click at [668, 113] on input "SEMI" at bounding box center [678, 114] width 70 height 12
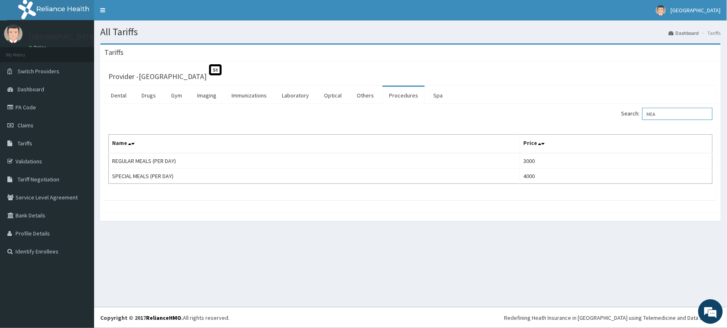
type input "MEA"
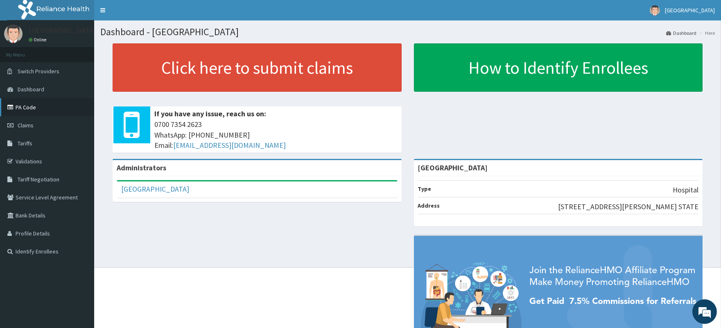
click at [25, 107] on link "PA Code" at bounding box center [47, 107] width 94 height 18
